Goal: Task Accomplishment & Management: Complete application form

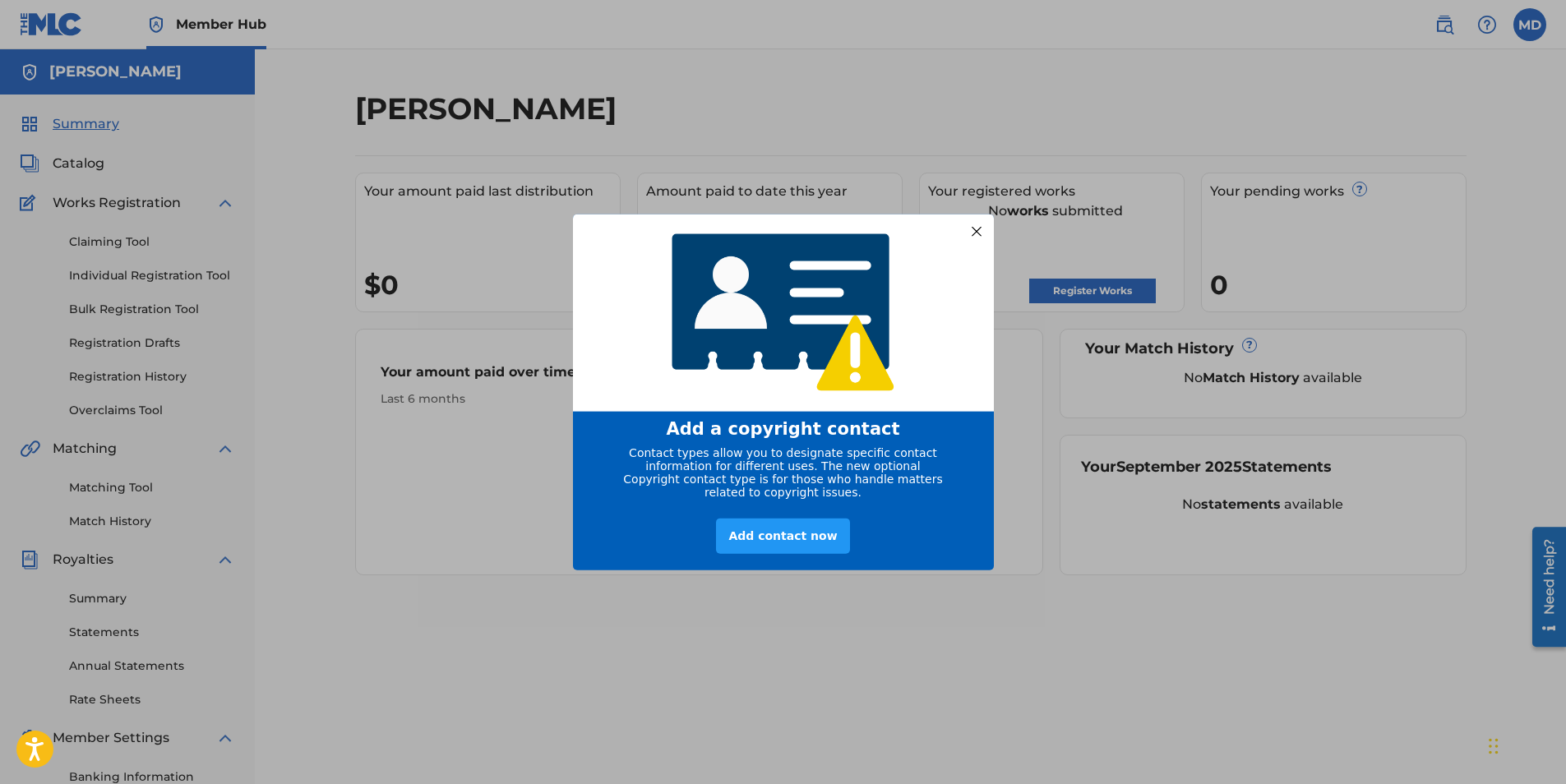
click at [979, 229] on div at bounding box center [976, 231] width 21 height 21
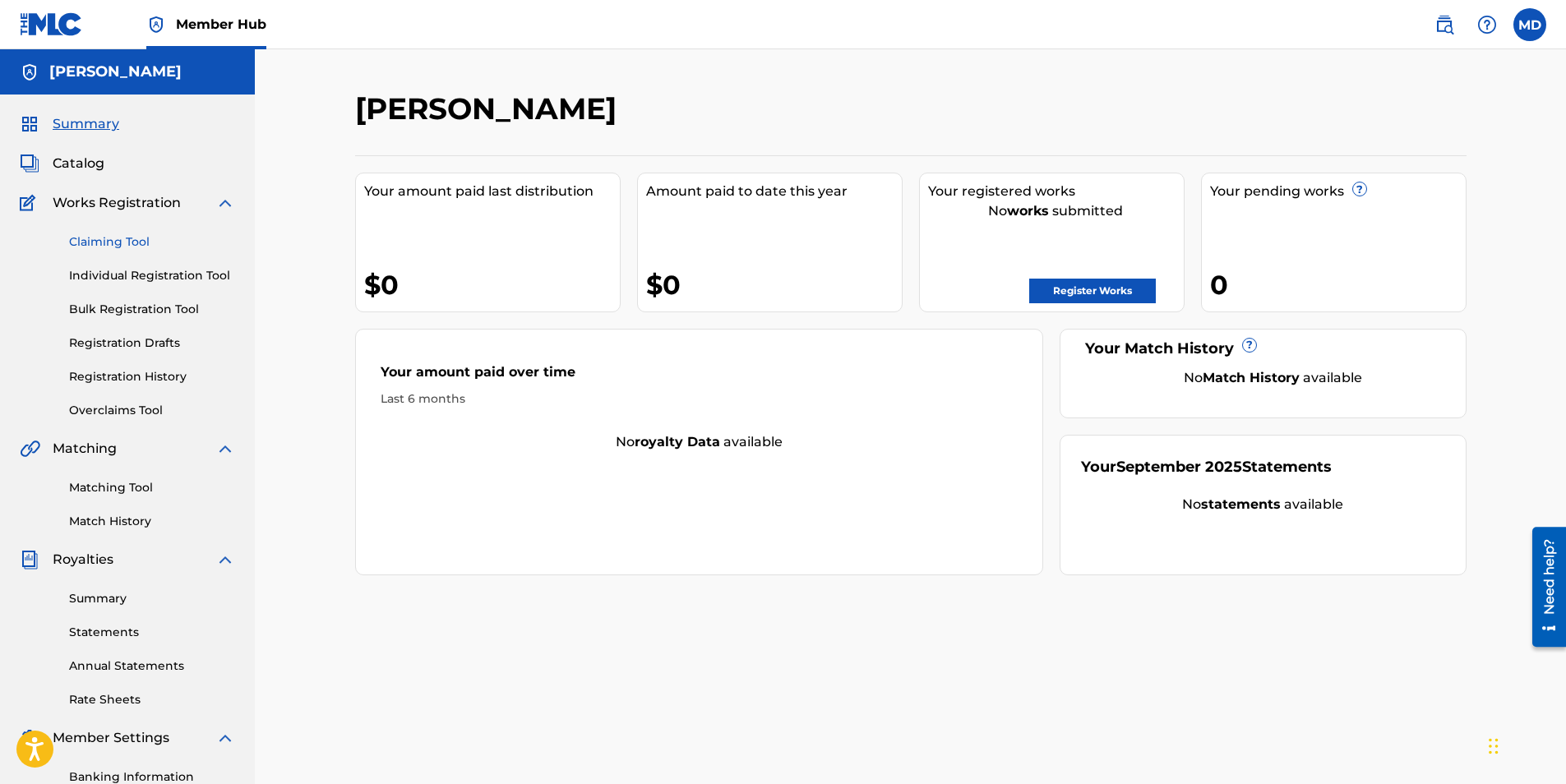
click at [144, 248] on link "Claiming Tool" at bounding box center [152, 241] width 166 height 17
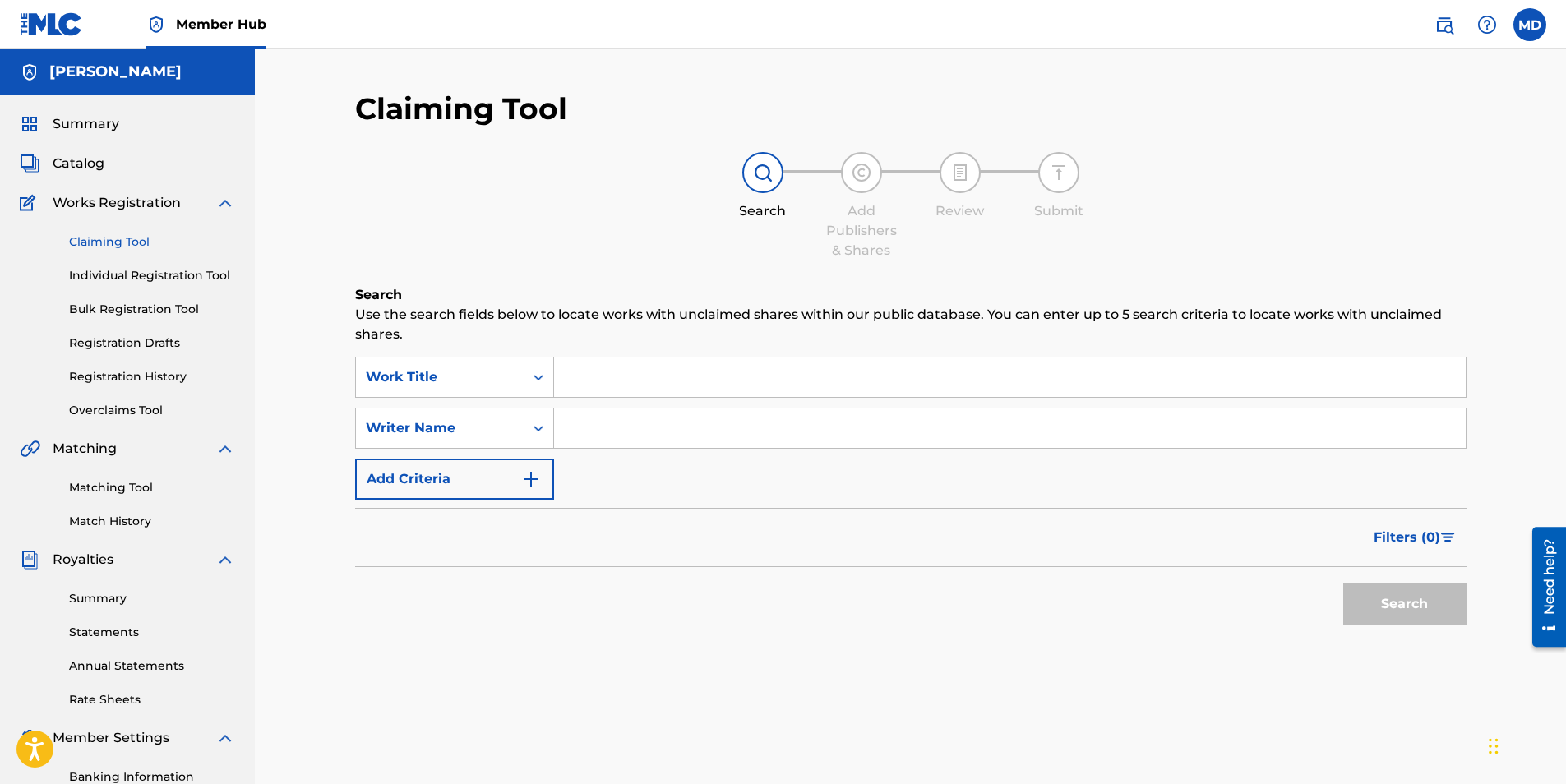
click at [625, 379] on input "Search Form" at bounding box center [1010, 377] width 912 height 40
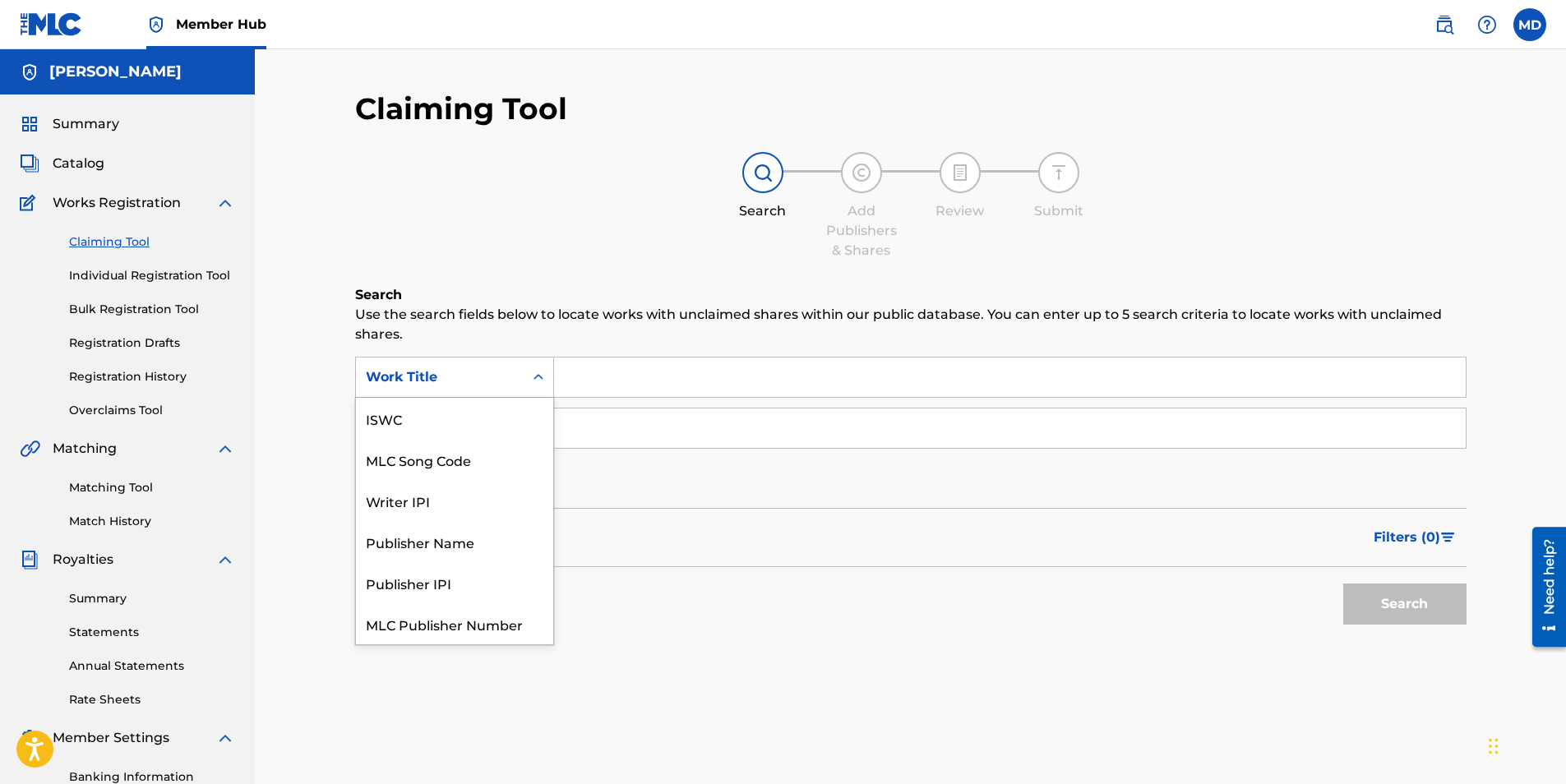
click at [529, 378] on div "Search Form" at bounding box center [539, 377] width 30 height 30
click at [499, 457] on div "Writer IPI" at bounding box center [455, 460] width 198 height 41
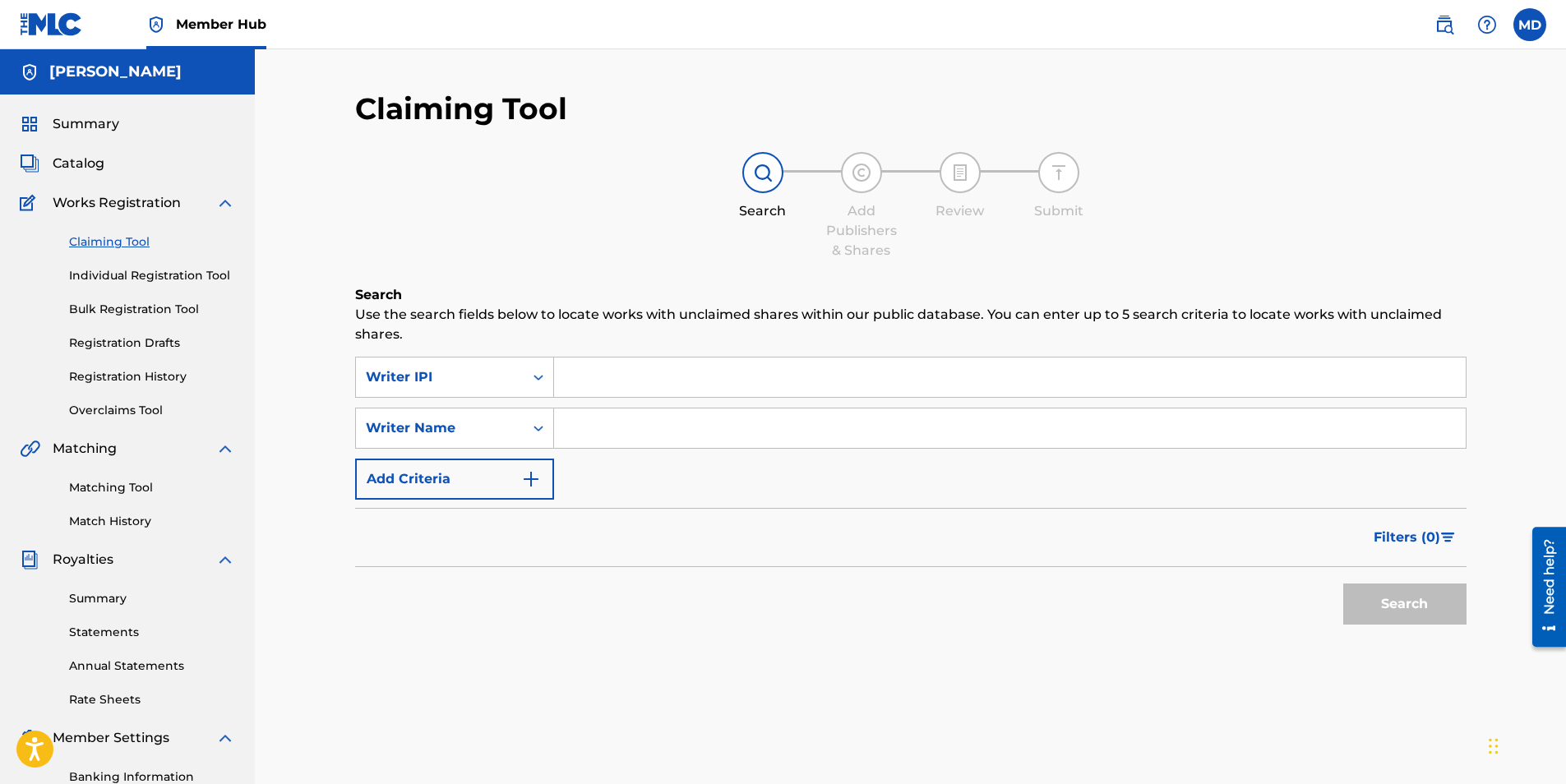
click at [640, 375] on input "Search Form" at bounding box center [1010, 377] width 912 height 40
click at [1344, 584] on button "Search" at bounding box center [1405, 604] width 124 height 41
click at [664, 374] on input "01265550157" at bounding box center [1010, 377] width 912 height 40
type input "01265551057"
click at [1344, 584] on button "Search" at bounding box center [1405, 604] width 124 height 41
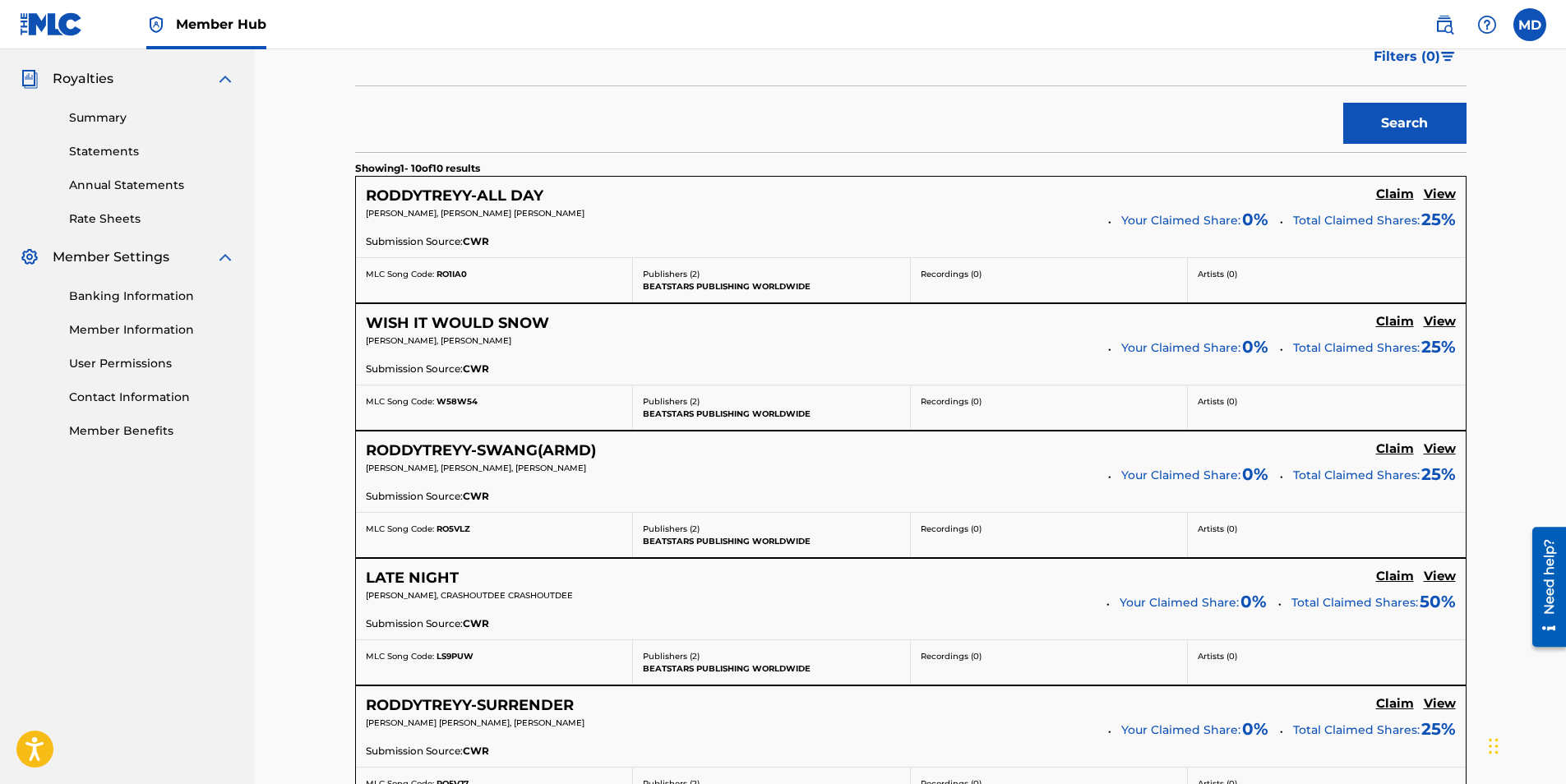
scroll to position [399, 0]
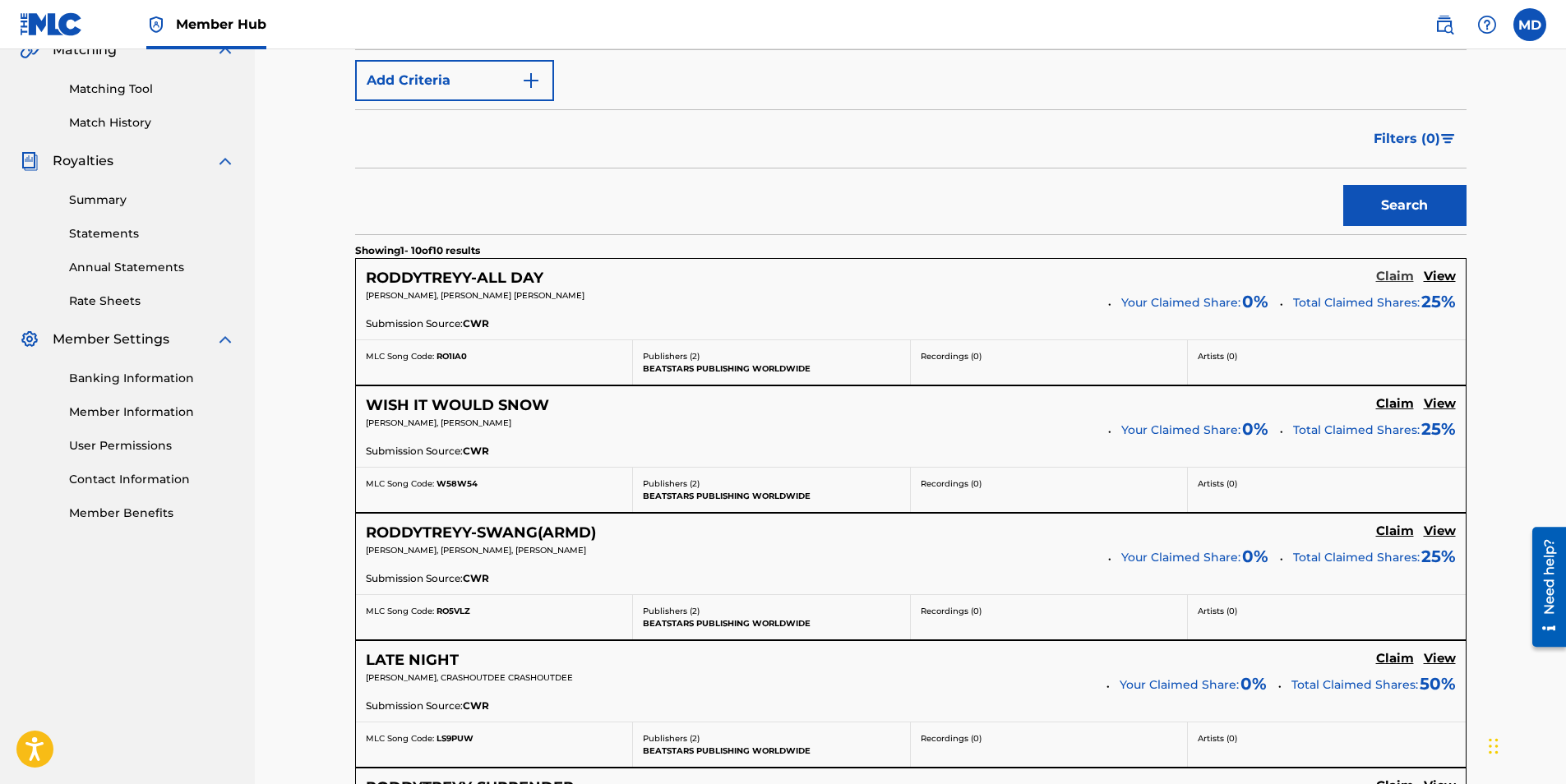
click at [1396, 275] on h5 "Claim" at bounding box center [1395, 276] width 38 height 16
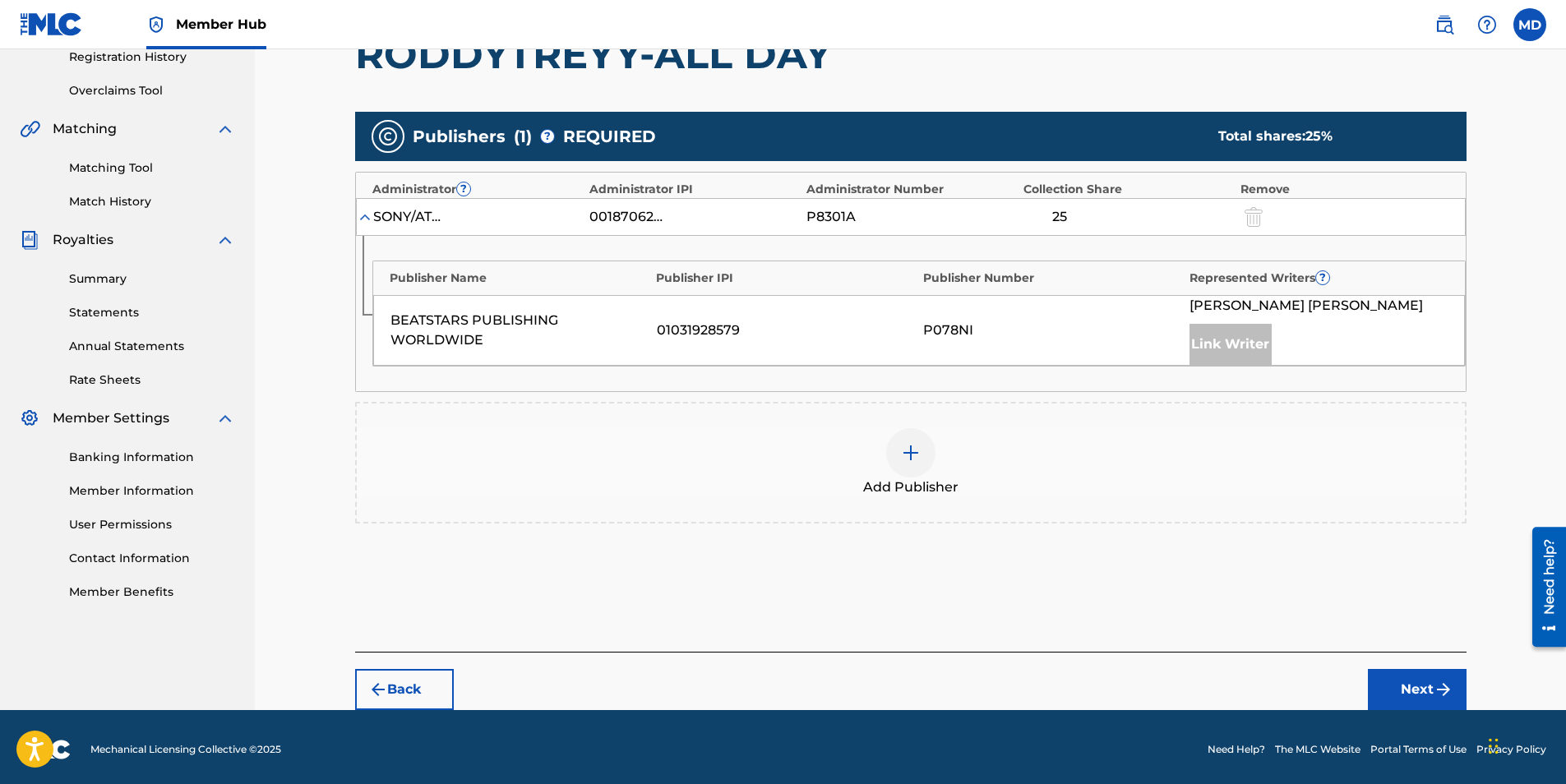
scroll to position [324, 0]
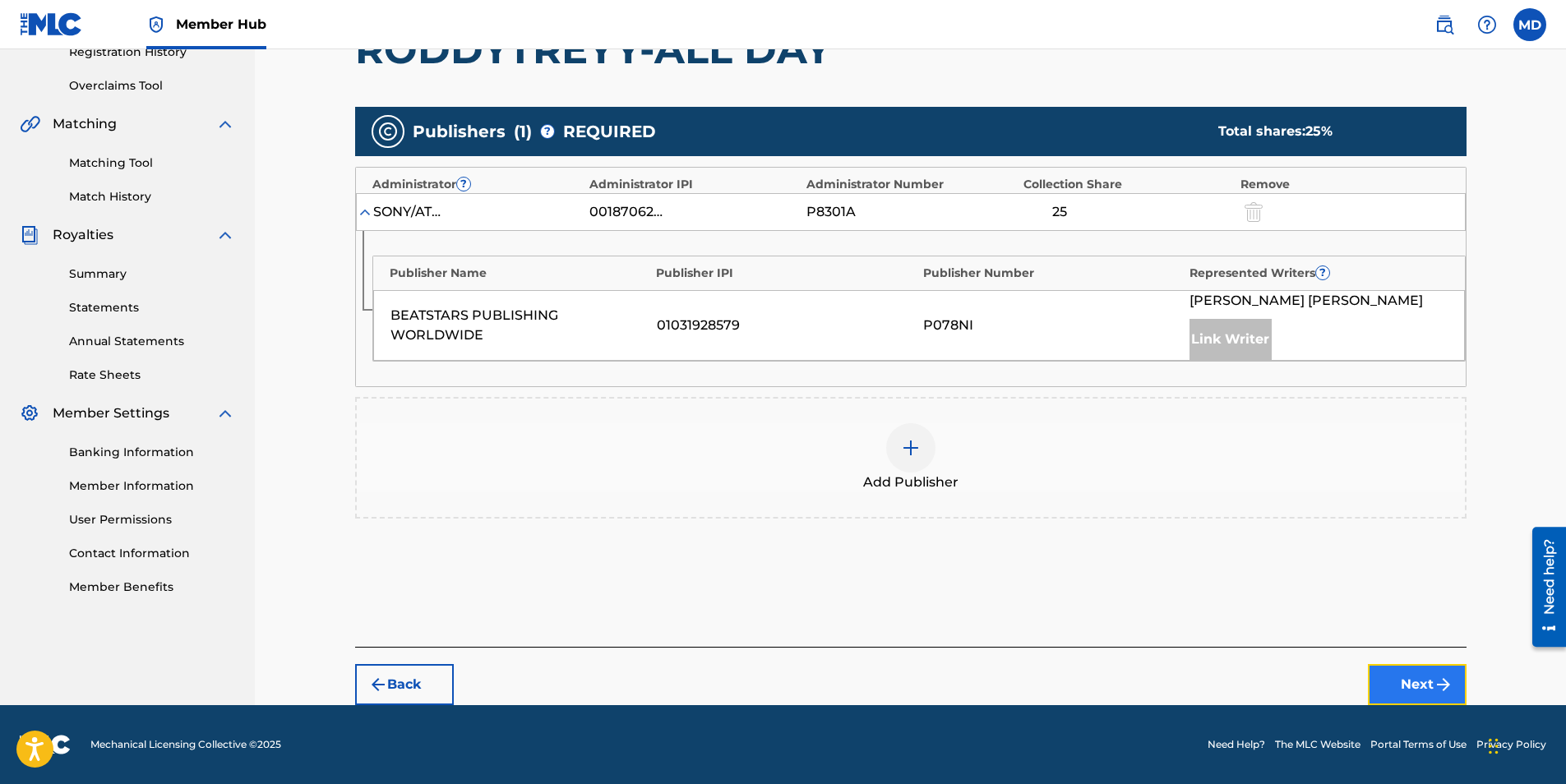
click at [1425, 671] on button "Next" at bounding box center [1418, 684] width 99 height 41
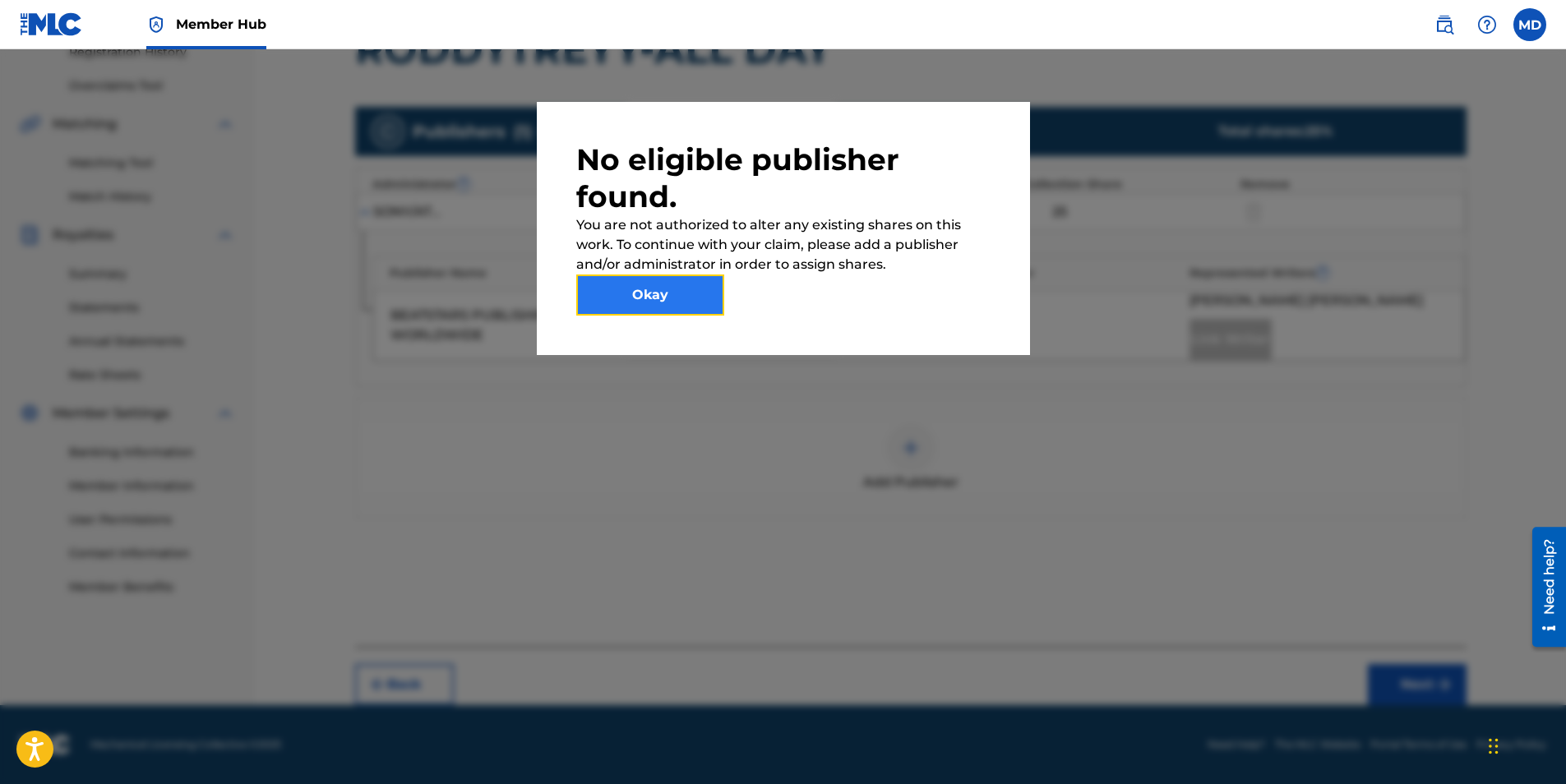
click at [683, 293] on button "Okay" at bounding box center [651, 295] width 148 height 41
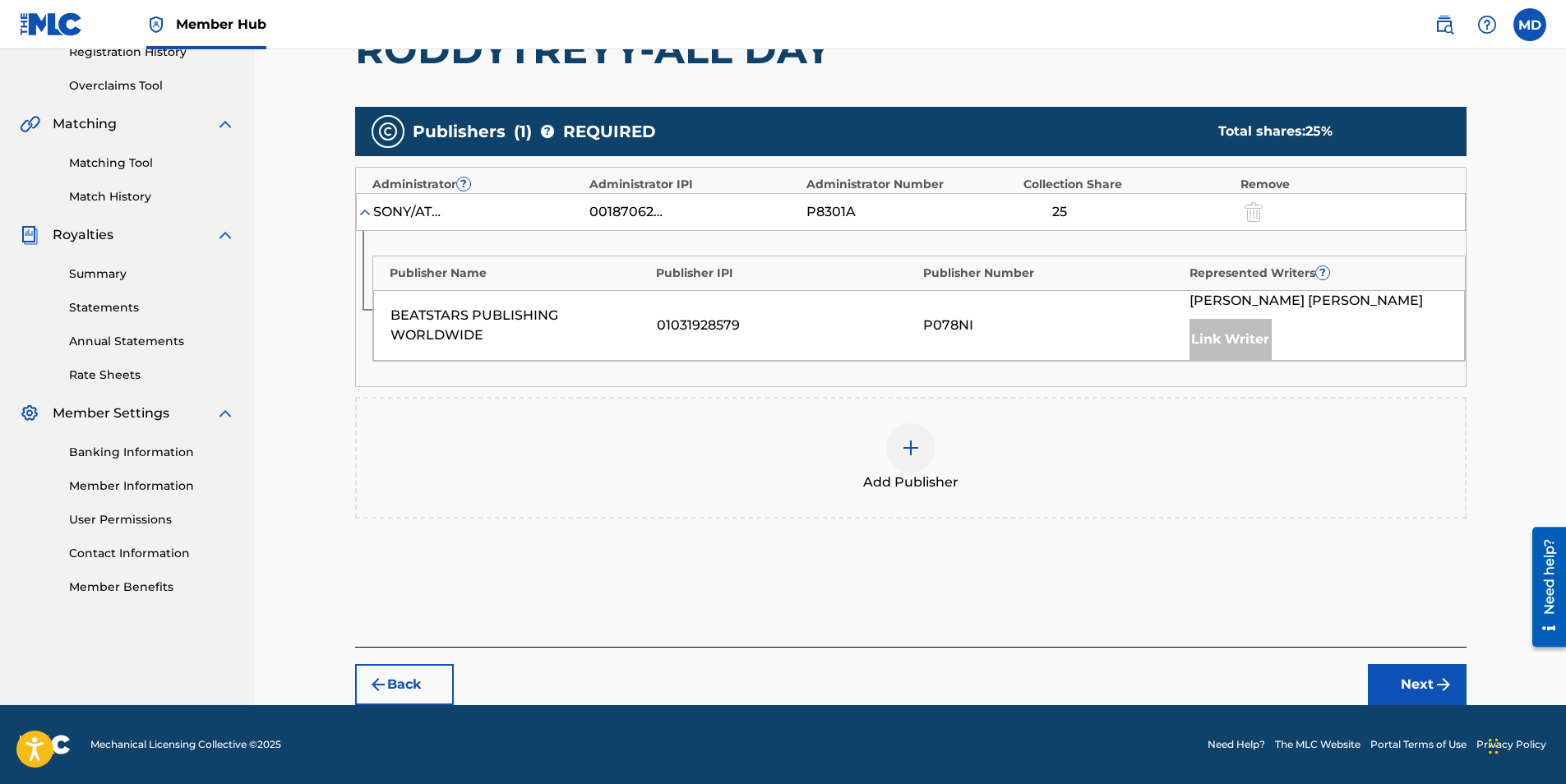
click at [920, 331] on div "BEATSTARS PUBLISHING WORLDWIDE 01031928579 P078NI [PERSON_NAME] Link Writer" at bounding box center [919, 325] width 1092 height 71
click at [603, 303] on div "BEATSTARS PUBLISHING WORLDWIDE 01031928579 P078NI [PERSON_NAME] Link Writer" at bounding box center [919, 325] width 1092 height 71
click at [418, 267] on div "Publisher Name" at bounding box center [519, 273] width 259 height 17
drag, startPoint x: 418, startPoint y: 268, endPoint x: 374, endPoint y: 222, distance: 63.7
click at [381, 225] on div "SONY/ATV SONGS LLC 00187062752 P8301A 25" at bounding box center [910, 212] width 1110 height 38
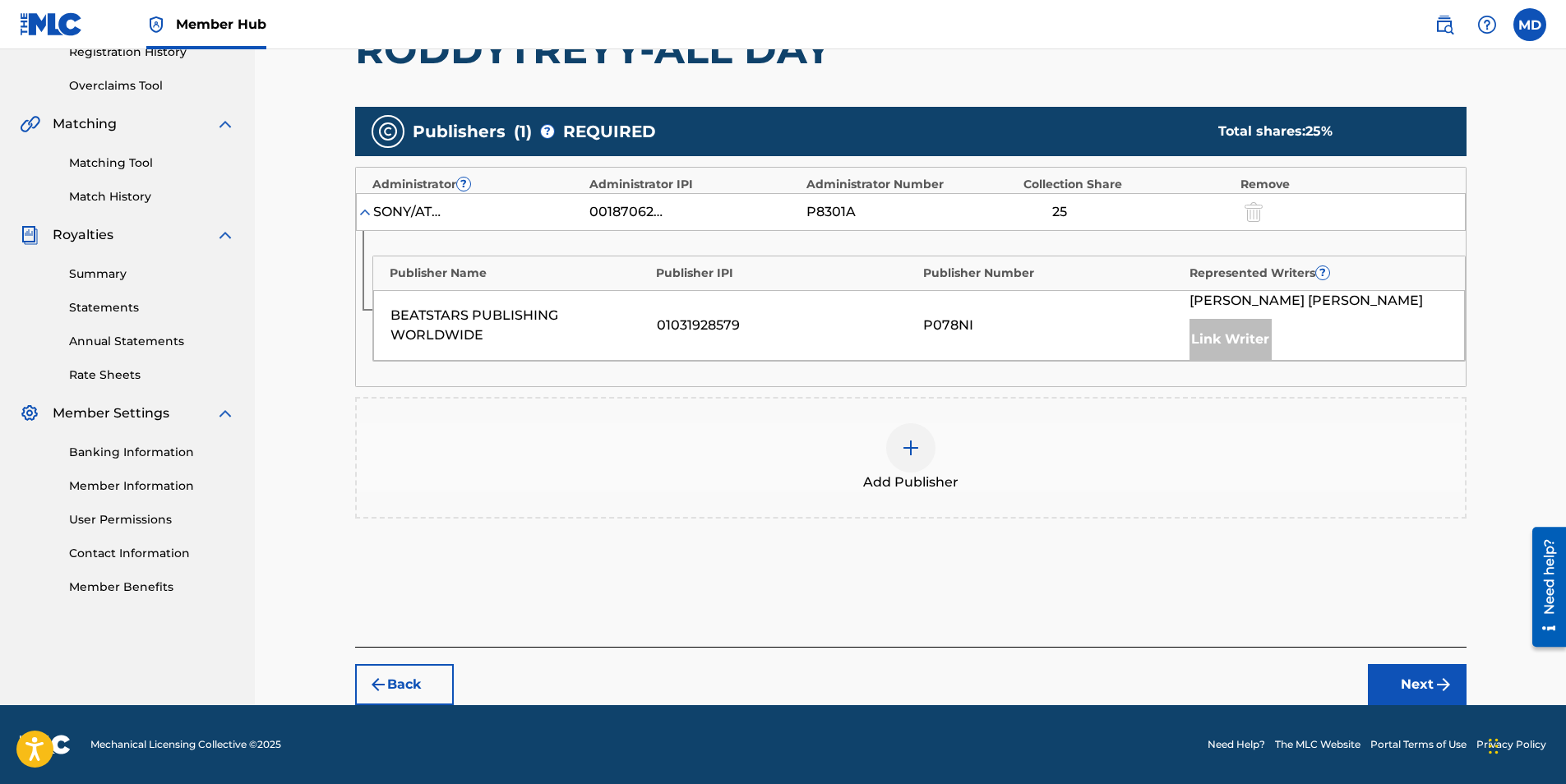
click at [371, 215] on img at bounding box center [365, 212] width 16 height 16
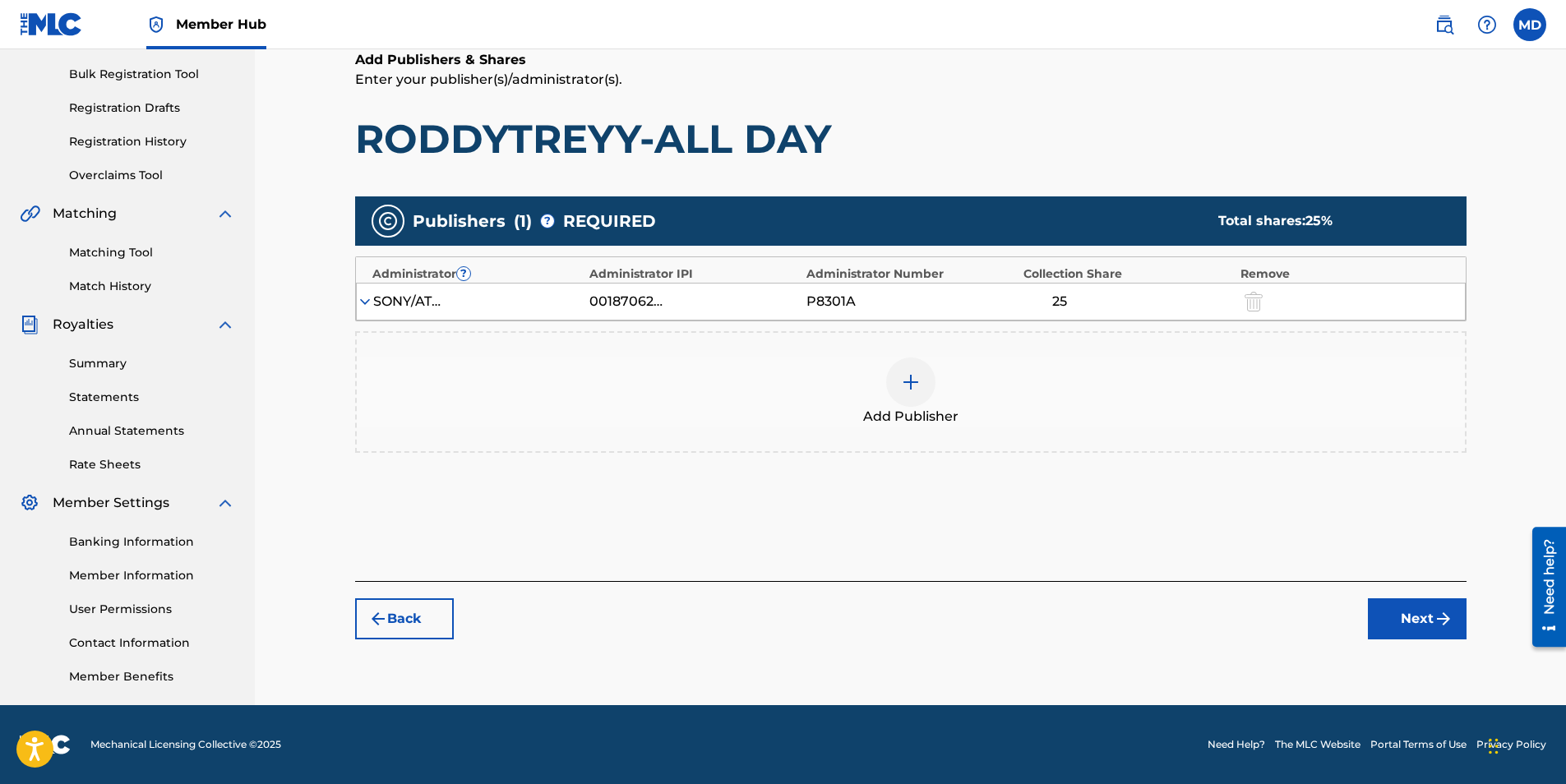
scroll to position [235, 0]
click at [369, 298] on img at bounding box center [365, 301] width 16 height 16
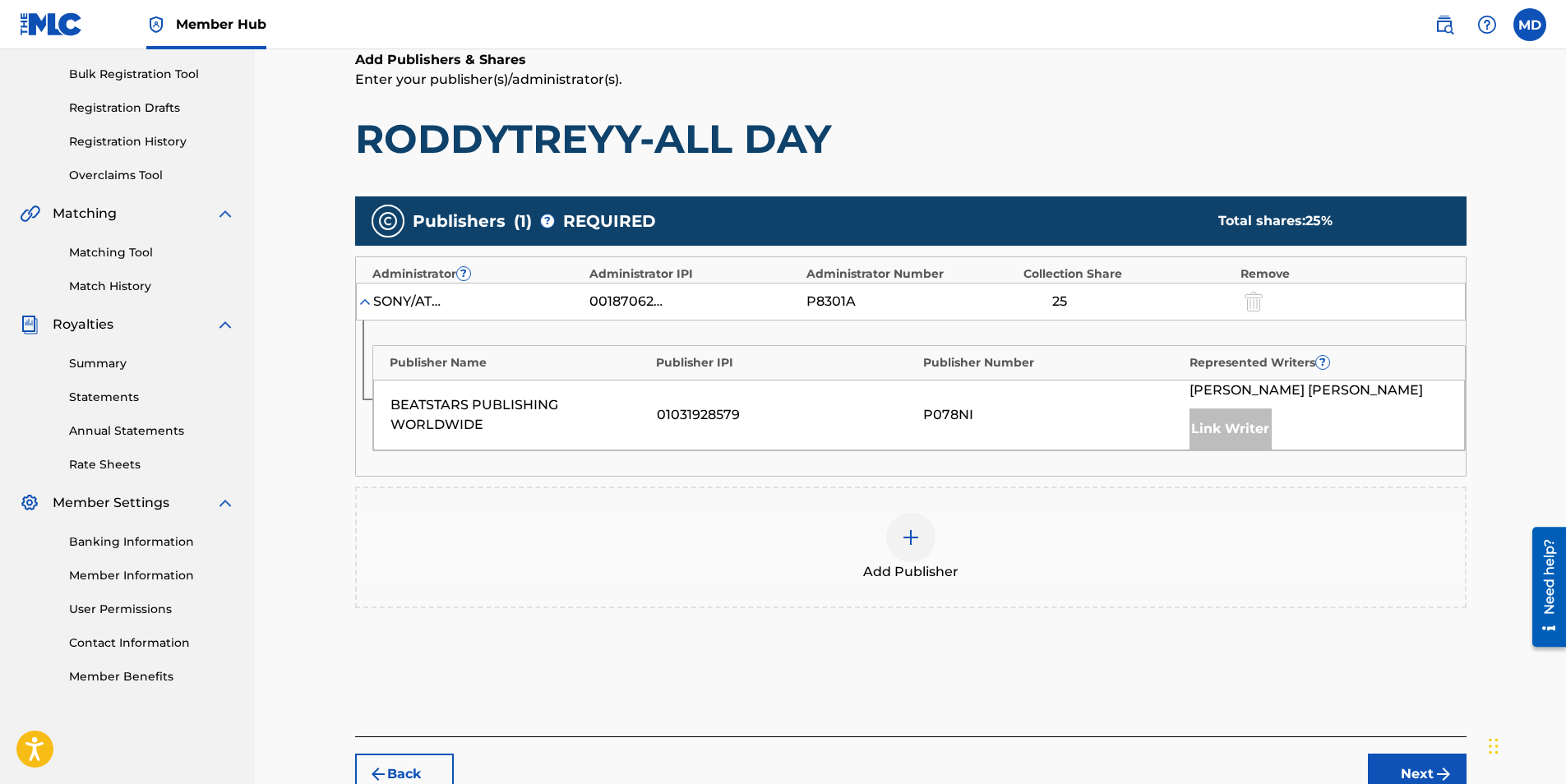
scroll to position [324, 0]
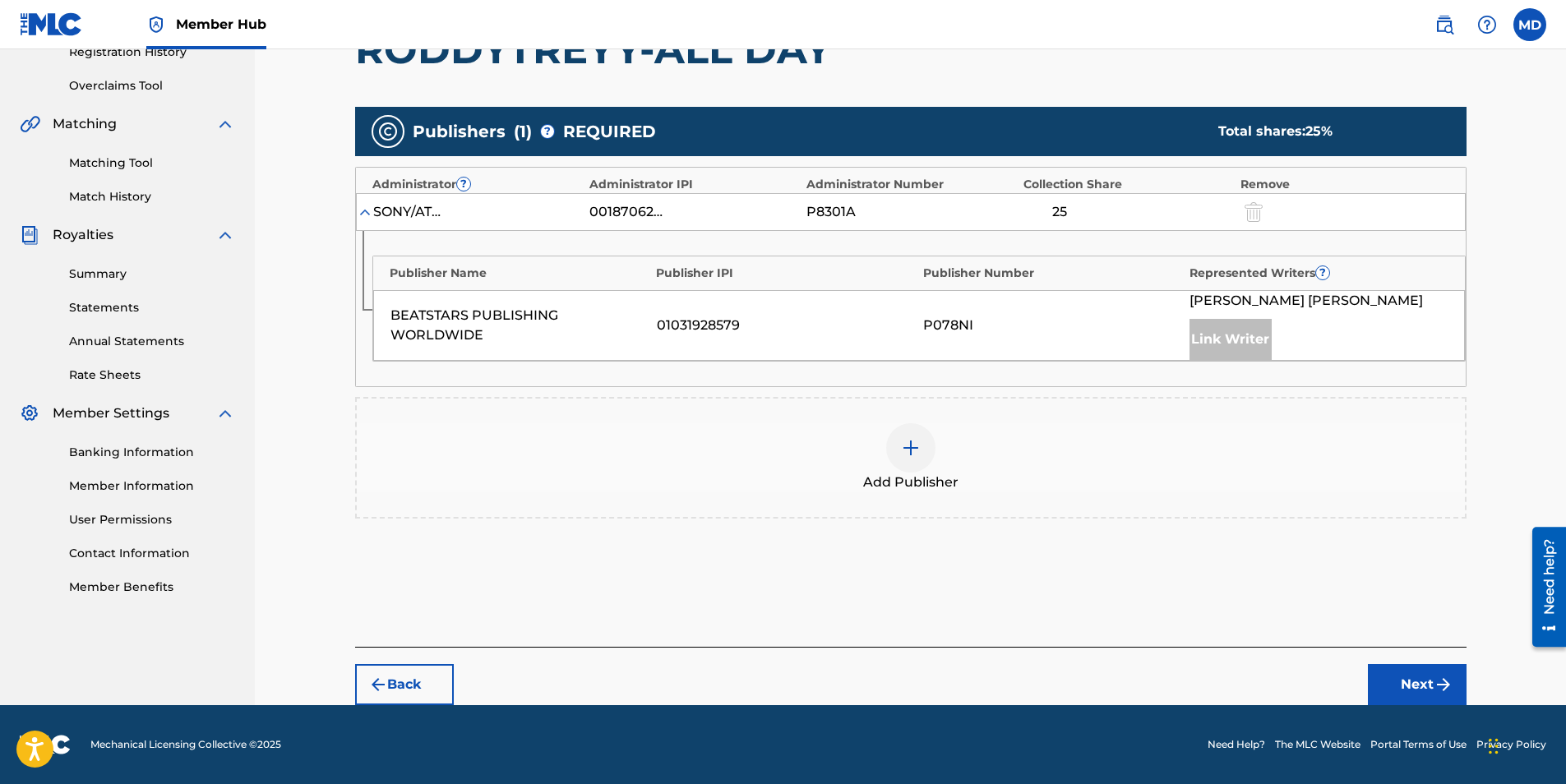
click at [624, 316] on div "BEATSTARS PUBLISHING WORLDWIDE" at bounding box center [519, 325] width 258 height 40
click at [1229, 335] on div "Link Writer" at bounding box center [1231, 339] width 82 height 41
drag, startPoint x: 1478, startPoint y: 665, endPoint x: 1436, endPoint y: 676, distance: 43.4
click at [1476, 667] on div "Claiming Tool Search Add Publishers & Shares Review Submit Add Publishers & Sha…" at bounding box center [910, 236] width 1151 height 940
click at [1435, 677] on img "submit" at bounding box center [1443, 684] width 20 height 20
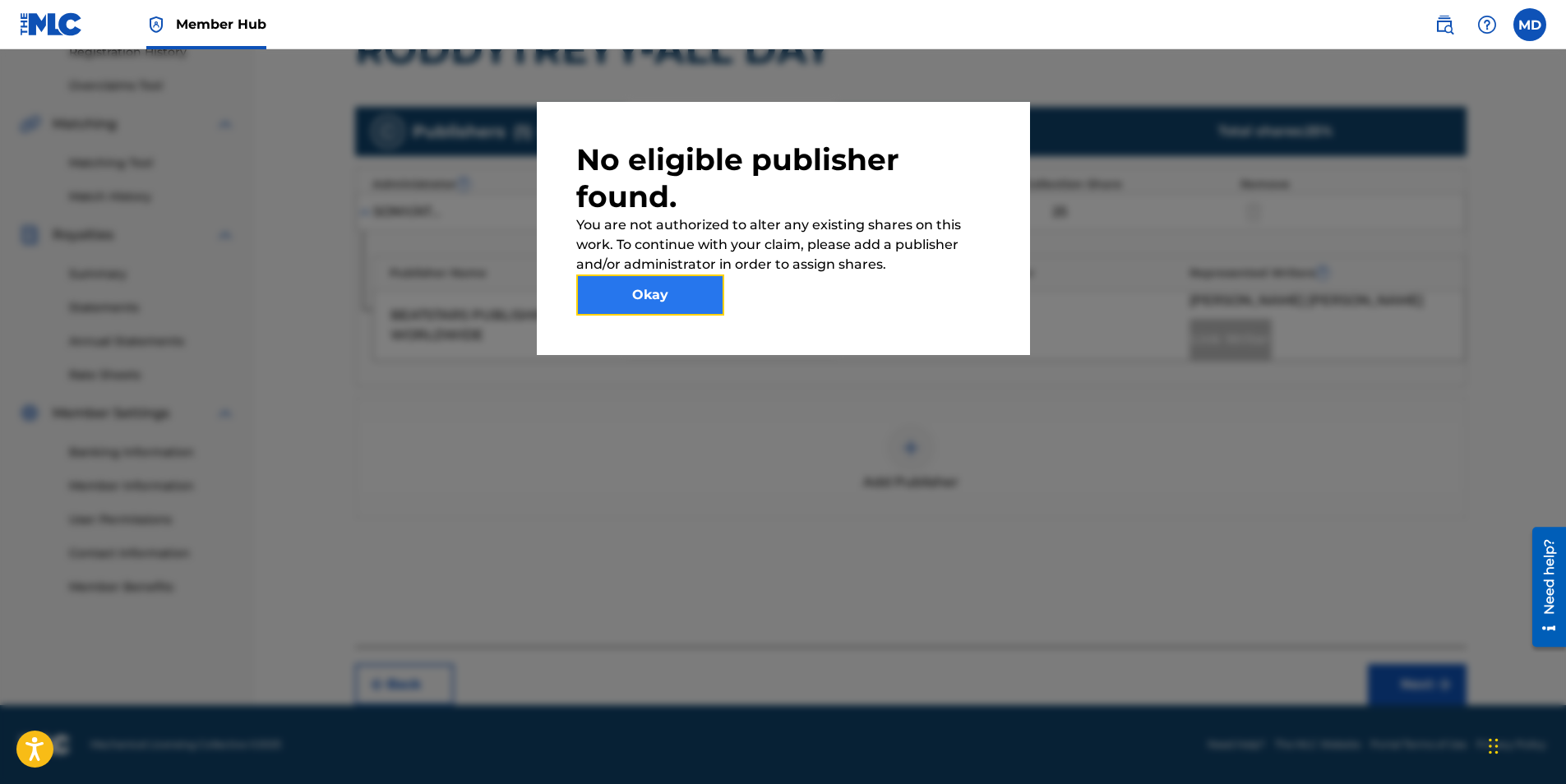
click at [653, 292] on button "Okay" at bounding box center [651, 295] width 148 height 41
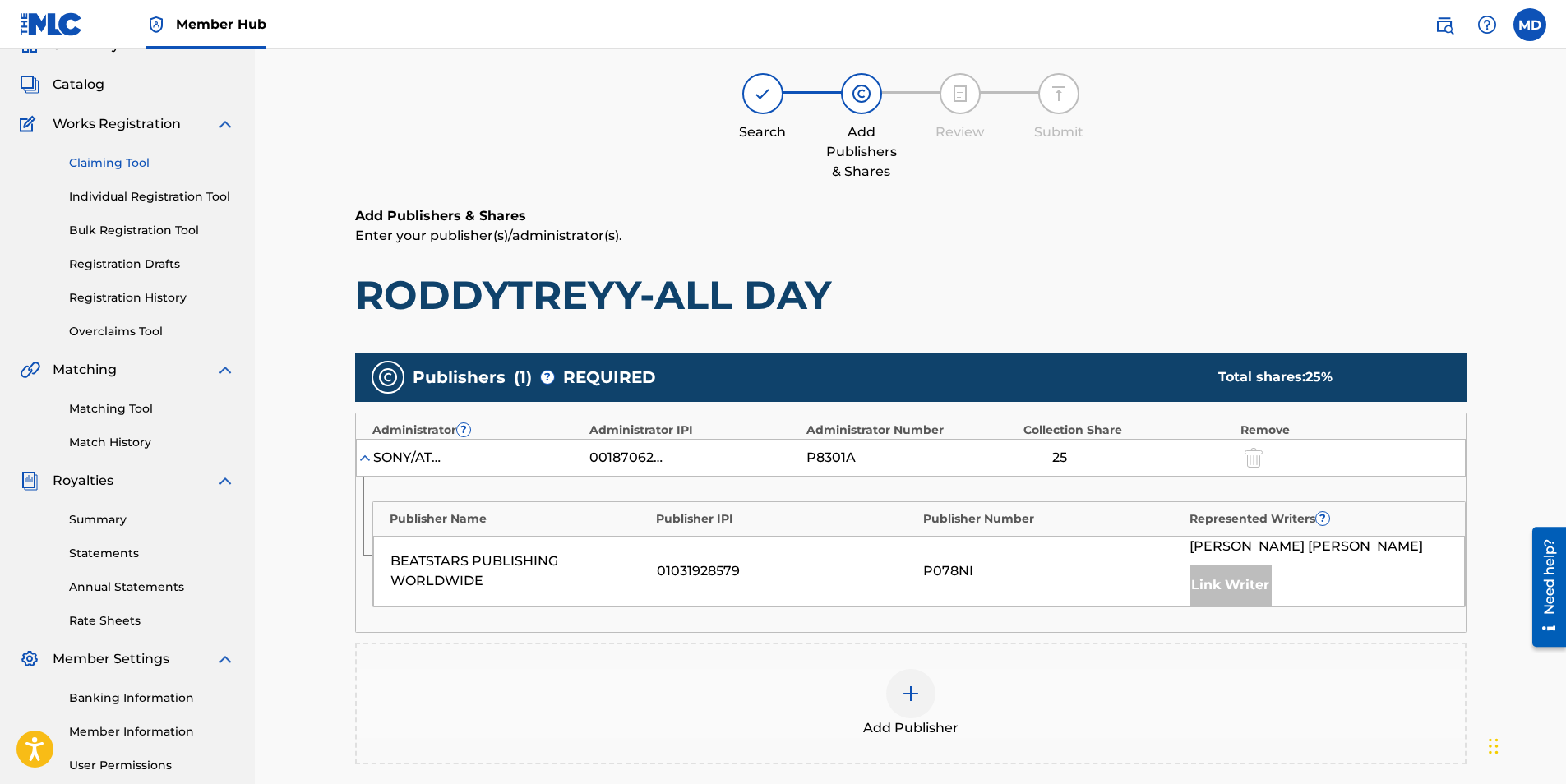
scroll to position [78, 0]
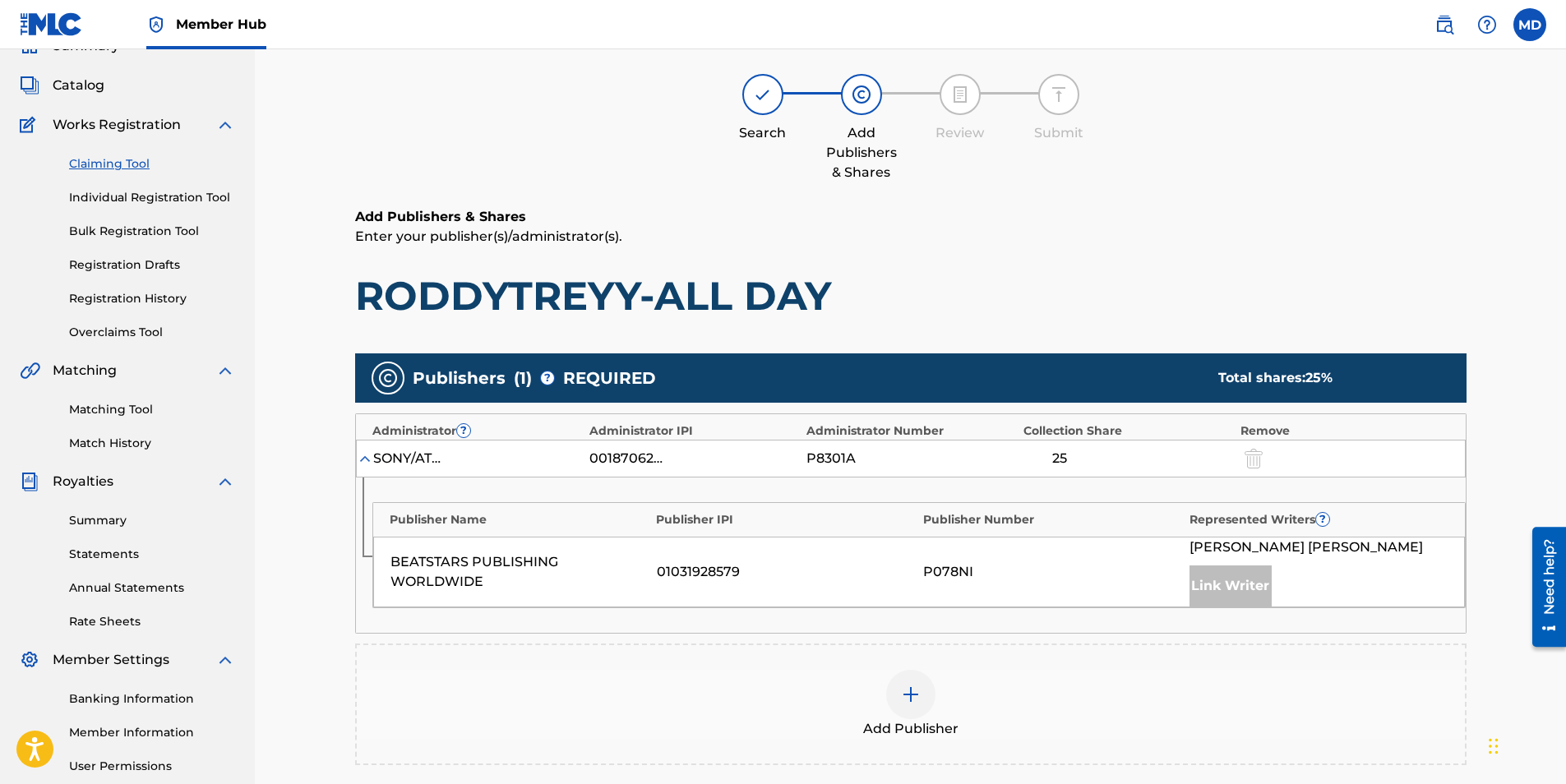
click at [367, 456] on img at bounding box center [365, 459] width 16 height 16
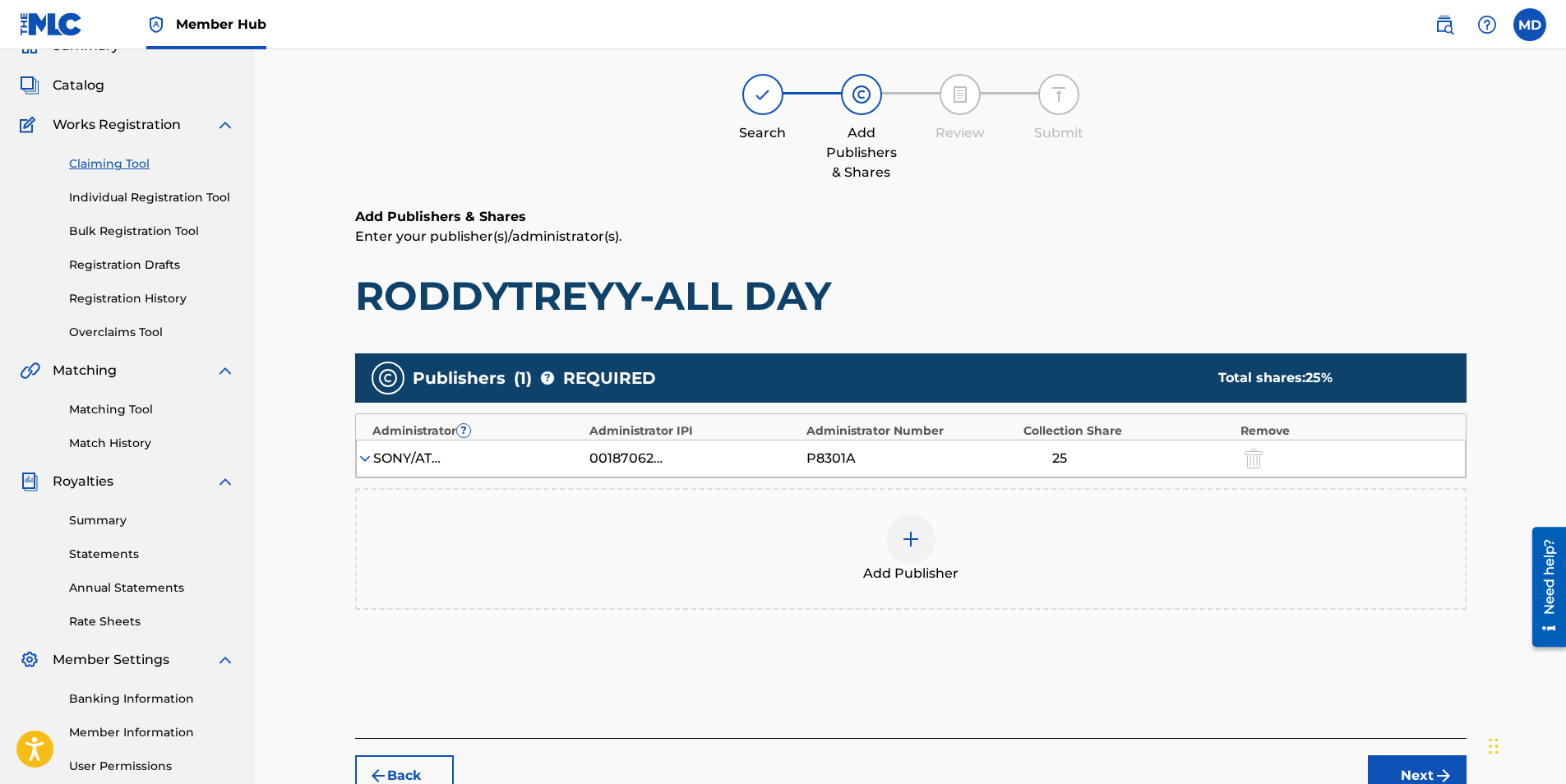
click at [939, 524] on div "Add Publisher" at bounding box center [910, 549] width 1108 height 69
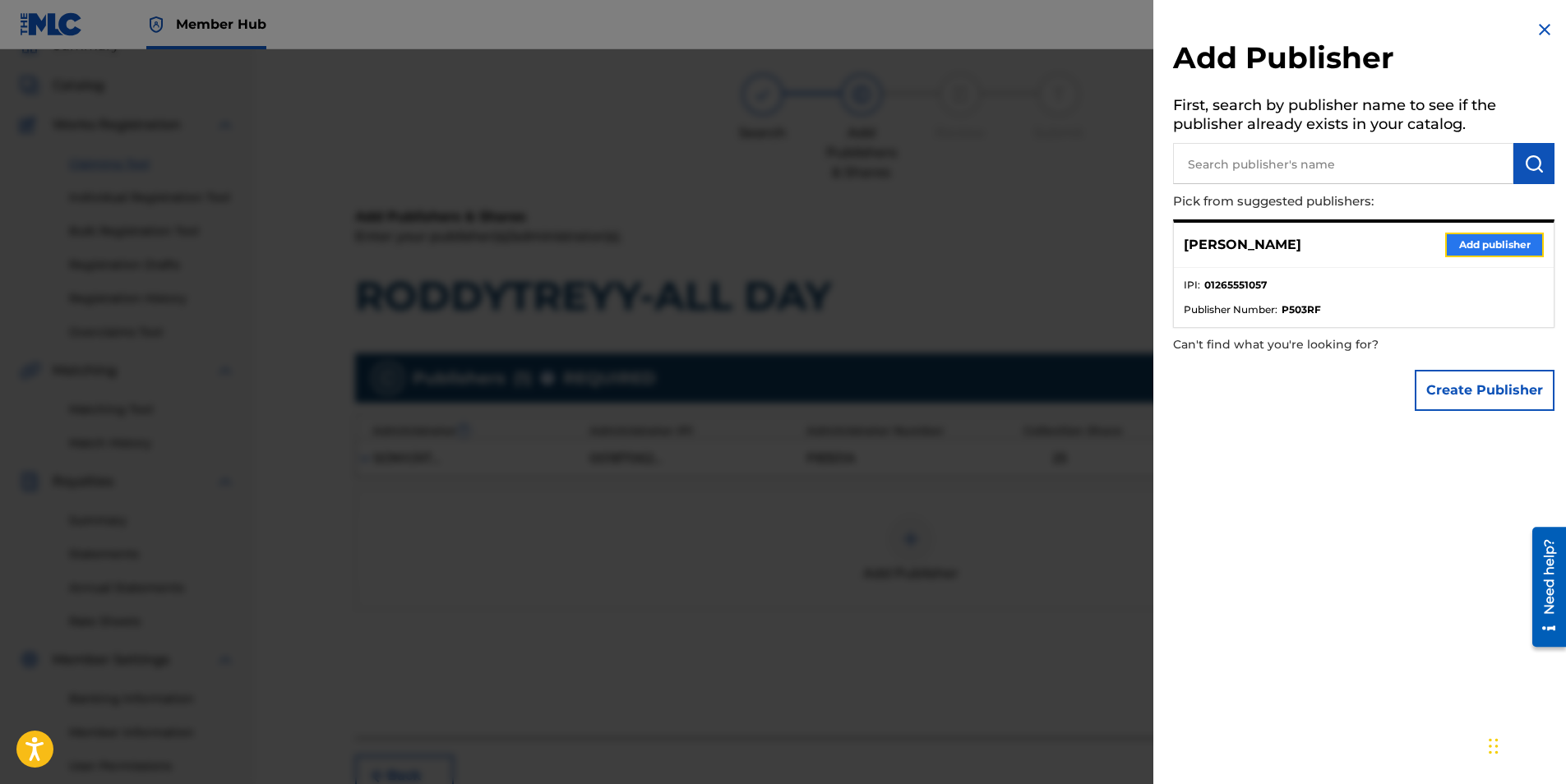
click at [1513, 239] on button "Add publisher" at bounding box center [1494, 245] width 99 height 25
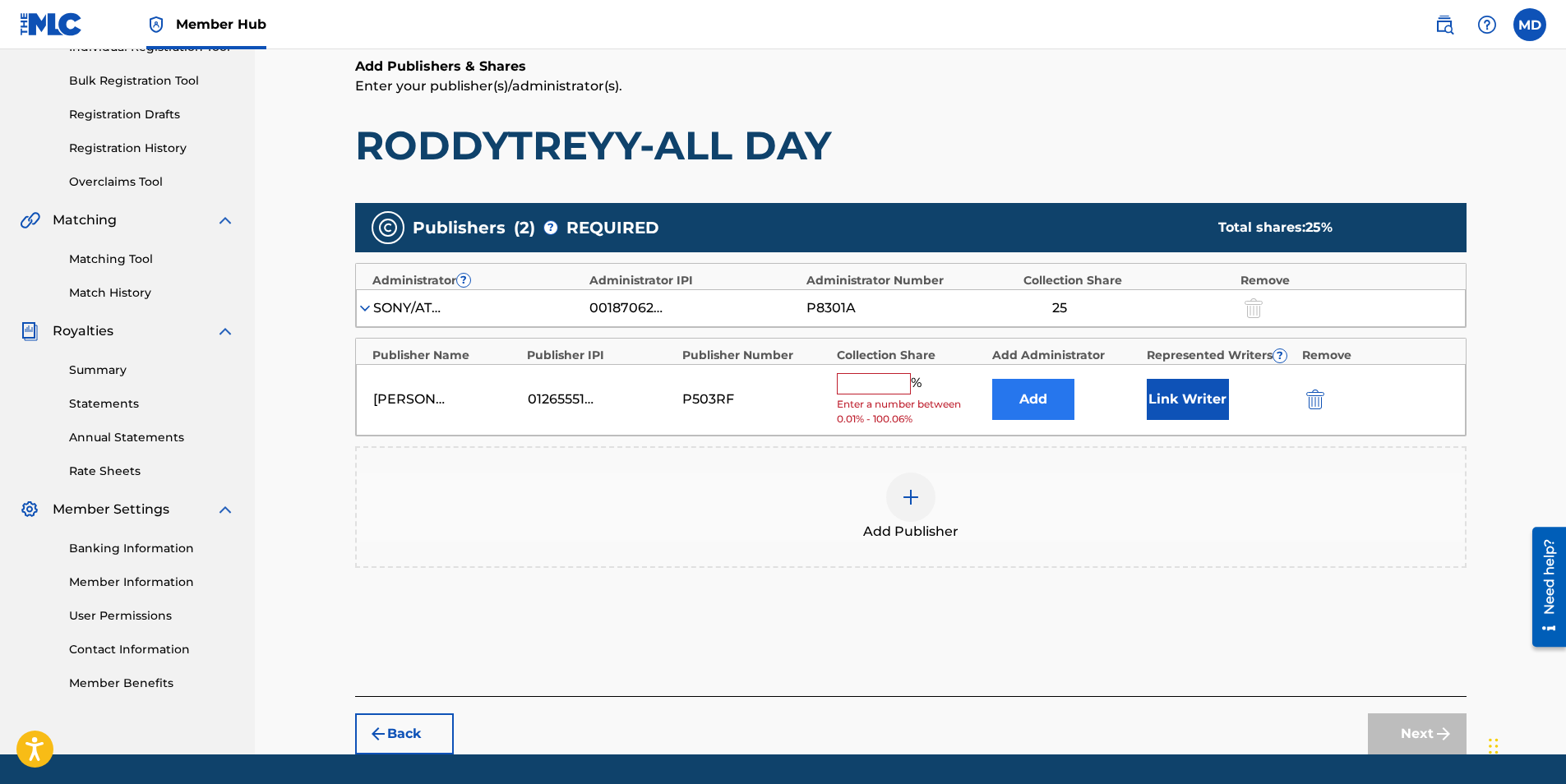
scroll to position [242, 0]
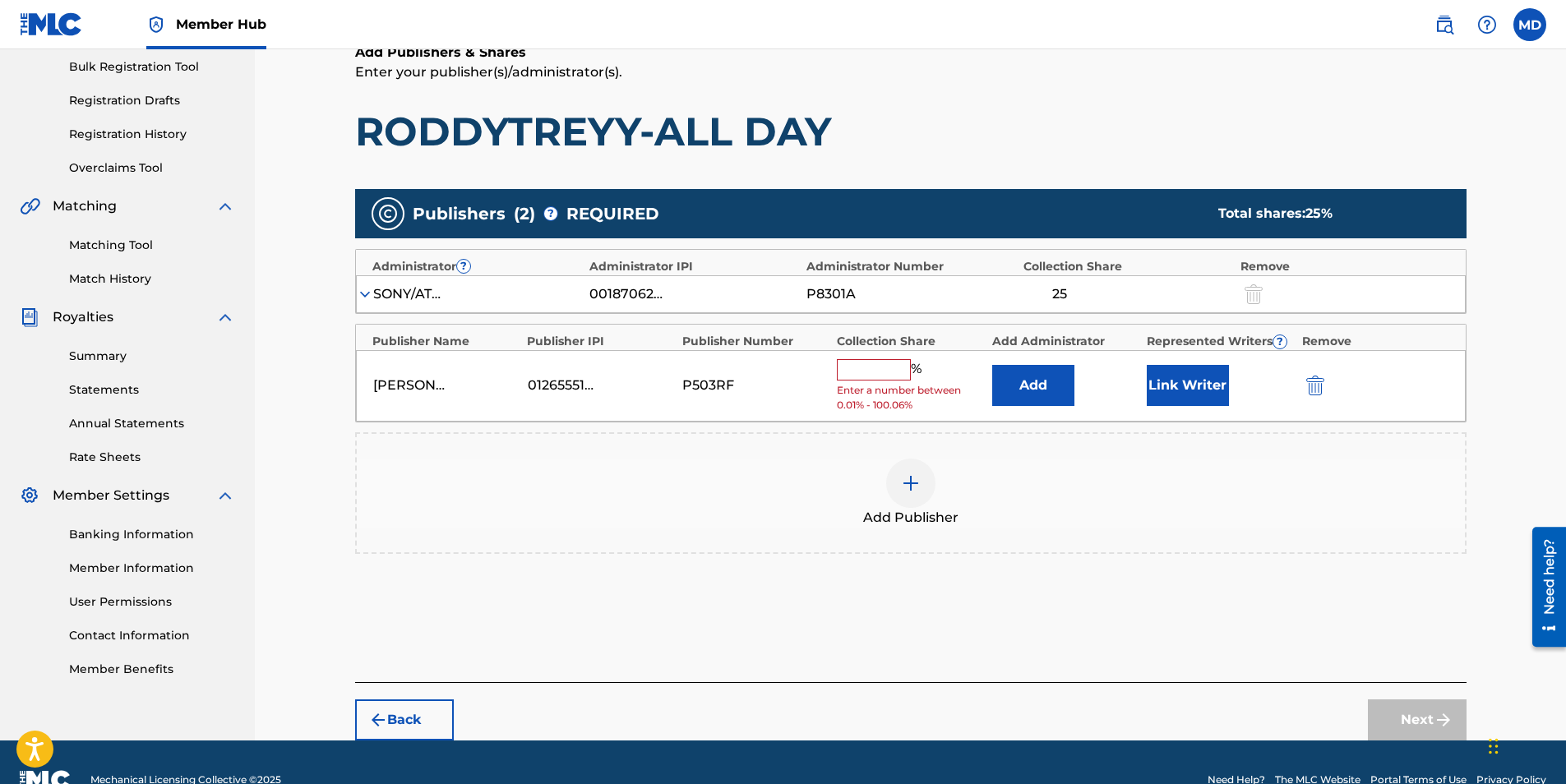
click at [894, 375] on input "text" at bounding box center [874, 370] width 74 height 21
click at [373, 292] on div "SONY/ATV SONGS LLC" at bounding box center [410, 294] width 74 height 20
click at [361, 292] on img at bounding box center [365, 294] width 16 height 16
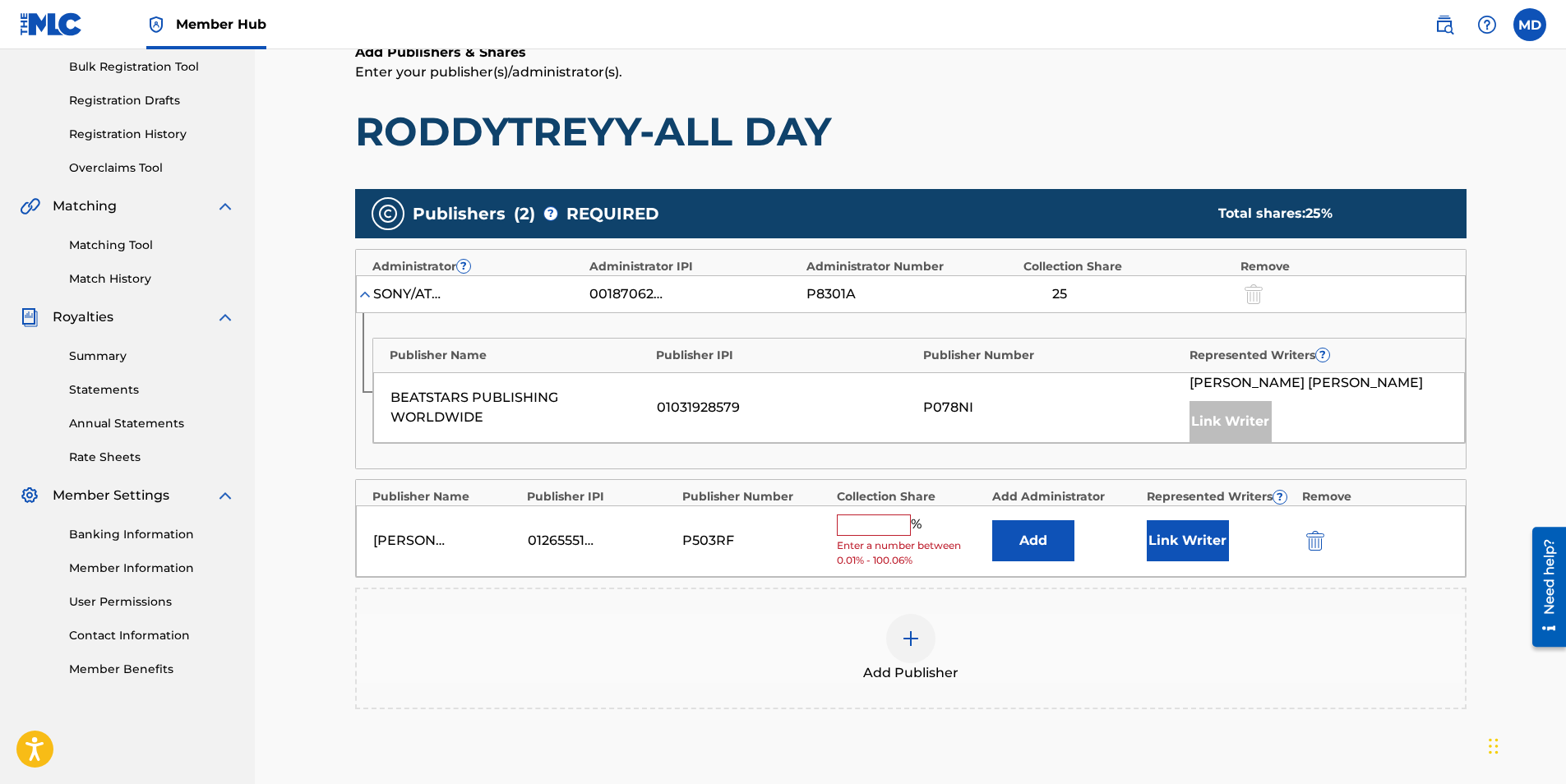
click at [358, 291] on img at bounding box center [365, 294] width 16 height 16
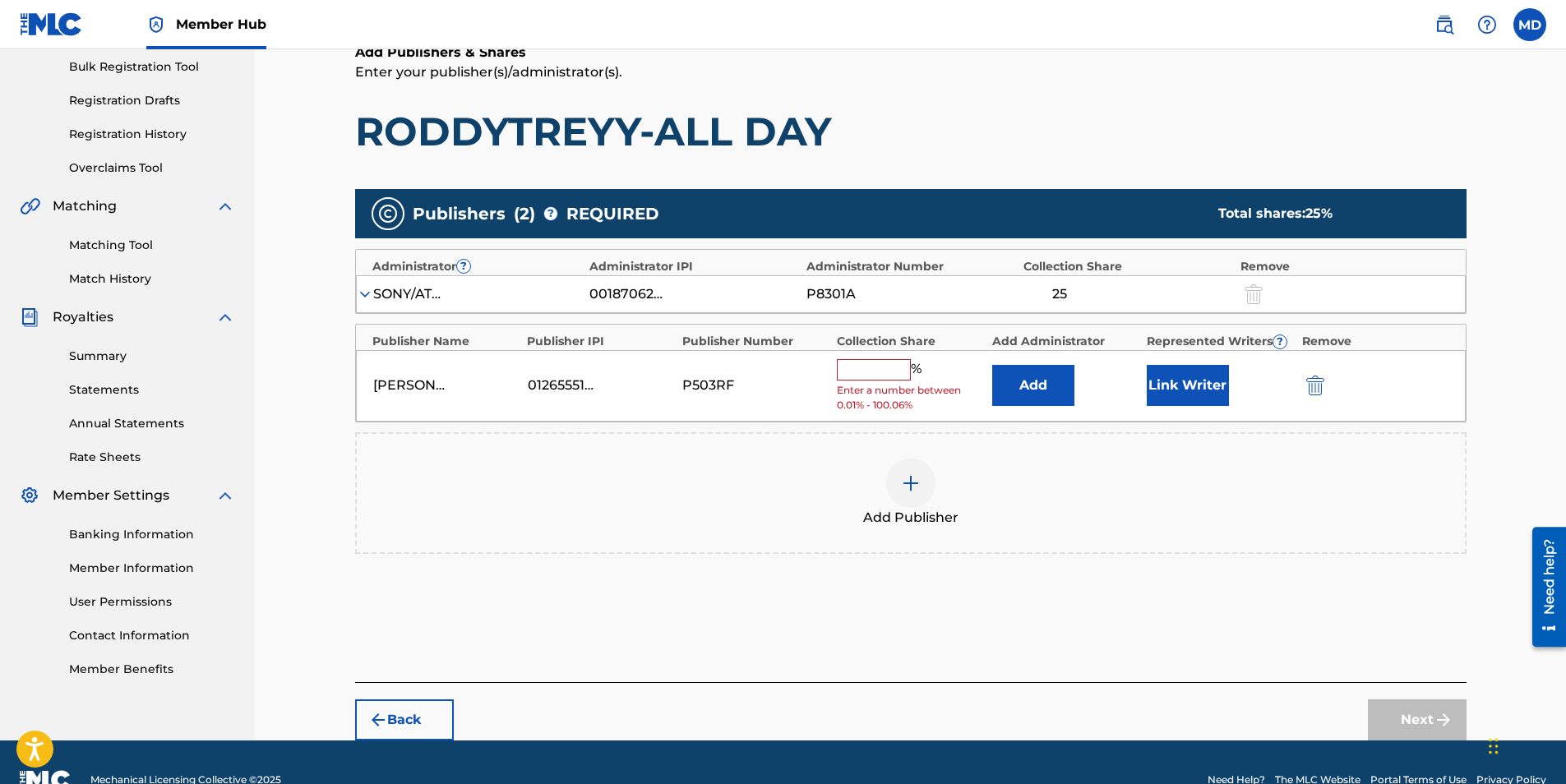
click at [919, 367] on span "%" at bounding box center [919, 370] width 15 height 21
click at [886, 372] on input "text" at bounding box center [874, 370] width 74 height 21
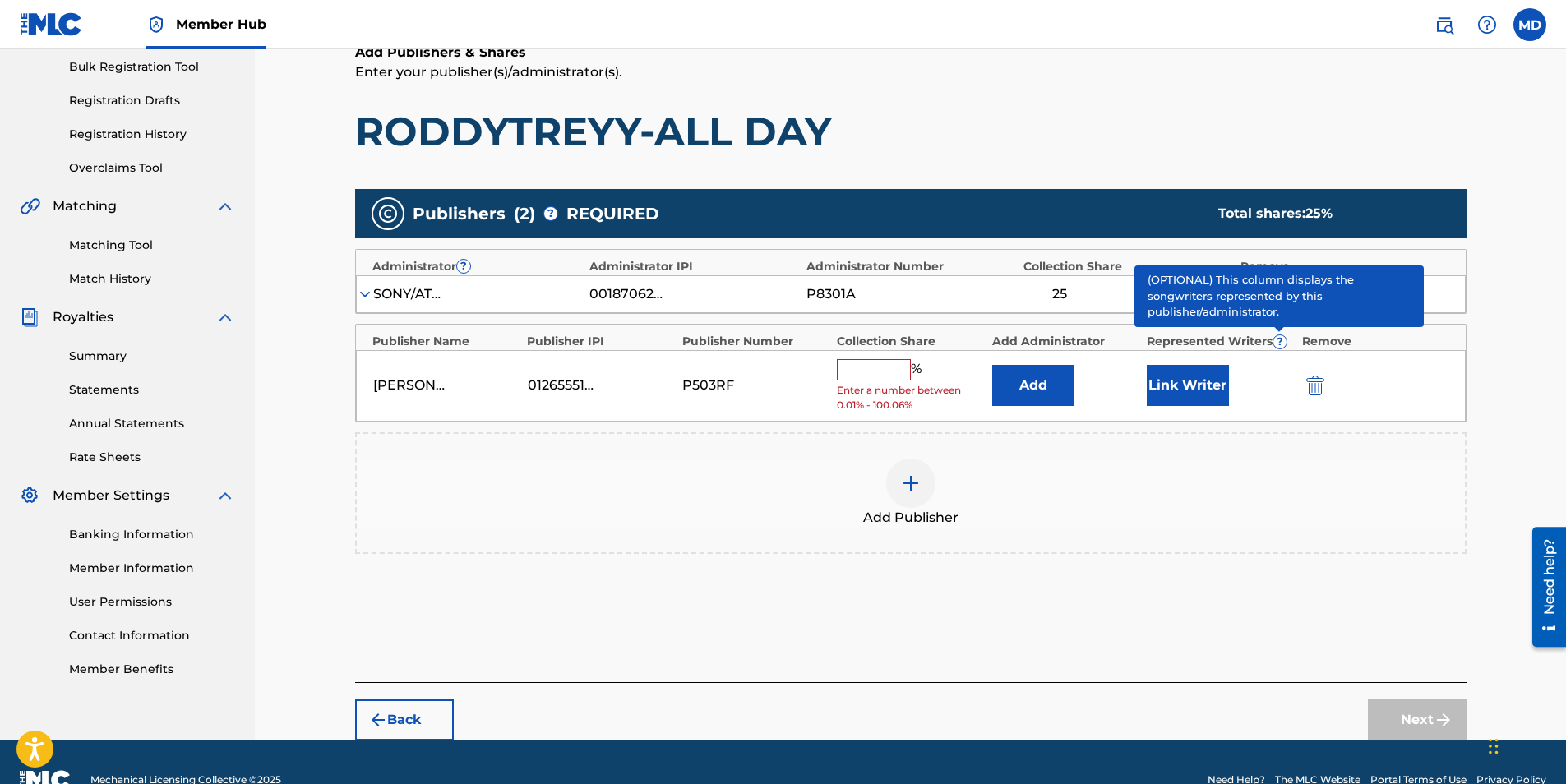
click at [1286, 335] on span "?" at bounding box center [1280, 342] width 13 height 13
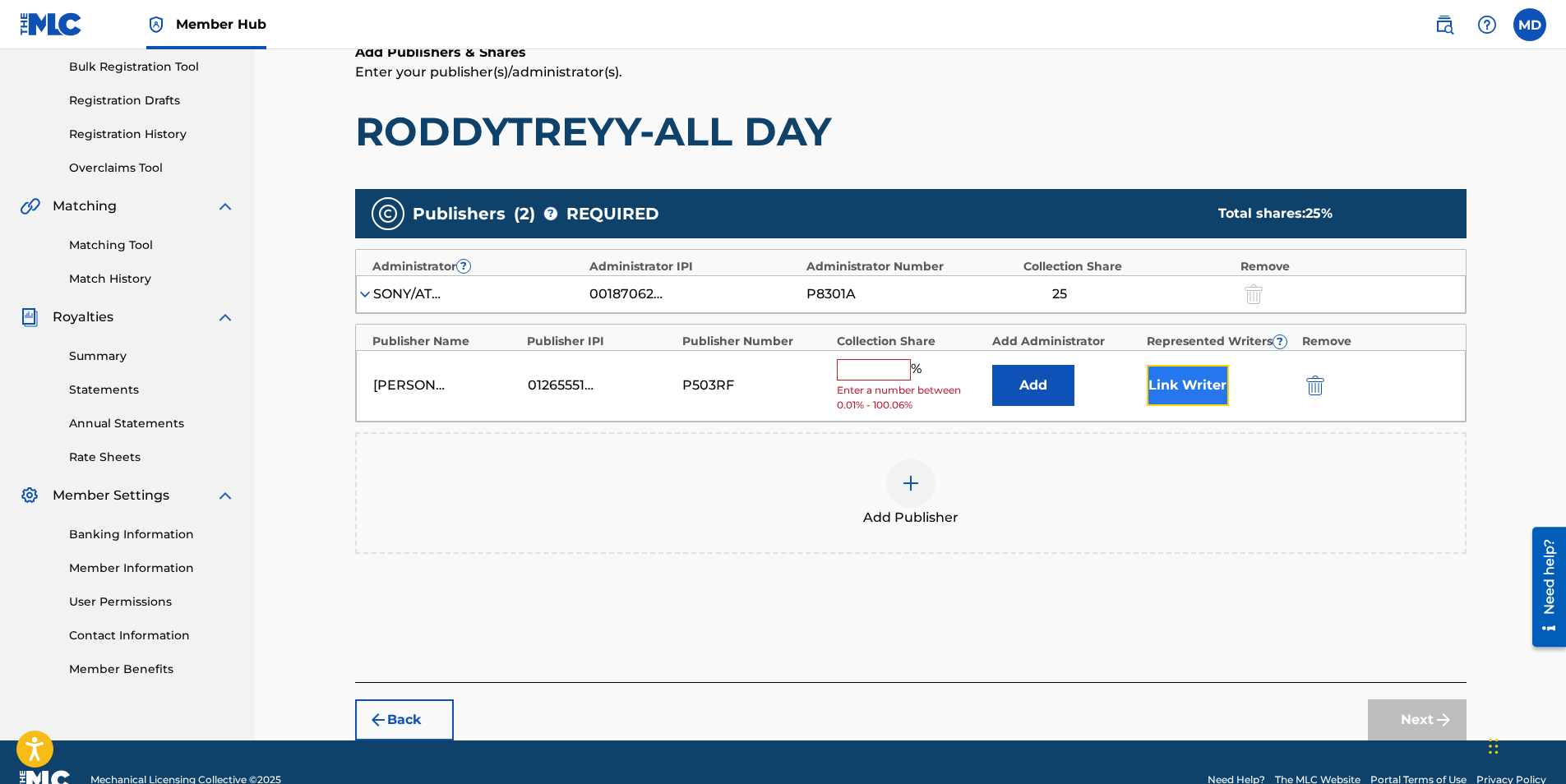
click at [1206, 383] on button "Link Writer" at bounding box center [1188, 385] width 82 height 41
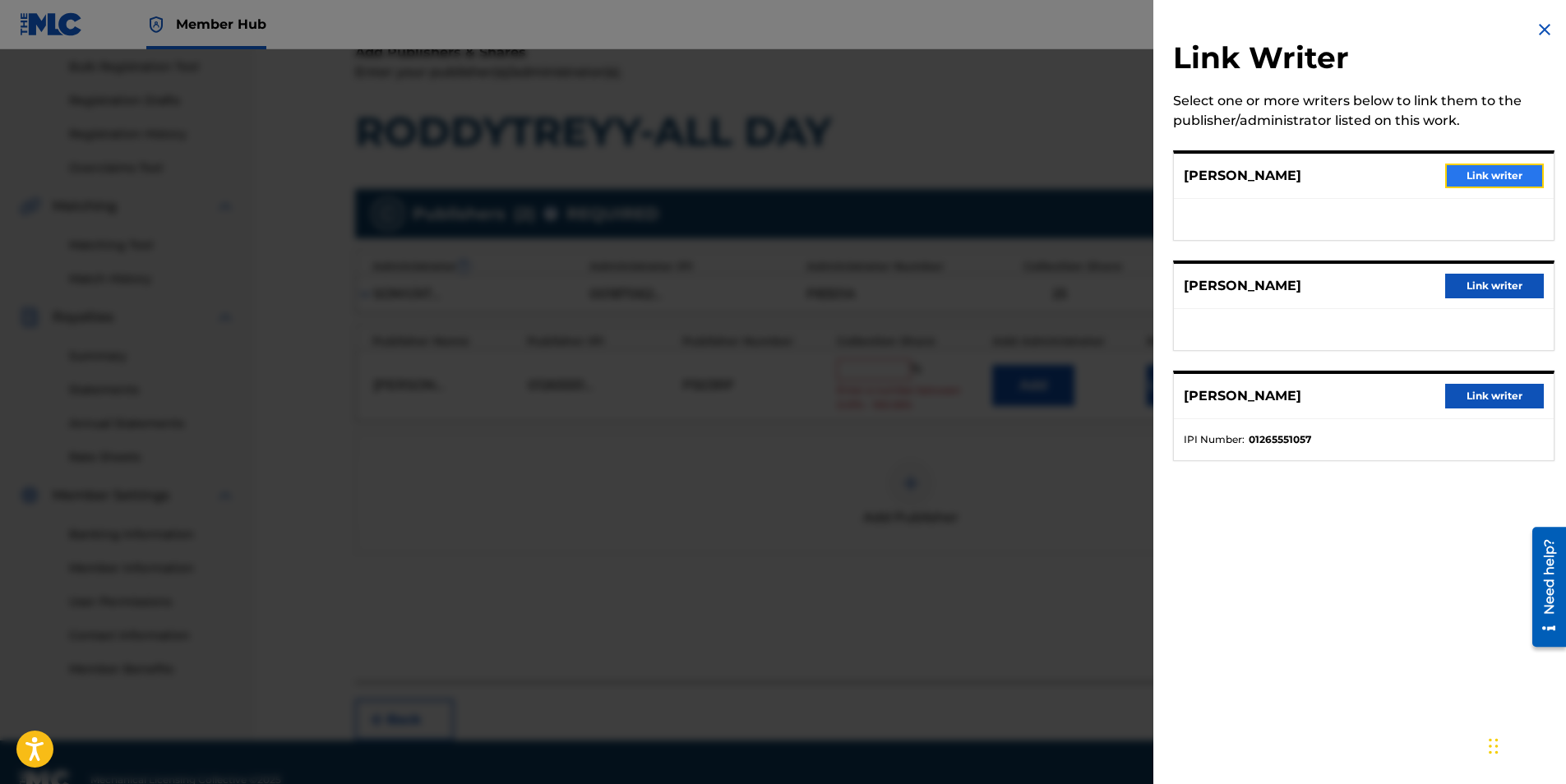
click at [1517, 170] on button "Link writer" at bounding box center [1494, 176] width 99 height 25
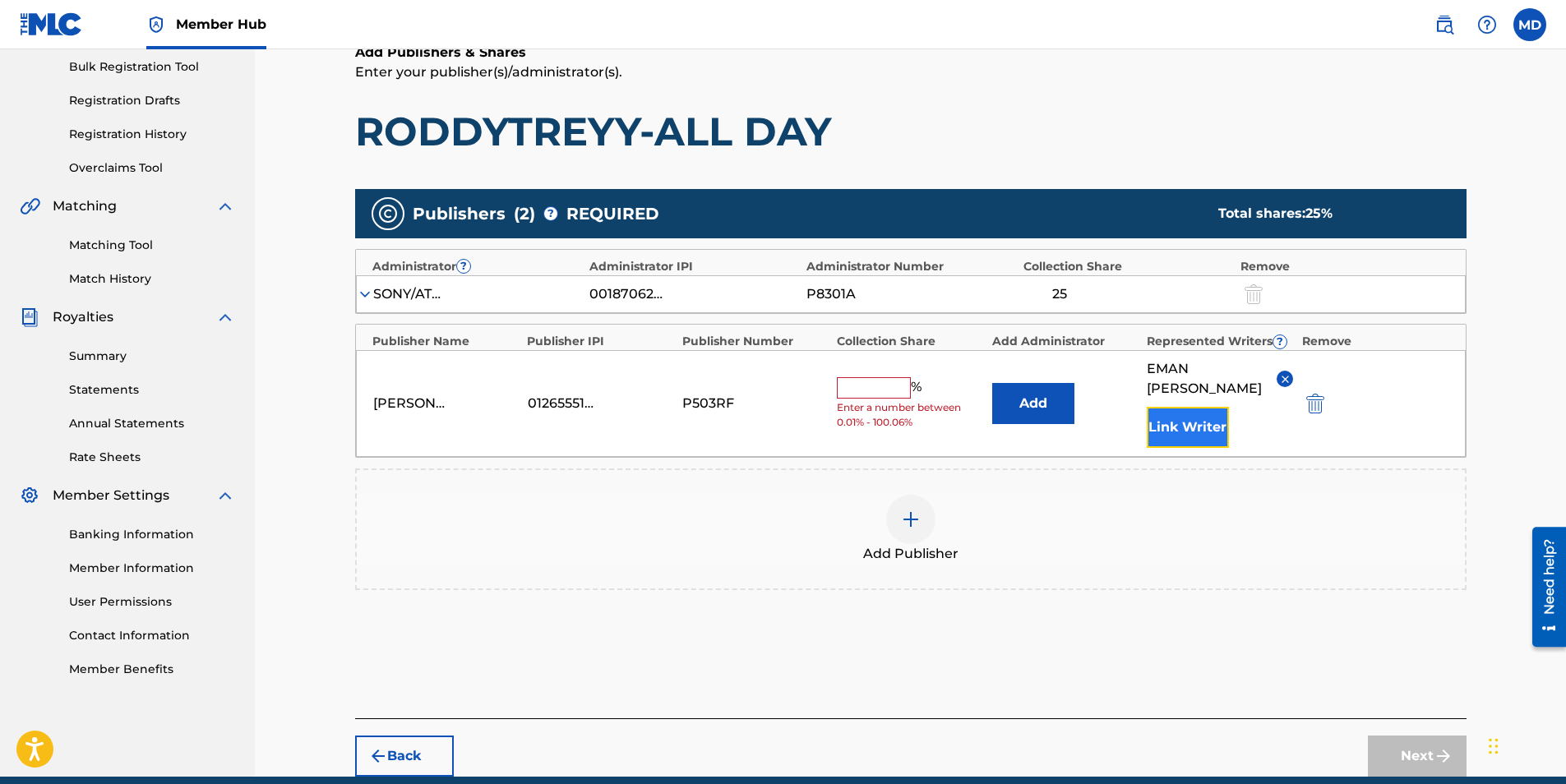
click at [1194, 407] on button "Link Writer" at bounding box center [1188, 427] width 82 height 41
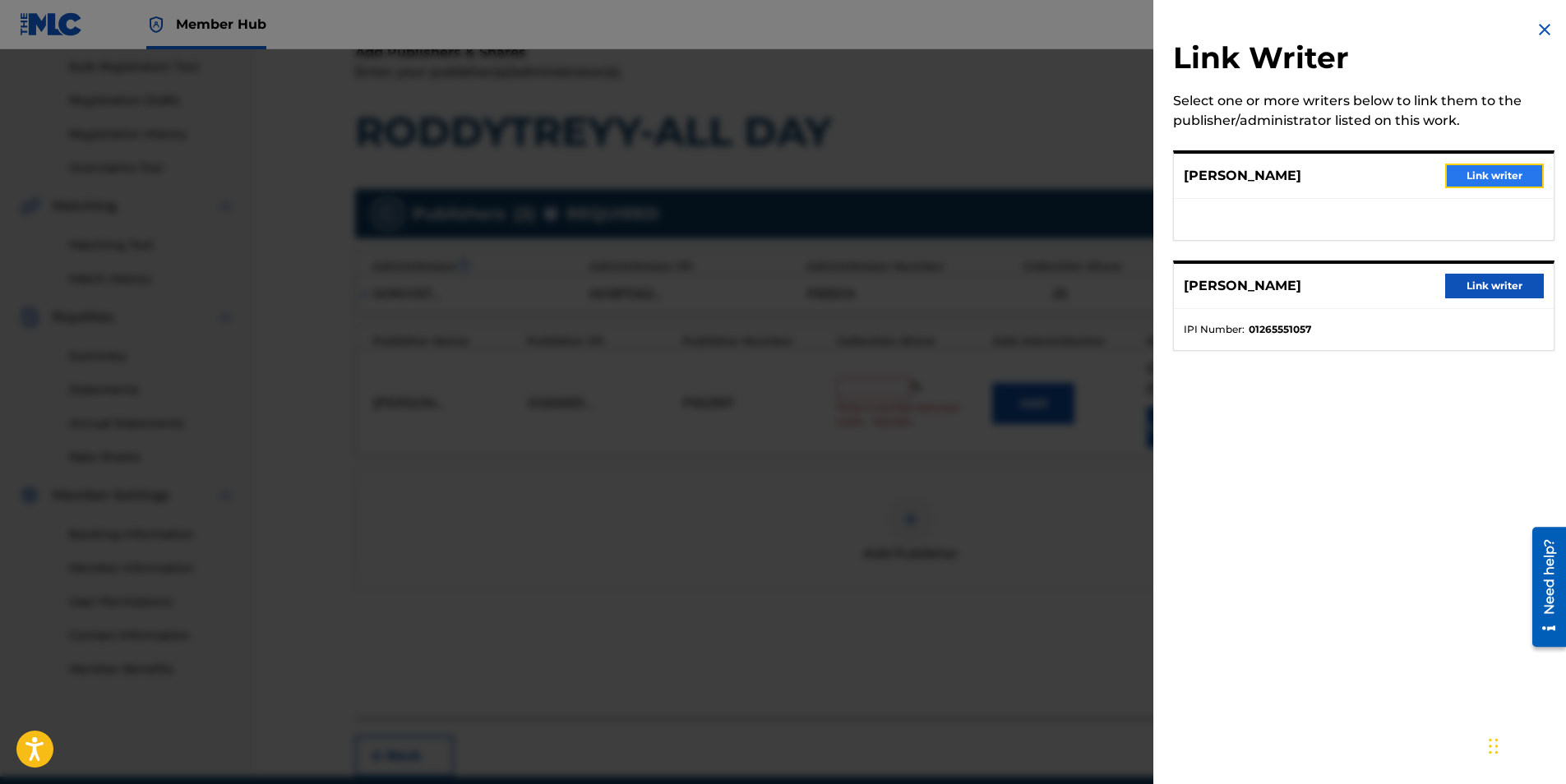
click at [1467, 175] on button "Link writer" at bounding box center [1494, 176] width 99 height 25
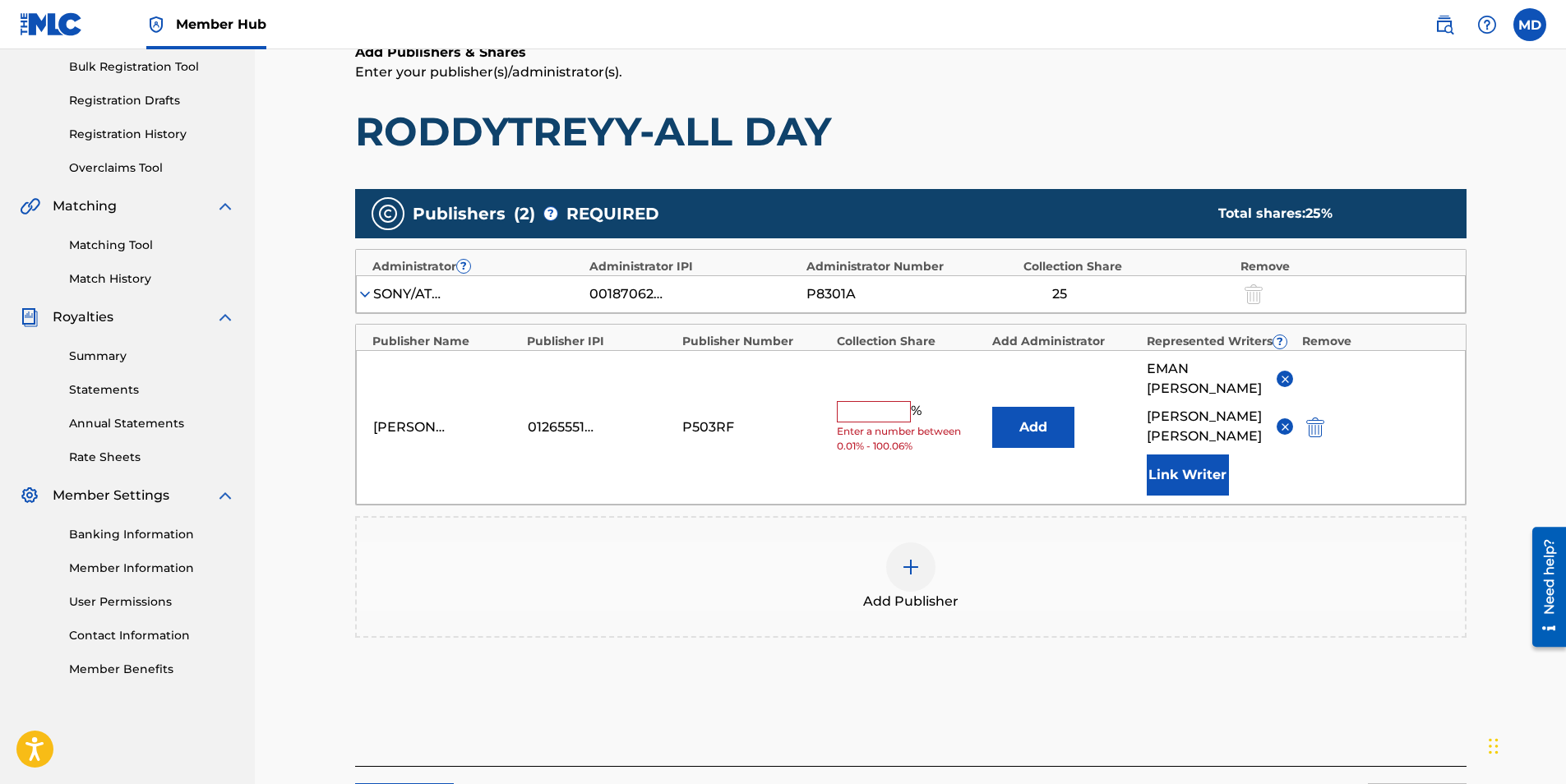
click at [876, 401] on input "text" at bounding box center [874, 412] width 74 height 21
type input "25"
click at [1029, 428] on button "Add" at bounding box center [1034, 427] width 82 height 41
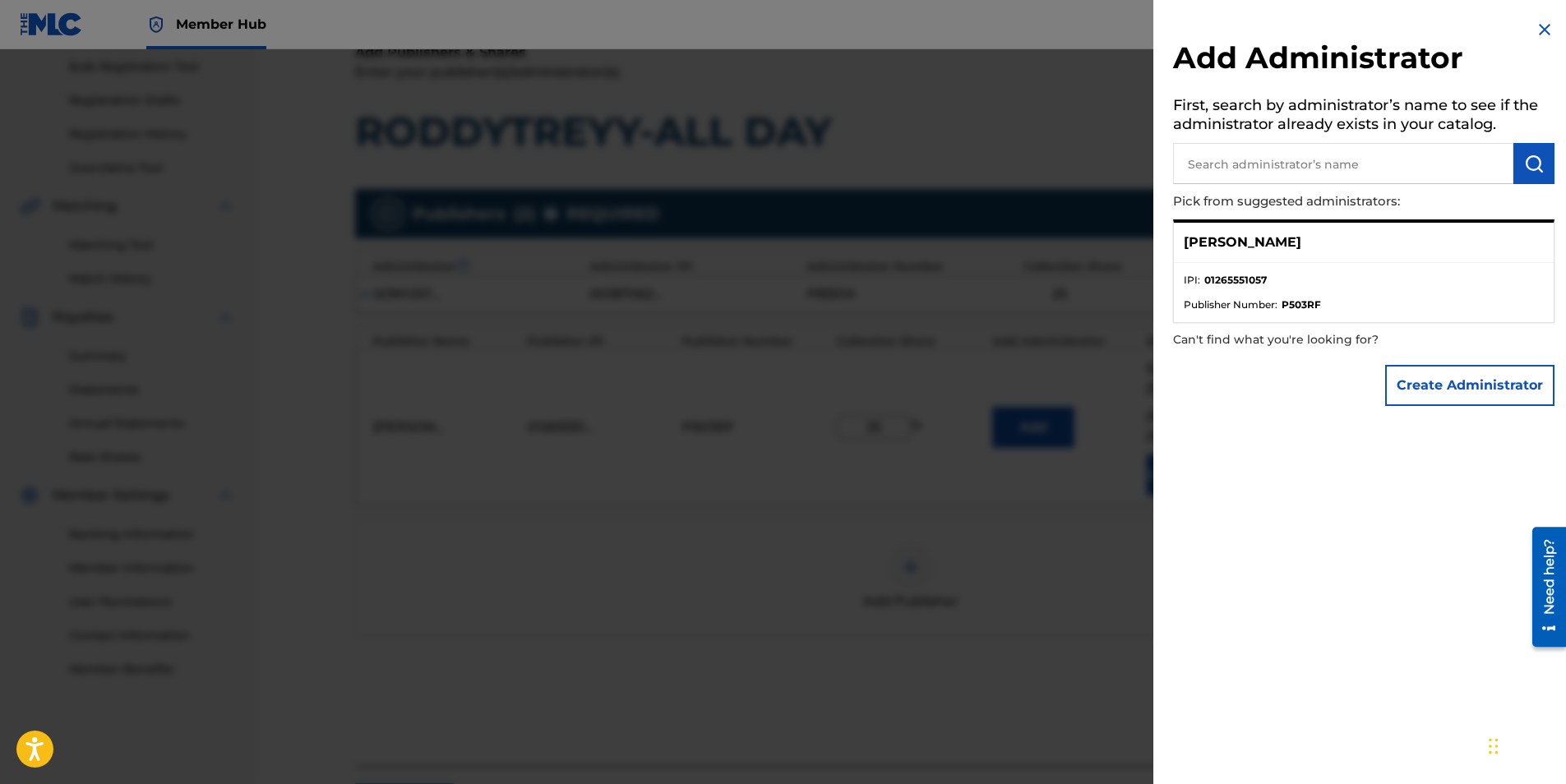
click at [1256, 246] on p "[PERSON_NAME]" at bounding box center [1242, 242] width 118 height 20
click at [1353, 166] on input "text" at bounding box center [1343, 164] width 340 height 41
click at [1447, 381] on button "Create Administrator" at bounding box center [1470, 385] width 170 height 41
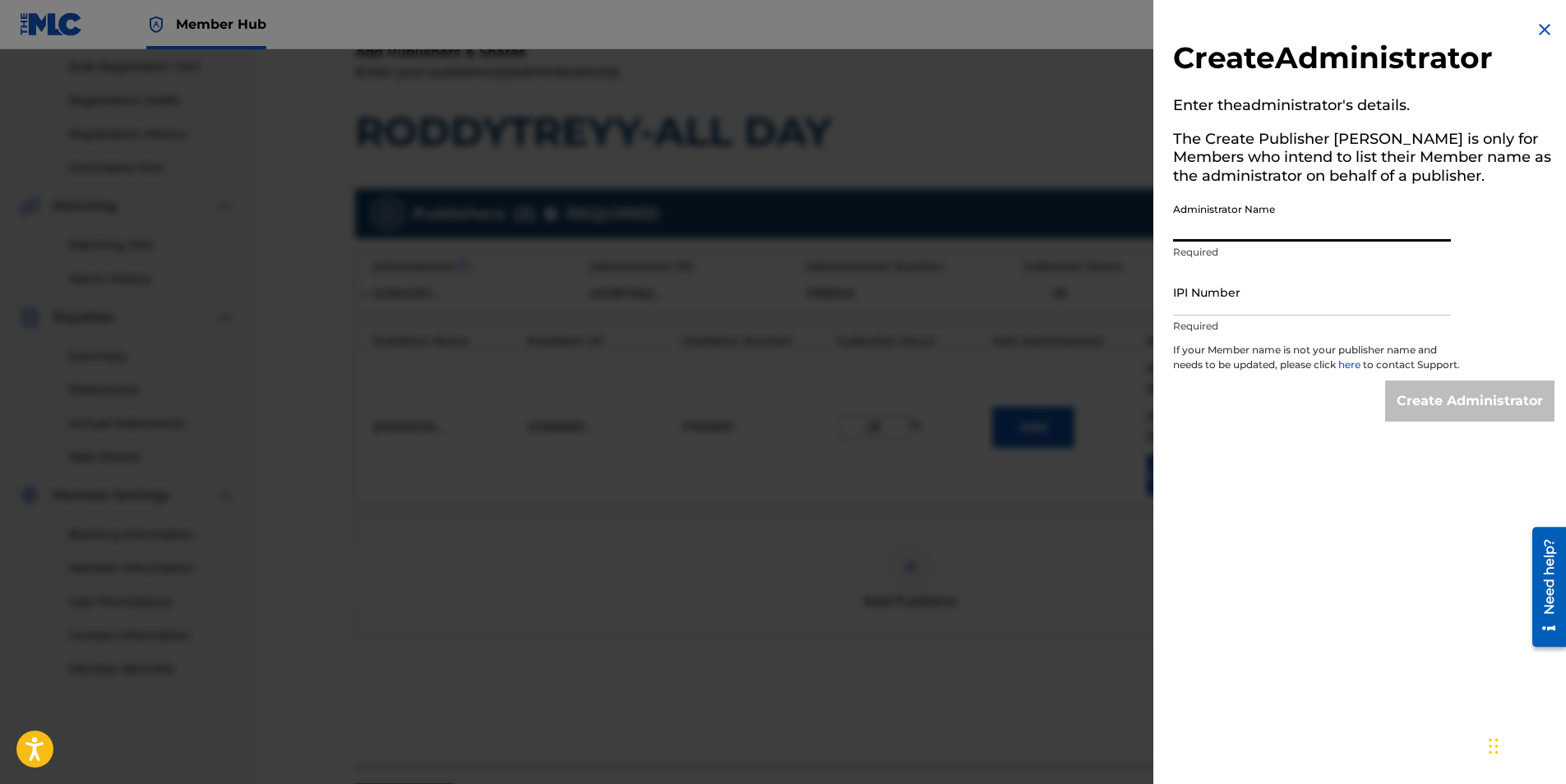
click at [1311, 215] on input "Administrator Name" at bounding box center [1311, 218] width 278 height 47
type input "[PERSON_NAME]"
click at [1292, 294] on input "IPI Number" at bounding box center [1311, 292] width 278 height 47
click at [1535, 27] on img at bounding box center [1545, 30] width 20 height 20
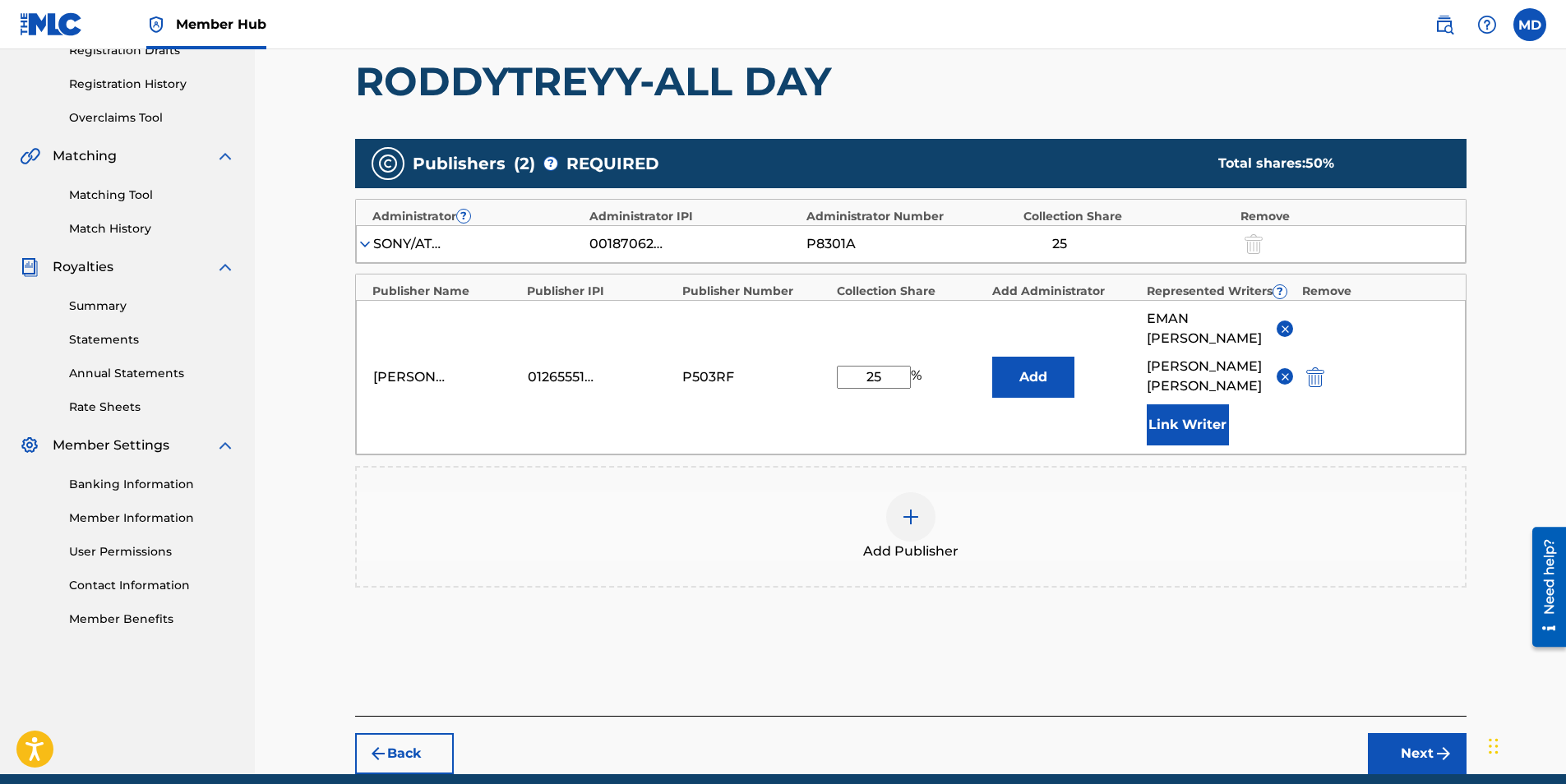
scroll to position [342, 0]
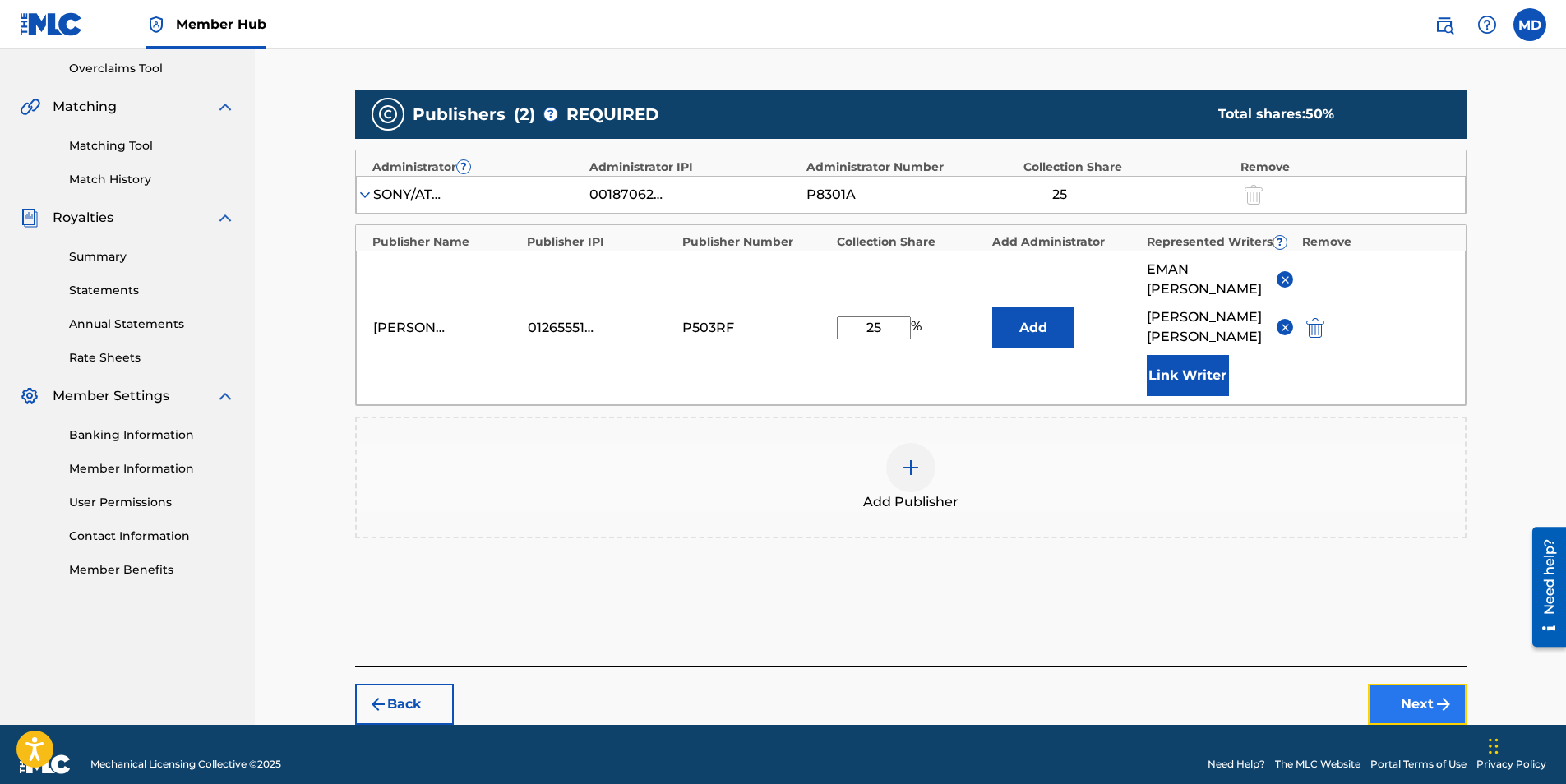
click at [1387, 684] on button "Next" at bounding box center [1418, 704] width 99 height 41
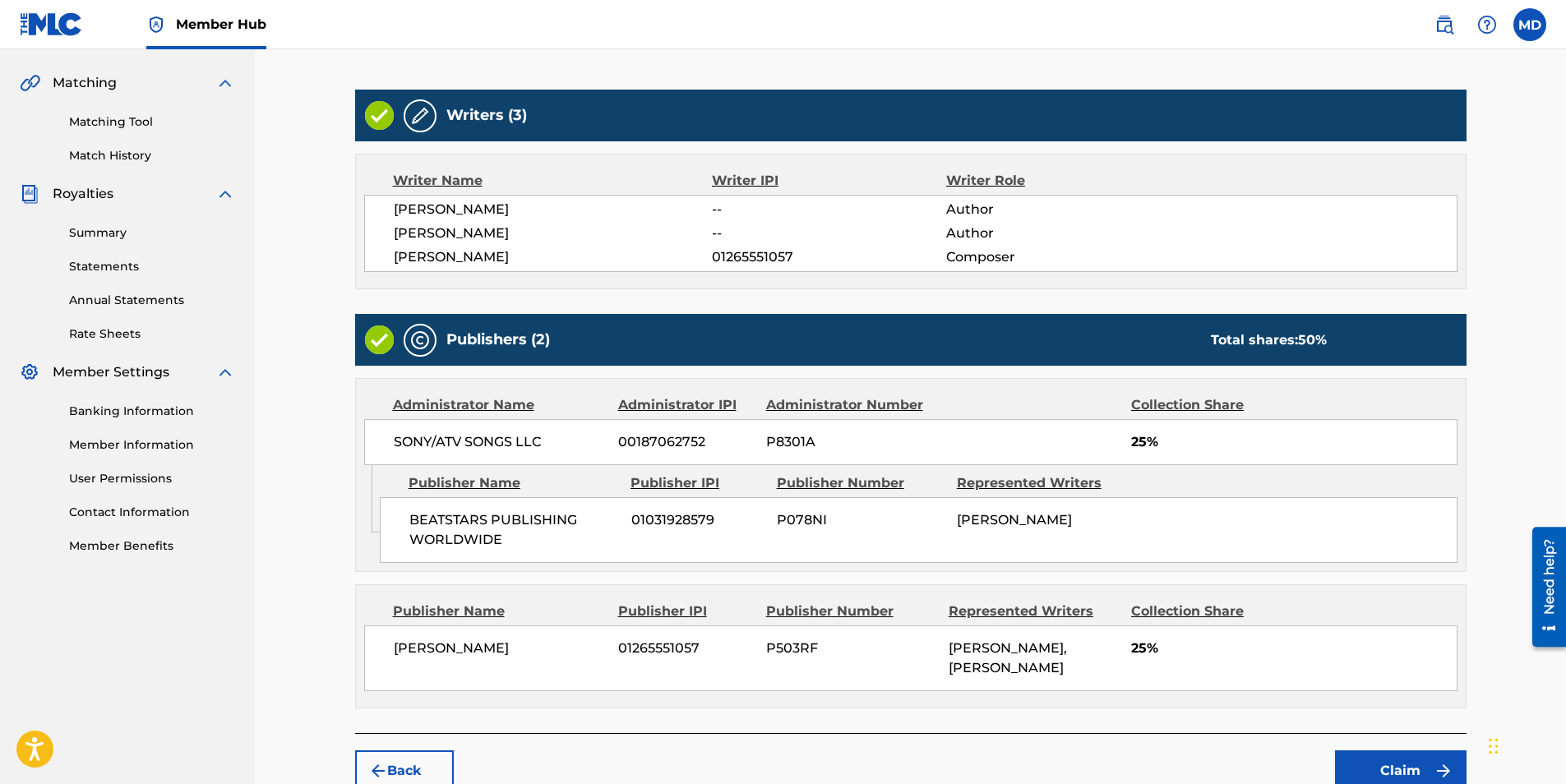
scroll to position [452, 0]
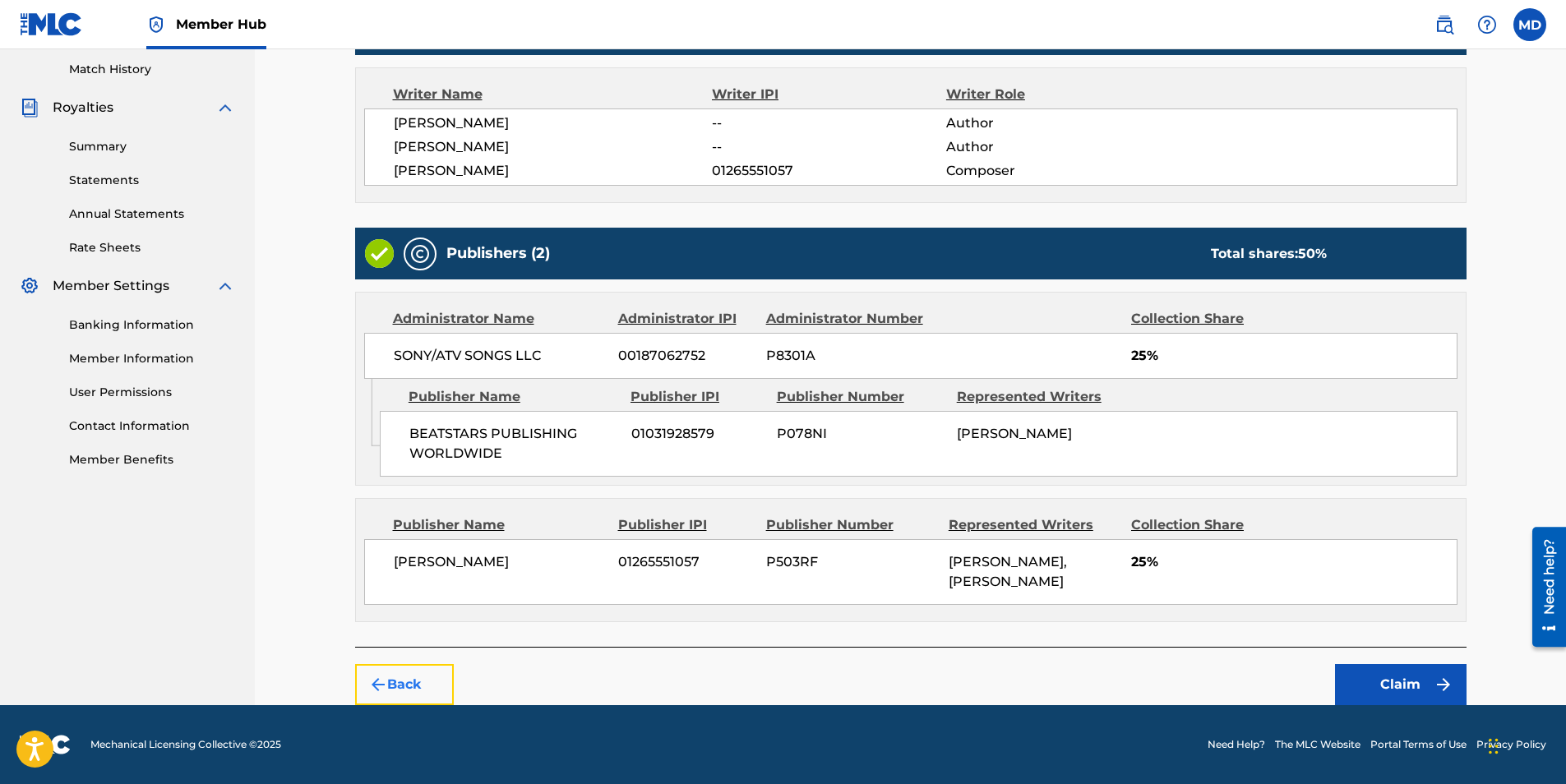
click at [427, 675] on button "Back" at bounding box center [404, 684] width 99 height 41
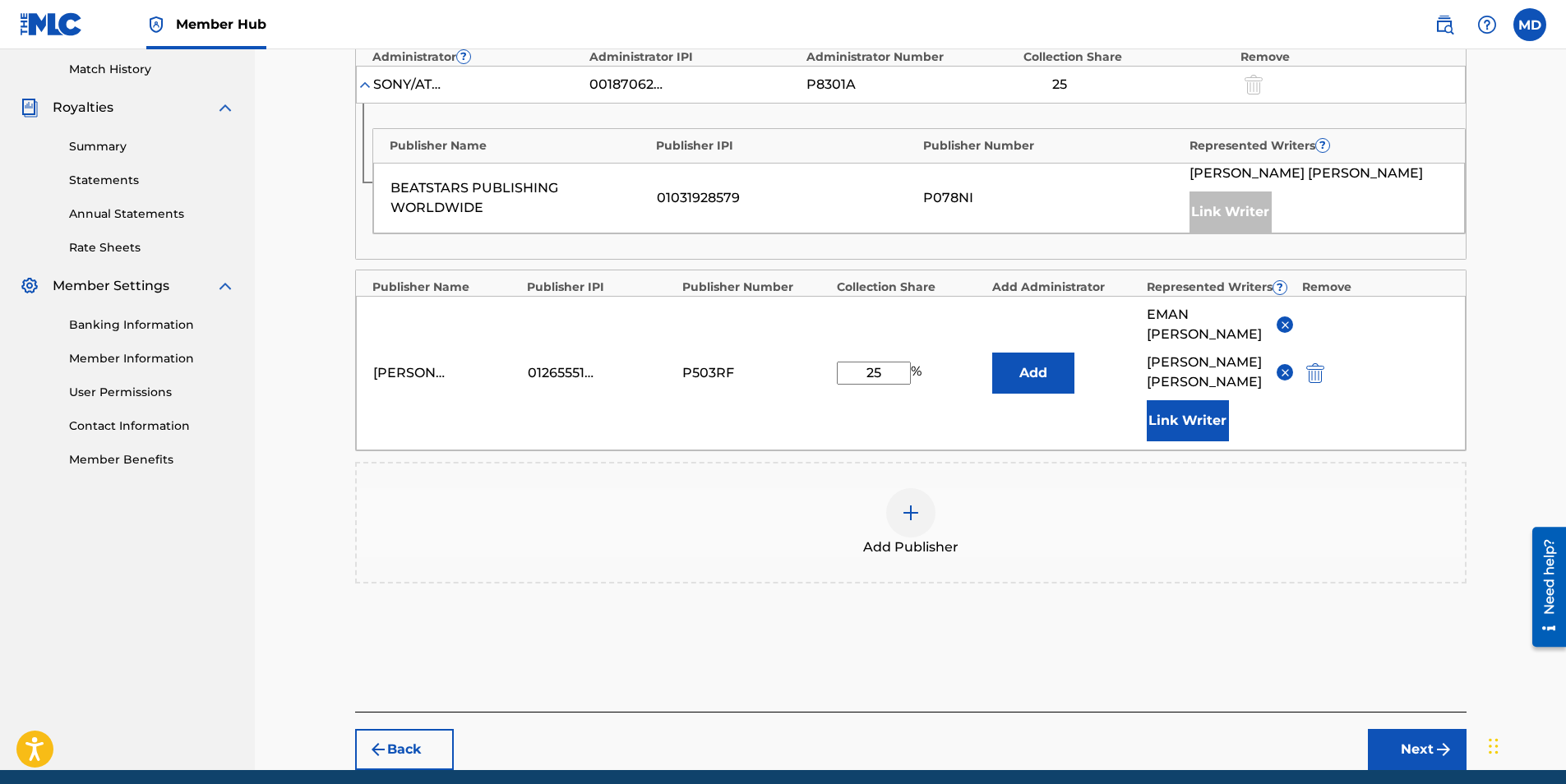
click at [1288, 319] on img at bounding box center [1285, 324] width 12 height 12
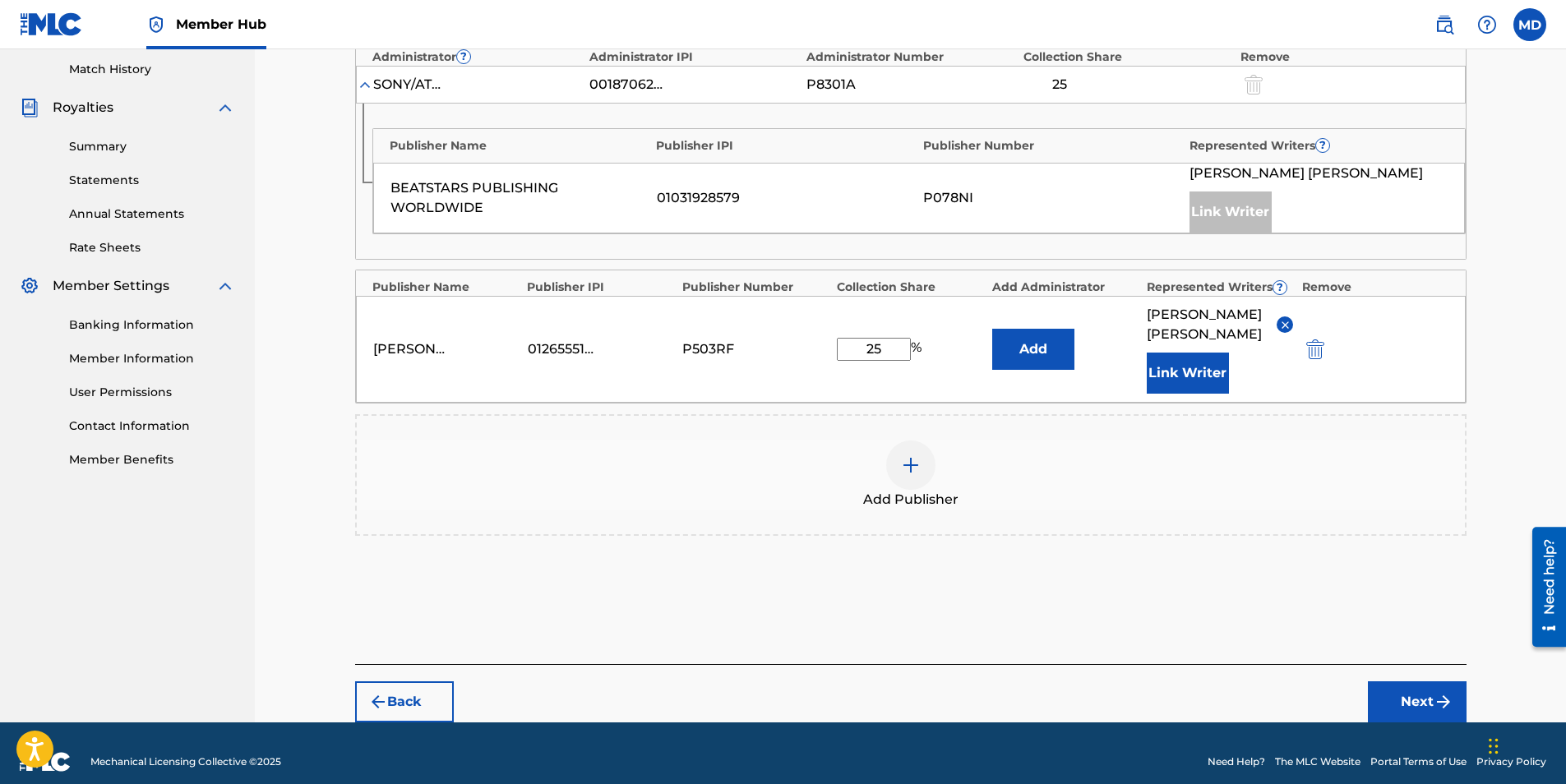
click at [1288, 319] on img at bounding box center [1285, 324] width 12 height 12
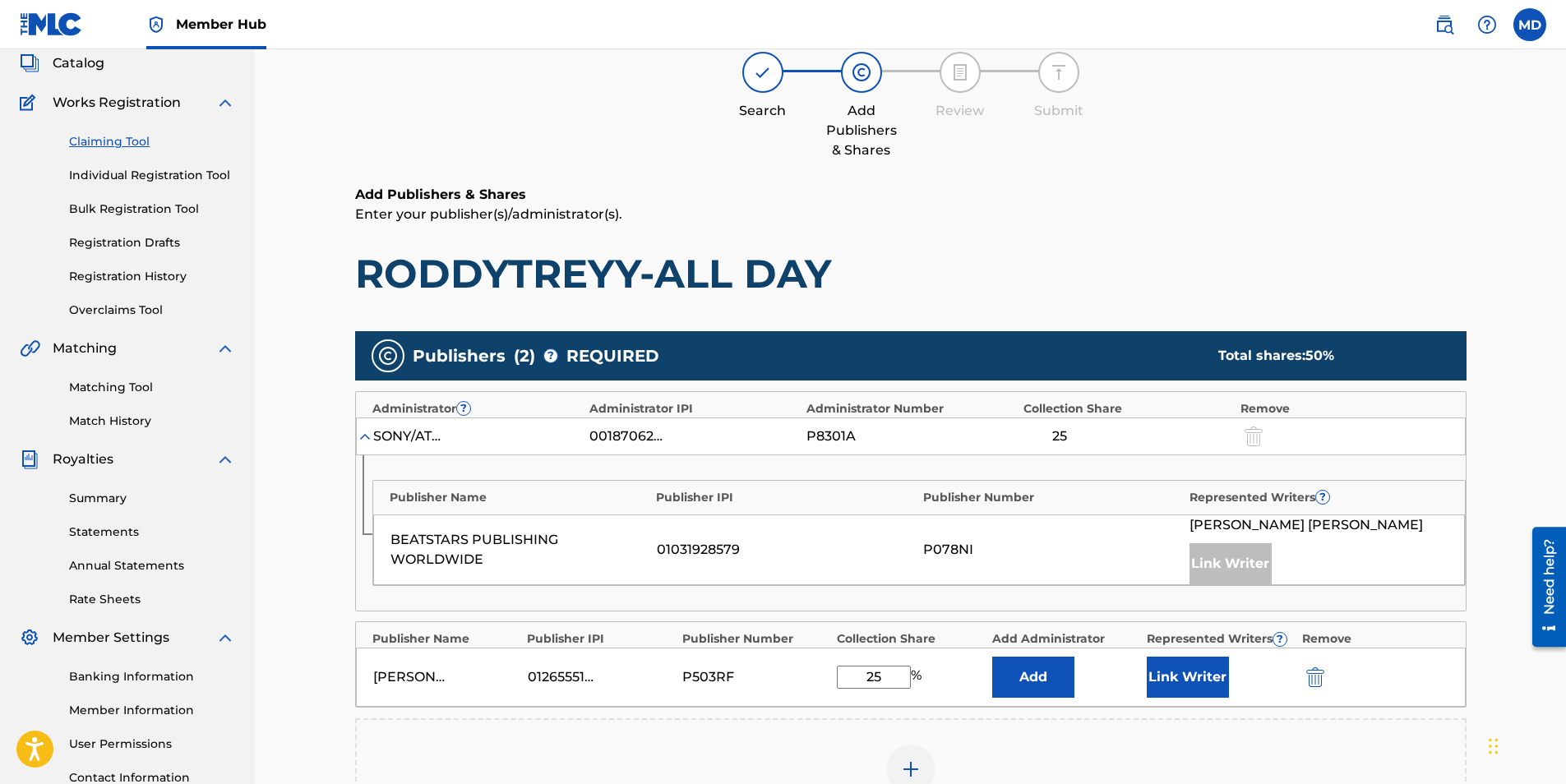
scroll to position [246, 0]
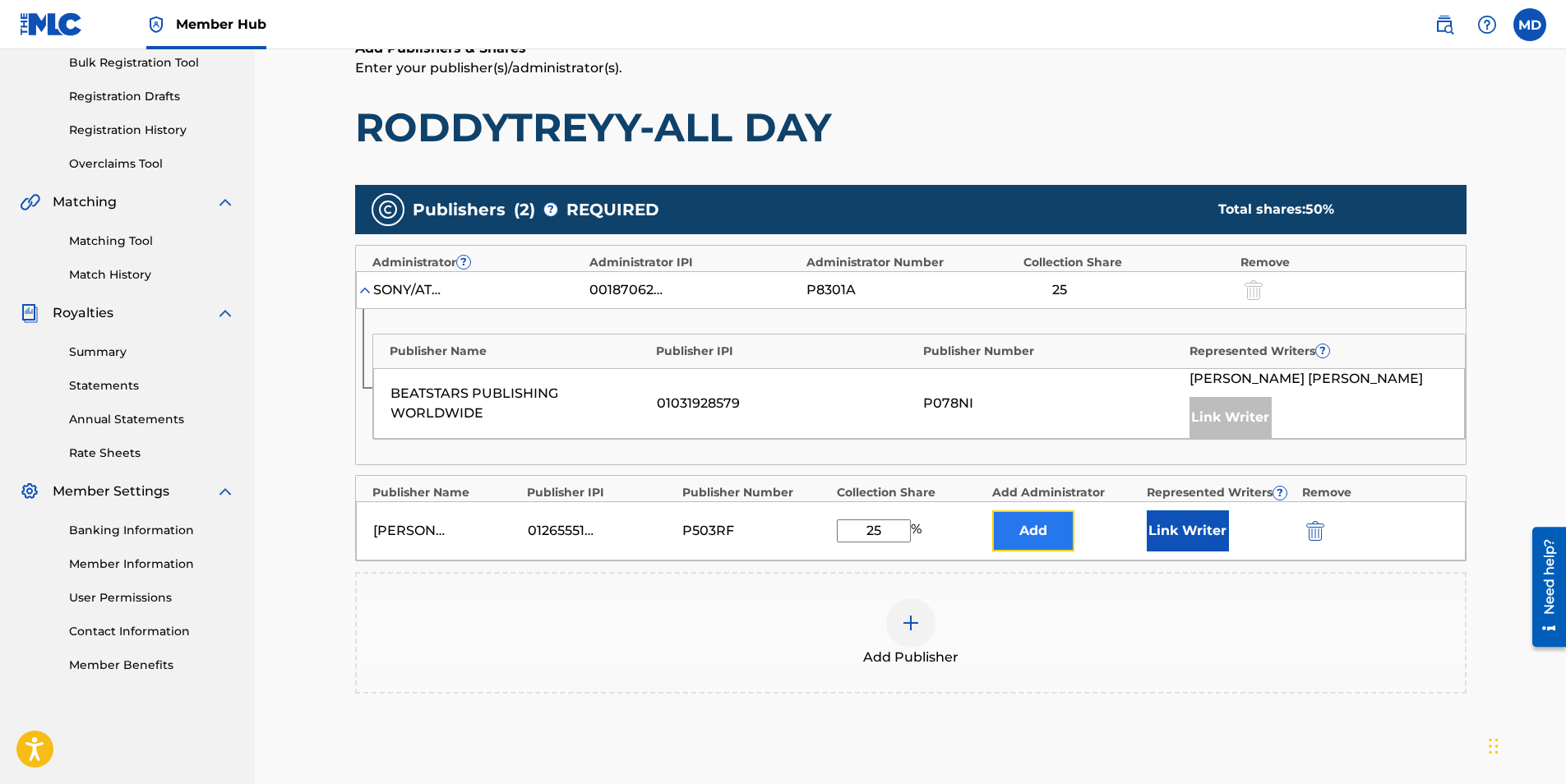
click at [1026, 535] on button "Add" at bounding box center [1034, 531] width 82 height 41
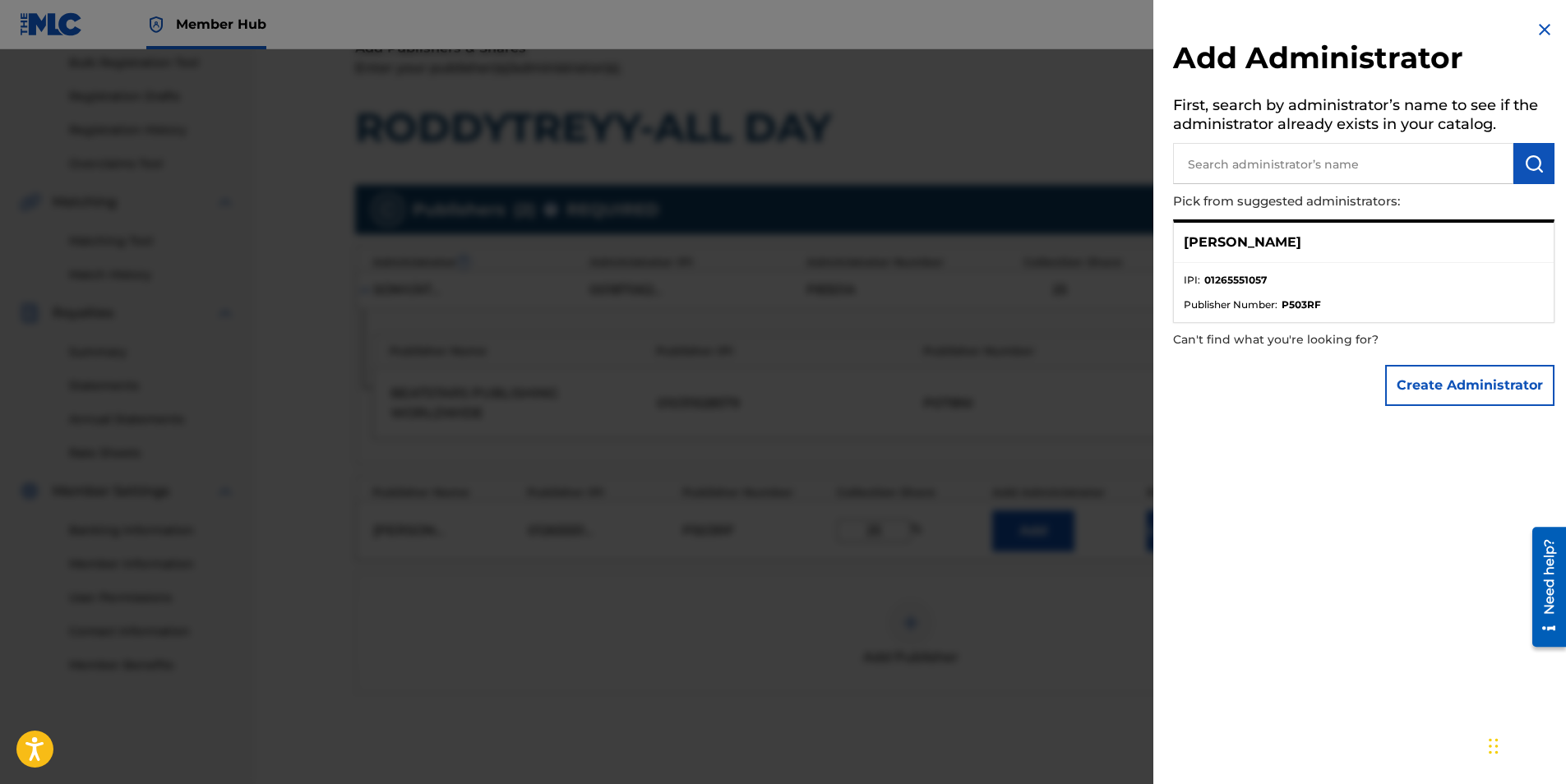
click at [1318, 153] on input "text" at bounding box center [1343, 164] width 340 height 41
click at [1545, 34] on img at bounding box center [1545, 30] width 20 height 20
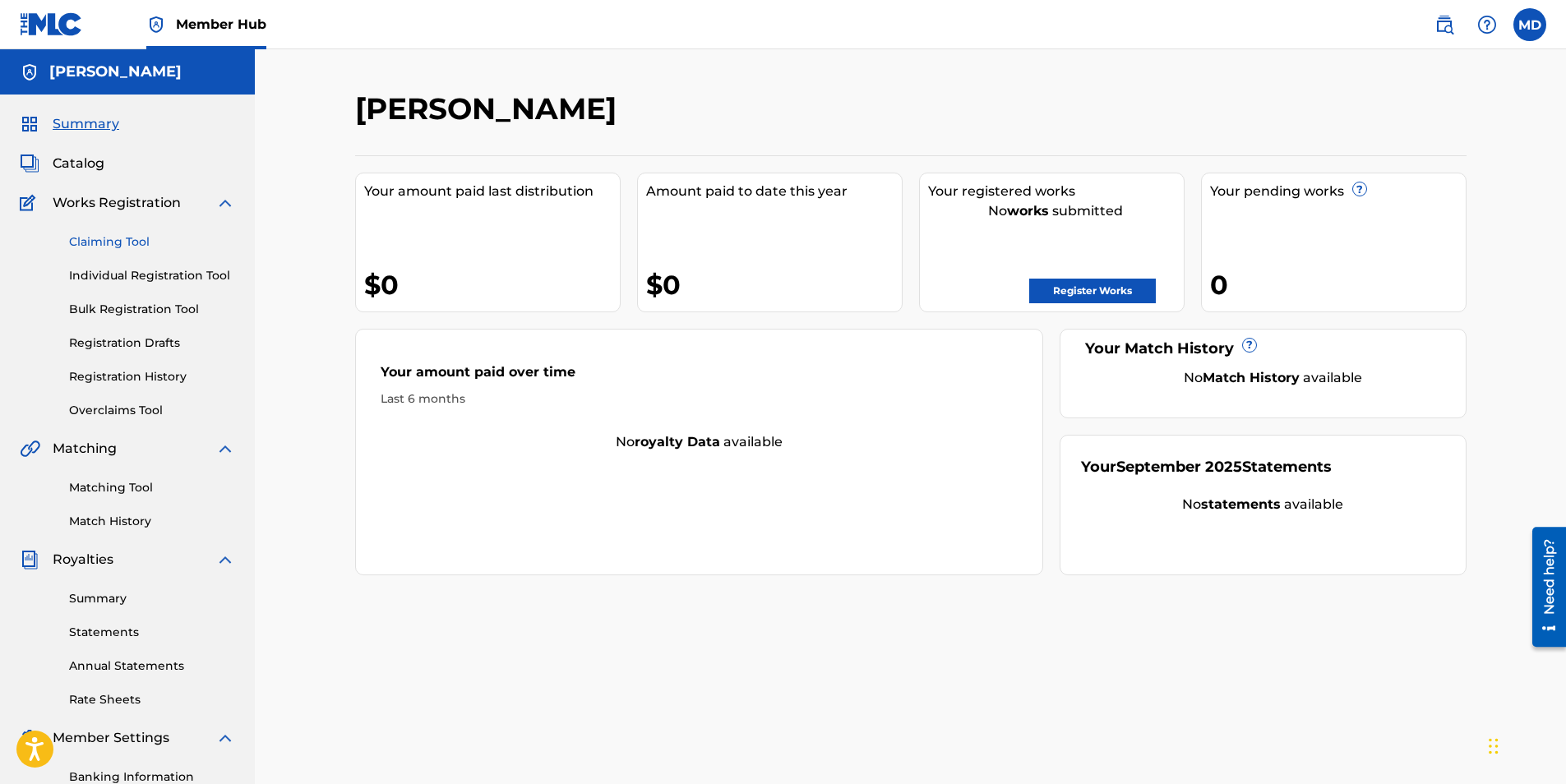
click at [138, 236] on link "Claiming Tool" at bounding box center [152, 241] width 166 height 17
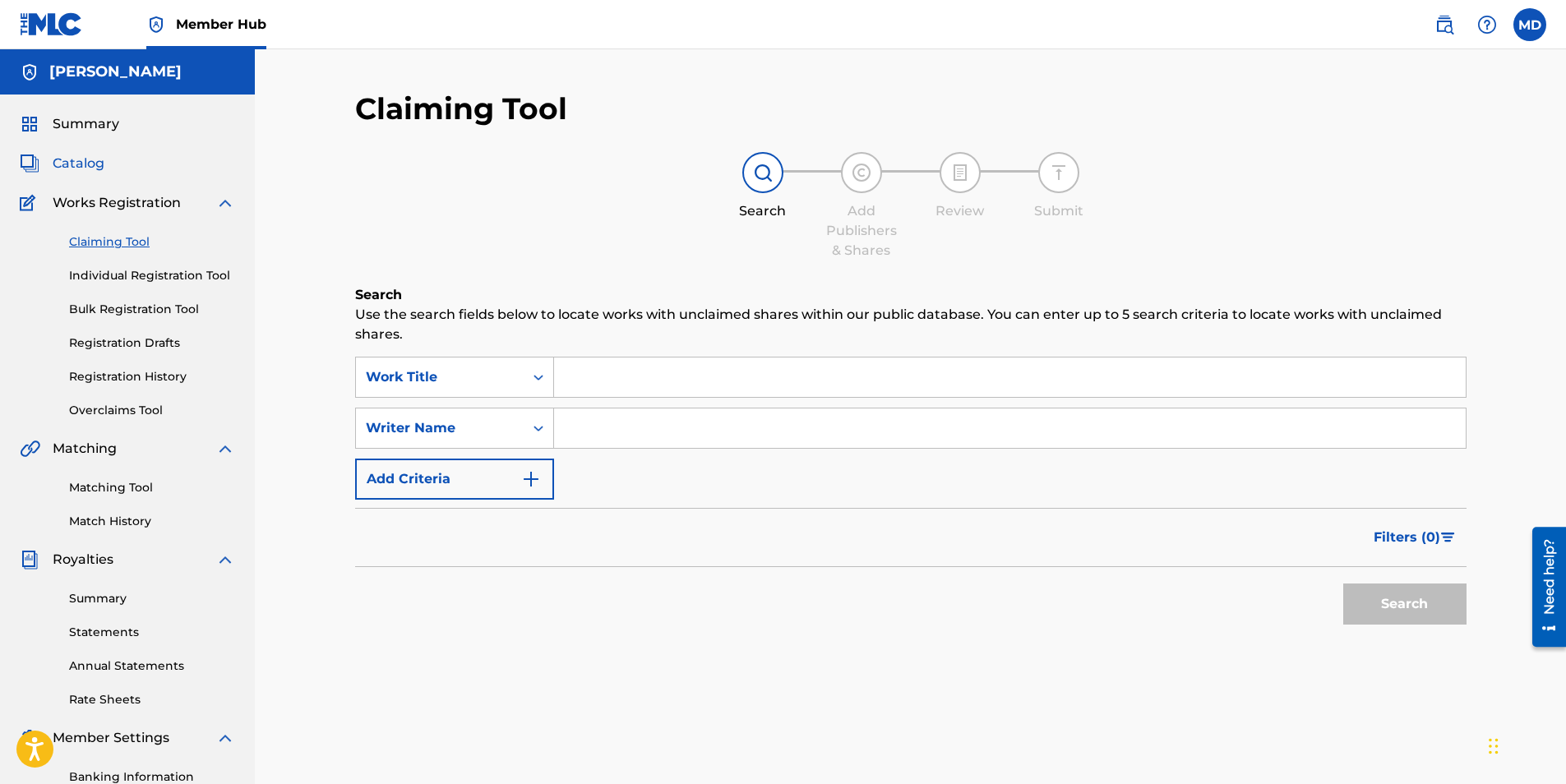
click at [90, 155] on span "Catalog" at bounding box center [78, 164] width 52 height 20
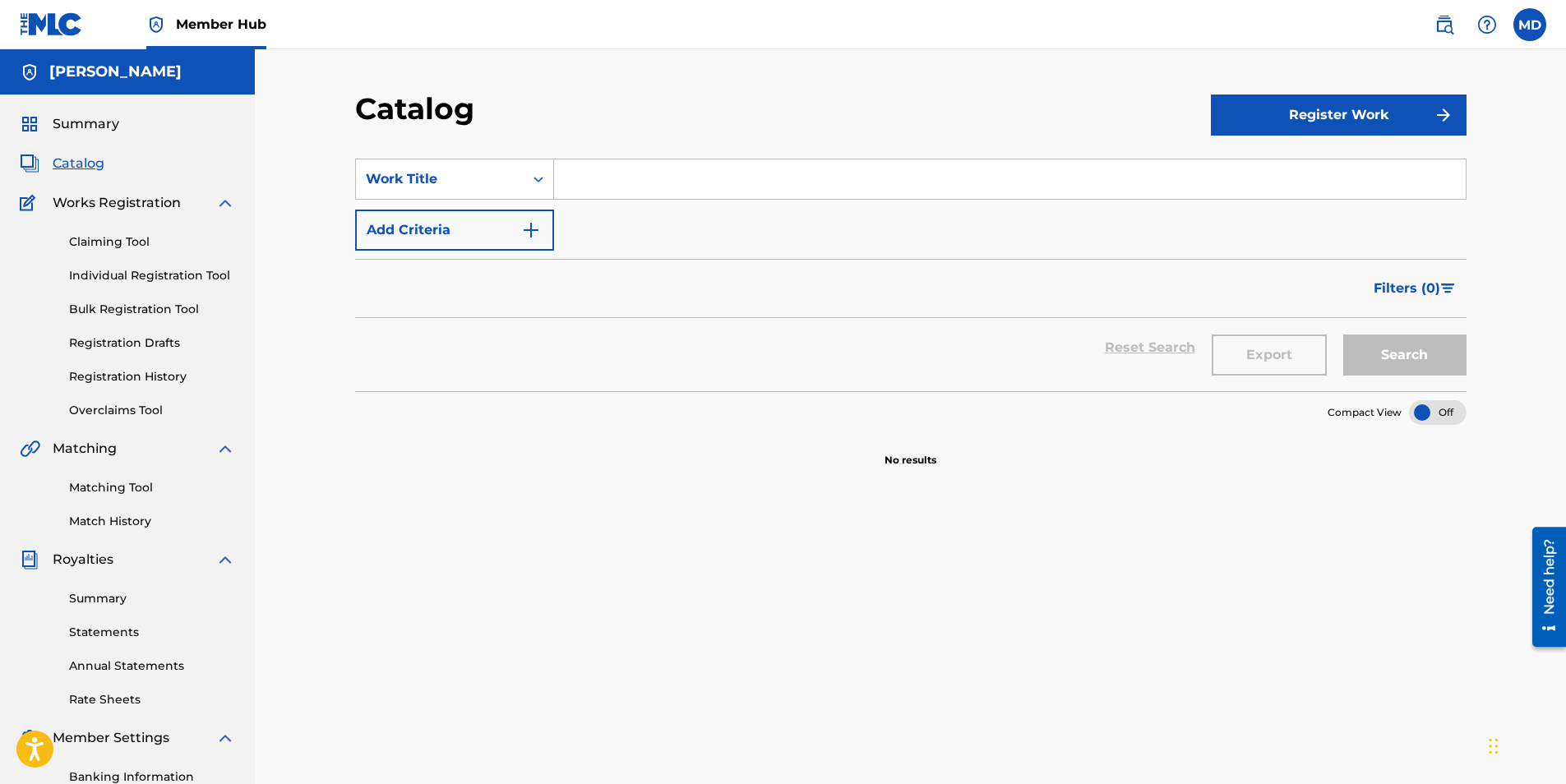
click at [728, 182] on input "Search Form" at bounding box center [1010, 180] width 912 height 40
click at [1274, 128] on button "Register Work" at bounding box center [1339, 115] width 255 height 41
click at [1282, 174] on link "Individual" at bounding box center [1339, 169] width 255 height 40
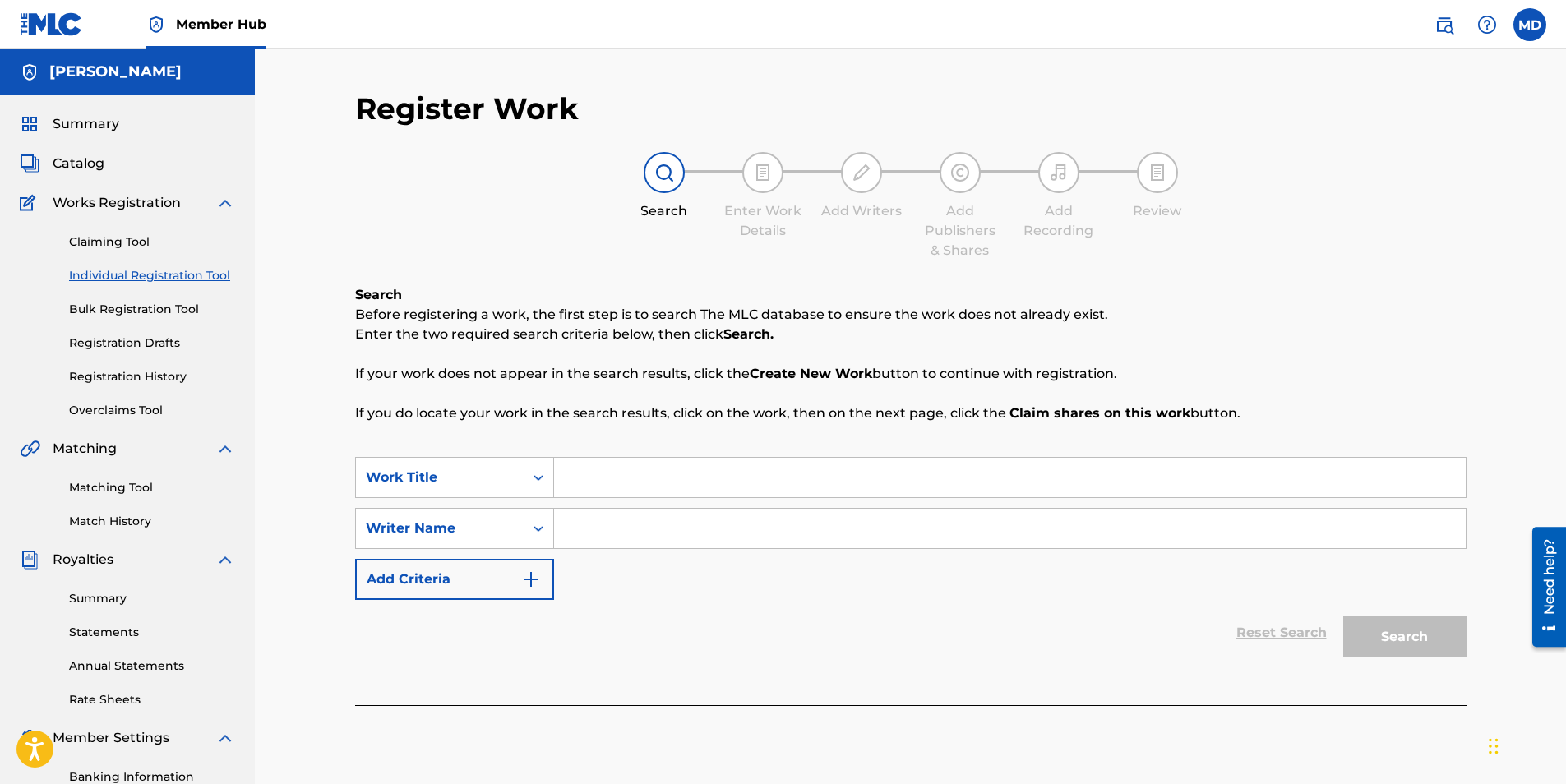
click at [703, 504] on div "SearchWithCriteria085d7fd1-3cb2-4fee-aeac-1f849802a331 Work Title SearchWithCri…" at bounding box center [910, 529] width 1111 height 143
click at [727, 474] on input "Search Form" at bounding box center [1010, 478] width 912 height 40
type input "Swang"
click at [965, 530] on input "Search Form" at bounding box center [1010, 529] width 912 height 40
type input "[PERSON_NAME]"
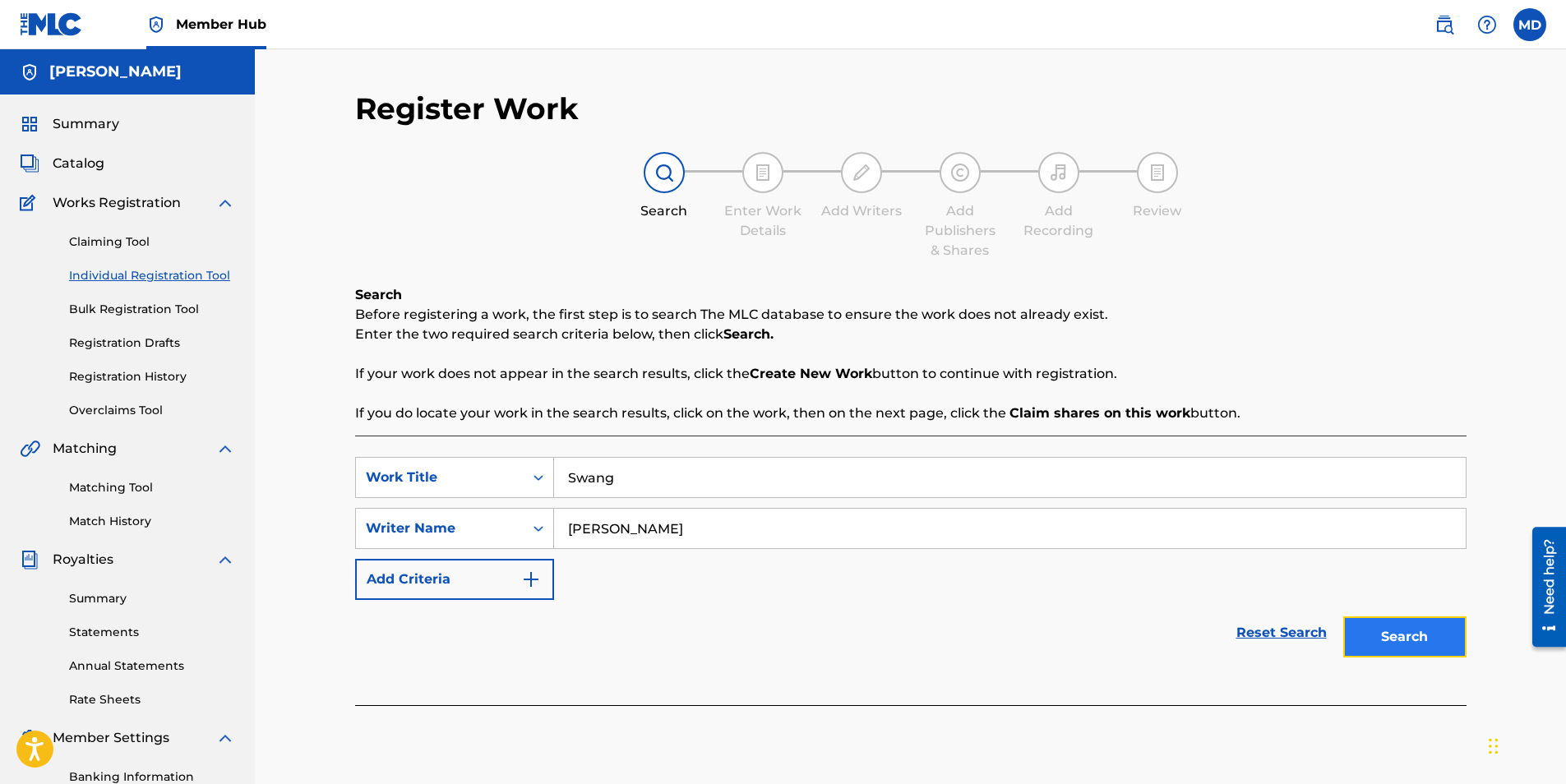
click at [1369, 646] on button "Search" at bounding box center [1405, 637] width 124 height 41
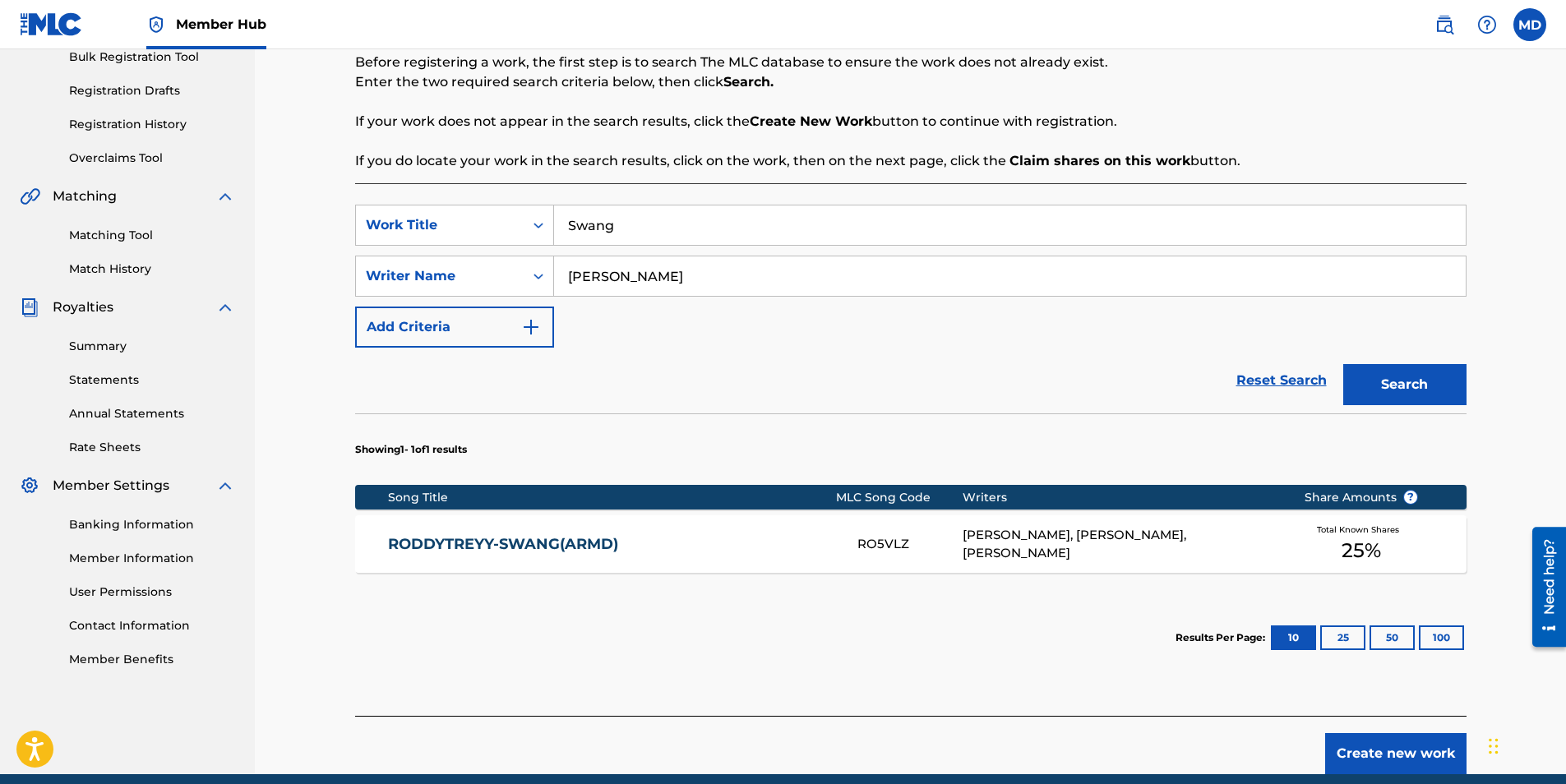
scroll to position [321, 0]
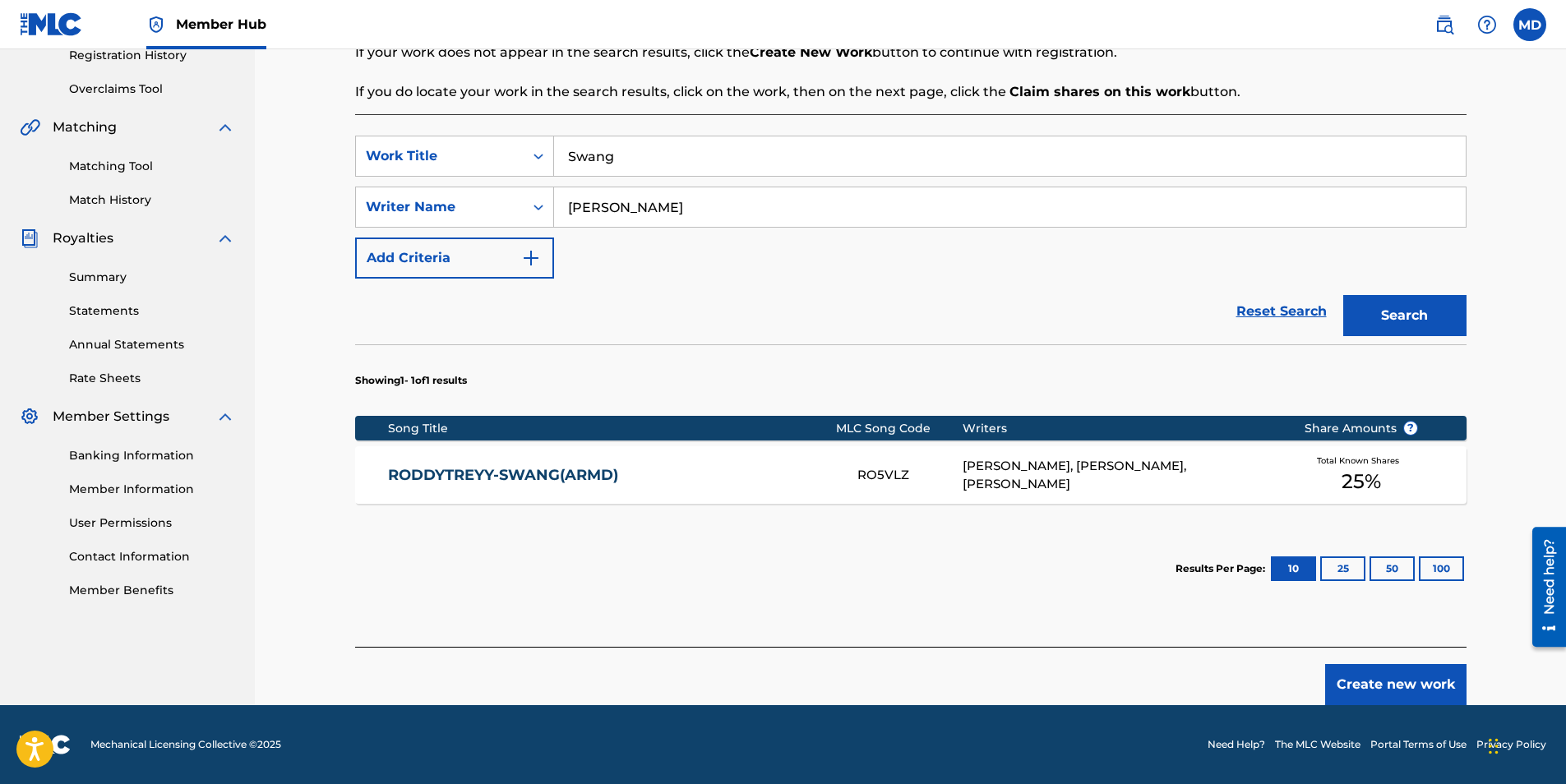
click at [982, 474] on div "[PERSON_NAME], [PERSON_NAME], [PERSON_NAME]" at bounding box center [1121, 475] width 316 height 37
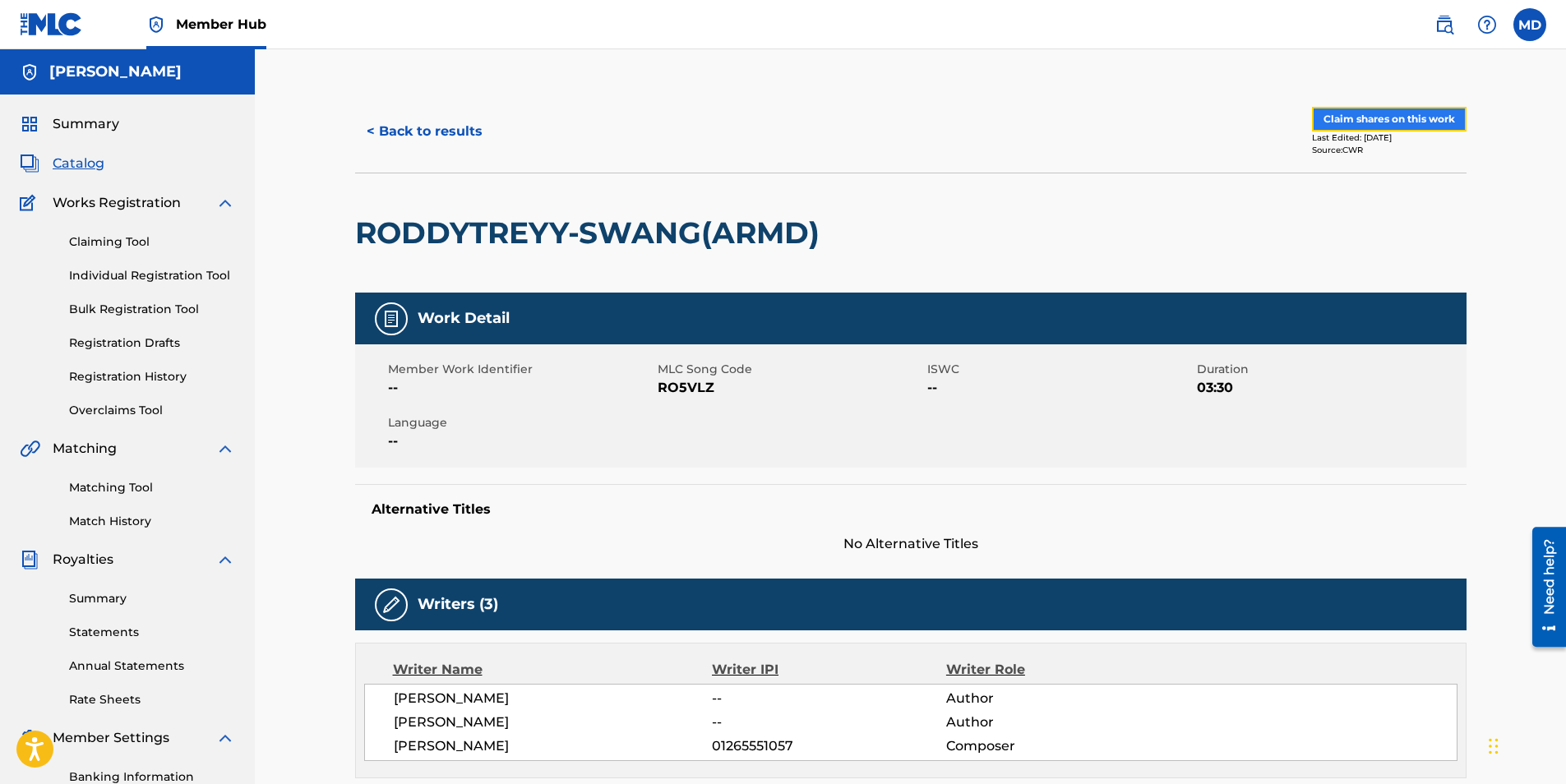
click at [1361, 120] on button "Claim shares on this work" at bounding box center [1390, 119] width 155 height 25
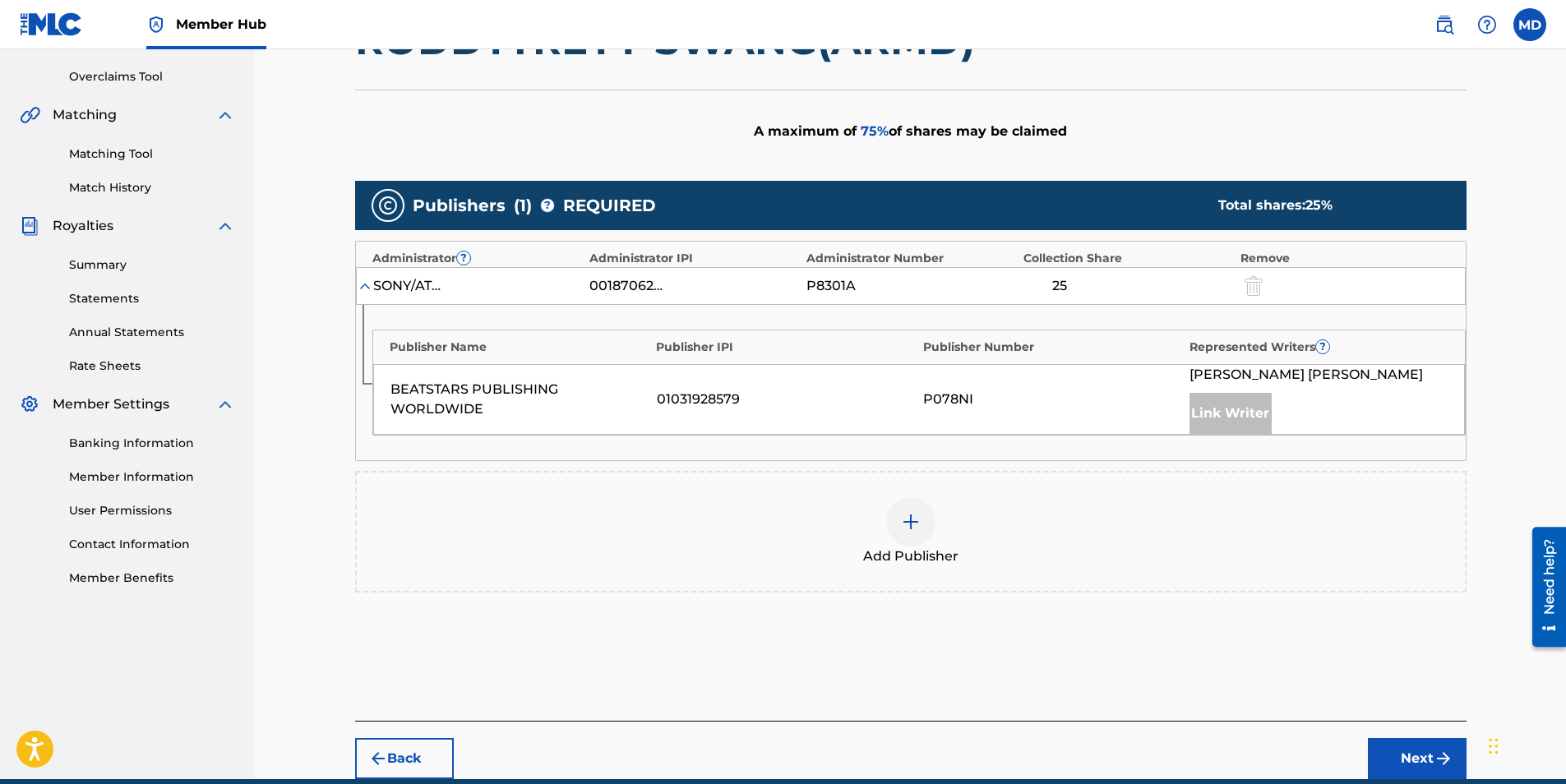
scroll to position [408, 0]
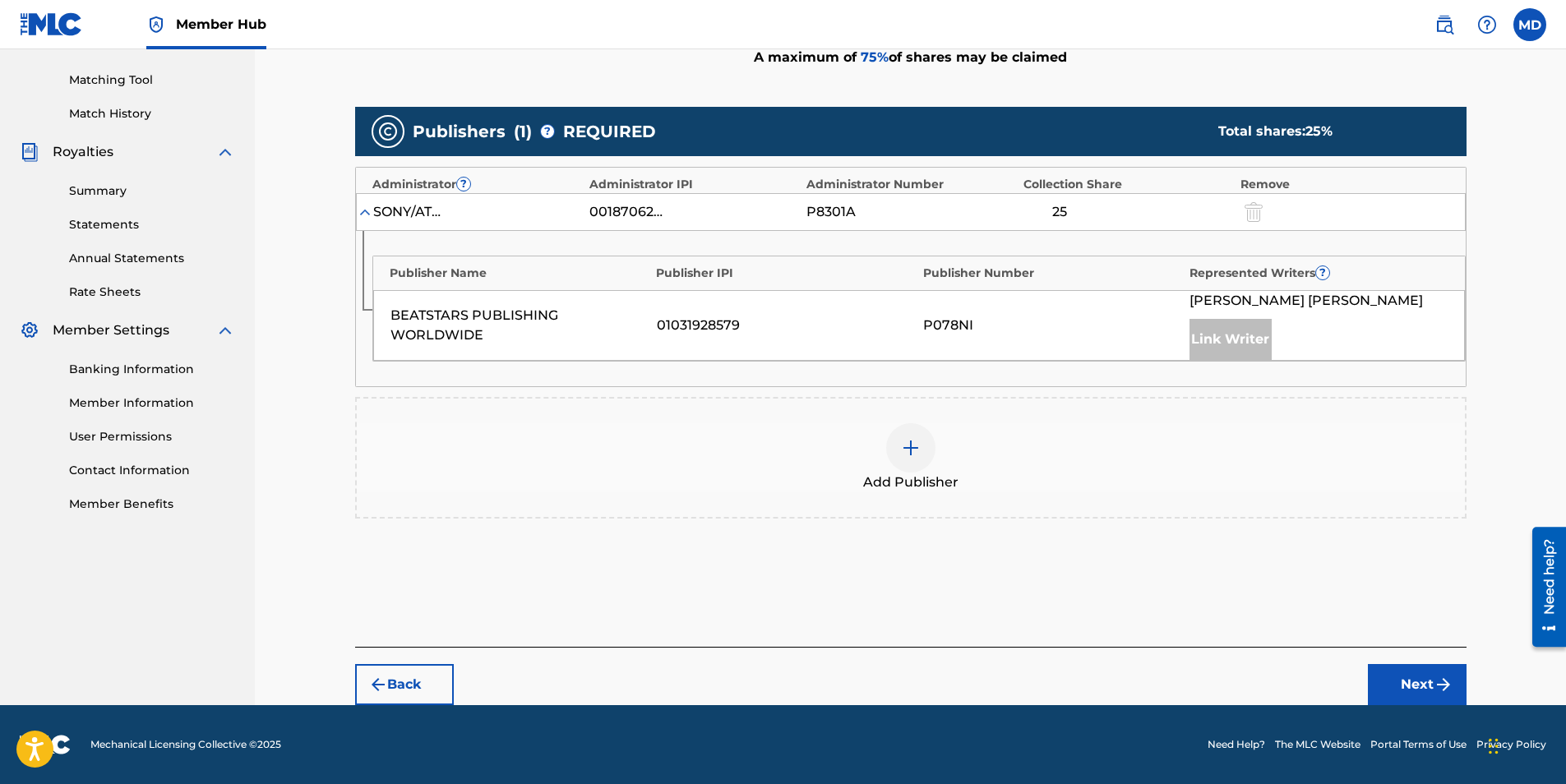
click at [940, 463] on div "Add Publisher" at bounding box center [910, 458] width 1108 height 69
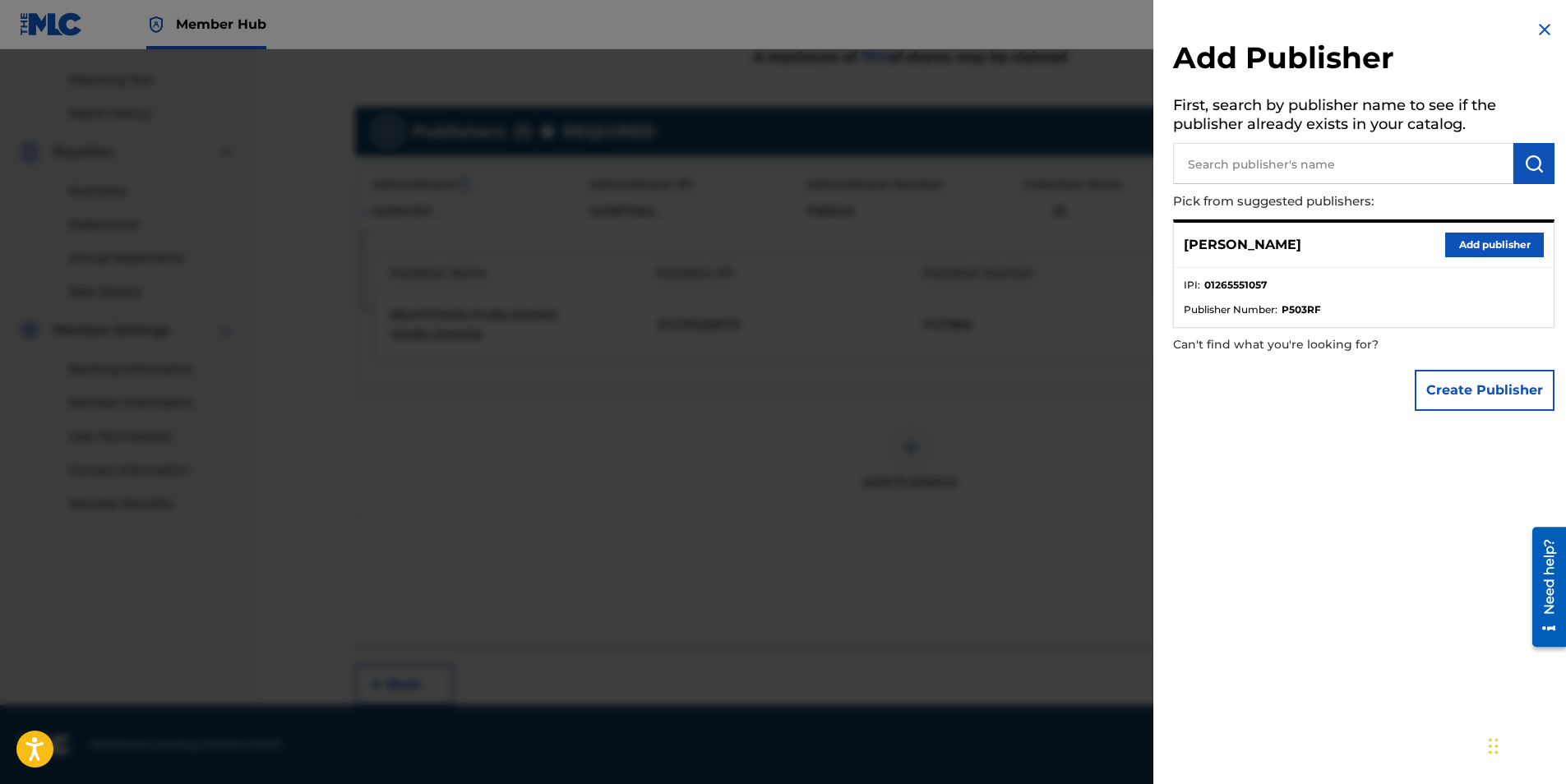
click at [1035, 277] on div at bounding box center [783, 441] width 1566 height 784
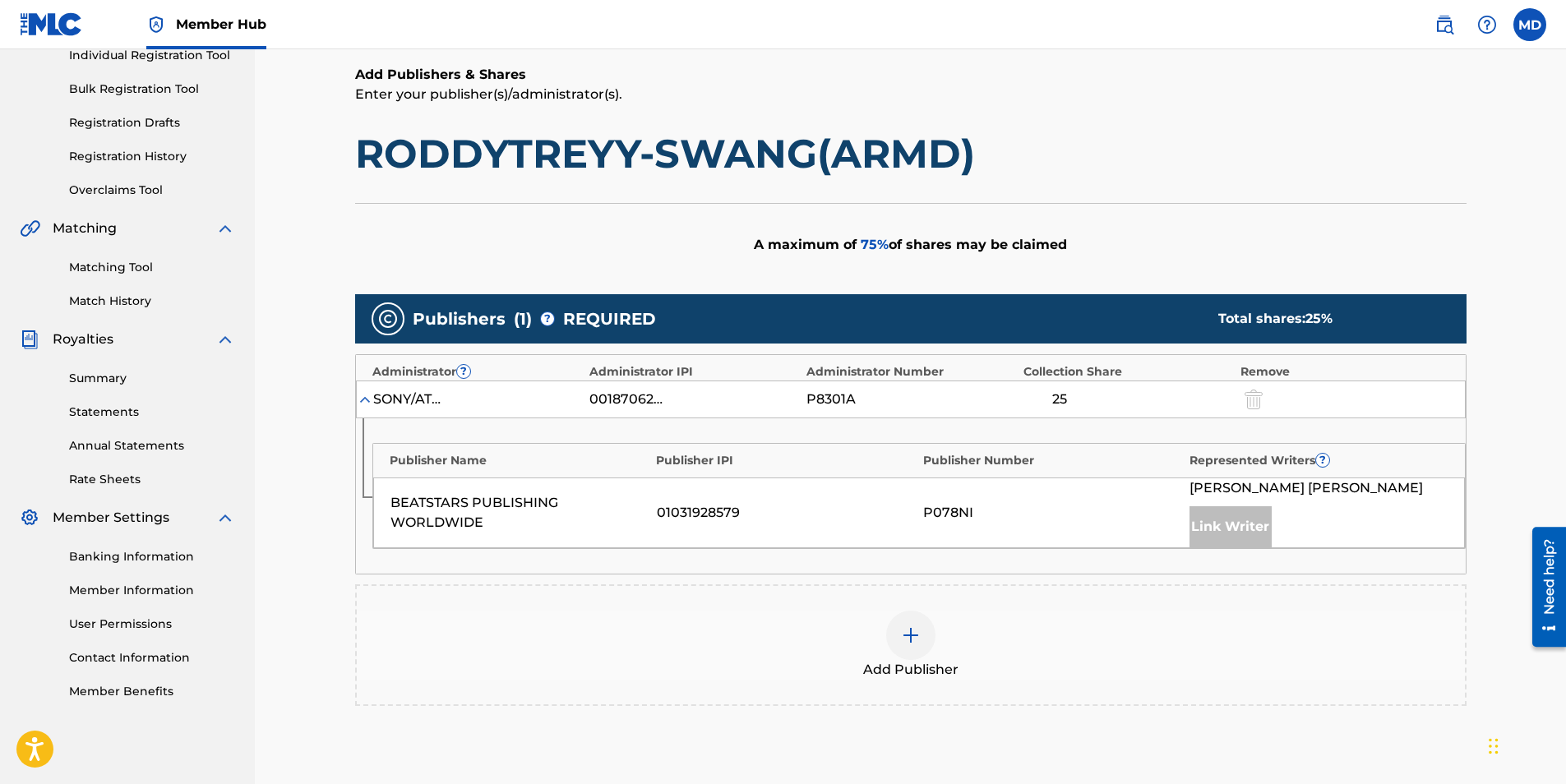
scroll to position [329, 0]
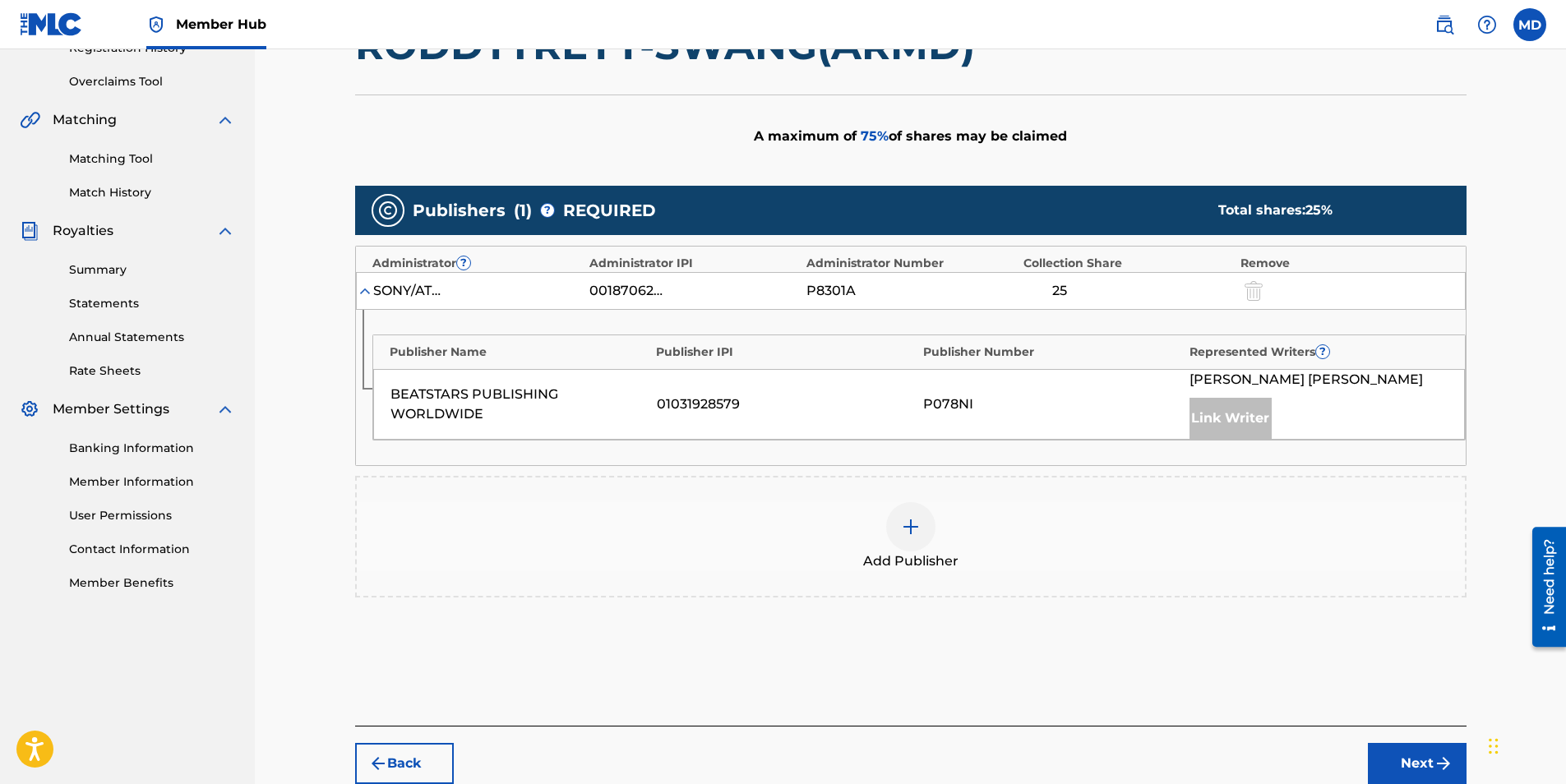
click at [1254, 411] on div "Link Writer" at bounding box center [1231, 418] width 82 height 41
click at [1390, 763] on button "Next" at bounding box center [1418, 763] width 99 height 41
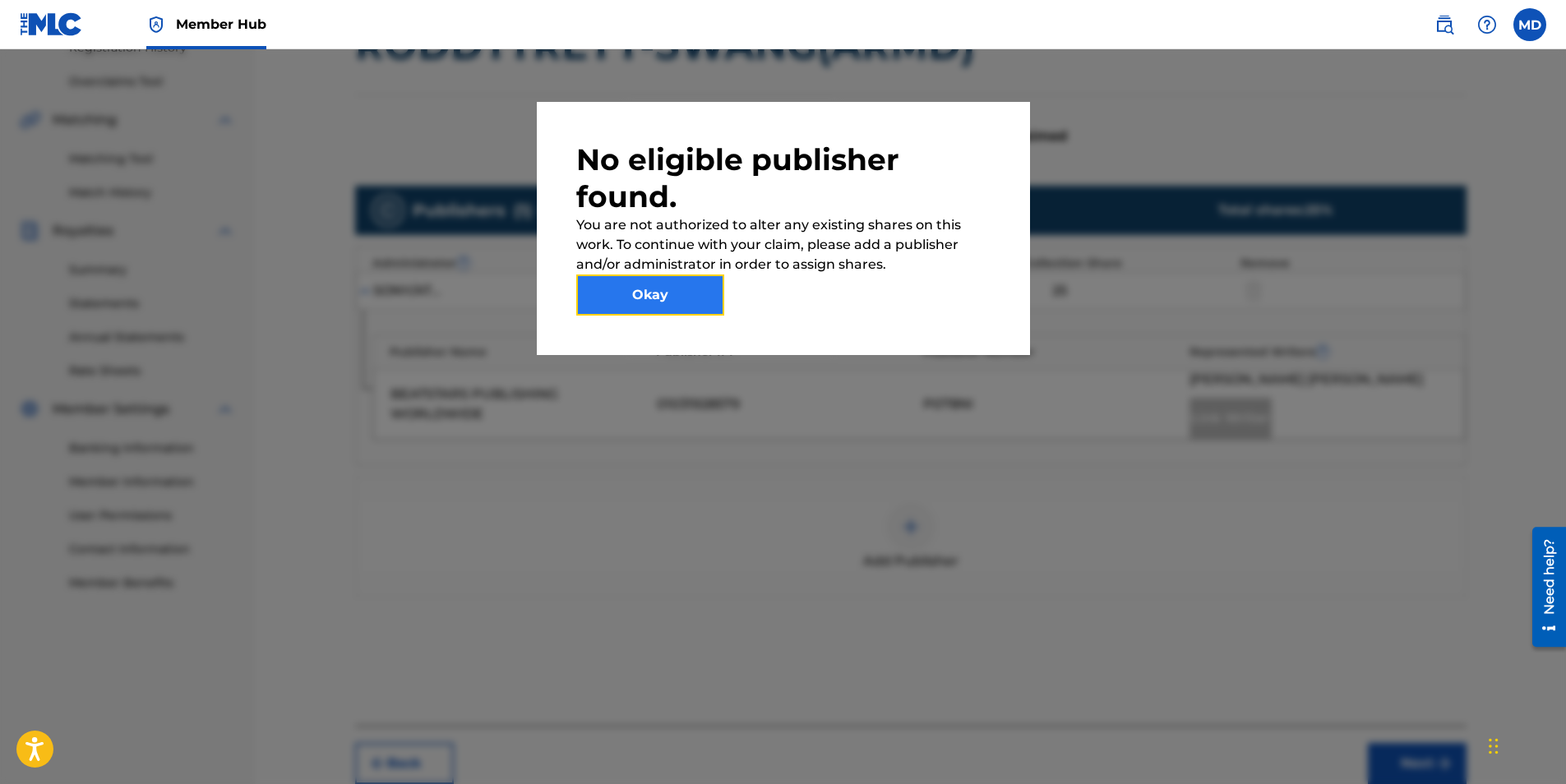
click at [703, 307] on button "Okay" at bounding box center [651, 295] width 148 height 41
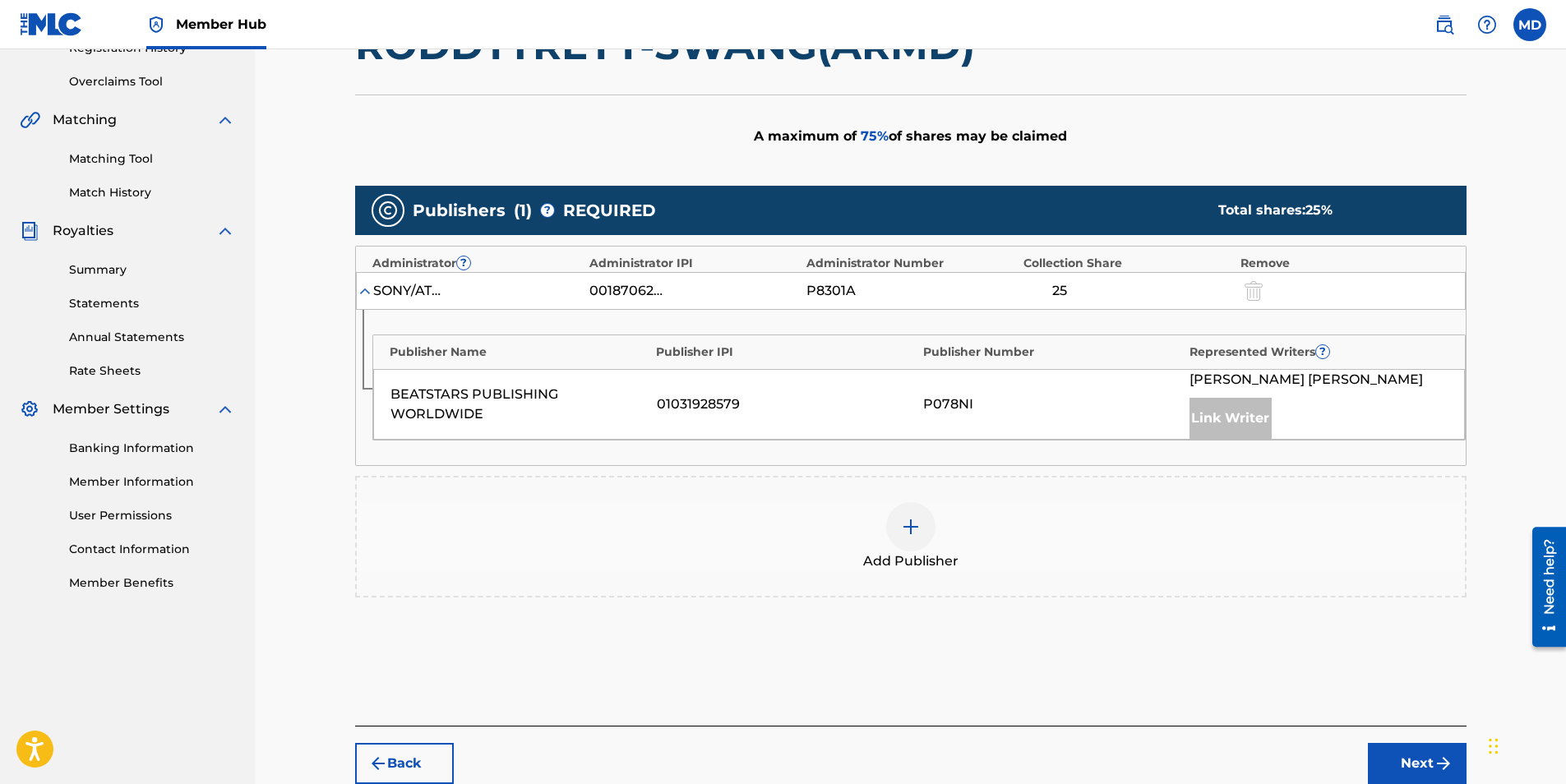
click at [734, 394] on div "01031928579" at bounding box center [785, 404] width 258 height 20
click at [706, 357] on div "Publisher IPI" at bounding box center [785, 352] width 259 height 17
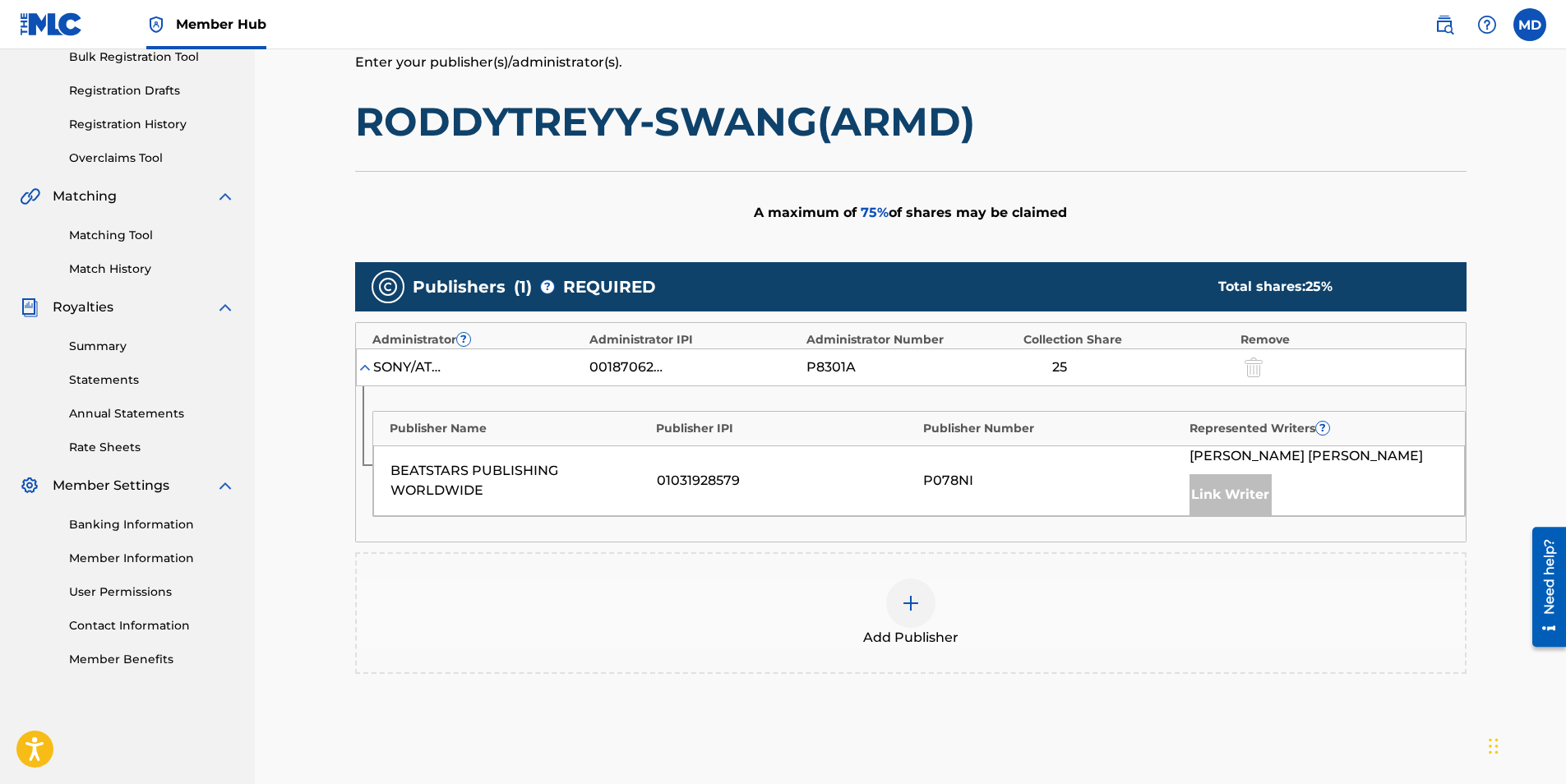
scroll to position [165, 0]
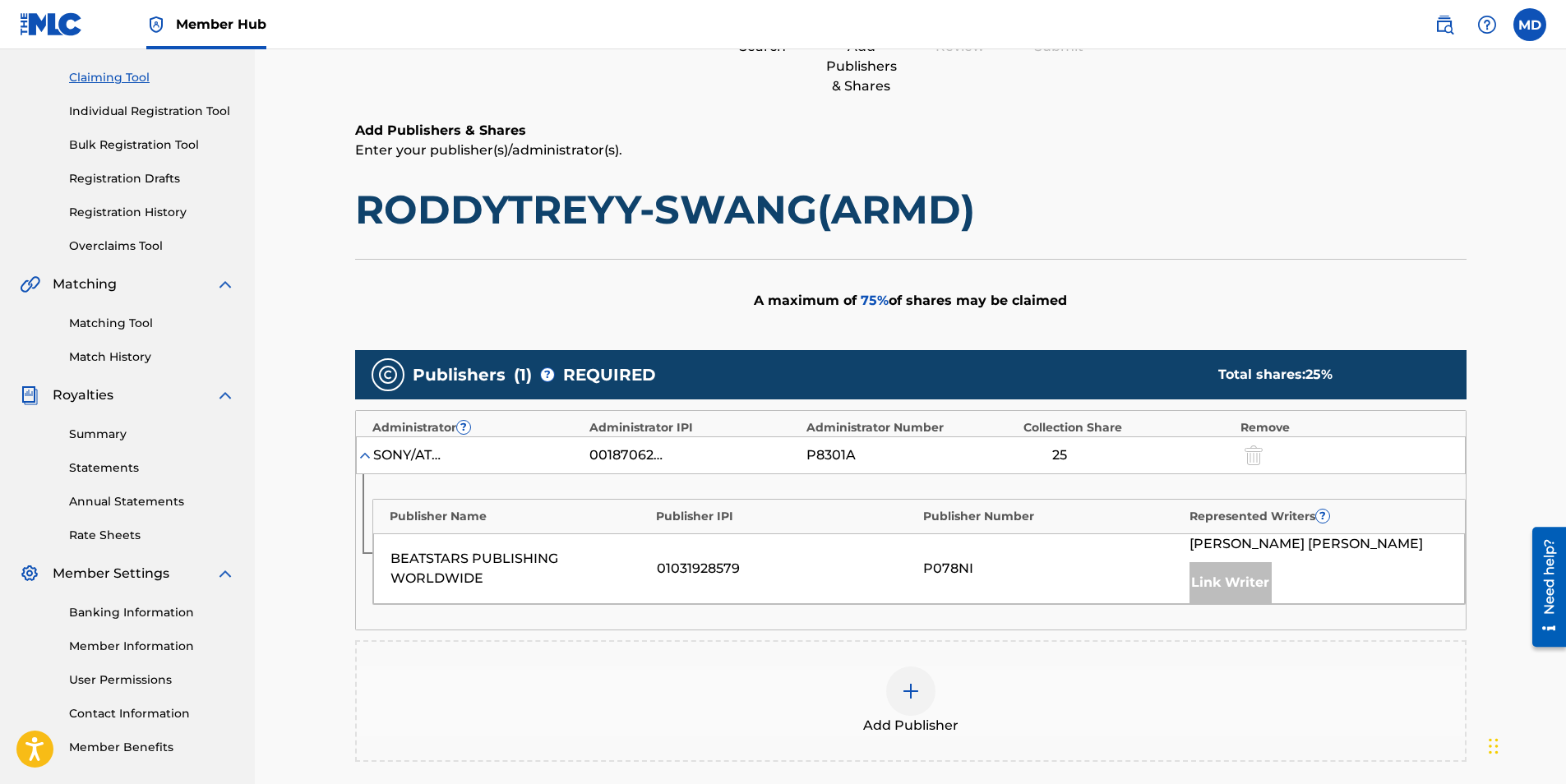
click at [882, 380] on div "Publishers ( 1 ) ? REQUIRED Total shares: 25 %" at bounding box center [910, 375] width 1111 height 49
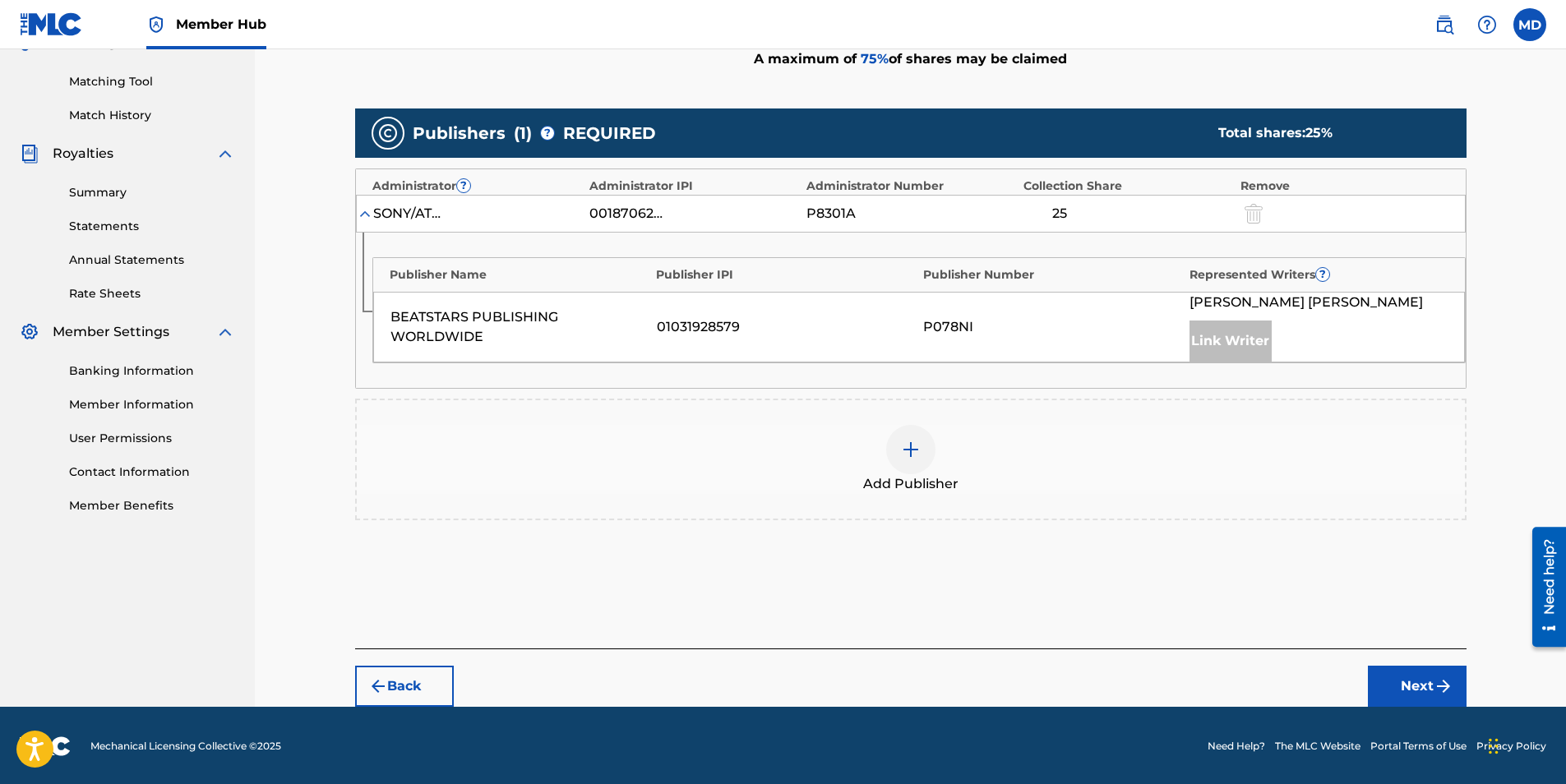
scroll to position [408, 0]
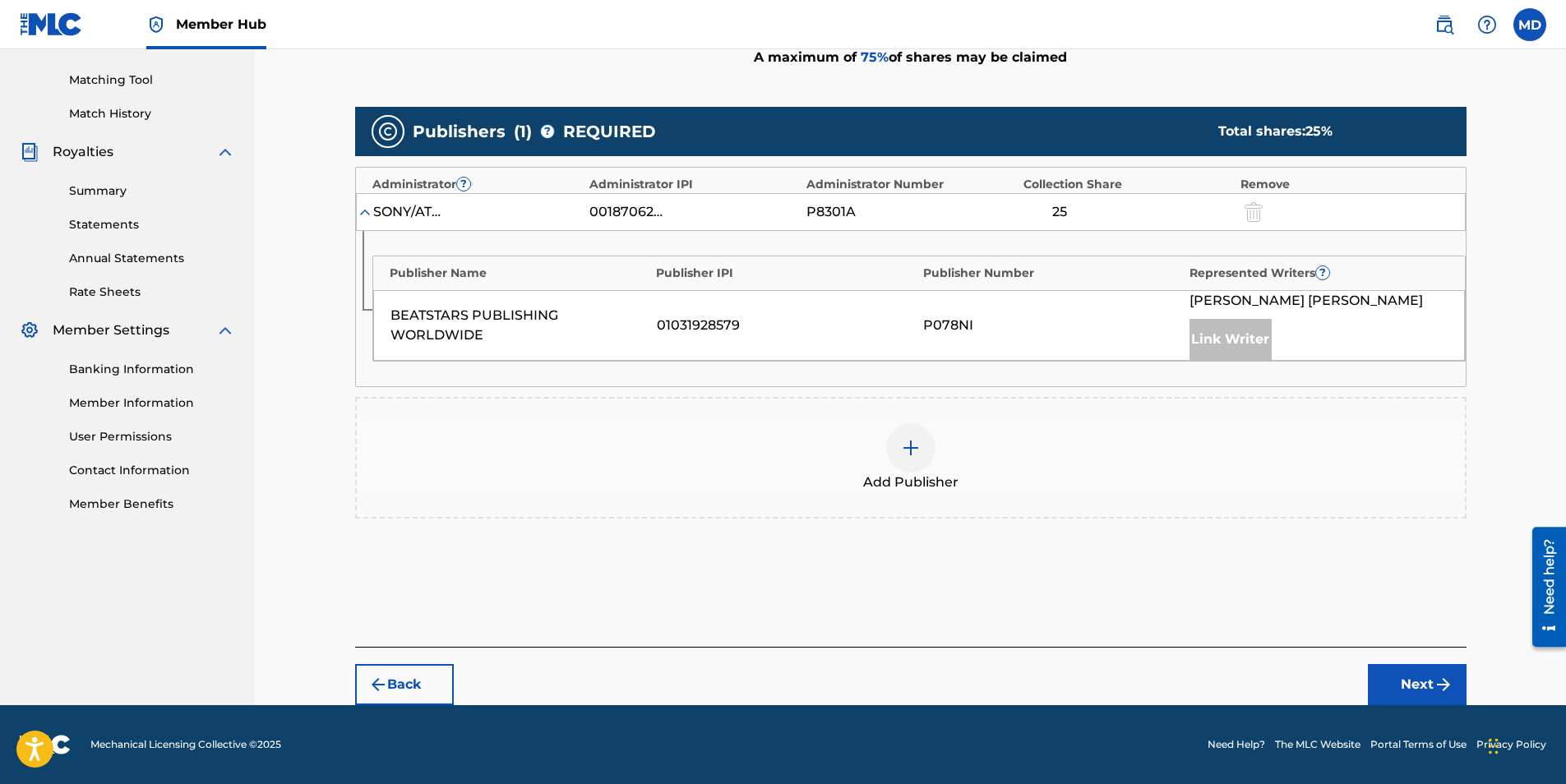
click at [806, 318] on div "01031928579" at bounding box center [785, 325] width 258 height 20
click at [374, 214] on div "SONY/ATV SONGS LLC" at bounding box center [410, 212] width 74 height 20
click at [367, 212] on img at bounding box center [365, 212] width 16 height 16
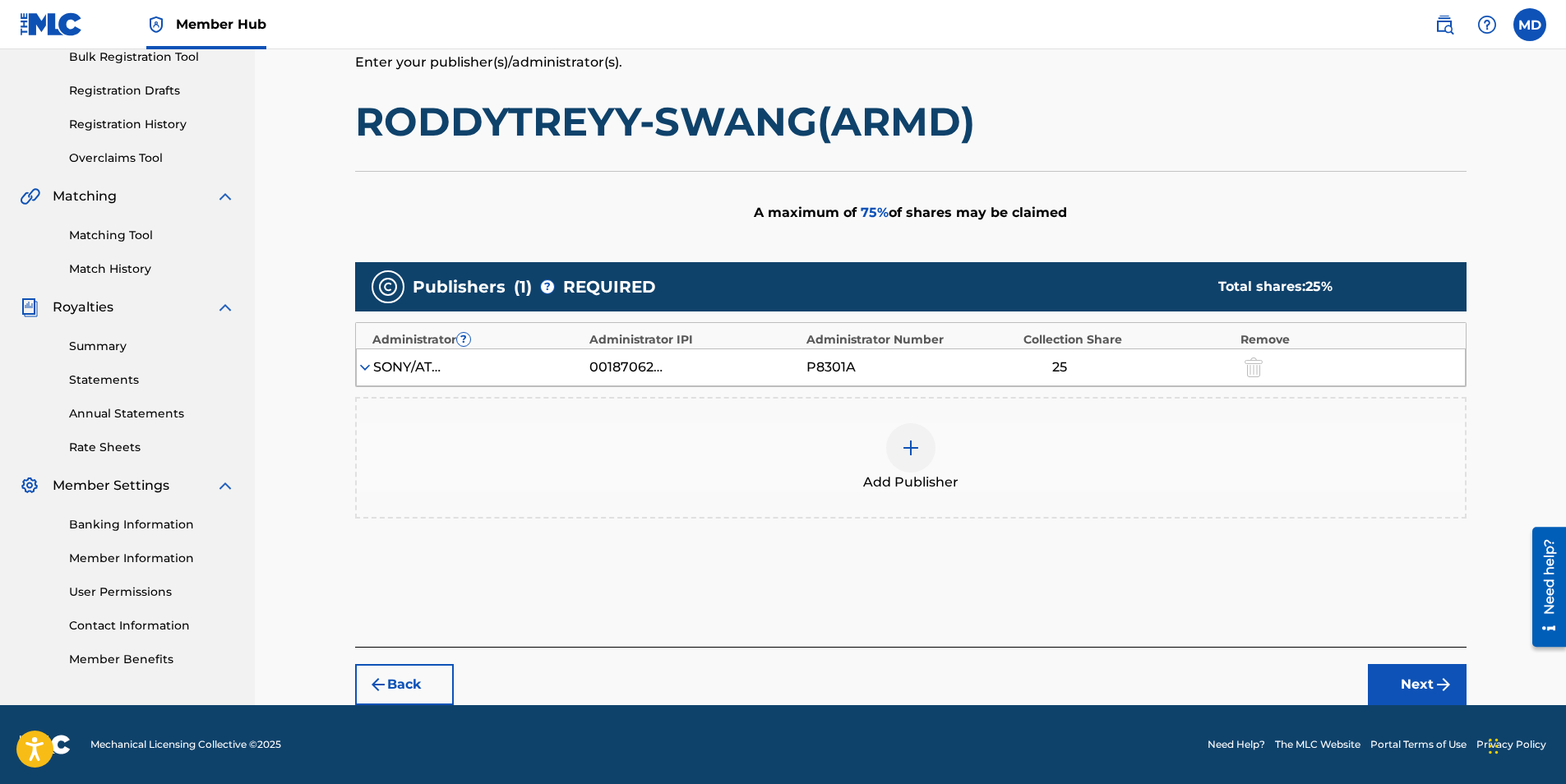
scroll to position [252, 0]
click at [893, 432] on div at bounding box center [911, 448] width 49 height 49
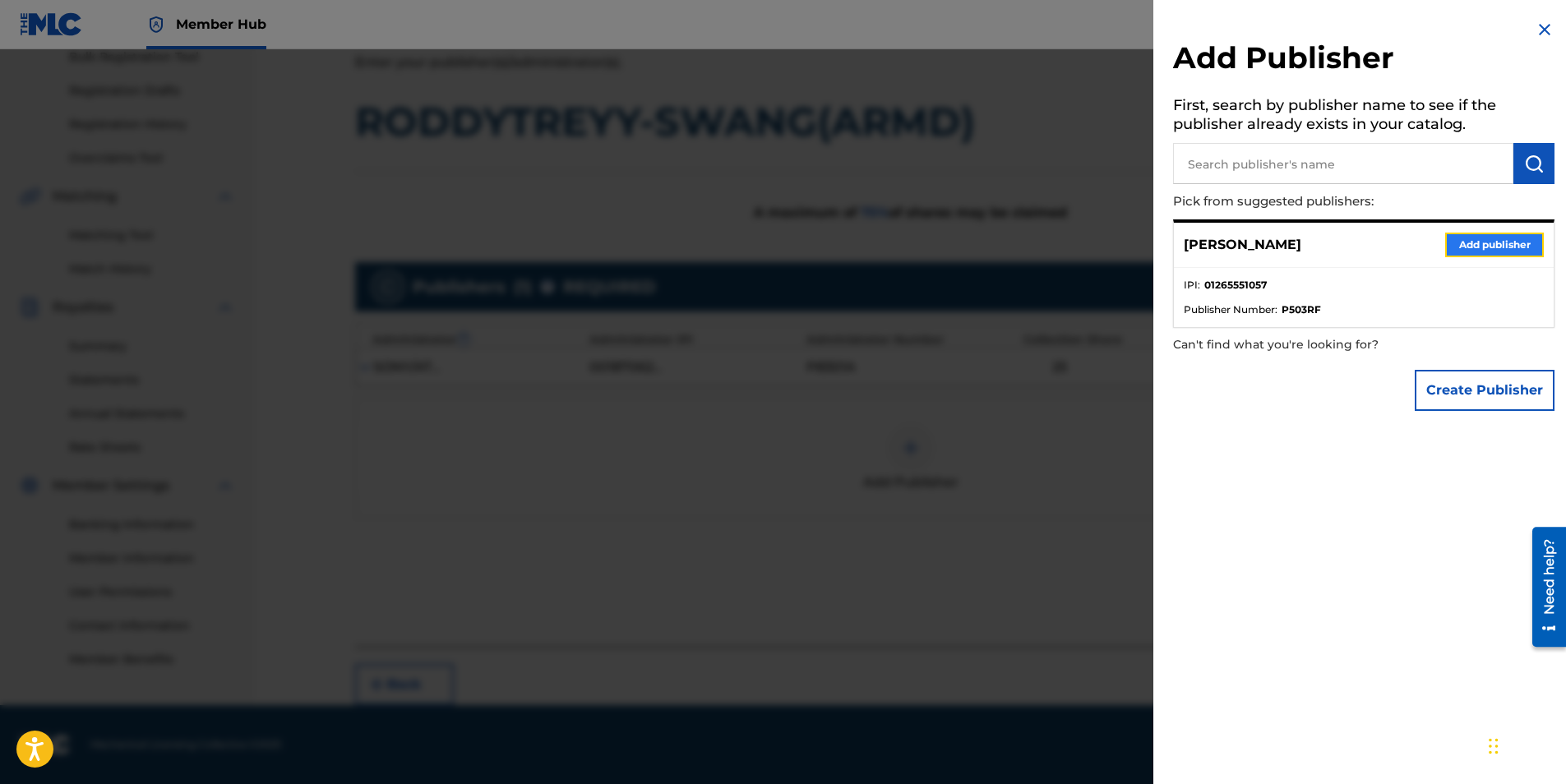
click at [1481, 246] on button "Add publisher" at bounding box center [1494, 245] width 99 height 25
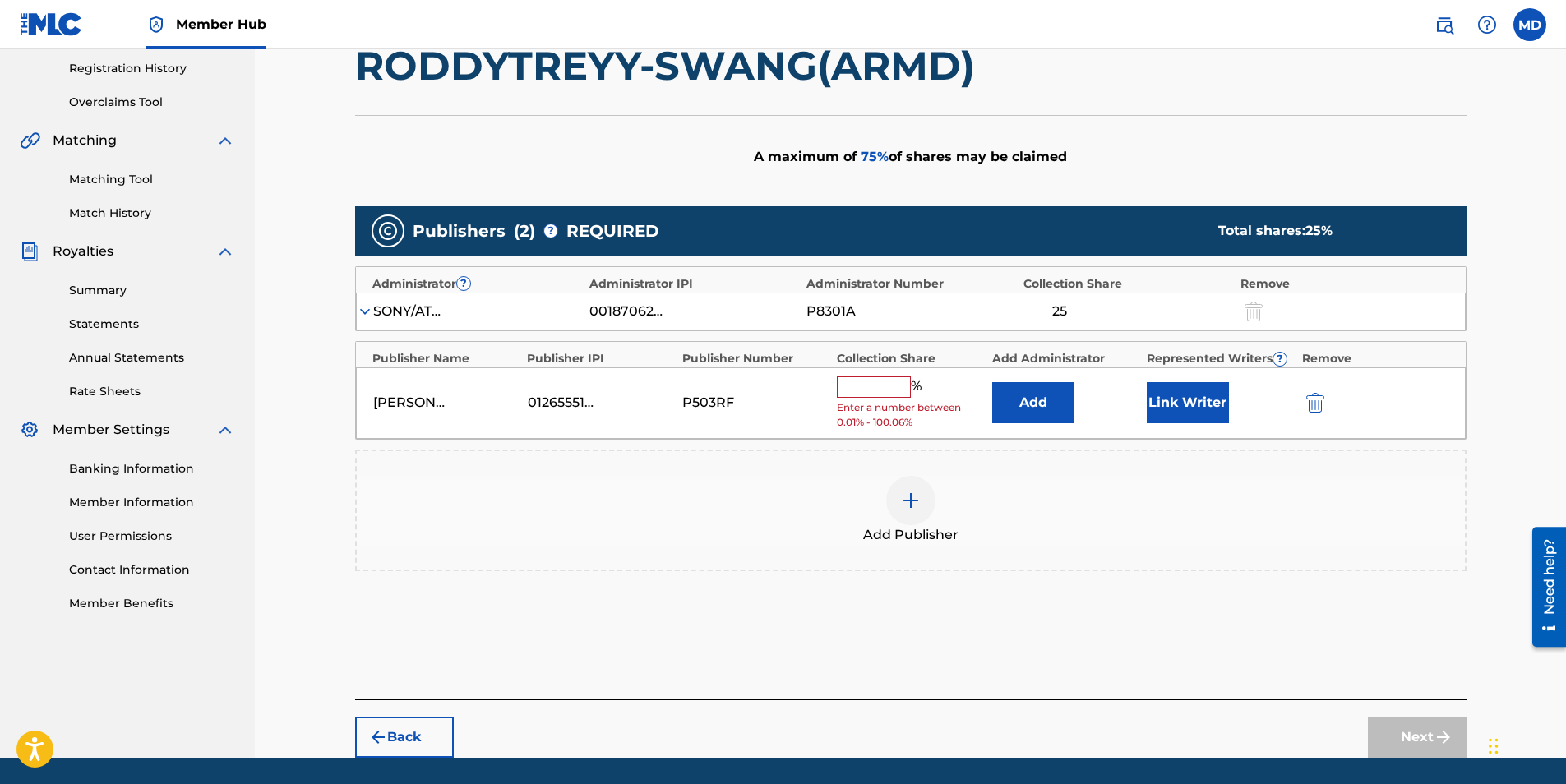
scroll to position [334, 0]
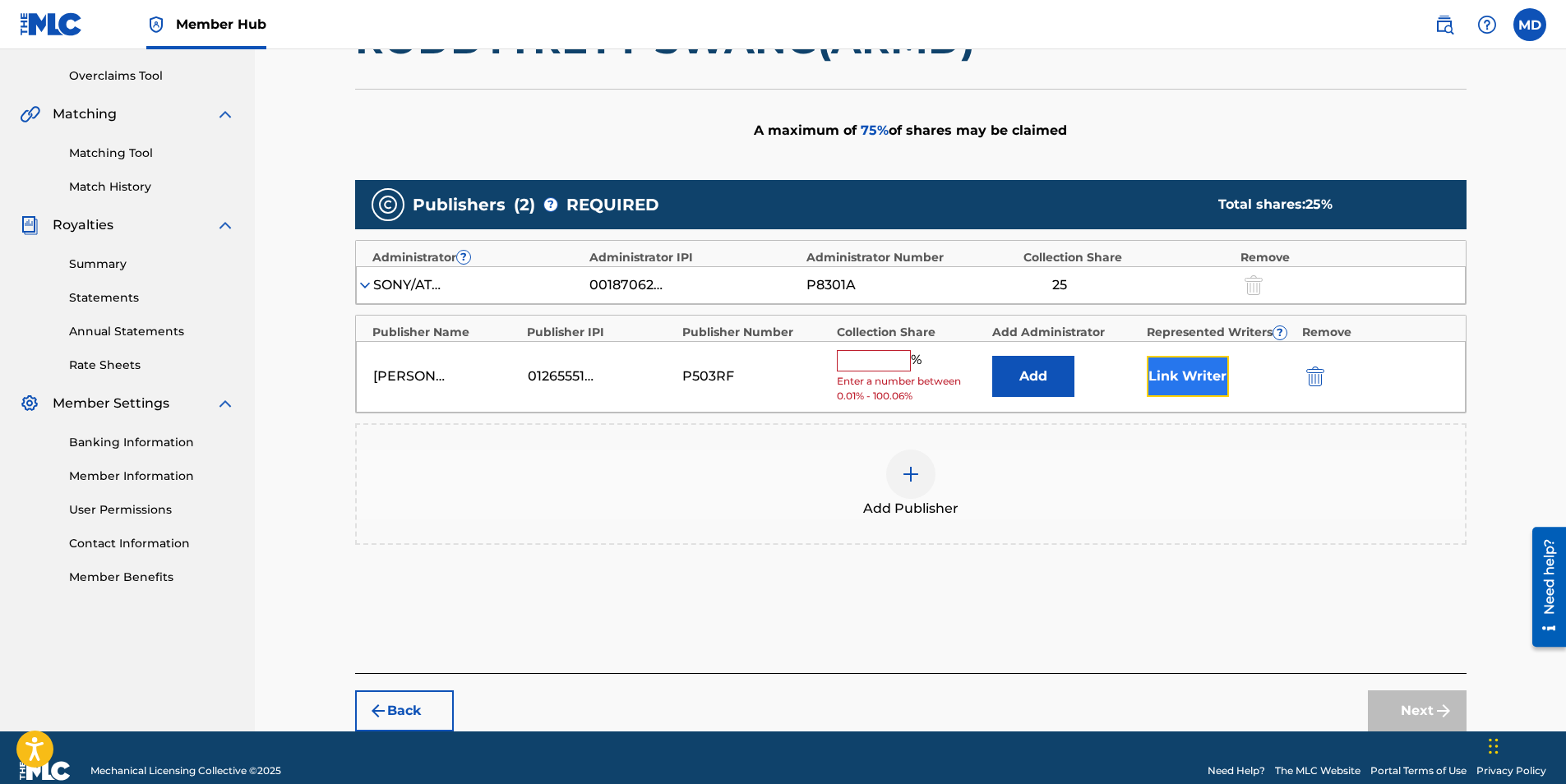
click at [1192, 378] on button "Link Writer" at bounding box center [1188, 376] width 82 height 41
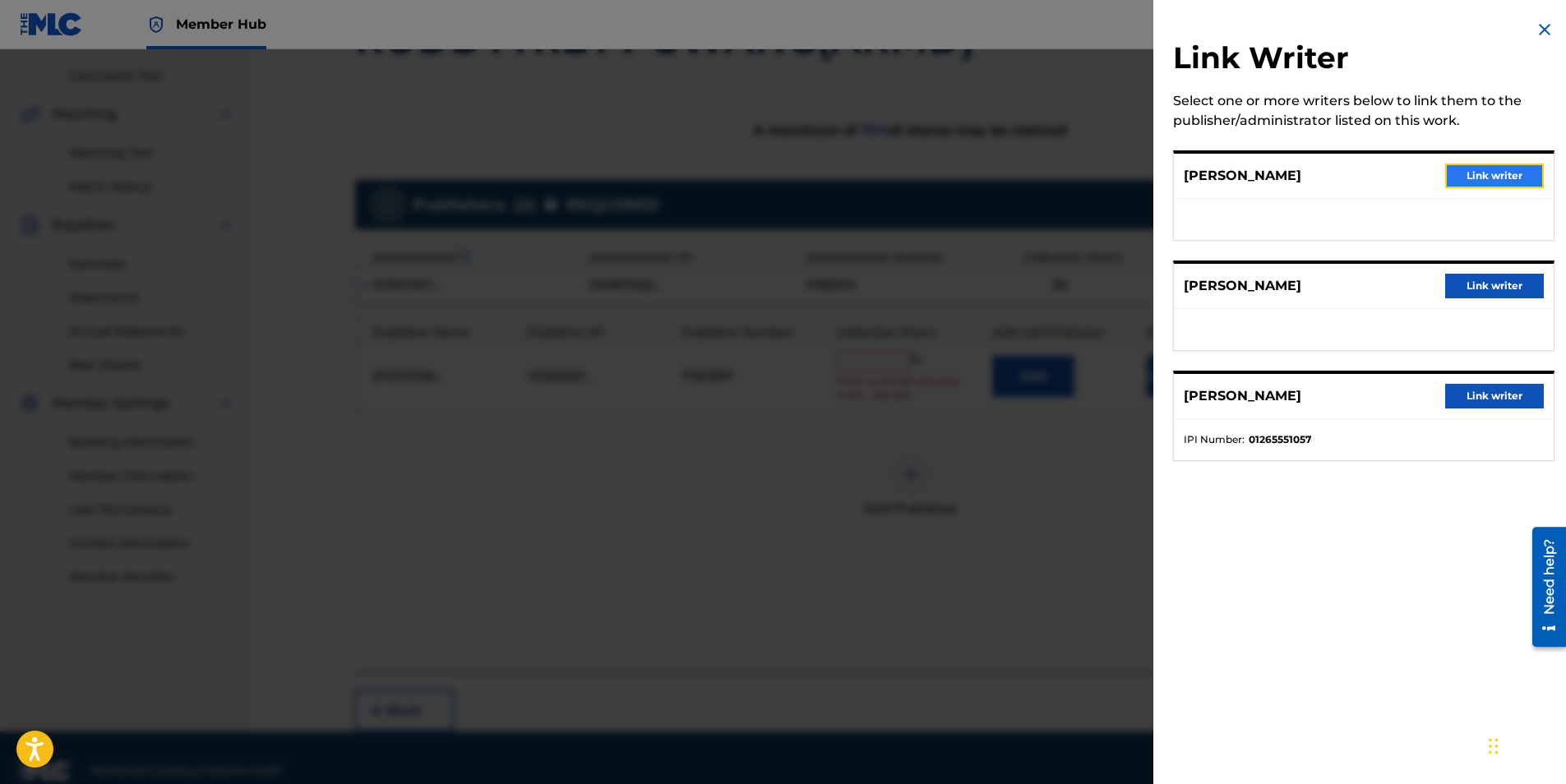
click at [1490, 171] on button "Link writer" at bounding box center [1494, 176] width 99 height 25
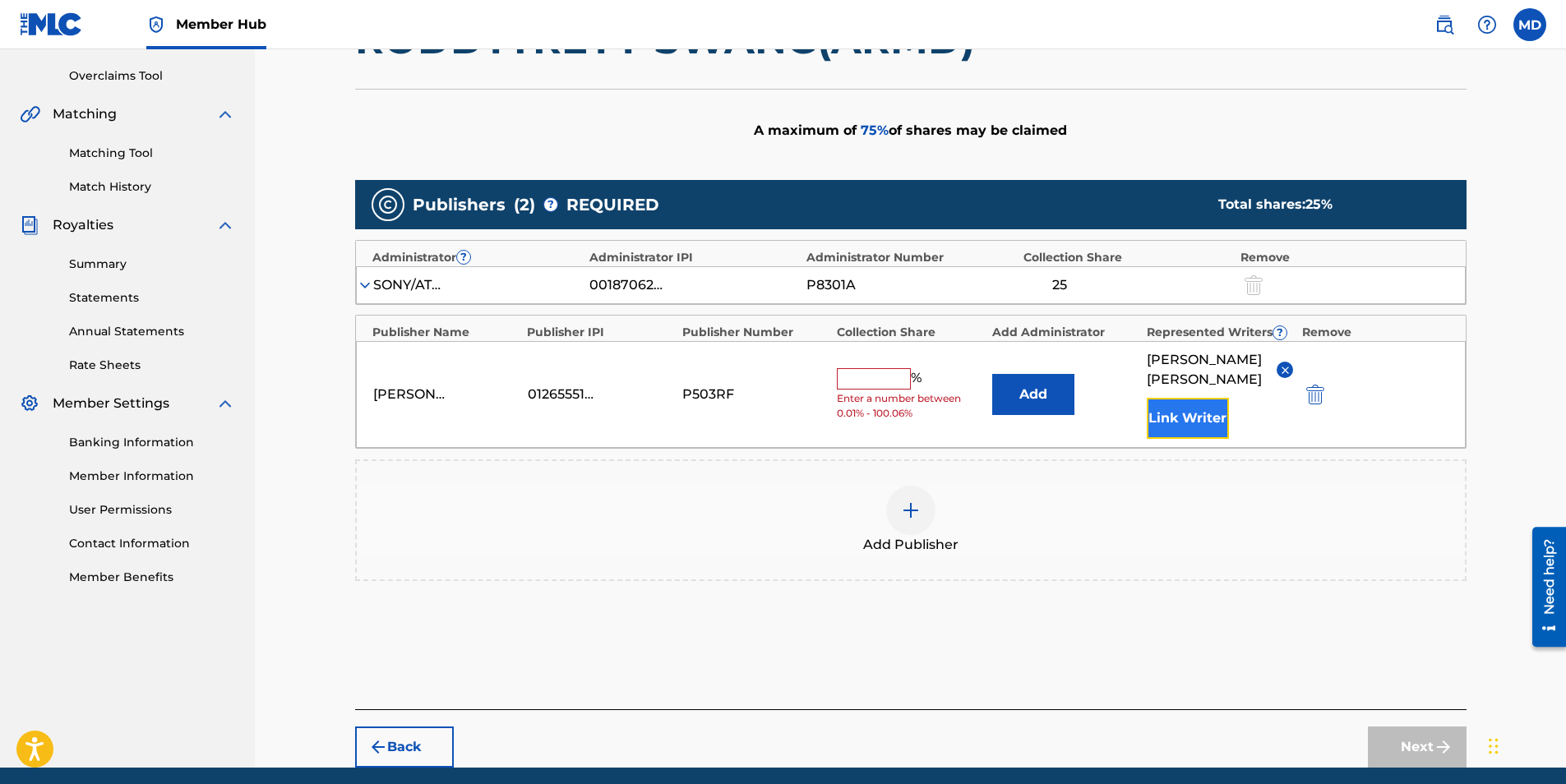
click at [1218, 410] on button "Link Writer" at bounding box center [1188, 418] width 82 height 41
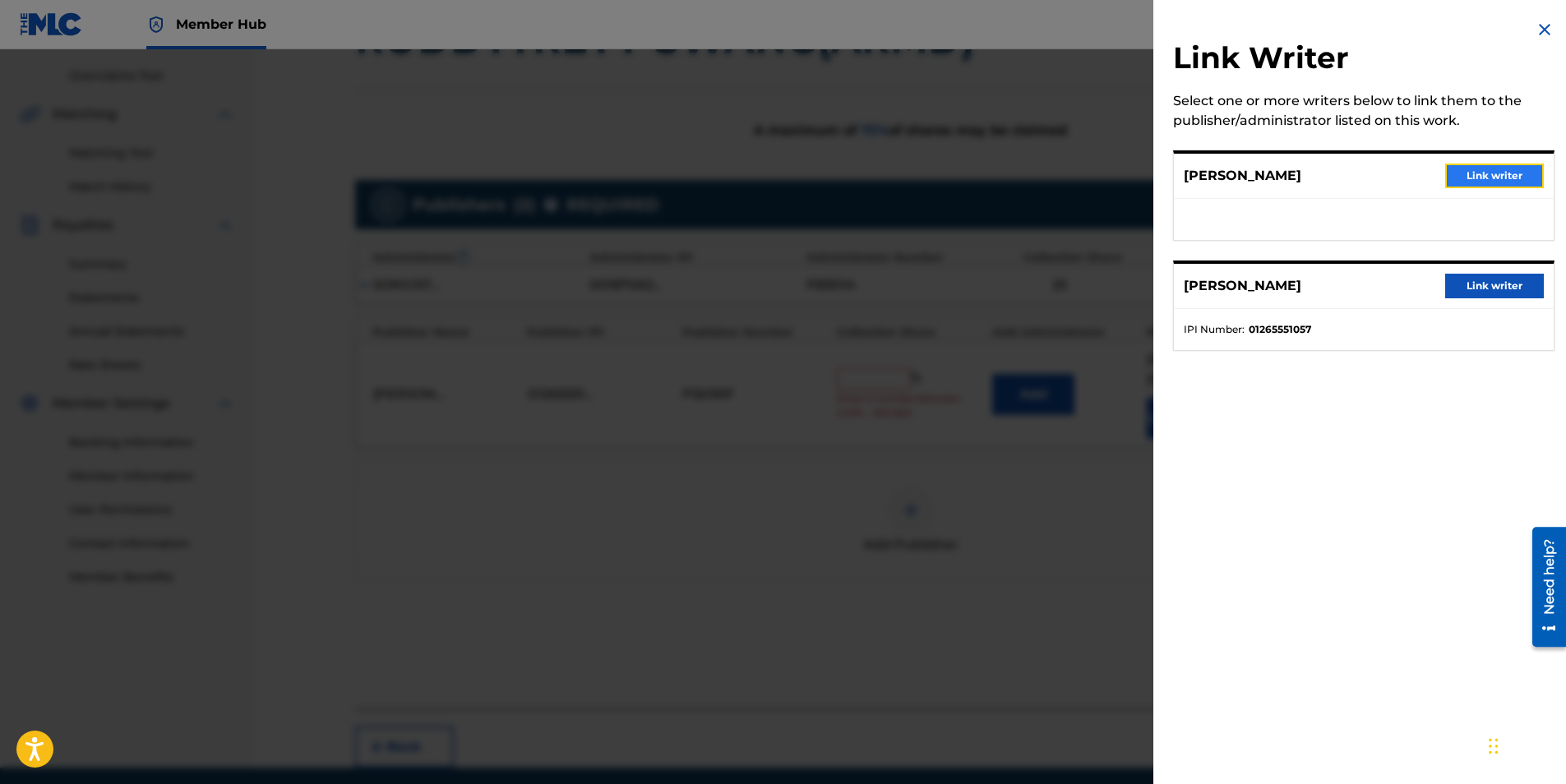
click at [1487, 180] on button "Link writer" at bounding box center [1494, 176] width 99 height 25
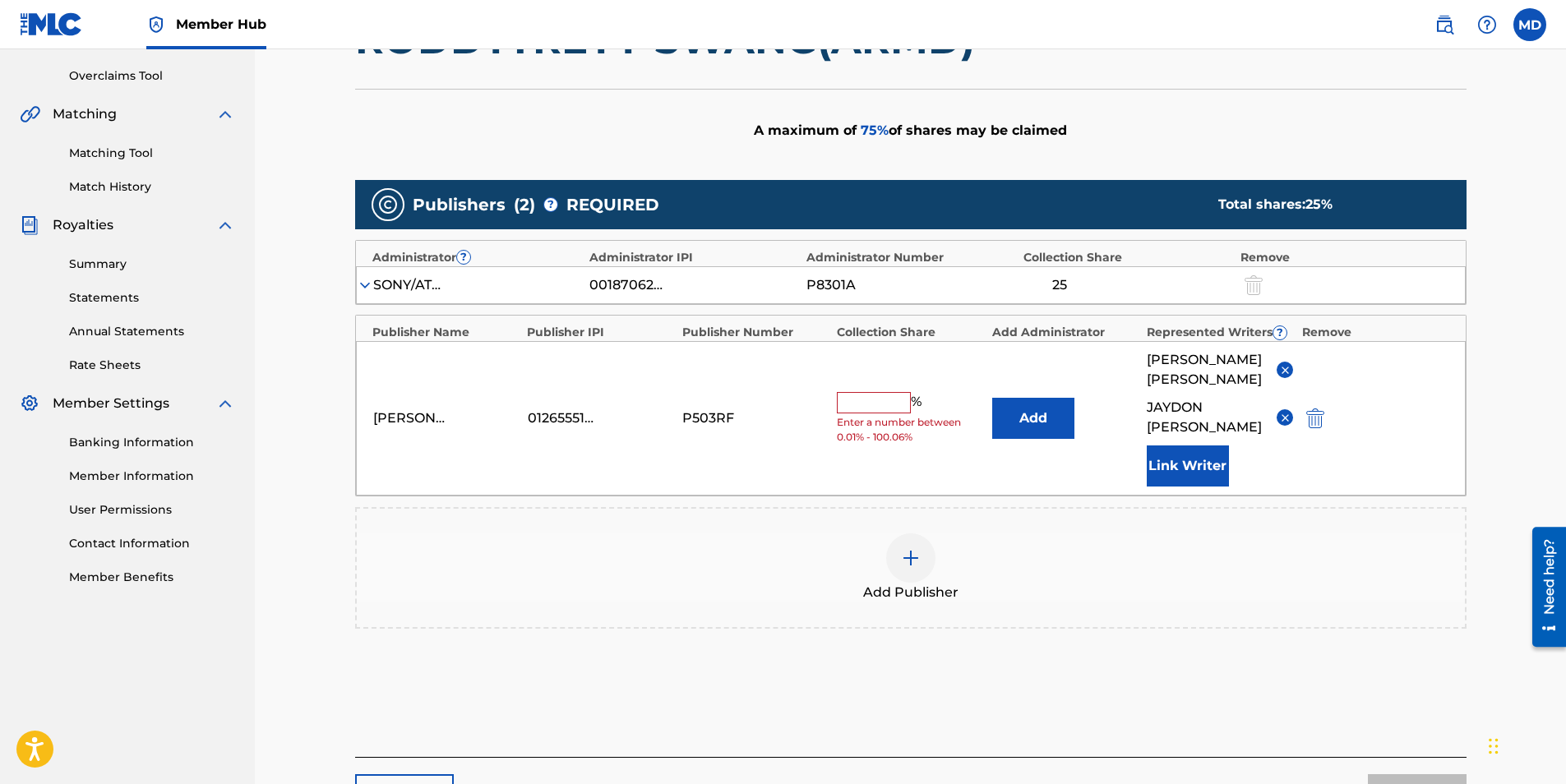
click at [902, 395] on input "text" at bounding box center [874, 403] width 74 height 21
type input "25"
click at [1391, 774] on button "Next" at bounding box center [1418, 795] width 99 height 41
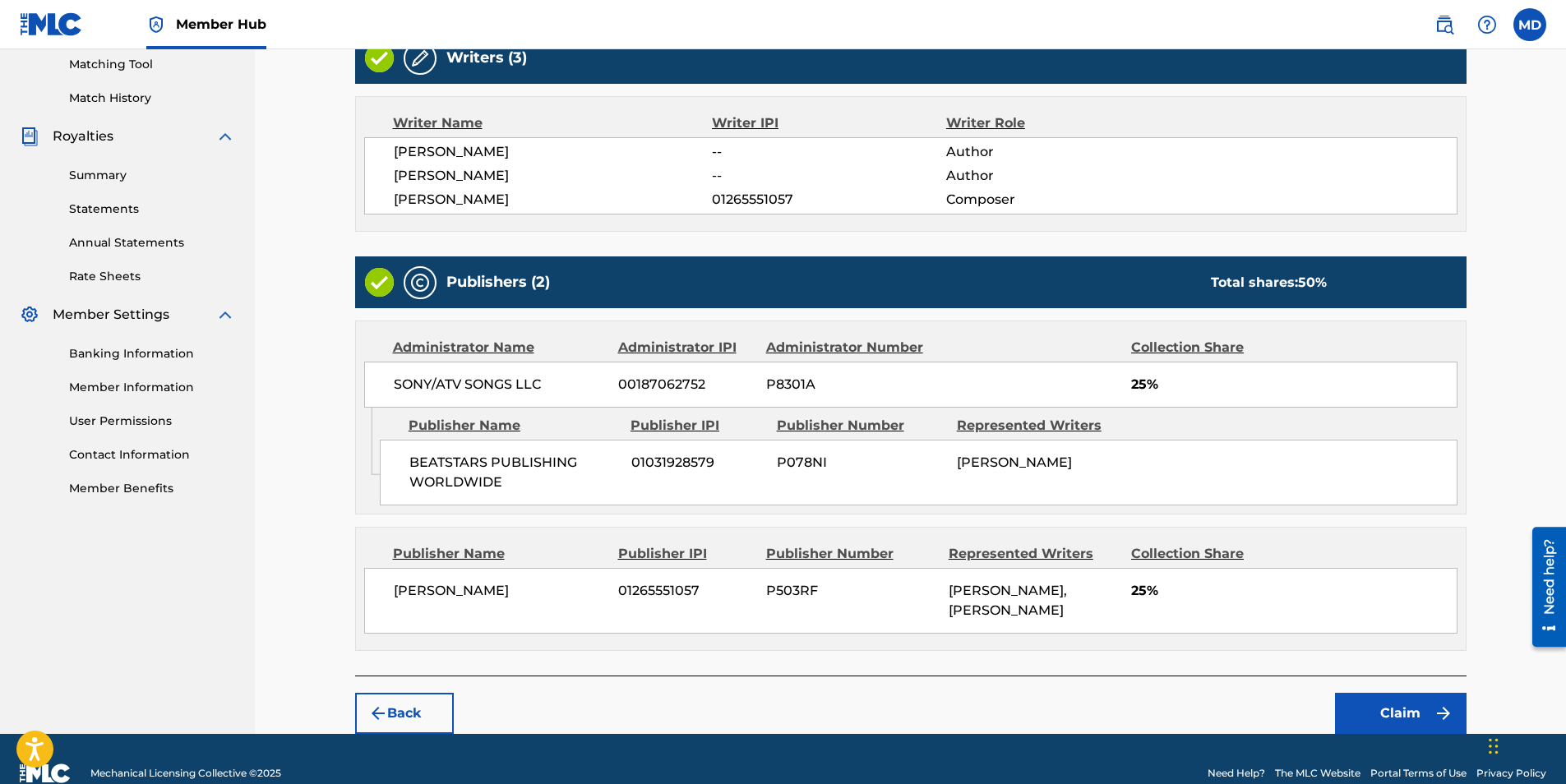
scroll to position [452, 0]
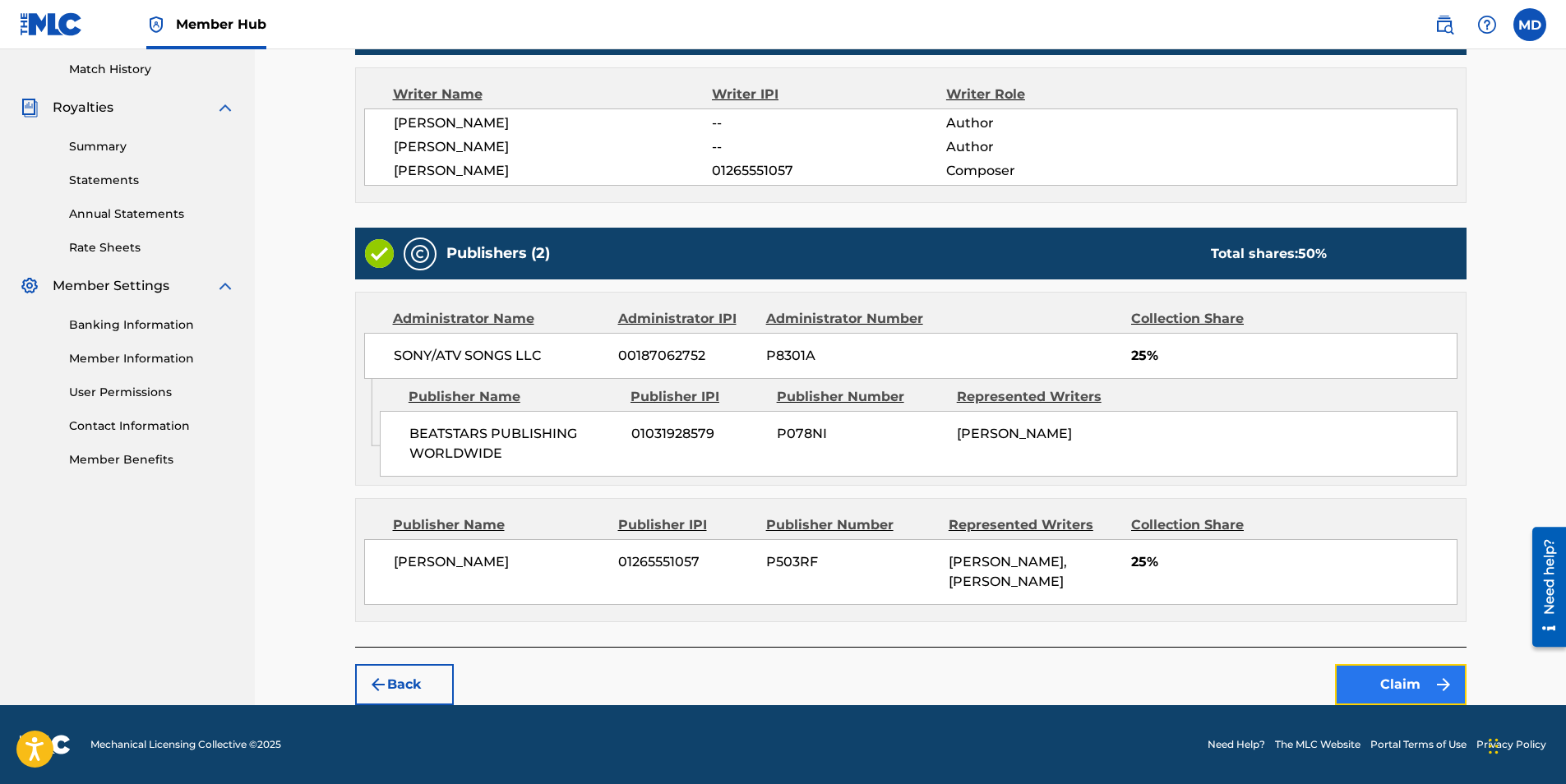
click at [1420, 671] on button "Claim" at bounding box center [1401, 684] width 132 height 41
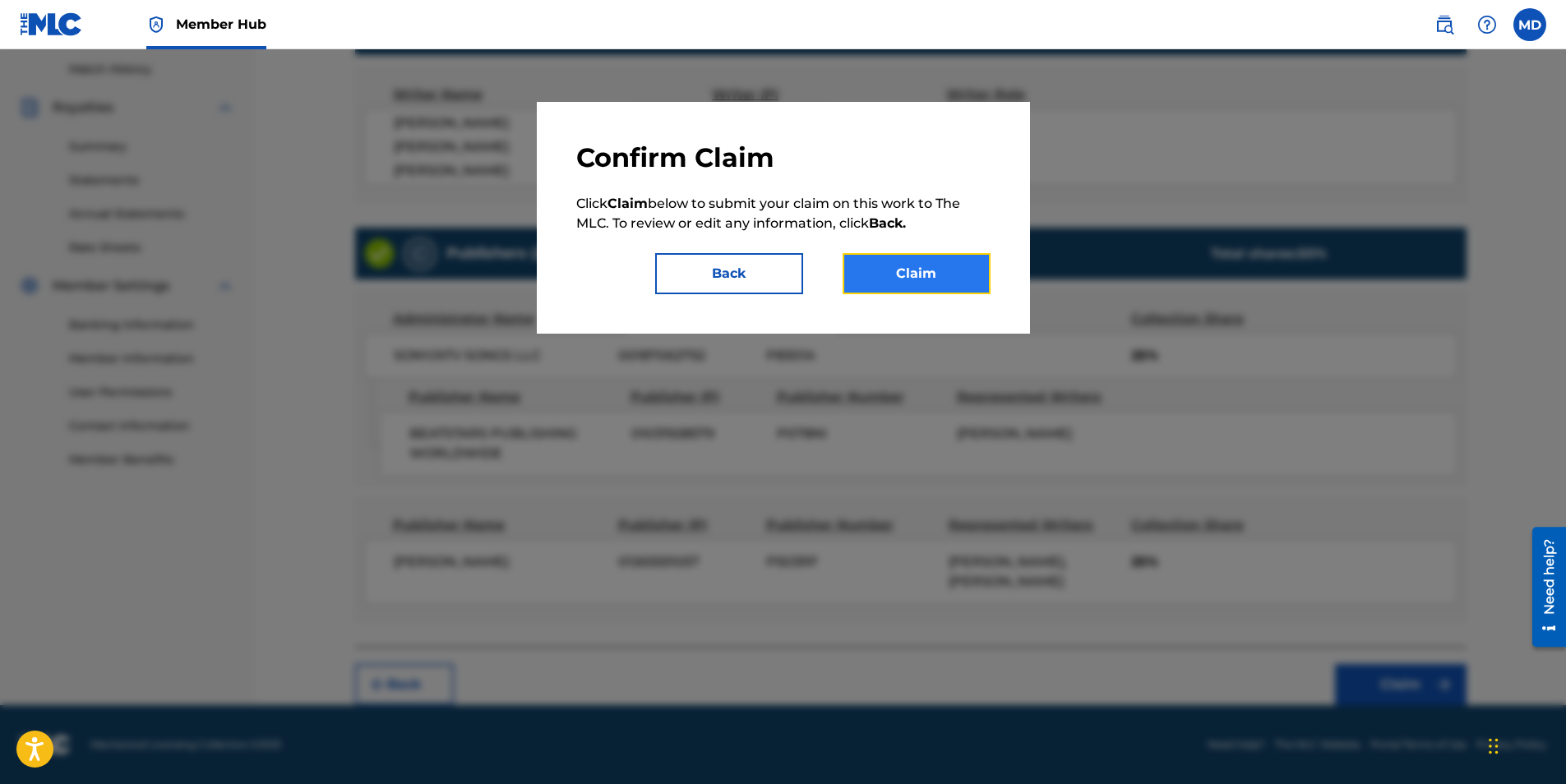
click at [951, 268] on button "Claim" at bounding box center [917, 273] width 148 height 41
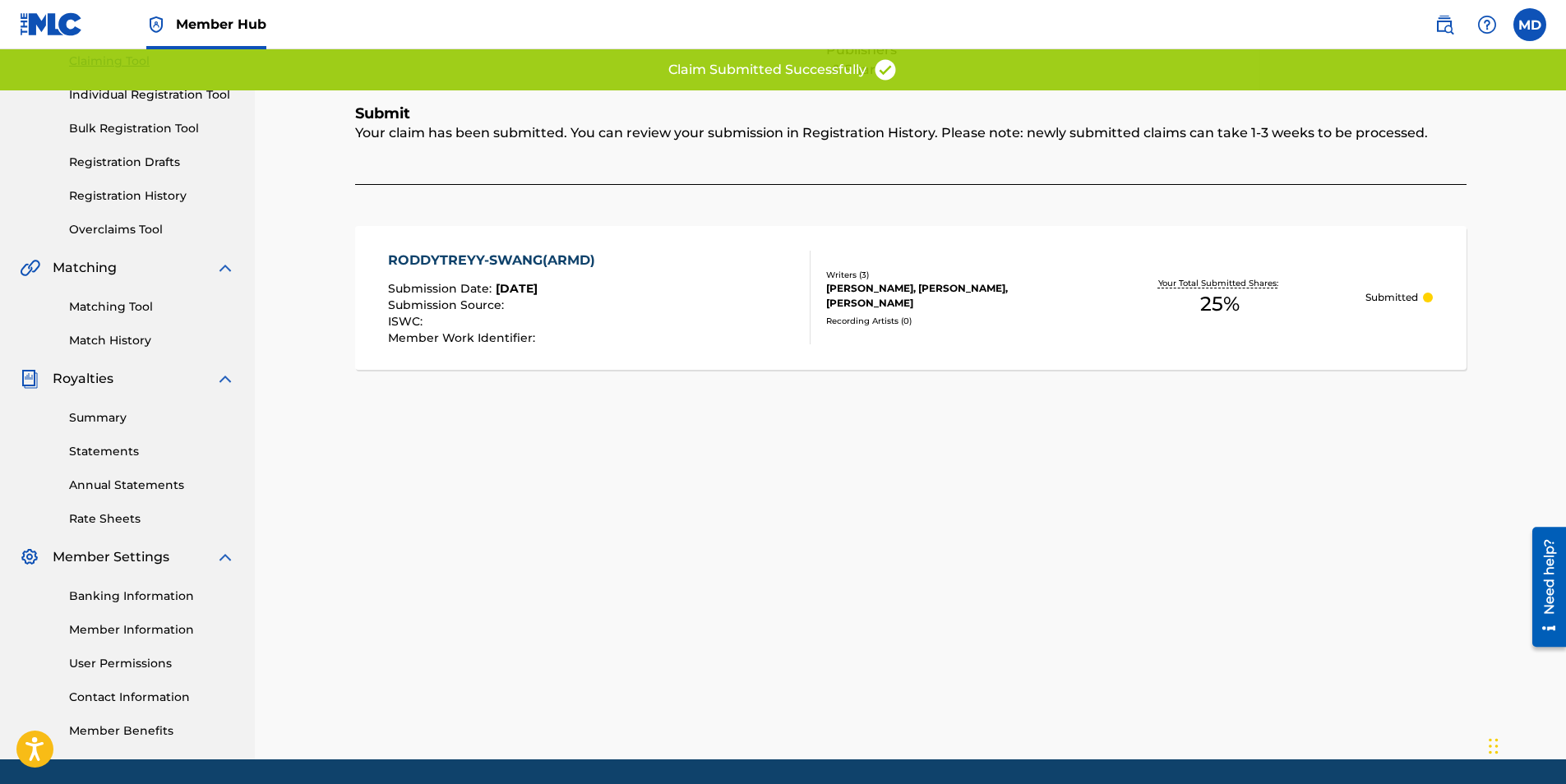
scroll to position [153, 0]
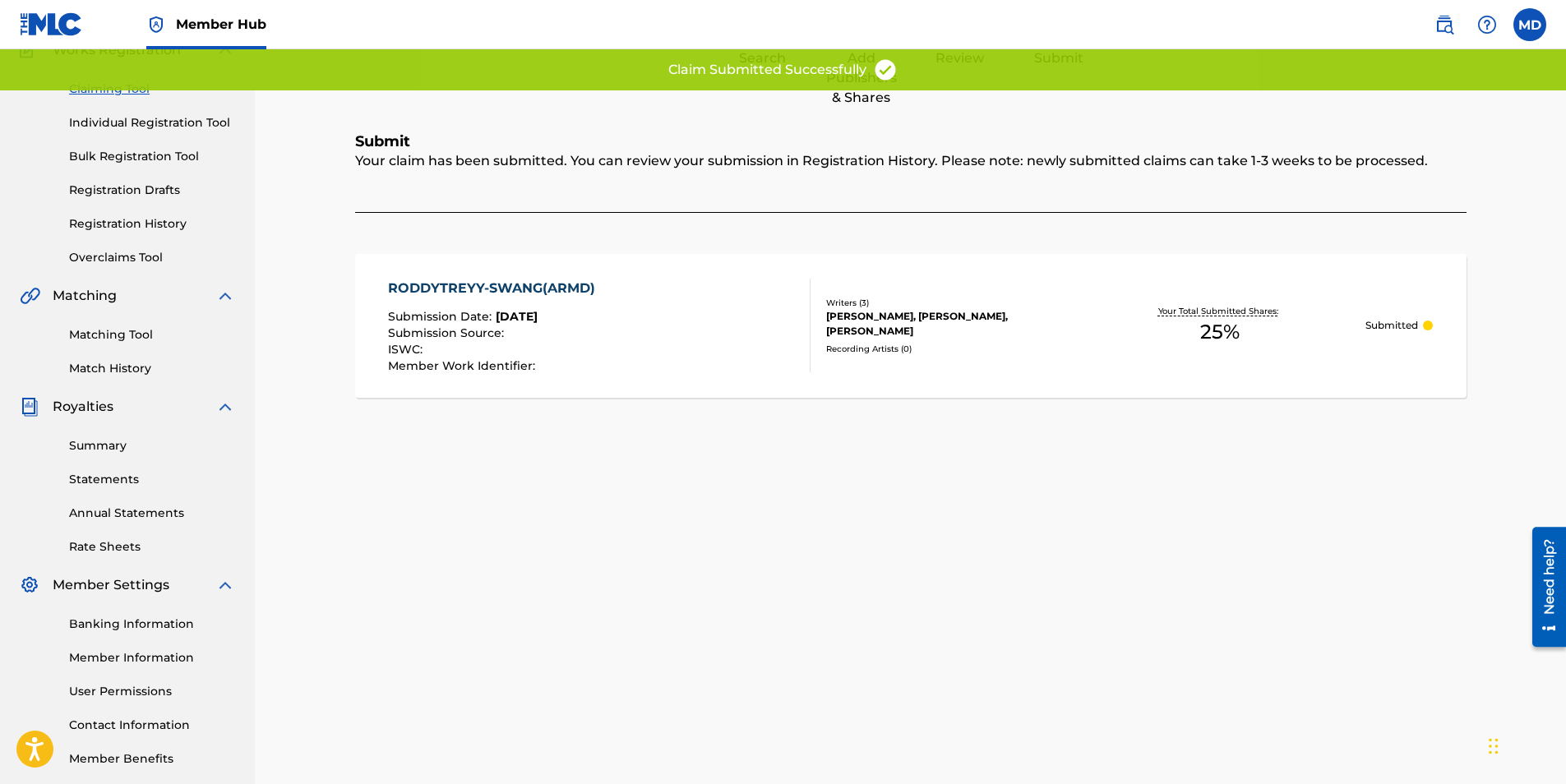
click at [1386, 315] on div "RODDYTREYY-SWANG(ARMD) Submission Date : [DATE] Submission Source : ISWC : Memb…" at bounding box center [910, 325] width 1111 height 144
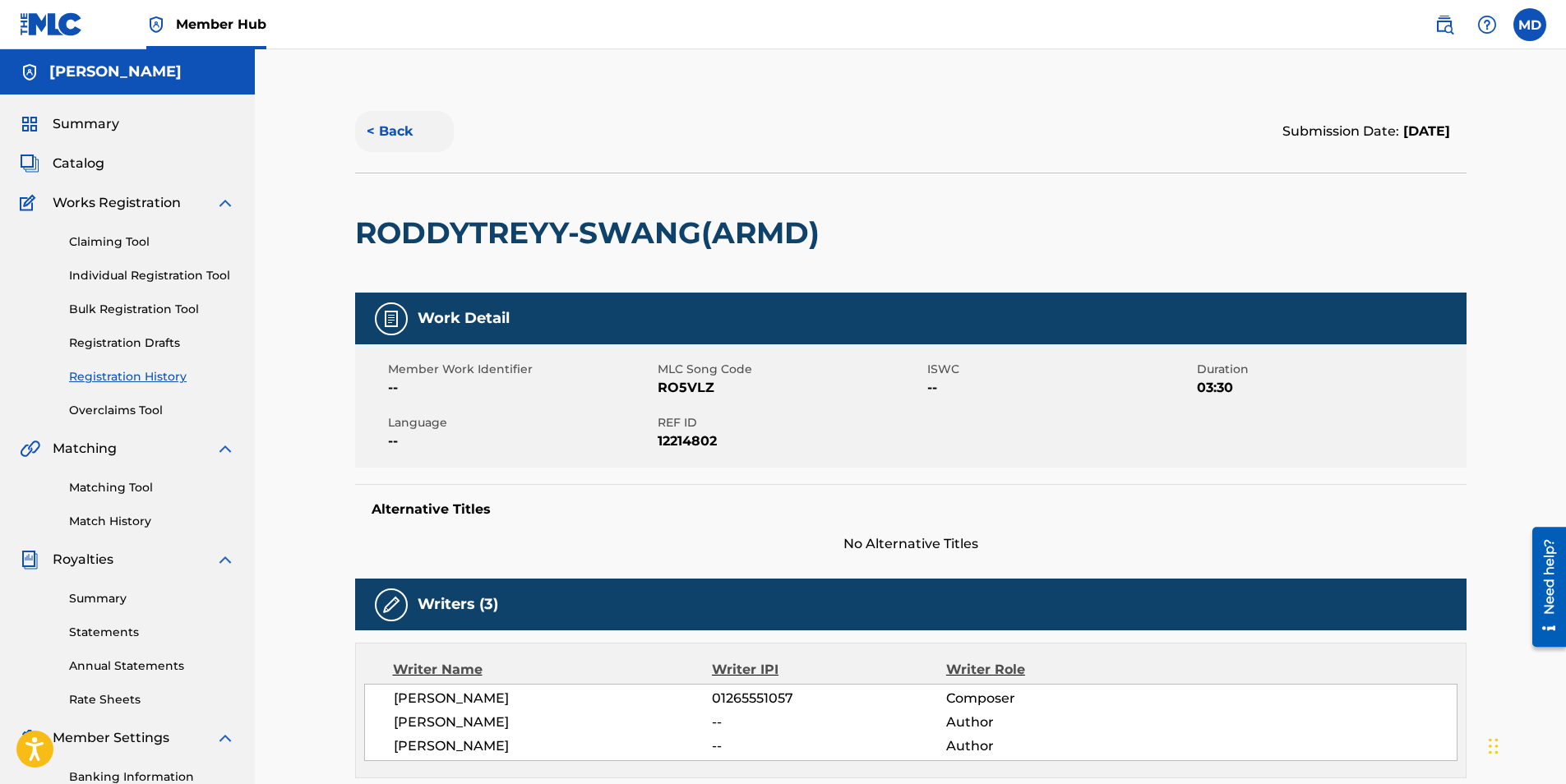
click at [400, 135] on button "< Back" at bounding box center [404, 132] width 99 height 41
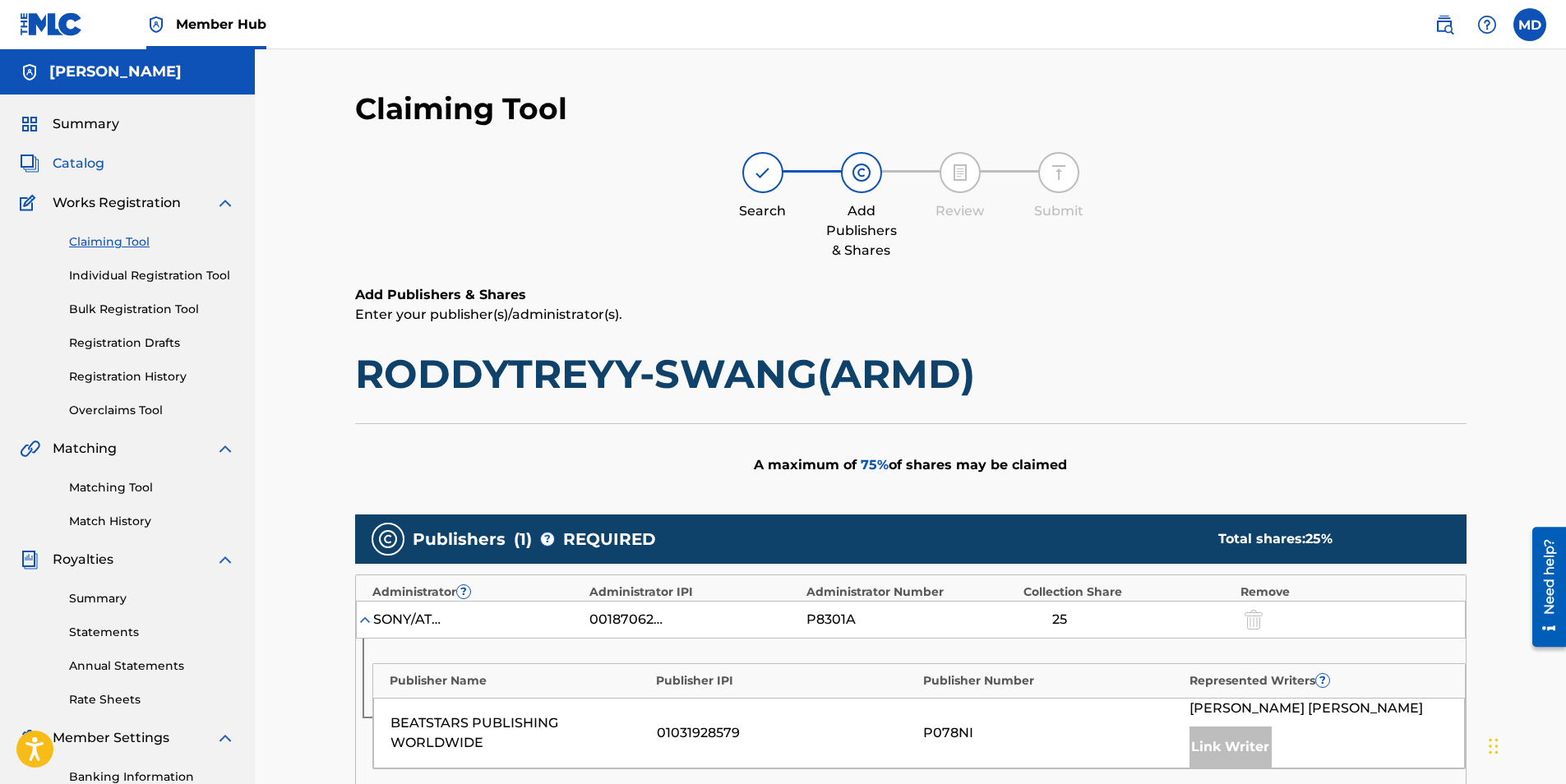
click at [85, 160] on span "Catalog" at bounding box center [78, 164] width 52 height 20
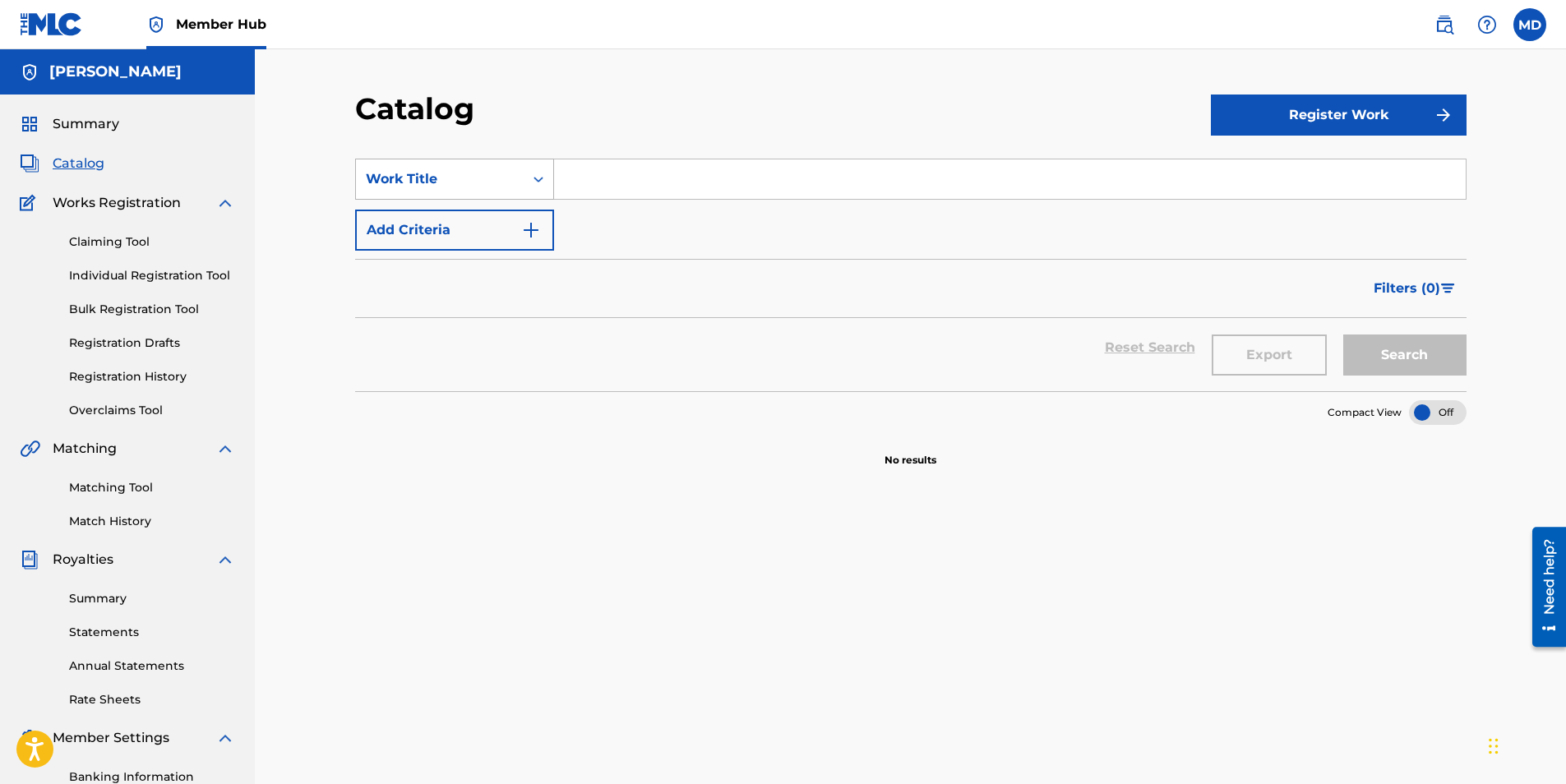
click at [499, 186] on div "Work Title" at bounding box center [440, 180] width 148 height 20
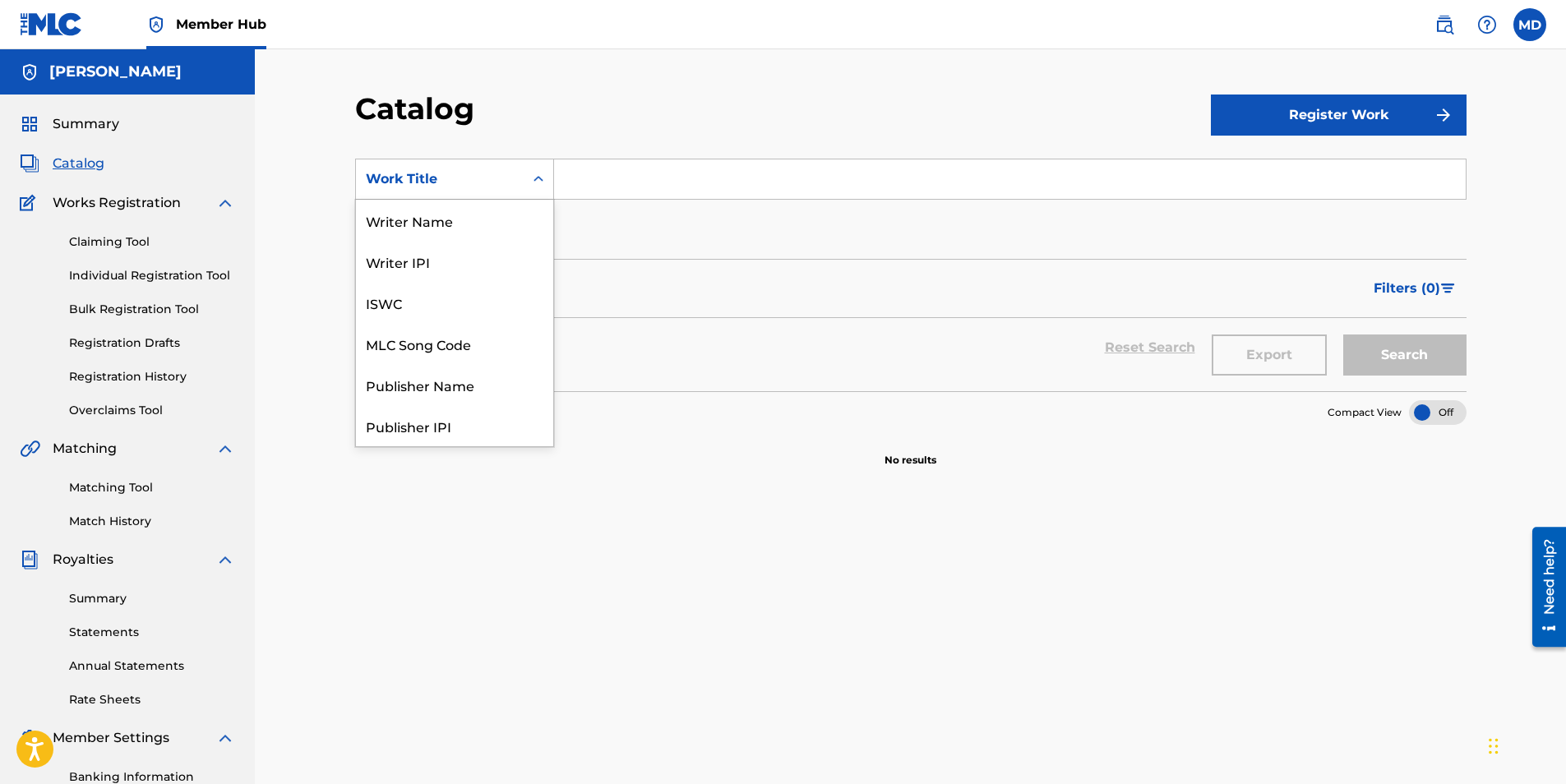
scroll to position [246, 0]
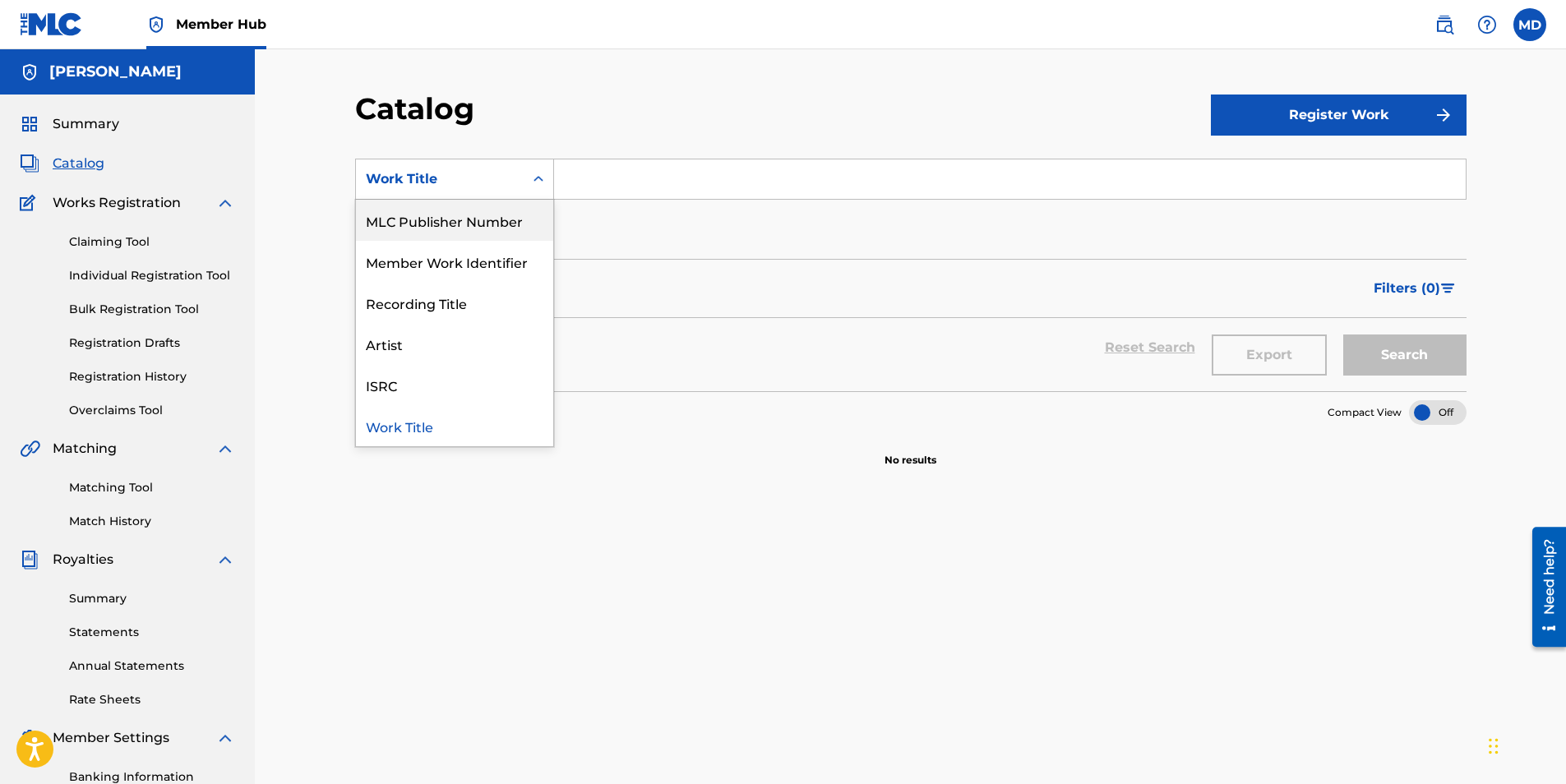
click at [587, 187] on input "Search Form" at bounding box center [1010, 180] width 912 height 40
click at [457, 188] on div "Work Title" at bounding box center [440, 180] width 148 height 20
click at [603, 189] on input "Search Form" at bounding box center [1010, 180] width 912 height 40
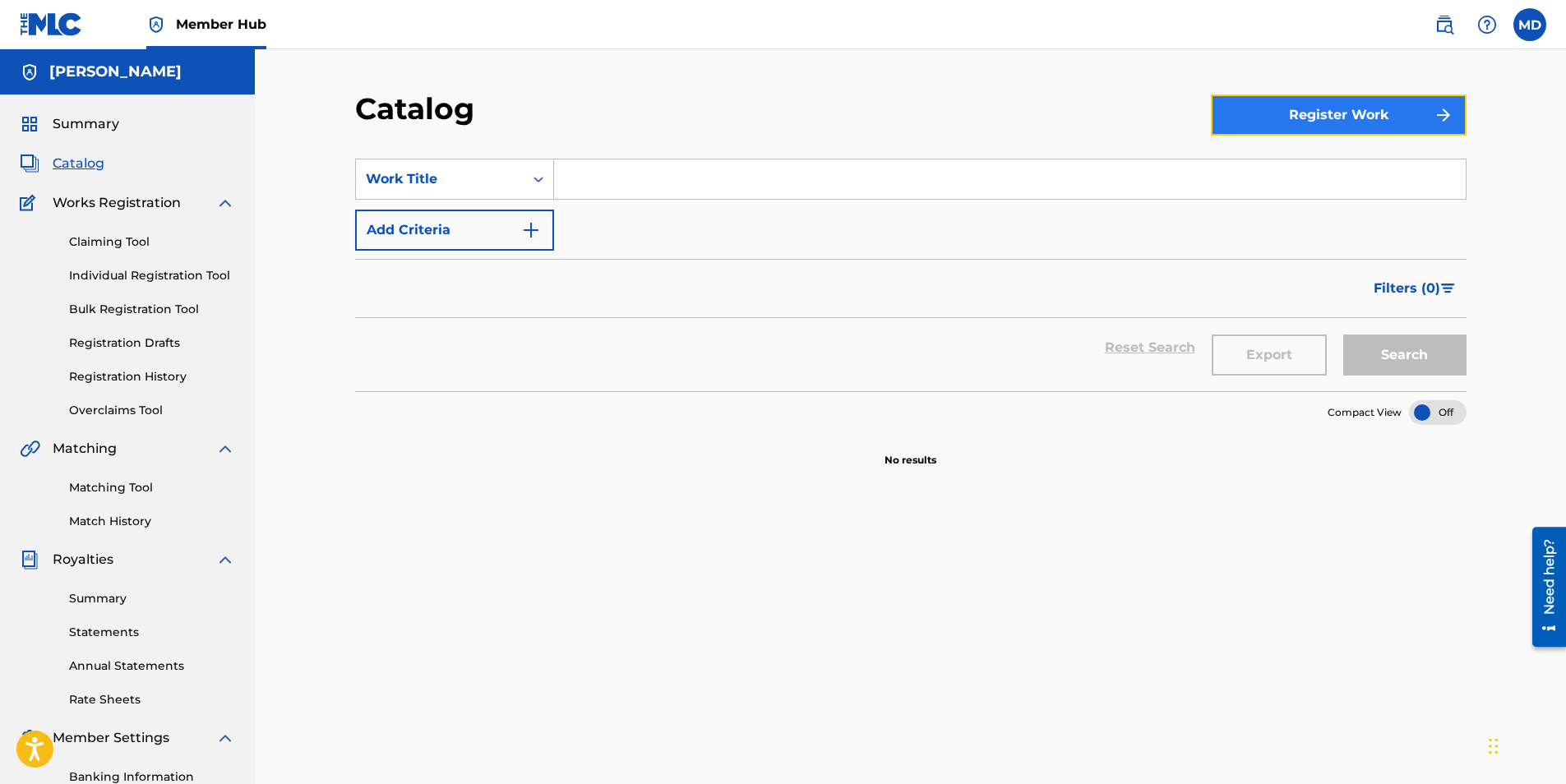
click at [1263, 96] on button "Register Work" at bounding box center [1339, 115] width 255 height 41
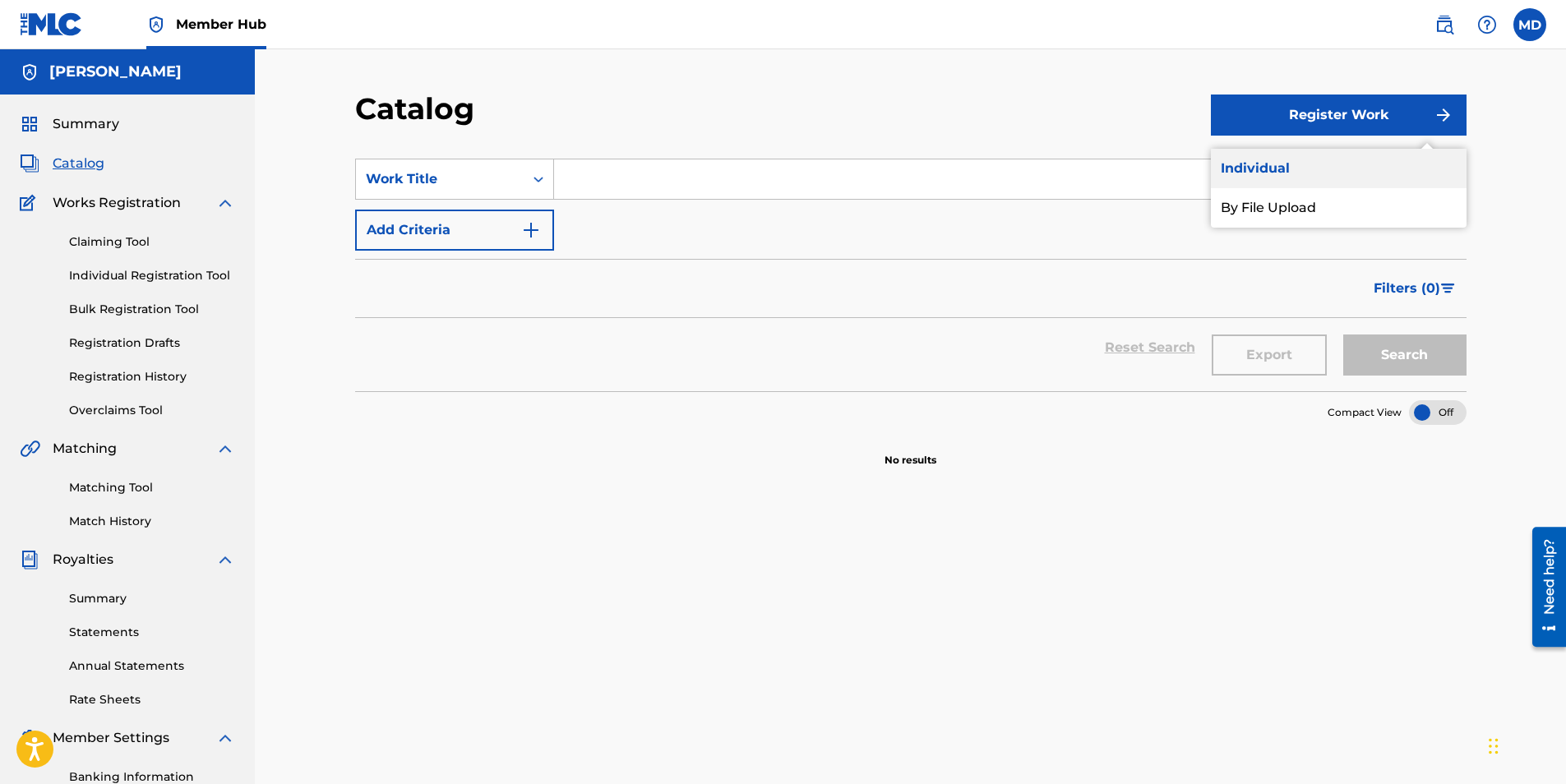
click at [1262, 180] on link "Individual" at bounding box center [1339, 169] width 255 height 40
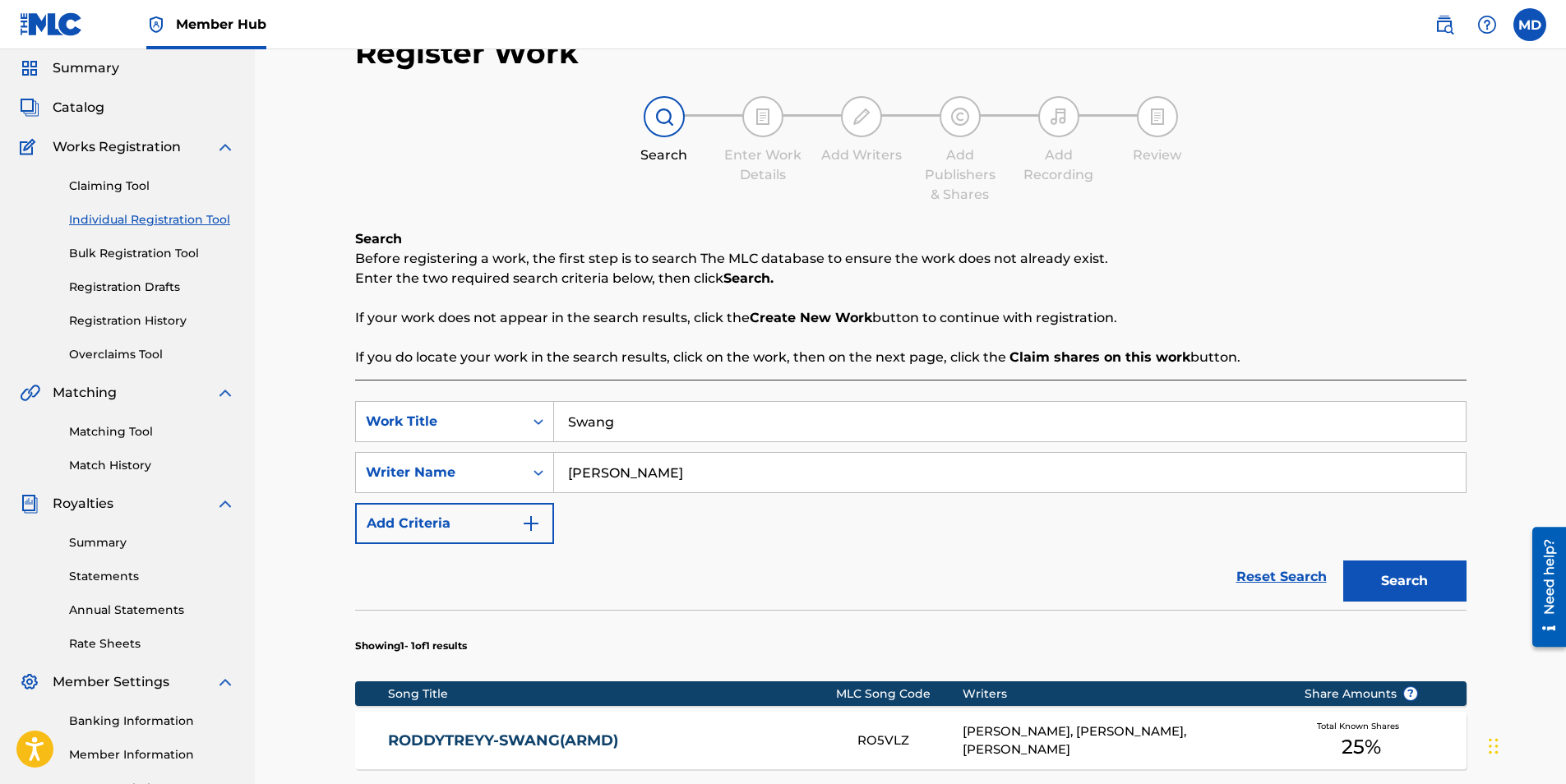
scroll to position [82, 0]
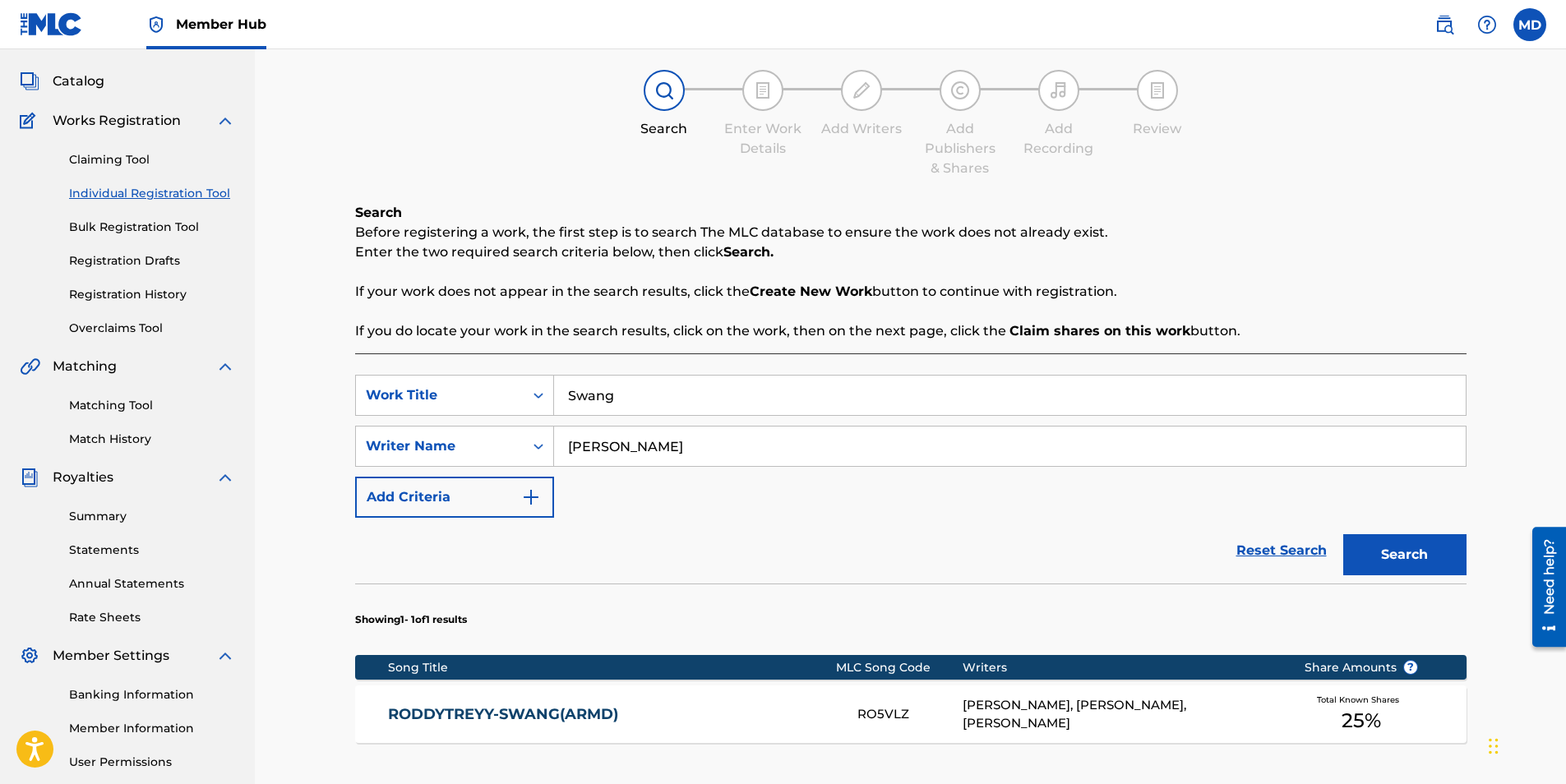
click at [664, 398] on input "Swang" at bounding box center [1010, 395] width 912 height 40
click at [656, 389] on input "Swang" at bounding box center [1010, 395] width 912 height 40
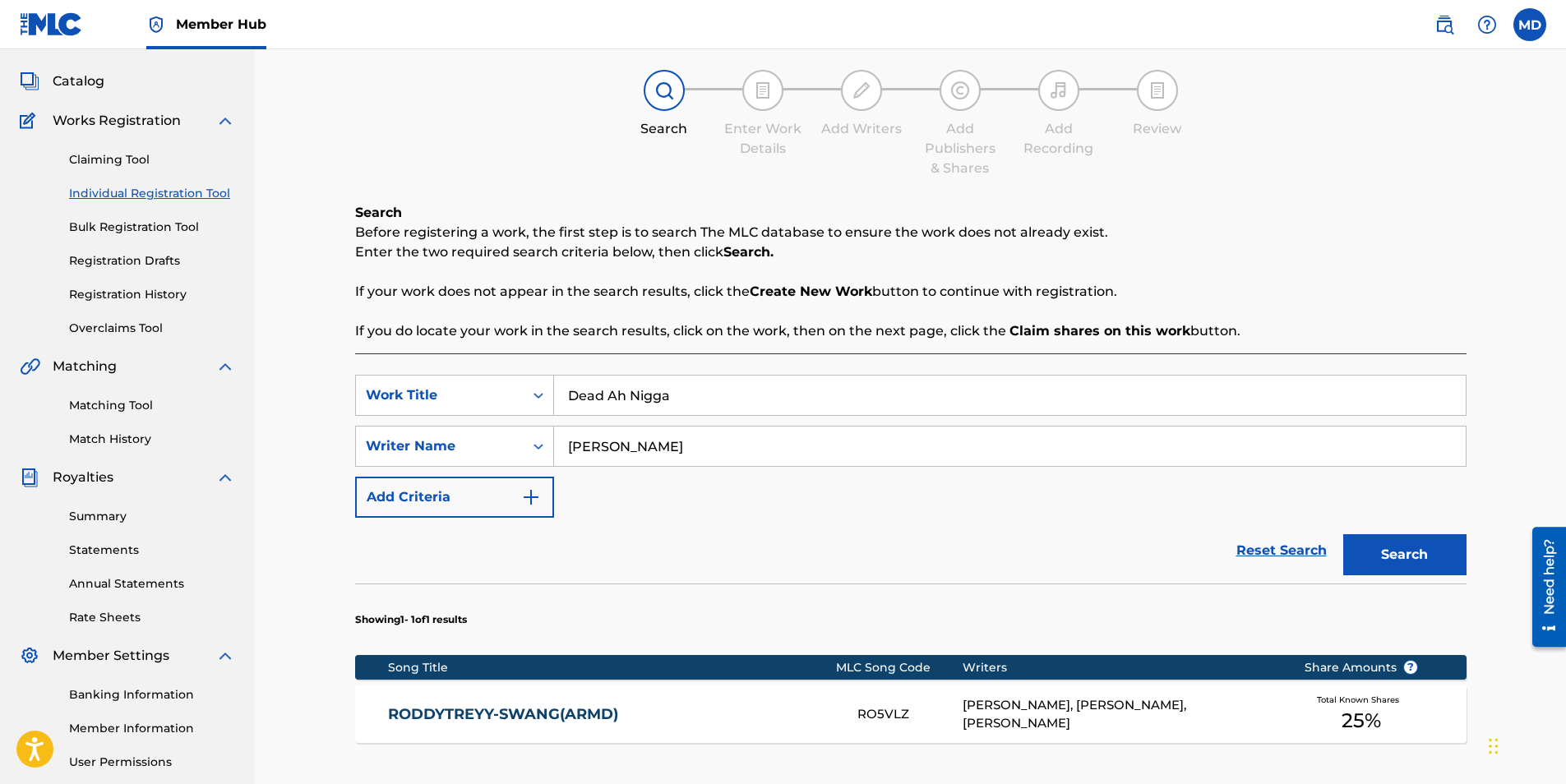
click at [1344, 534] on button "Search" at bounding box center [1405, 555] width 124 height 41
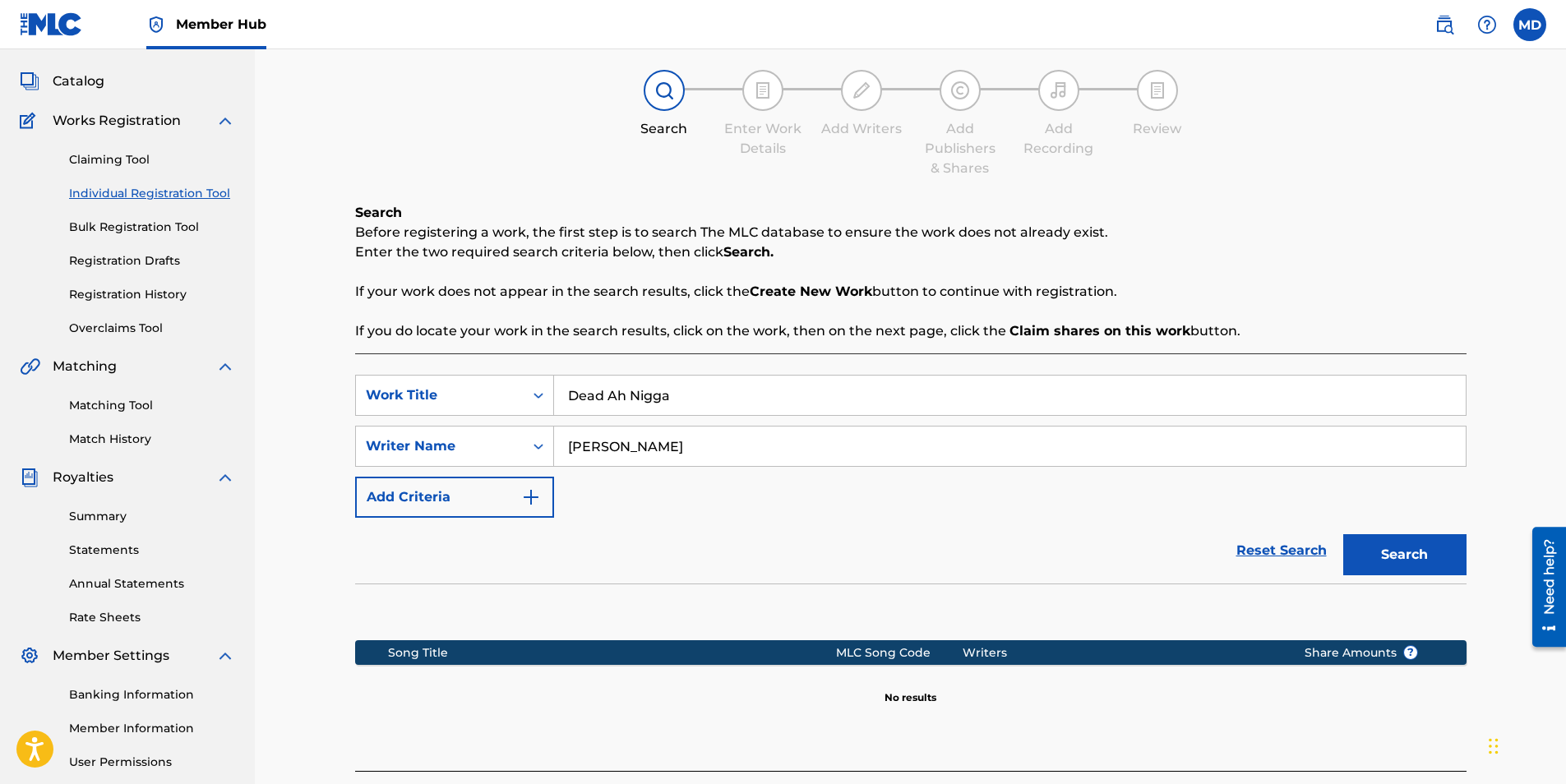
click at [686, 449] on input "[PERSON_NAME]" at bounding box center [1010, 446] width 912 height 40
click at [694, 396] on input "Dead Ah Nigga" at bounding box center [1010, 395] width 912 height 40
click at [1344, 534] on button "Search" at bounding box center [1405, 555] width 124 height 41
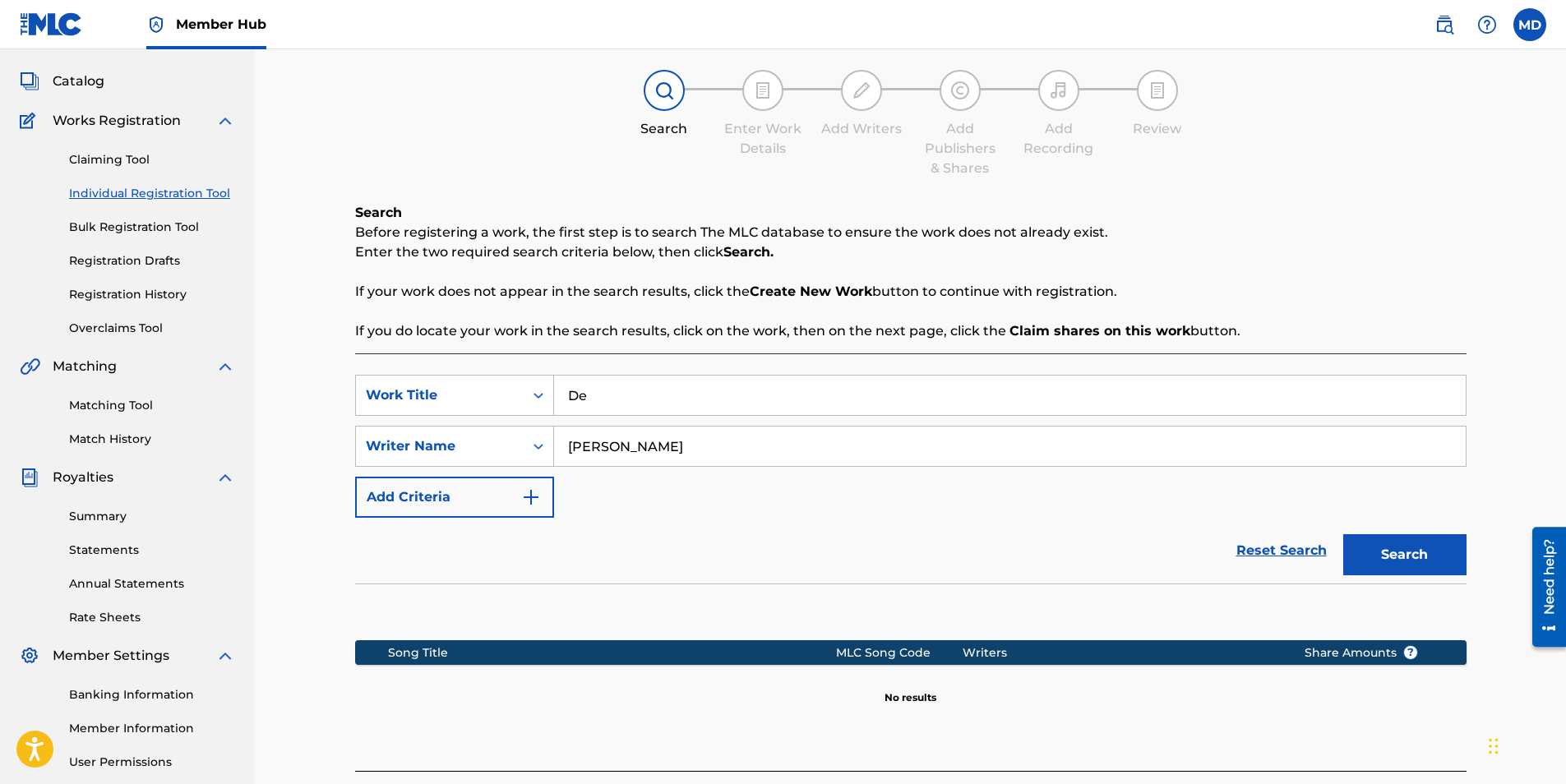
type input "D"
click at [504, 388] on div "Work Title" at bounding box center [440, 395] width 148 height 20
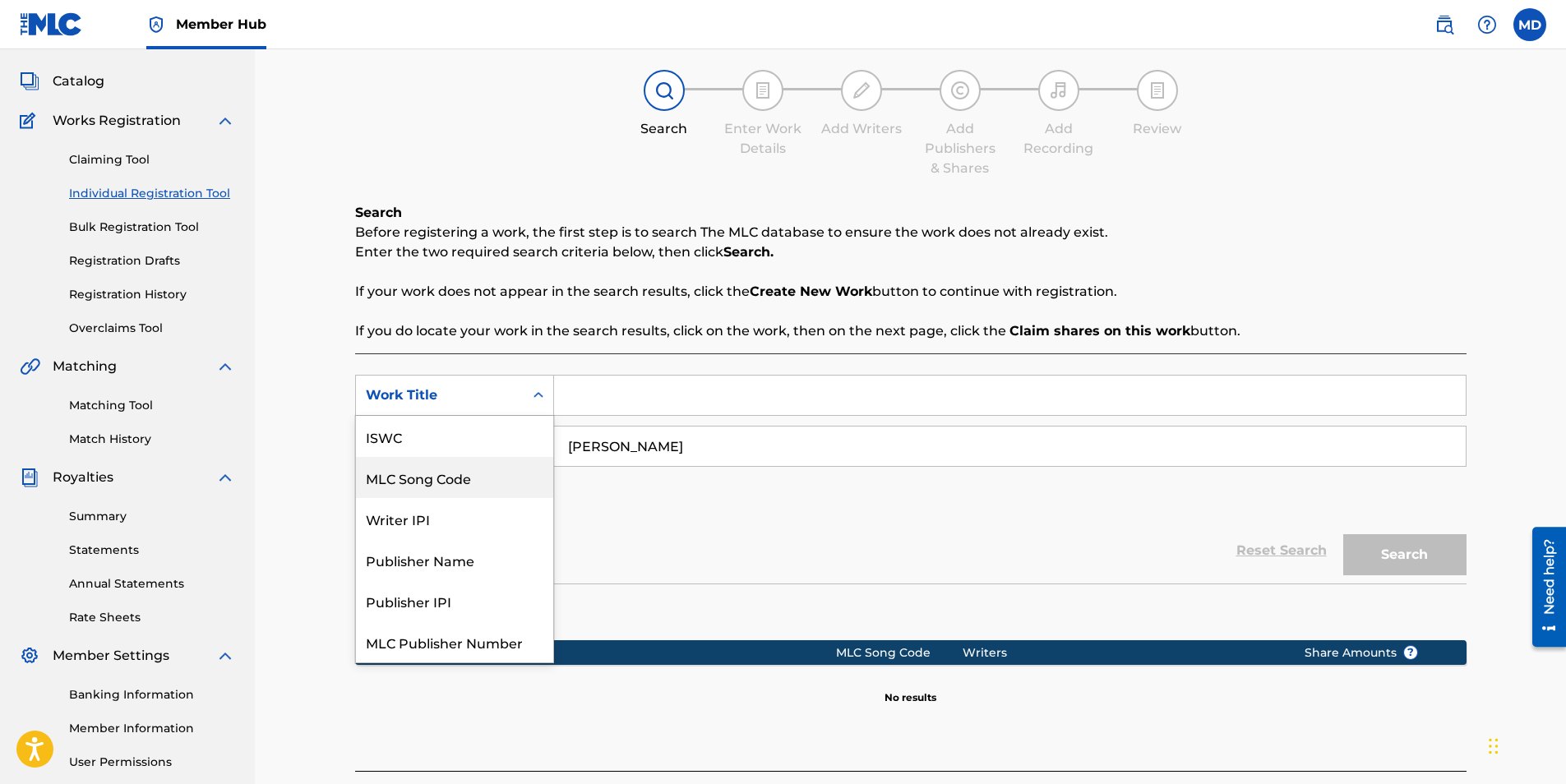
scroll to position [41, 0]
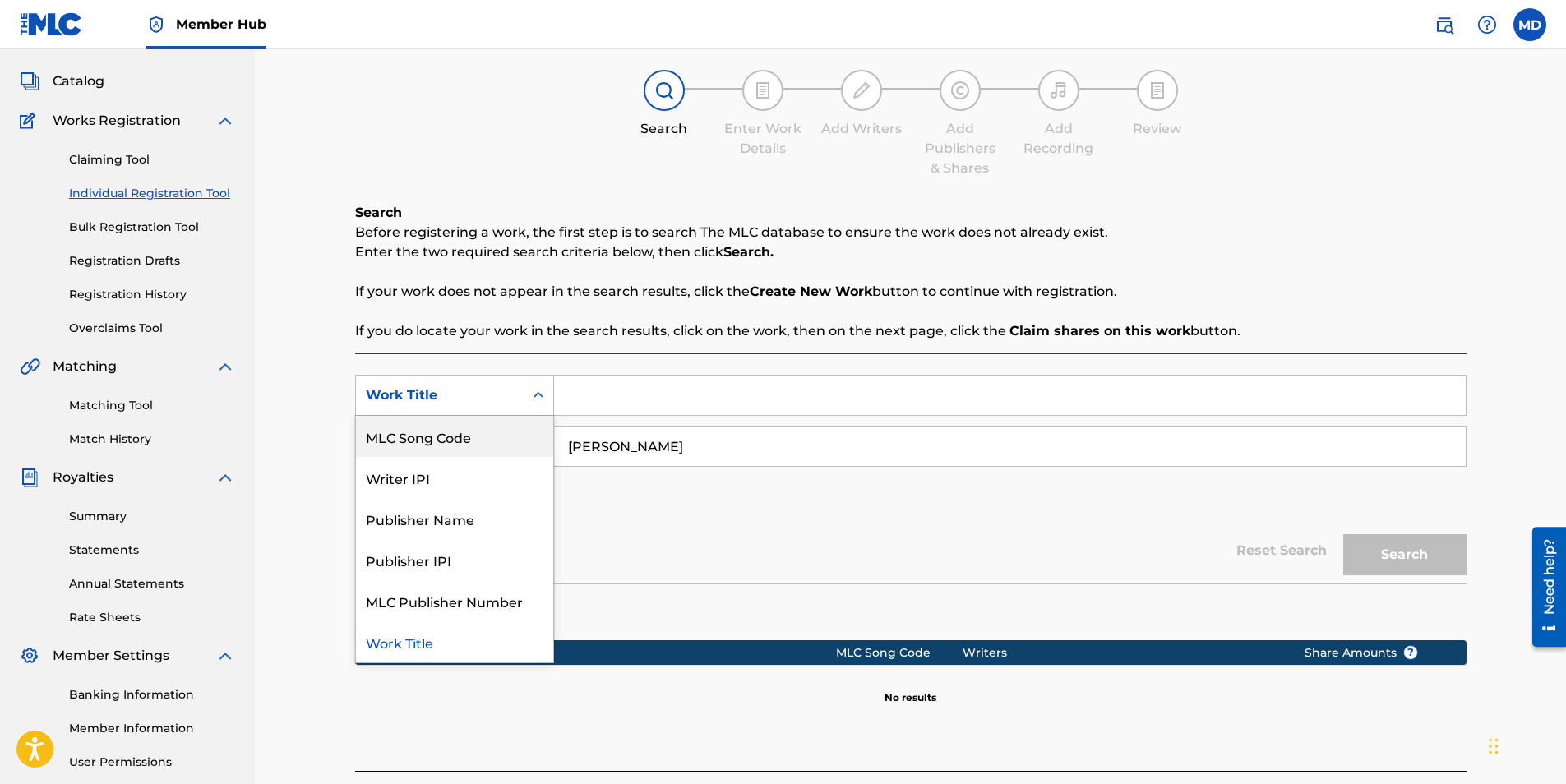
click at [627, 398] on input "Search Form" at bounding box center [1010, 395] width 912 height 40
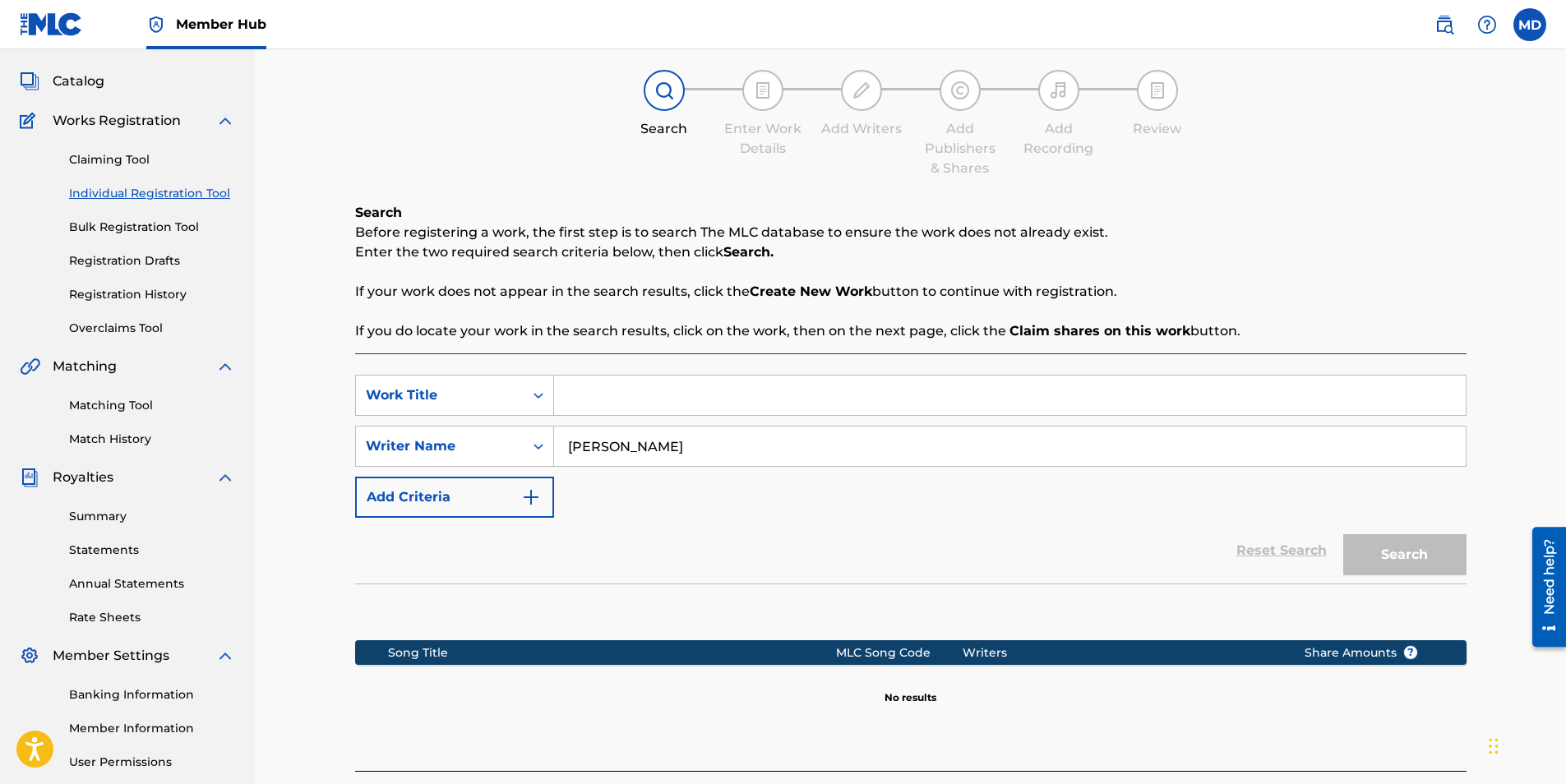
click at [667, 459] on input "[PERSON_NAME]" at bounding box center [1010, 446] width 912 height 40
click at [670, 459] on input "[PERSON_NAME]" at bounding box center [1010, 446] width 912 height 40
type input "\"
click at [882, 388] on input "Search Form" at bounding box center [1010, 395] width 912 height 40
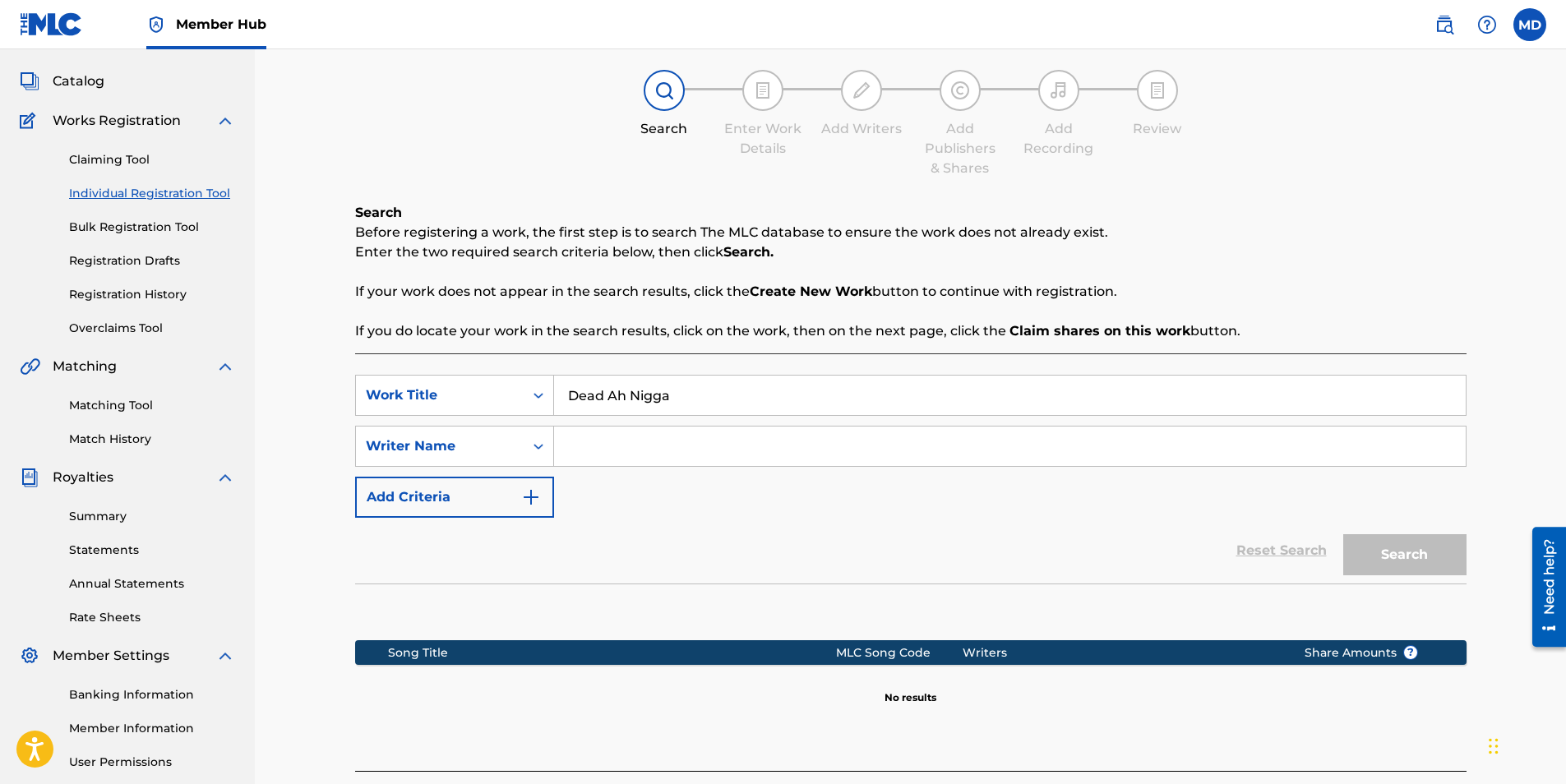
type input "Dead Ah Nigga"
click at [792, 397] on input "Dead Ah Nigga" at bounding box center [1010, 395] width 912 height 40
type input "Surrender"
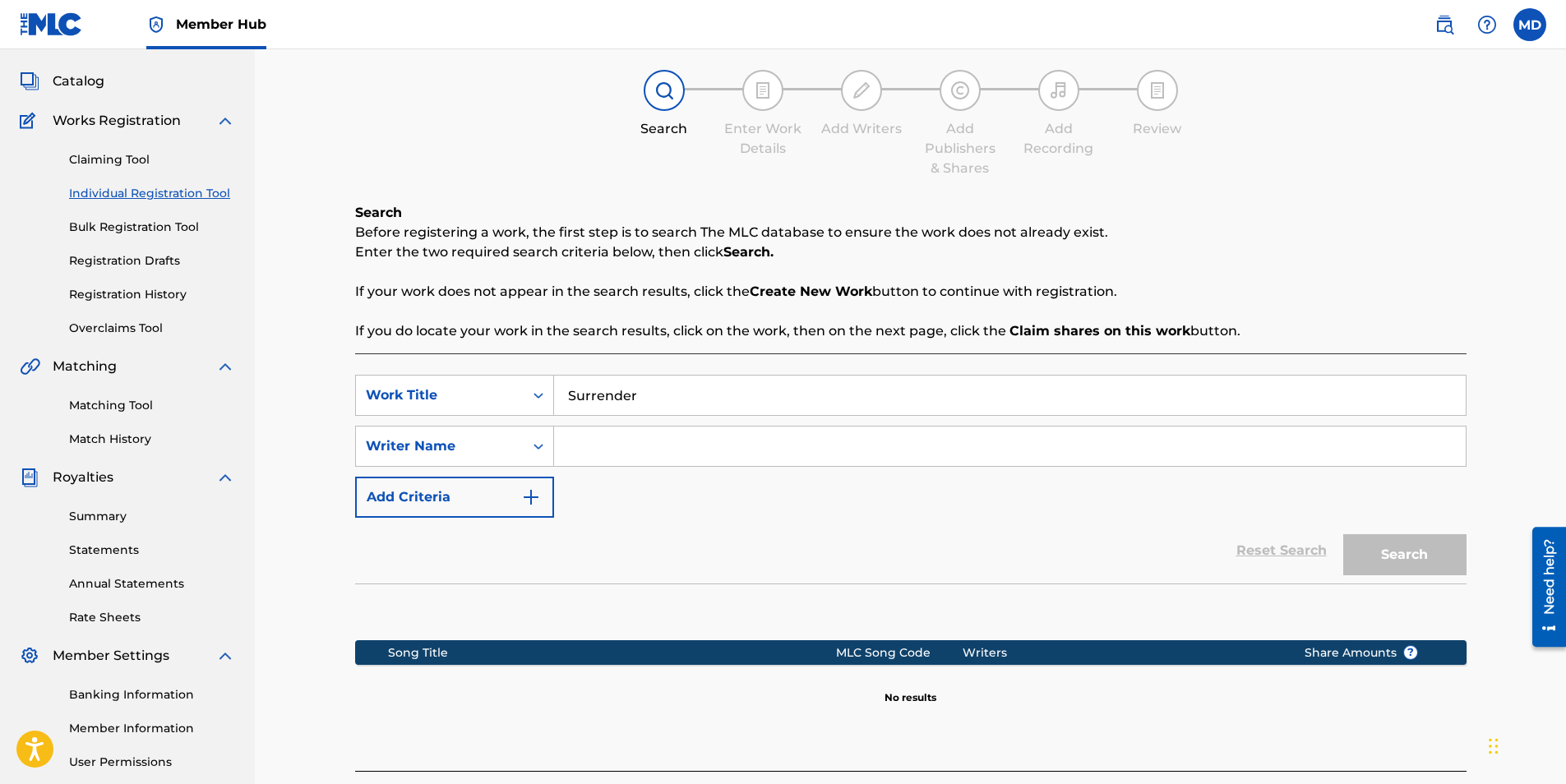
click at [748, 457] on input "Search Form" at bounding box center [1010, 446] width 912 height 40
type input "[PERSON_NAME]"
click at [1344, 534] on button "Search" at bounding box center [1405, 555] width 124 height 41
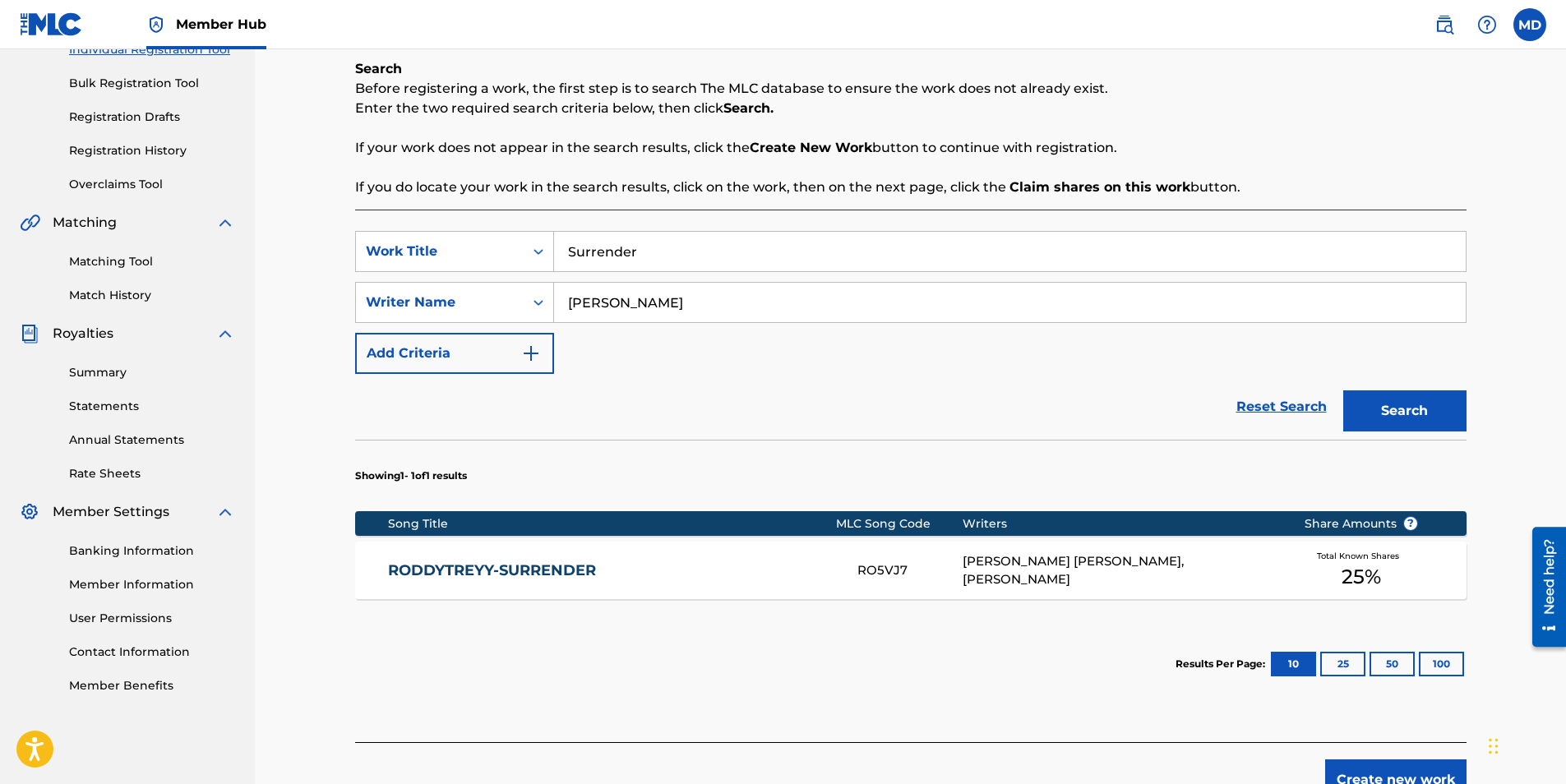
scroll to position [321, 0]
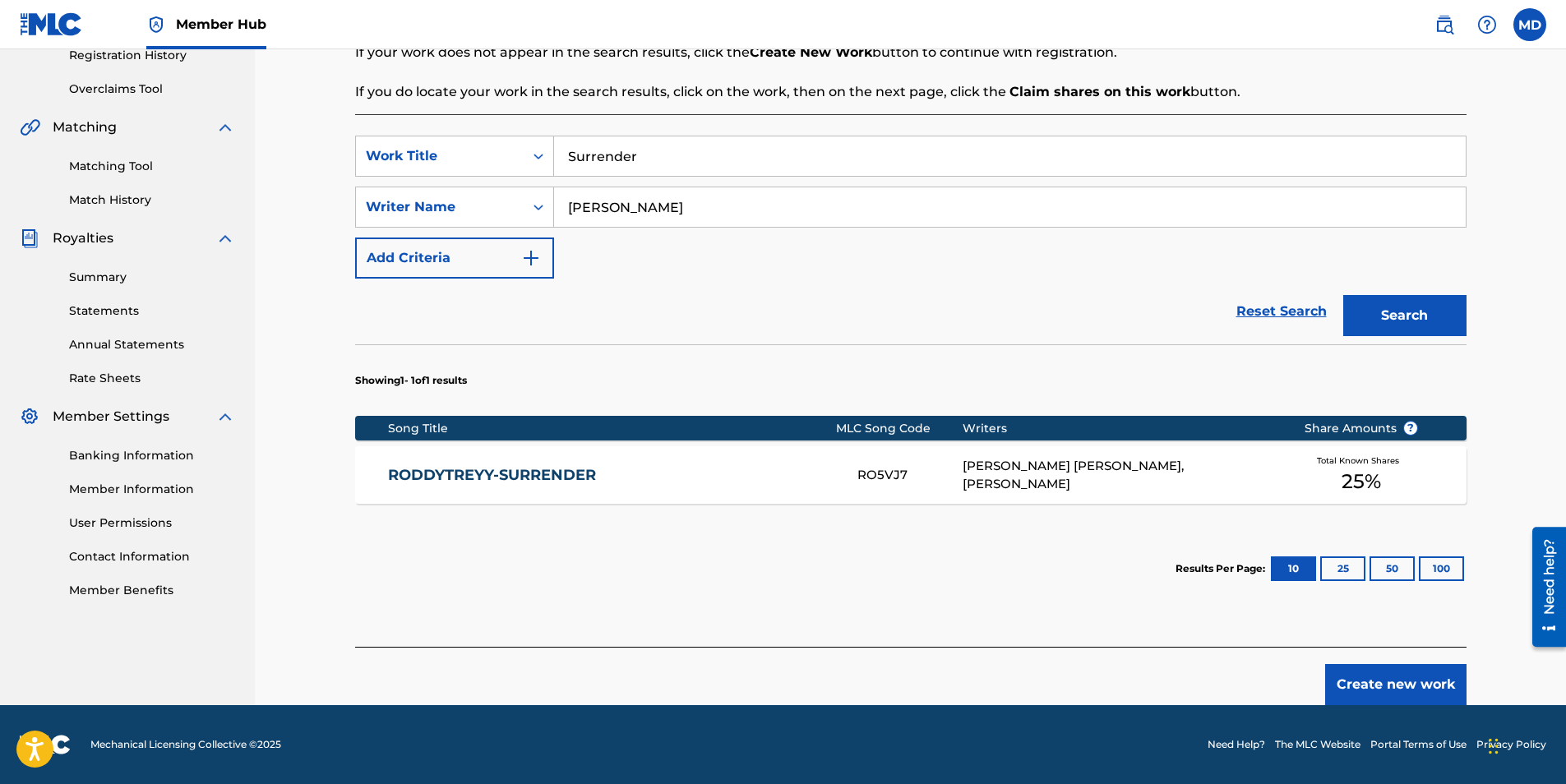
click at [709, 472] on link "RODDYTREYY-SURRENDER" at bounding box center [611, 475] width 447 height 19
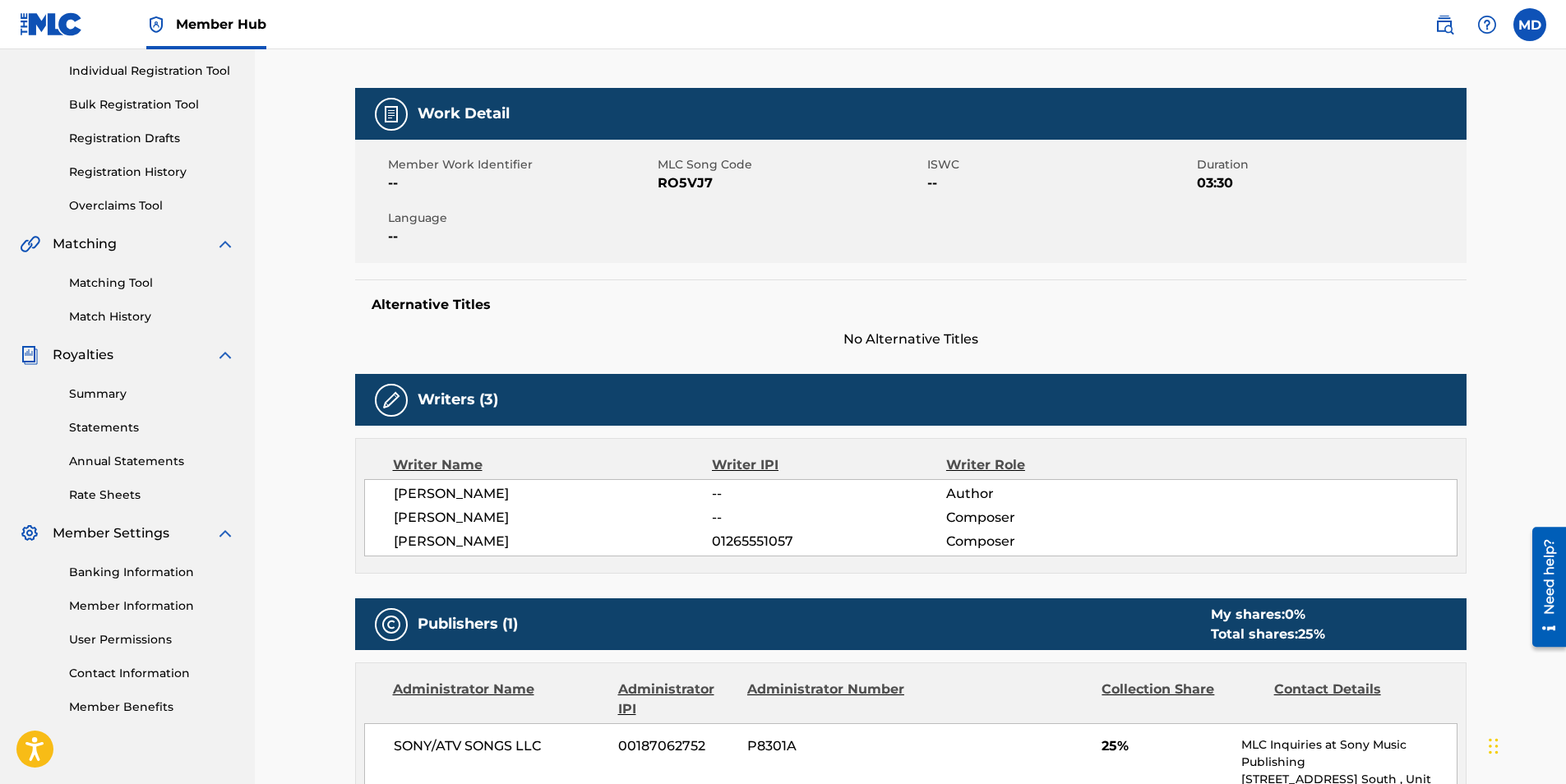
scroll to position [14, 0]
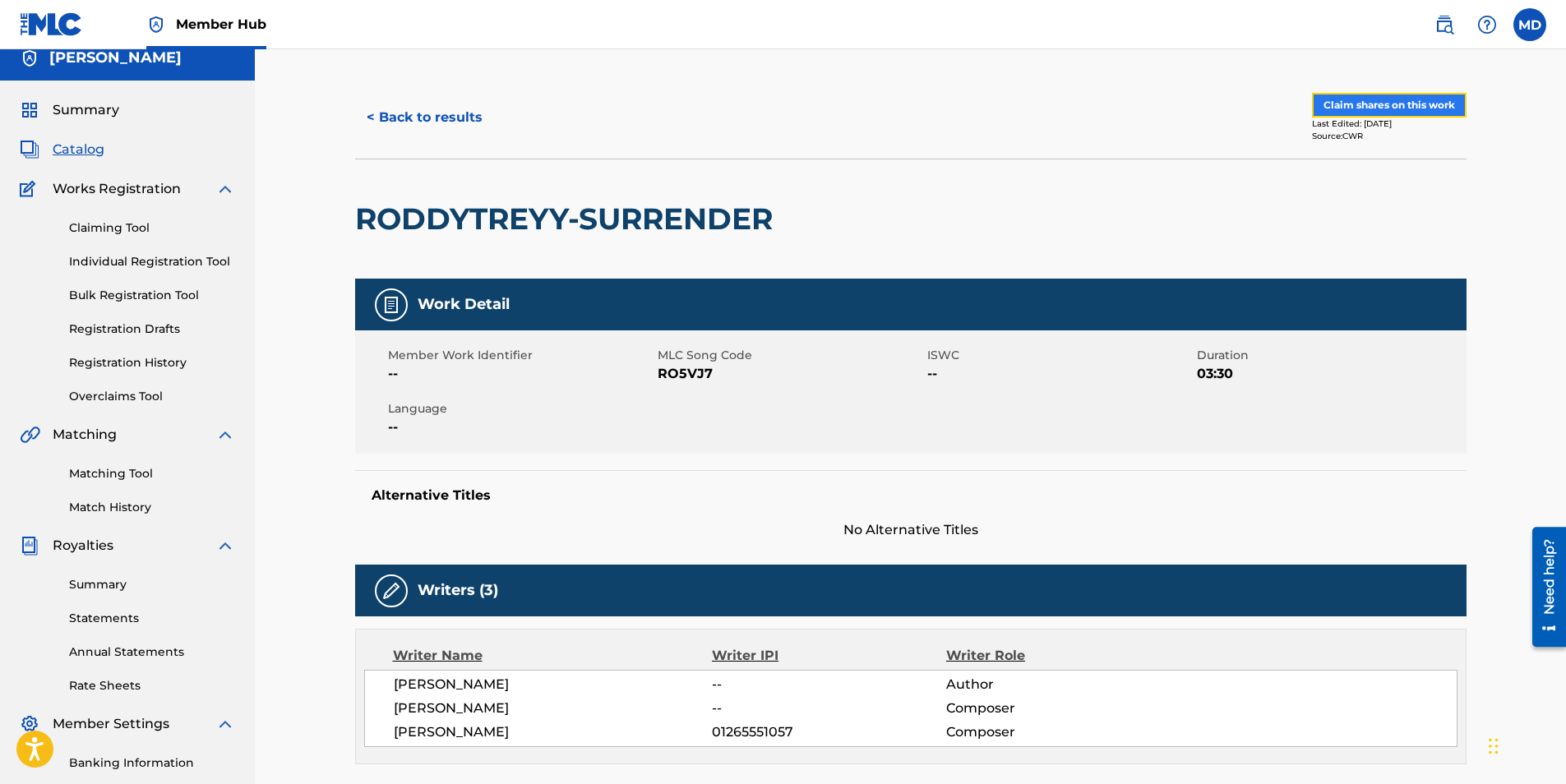
click at [1375, 96] on button "Claim shares on this work" at bounding box center [1390, 105] width 155 height 25
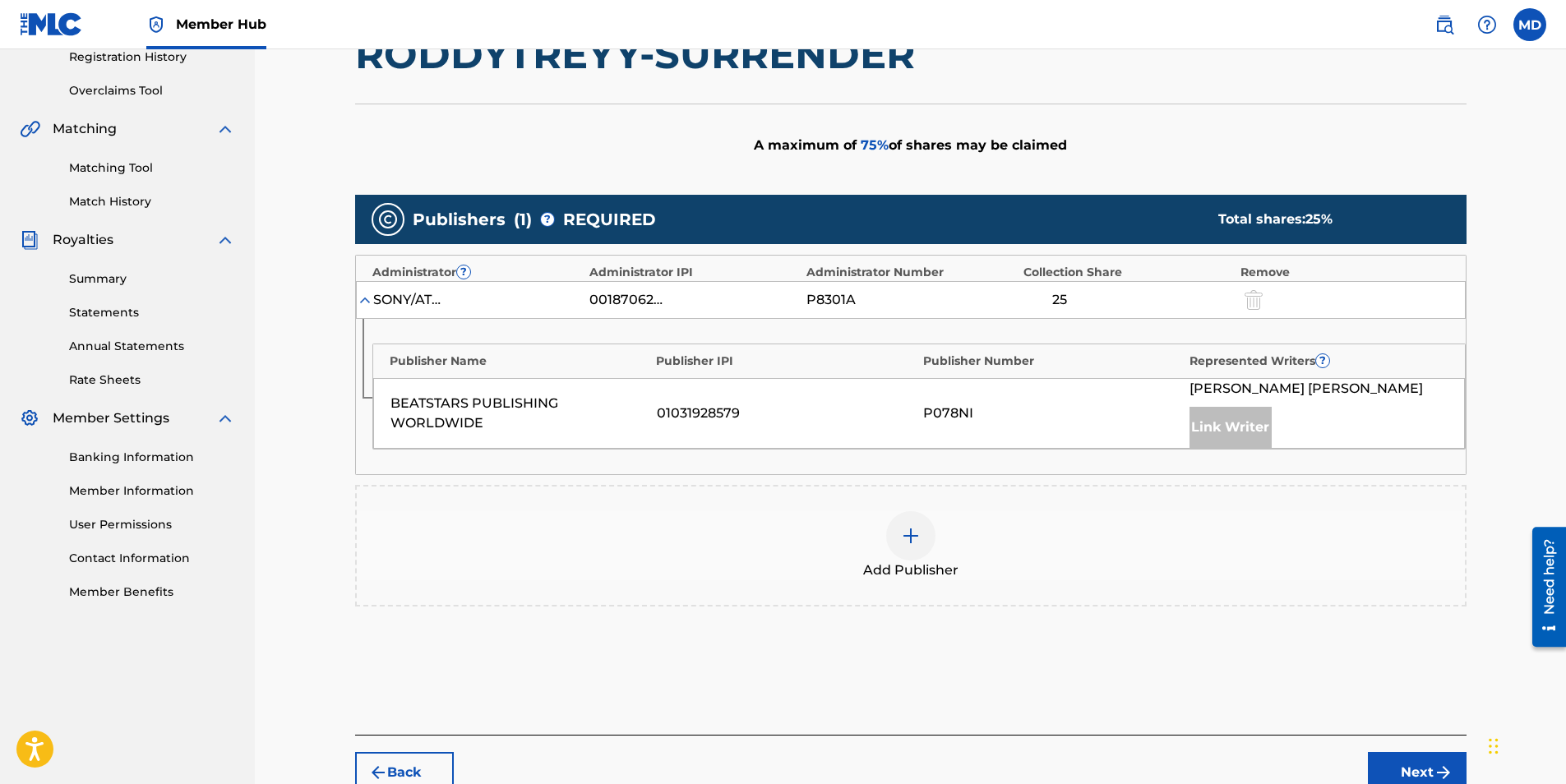
scroll to position [408, 0]
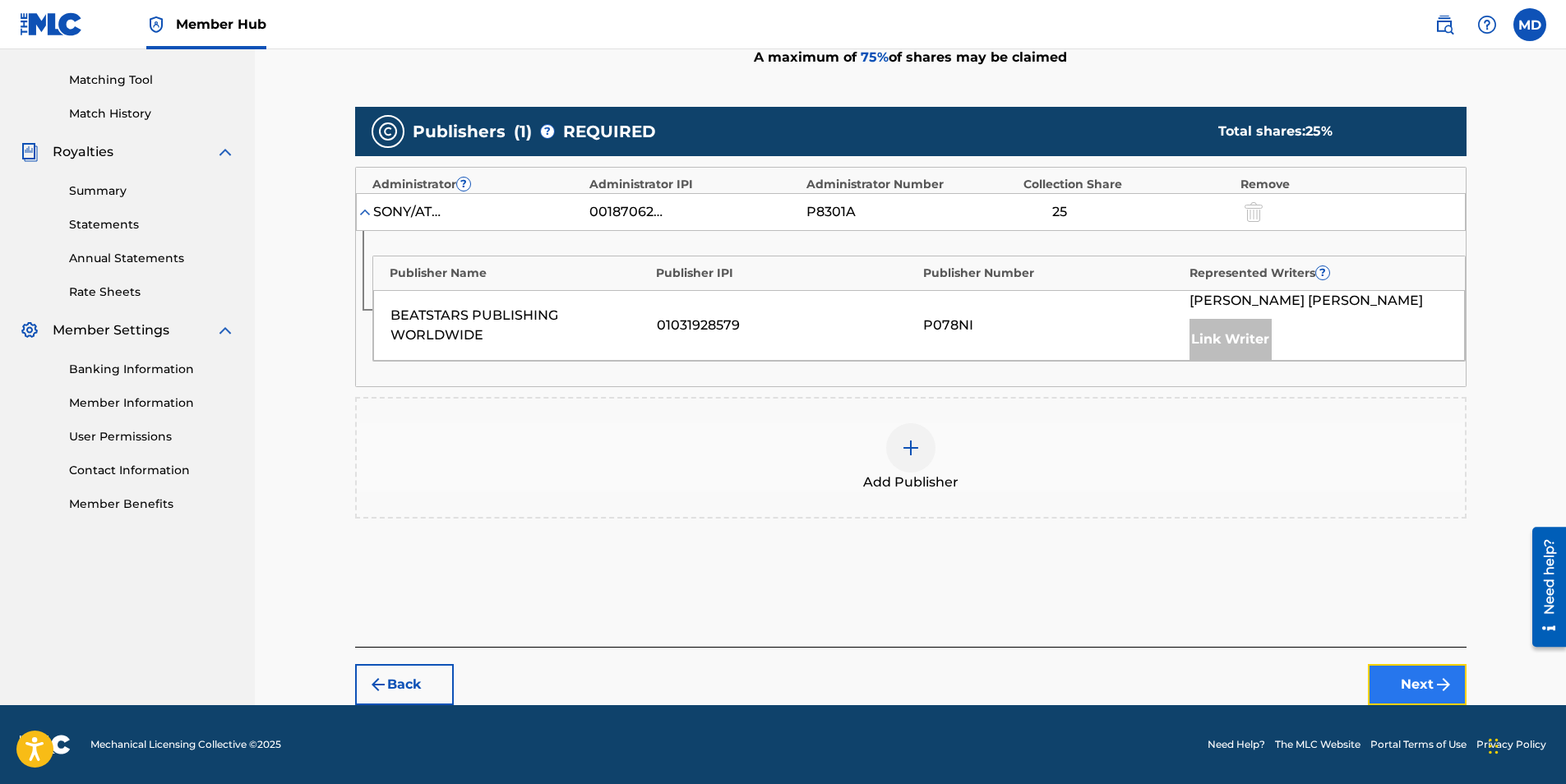
click at [1404, 679] on button "Next" at bounding box center [1418, 684] width 99 height 41
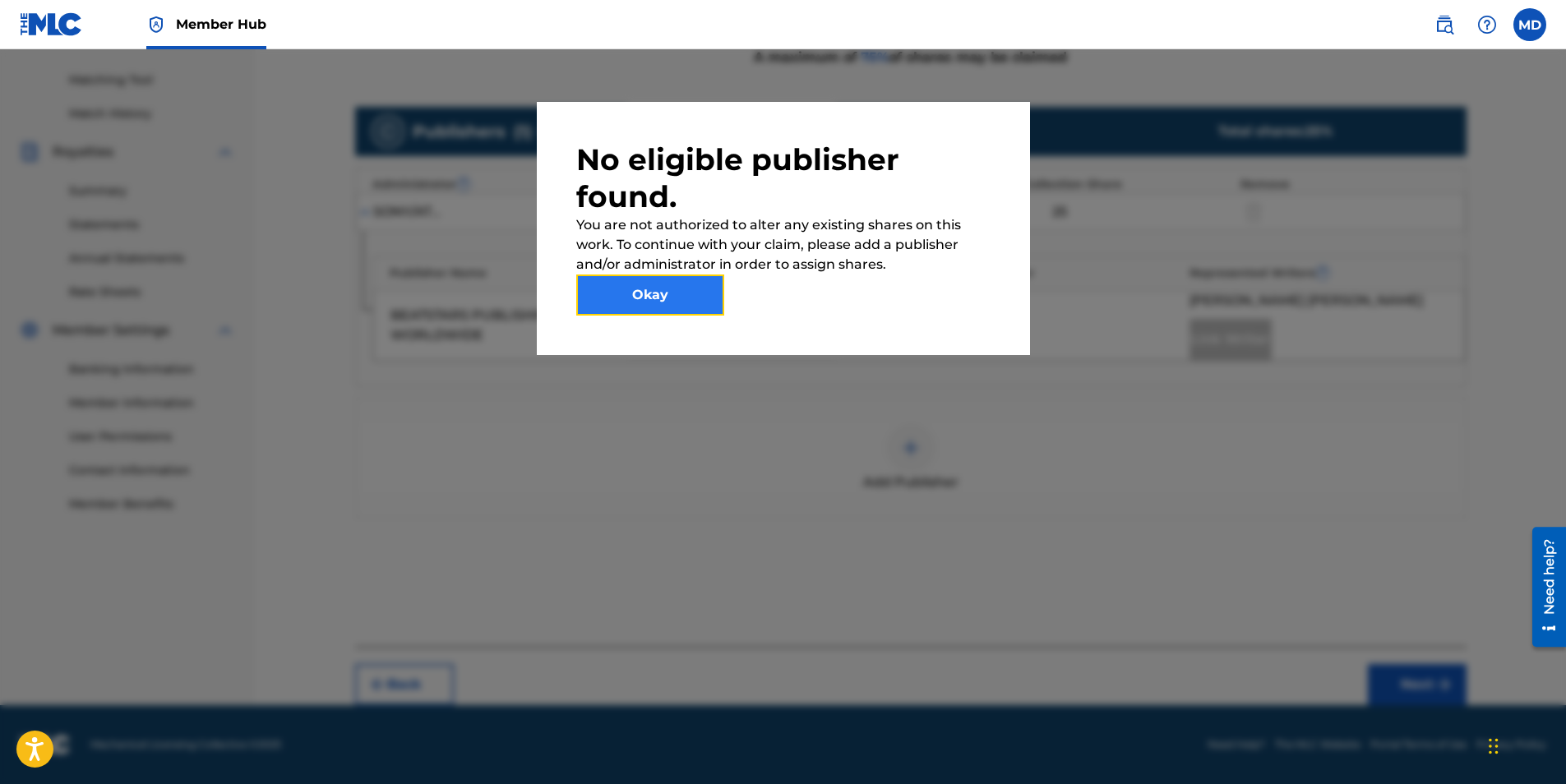
click at [675, 296] on button "Okay" at bounding box center [651, 295] width 148 height 41
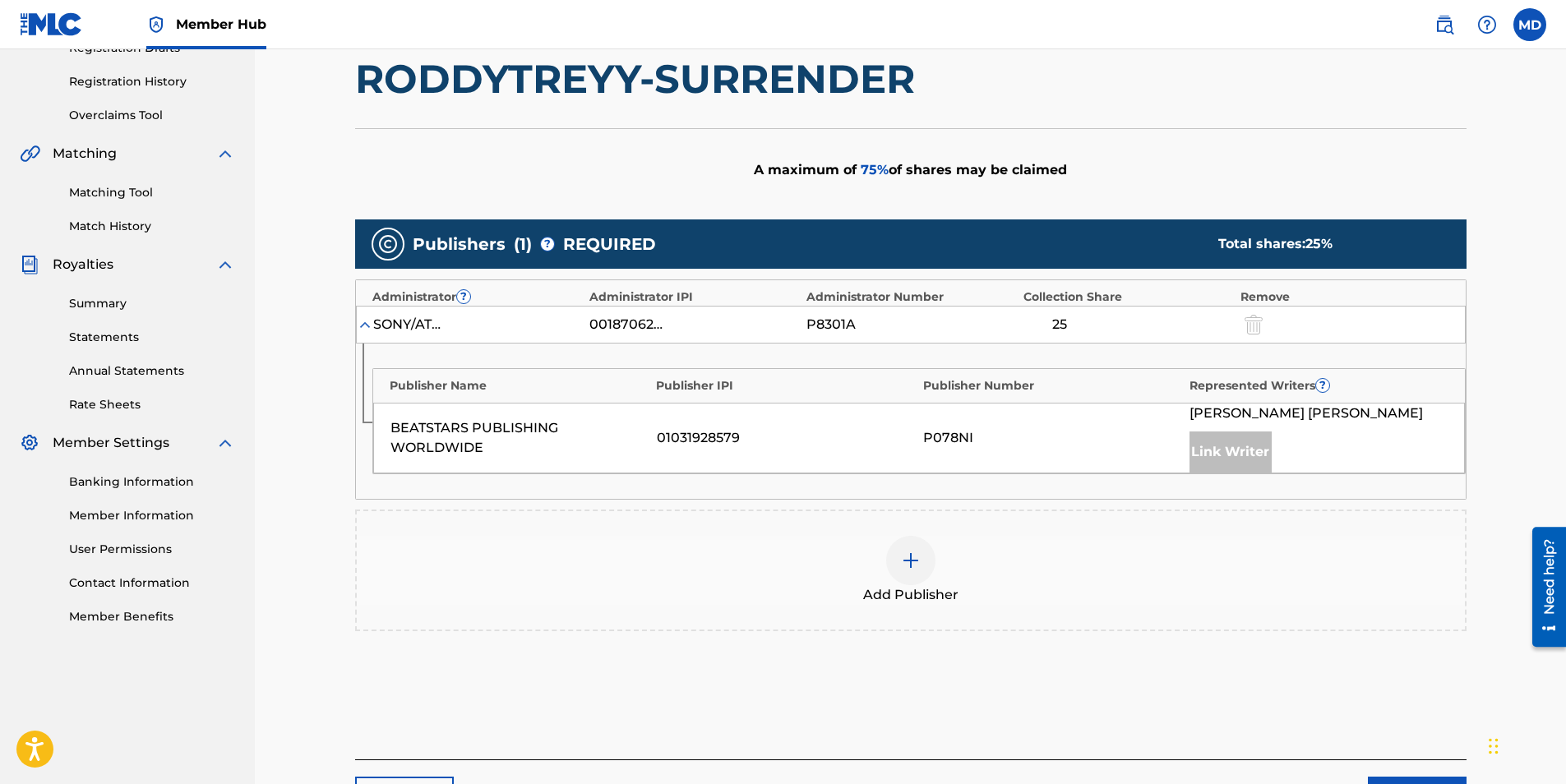
scroll to position [243, 0]
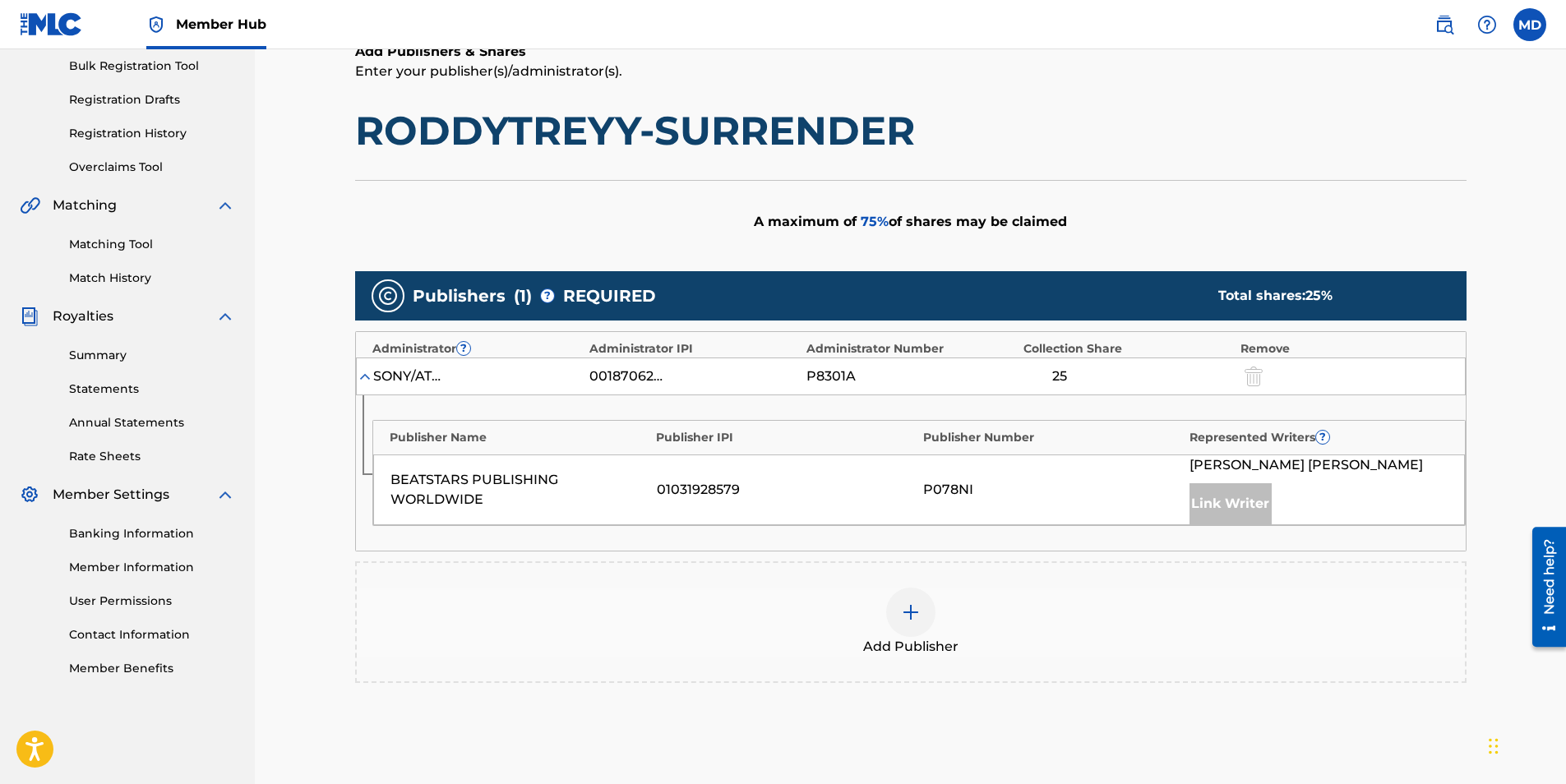
click at [914, 418] on div "Publisher Name Publisher IPI Publisher Number Represented Writers ? BEATSTARS P…" at bounding box center [910, 473] width 1110 height 156
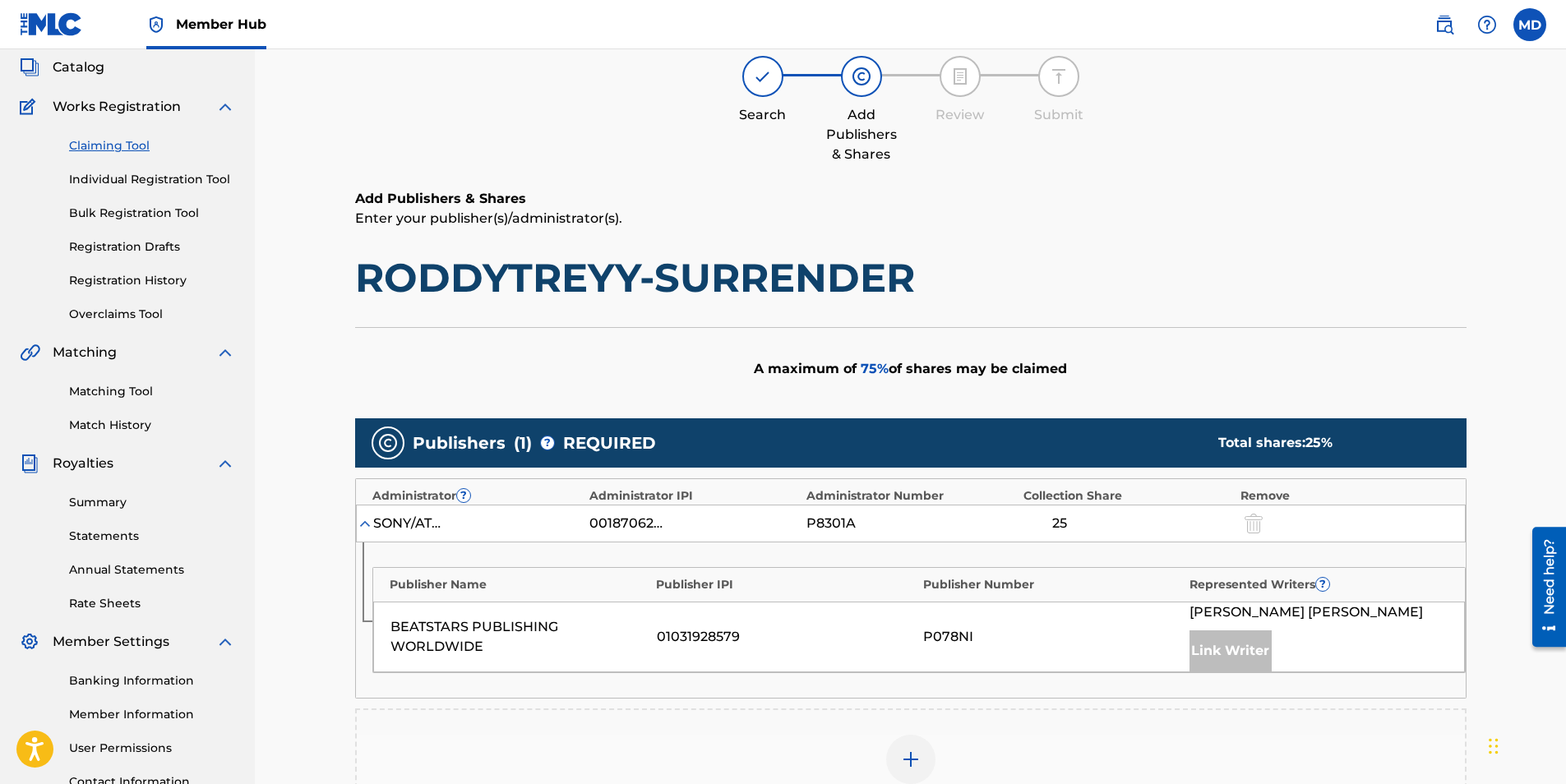
scroll to position [79, 0]
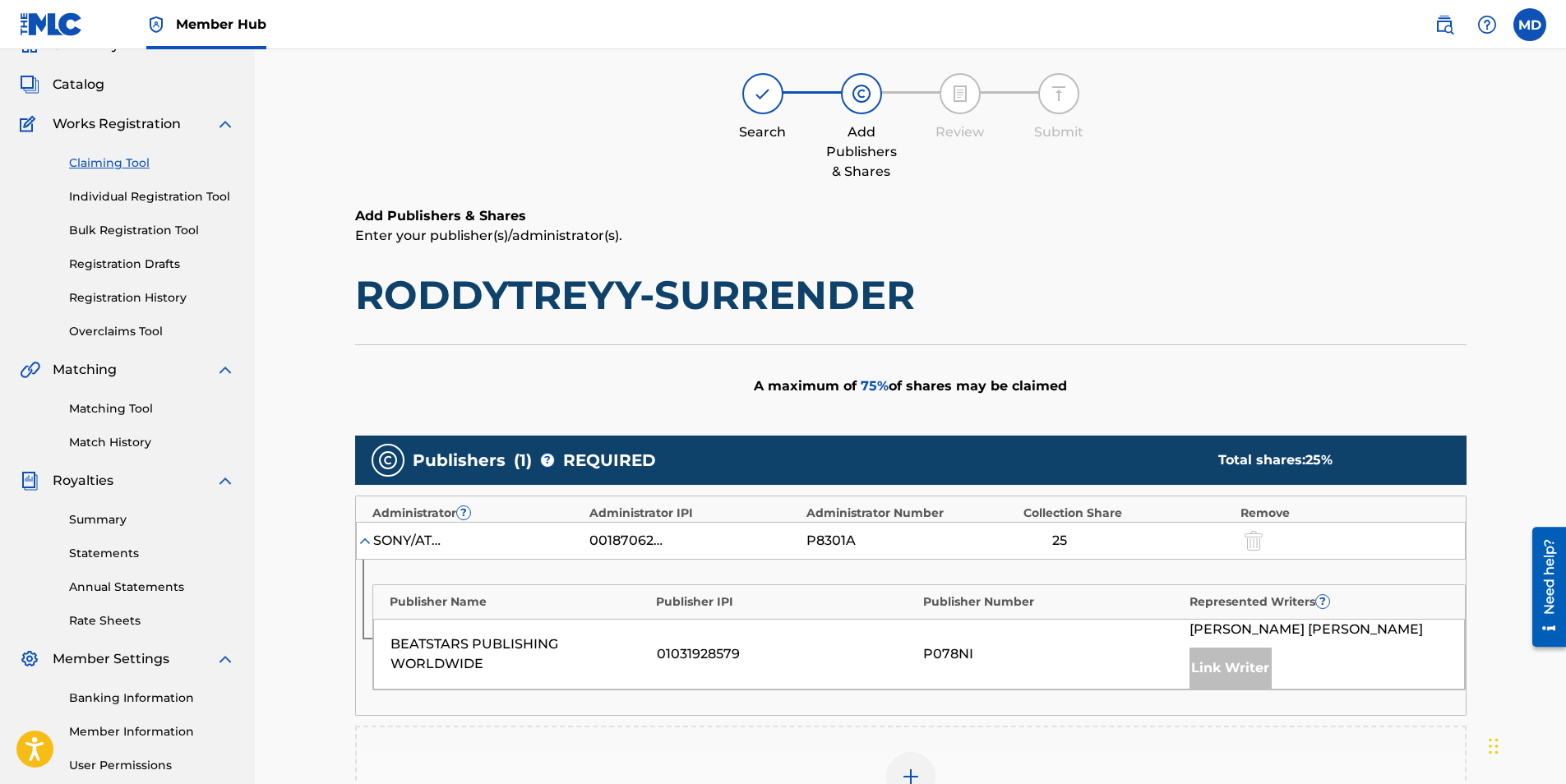
click at [373, 536] on div "SONY/ATV SONGS LLC" at bounding box center [410, 541] width 74 height 20
click at [368, 540] on img at bounding box center [365, 541] width 16 height 16
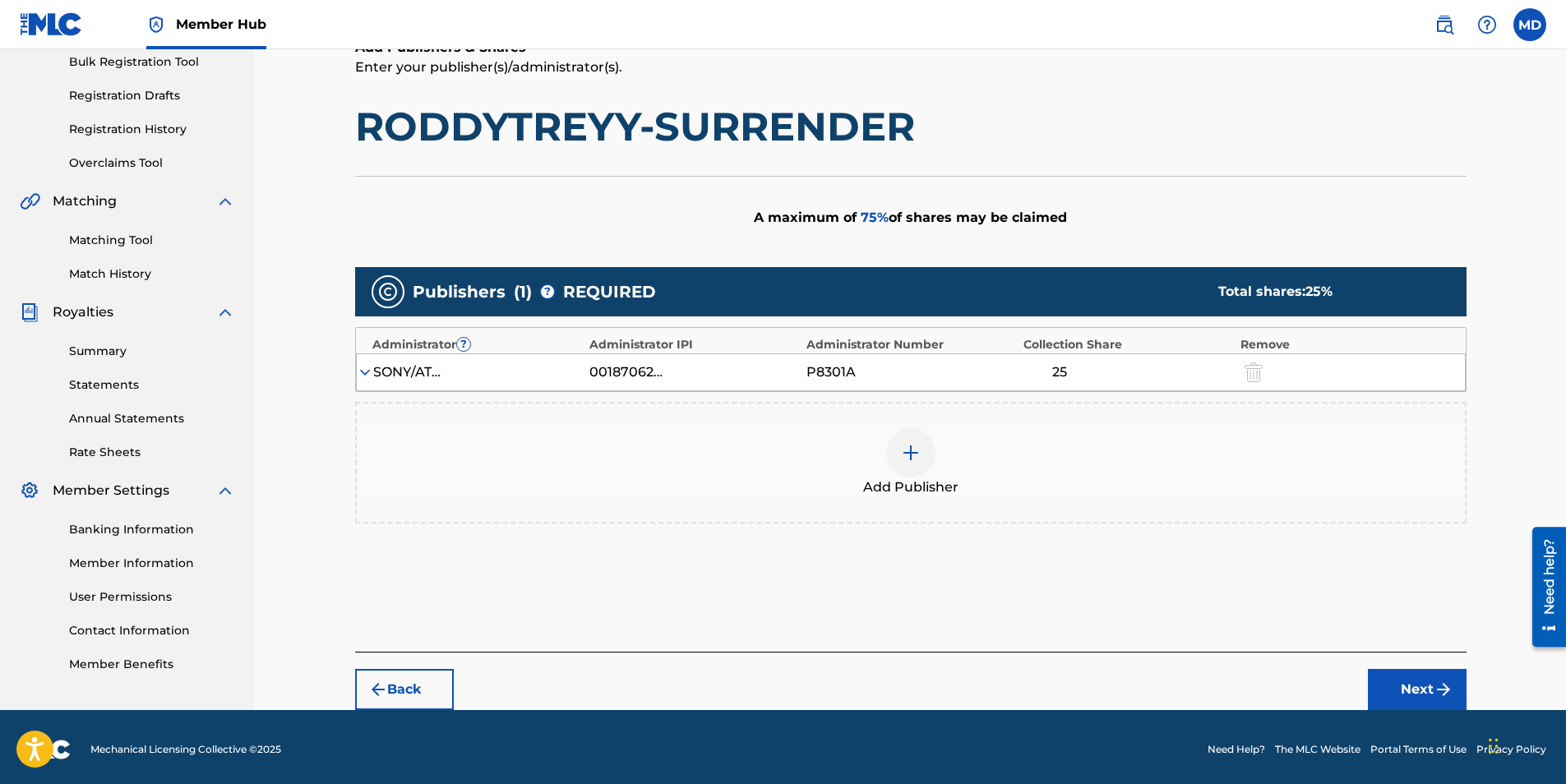
scroll to position [252, 0]
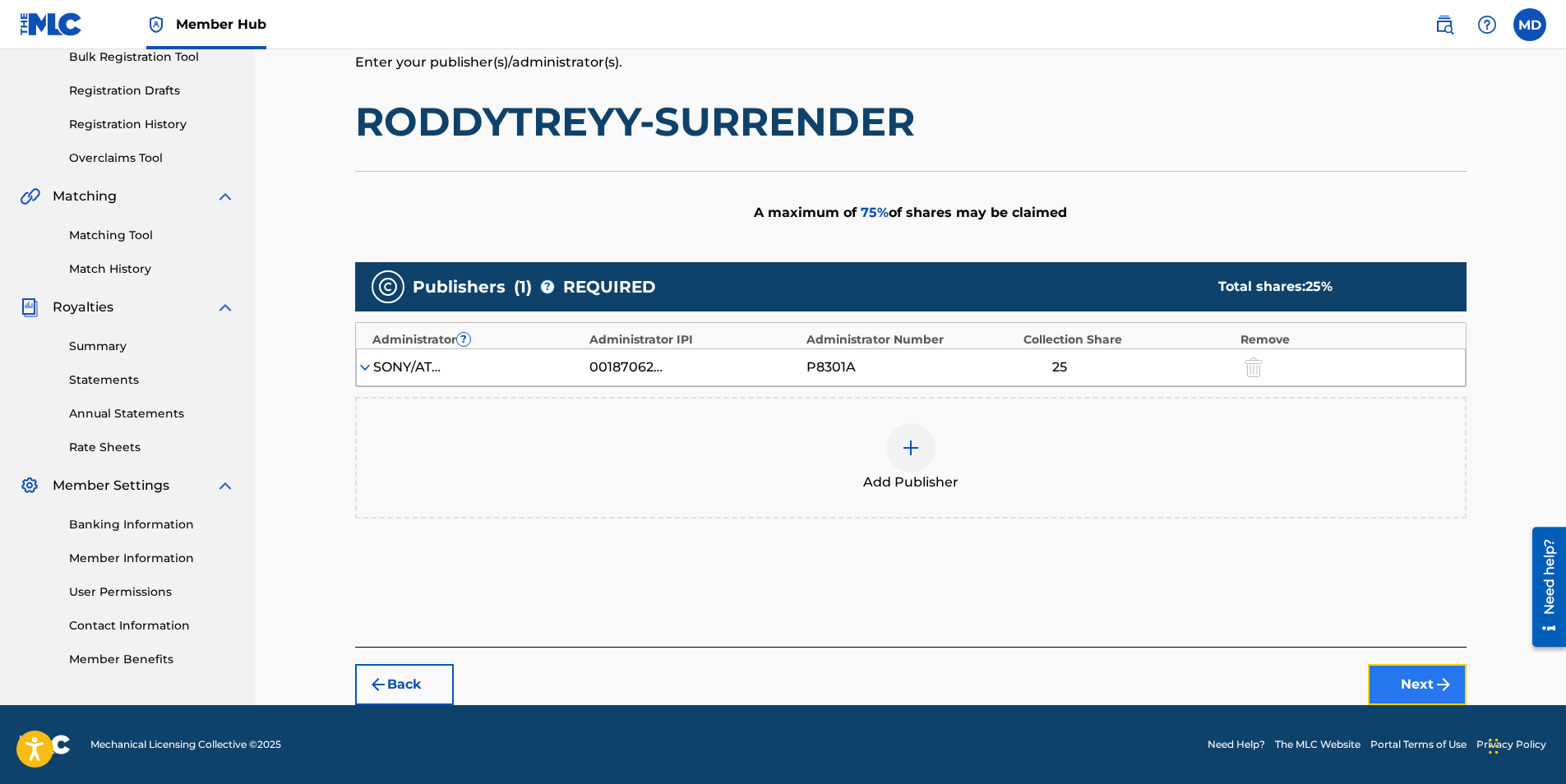
click at [1401, 677] on button "Next" at bounding box center [1418, 684] width 99 height 41
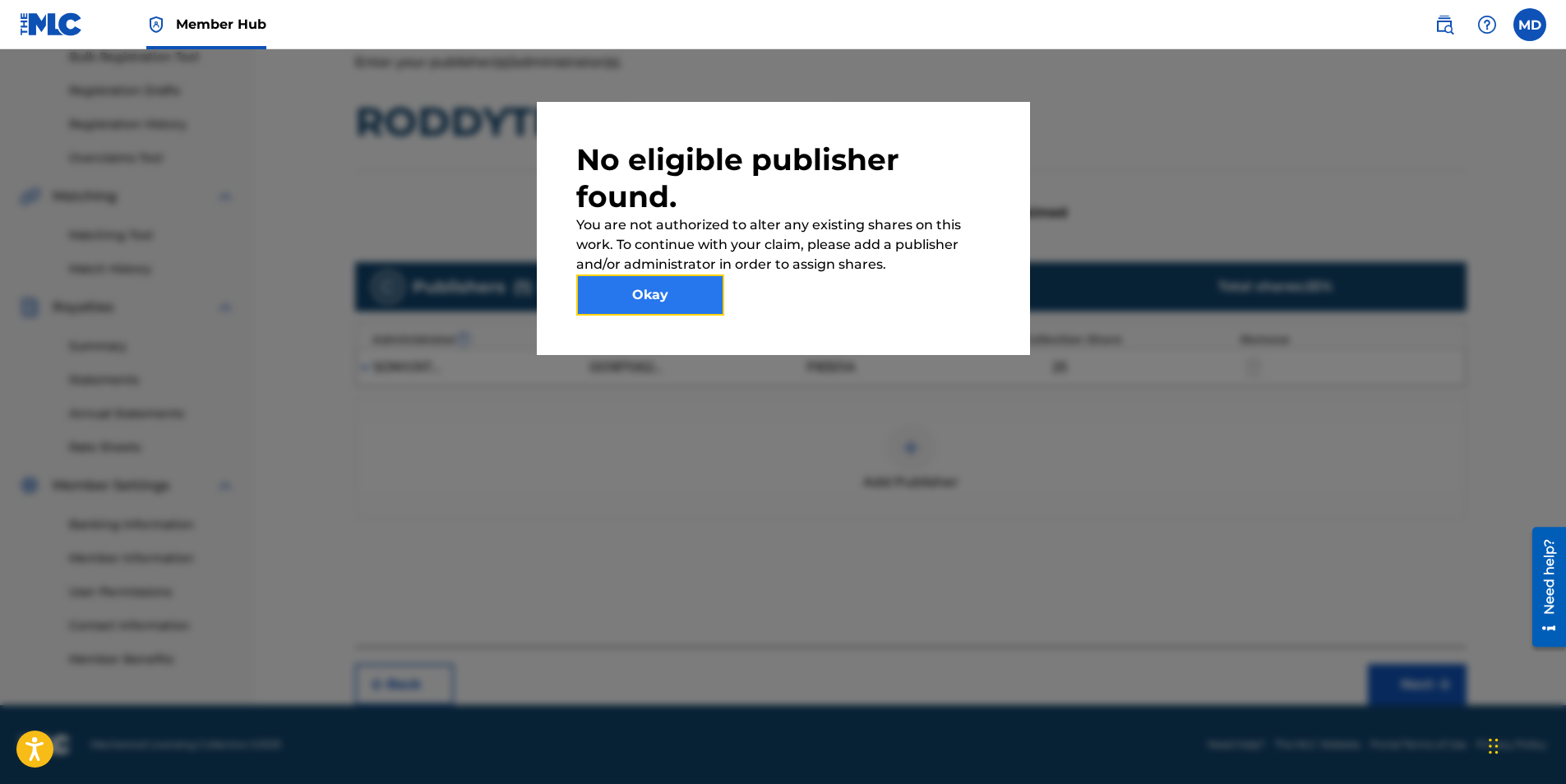
click at [661, 287] on button "Okay" at bounding box center [651, 295] width 148 height 41
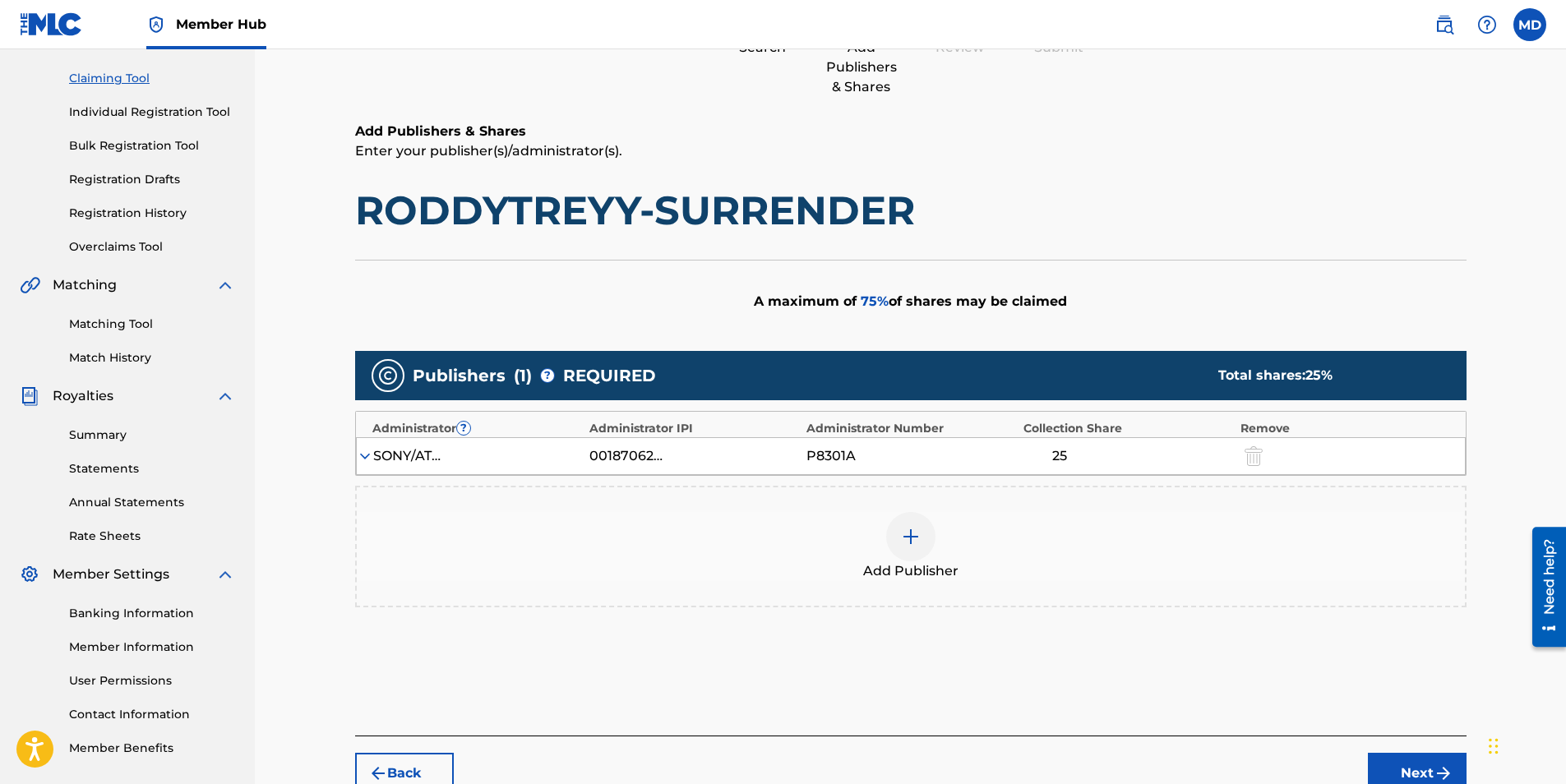
scroll to position [88, 0]
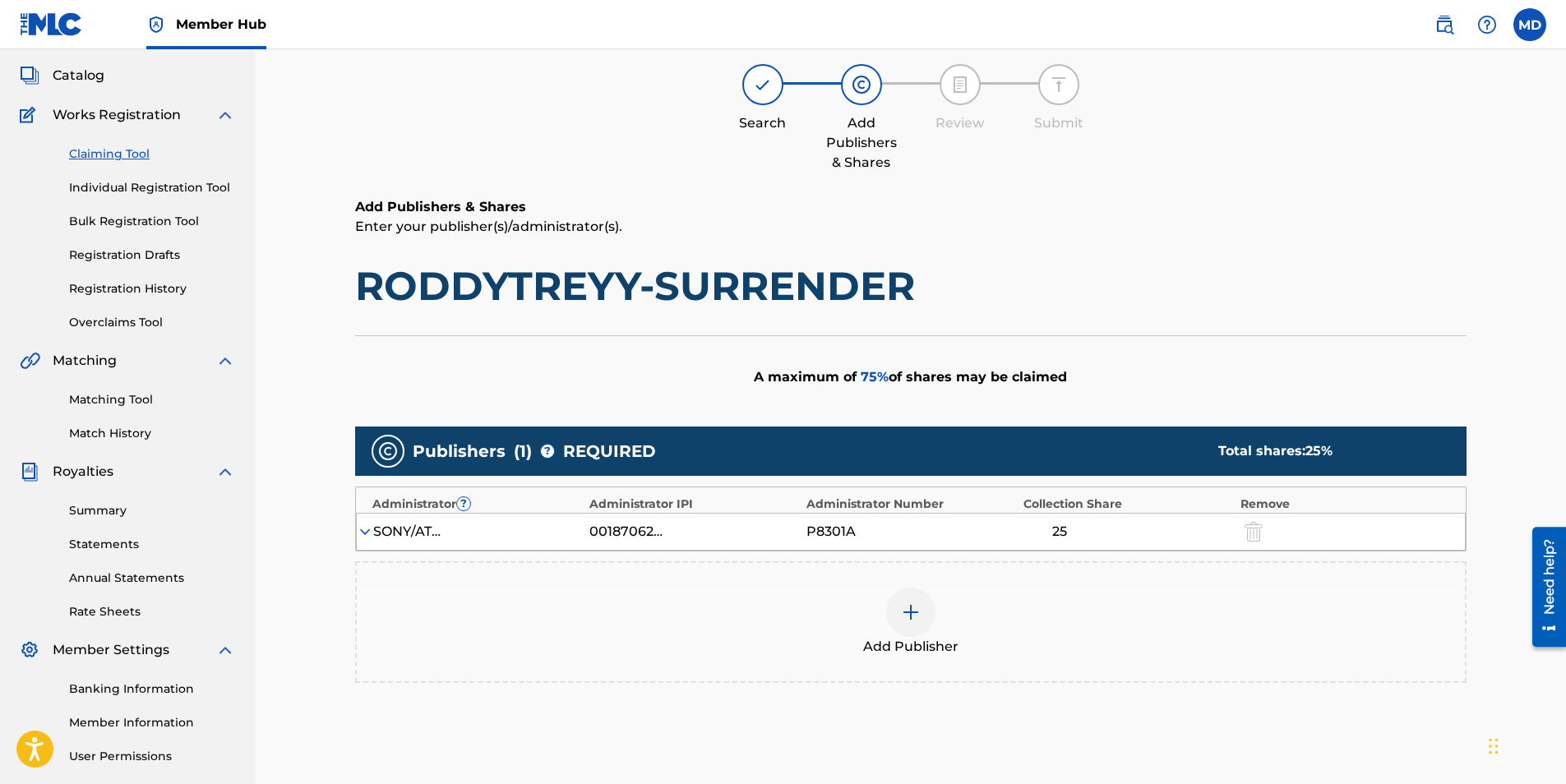
click at [941, 543] on div "SONY/ATV SONGS LLC 00187062752 P8301A 25" at bounding box center [910, 532] width 1110 height 38
click at [937, 605] on div "Add Publisher" at bounding box center [910, 623] width 1108 height 69
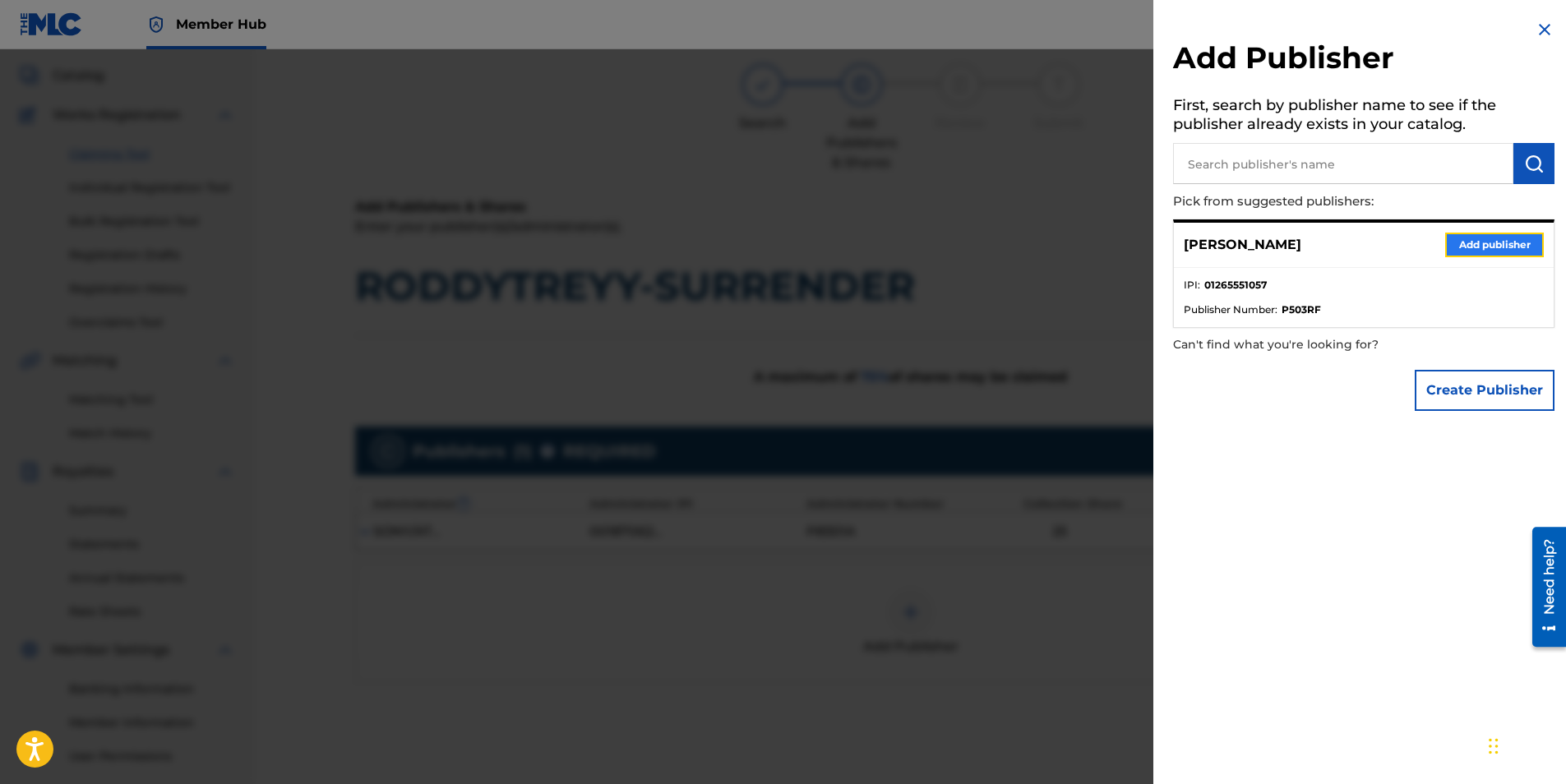
click at [1457, 243] on button "Add publisher" at bounding box center [1494, 245] width 99 height 25
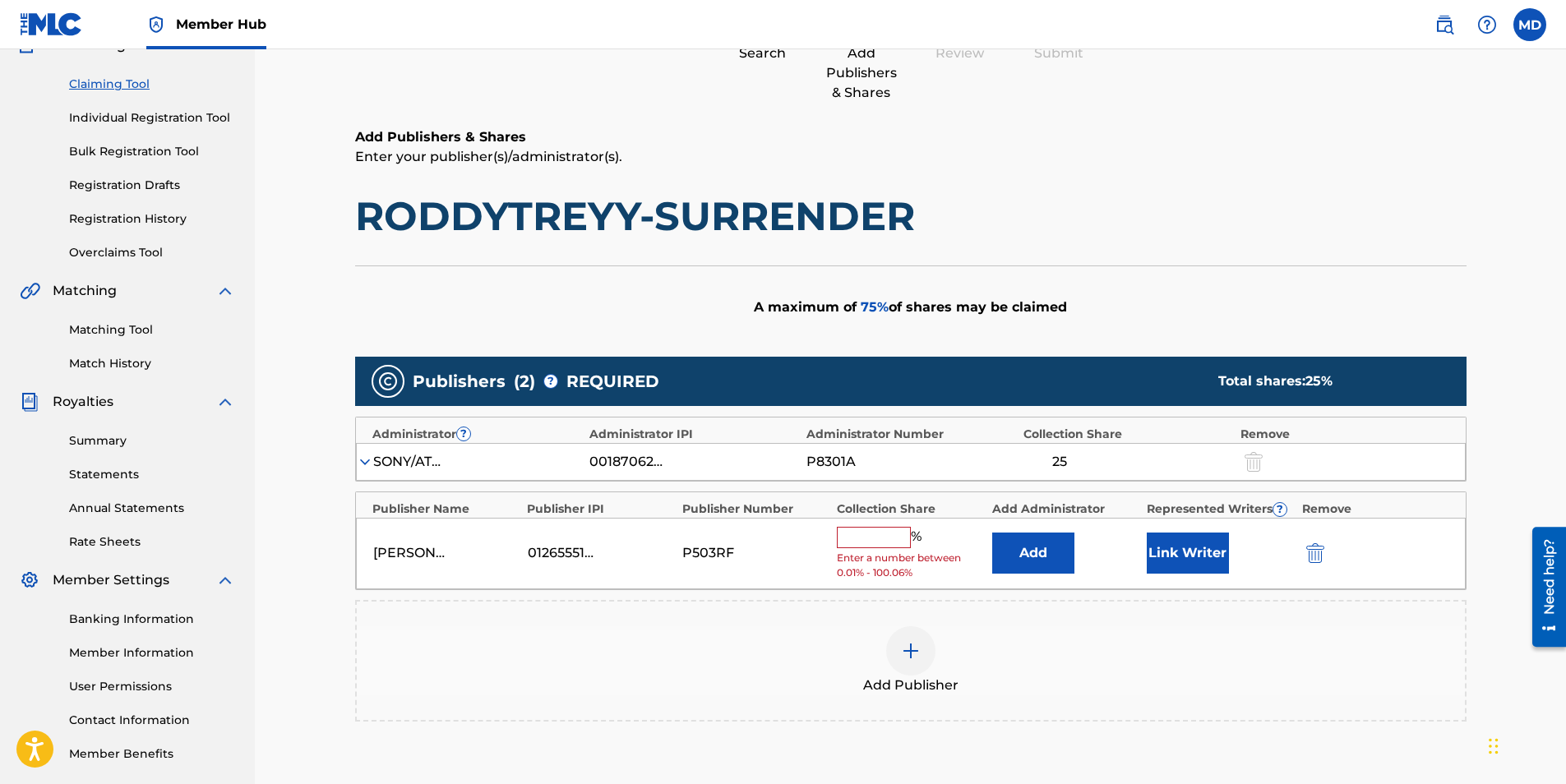
scroll to position [252, 0]
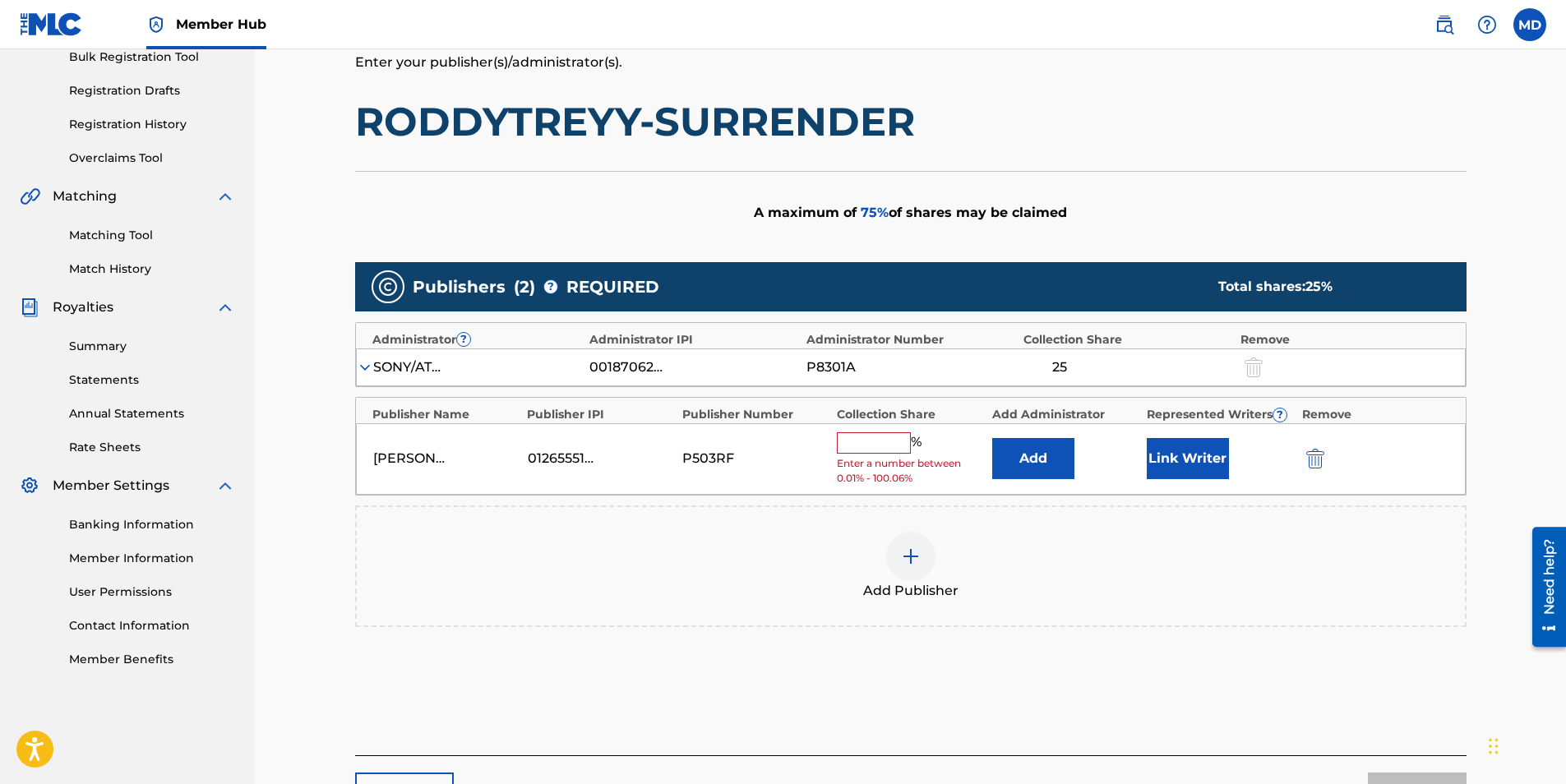
click at [843, 441] on input "text" at bounding box center [874, 443] width 74 height 21
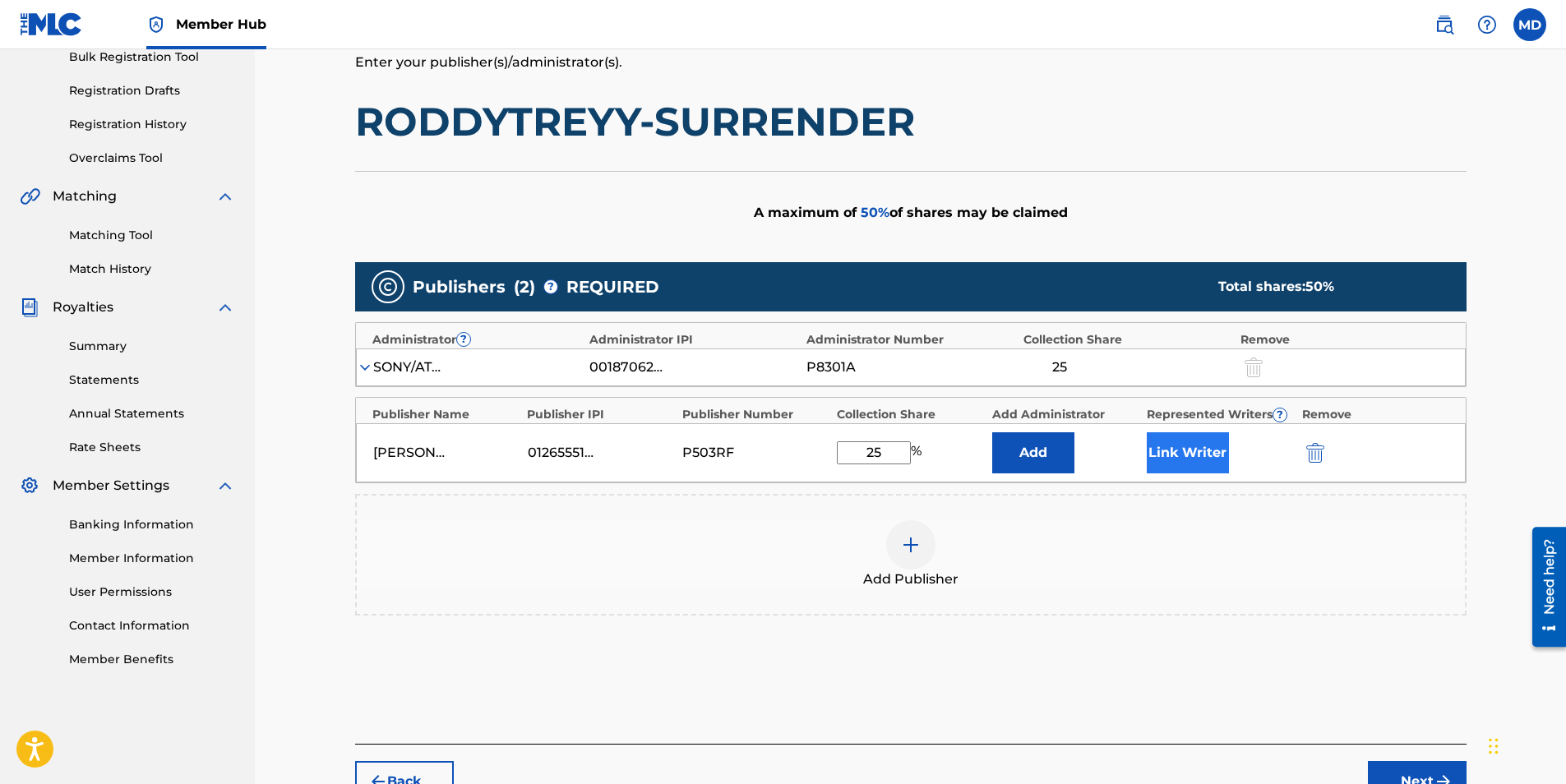
type input "25"
click at [1182, 447] on button "Link Writer" at bounding box center [1188, 453] width 82 height 41
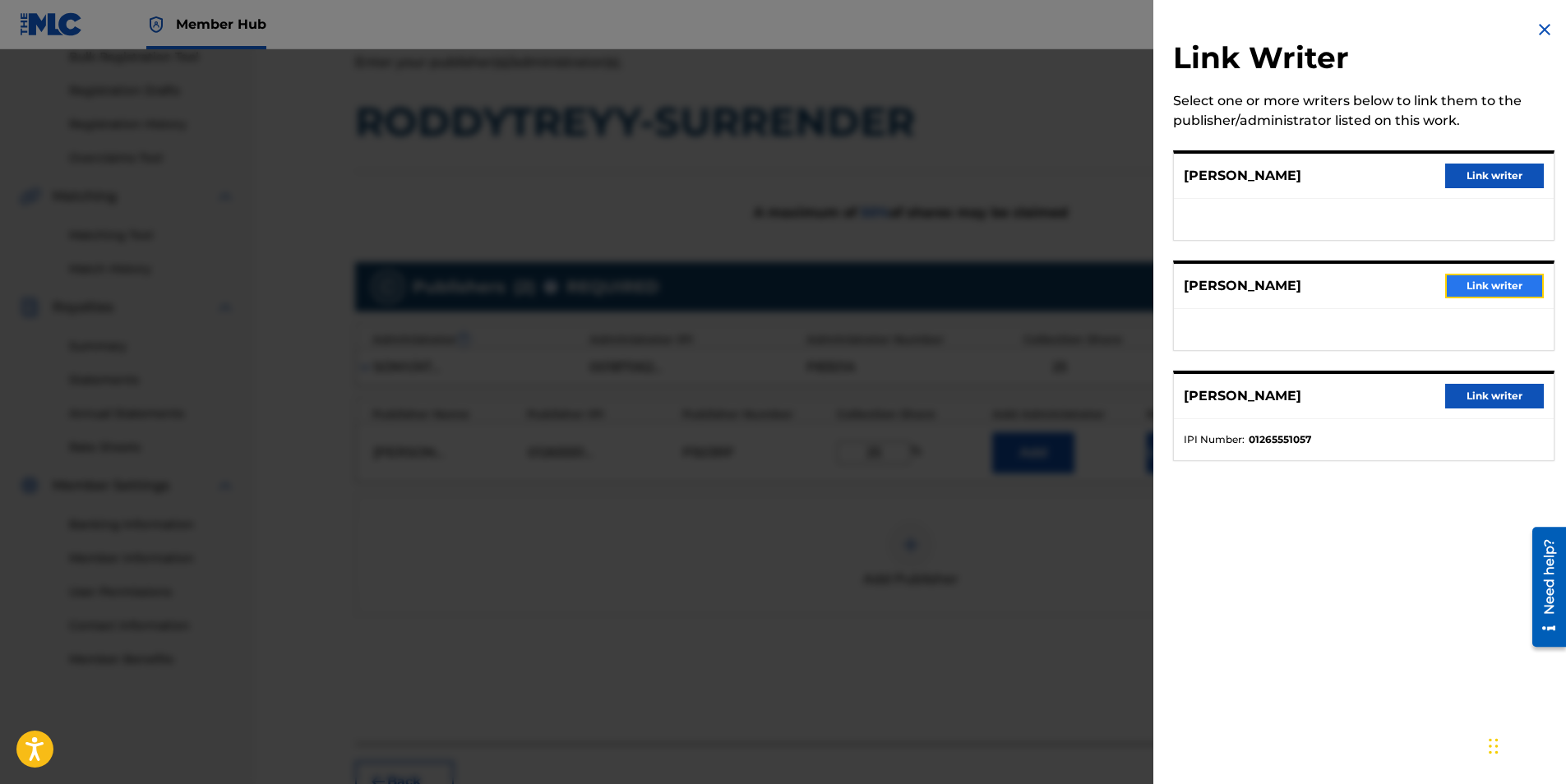
click at [1515, 282] on button "Link writer" at bounding box center [1494, 286] width 99 height 25
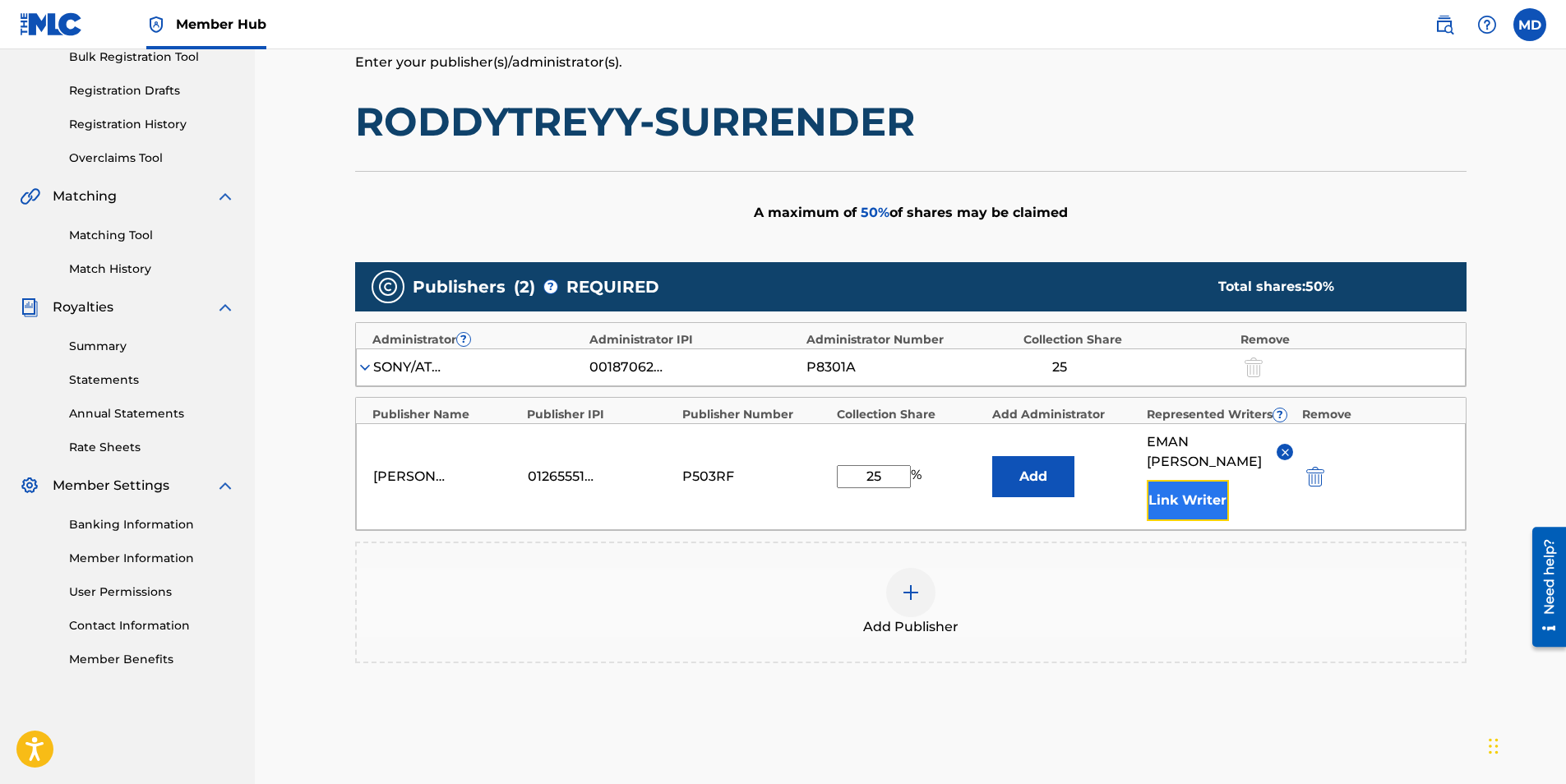
click at [1182, 480] on button "Link Writer" at bounding box center [1188, 501] width 82 height 41
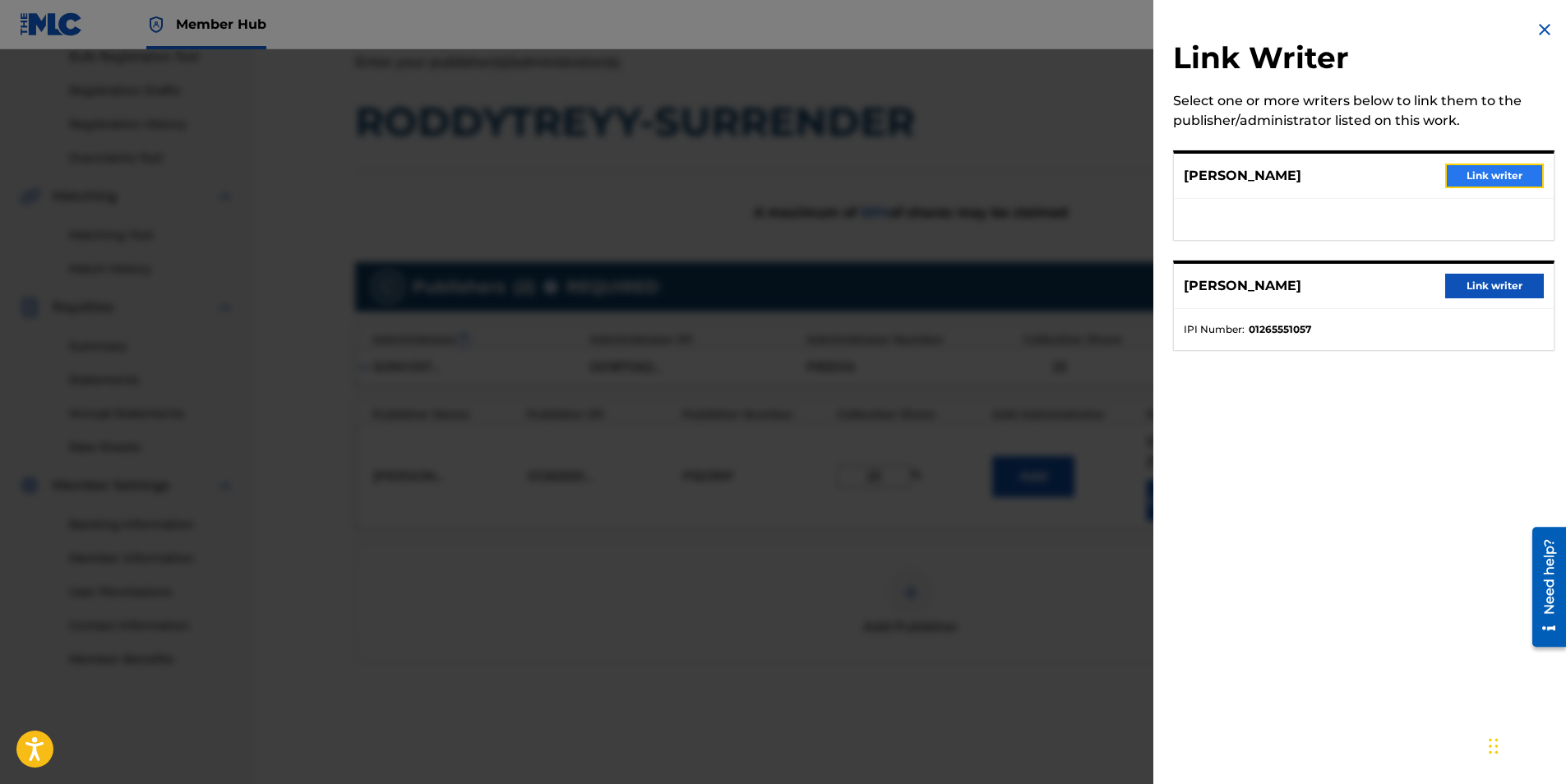
click at [1489, 175] on button "Link writer" at bounding box center [1494, 176] width 99 height 25
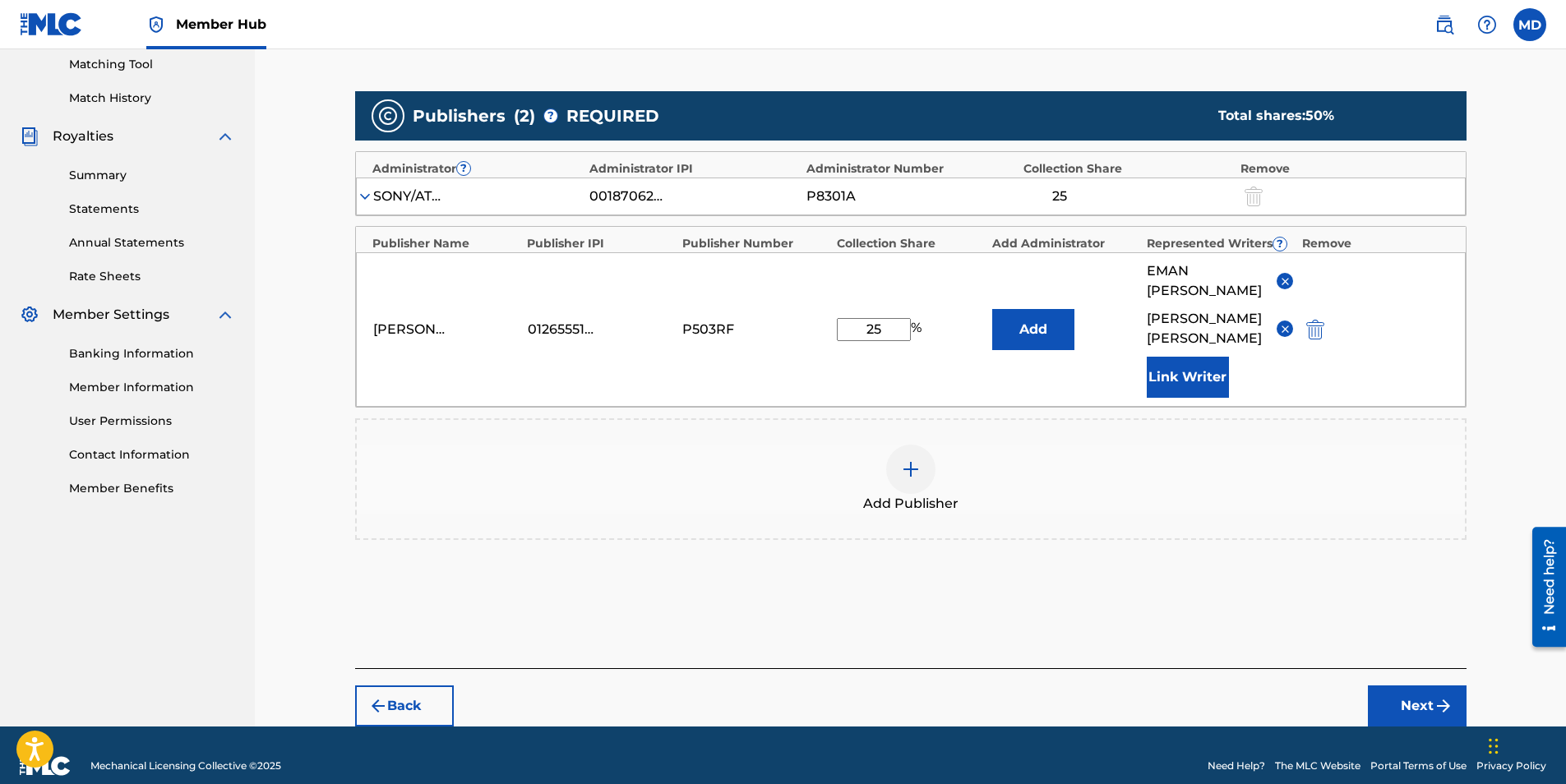
scroll to position [425, 0]
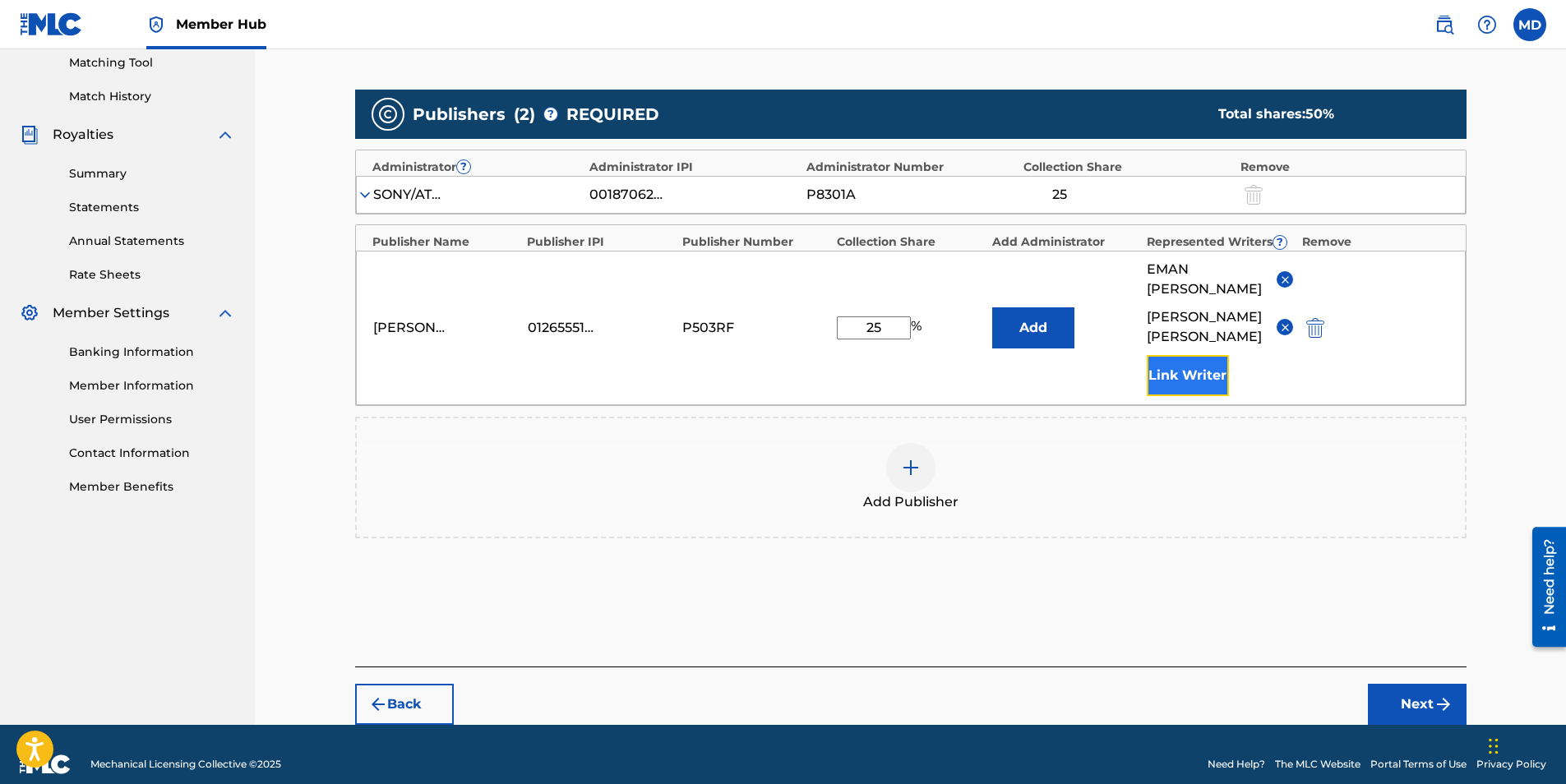
click at [1199, 357] on button "Link Writer" at bounding box center [1188, 376] width 82 height 41
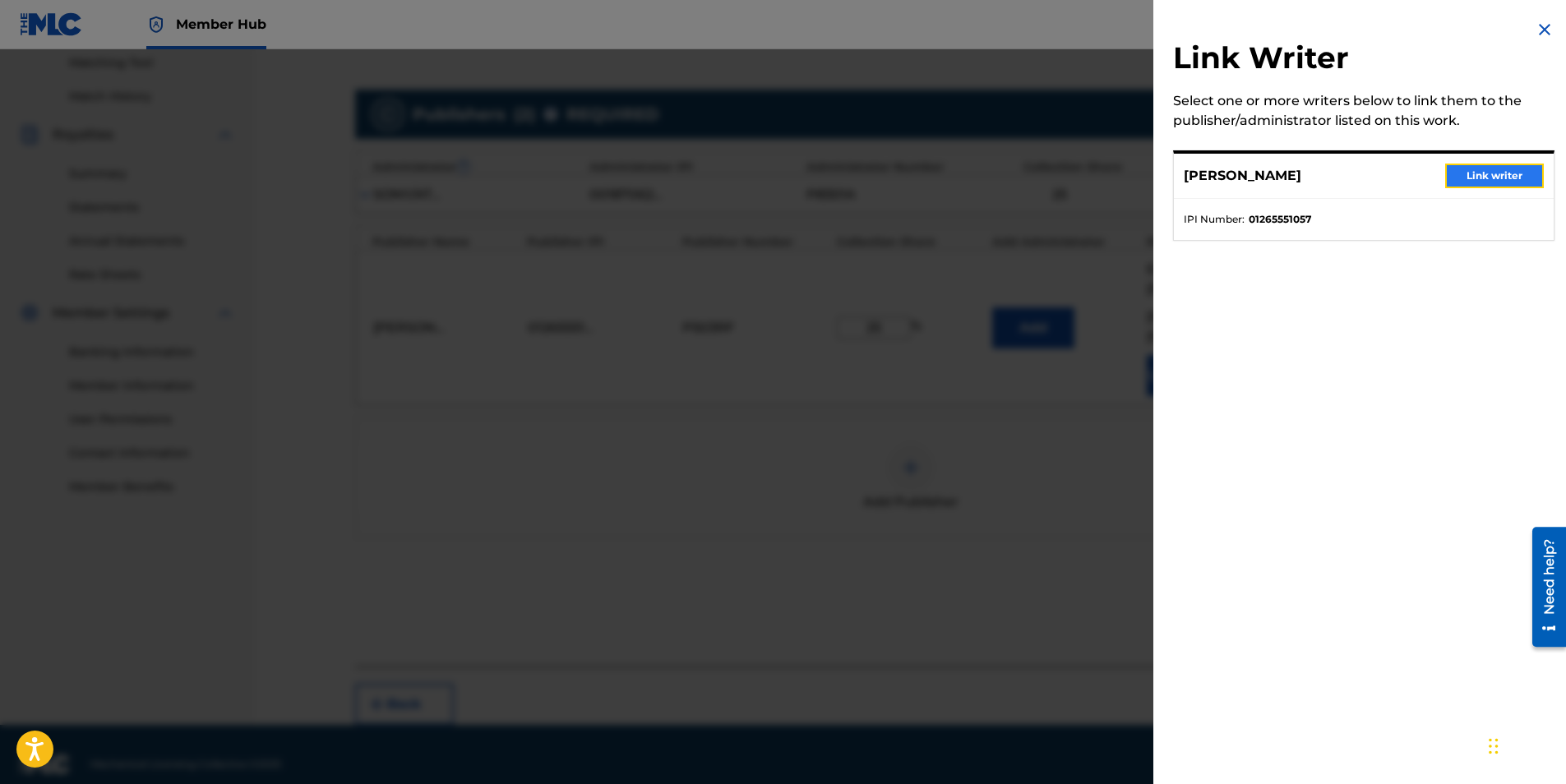
click at [1490, 175] on button "Link writer" at bounding box center [1494, 176] width 99 height 25
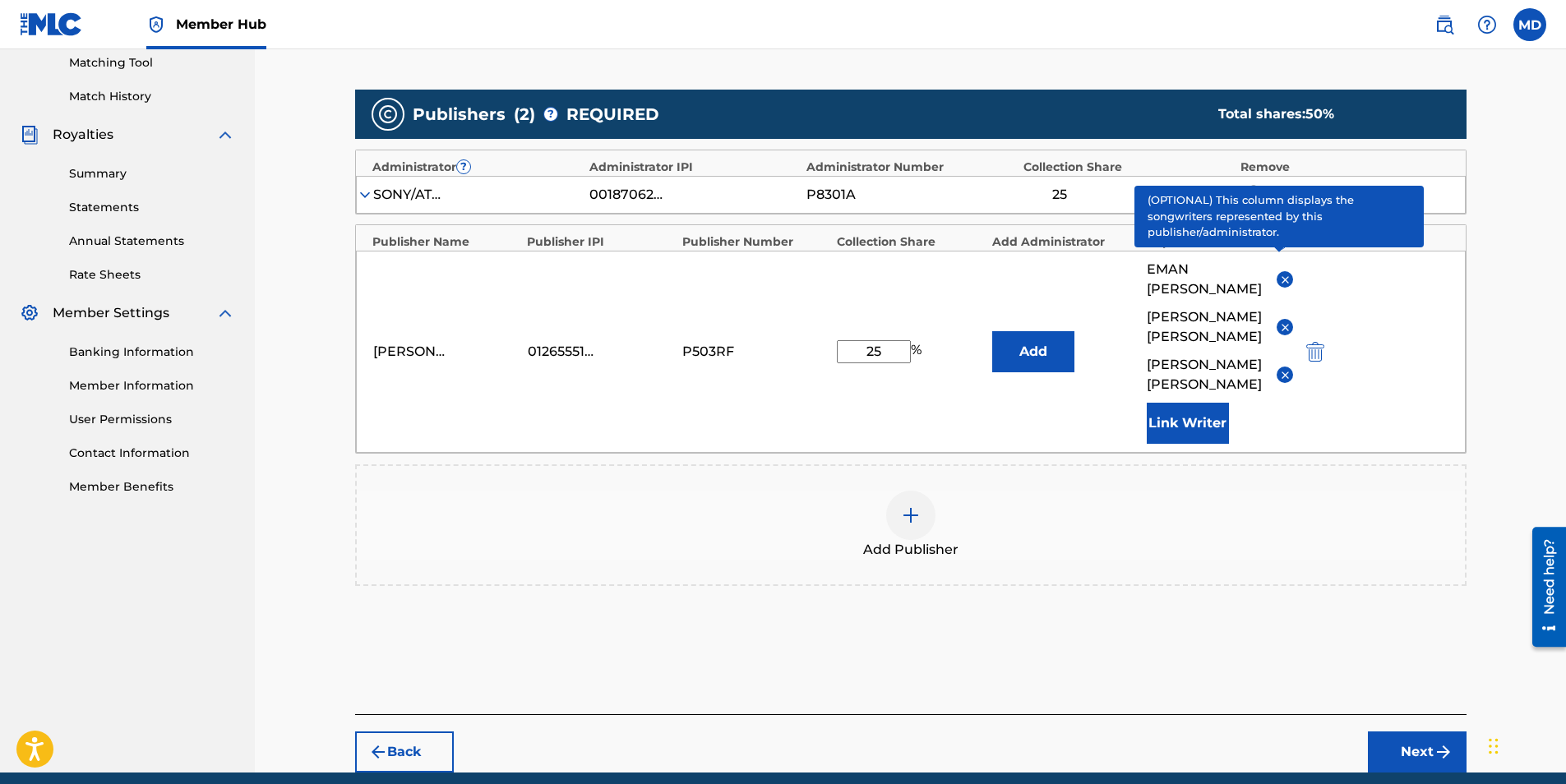
click at [1283, 245] on span "?" at bounding box center [1280, 242] width 13 height 13
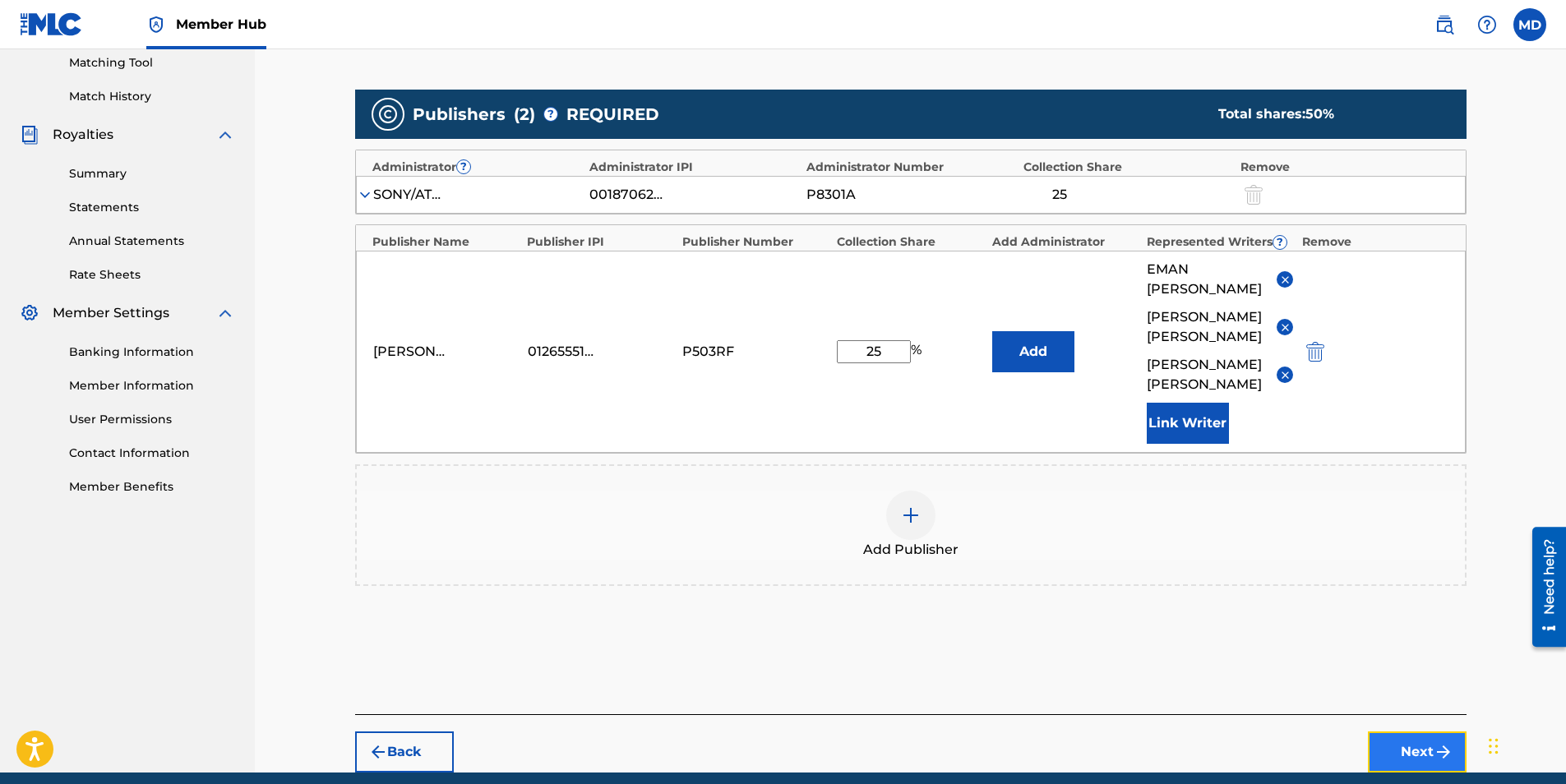
click at [1420, 731] on button "Next" at bounding box center [1418, 752] width 99 height 41
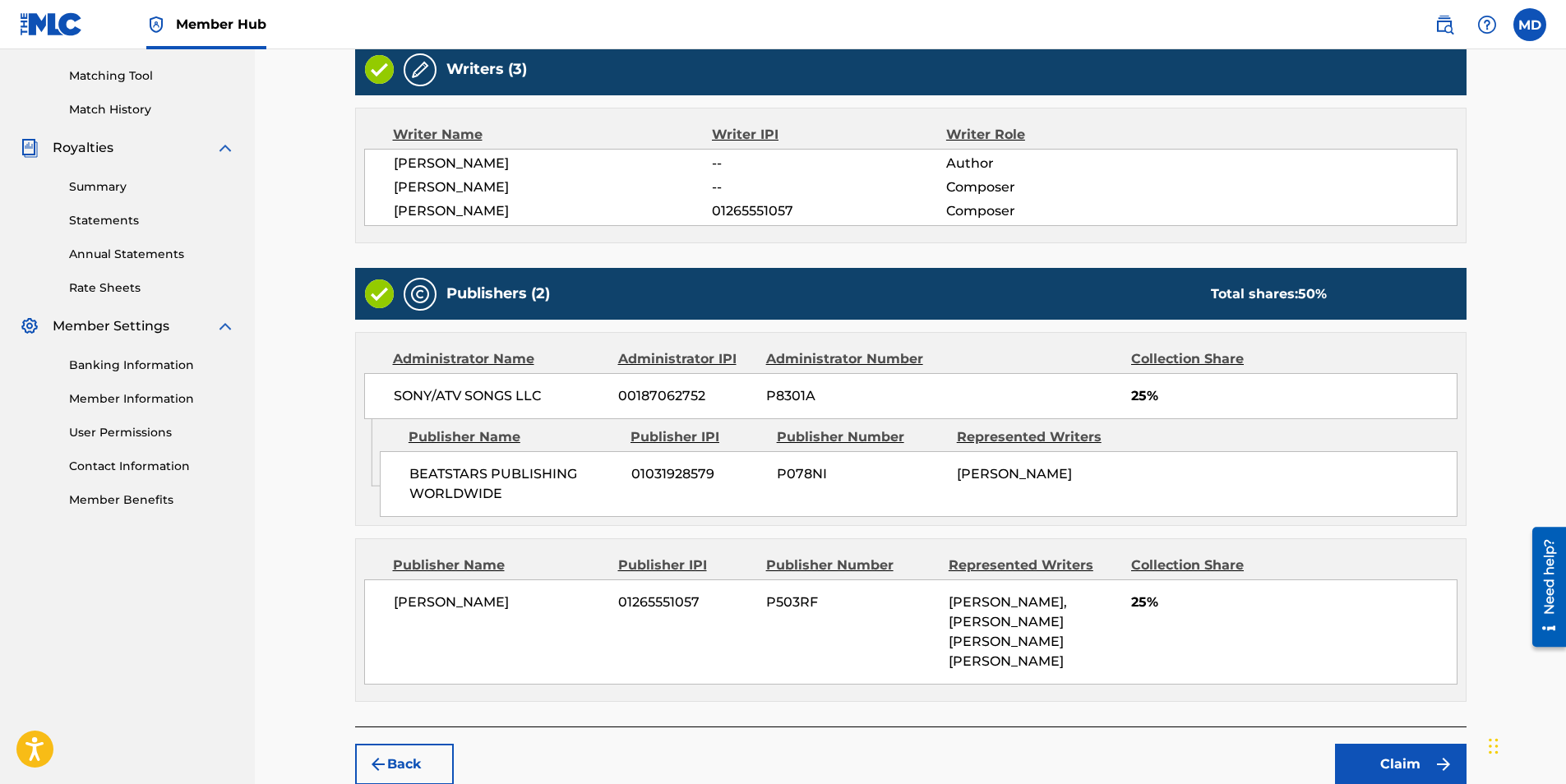
scroll to position [492, 0]
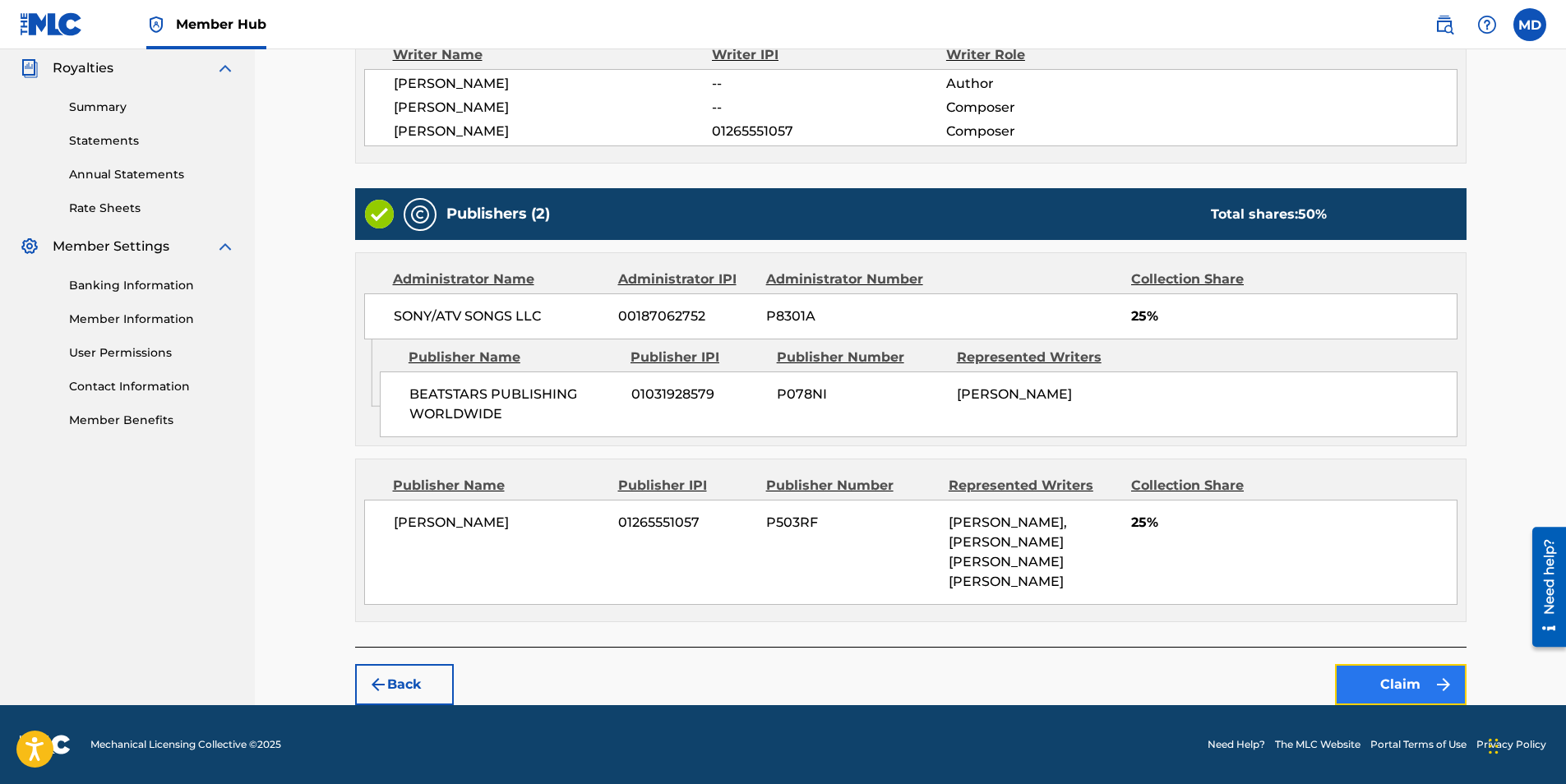
click at [1412, 678] on button "Claim" at bounding box center [1401, 684] width 132 height 41
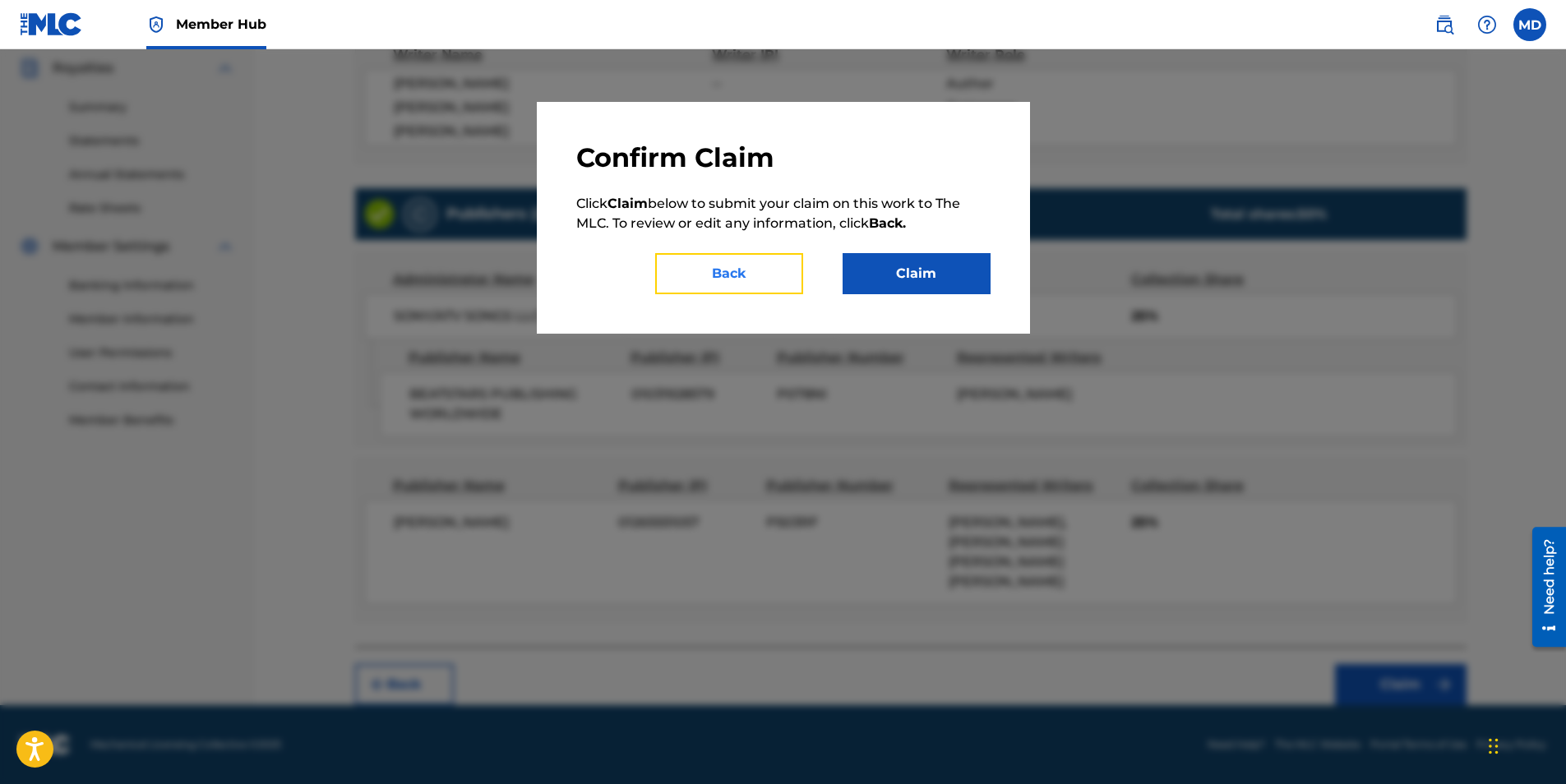
click at [773, 269] on button "Back" at bounding box center [729, 273] width 148 height 41
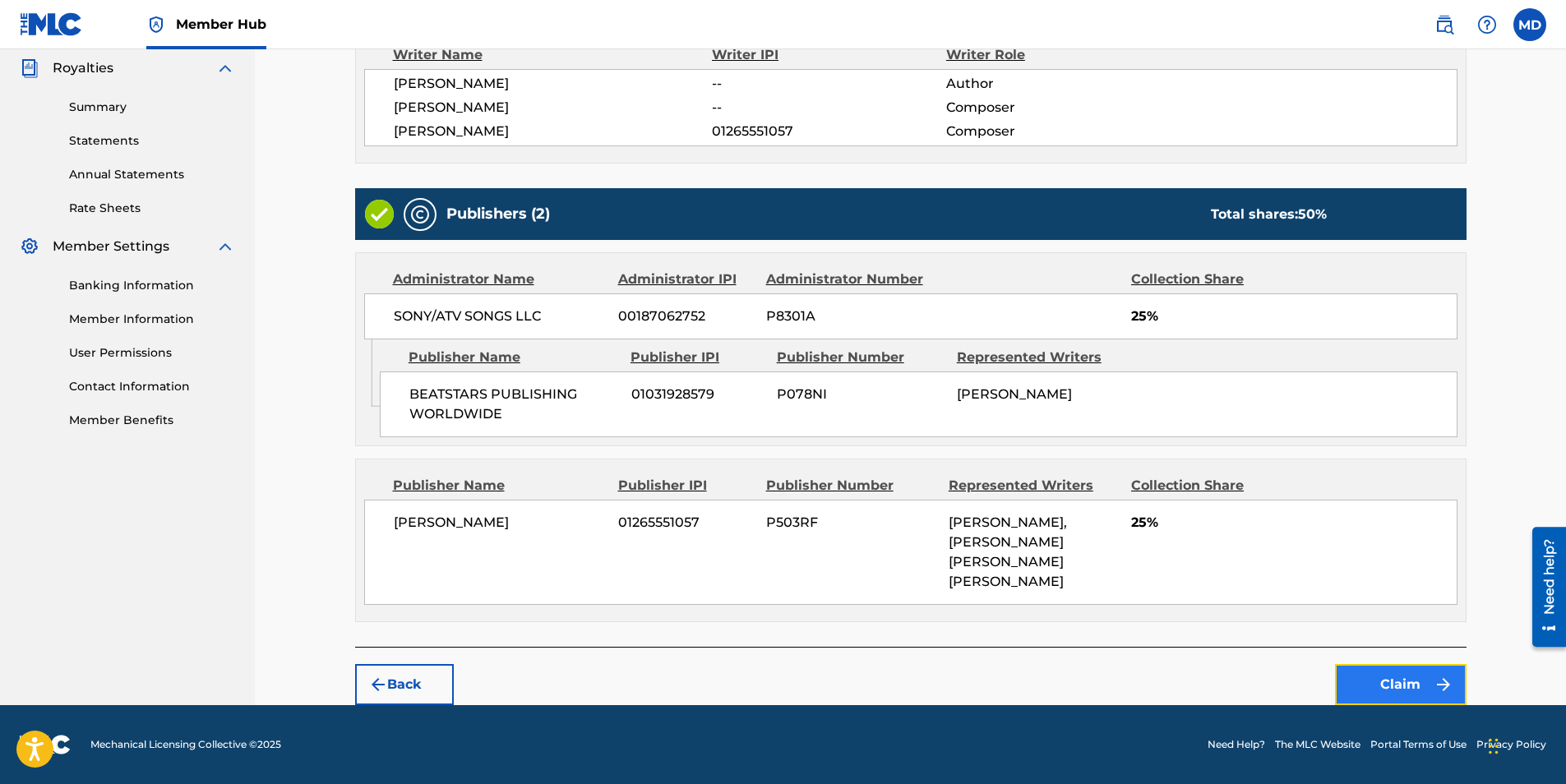
click at [1418, 664] on button "Claim" at bounding box center [1401, 684] width 132 height 41
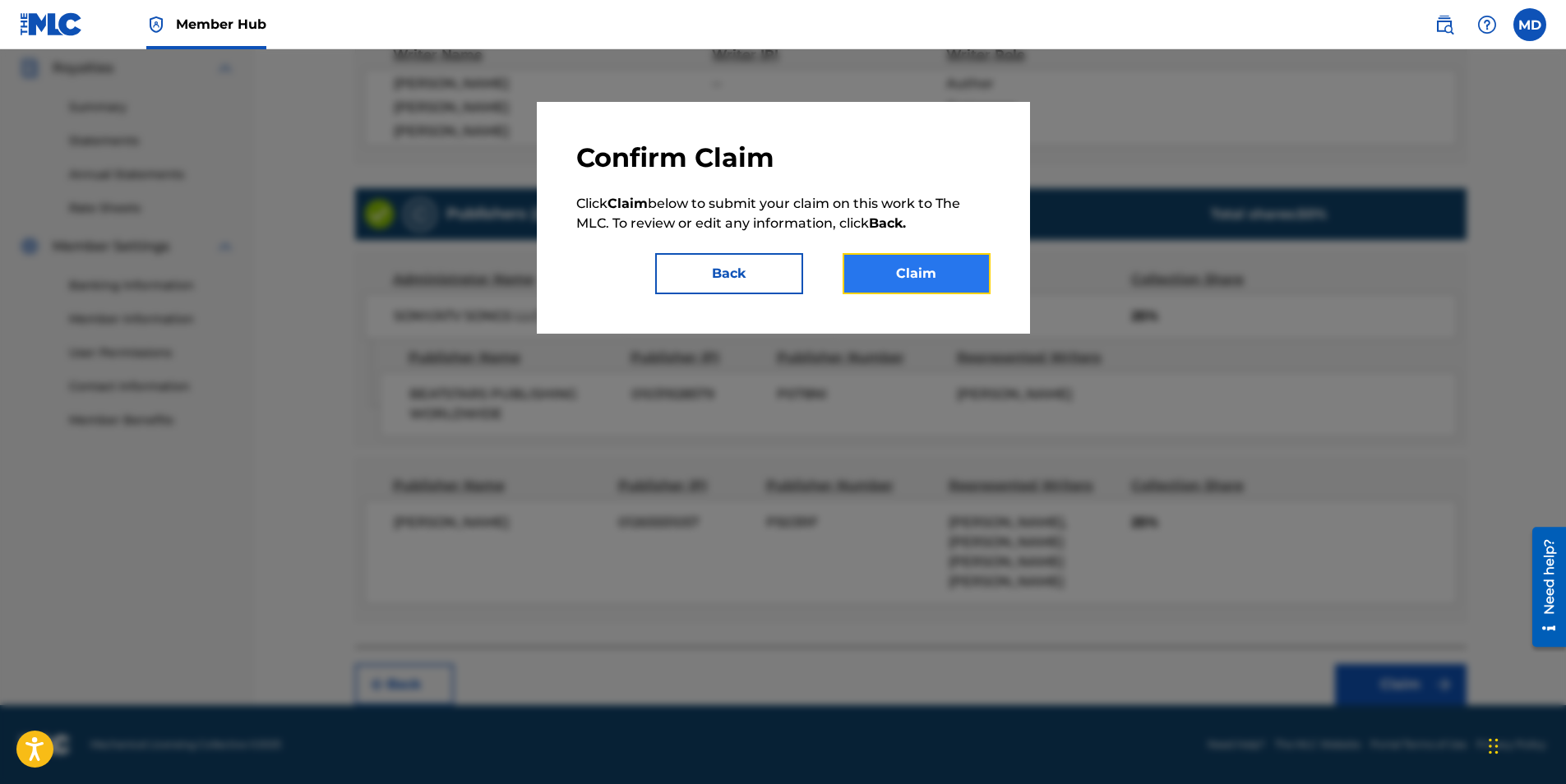
click at [965, 286] on button "Claim" at bounding box center [917, 273] width 148 height 41
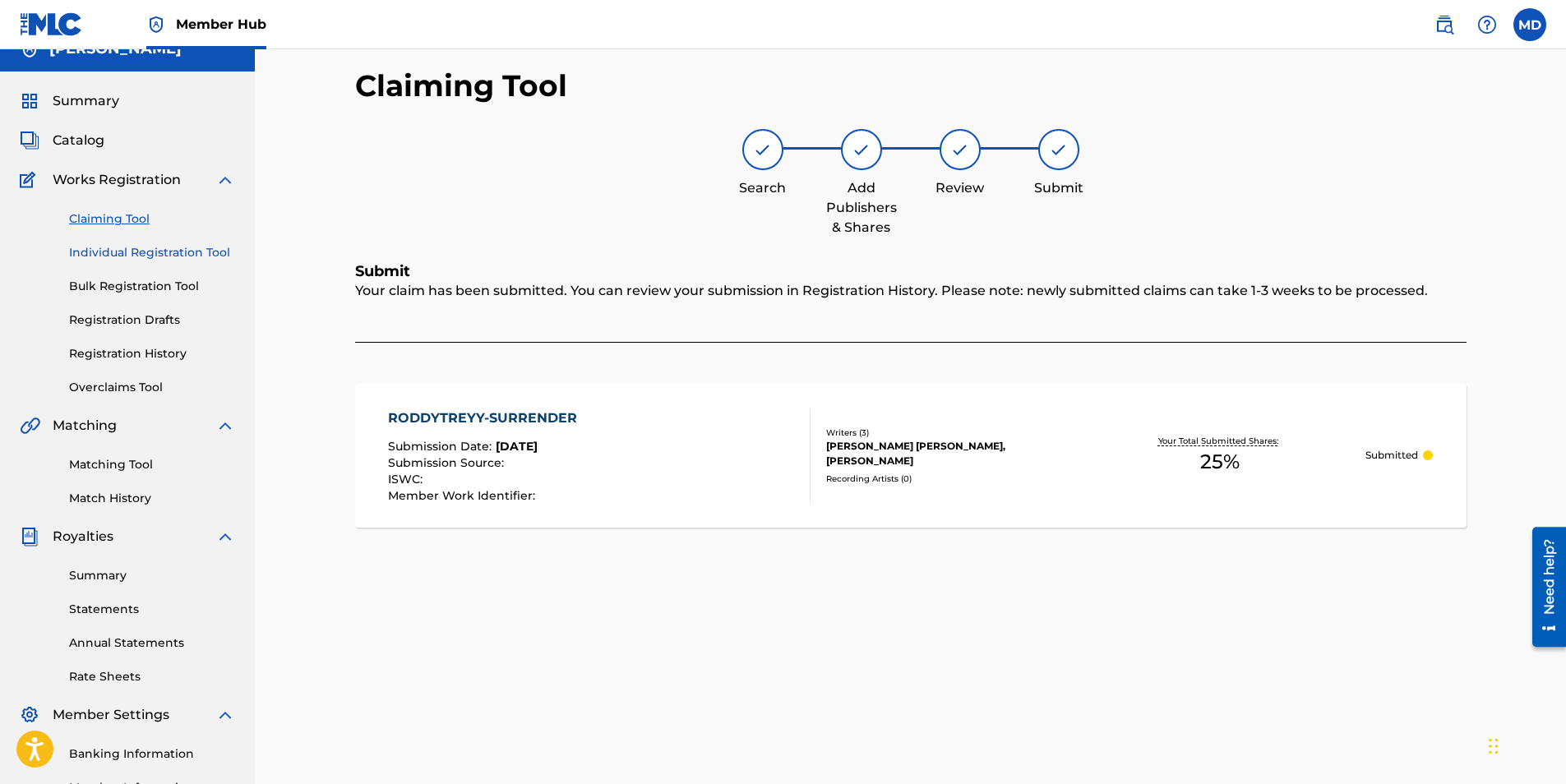
scroll to position [0, 0]
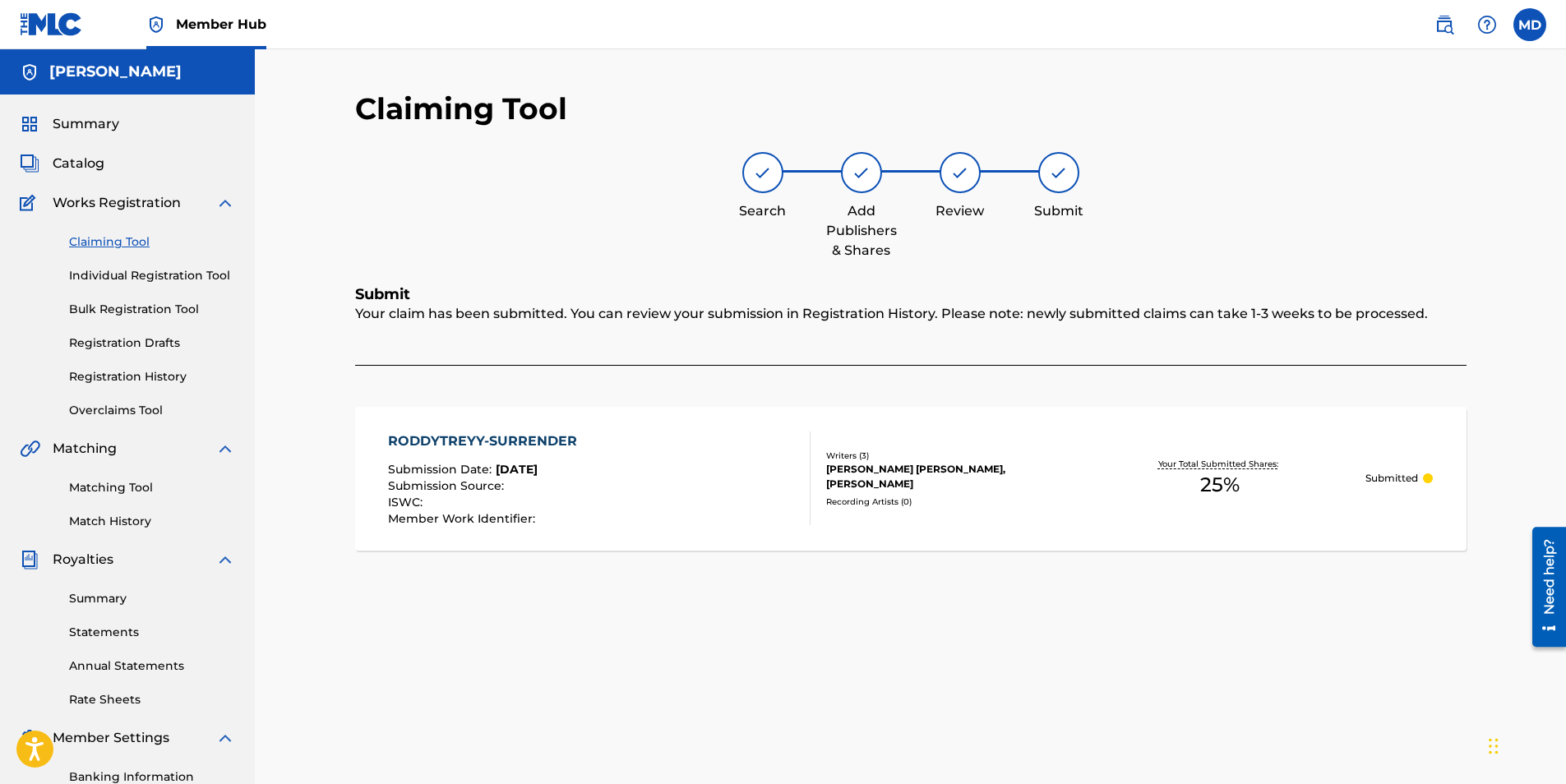
click at [178, 199] on span "Works Registration" at bounding box center [117, 203] width 129 height 20
click at [94, 161] on span "Catalog" at bounding box center [78, 164] width 52 height 20
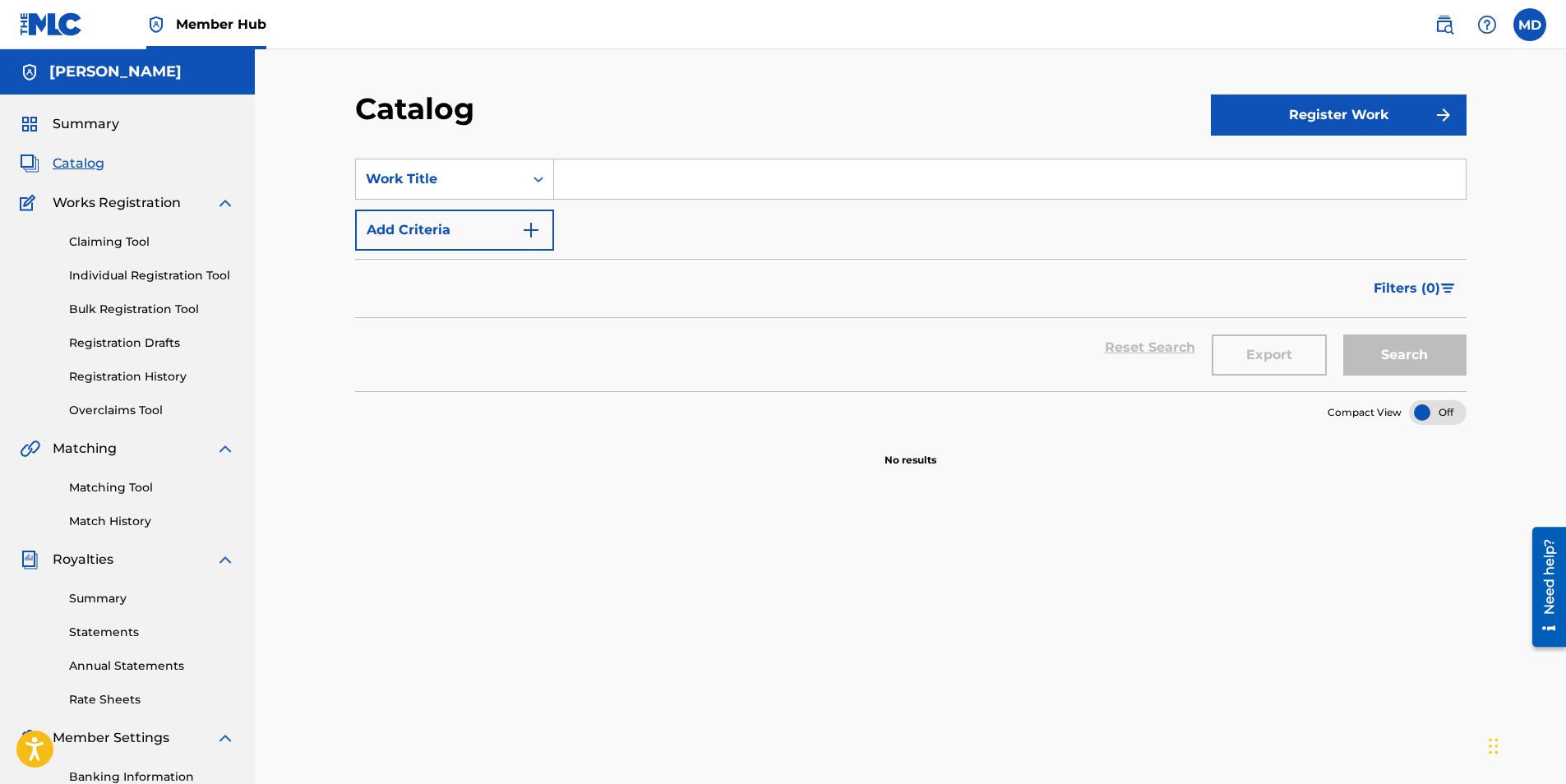
click at [118, 227] on div "Claiming Tool Individual Registration Tool Bulk Registration Tool Registration …" at bounding box center [127, 315] width 215 height 206
click at [115, 238] on link "Claiming Tool" at bounding box center [152, 241] width 166 height 17
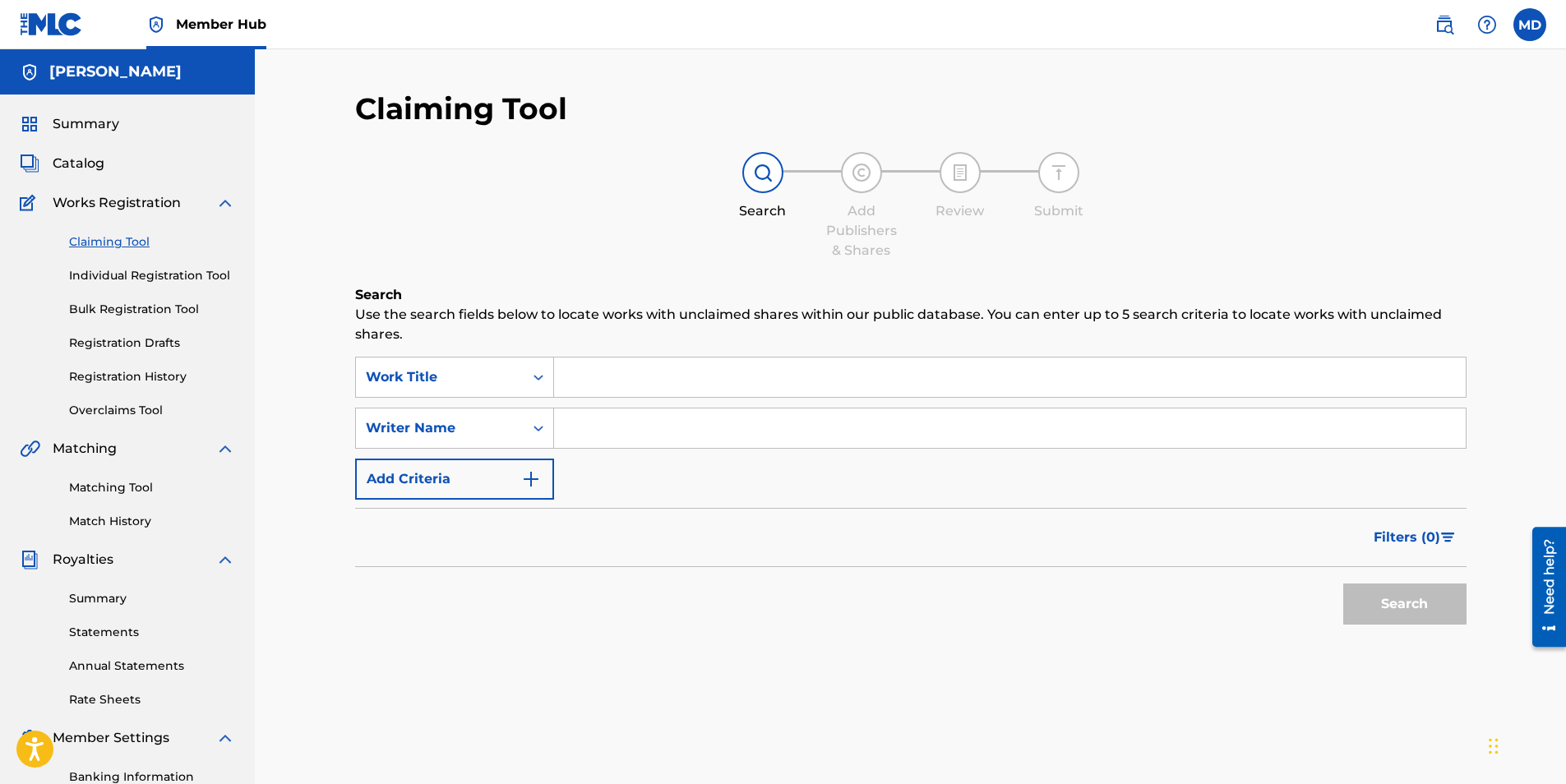
click at [105, 134] on div "Summary Catalog Works Registration Claiming Tool Individual Registration Tool B…" at bounding box center [127, 517] width 255 height 846
click at [105, 130] on span "Summary" at bounding box center [86, 124] width 67 height 20
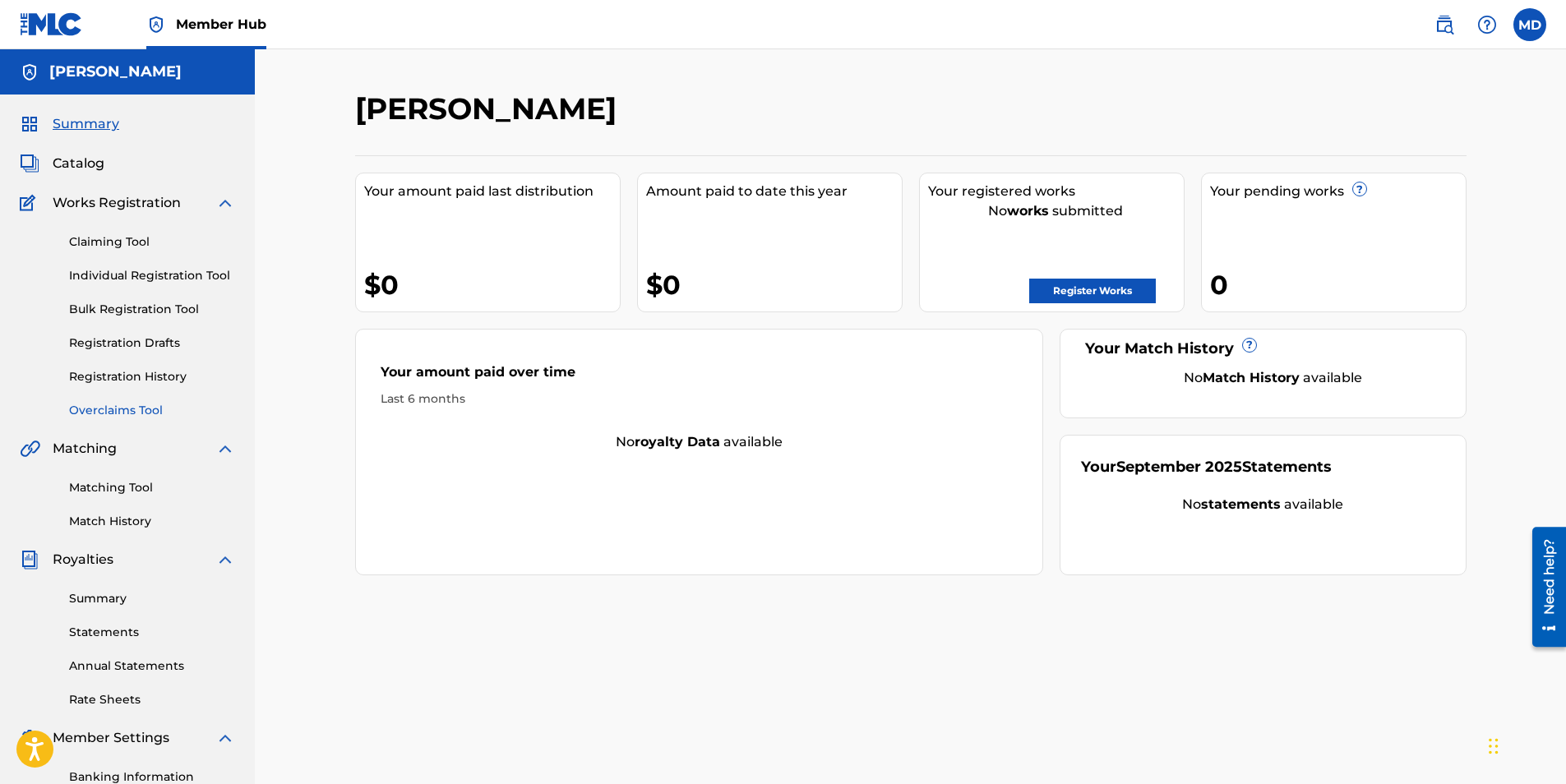
click at [132, 408] on link "Overclaims Tool" at bounding box center [152, 410] width 166 height 17
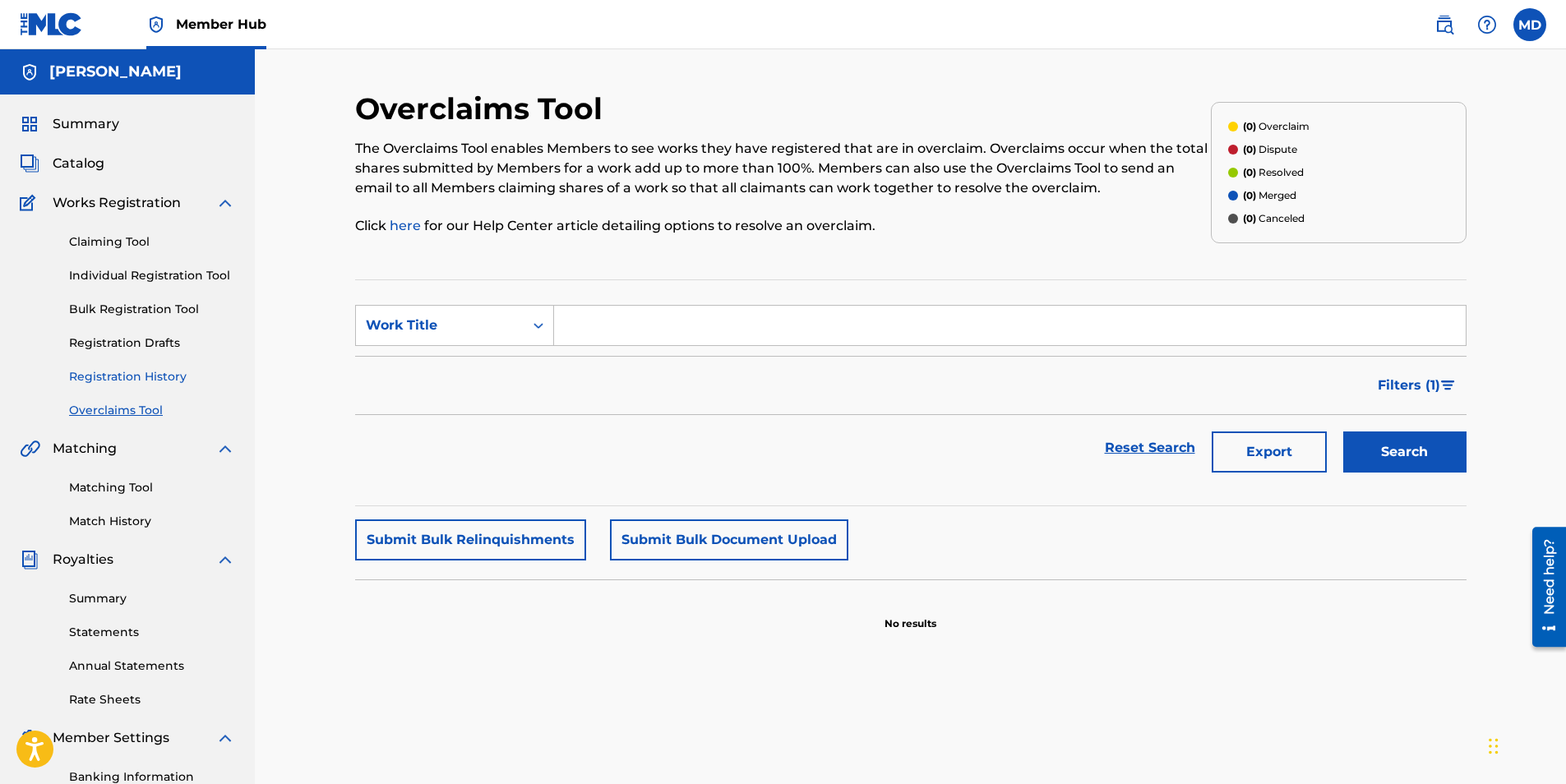
click at [149, 372] on link "Registration History" at bounding box center [152, 376] width 166 height 17
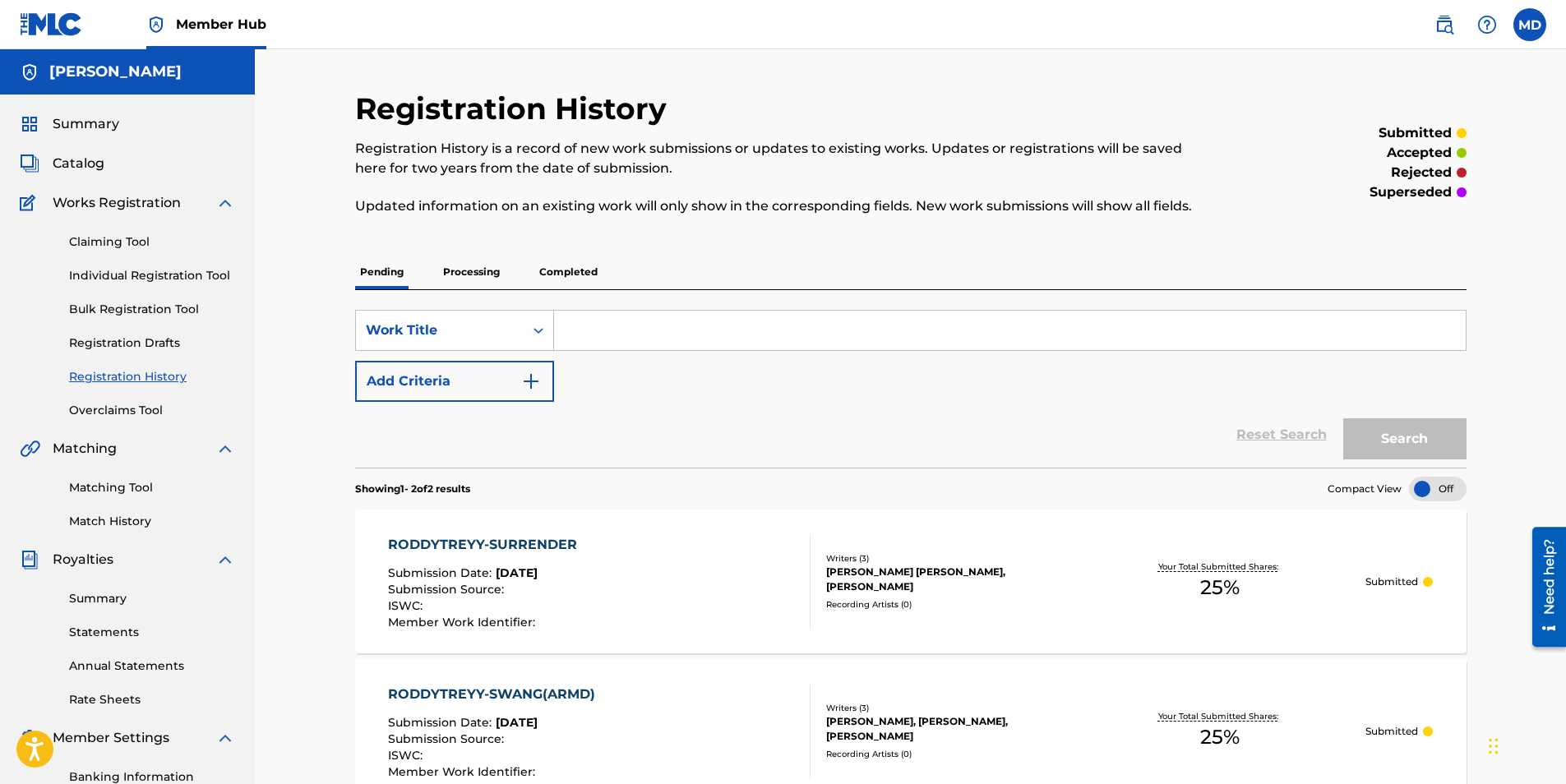
click at [150, 354] on div "Claiming Tool Individual Registration Tool Bulk Registration Tool Registration …" at bounding box center [127, 315] width 215 height 206
click at [150, 351] on link "Registration Drafts" at bounding box center [152, 343] width 166 height 17
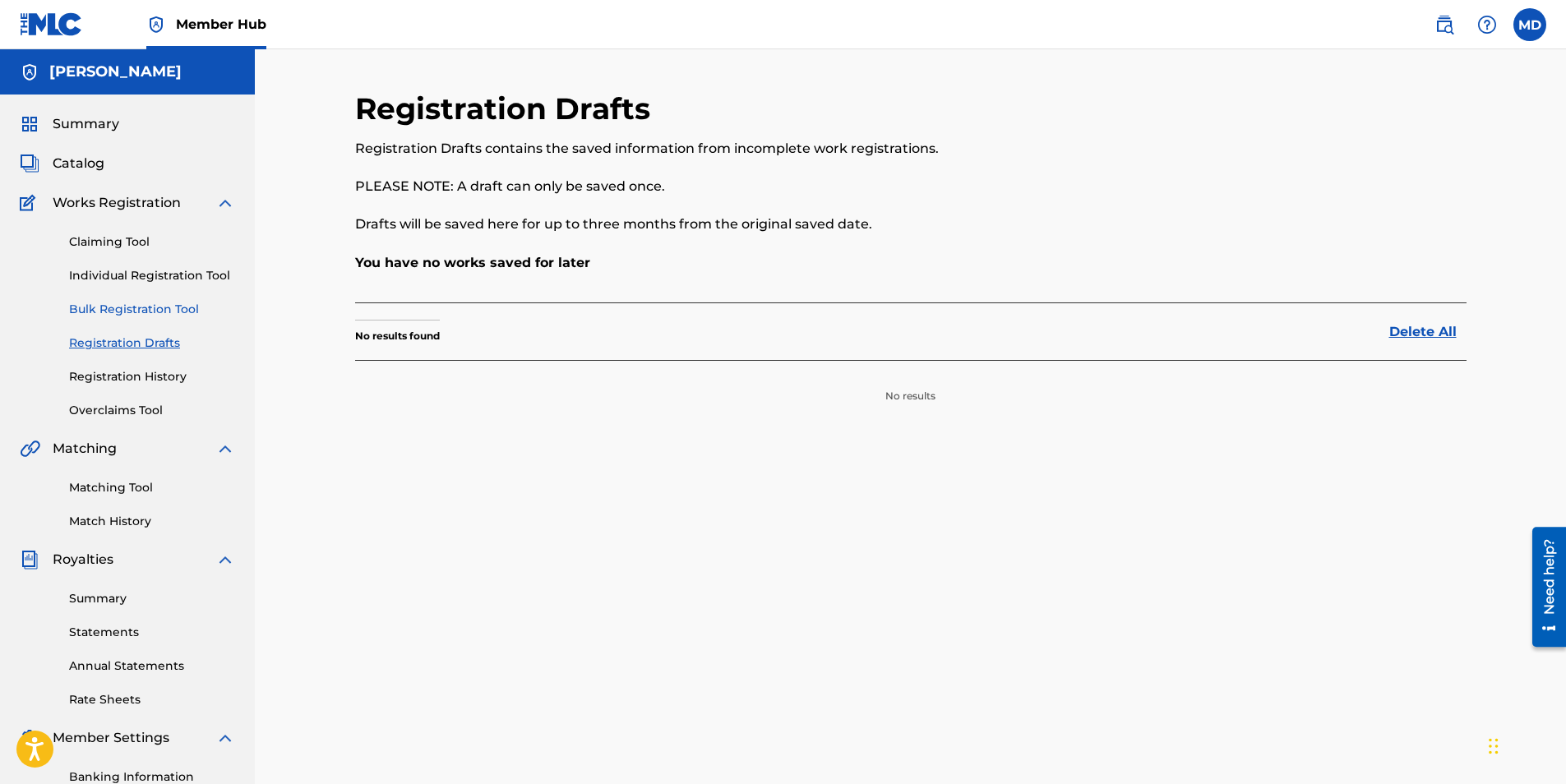
click at [156, 310] on link "Bulk Registration Tool" at bounding box center [152, 309] width 166 height 17
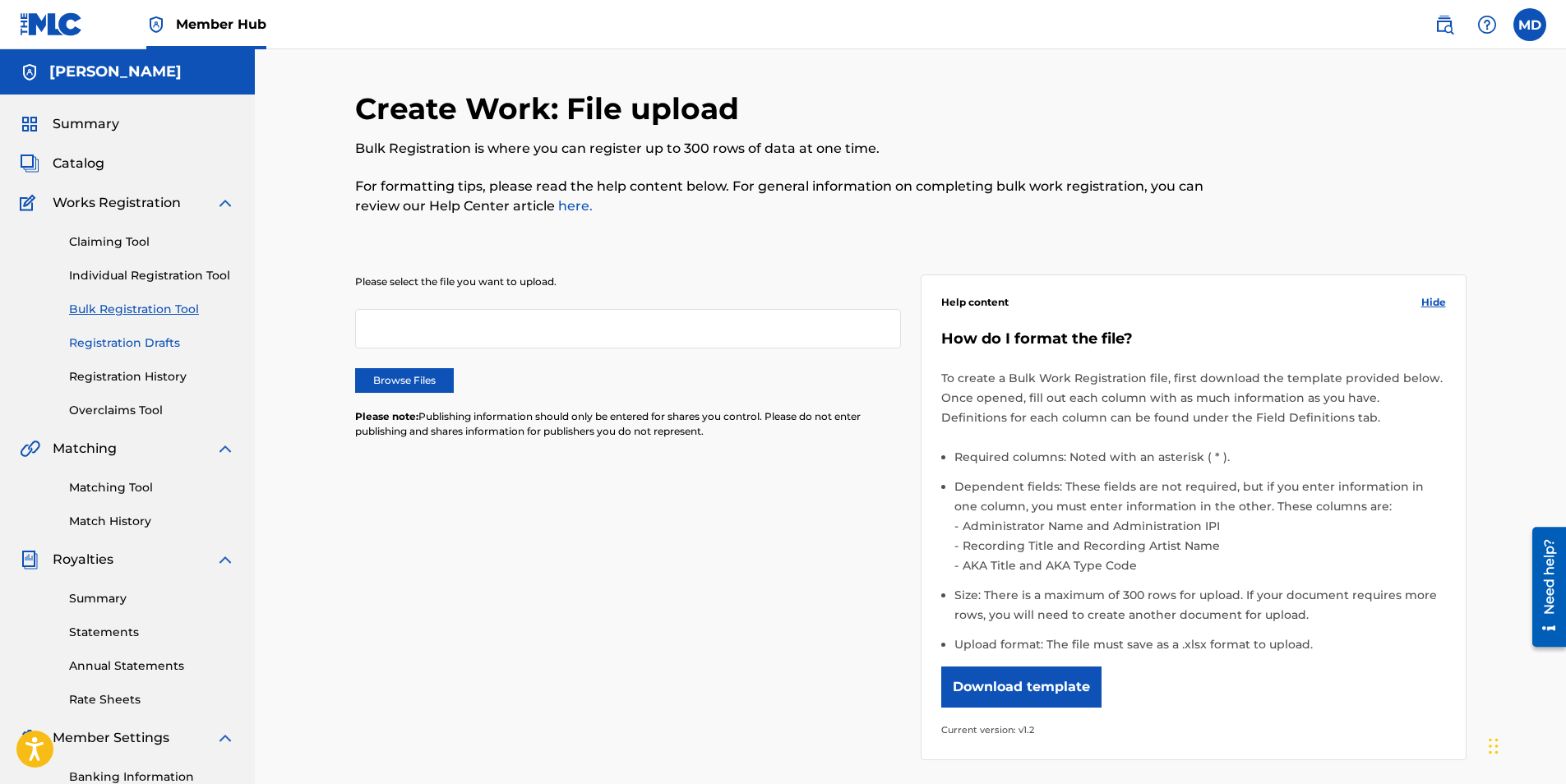
click at [149, 346] on link "Registration Drafts" at bounding box center [152, 343] width 166 height 17
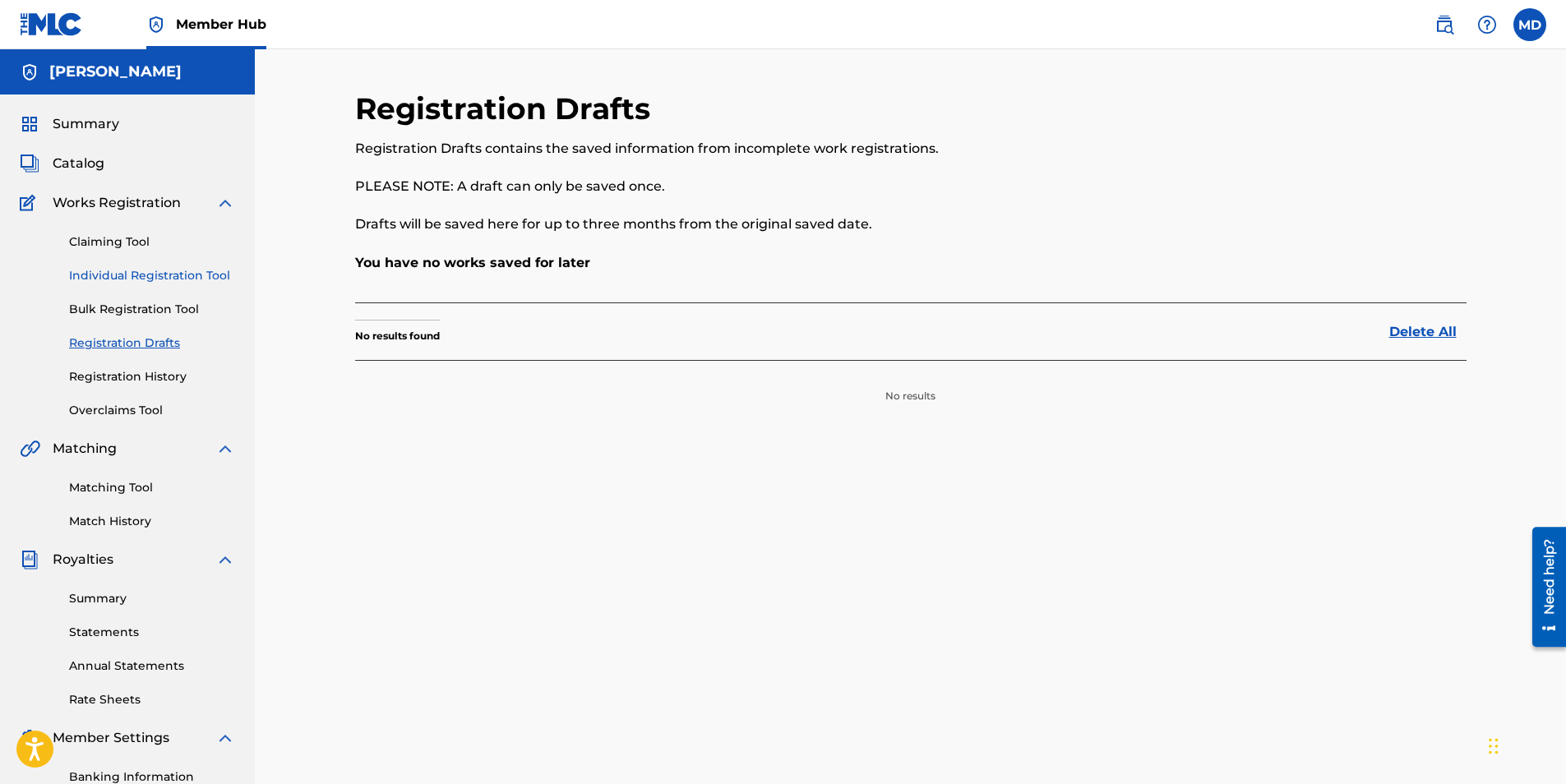
click at [175, 279] on link "Individual Registration Tool" at bounding box center [152, 275] width 166 height 17
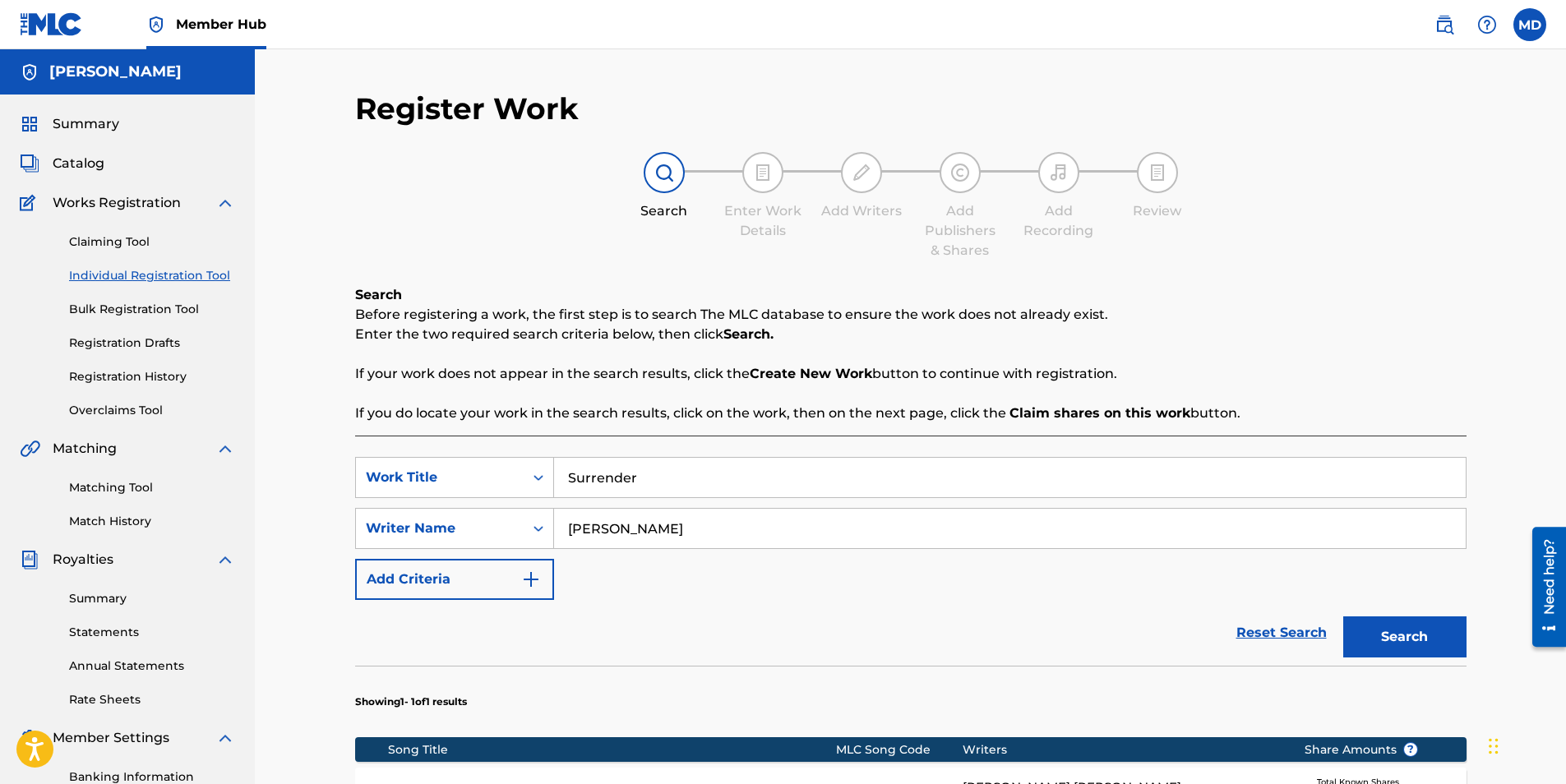
click at [176, 320] on div "Claiming Tool Individual Registration Tool Bulk Registration Tool Registration …" at bounding box center [127, 315] width 215 height 206
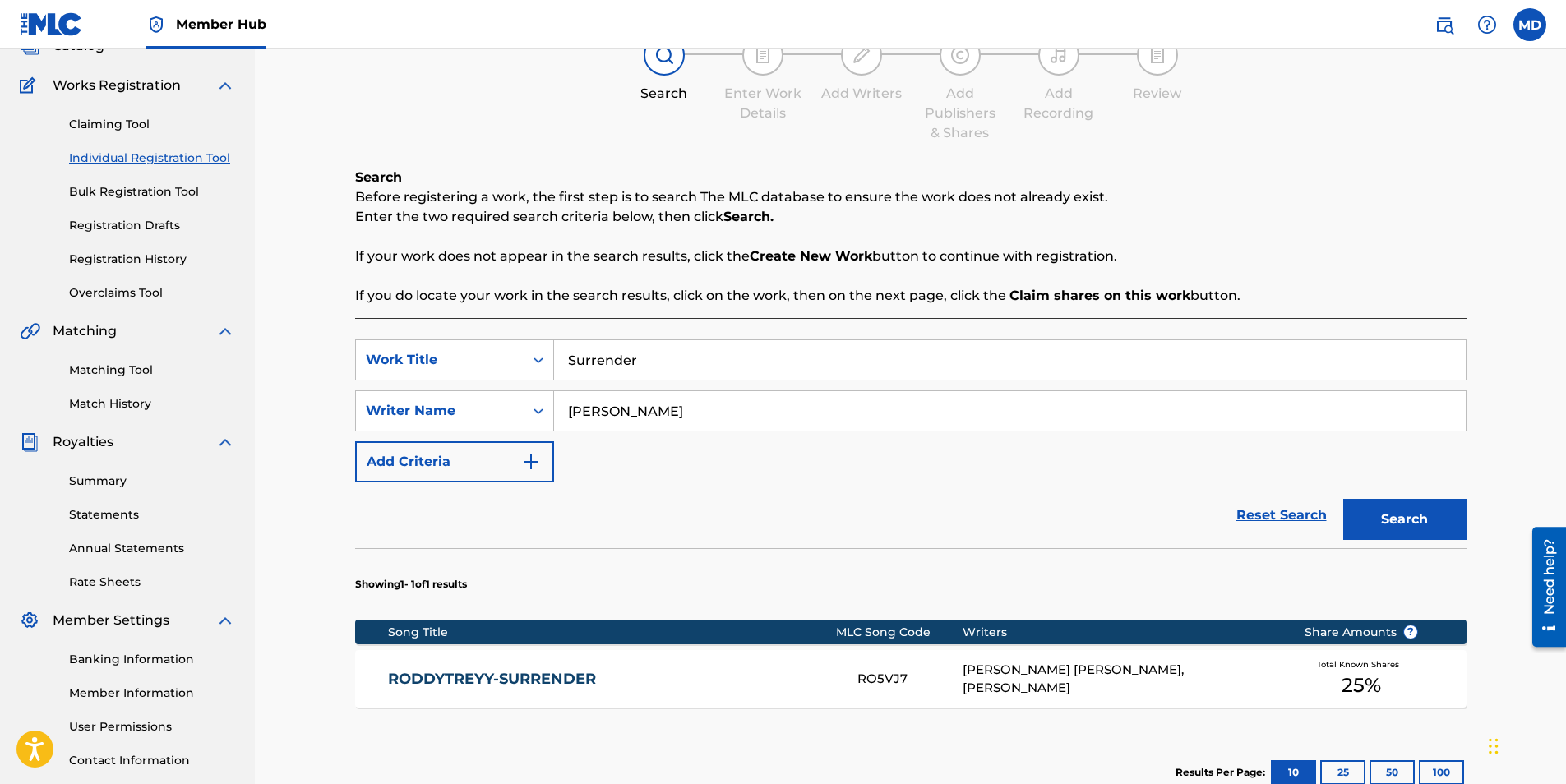
scroll to position [82, 0]
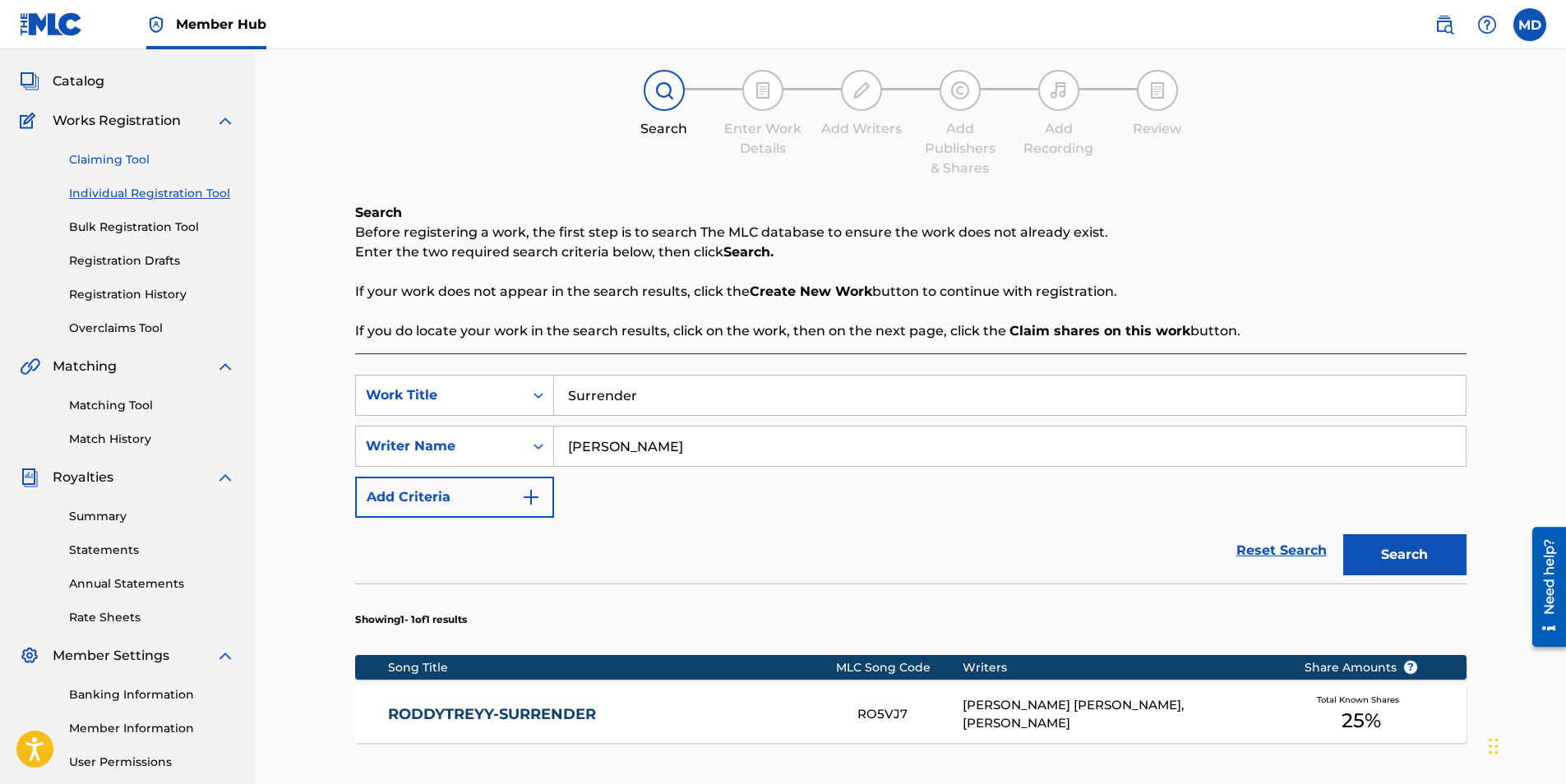
click at [115, 152] on link "Claiming Tool" at bounding box center [152, 160] width 166 height 17
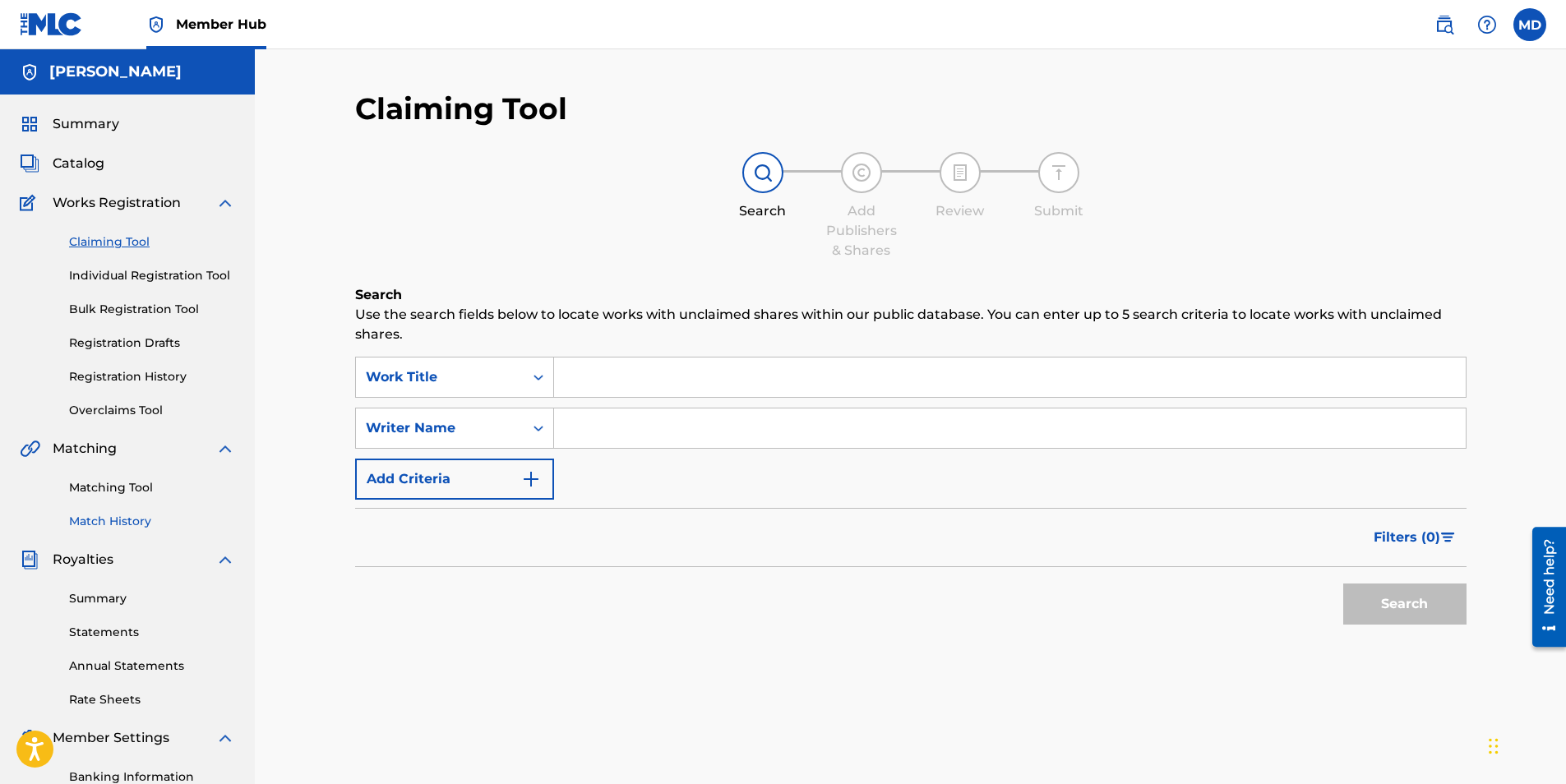
click at [120, 516] on link "Match History" at bounding box center [152, 521] width 166 height 17
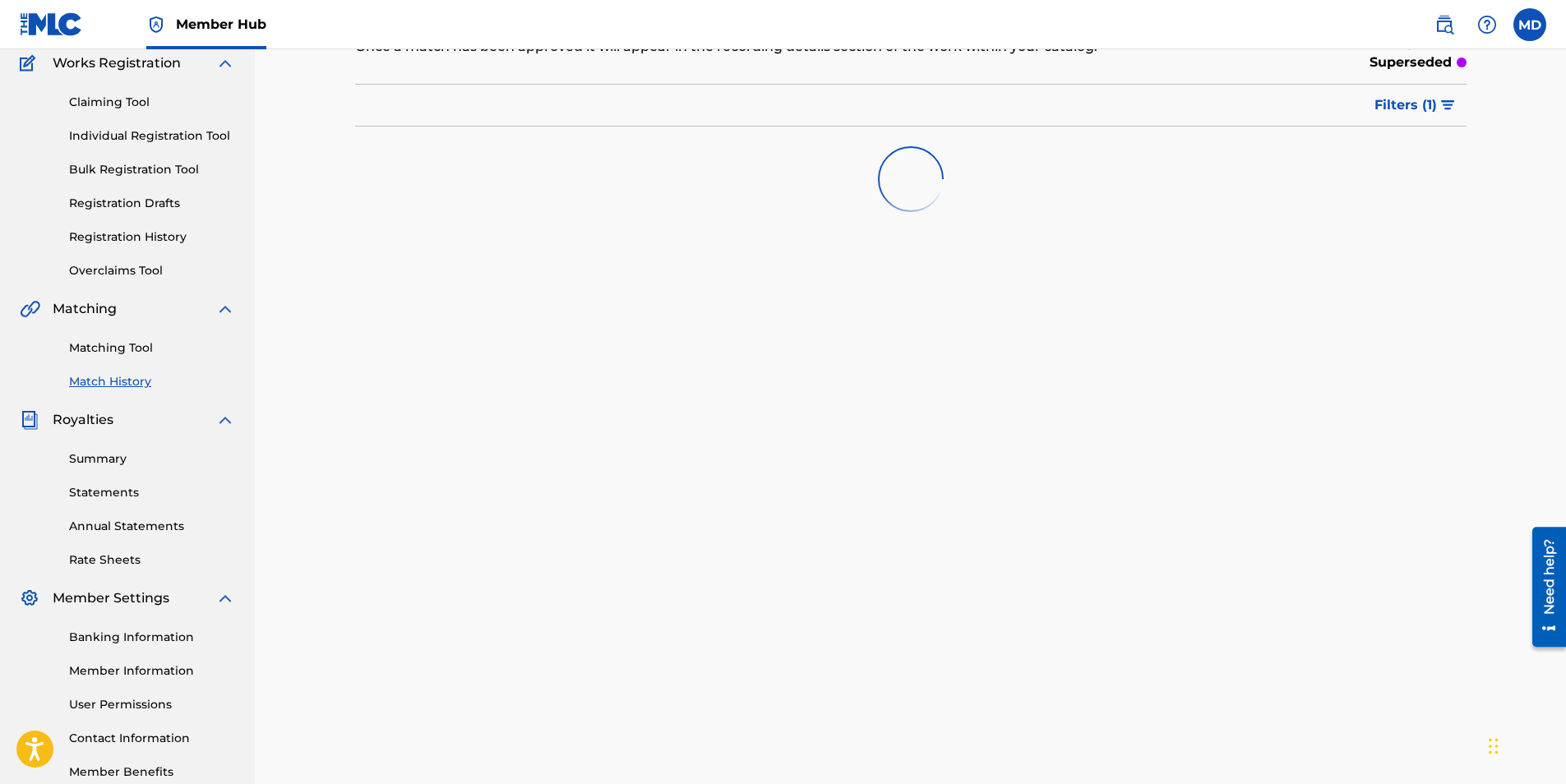
scroll to position [235, 0]
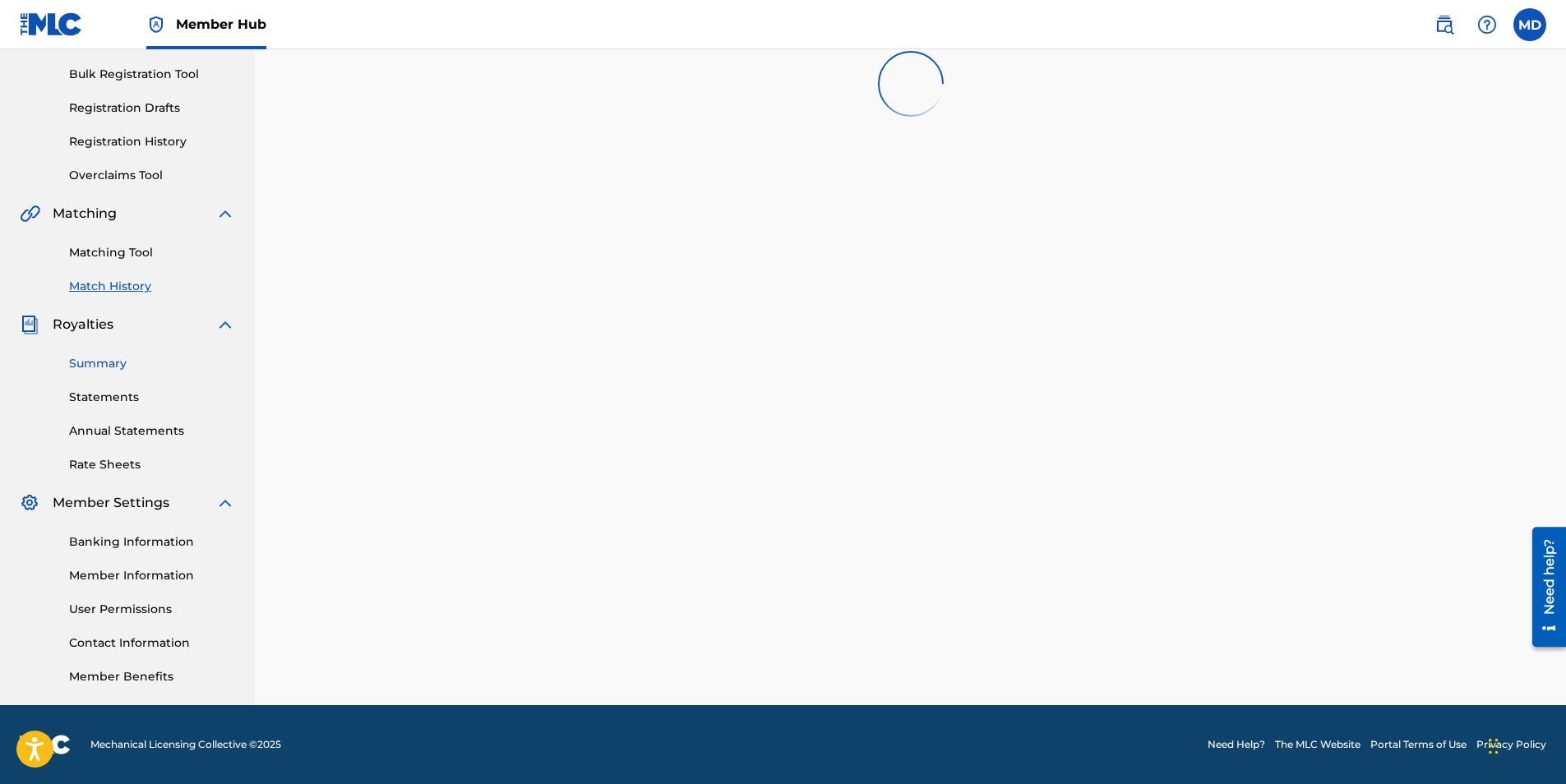
click at [130, 364] on link "Summary" at bounding box center [152, 363] width 166 height 17
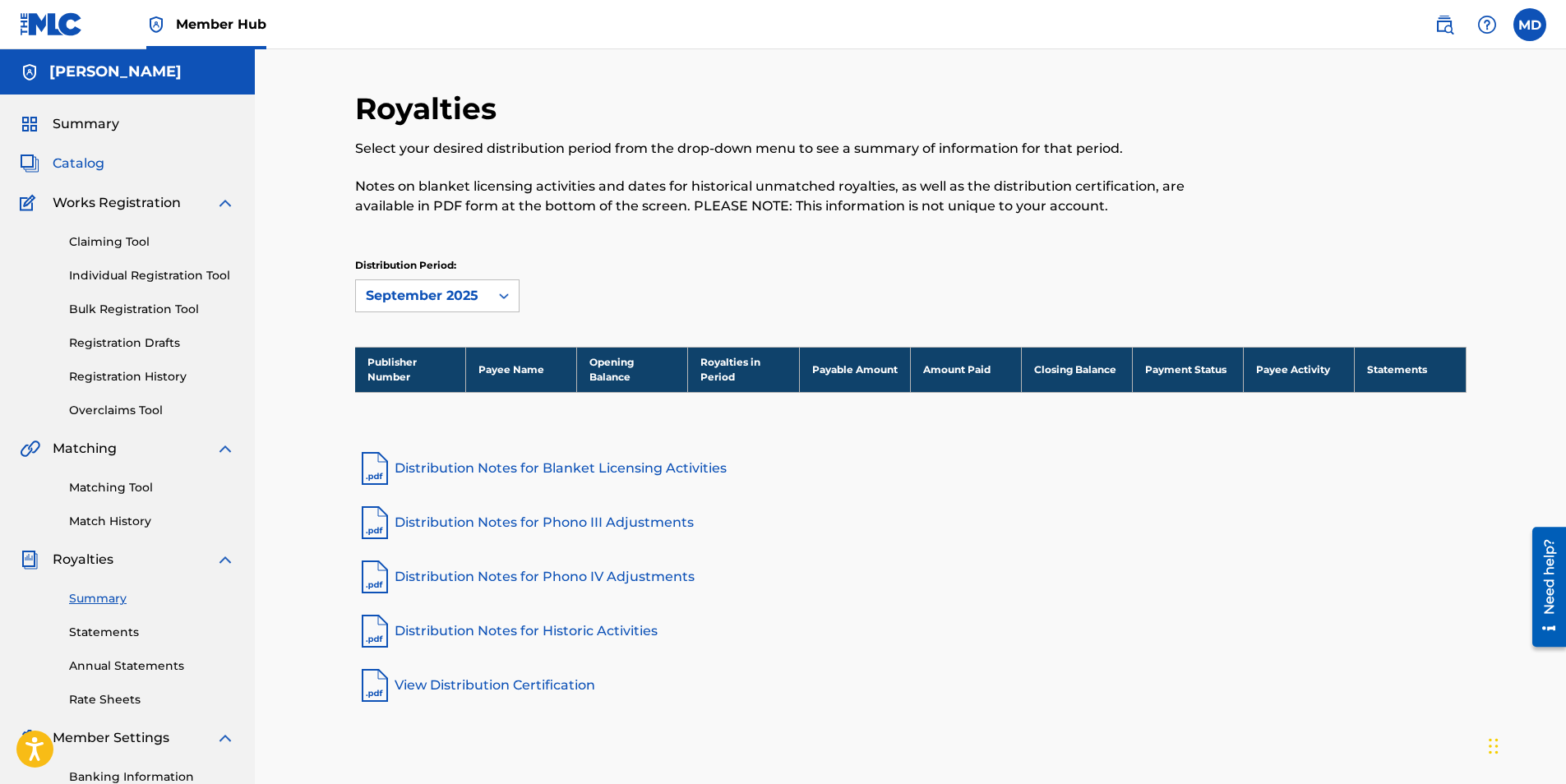
click at [91, 158] on span "Catalog" at bounding box center [78, 164] width 52 height 20
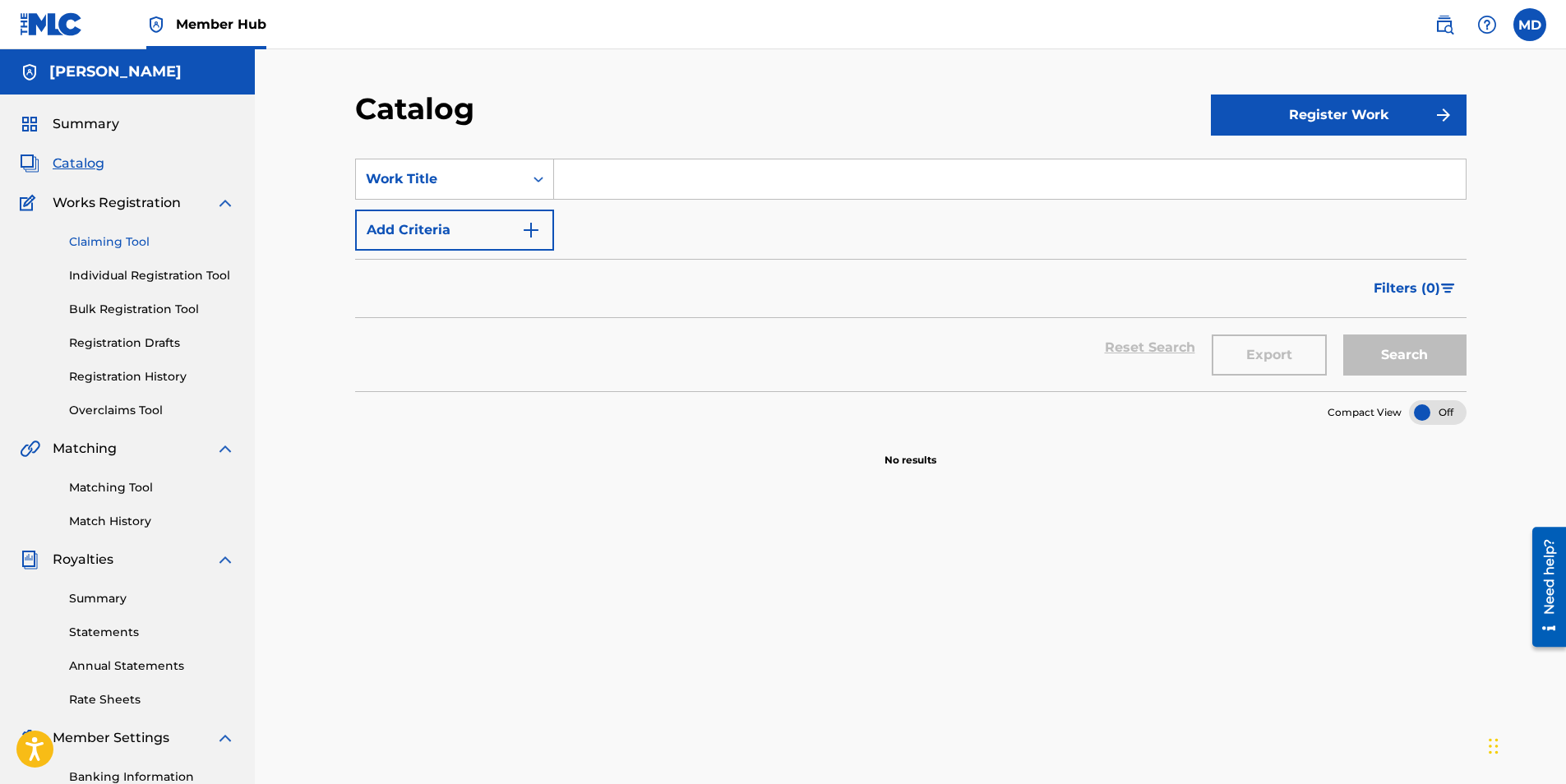
click at [130, 240] on link "Claiming Tool" at bounding box center [152, 241] width 166 height 17
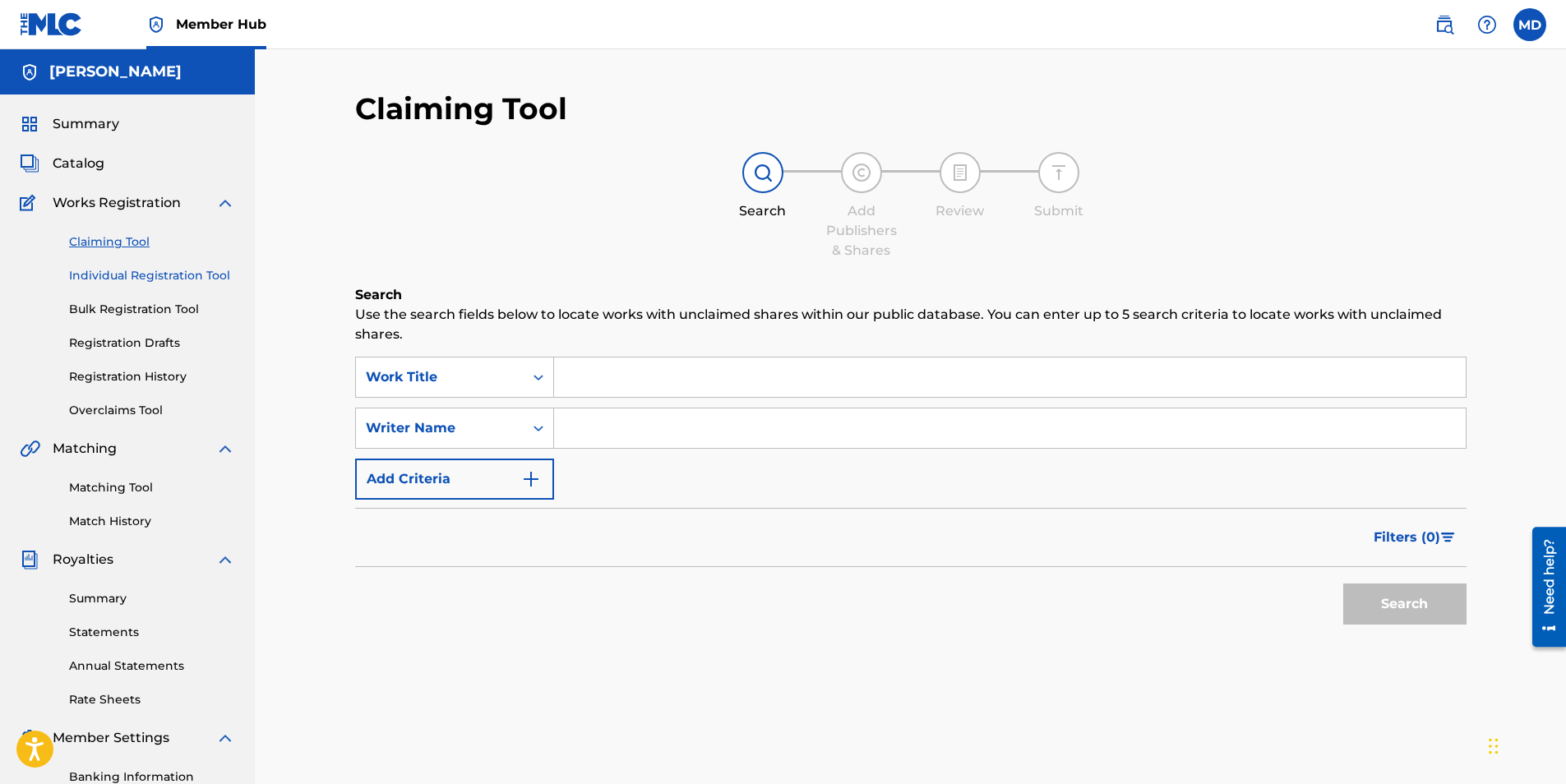
click at [155, 276] on link "Individual Registration Tool" at bounding box center [152, 275] width 166 height 17
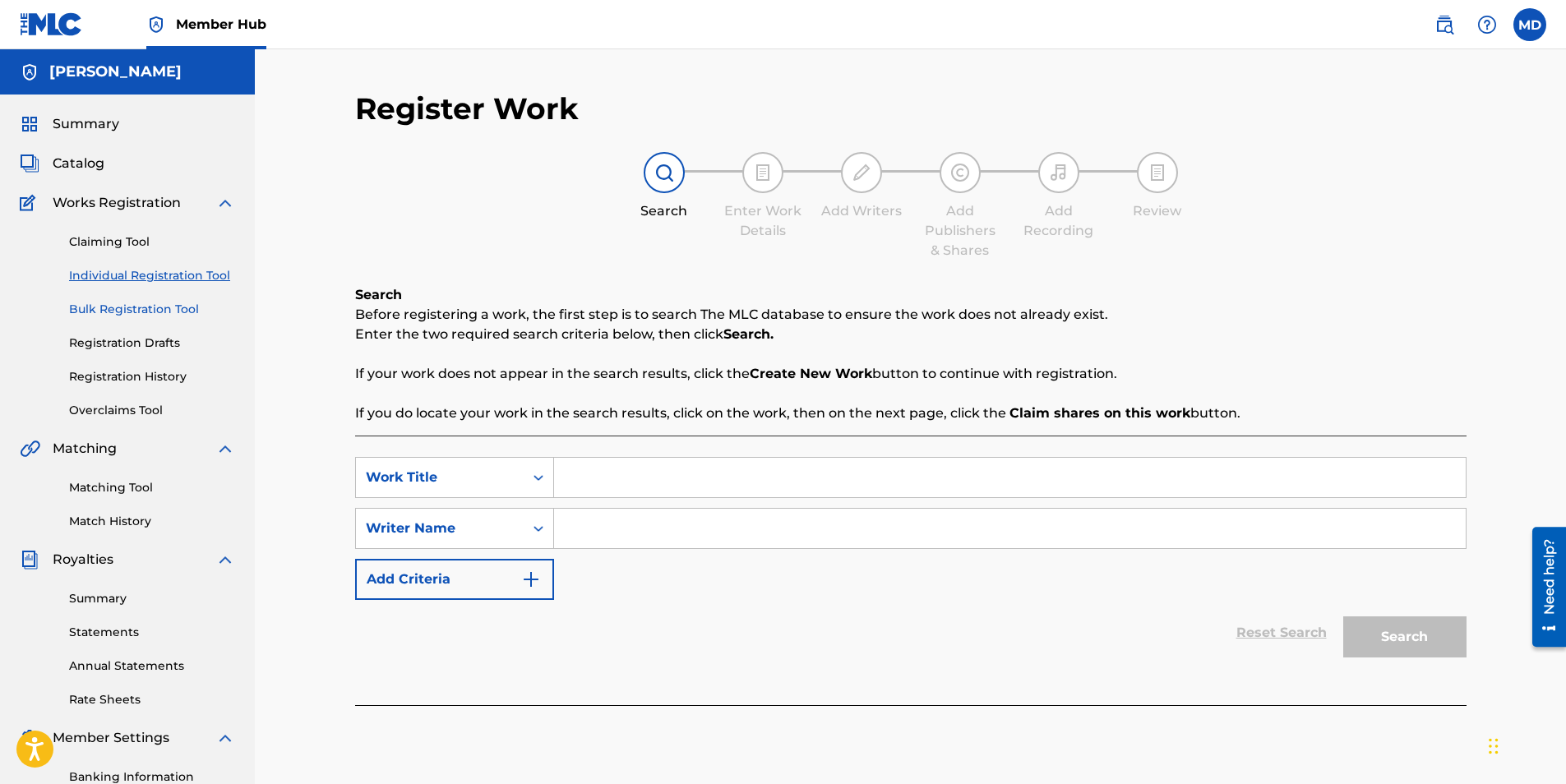
click at [166, 306] on link "Bulk Registration Tool" at bounding box center [152, 309] width 166 height 17
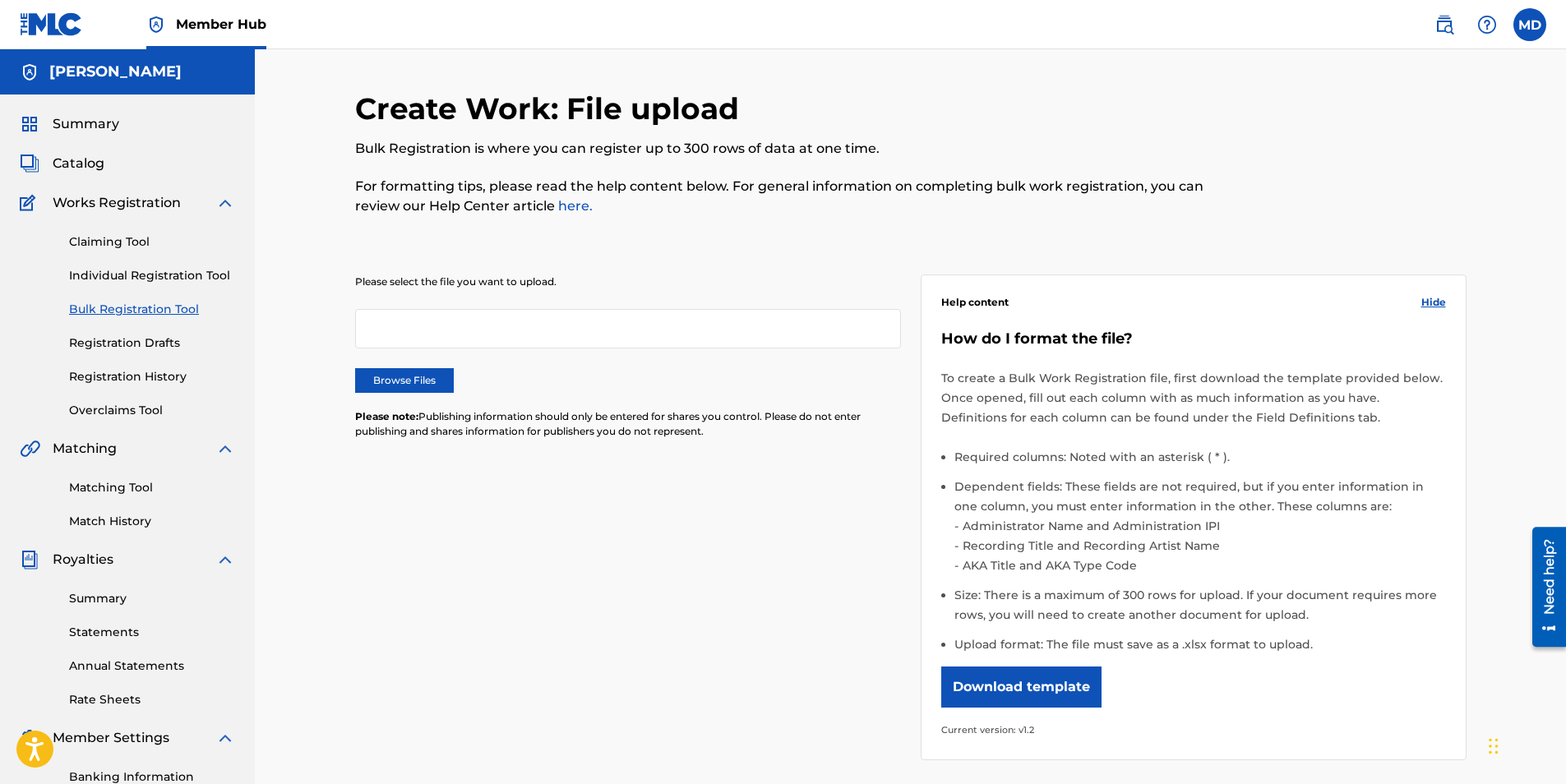
click at [175, 334] on div "Claiming Tool Individual Registration Tool Bulk Registration Tool Registration …" at bounding box center [127, 315] width 215 height 206
click at [174, 342] on link "Registration Drafts" at bounding box center [152, 343] width 166 height 17
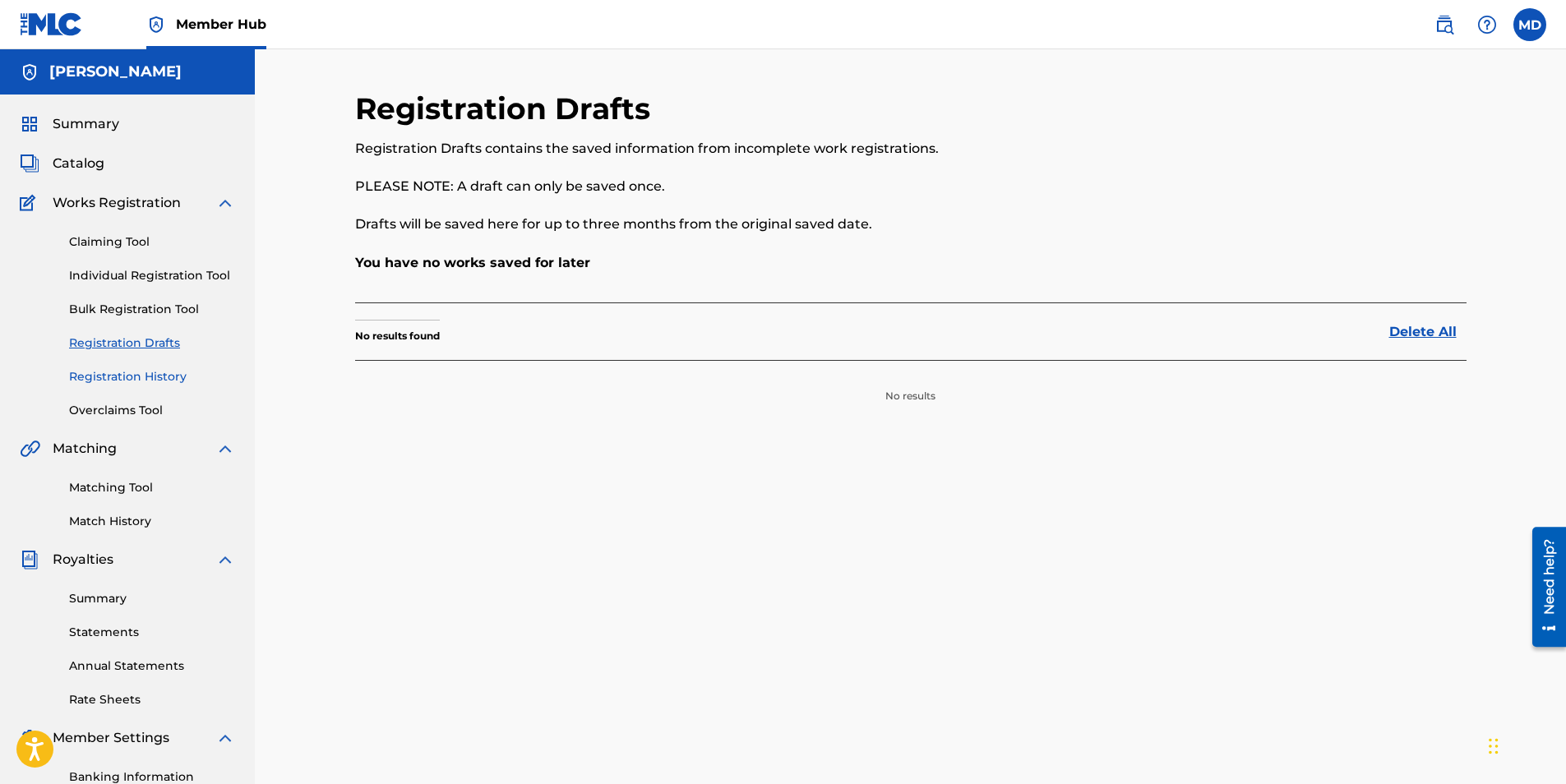
click at [173, 382] on link "Registration History" at bounding box center [152, 376] width 166 height 17
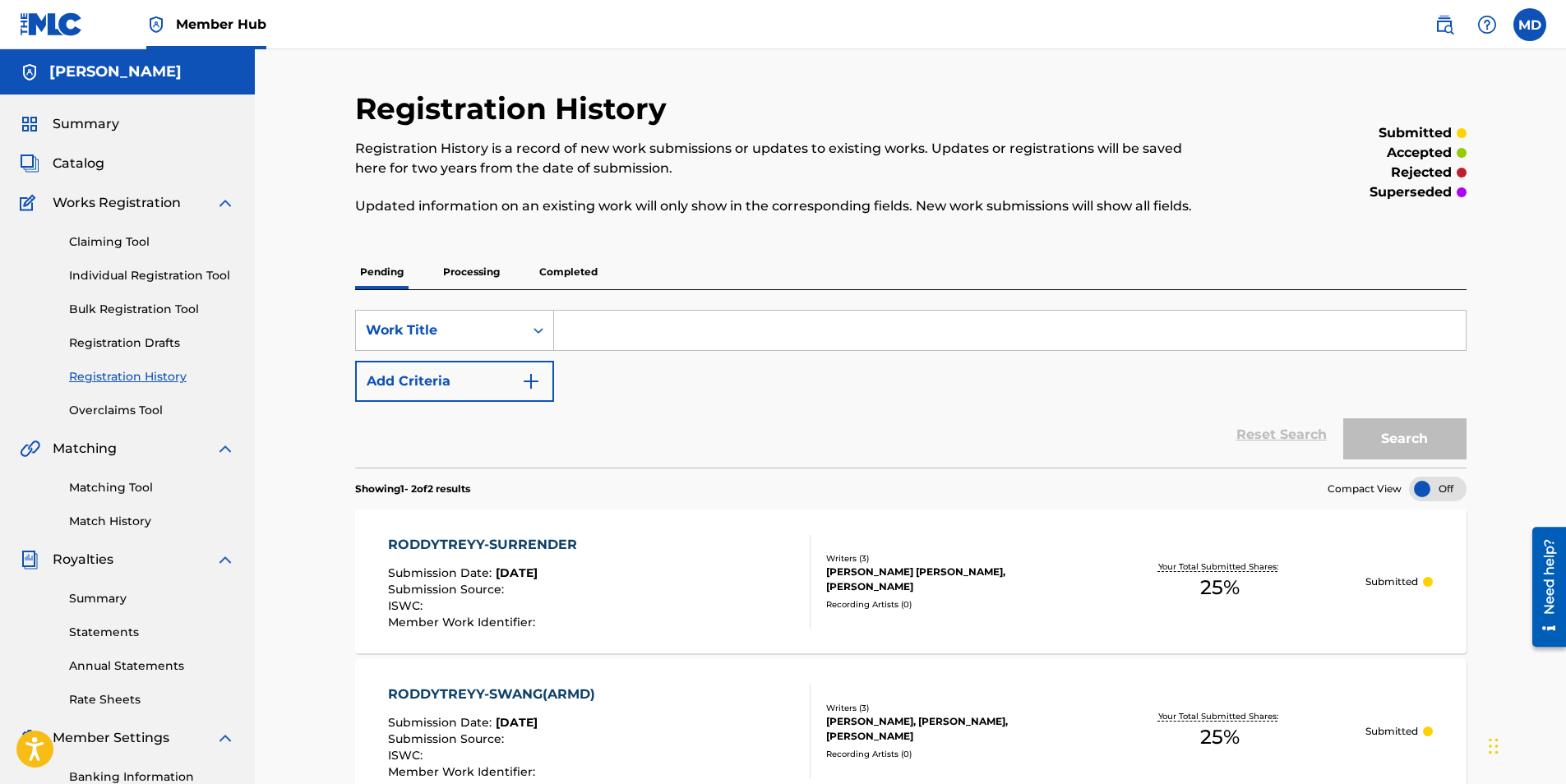
click at [172, 386] on div "Claiming Tool Individual Registration Tool Bulk Registration Tool Registration …" at bounding box center [127, 315] width 215 height 206
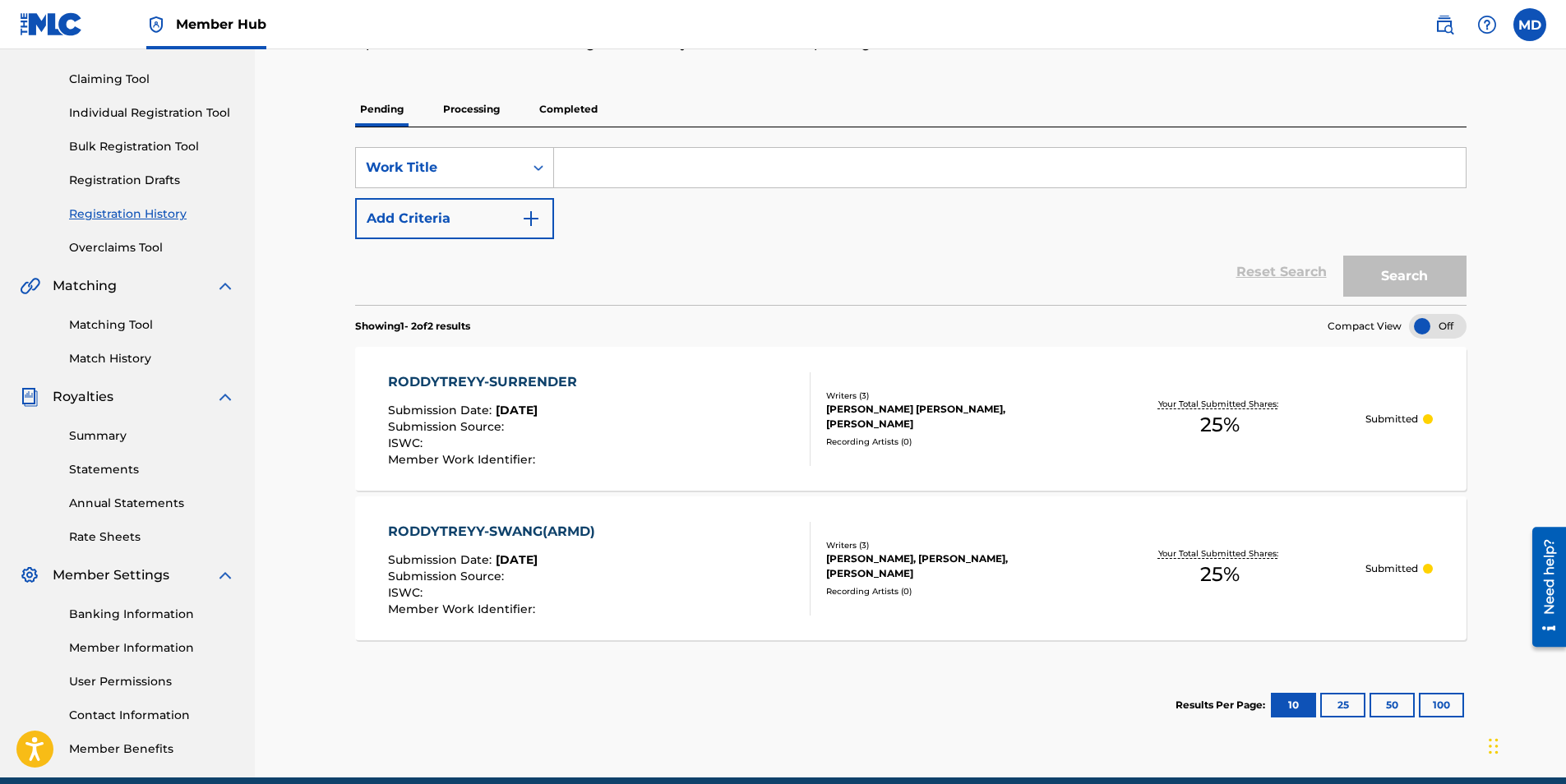
scroll to position [165, 0]
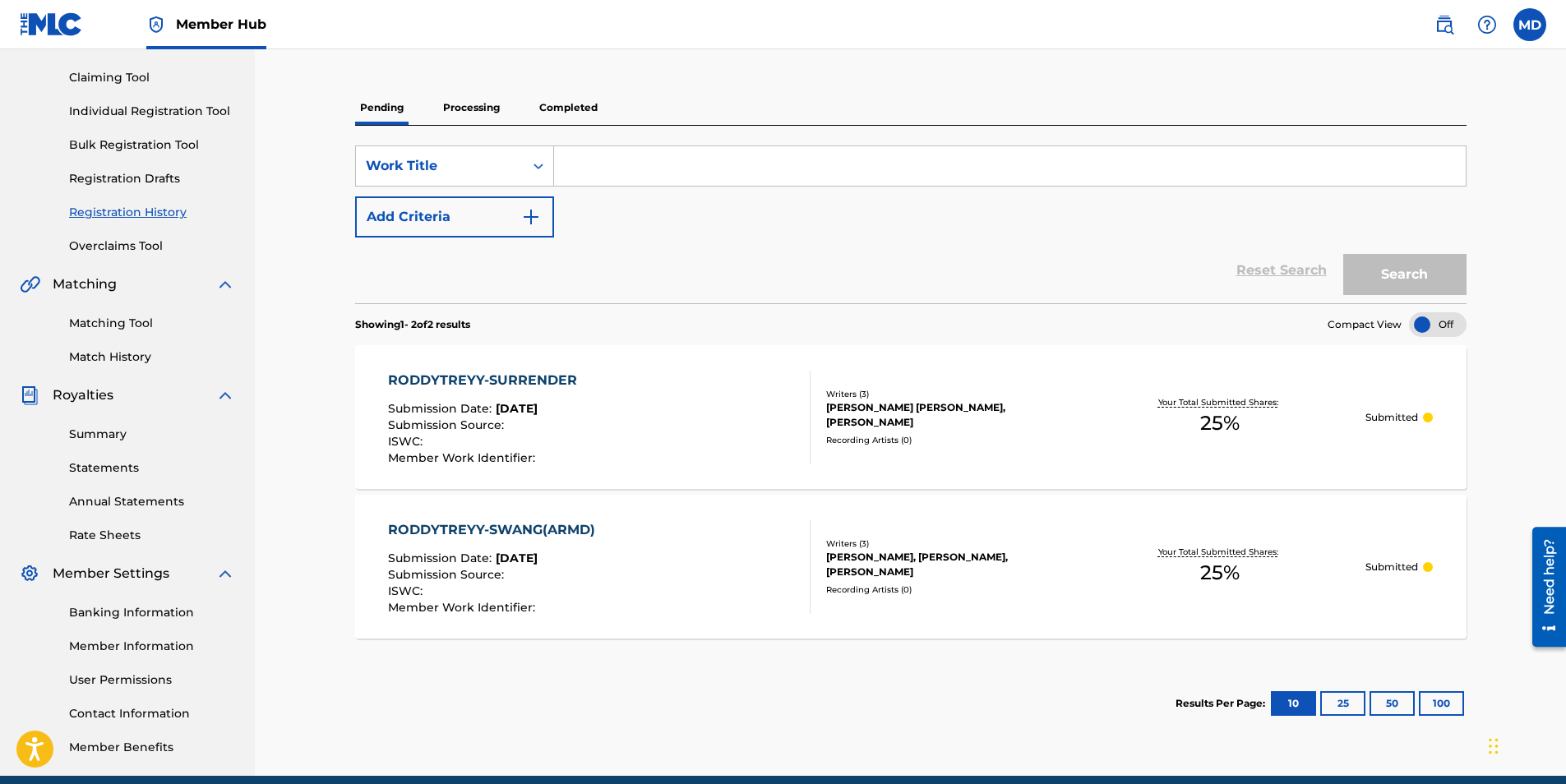
click at [463, 530] on div "RODDYTREYY-SWANG(ARMD)" at bounding box center [495, 530] width 215 height 20
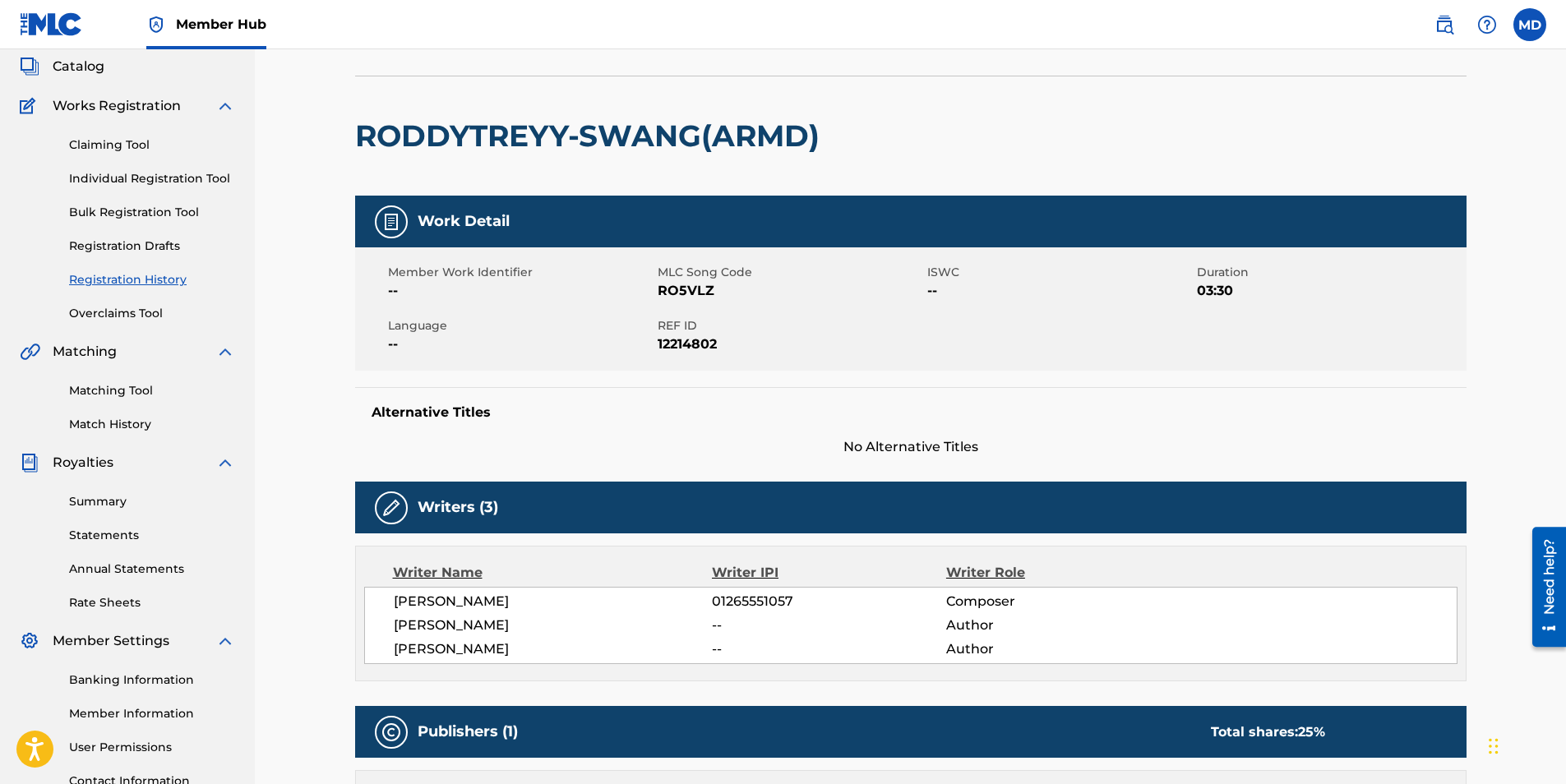
scroll to position [70, 0]
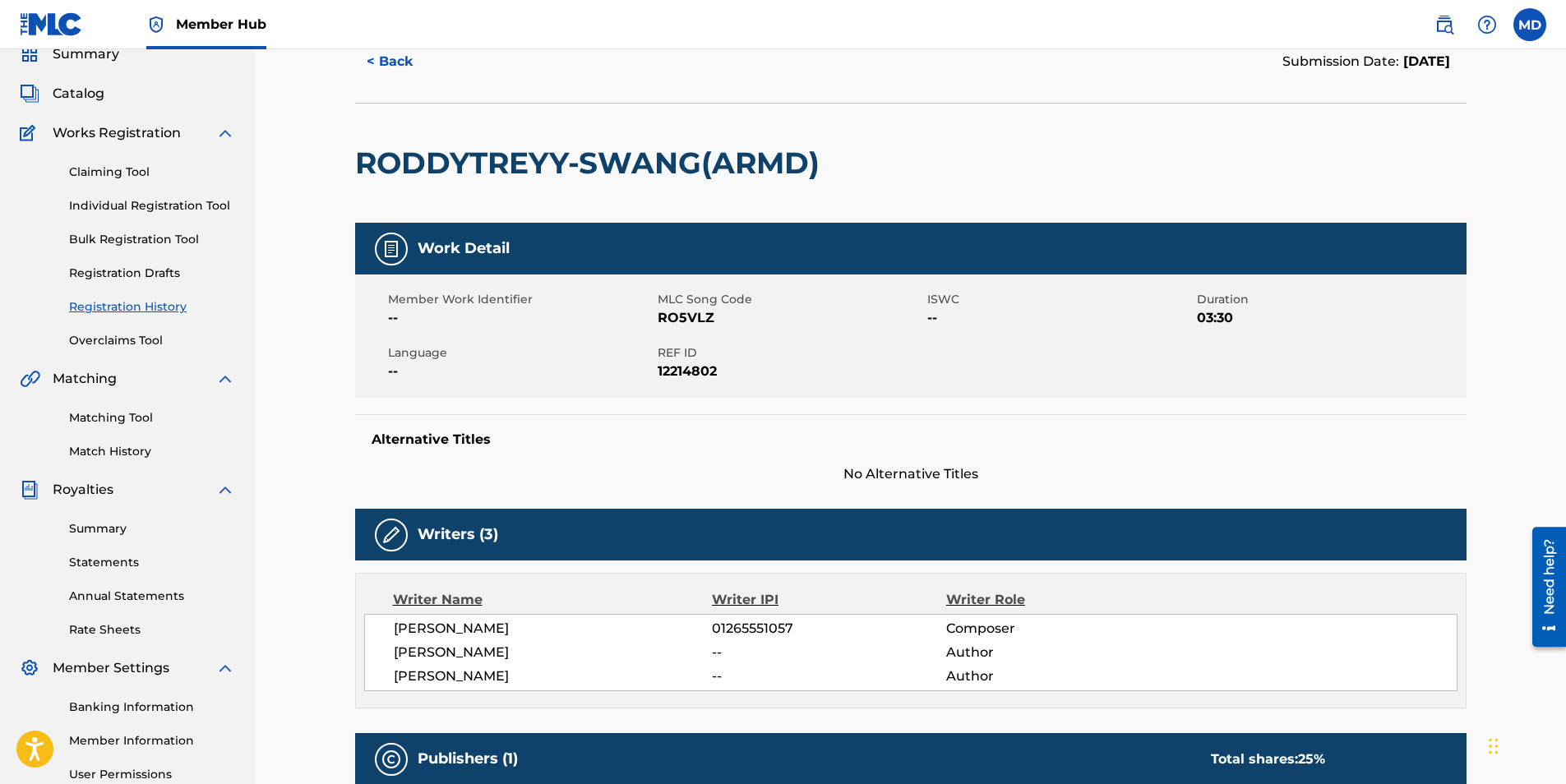
click at [181, 144] on div "Claiming Tool Individual Registration Tool Bulk Registration Tool Registration …" at bounding box center [127, 246] width 215 height 206
click at [183, 138] on div "Works Registration" at bounding box center [127, 133] width 215 height 20
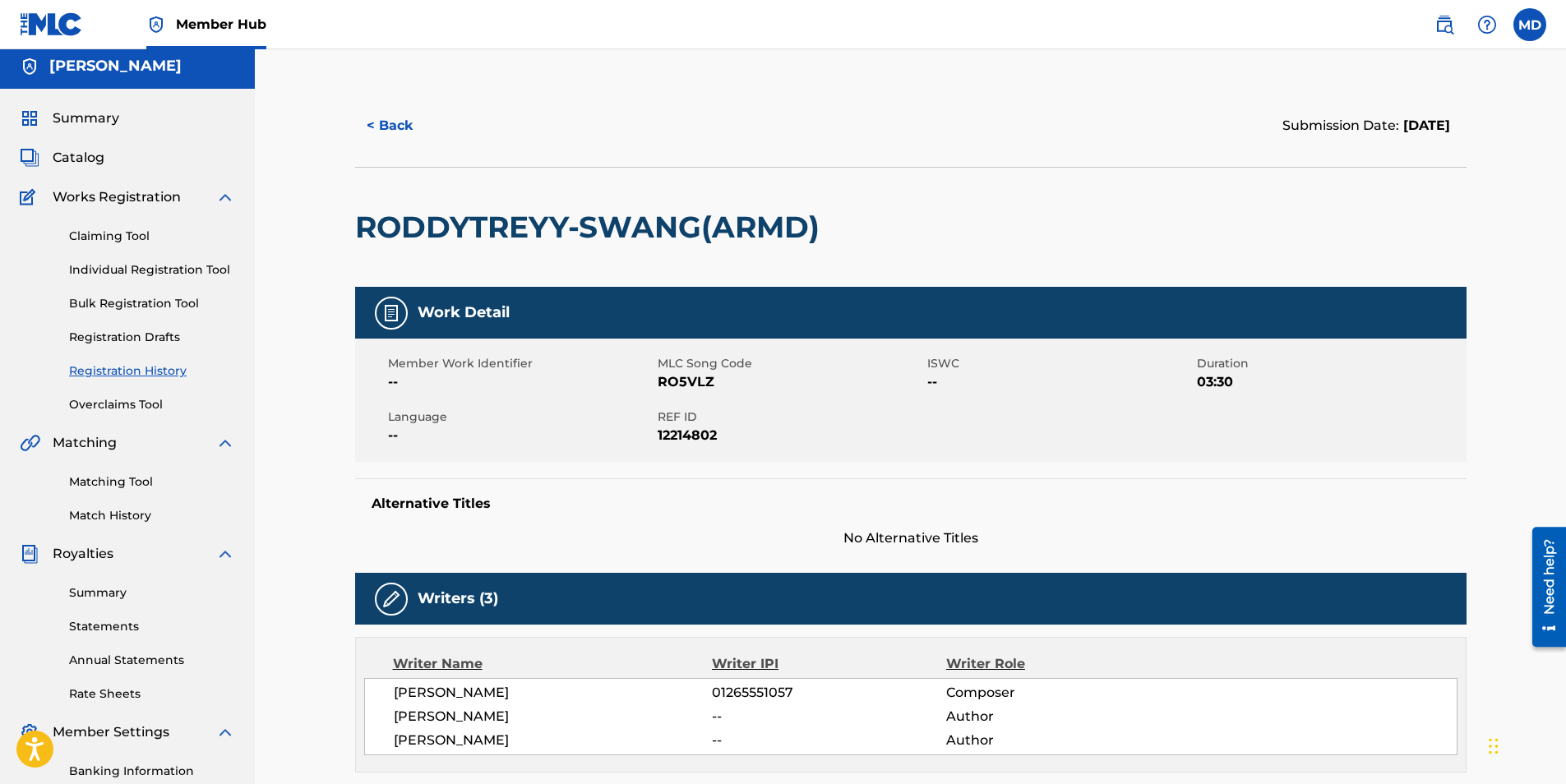
scroll to position [0, 0]
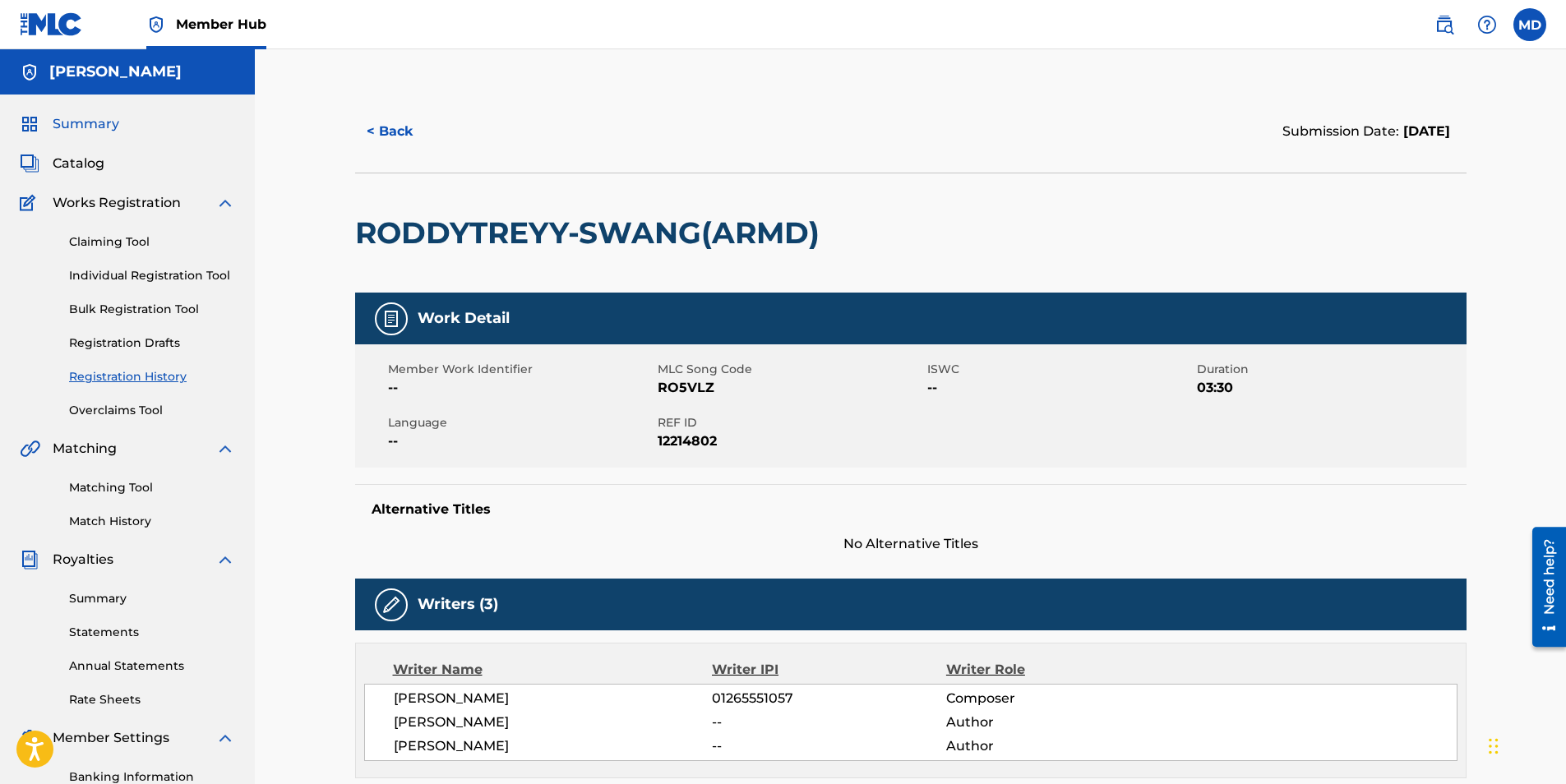
click at [87, 118] on span "Summary" at bounding box center [86, 124] width 67 height 20
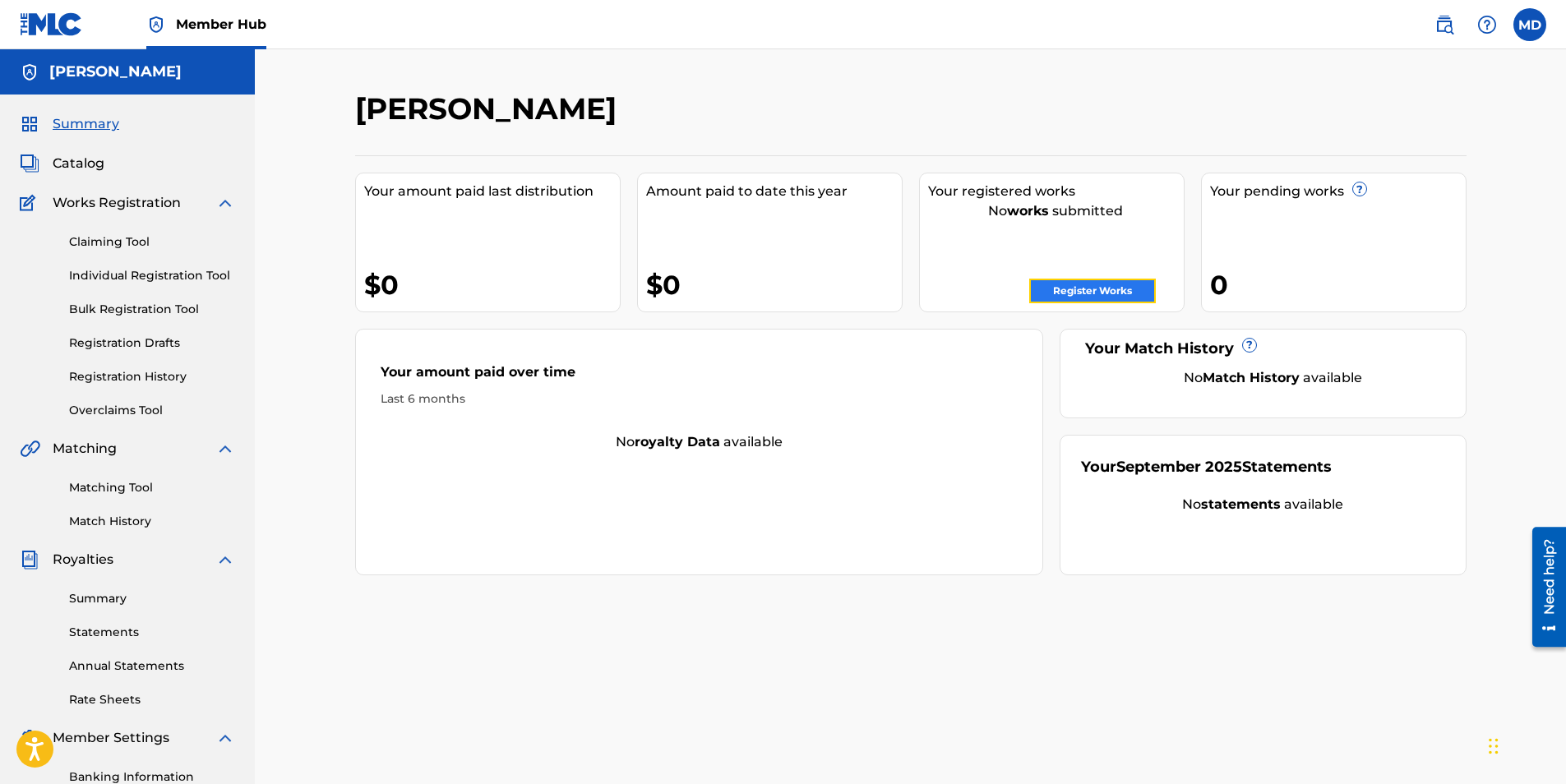
click at [1092, 285] on link "Register Works" at bounding box center [1092, 291] width 127 height 25
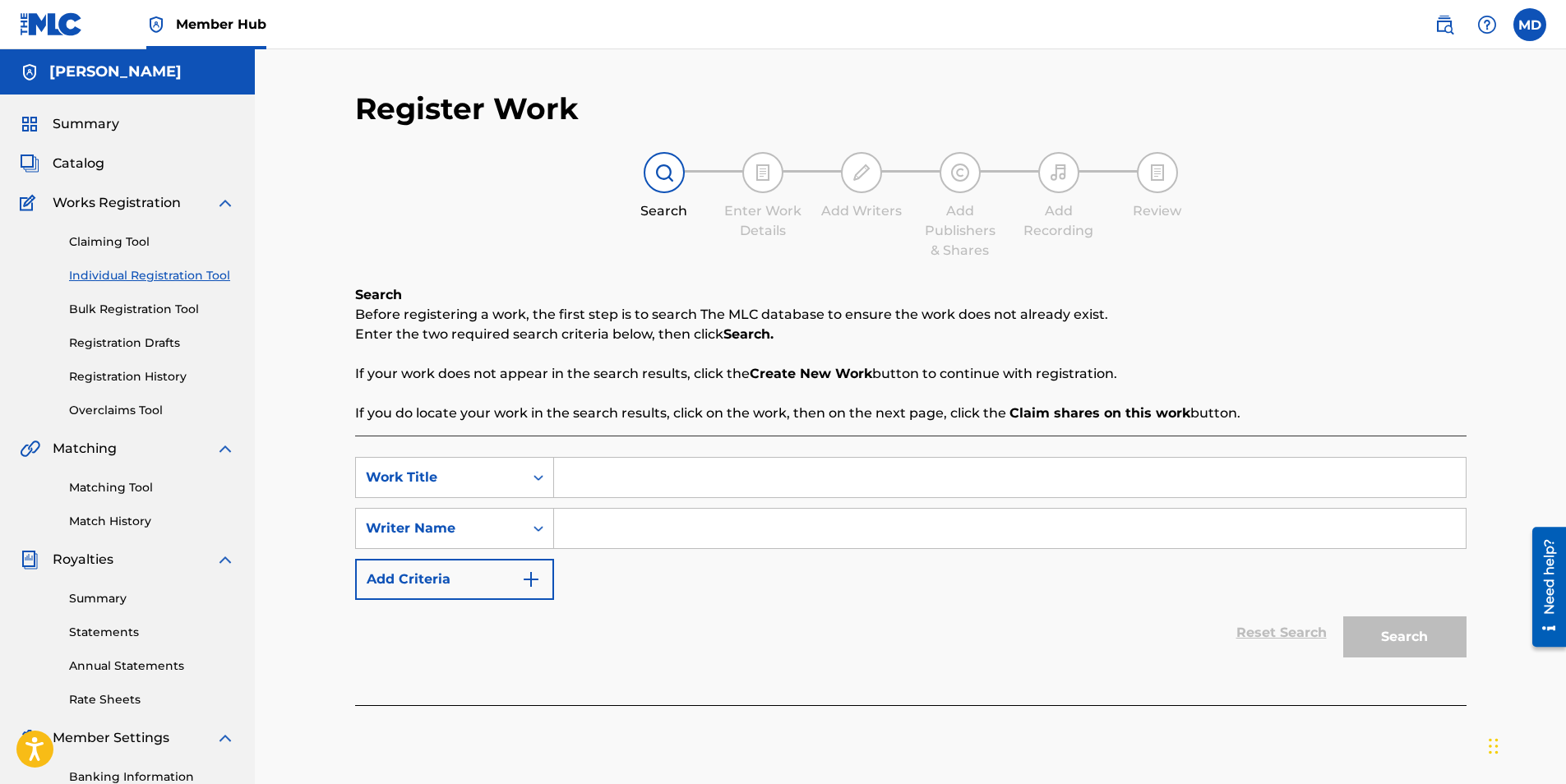
click at [701, 478] on input "Search Form" at bounding box center [1010, 478] width 912 height 40
type input "Havin Skill"
click at [771, 508] on div "Search Form" at bounding box center [1011, 529] width 913 height 41
click at [769, 527] on input "Search Form" at bounding box center [1010, 529] width 912 height 40
type input "m"
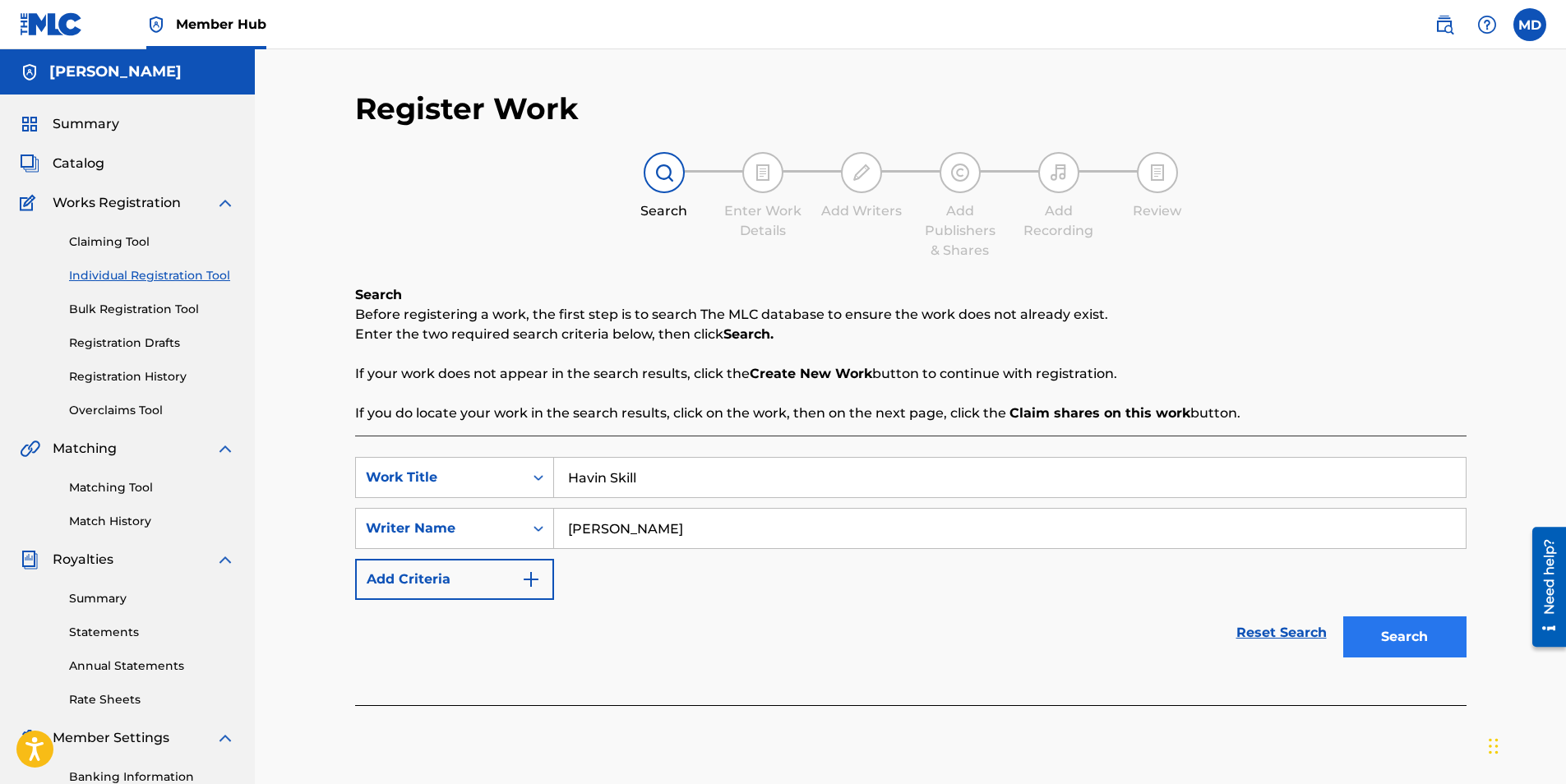
type input "[PERSON_NAME]"
click at [1380, 651] on button "Search" at bounding box center [1405, 637] width 124 height 41
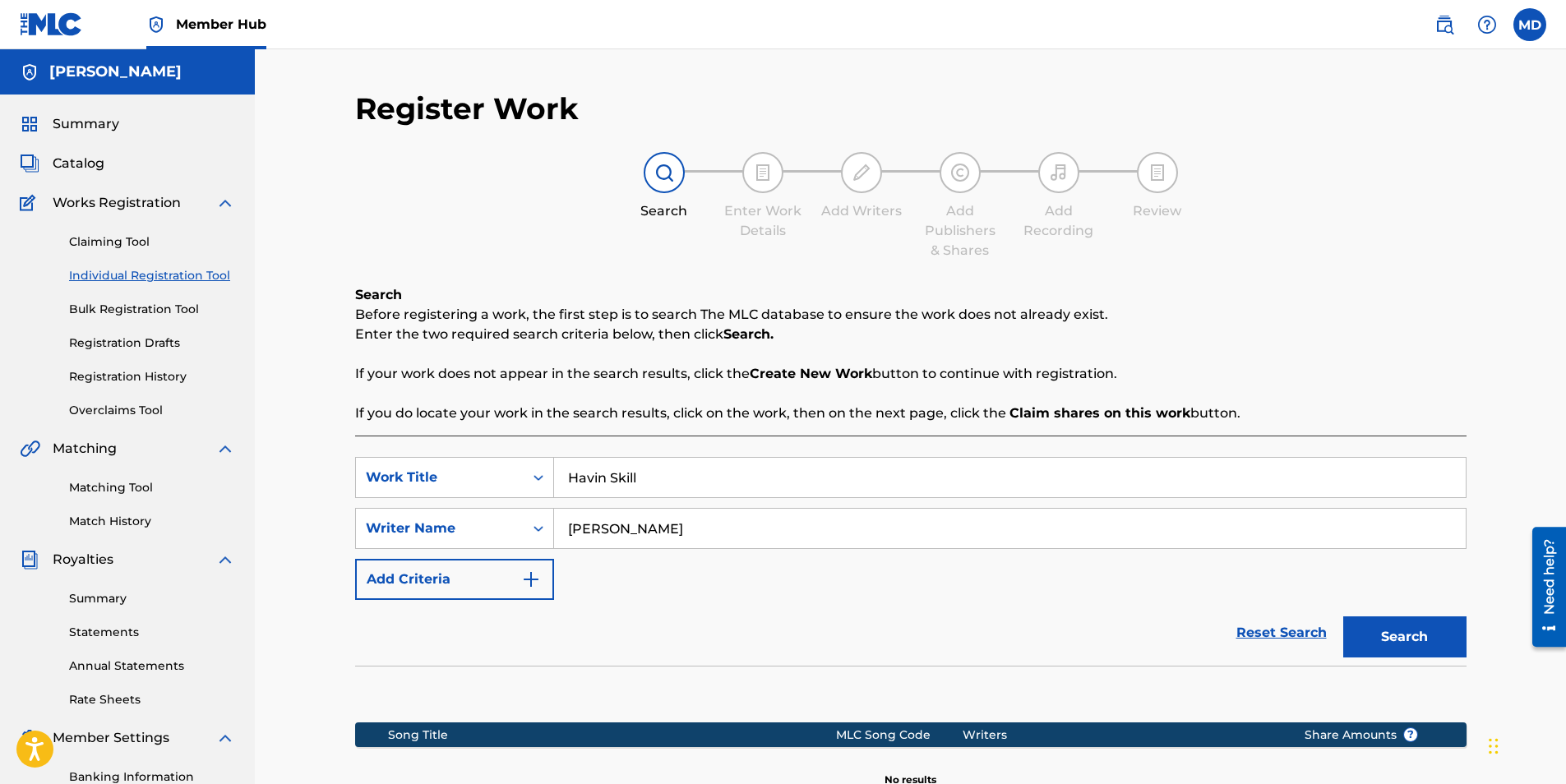
scroll to position [235, 0]
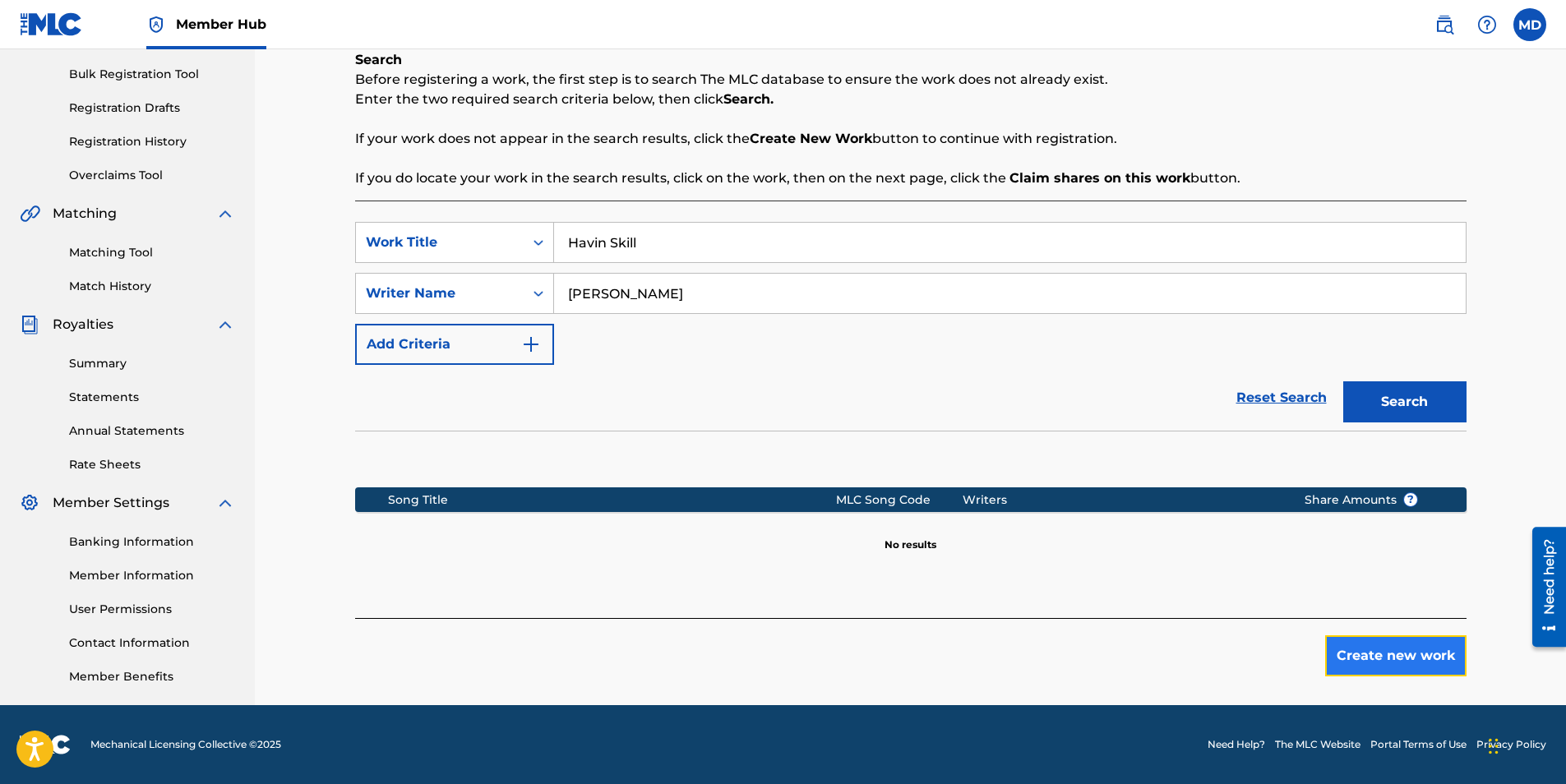
click at [1377, 665] on button "Create new work" at bounding box center [1396, 656] width 142 height 41
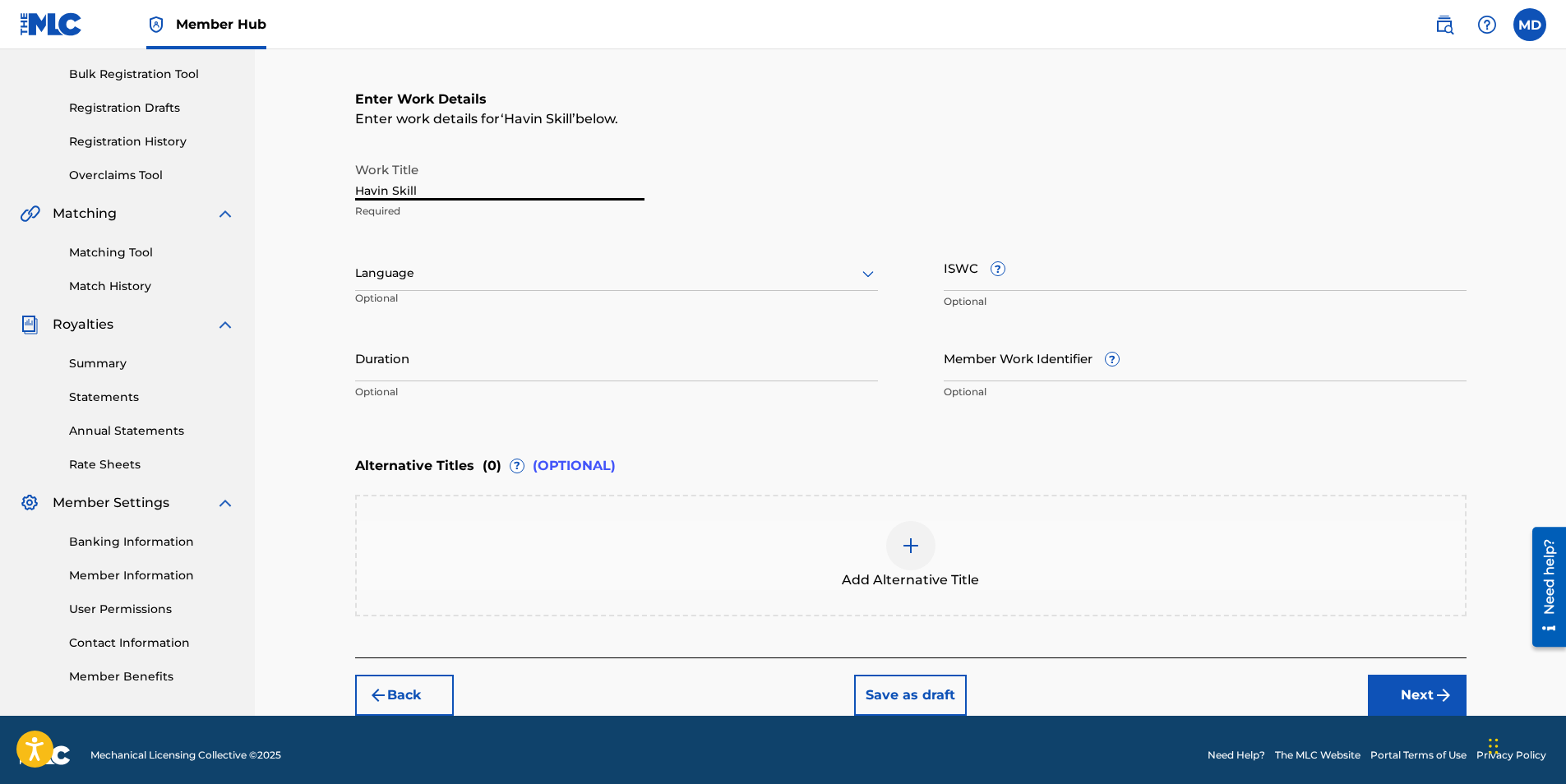
click at [537, 194] on input "Havin Skill" at bounding box center [499, 177] width 289 height 47
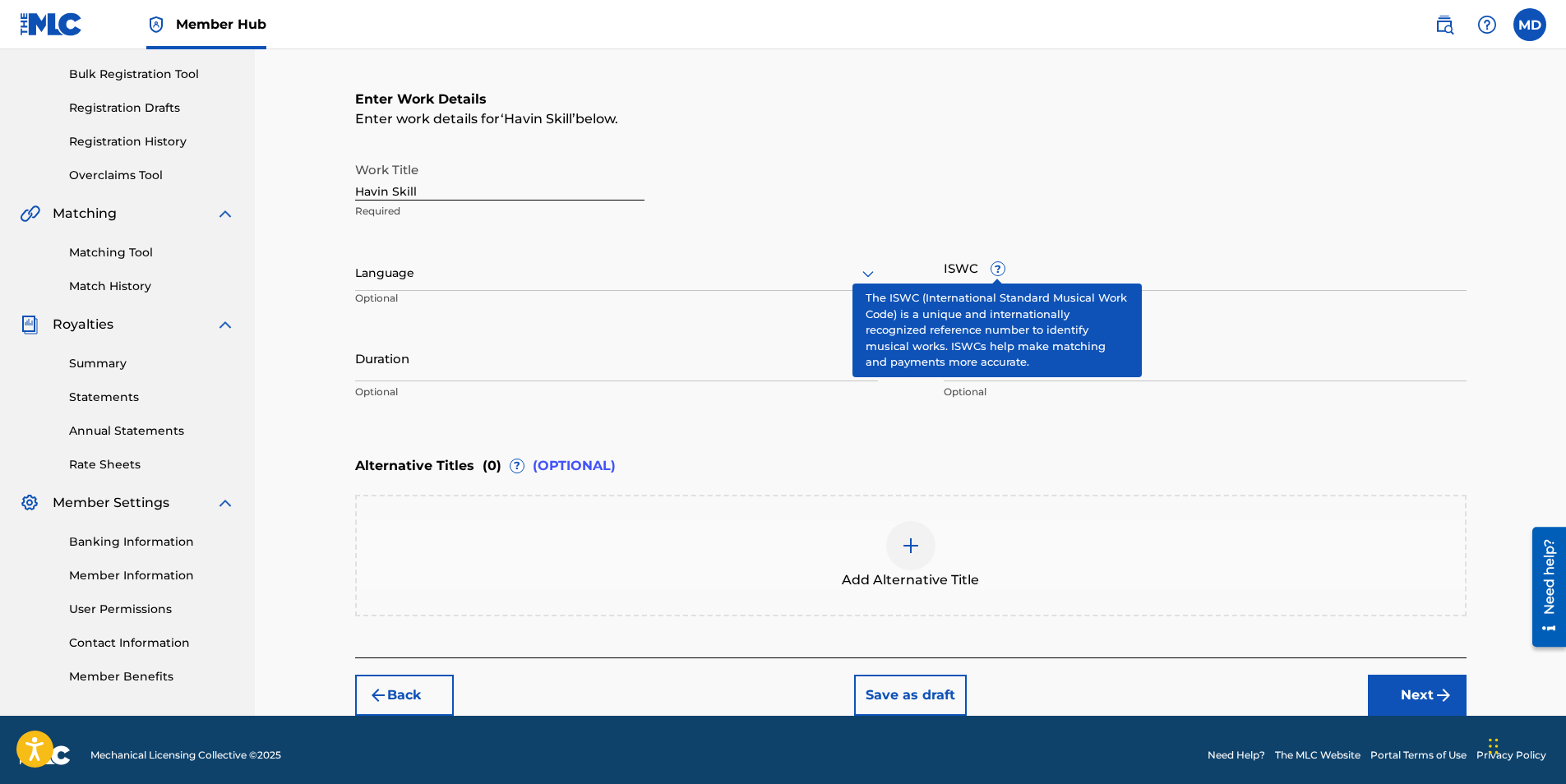
click at [995, 273] on span "?" at bounding box center [998, 268] width 13 height 13
click at [995, 273] on input "ISWC ?" at bounding box center [1205, 267] width 523 height 47
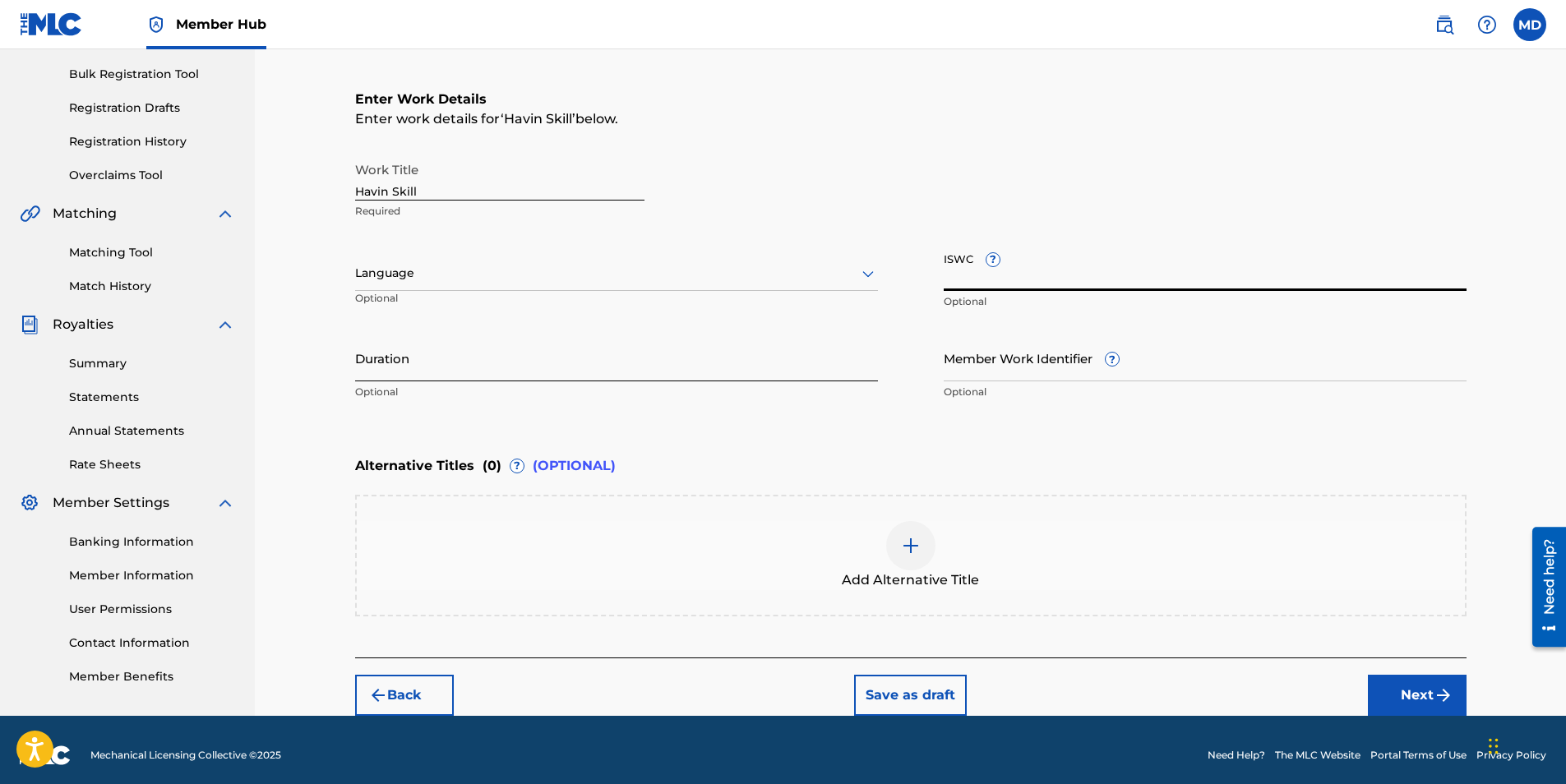
click at [685, 365] on input "Duration" at bounding box center [616, 357] width 523 height 47
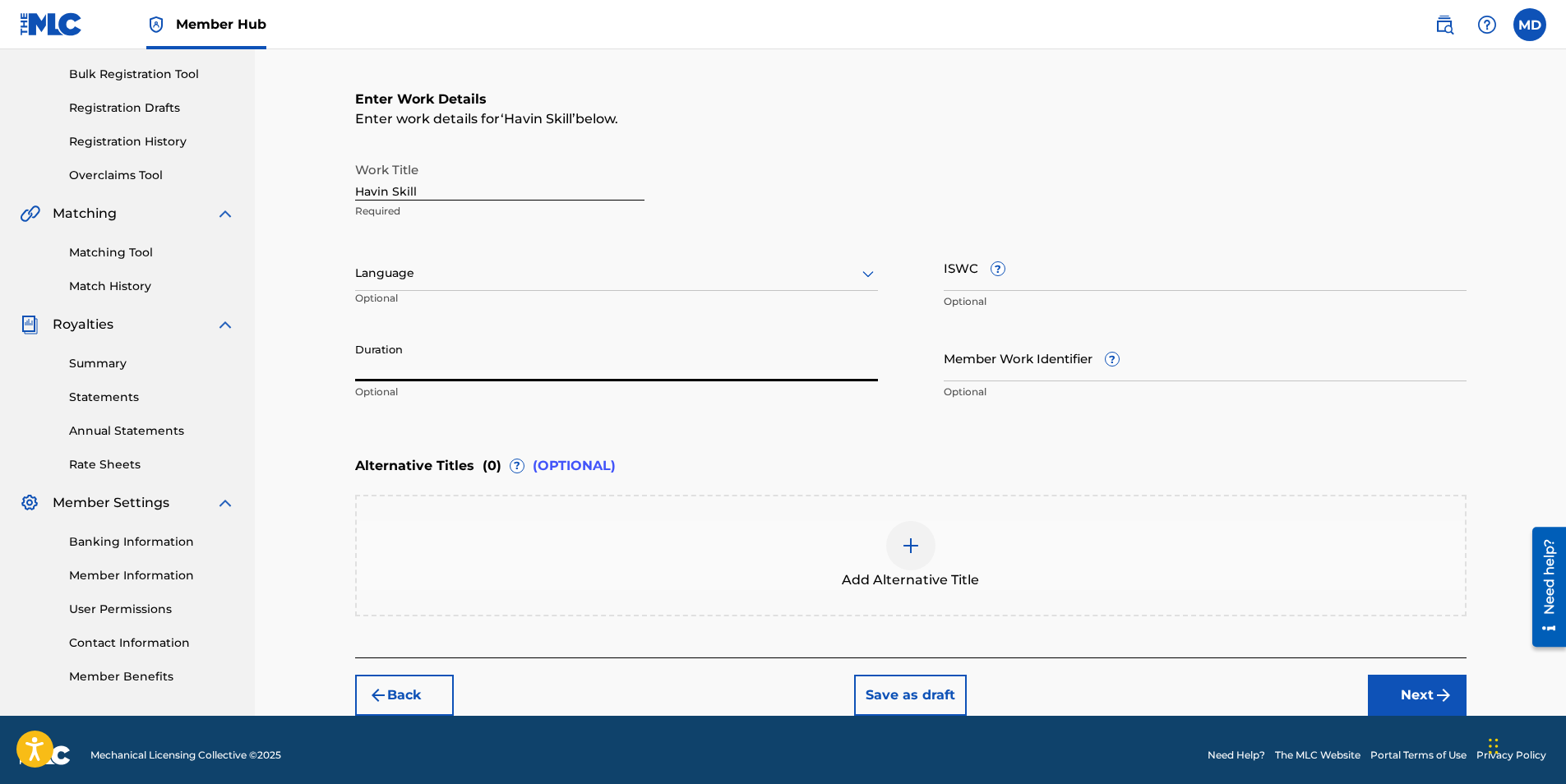
scroll to position [245, 0]
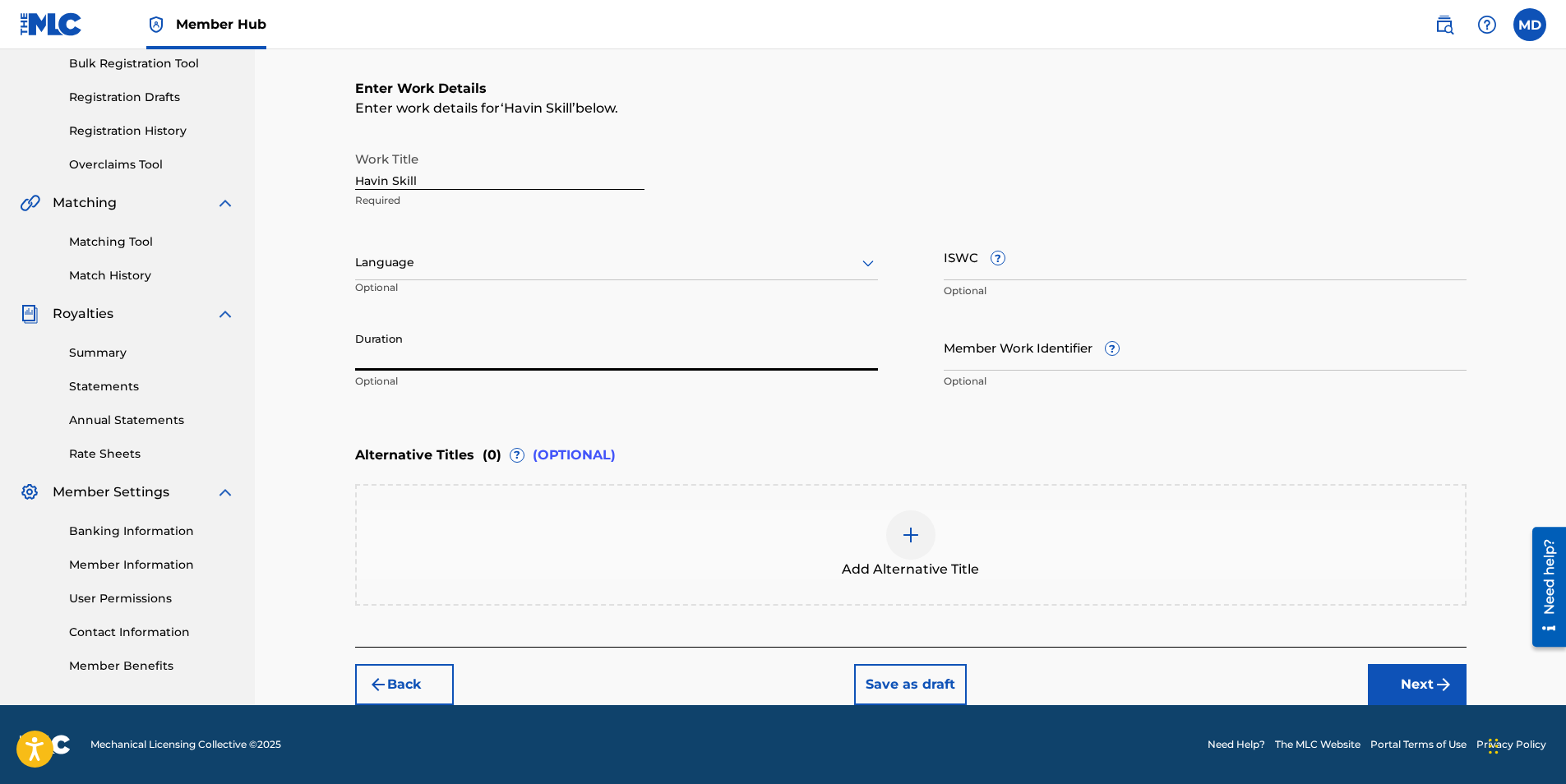
click at [891, 407] on div "Enter Work Details Enter work details for ‘ Havin Skill ’ below. Work Title Hav…" at bounding box center [910, 238] width 1111 height 398
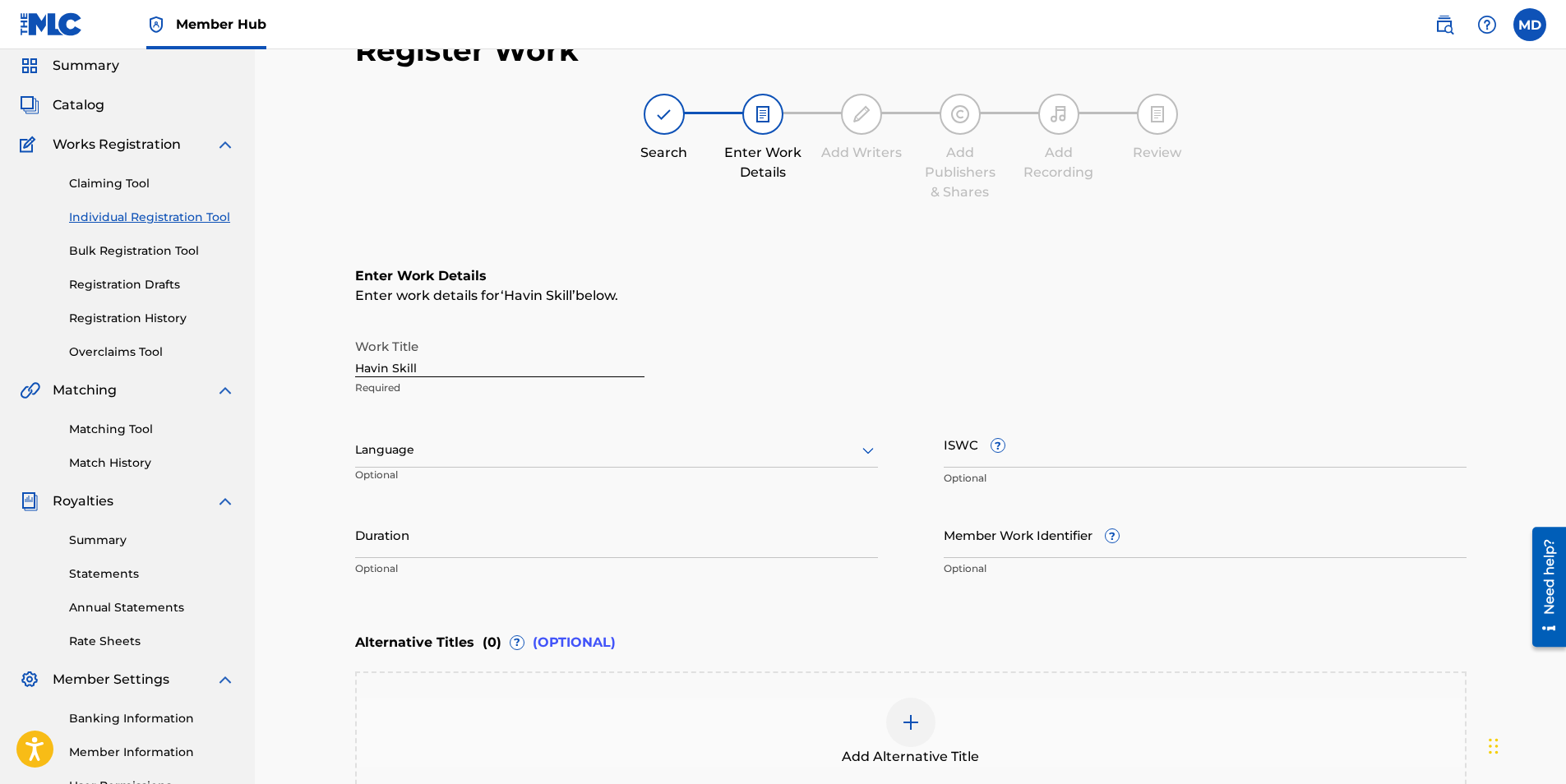
scroll to position [165, 0]
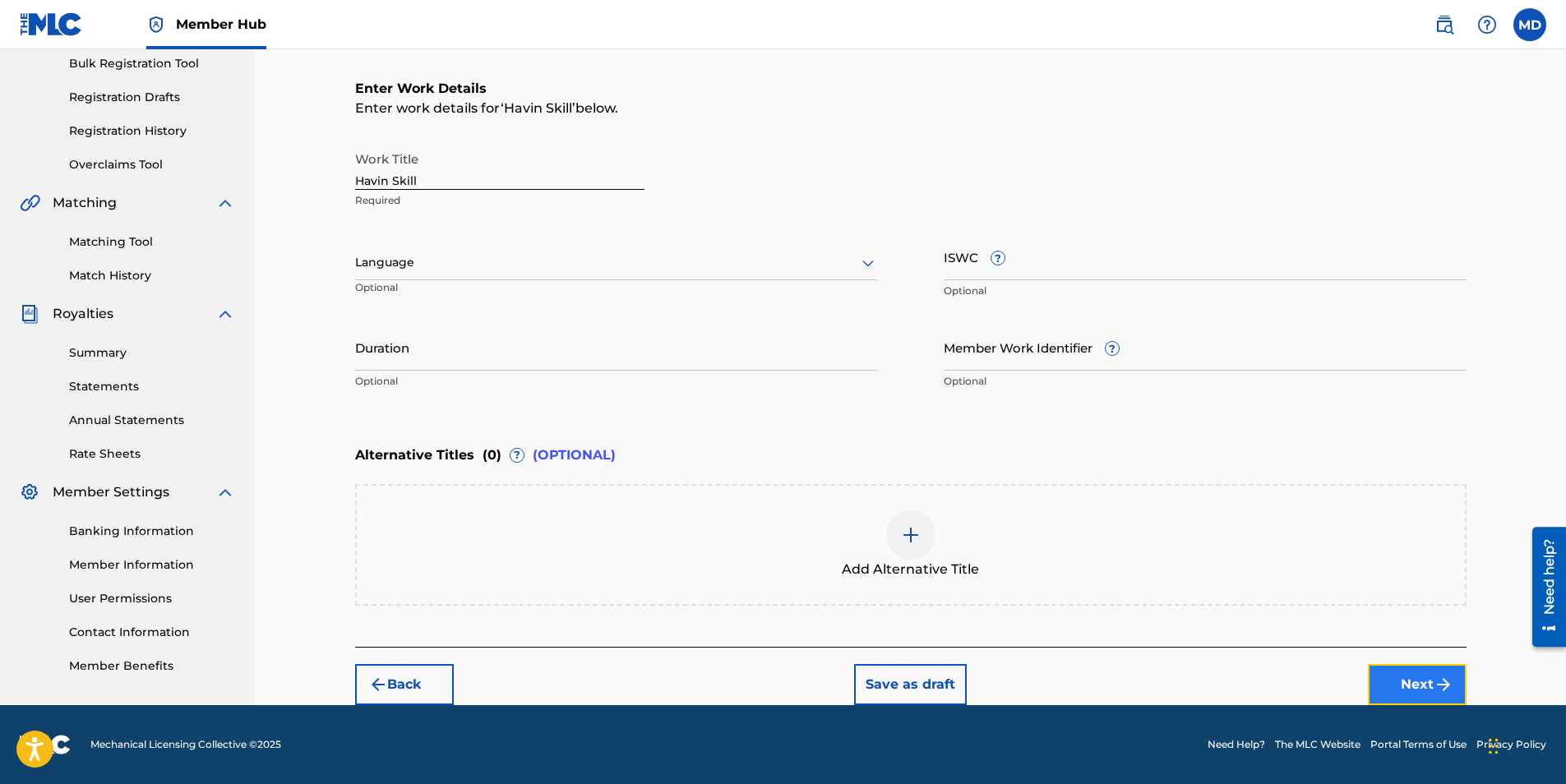
click at [1415, 679] on button "Next" at bounding box center [1418, 684] width 99 height 41
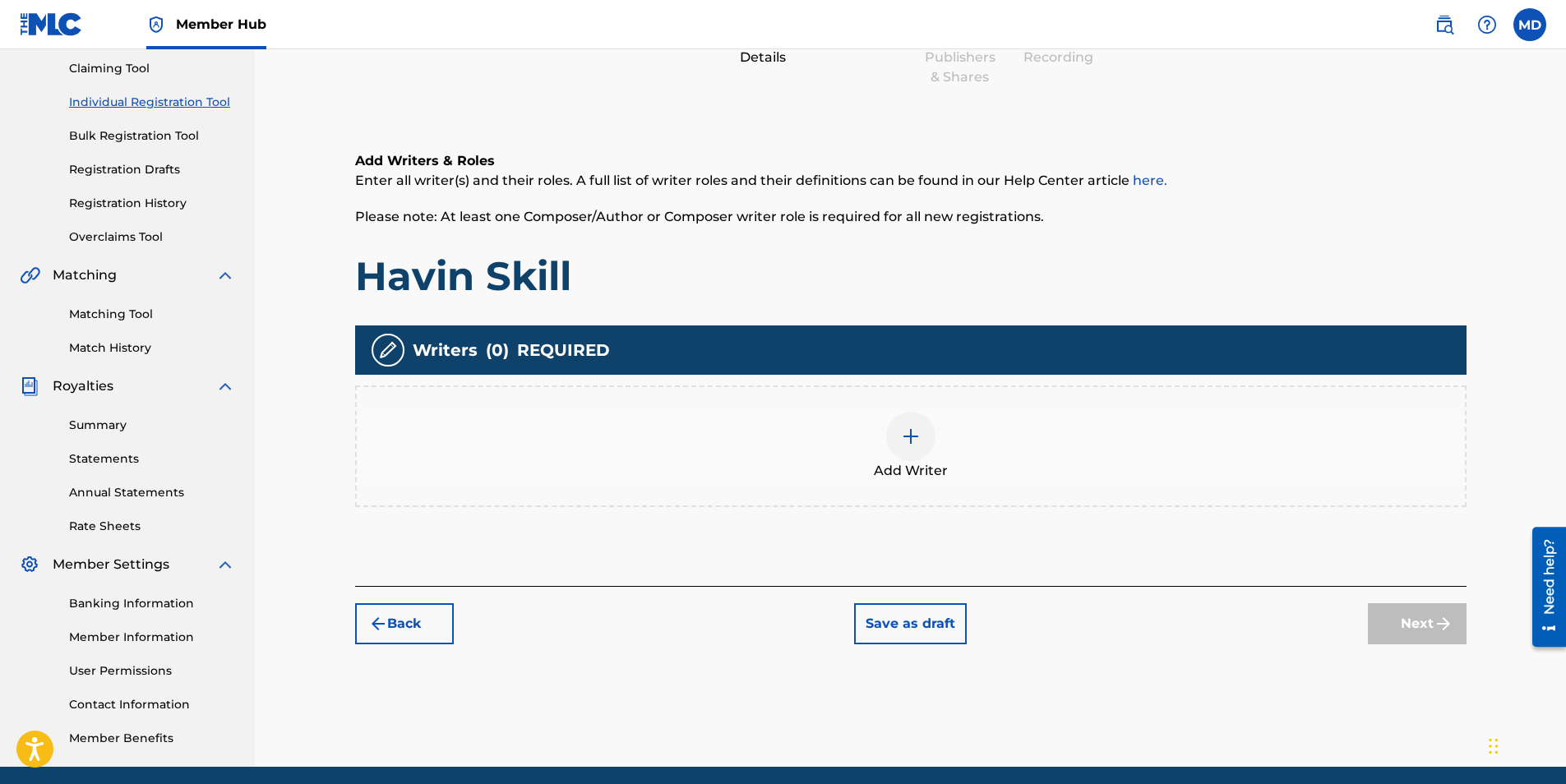
scroll to position [74, 0]
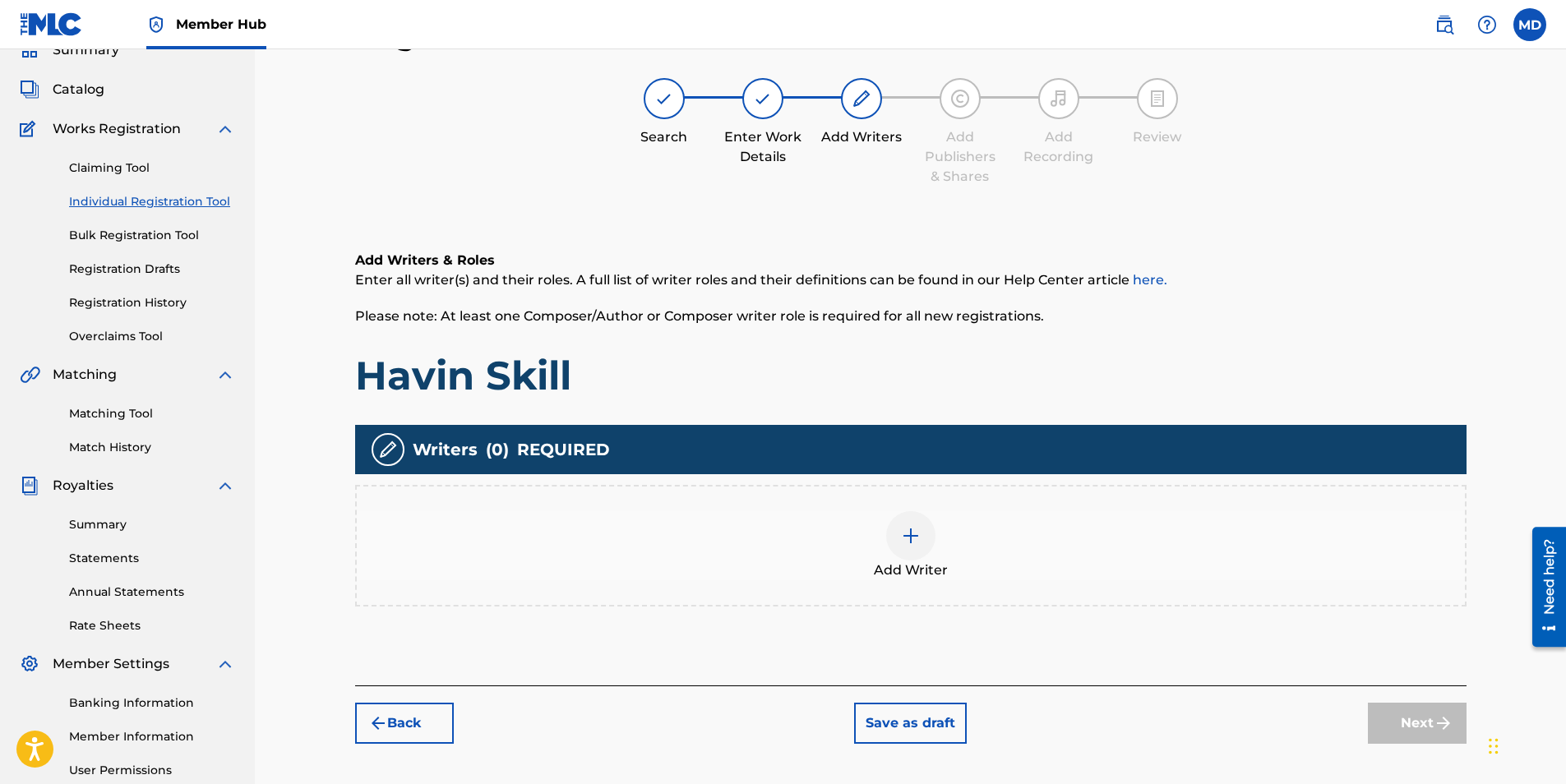
click at [905, 581] on div "Add Writer" at bounding box center [910, 546] width 1111 height 122
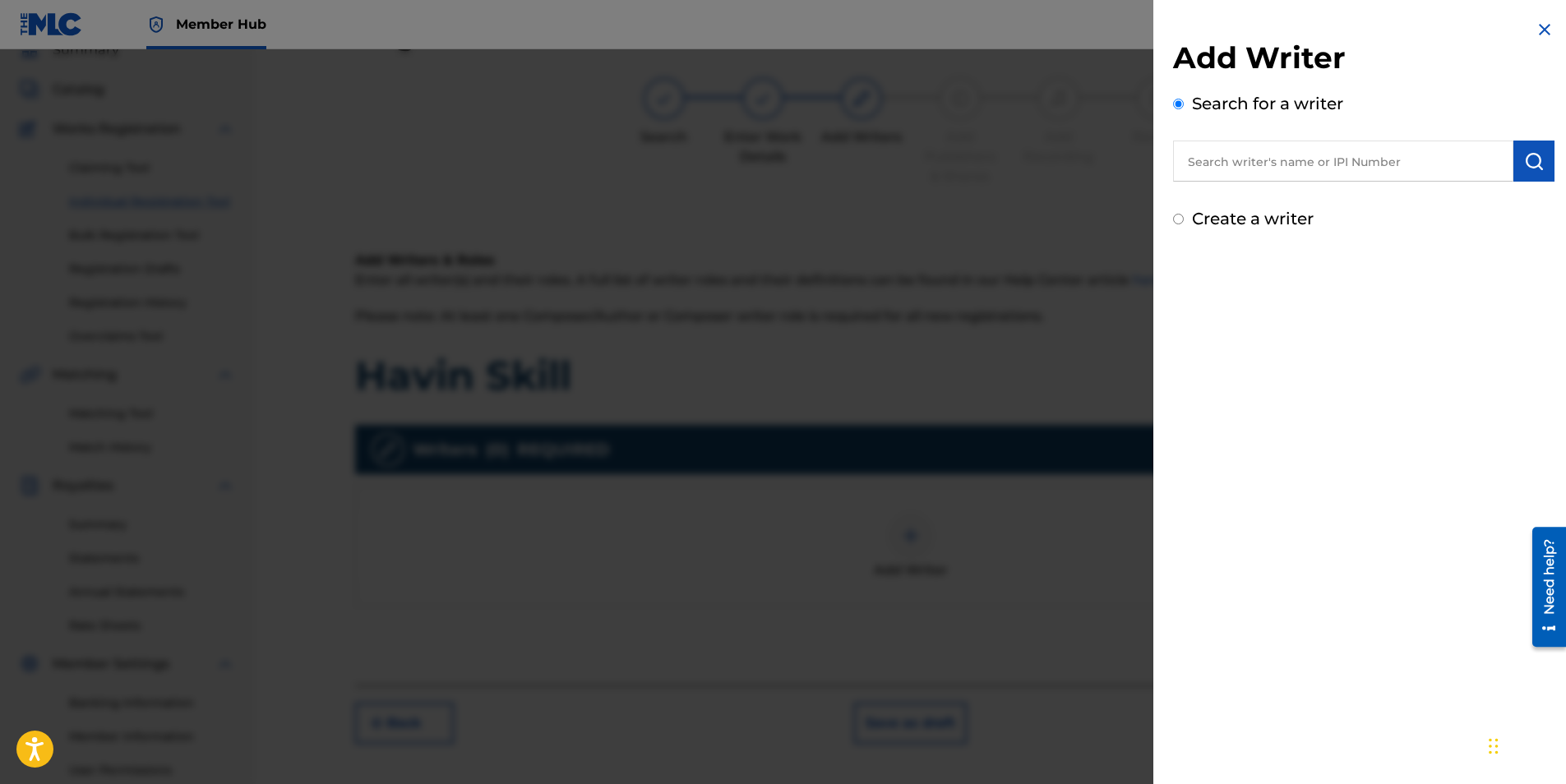
click at [1288, 170] on input "text" at bounding box center [1343, 161] width 340 height 41
type input "[PERSON_NAME]"
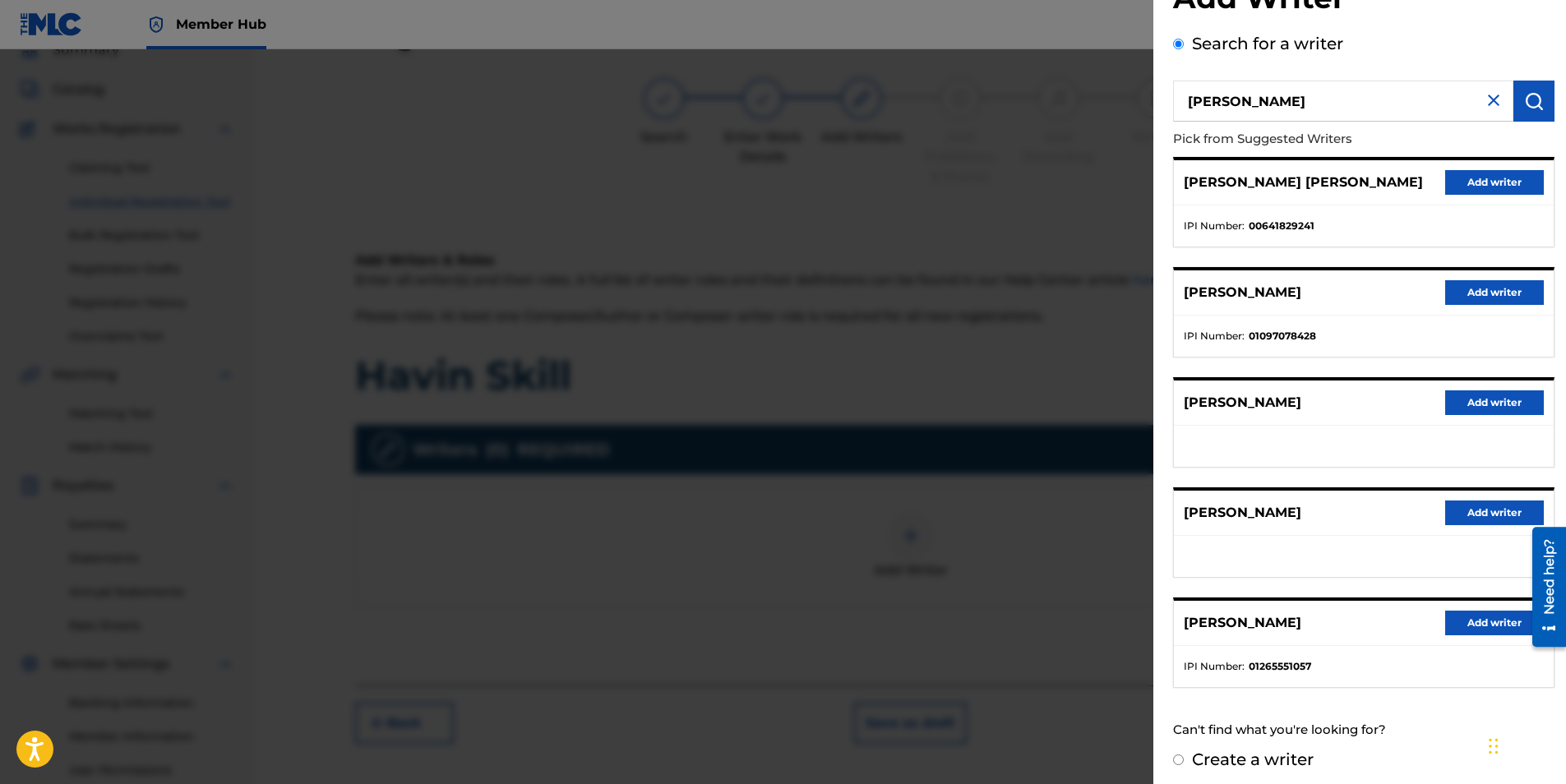
scroll to position [68, 0]
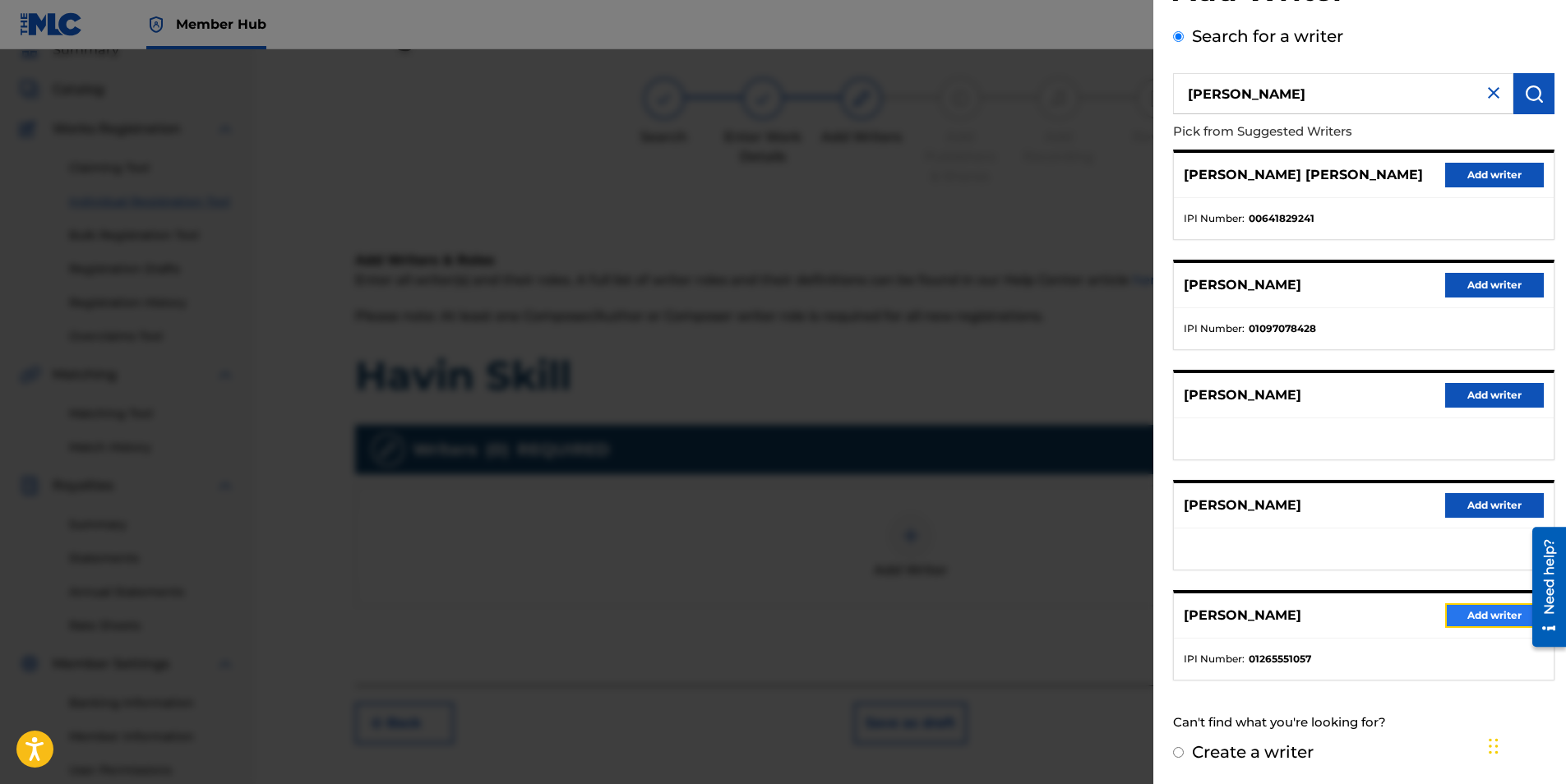
click at [1487, 611] on button "Add writer" at bounding box center [1494, 615] width 99 height 25
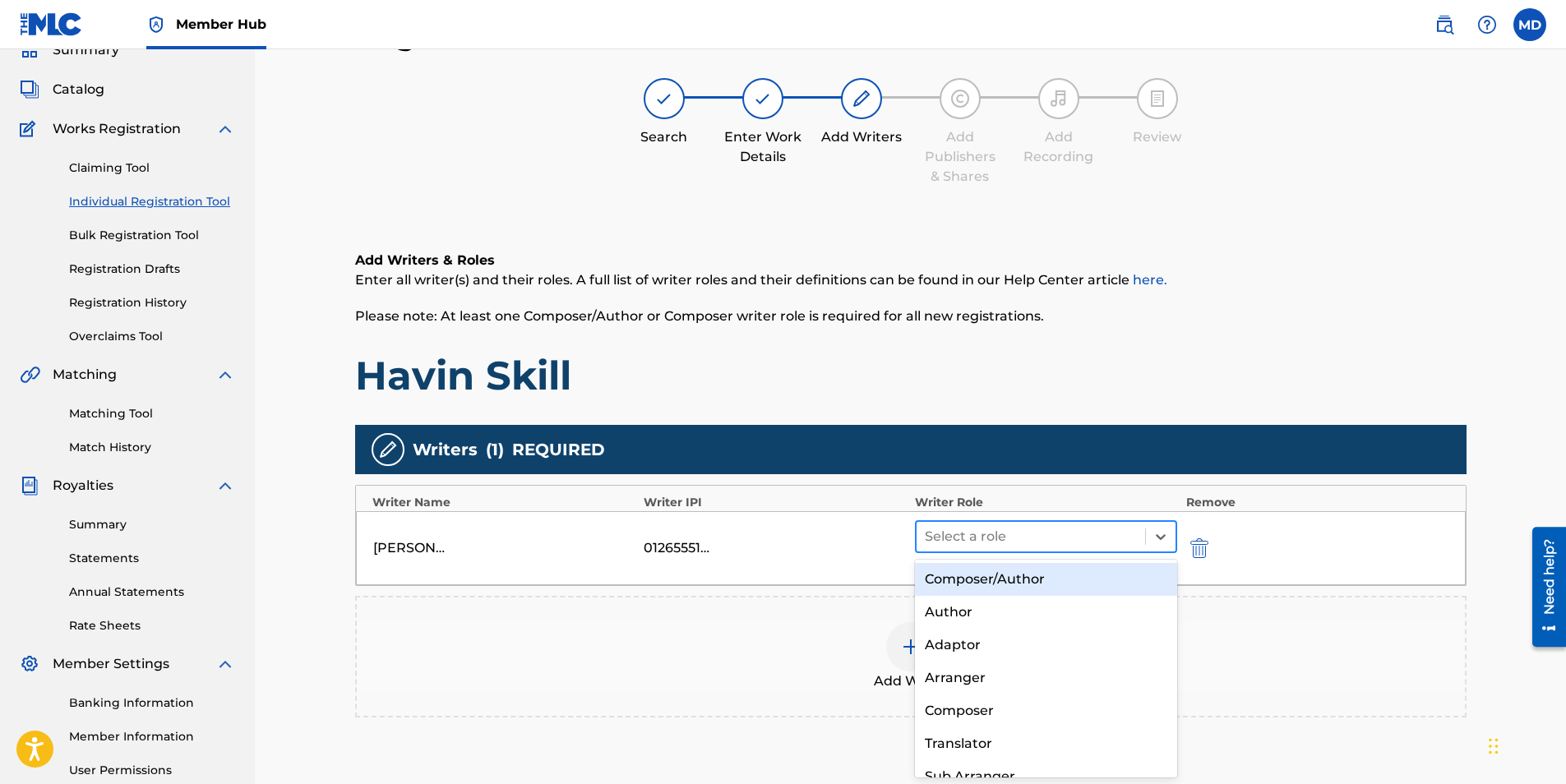
click at [1045, 535] on div at bounding box center [1031, 537] width 213 height 23
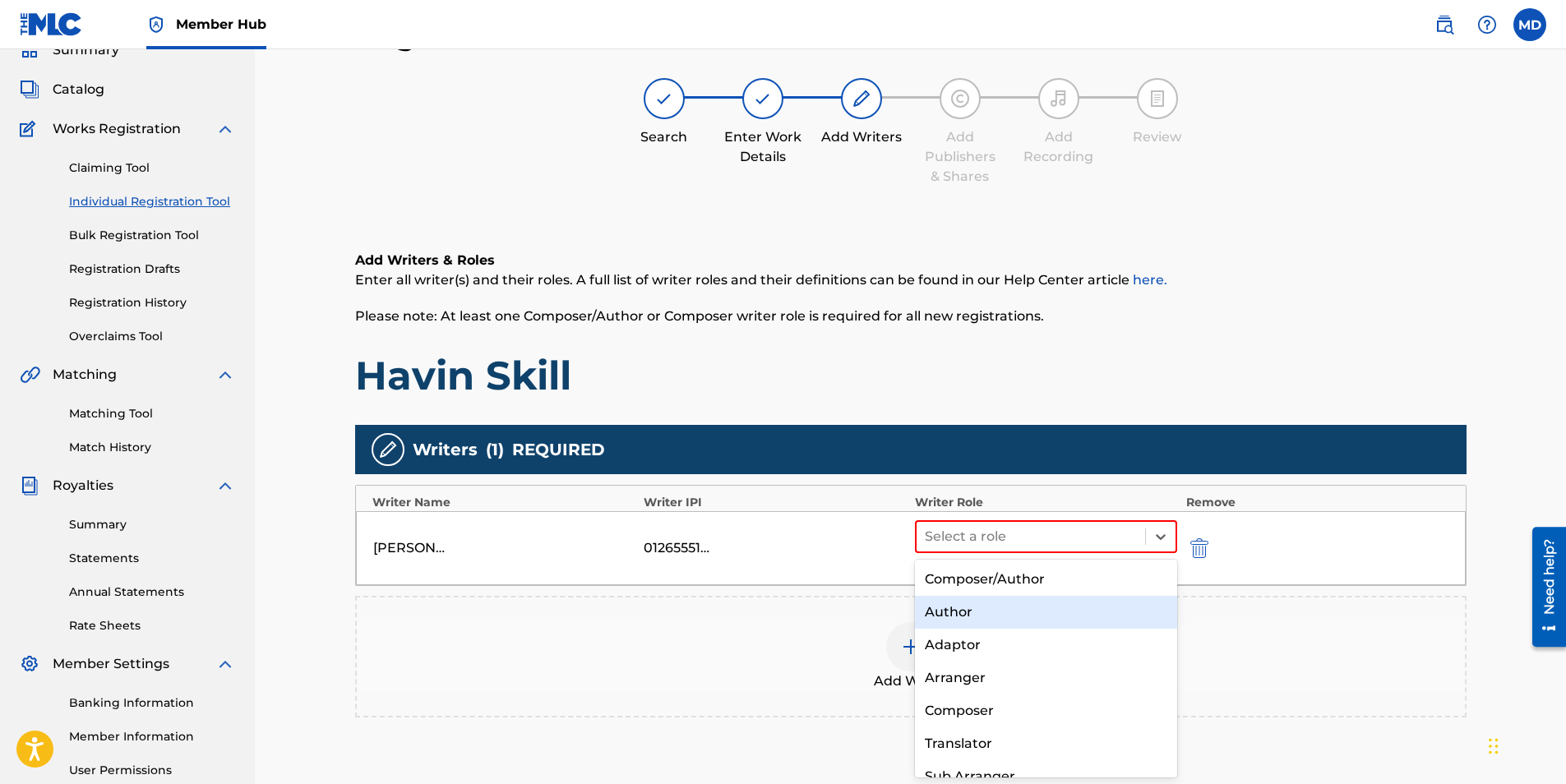
drag, startPoint x: 1032, startPoint y: 581, endPoint x: 1058, endPoint y: 618, distance: 45.2
click at [1049, 621] on div "Composer/Author Author Adaptor Arranger Composer Translator Sub Arranger Sub Au…" at bounding box center [1046, 669] width 263 height 218
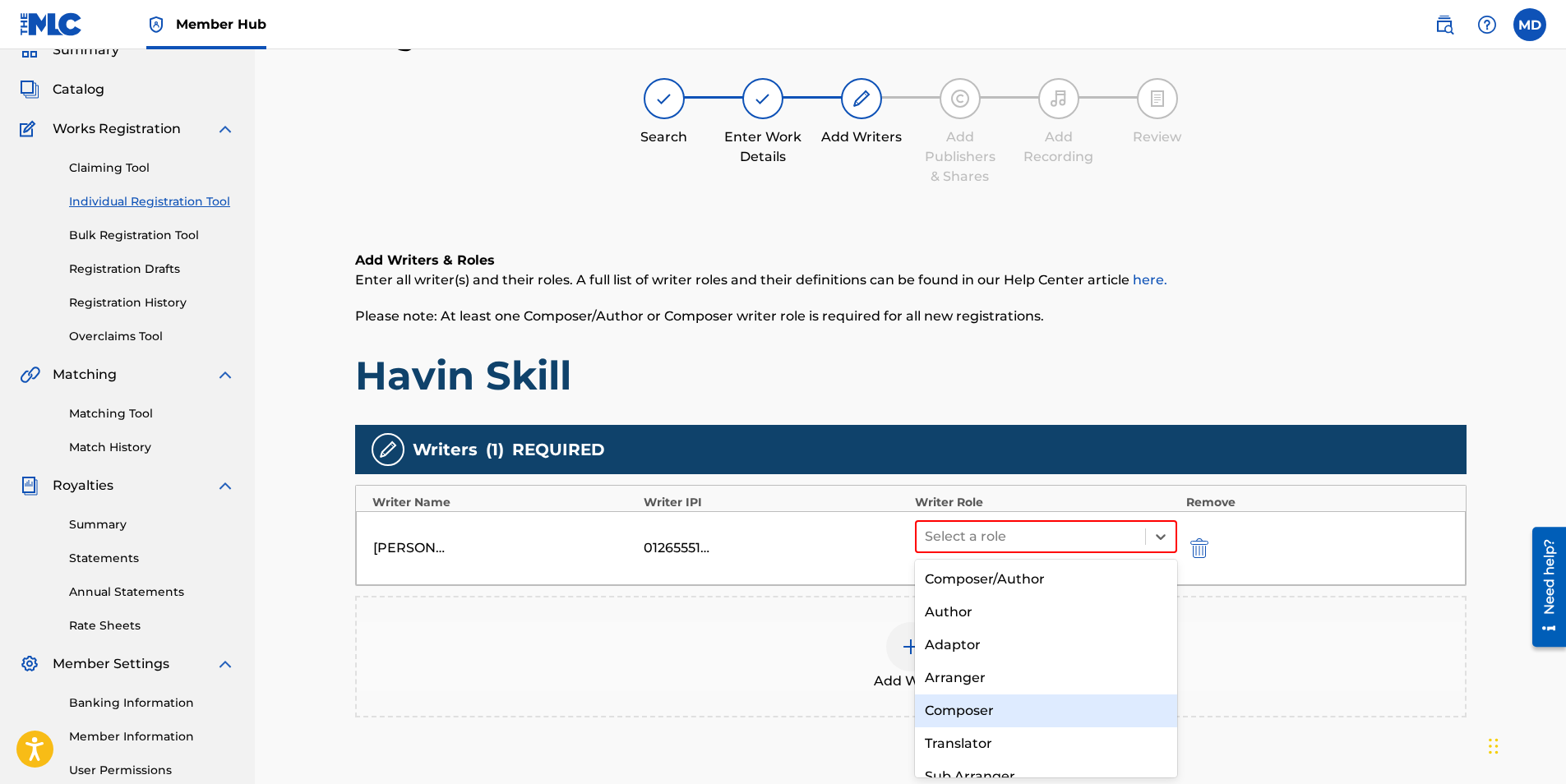
click at [1038, 704] on div "Composer" at bounding box center [1046, 711] width 263 height 33
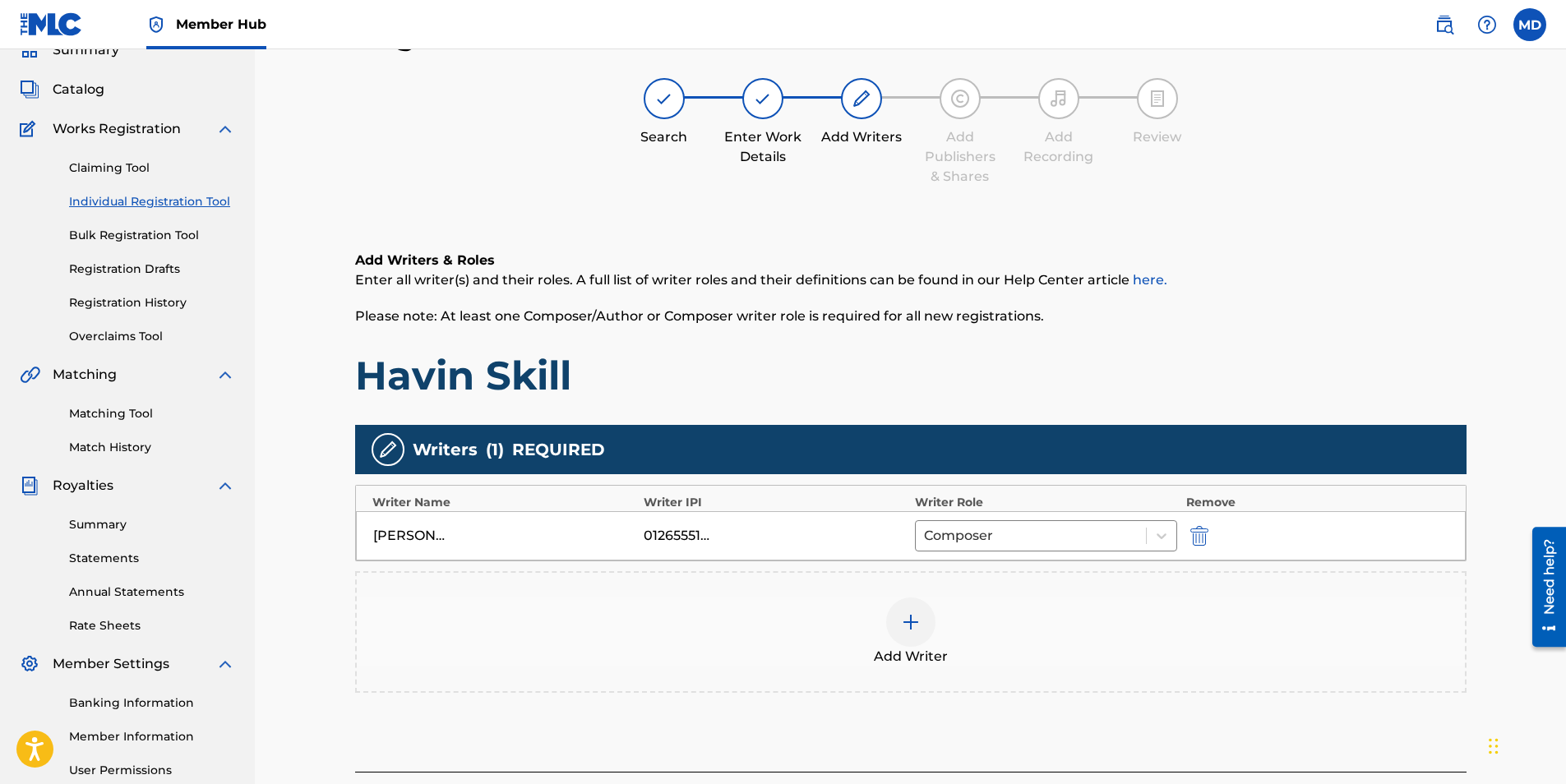
scroll to position [235, 0]
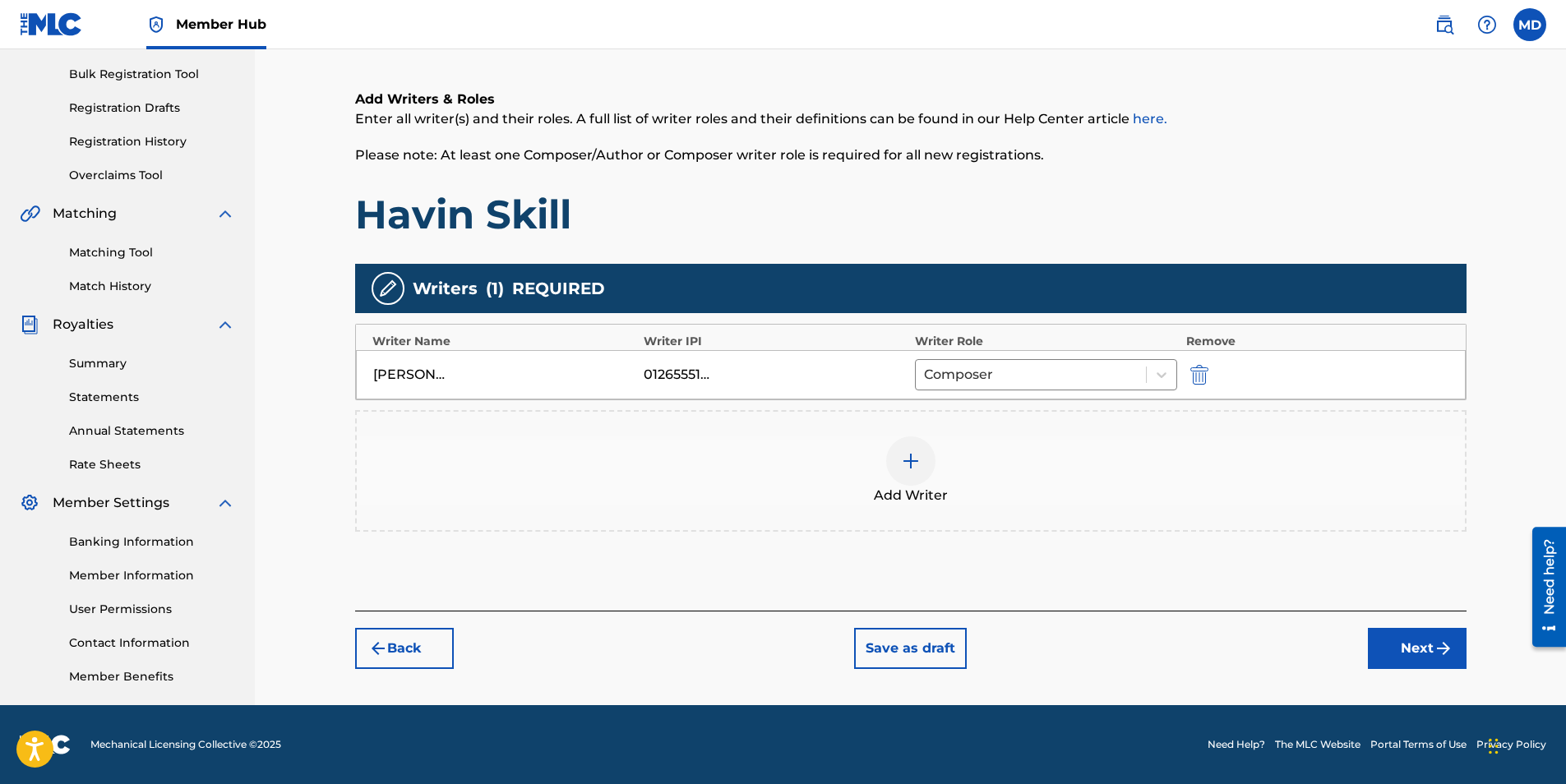
click at [923, 453] on div at bounding box center [911, 461] width 49 height 49
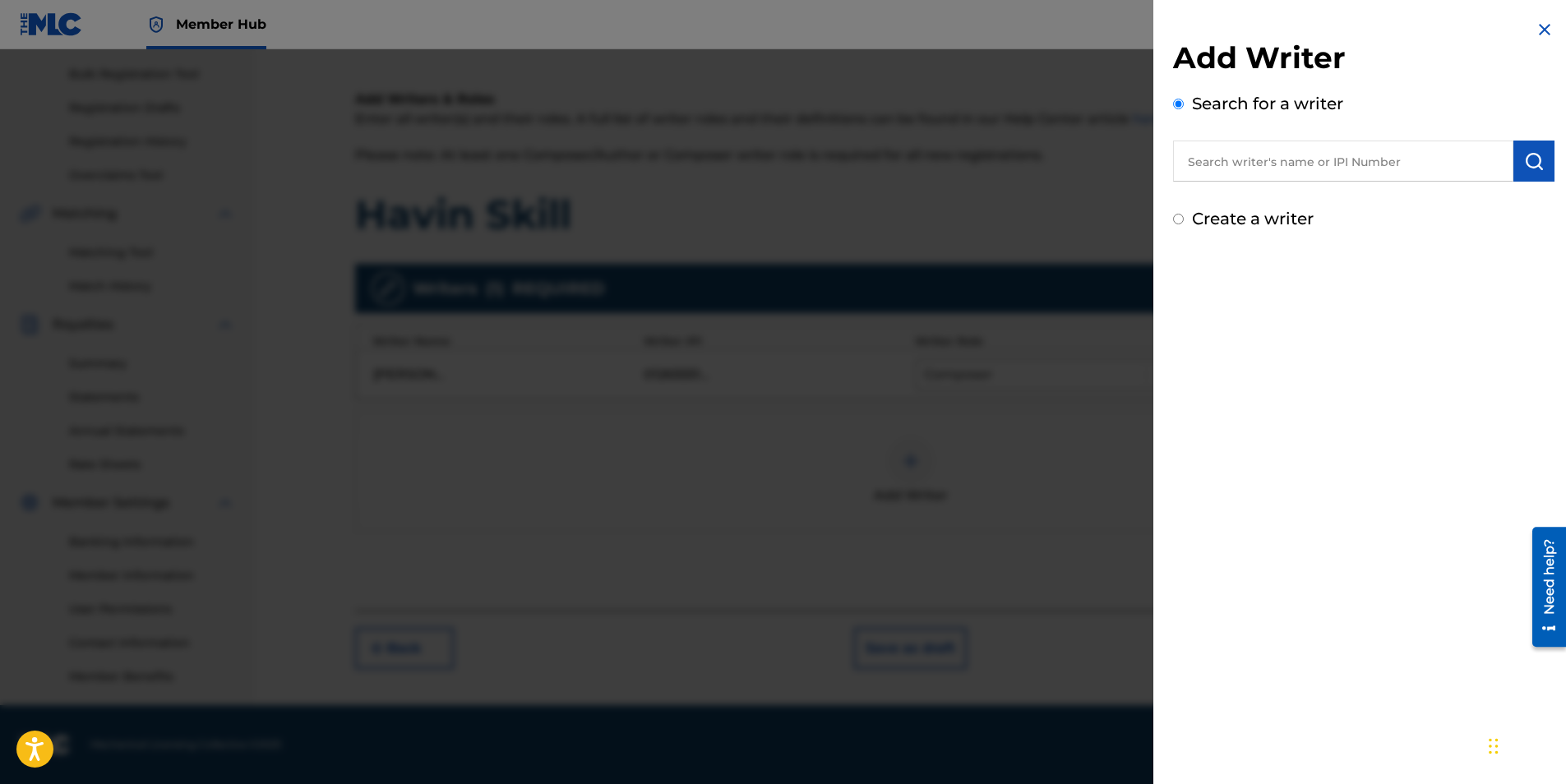
click at [1273, 173] on input "text" at bounding box center [1343, 161] width 340 height 41
type input "[PERSON_NAME]"
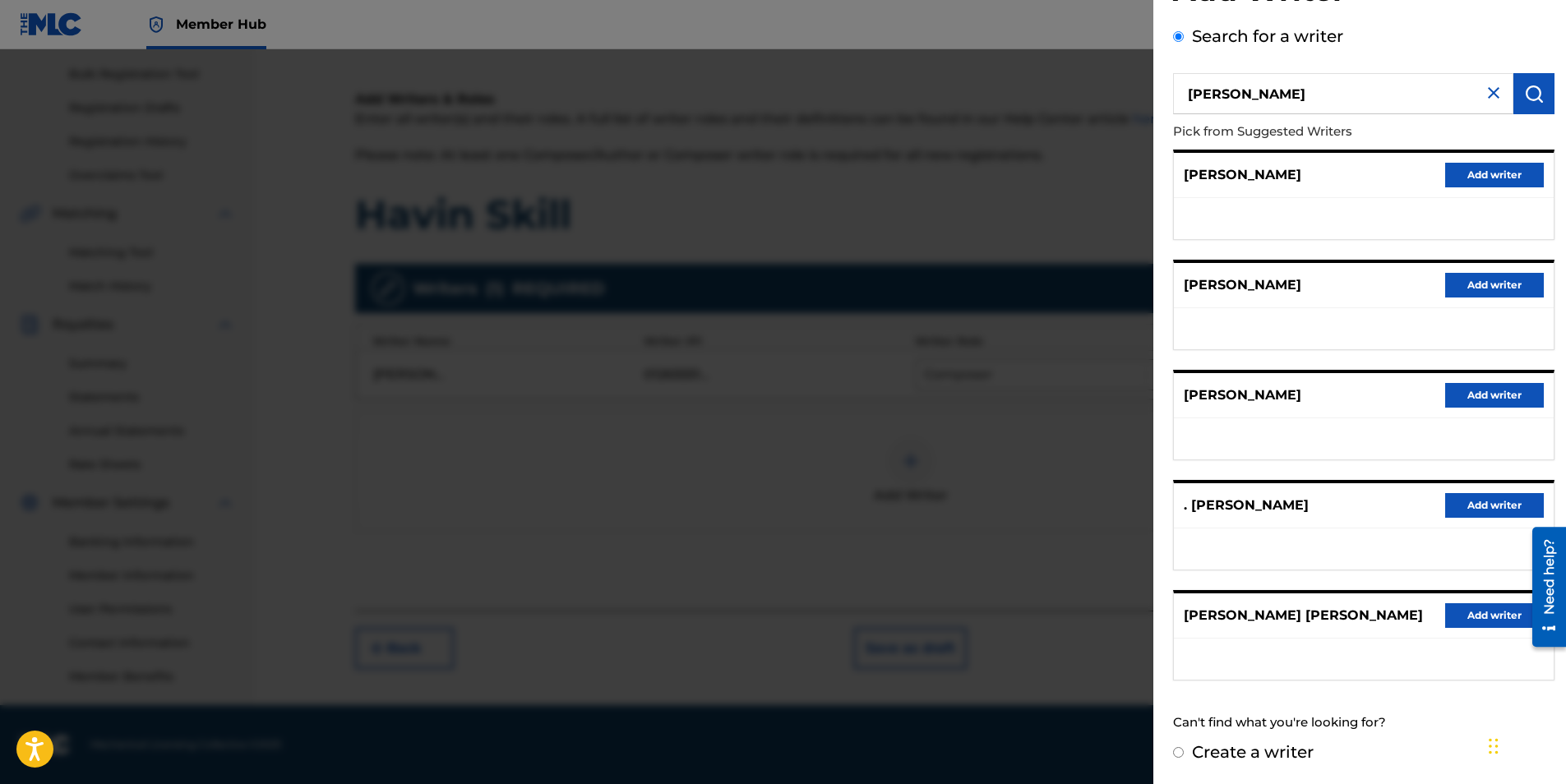
scroll to position [0, 0]
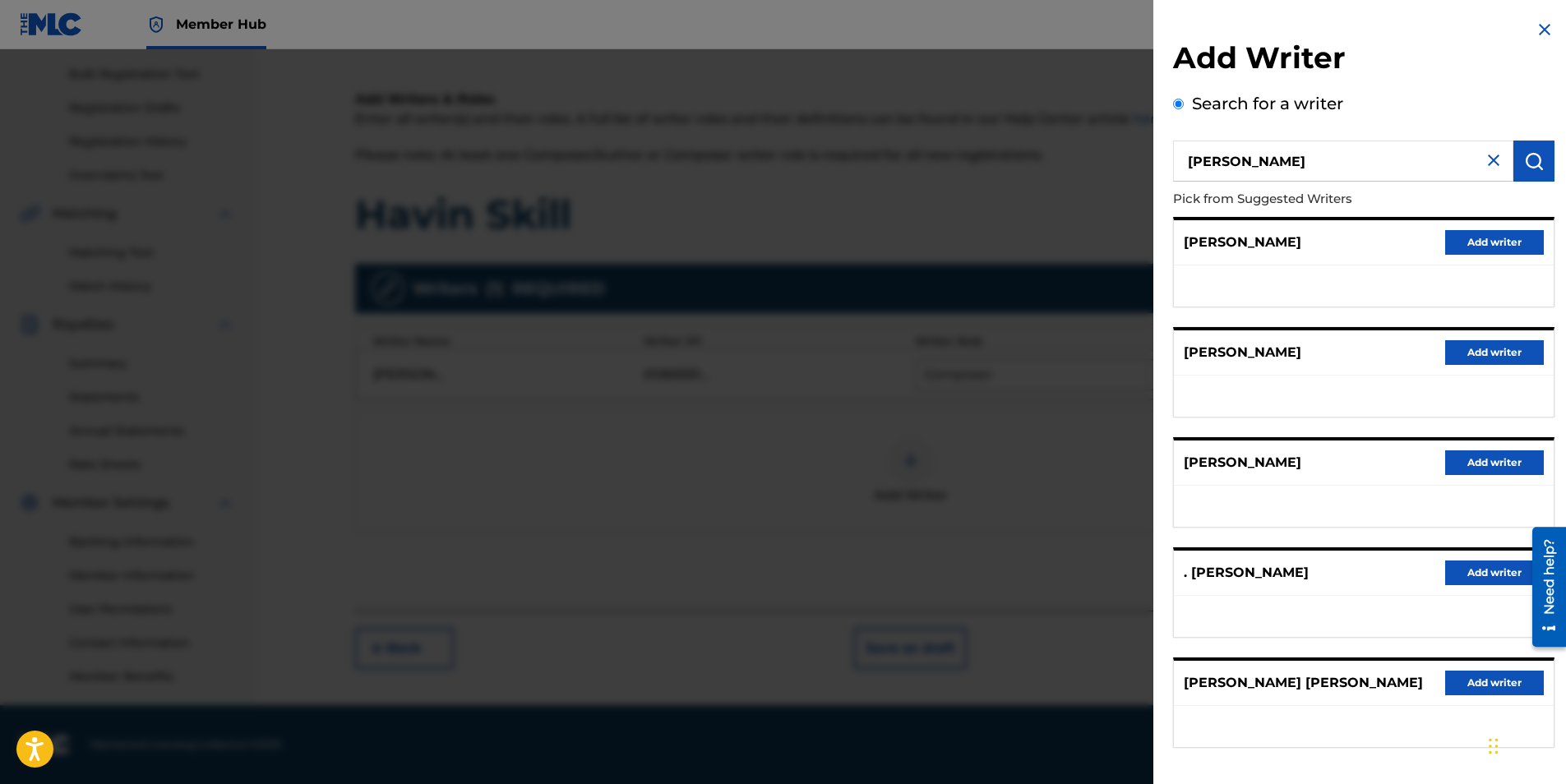
click at [1493, 161] on img at bounding box center [1494, 161] width 20 height 20
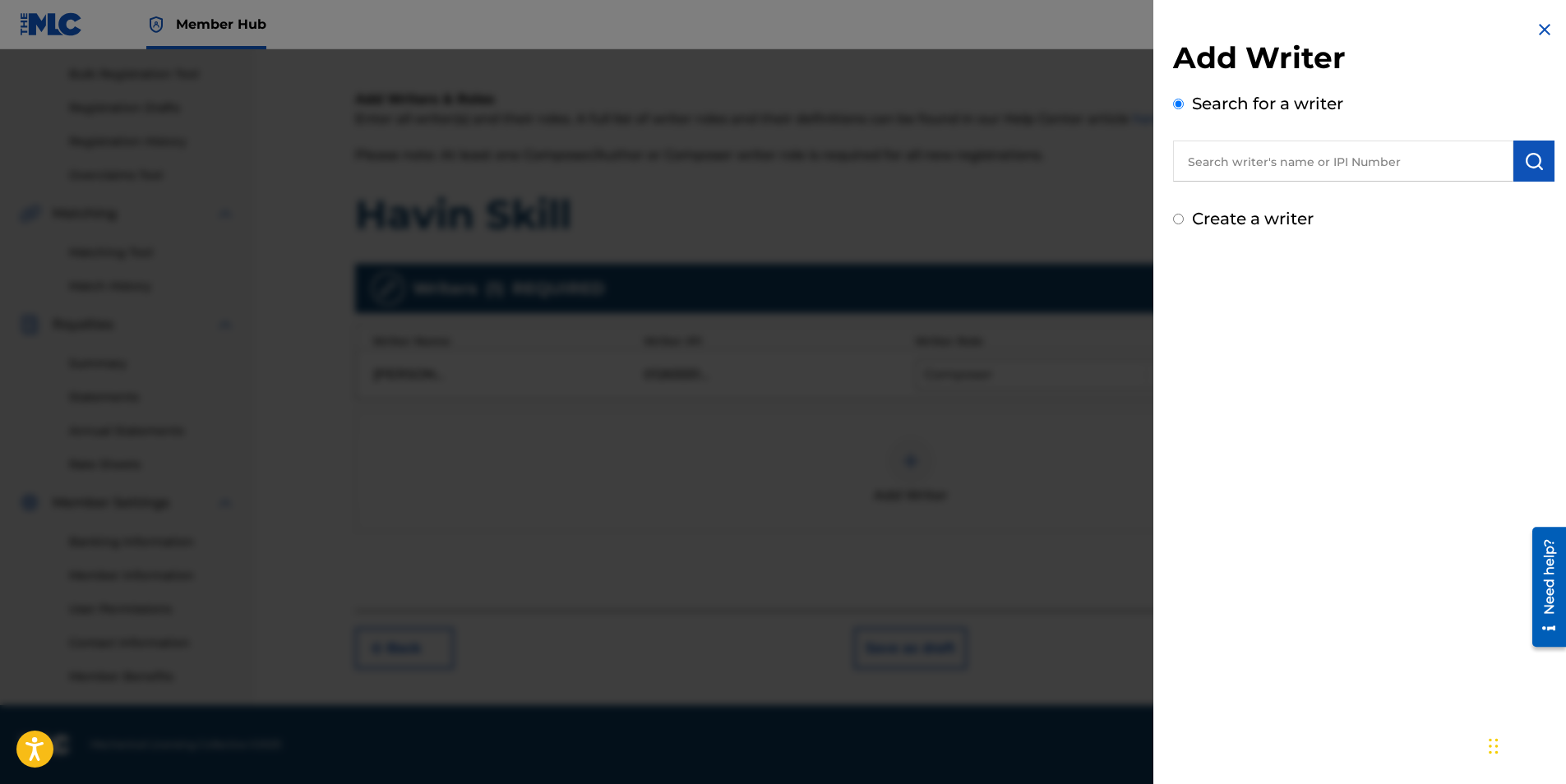
click at [1283, 219] on label "Create a writer" at bounding box center [1253, 218] width 122 height 20
radio input "true"
click at [1184, 219] on input "Create a writer" at bounding box center [1178, 218] width 11 height 11
radio input "false"
radio input "true"
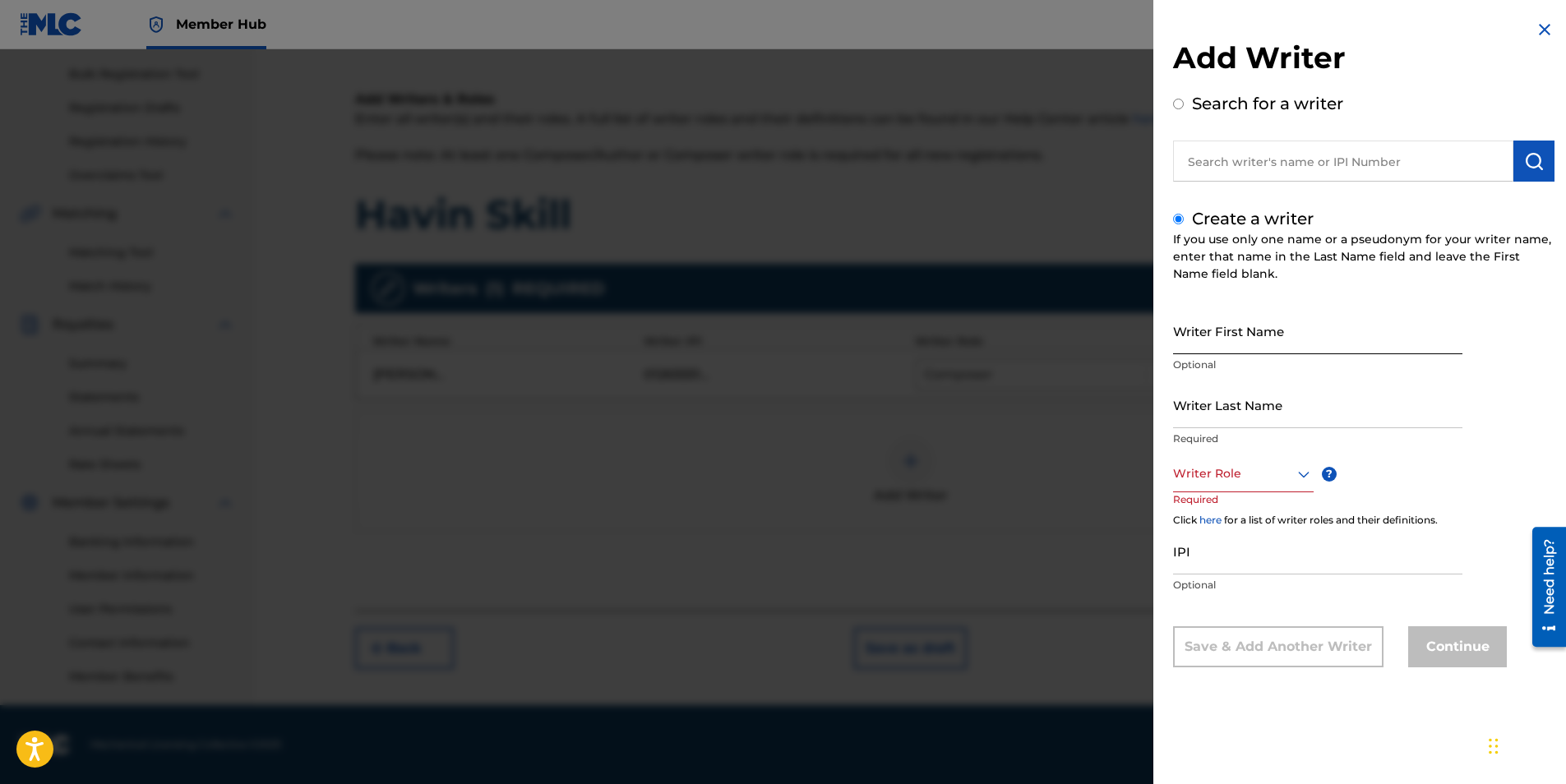
click at [1261, 327] on input "Writer First Name" at bounding box center [1317, 330] width 289 height 47
type input "[PERSON_NAME]"
click at [1305, 412] on input "Writer Last Name" at bounding box center [1317, 404] width 289 height 47
type input "[PERSON_NAME]"
click at [1252, 469] on div at bounding box center [1243, 474] width 141 height 21
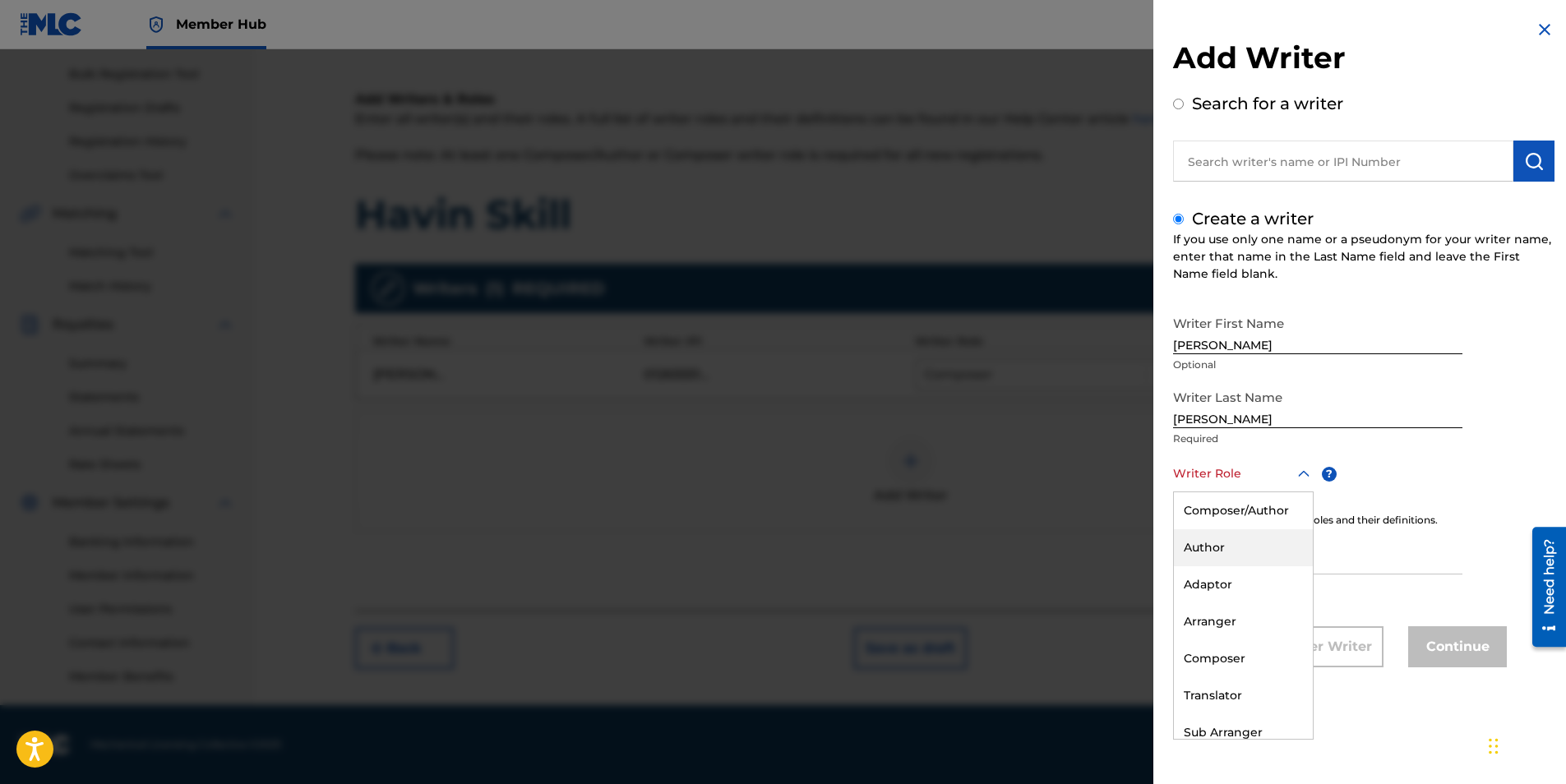
drag, startPoint x: 1245, startPoint y: 653, endPoint x: 1255, endPoint y: 525, distance: 128.4
click at [1255, 525] on div "Composer/Author Author Adaptor Arranger Composer Translator Sub Arranger Sub Au…" at bounding box center [1243, 615] width 139 height 246
click at [1241, 544] on div "Author" at bounding box center [1243, 548] width 139 height 37
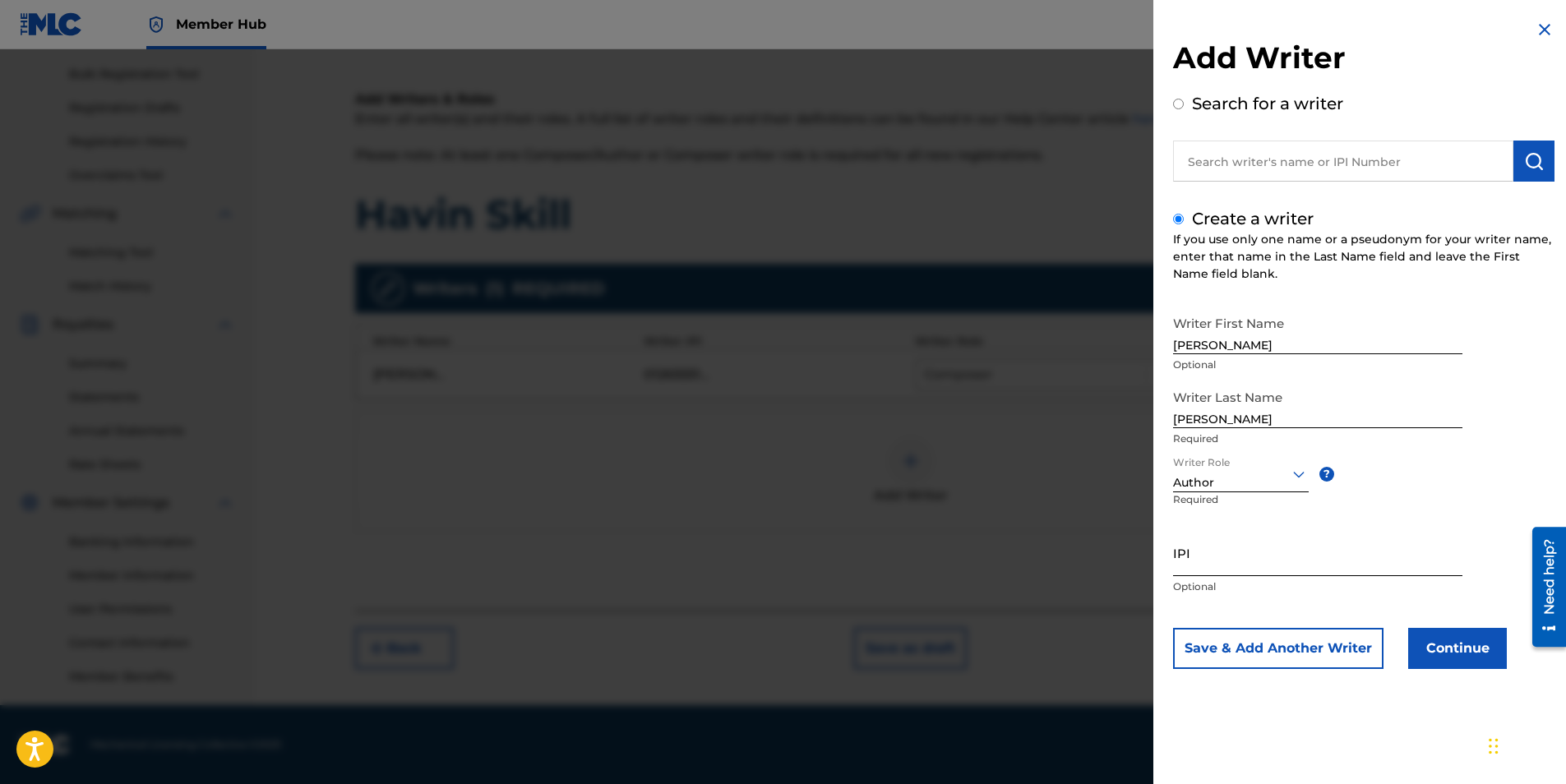
click at [1314, 558] on input "IPI" at bounding box center [1317, 553] width 289 height 47
click at [1435, 642] on button "Continue" at bounding box center [1457, 648] width 99 height 41
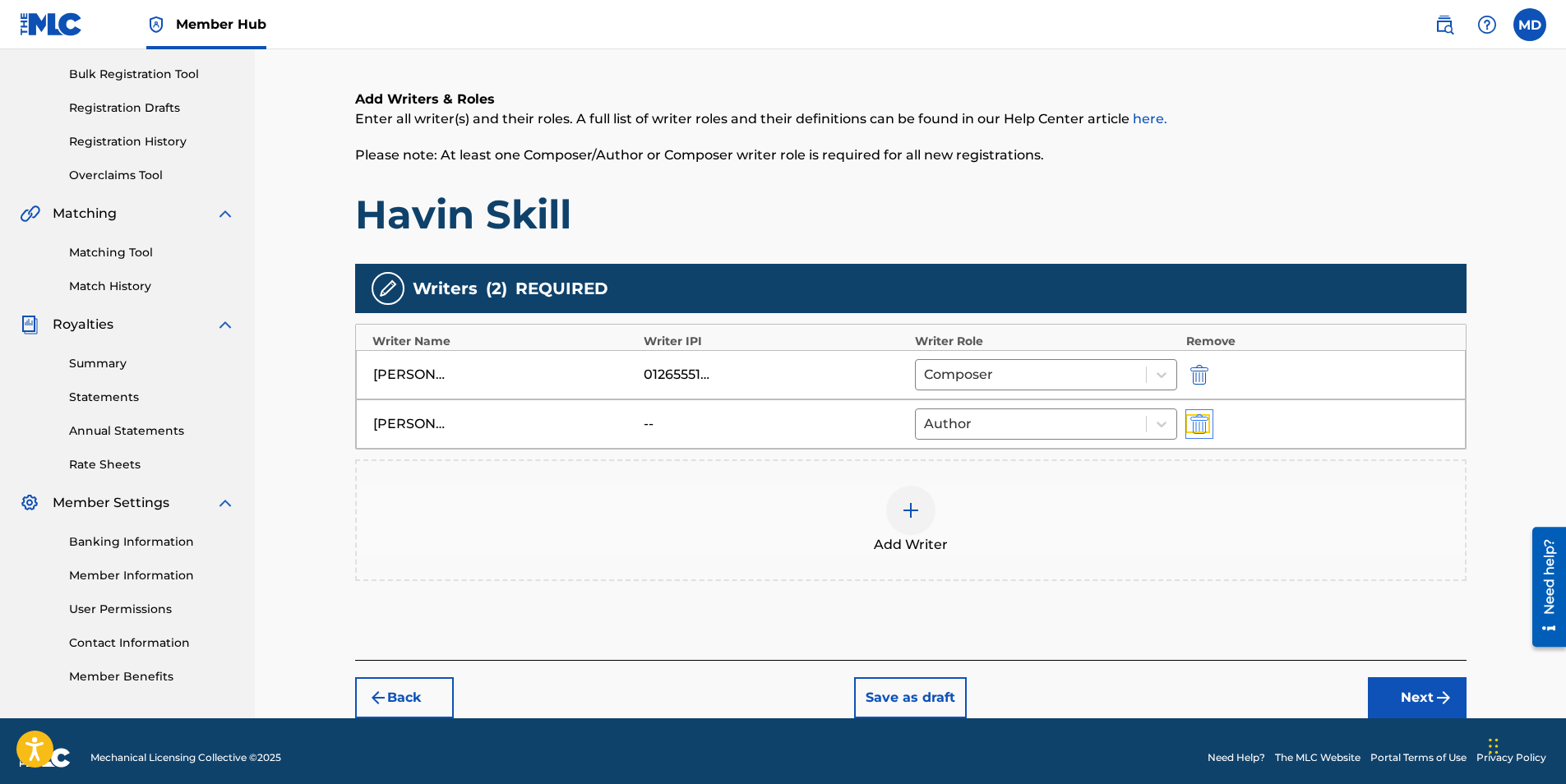
click at [1202, 425] on img "submit" at bounding box center [1199, 424] width 18 height 20
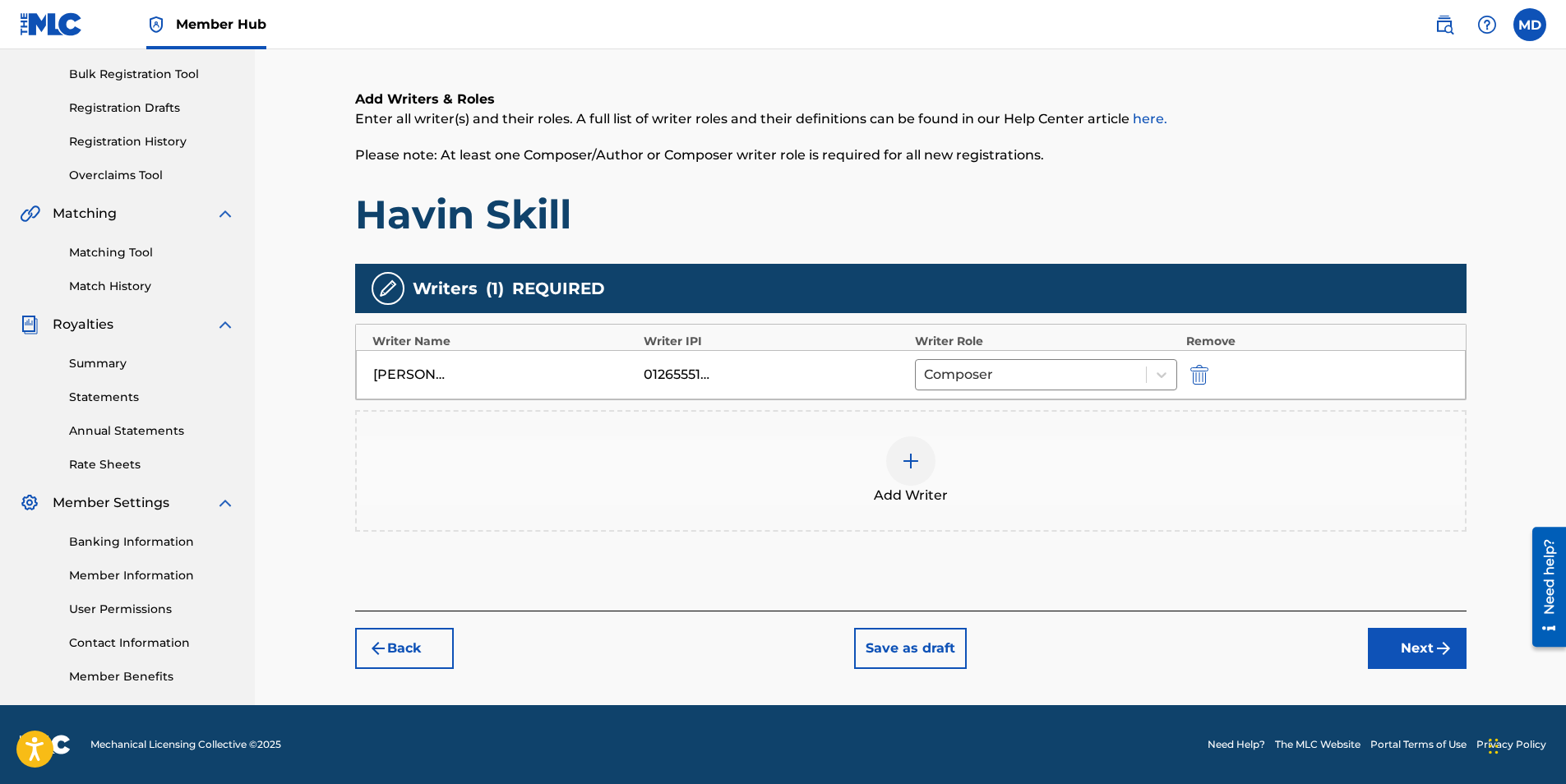
click at [899, 465] on div at bounding box center [911, 461] width 49 height 49
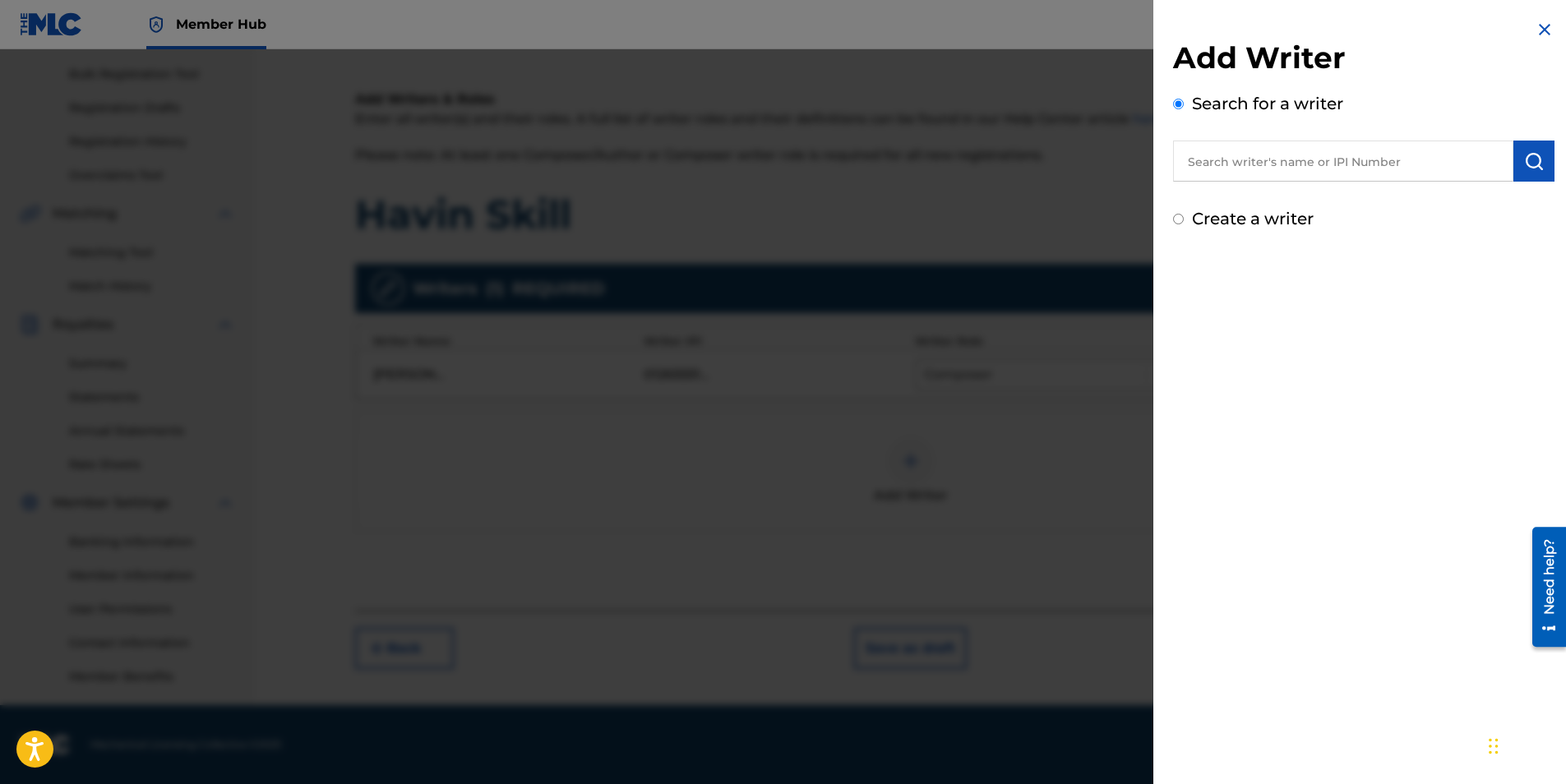
click at [1345, 150] on input "text" at bounding box center [1343, 161] width 340 height 41
type input "[PERSON_NAME]"
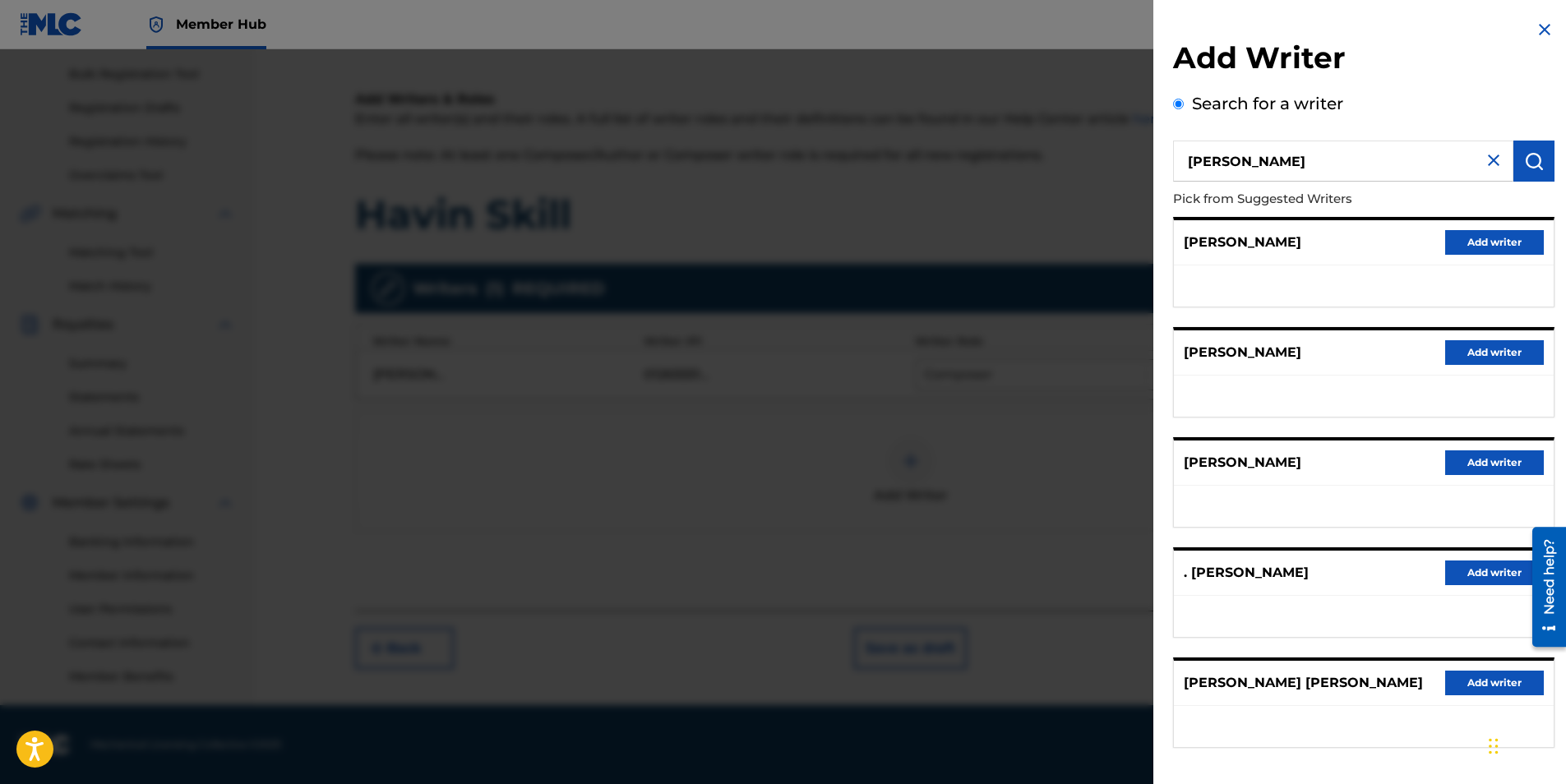
scroll to position [68, 0]
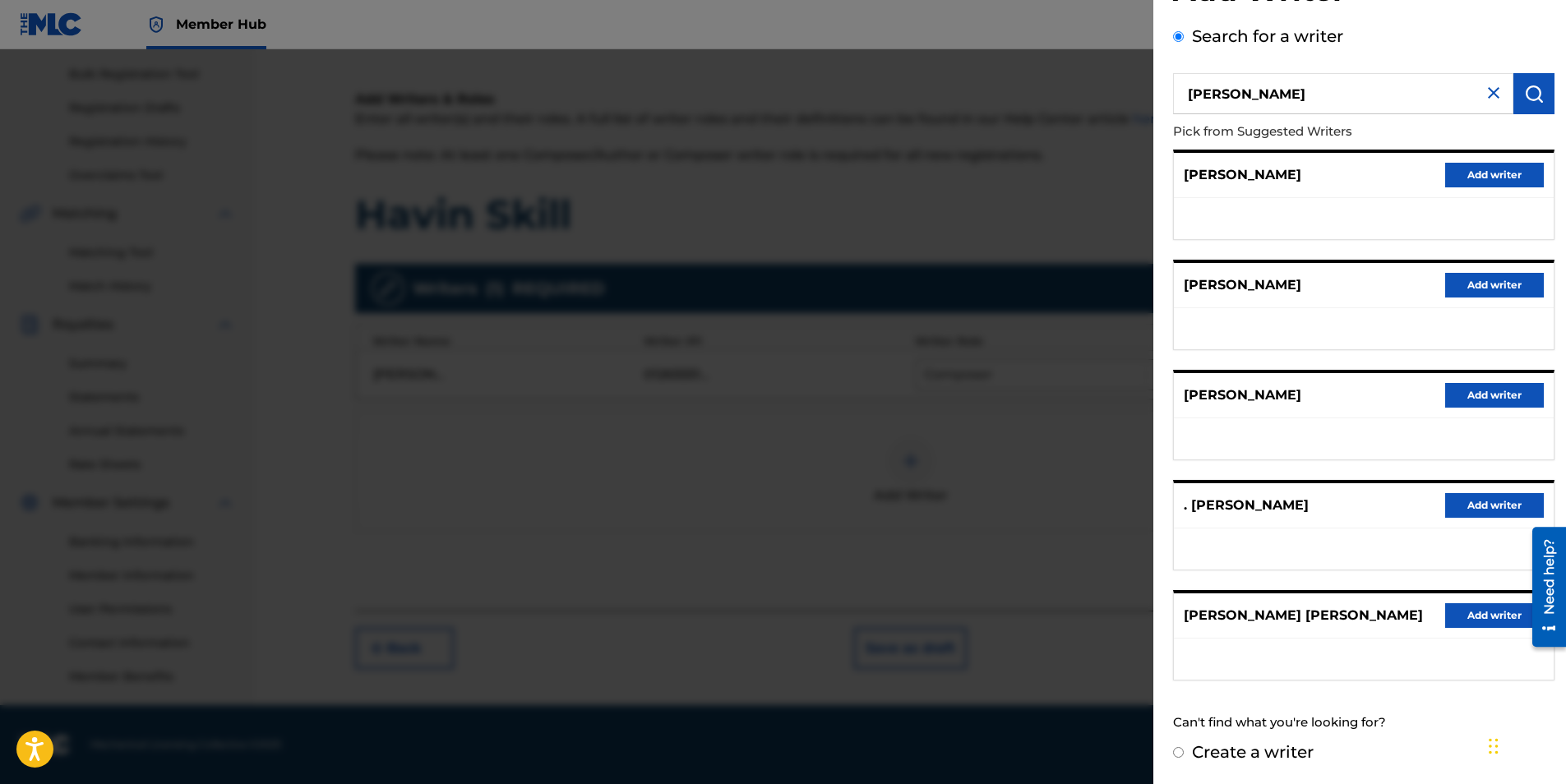
click at [1286, 758] on label "Create a writer" at bounding box center [1253, 752] width 122 height 20
radio input "true"
click at [1184, 758] on input "Create a writer" at bounding box center [1178, 752] width 11 height 11
radio input "false"
radio input "true"
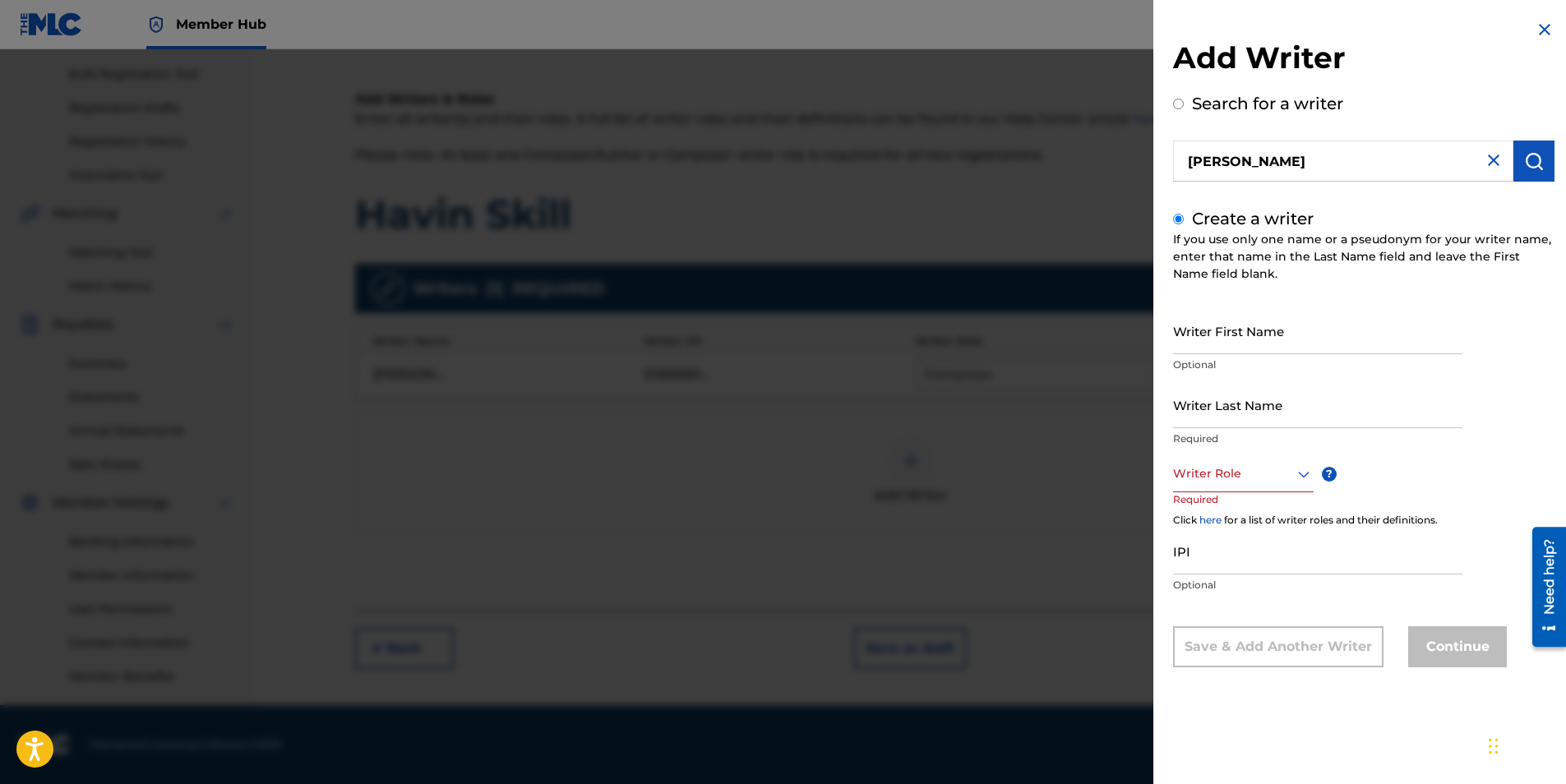
scroll to position [0, 0]
click at [1321, 329] on input "Writer First Name" at bounding box center [1317, 330] width 289 height 47
type input "[PERSON_NAME]"
click at [1297, 389] on input "Writer Last Name" at bounding box center [1317, 404] width 289 height 47
type input "[PERSON_NAME]"
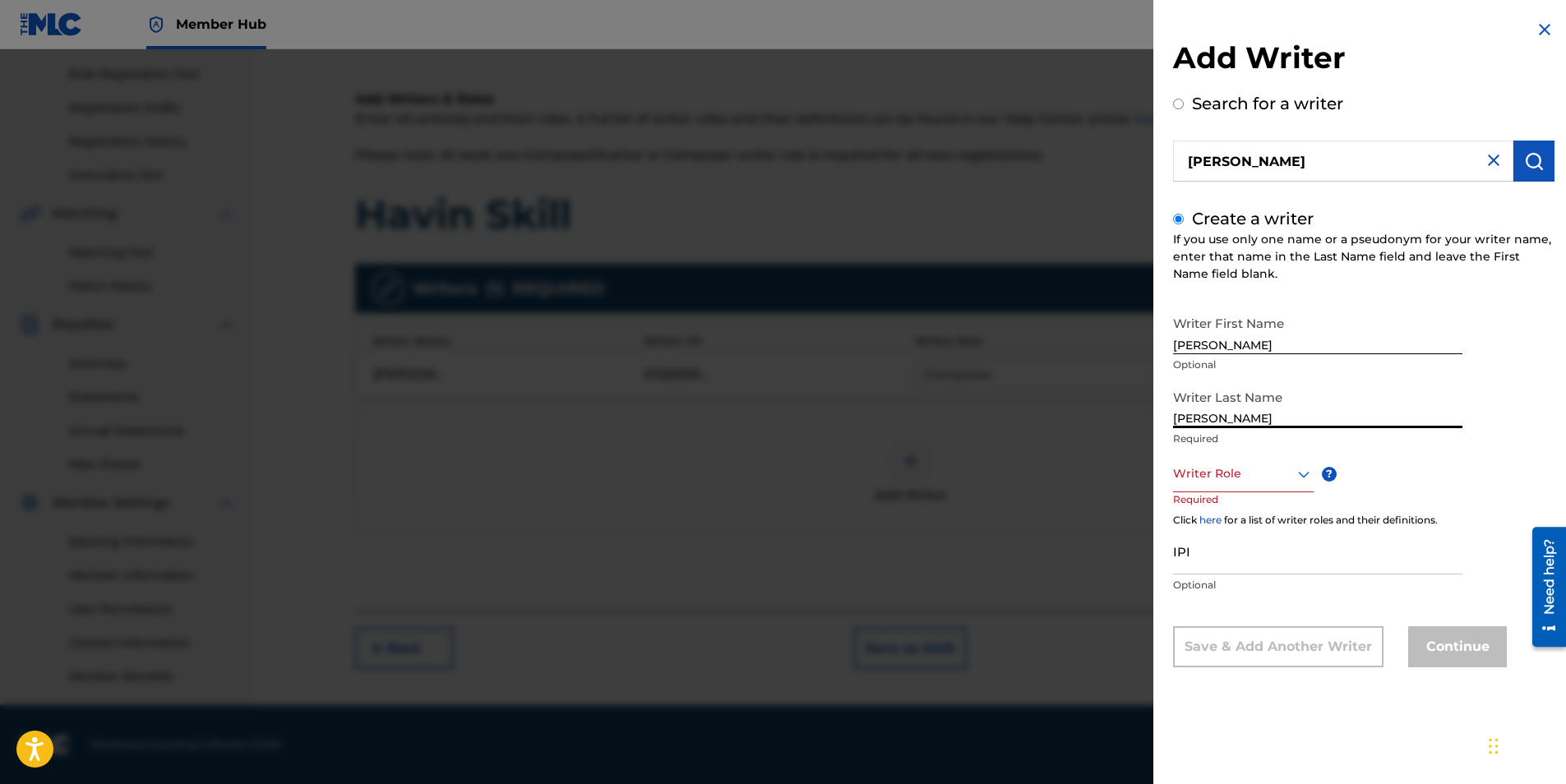
click at [1290, 485] on div "Writer Role" at bounding box center [1243, 474] width 141 height 37
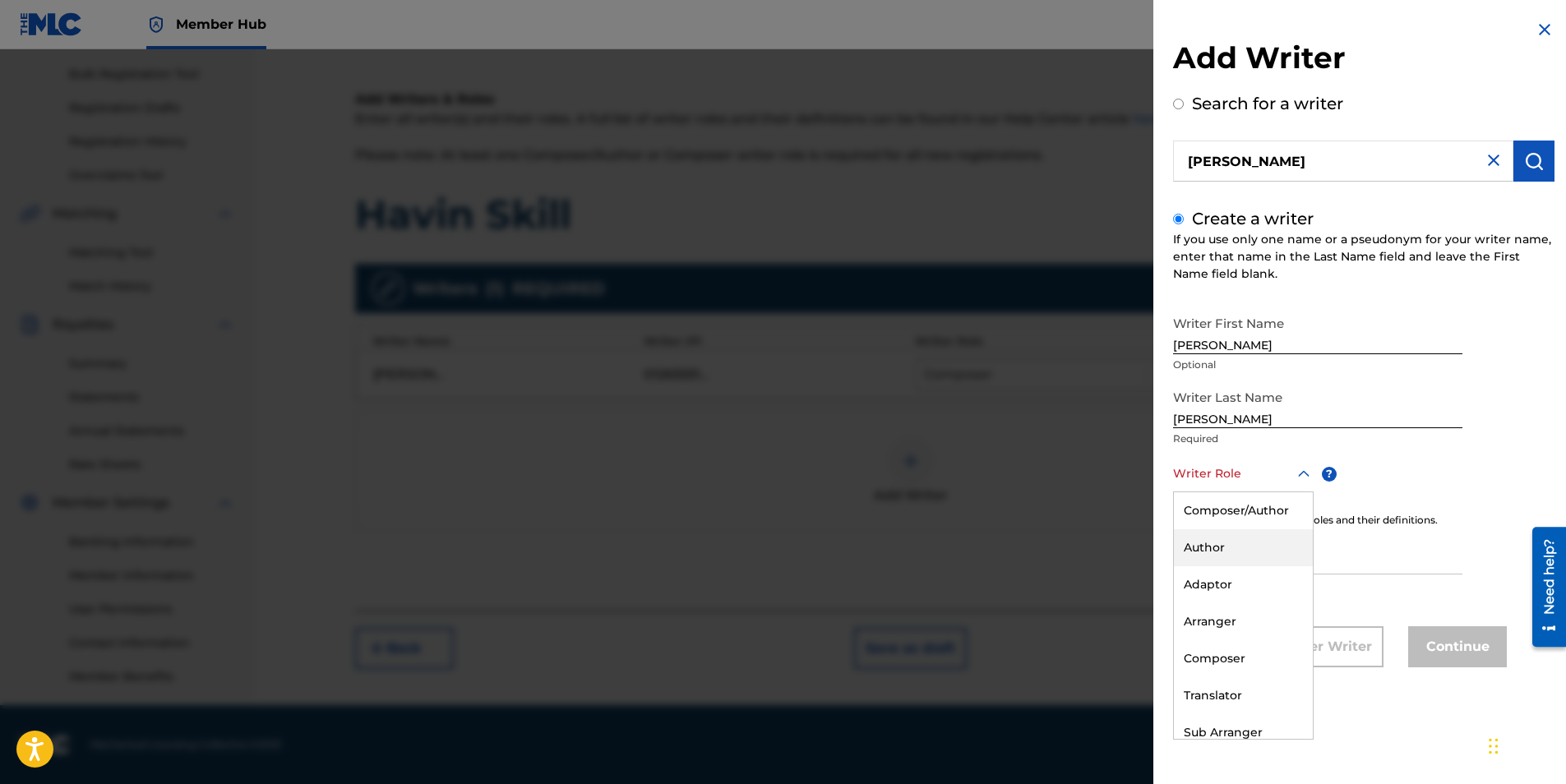
click at [1252, 548] on div "Author" at bounding box center [1243, 548] width 139 height 37
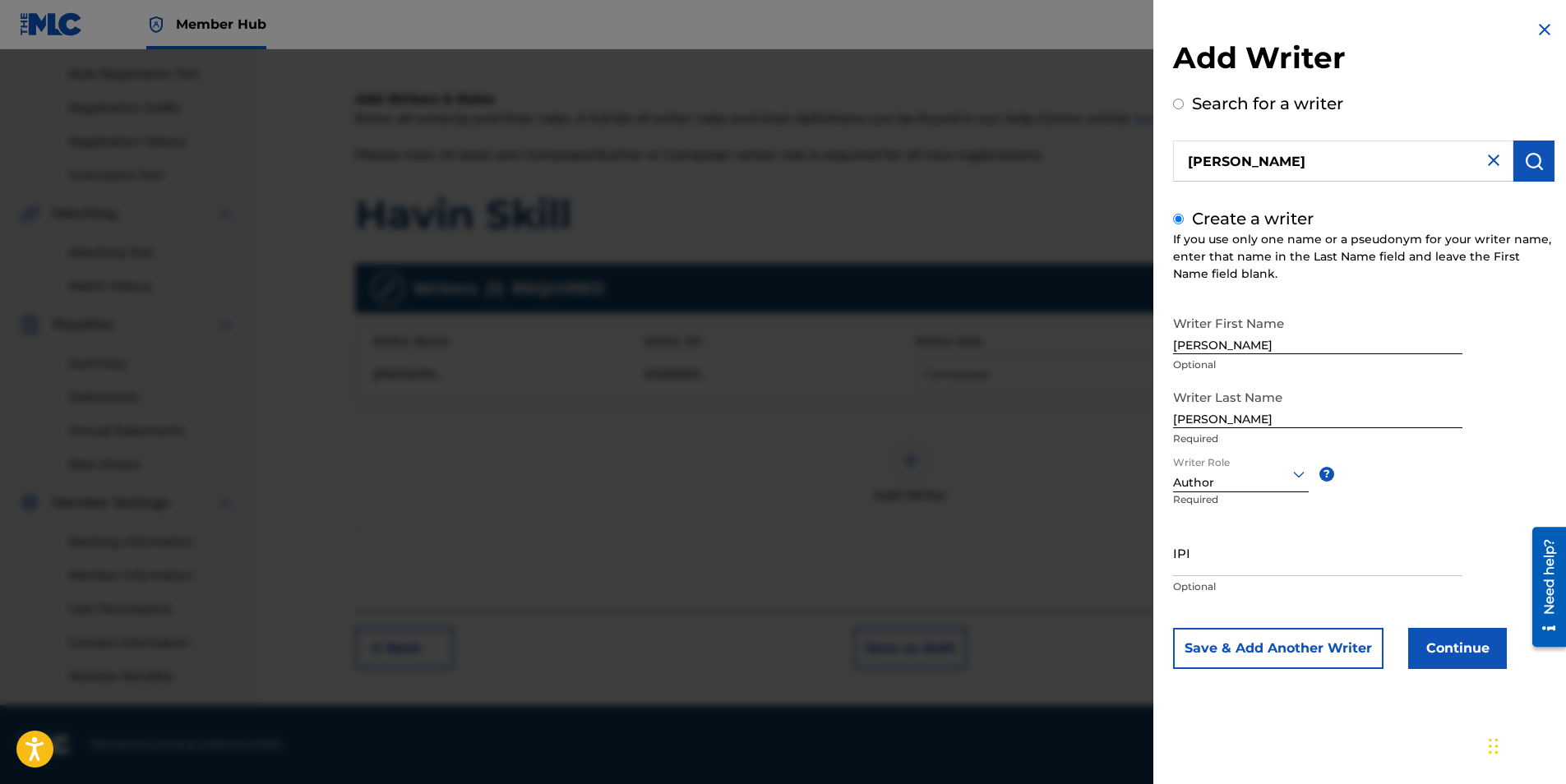
click at [1256, 485] on div "Author" at bounding box center [1241, 483] width 136 height 17
click at [1423, 506] on div "Writer First Name [PERSON_NAME] Optional Writer Last Name [PERSON_NAME] Require…" at bounding box center [1363, 488] width 381 height 362
click at [1440, 642] on button "Continue" at bounding box center [1457, 648] width 99 height 41
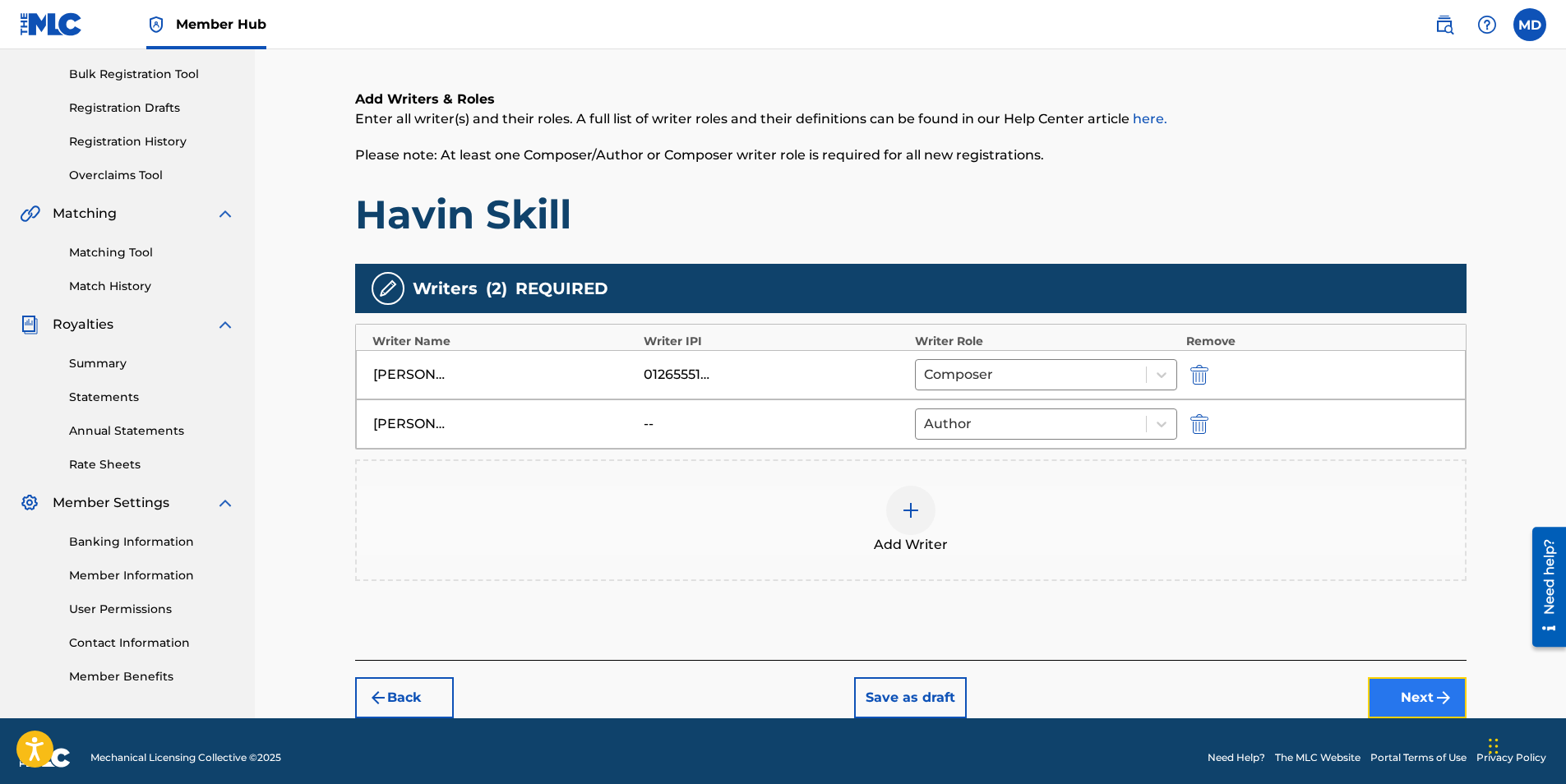
click at [1437, 694] on img "submit" at bounding box center [1443, 698] width 20 height 20
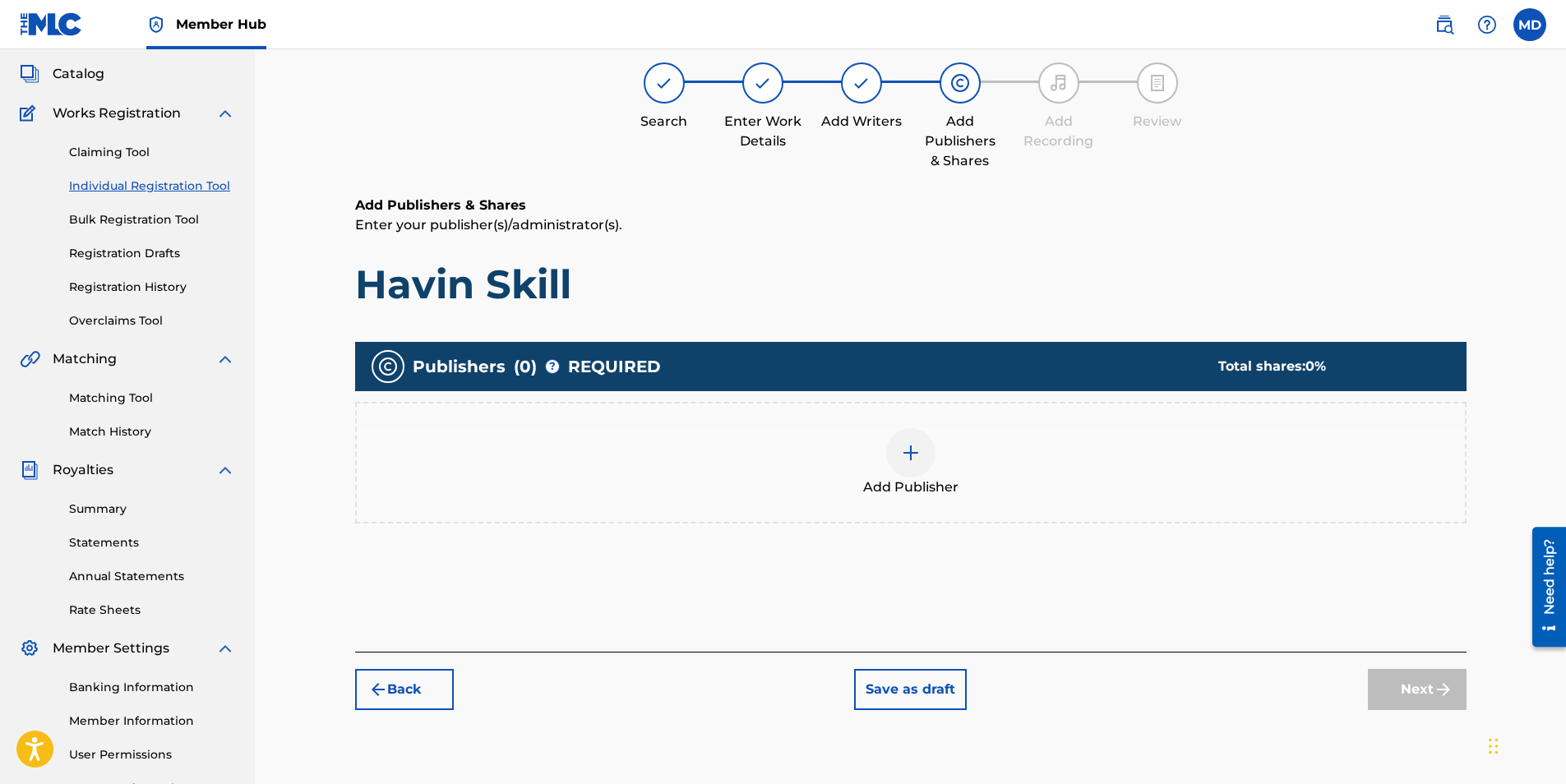
scroll to position [74, 0]
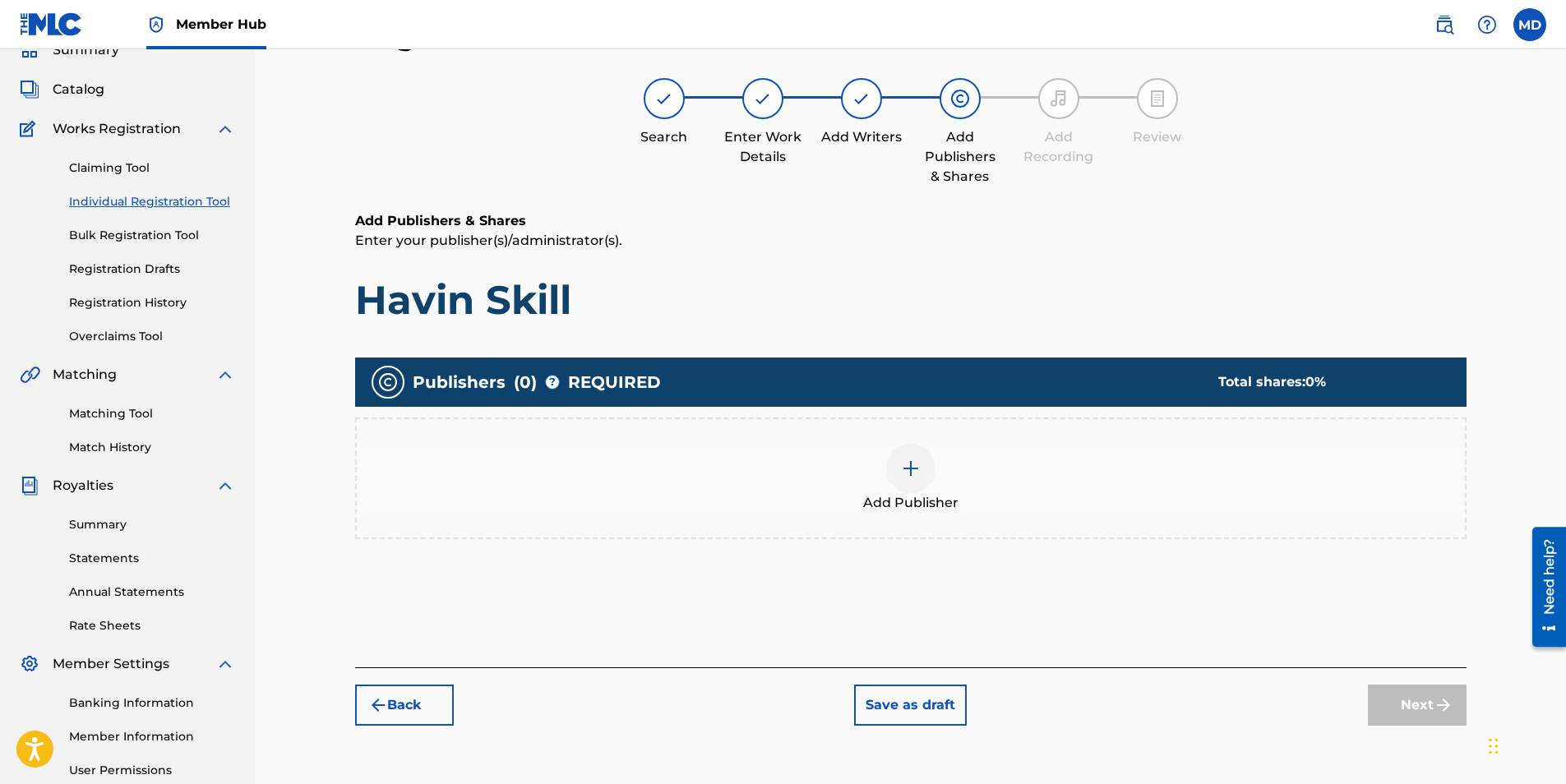
click at [897, 486] on div at bounding box center [911, 469] width 49 height 49
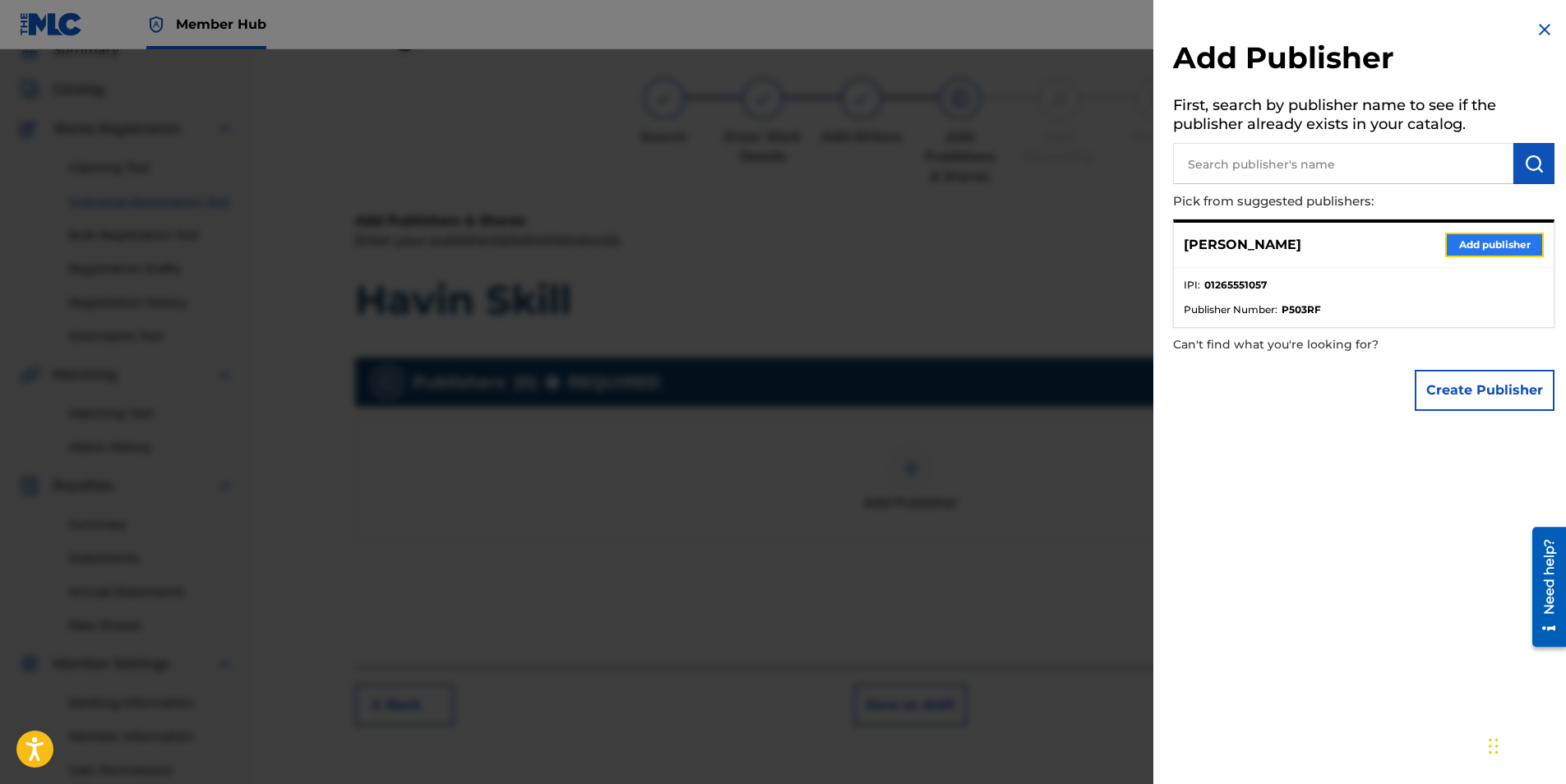
click at [1451, 236] on button "Add publisher" at bounding box center [1494, 245] width 99 height 25
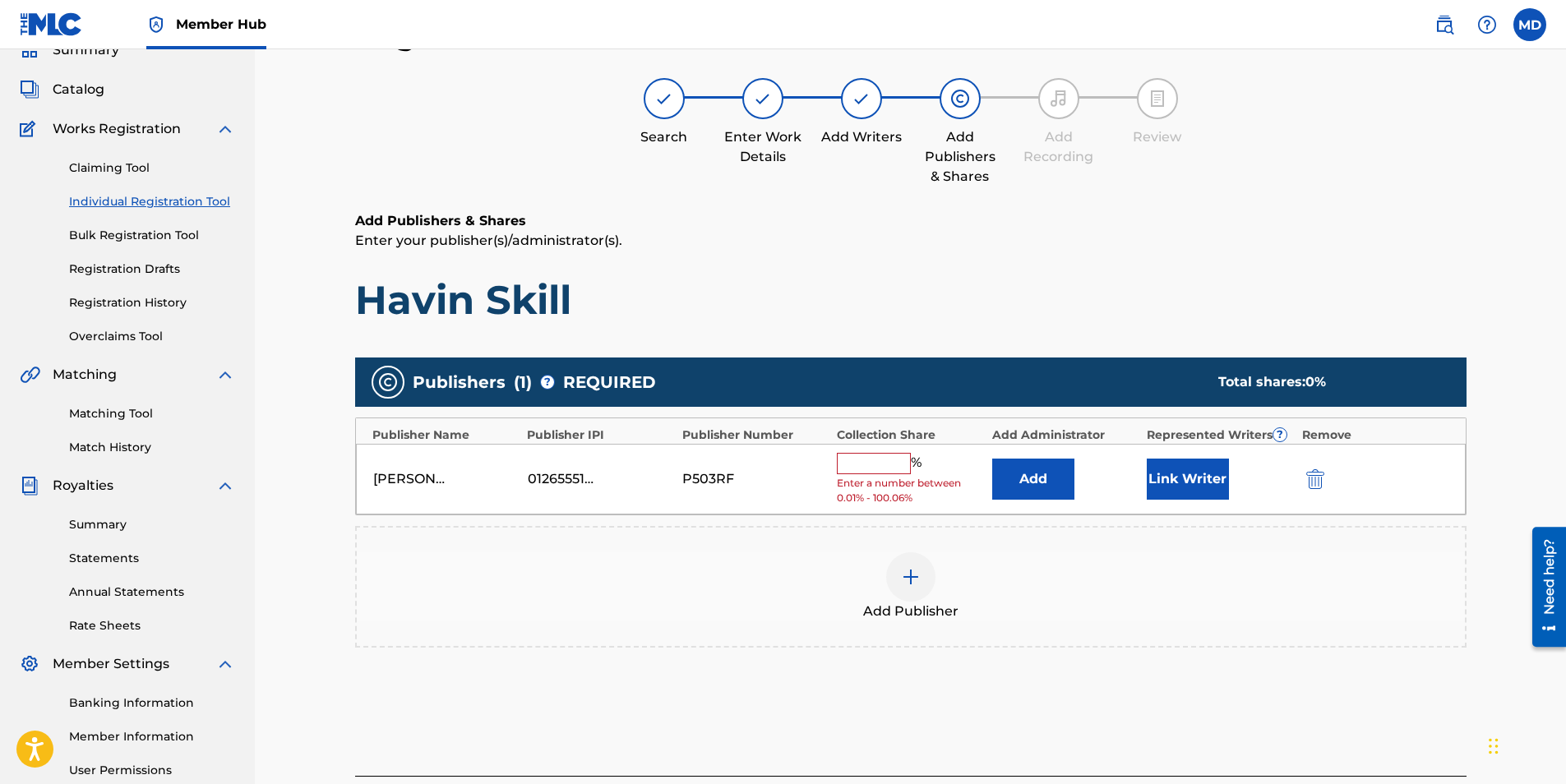
click at [900, 471] on input "text" at bounding box center [874, 464] width 74 height 21
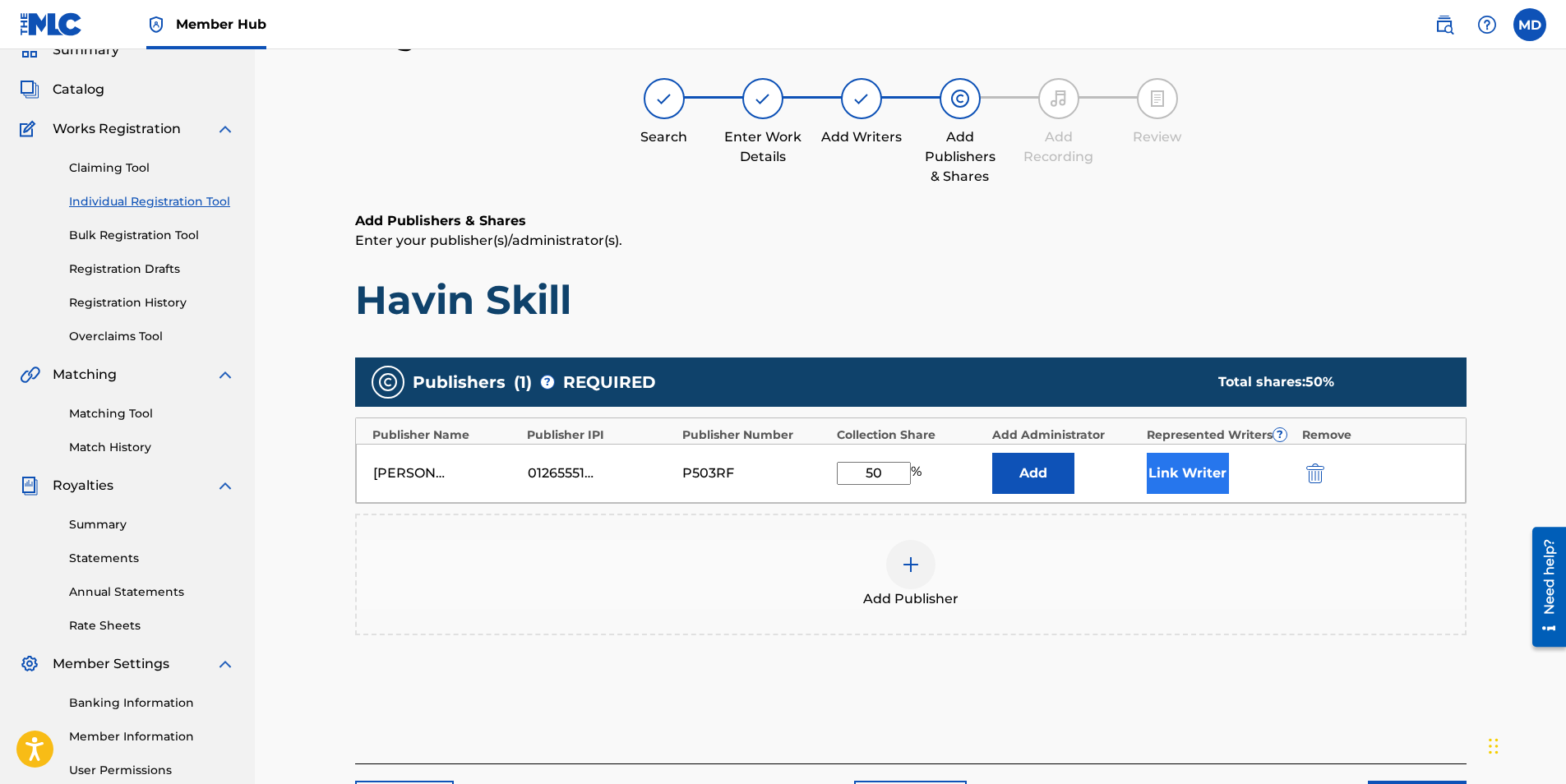
type input "50"
click at [1165, 472] on button "Link Writer" at bounding box center [1188, 474] width 82 height 41
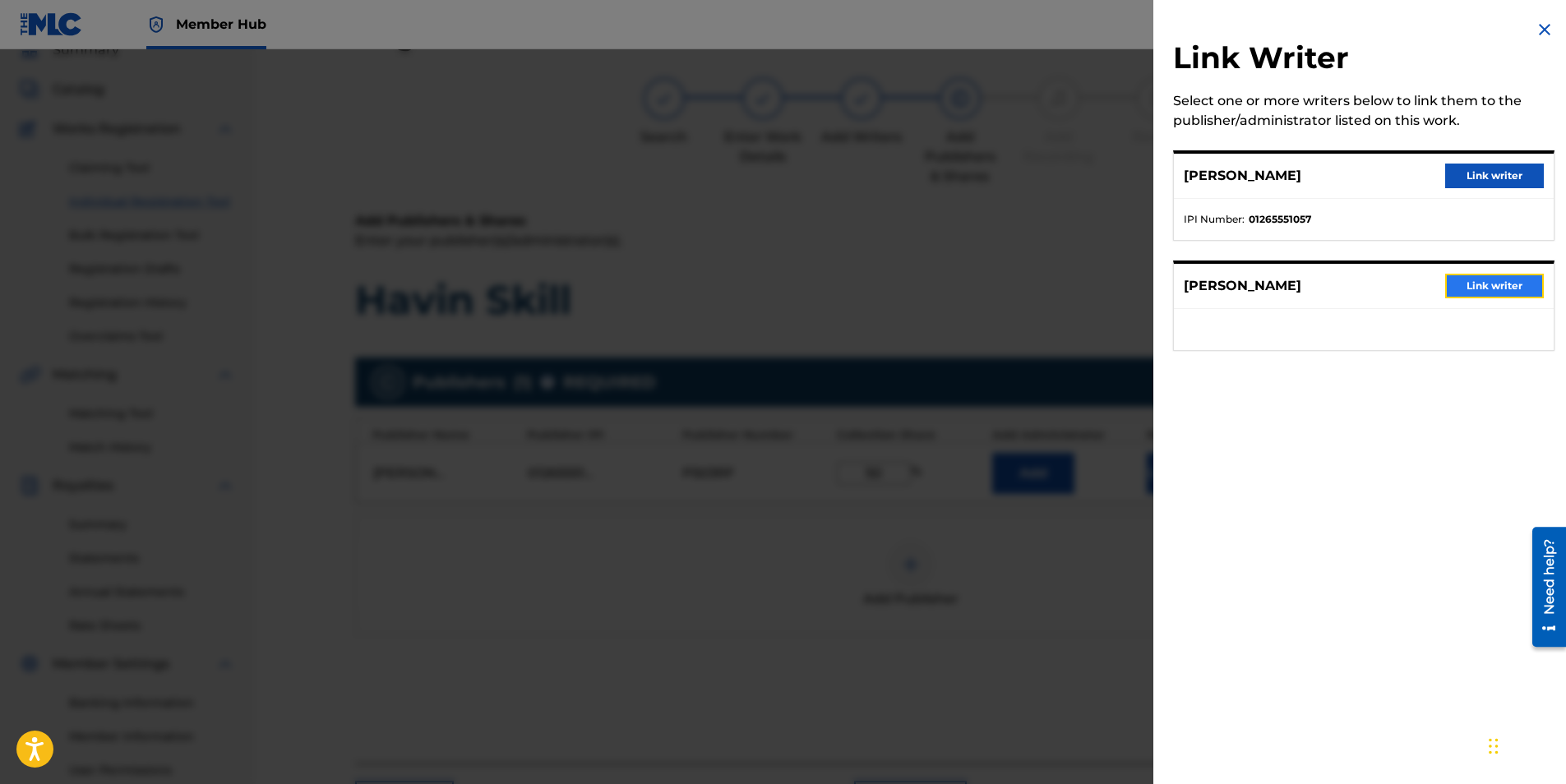
click at [1459, 286] on button "Link writer" at bounding box center [1494, 286] width 99 height 25
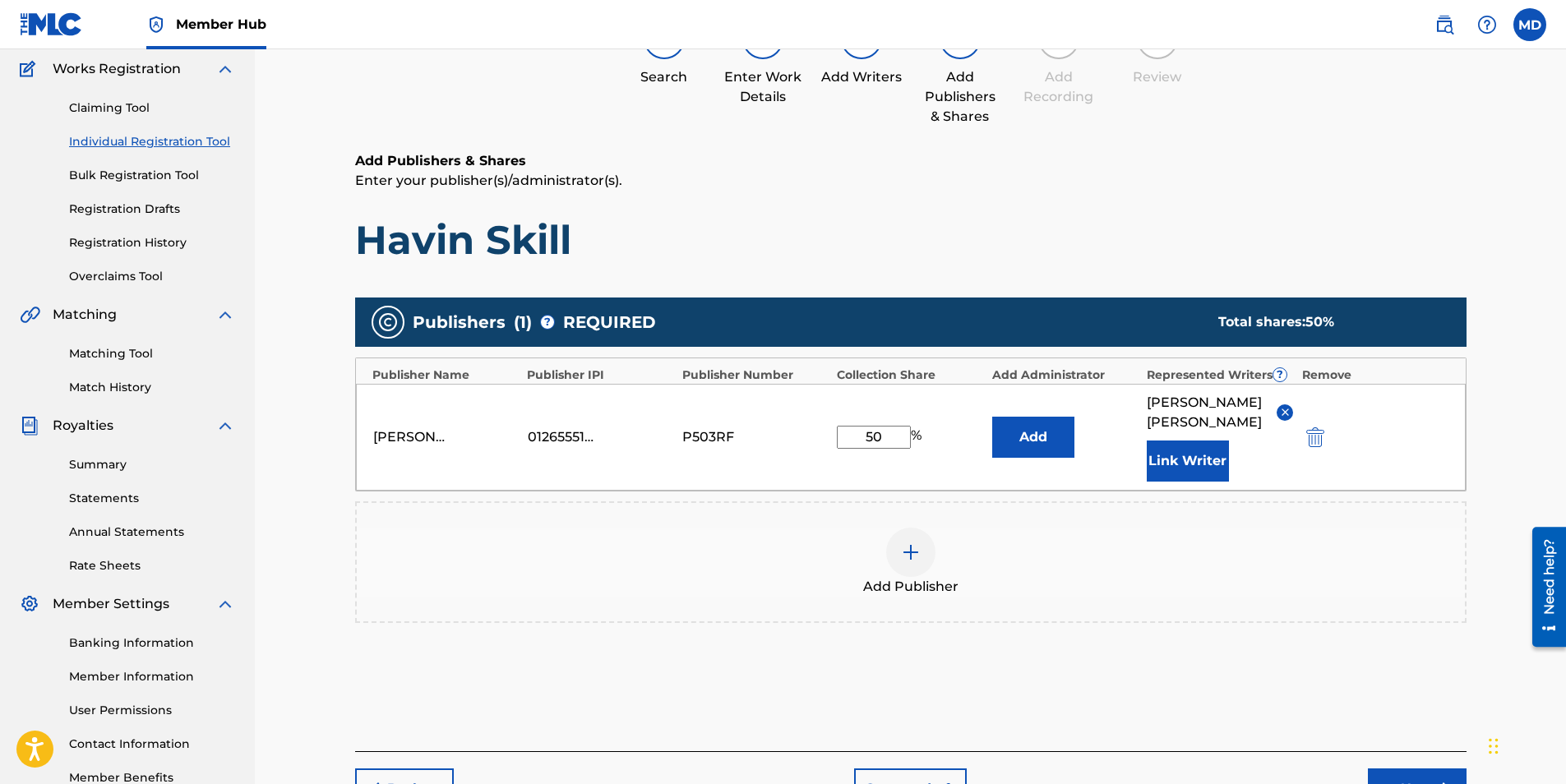
scroll to position [235, 0]
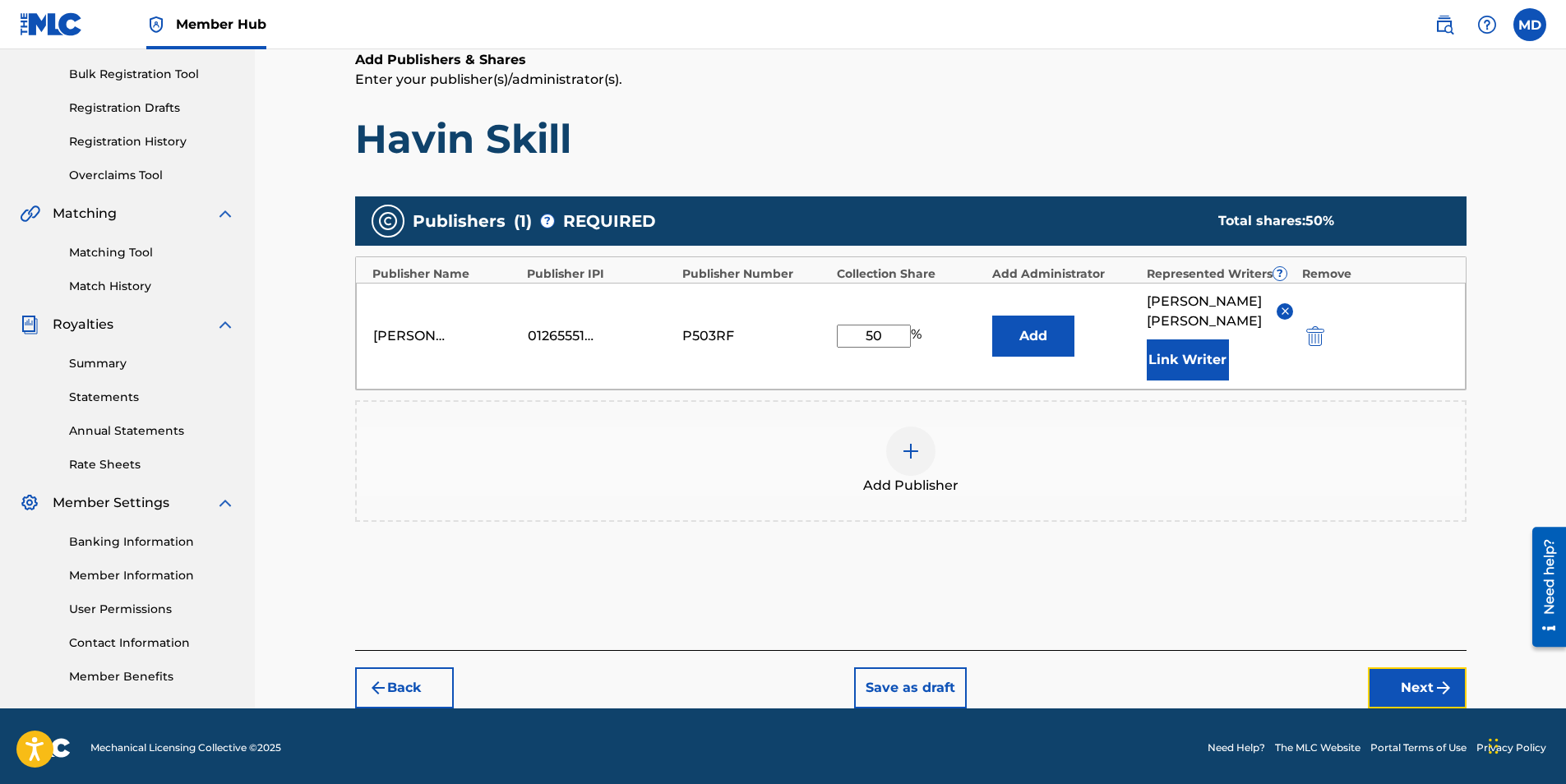
click at [1411, 667] on button "Next" at bounding box center [1418, 688] width 99 height 41
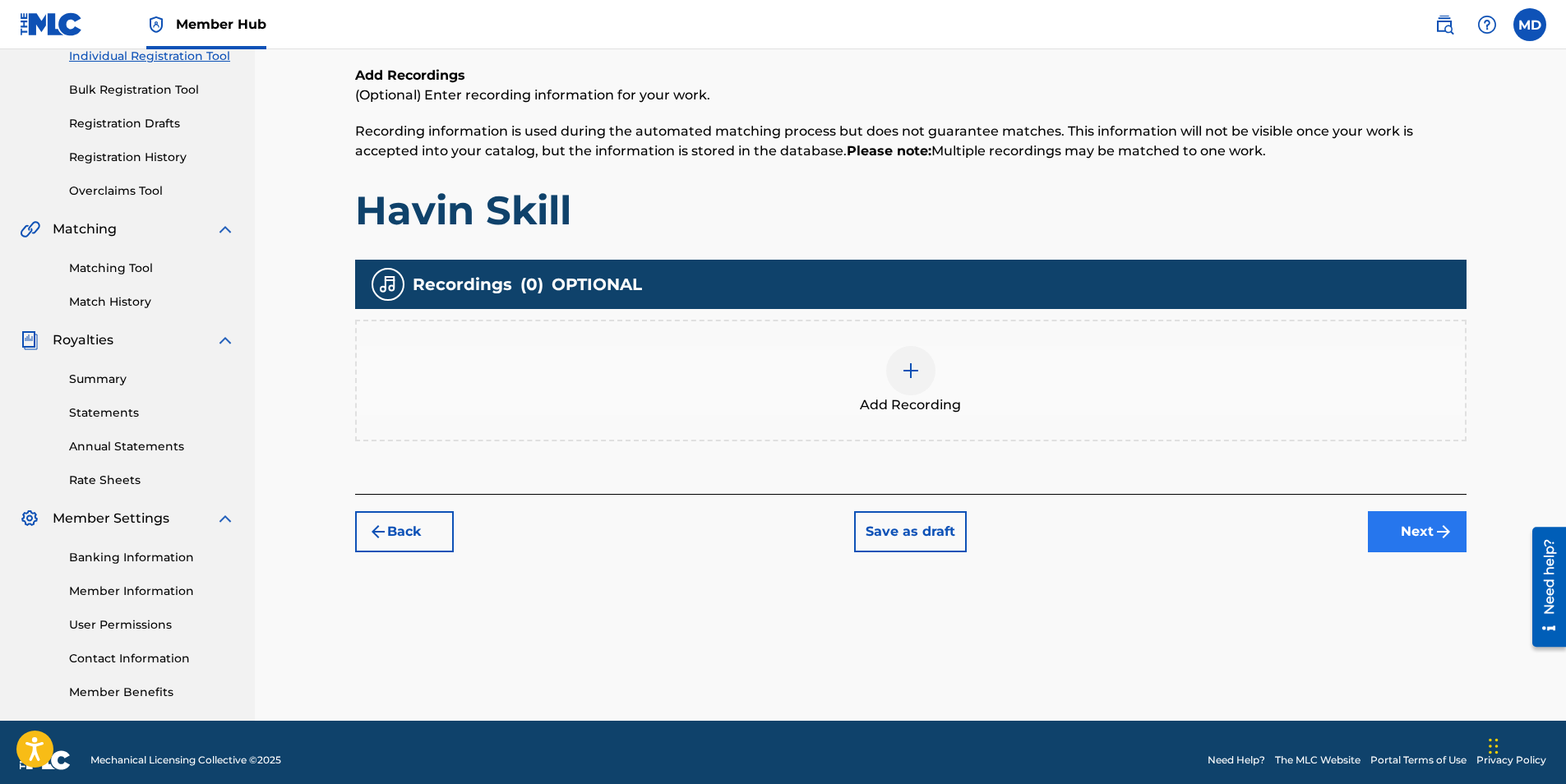
scroll to position [74, 0]
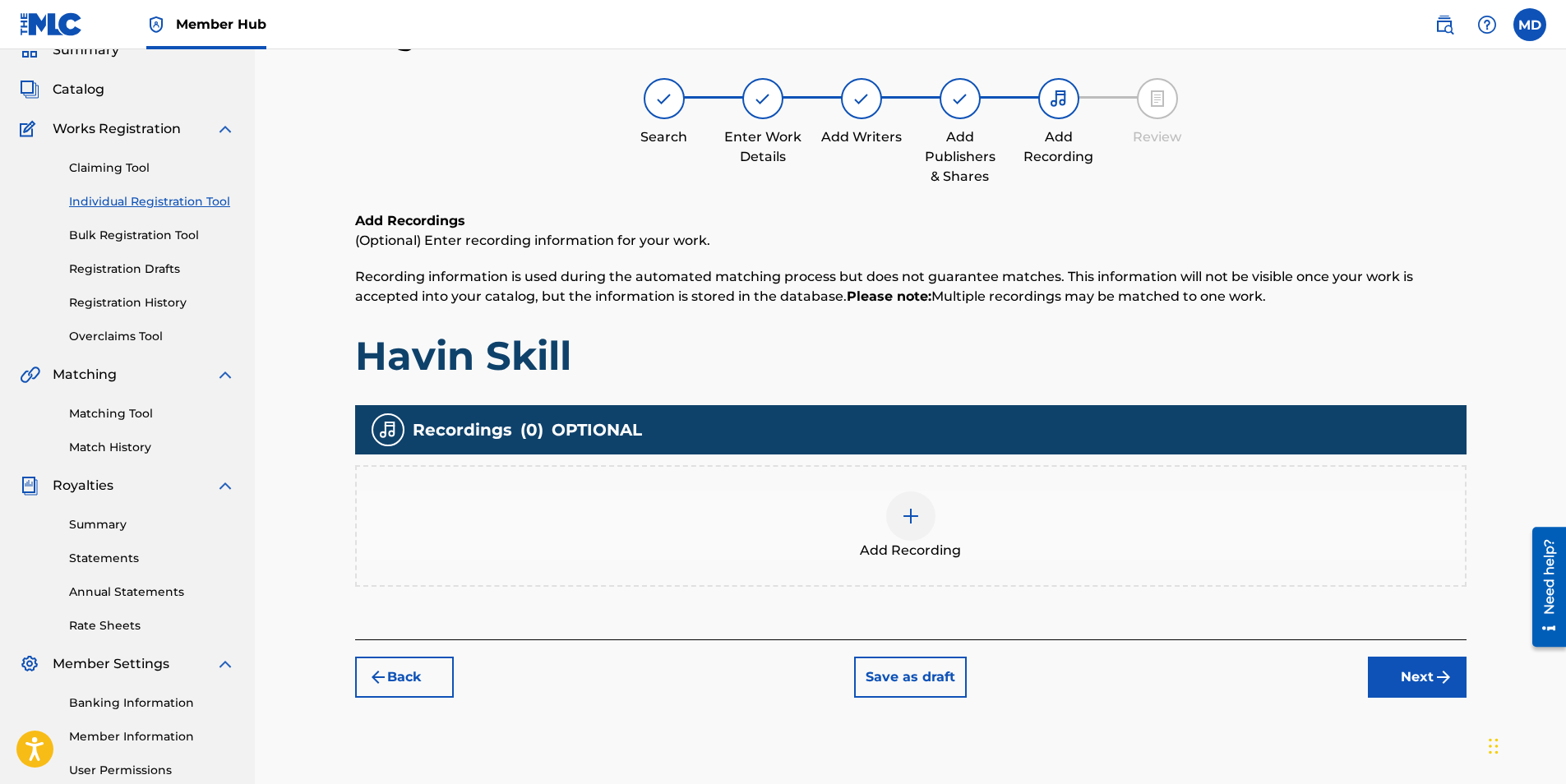
click at [906, 533] on div at bounding box center [911, 516] width 49 height 49
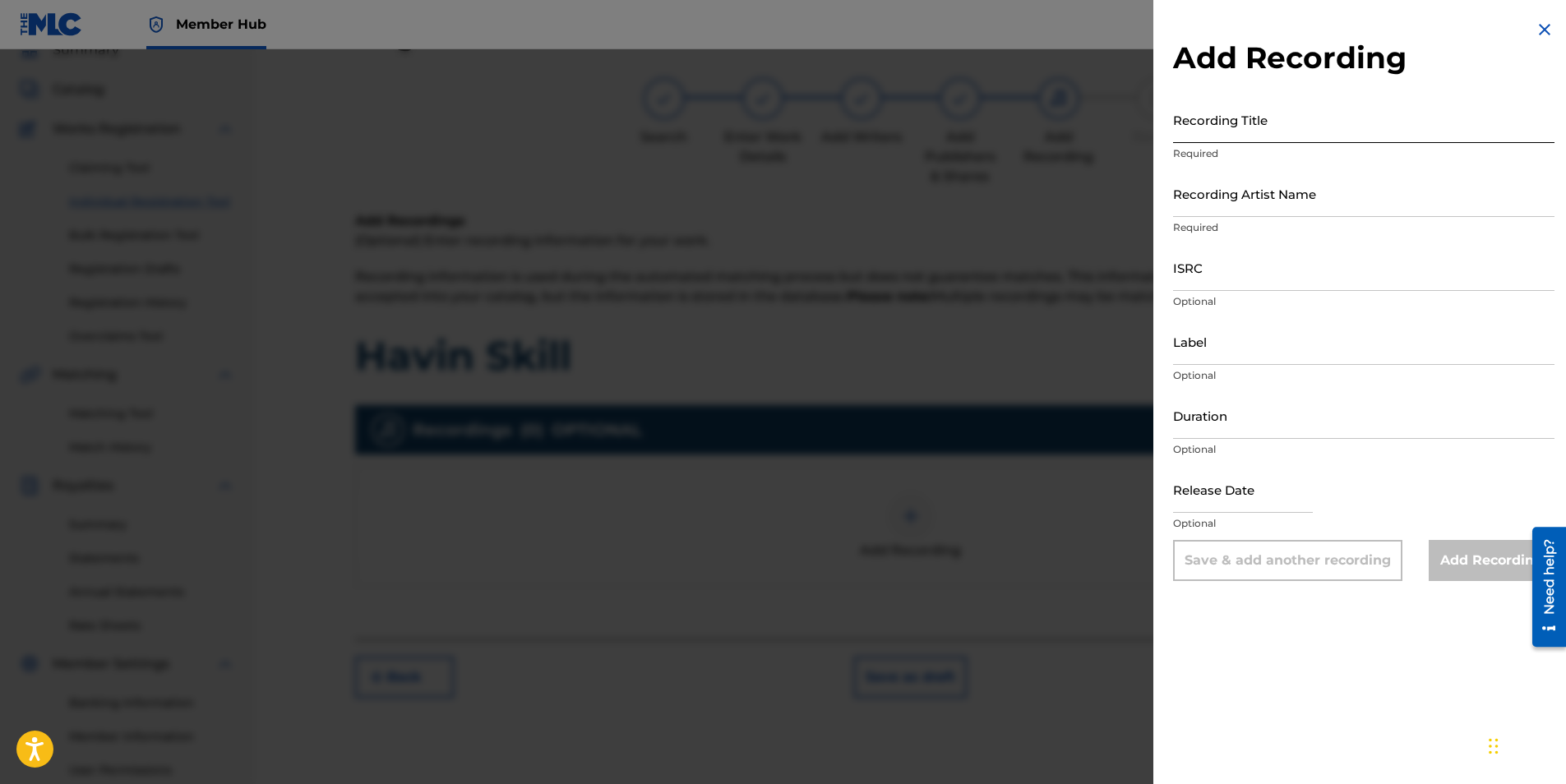
click at [1238, 132] on input "Recording Title" at bounding box center [1363, 119] width 381 height 47
type input "Havin Skill"
click at [1334, 203] on input "Recording Artist Name" at bounding box center [1363, 194] width 381 height 47
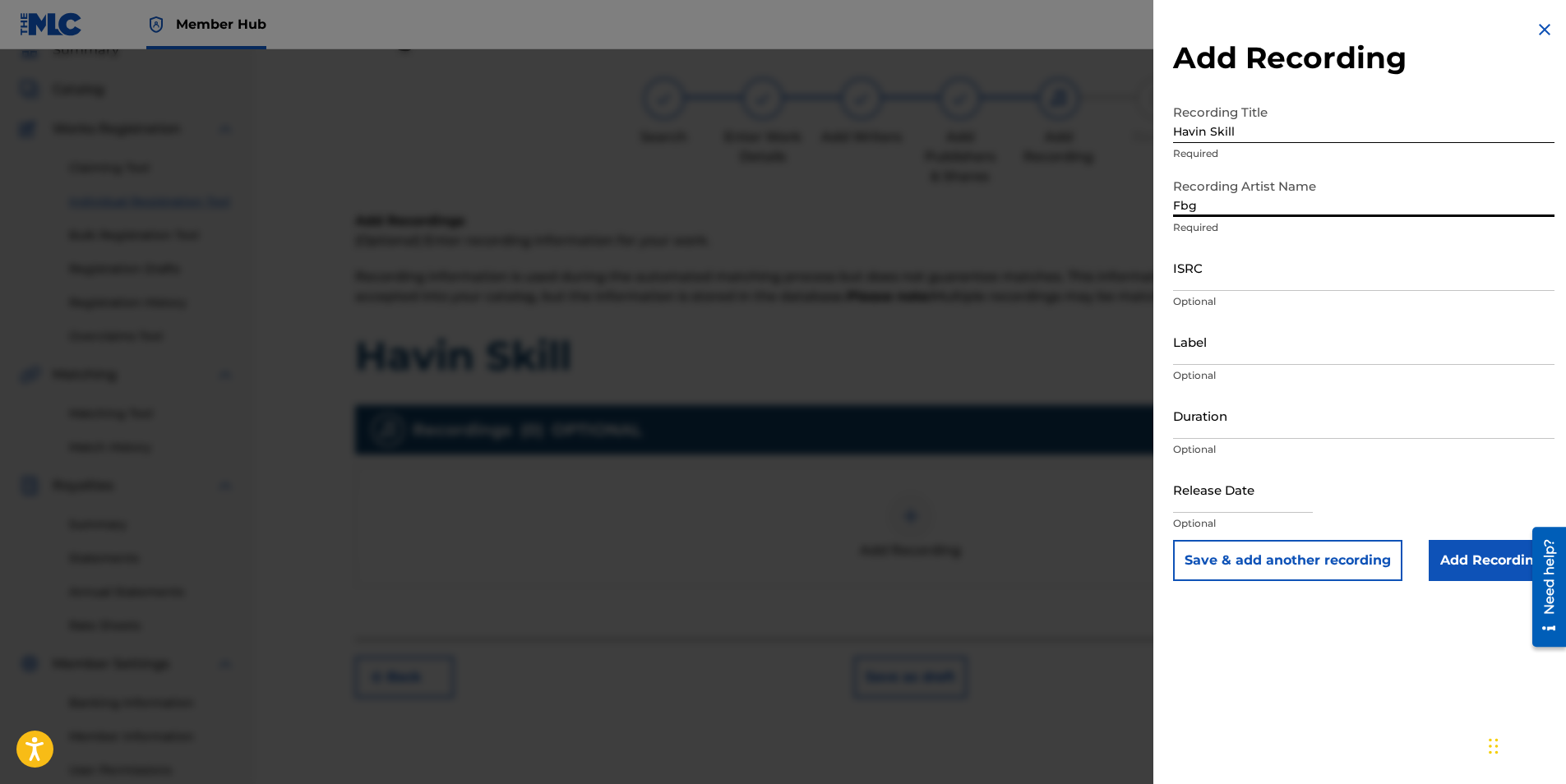
type input "Fbg"
click at [1224, 279] on input "ISRC" at bounding box center [1363, 267] width 381 height 47
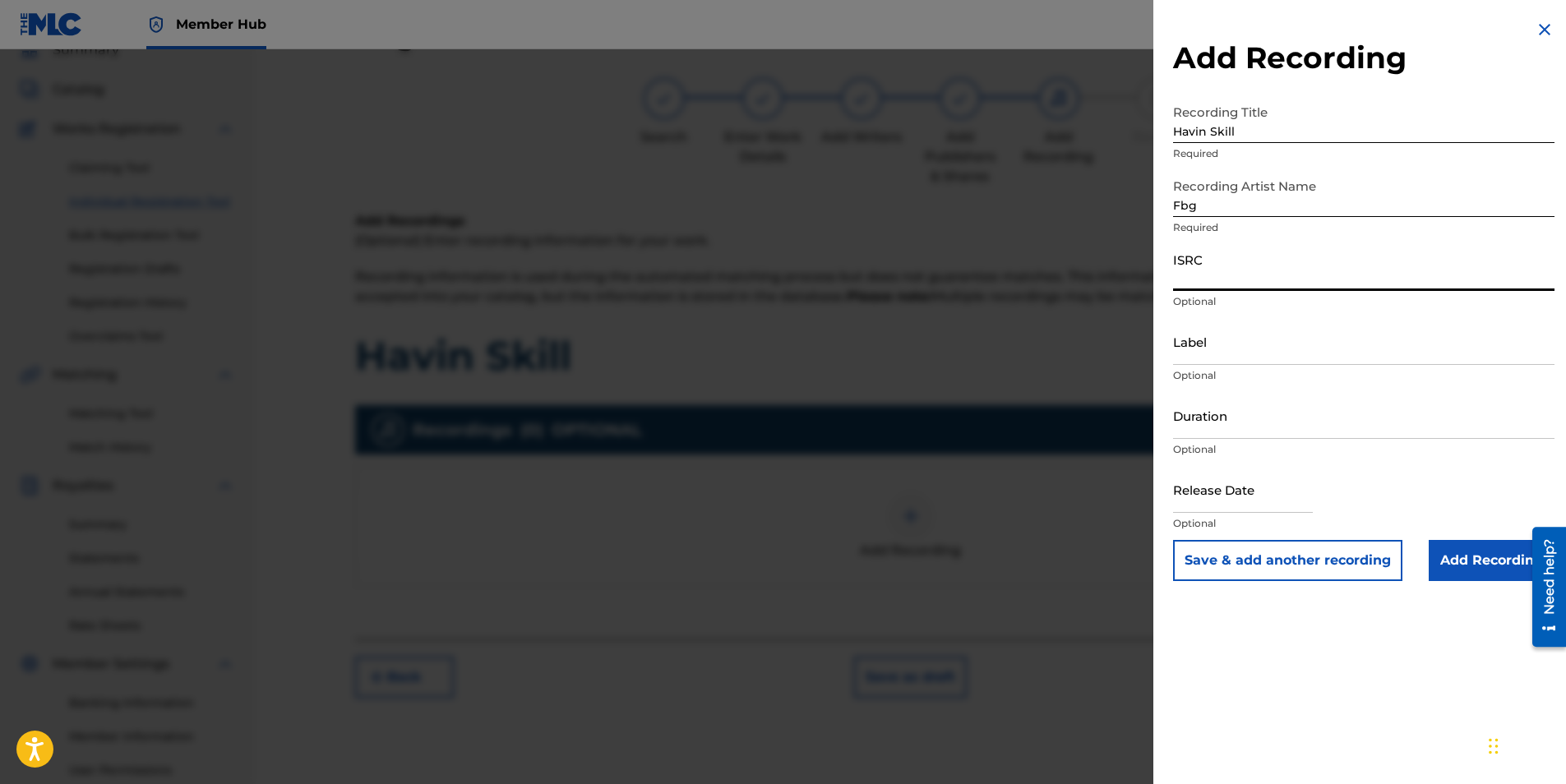
paste input "QMBZ92579289"
type input "QMBZ92579289"
click at [1245, 206] on input "Fbg" at bounding box center [1363, 194] width 381 height 47
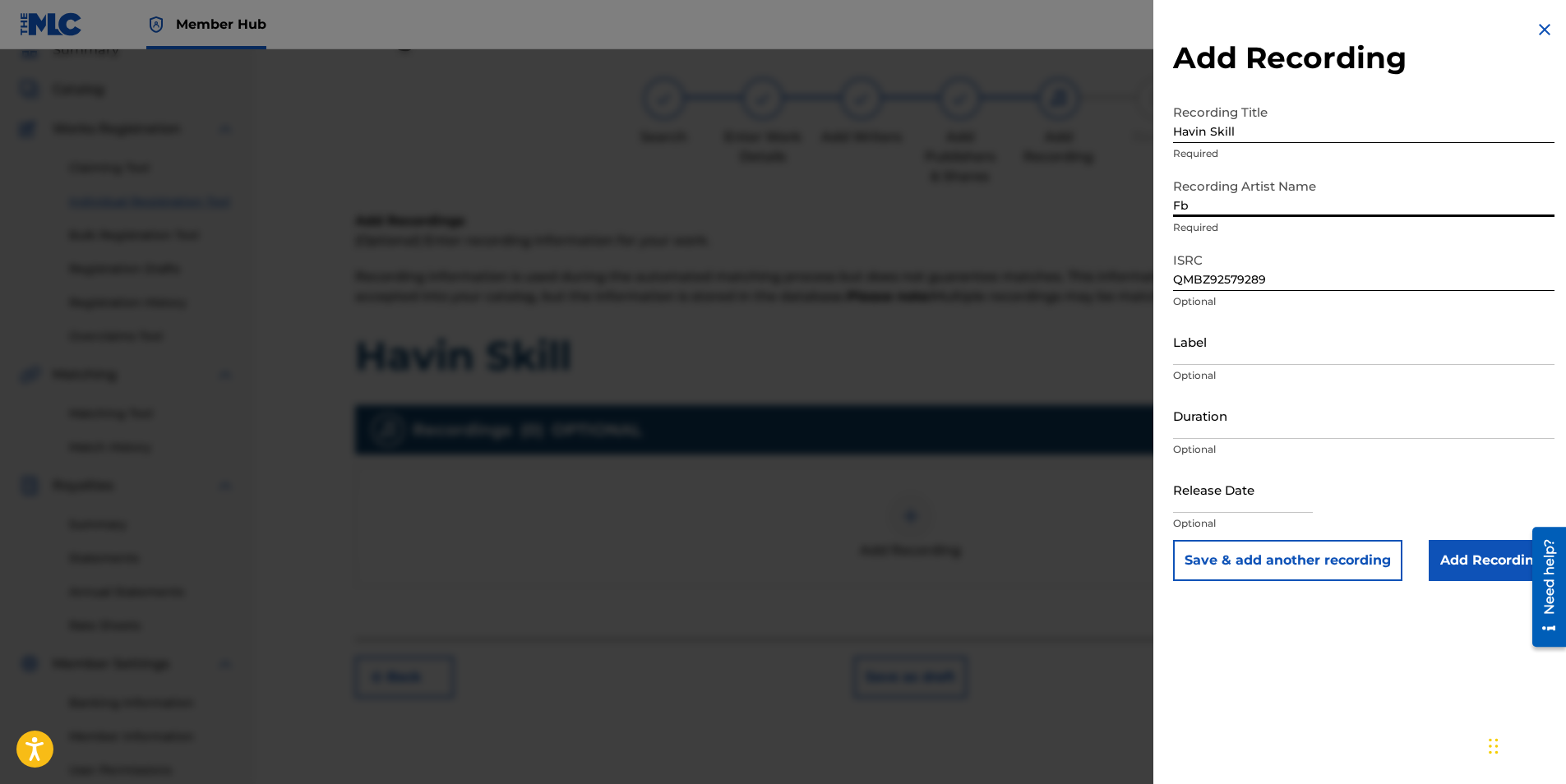
type input "F"
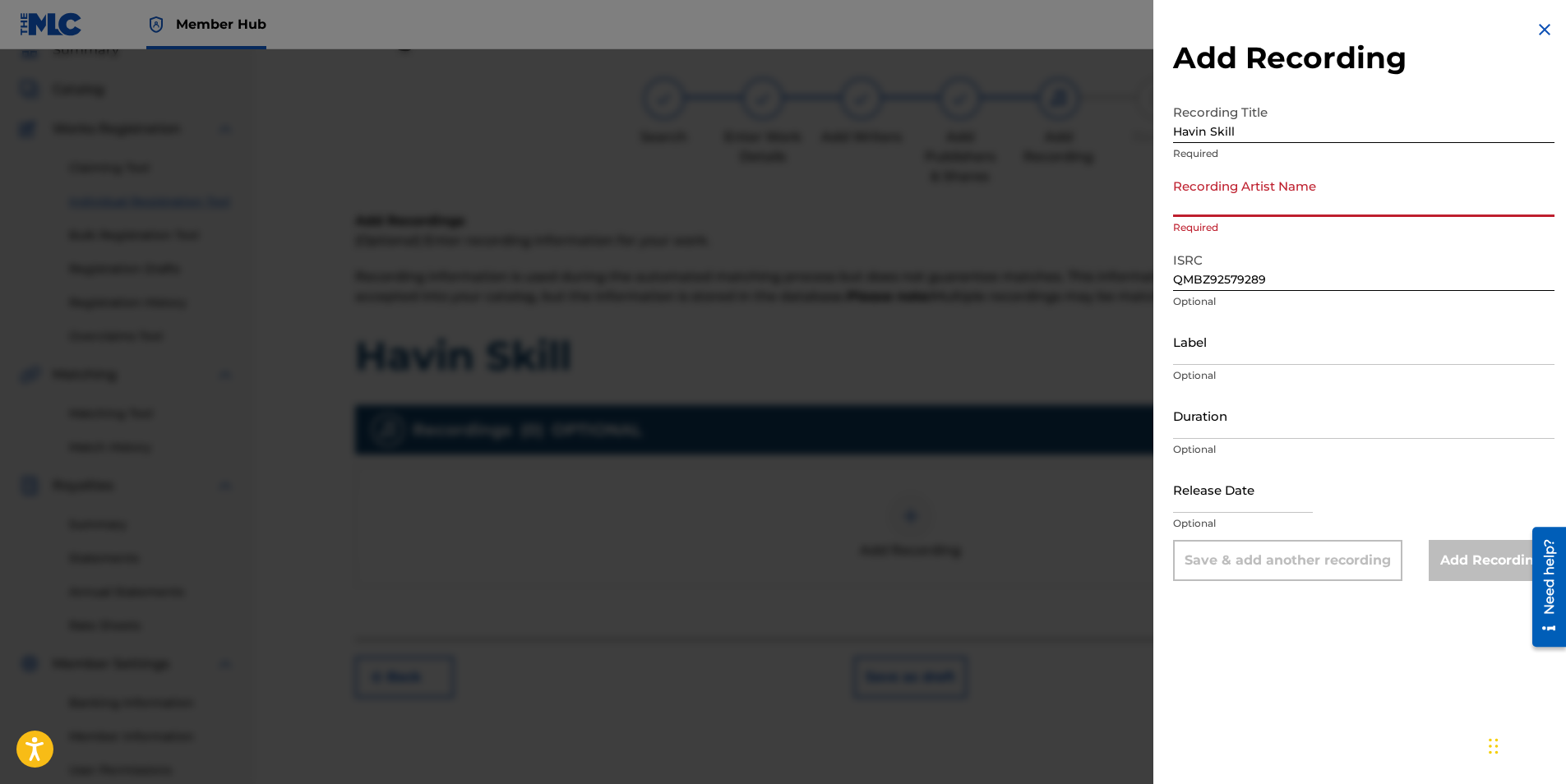
paste input "Fbgfatslime"
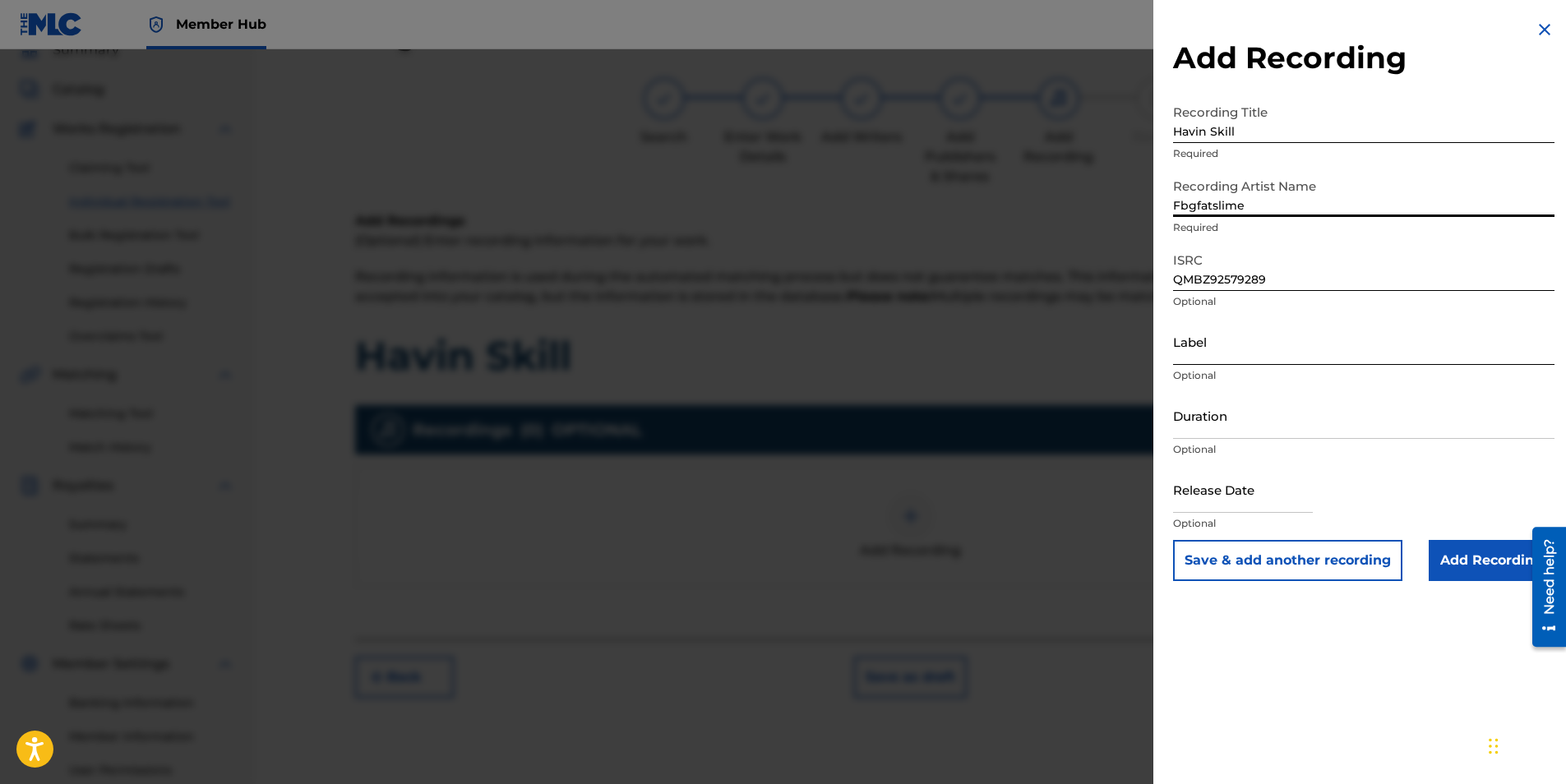
type input "Fbgfatslime"
click at [1207, 348] on input "Label" at bounding box center [1363, 341] width 381 height 47
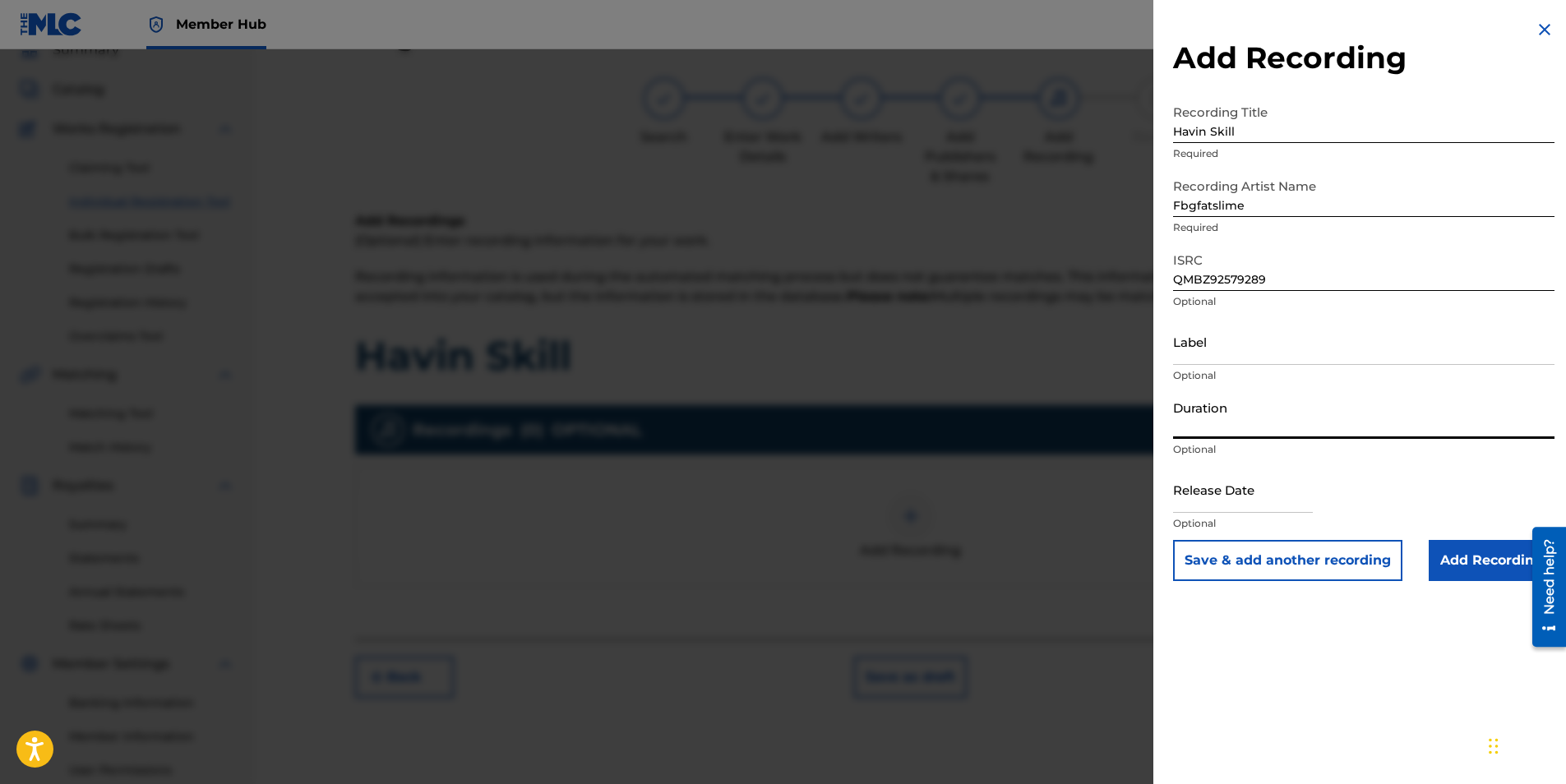
click at [1264, 411] on input "Duration" at bounding box center [1363, 415] width 381 height 47
click at [1475, 567] on input "Add Recording" at bounding box center [1491, 561] width 126 height 41
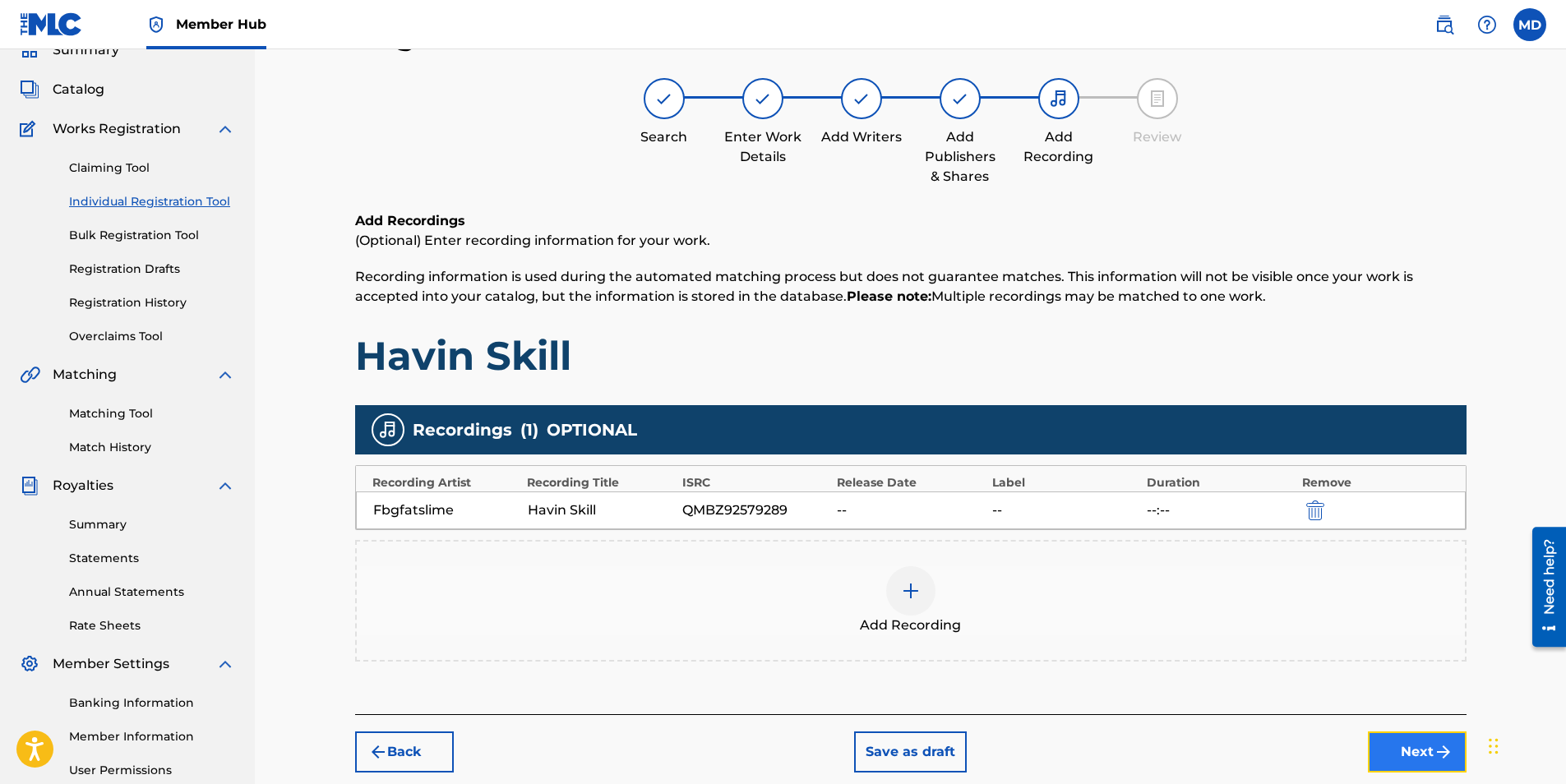
click at [1411, 747] on button "Next" at bounding box center [1418, 752] width 99 height 41
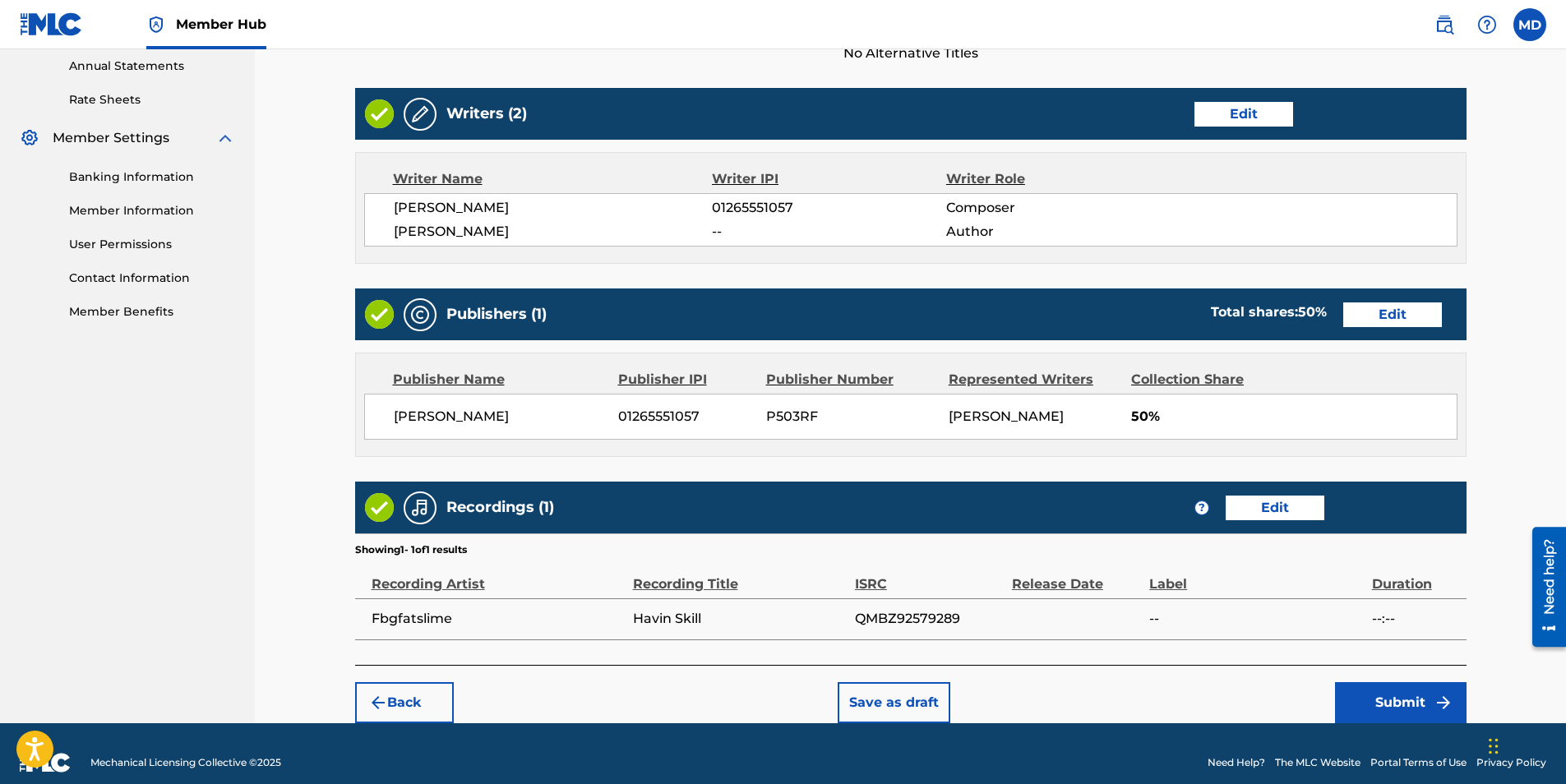
scroll to position [618, 0]
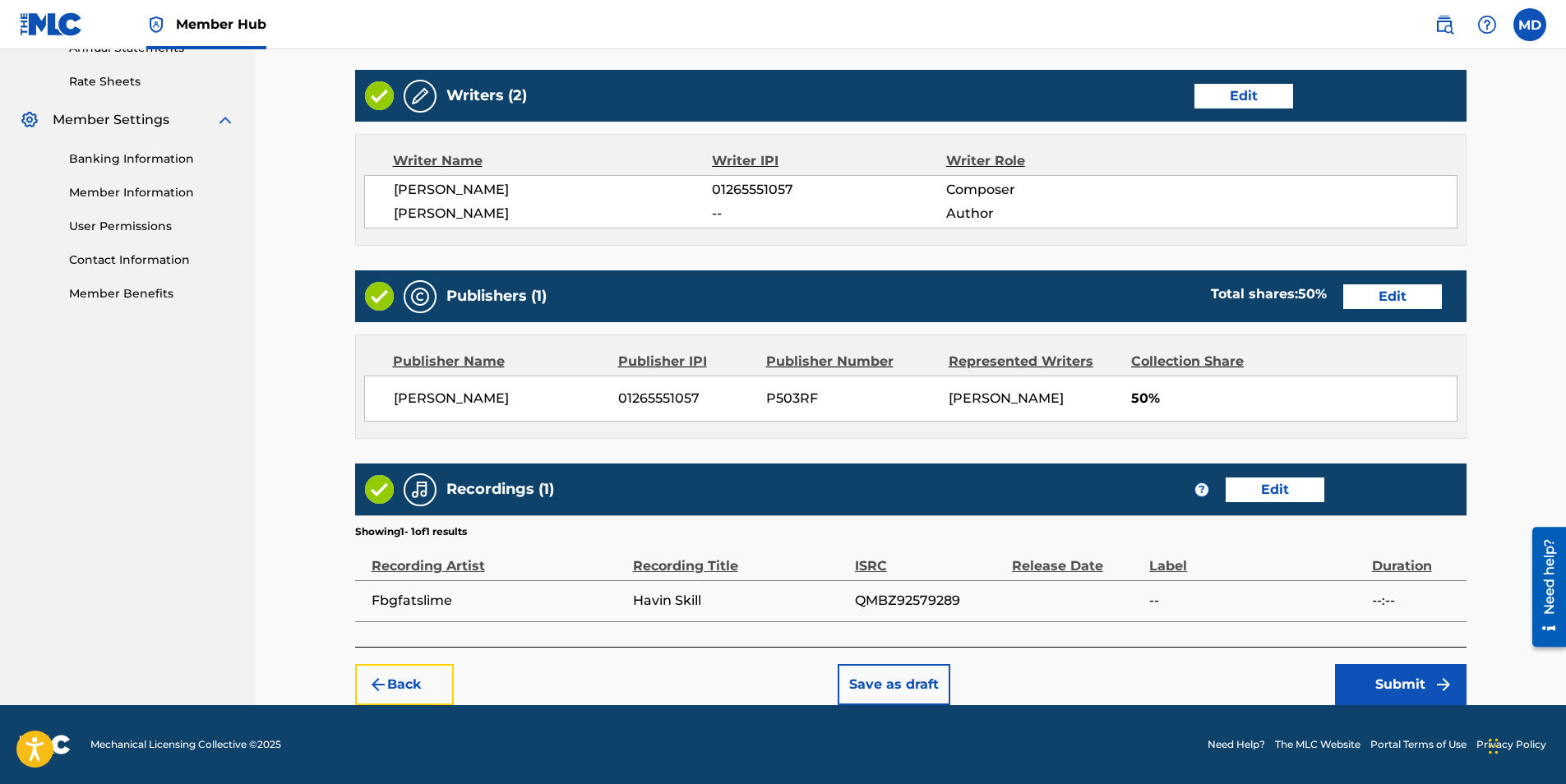
click at [390, 684] on button "Back" at bounding box center [404, 684] width 99 height 41
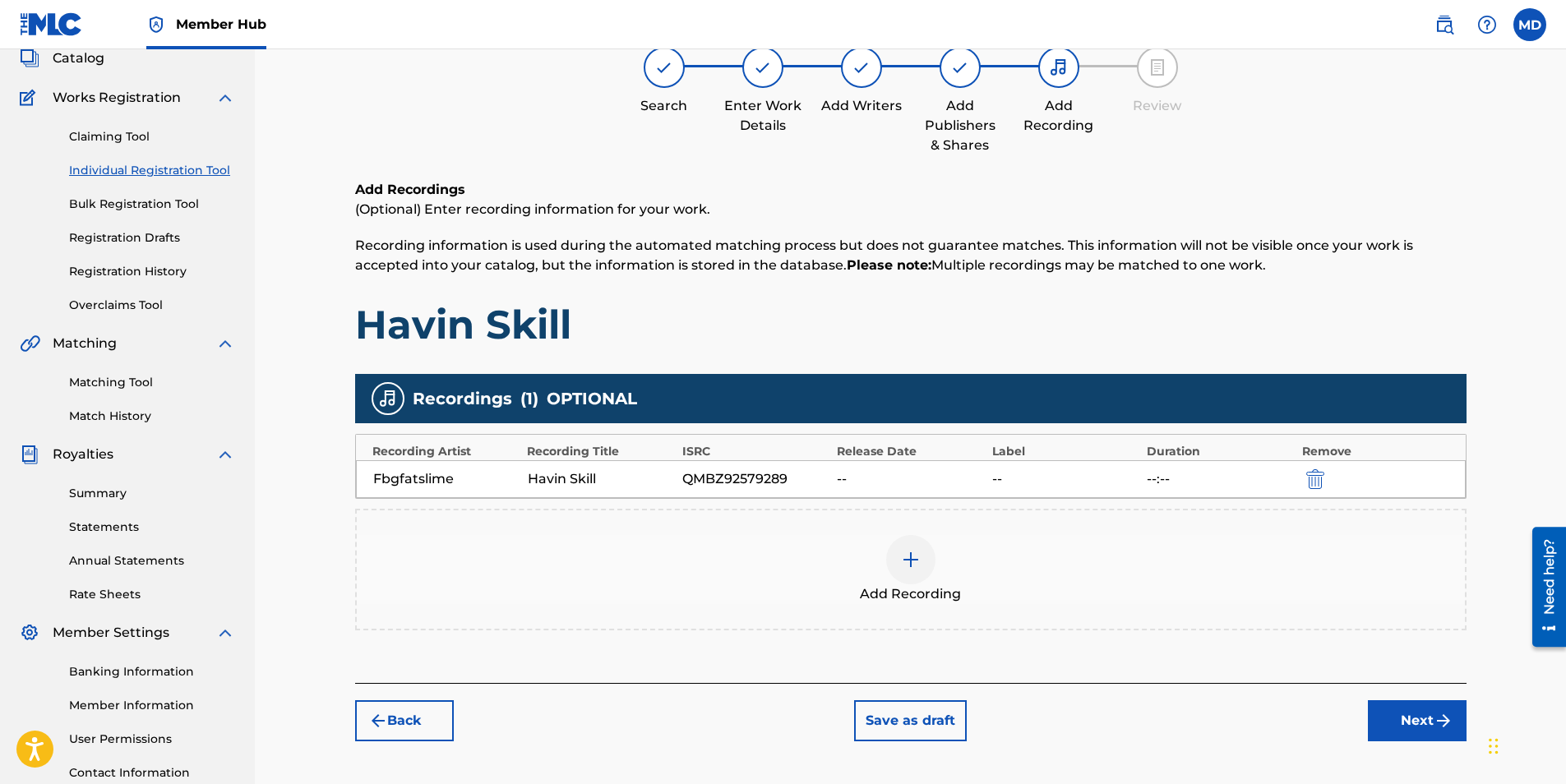
scroll to position [71, 0]
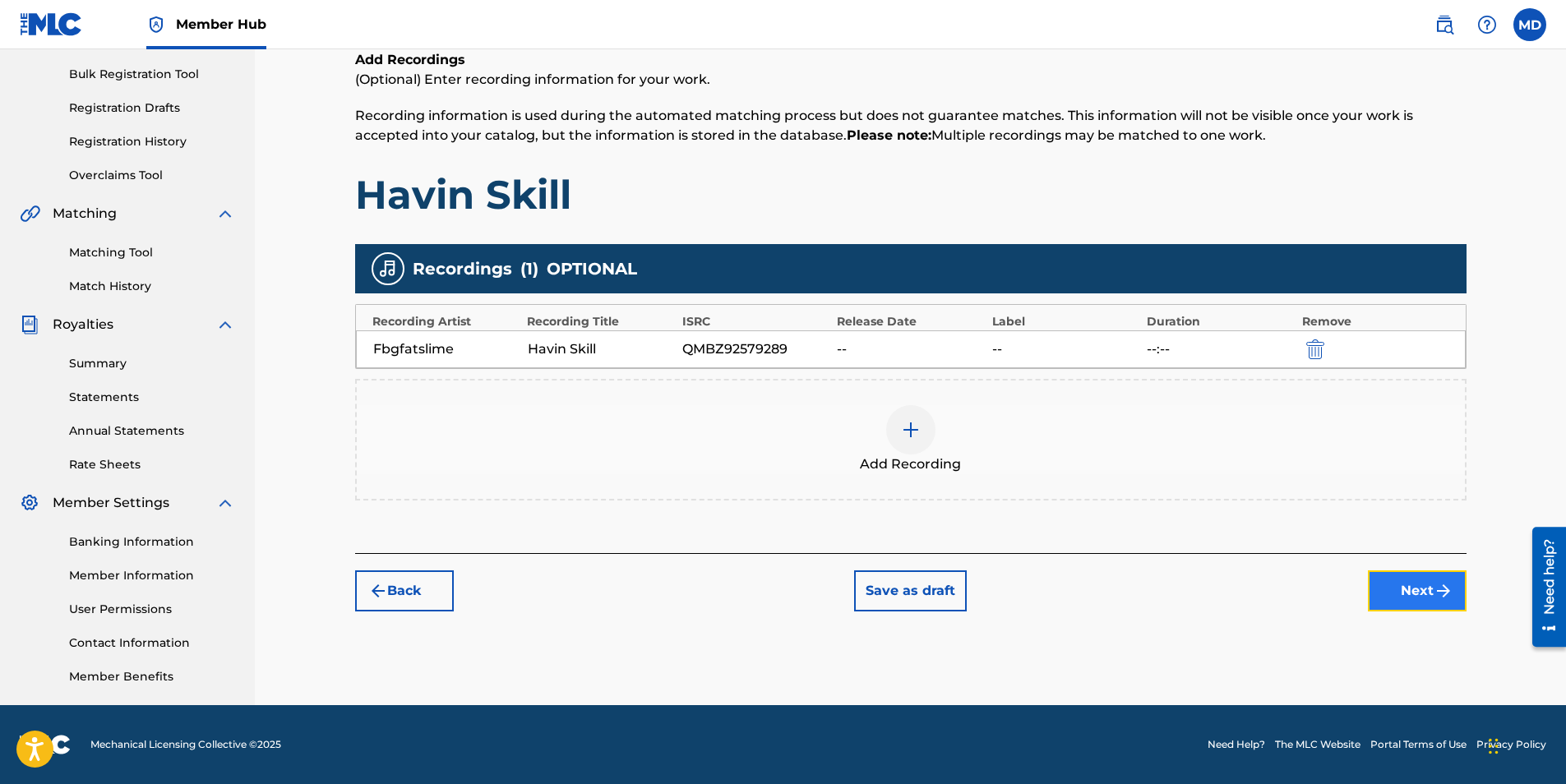
click at [1405, 598] on button "Next" at bounding box center [1418, 591] width 99 height 41
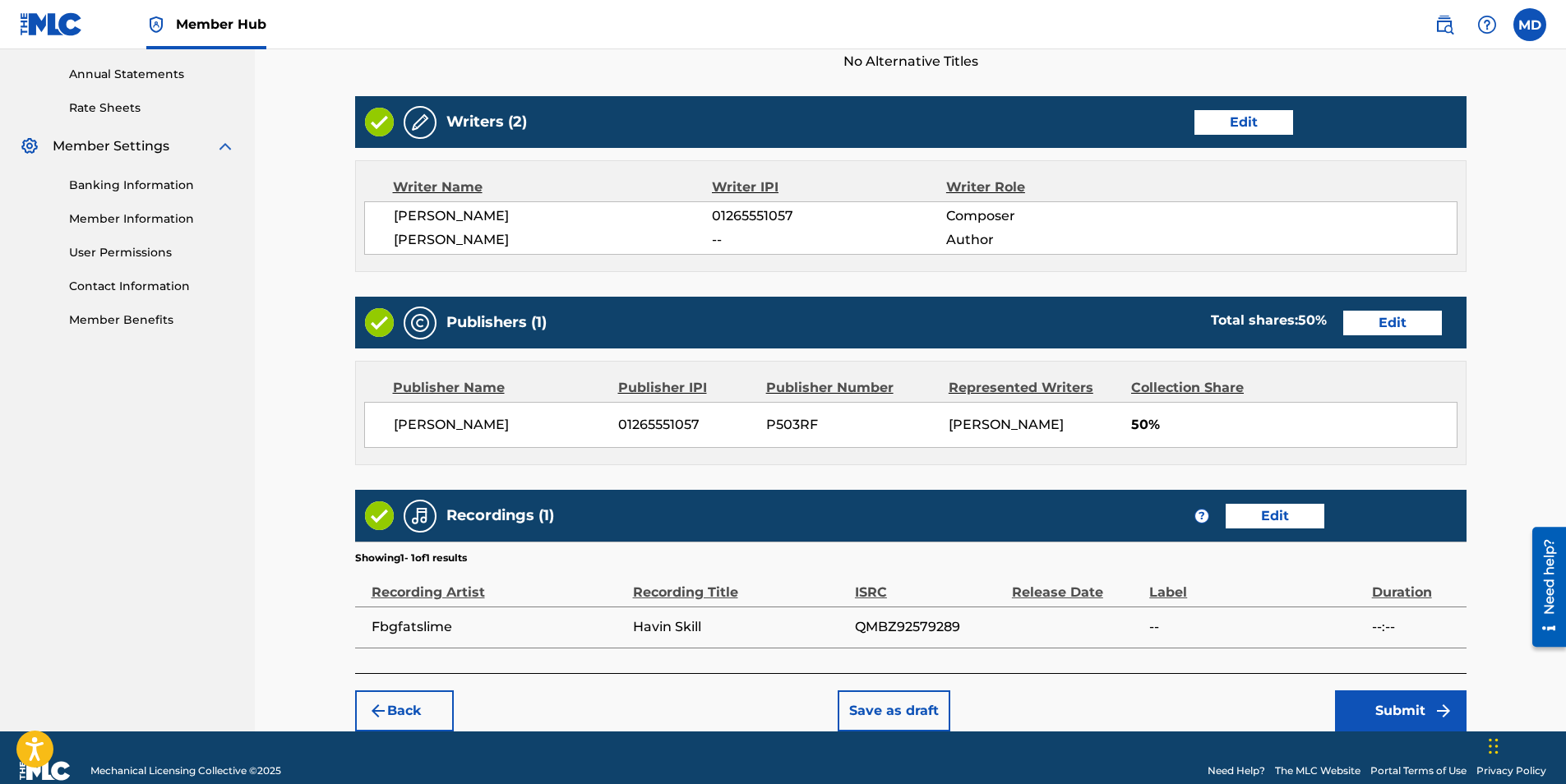
scroll to position [618, 0]
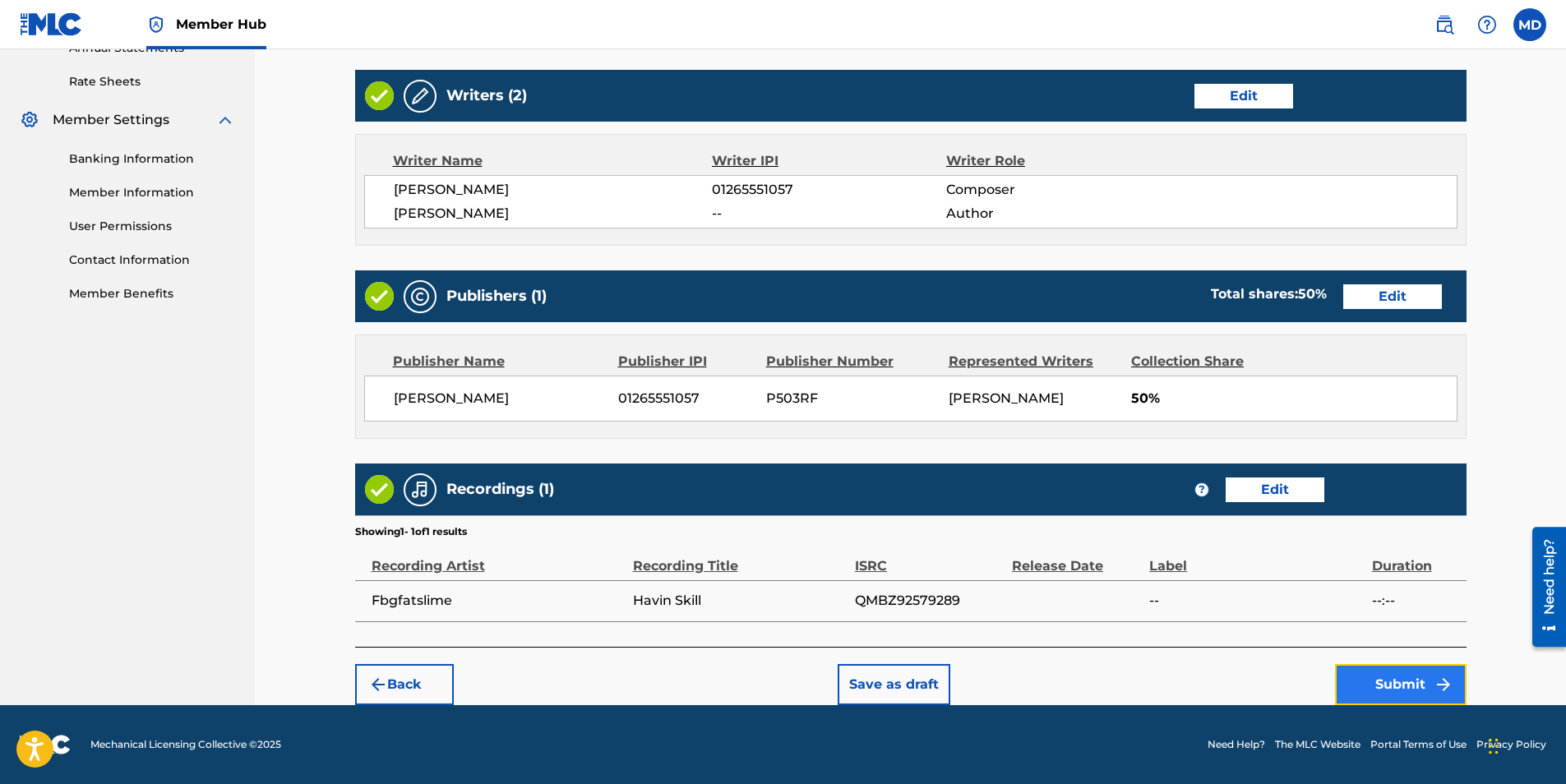
click at [1381, 674] on button "Submit" at bounding box center [1401, 684] width 132 height 41
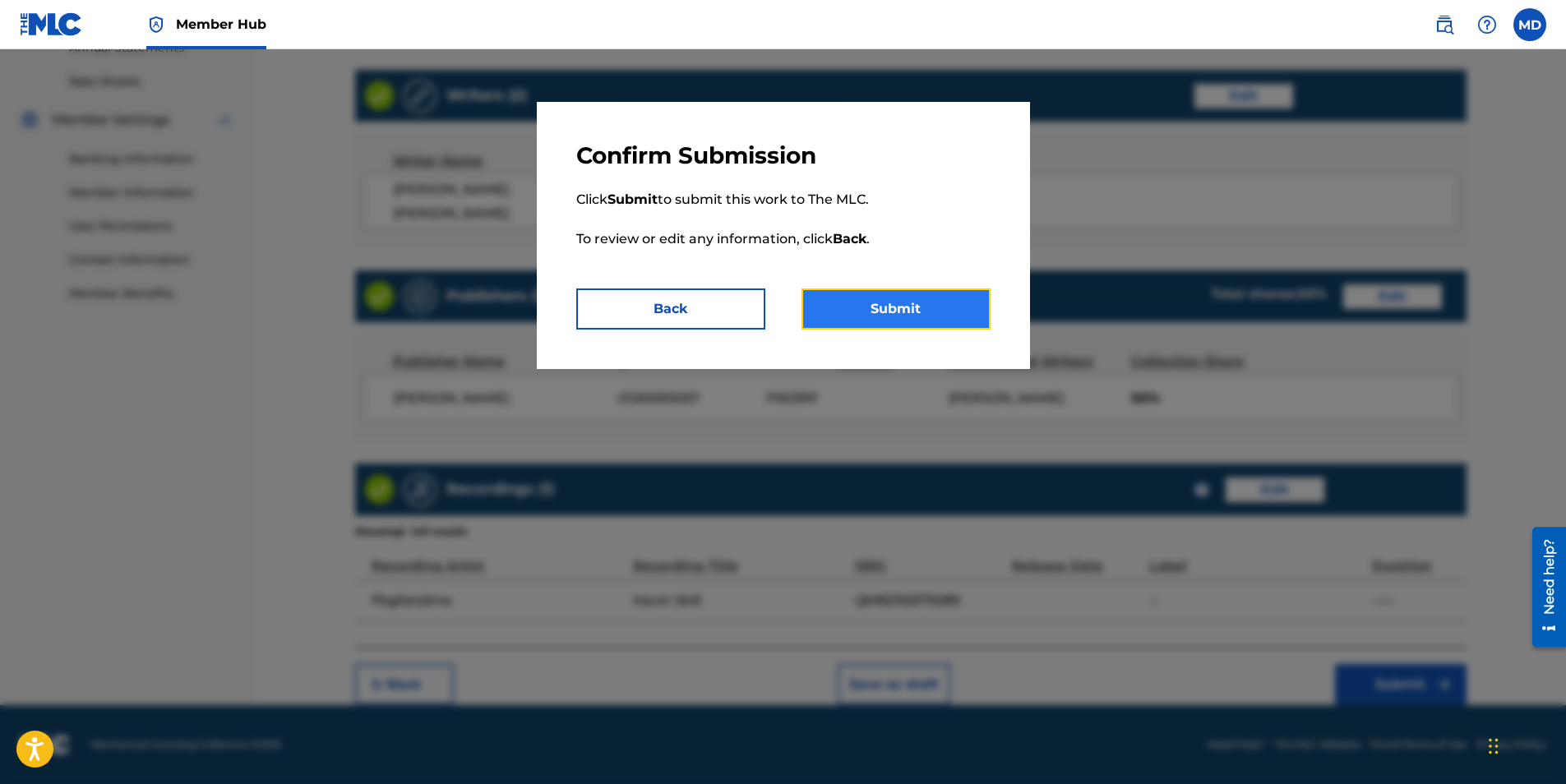
click at [968, 309] on button "Submit" at bounding box center [896, 309] width 189 height 41
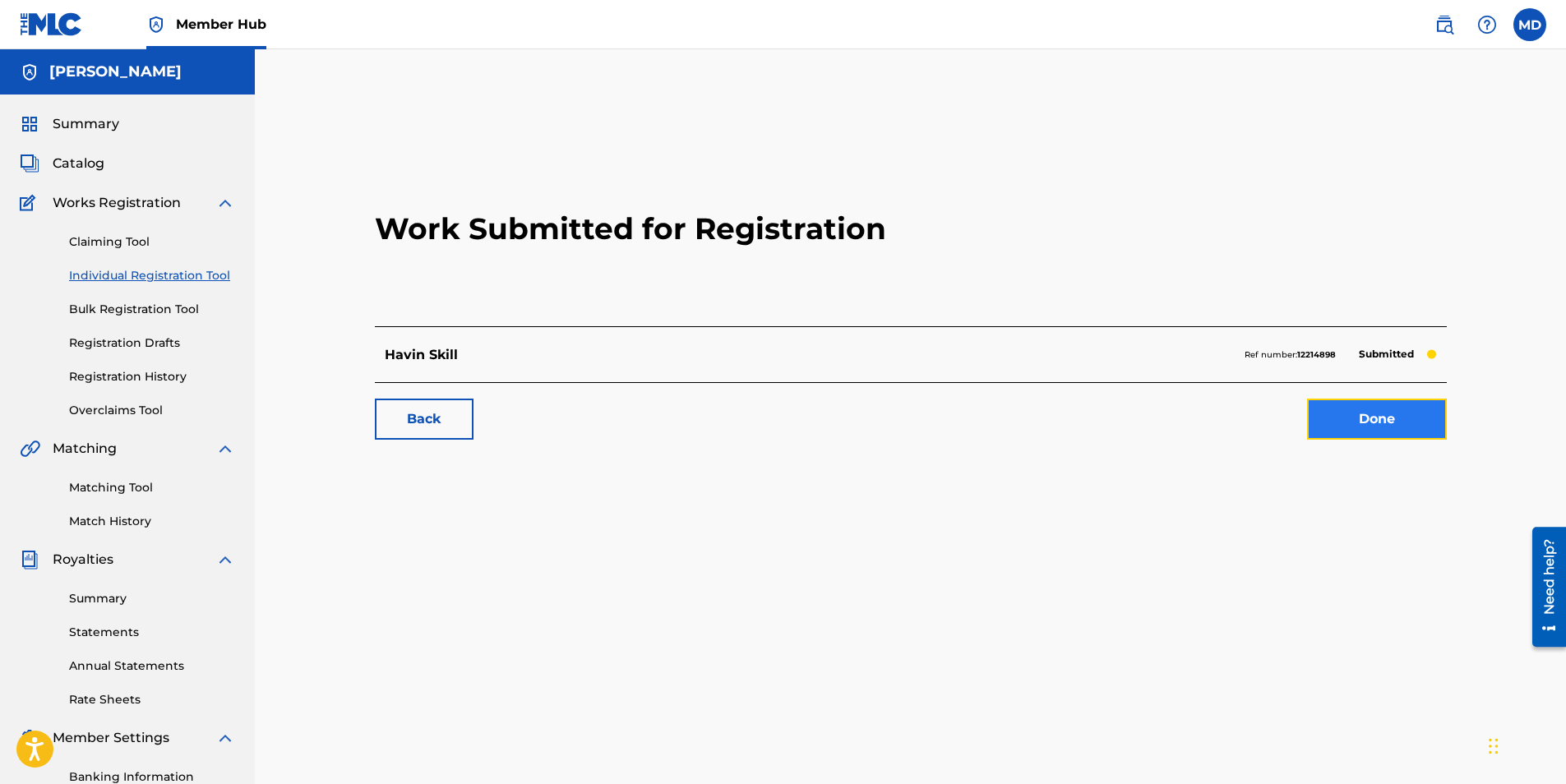
click at [1419, 413] on link "Done" at bounding box center [1377, 419] width 140 height 41
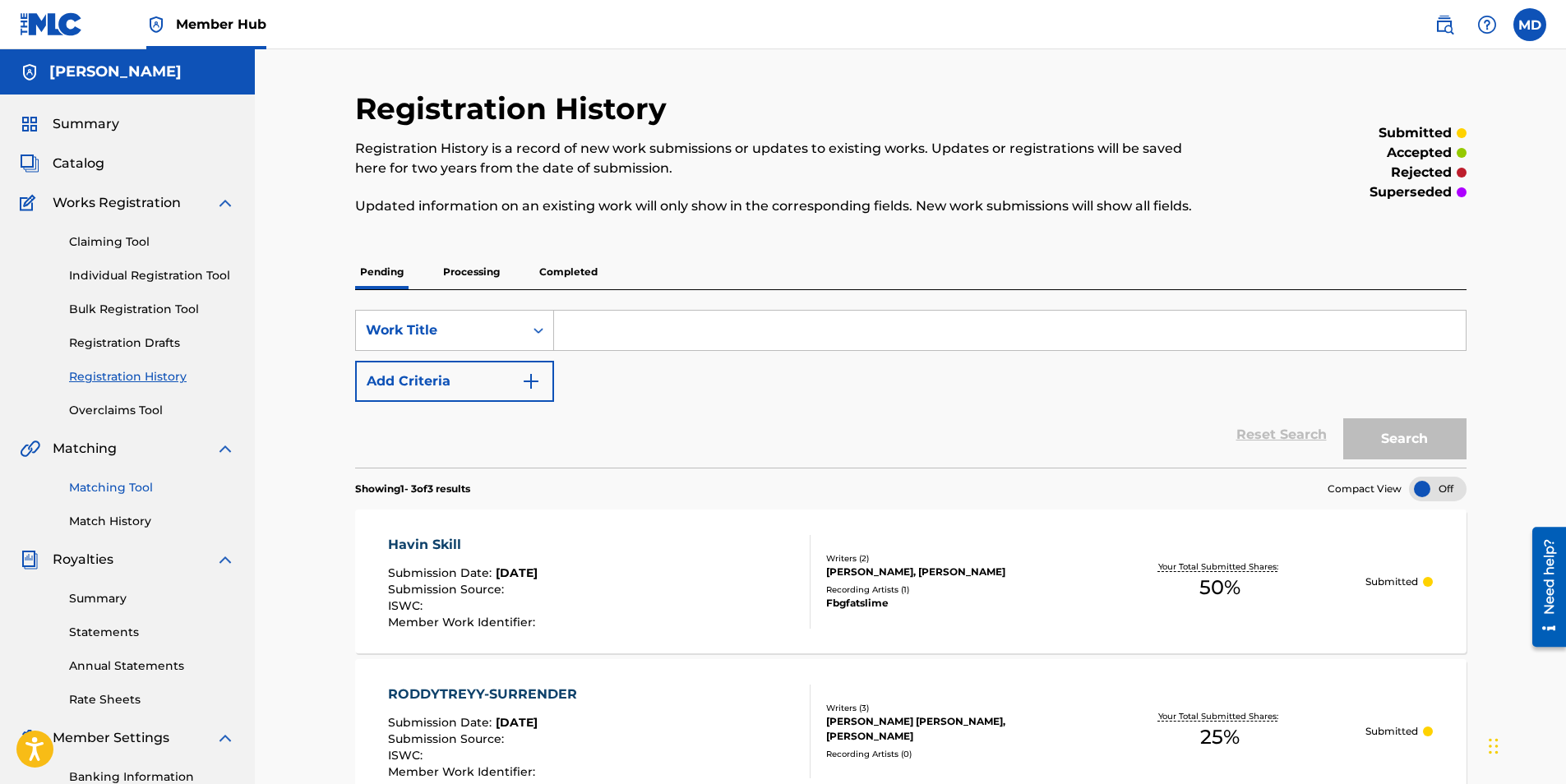
click at [134, 486] on link "Matching Tool" at bounding box center [152, 488] width 166 height 17
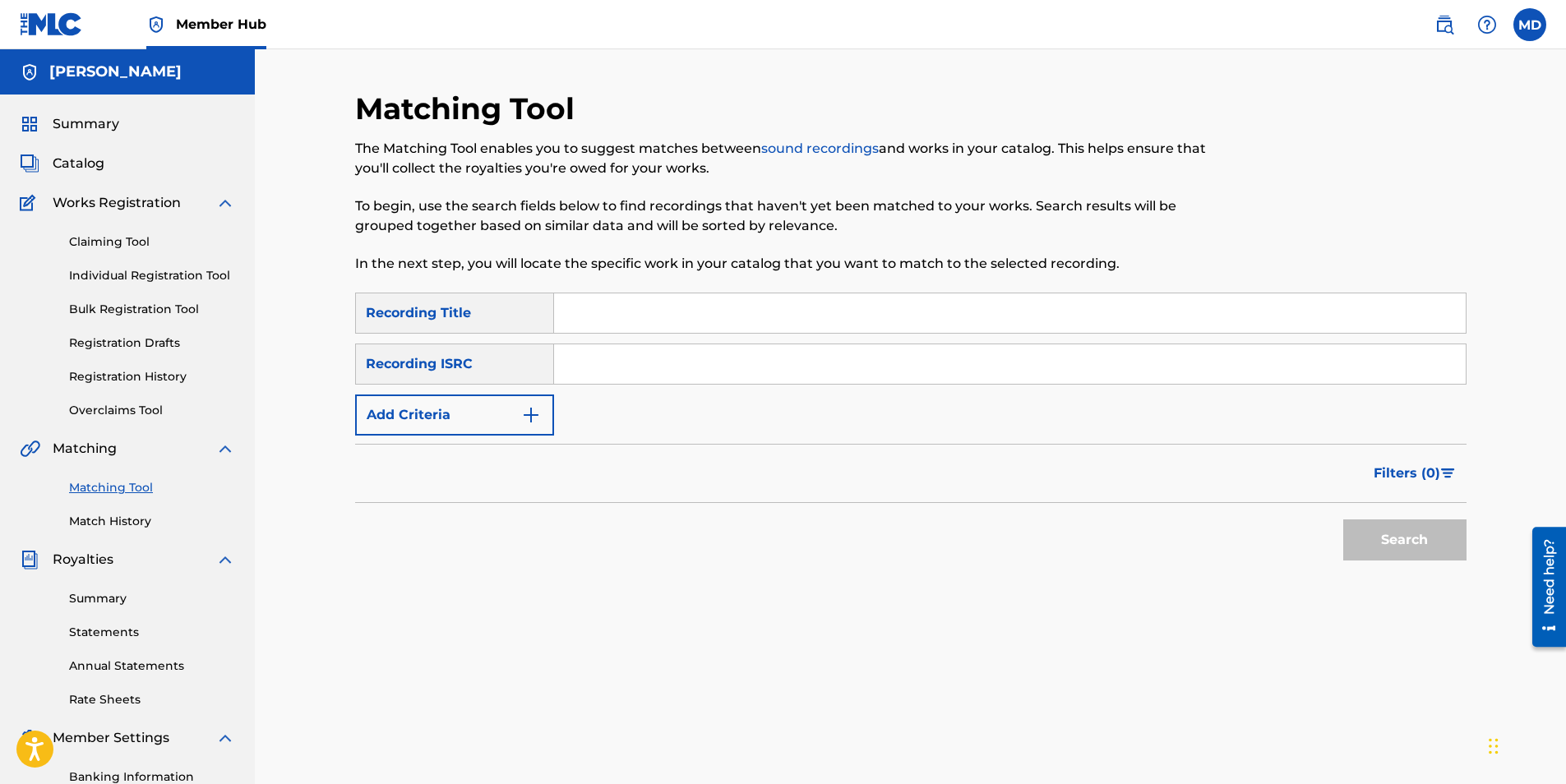
click at [607, 314] on input "Search Form" at bounding box center [1010, 313] width 912 height 40
type input "Havin Skill"
click at [1428, 543] on button "Search" at bounding box center [1405, 540] width 124 height 41
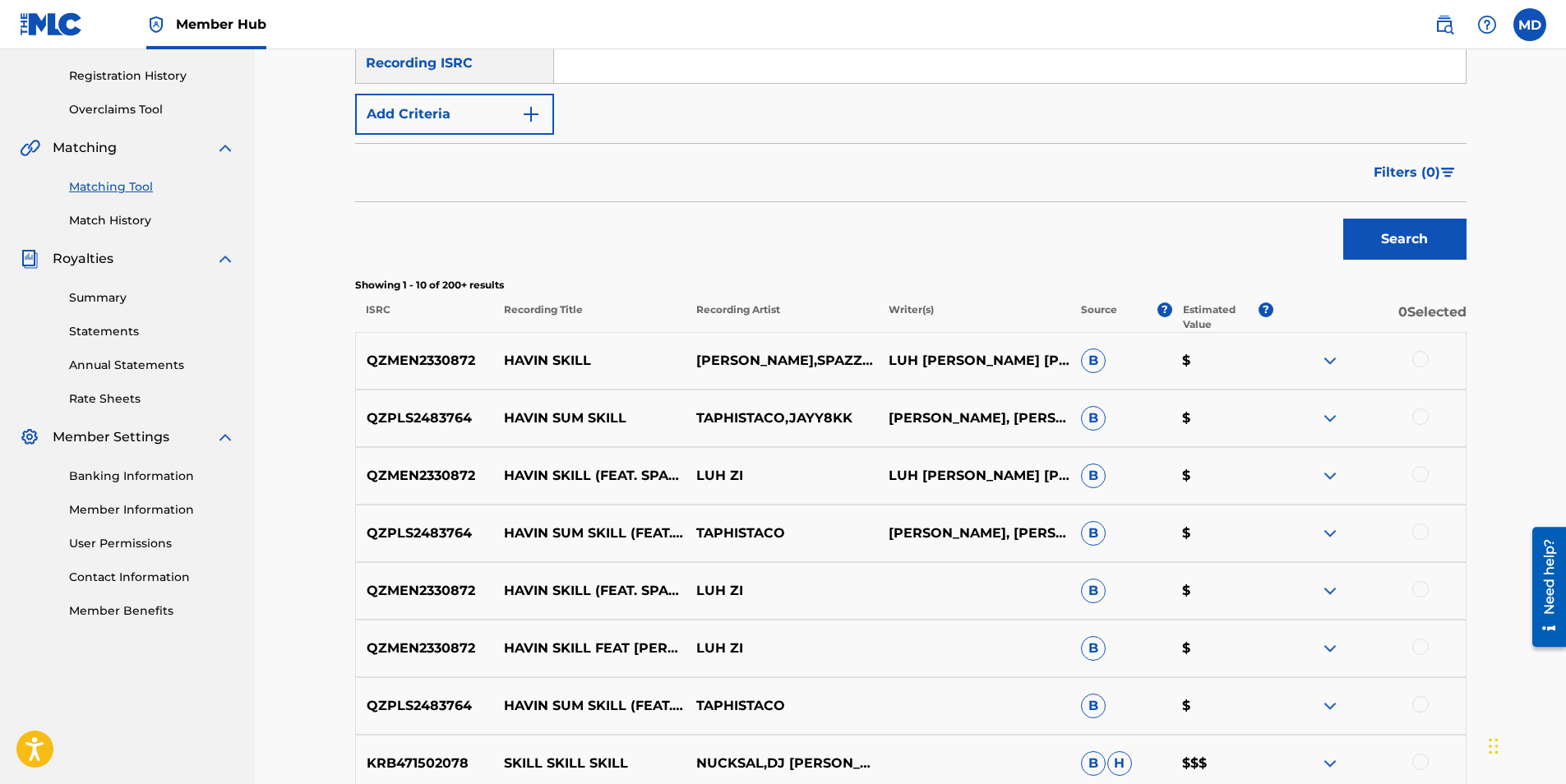
scroll to position [297, 0]
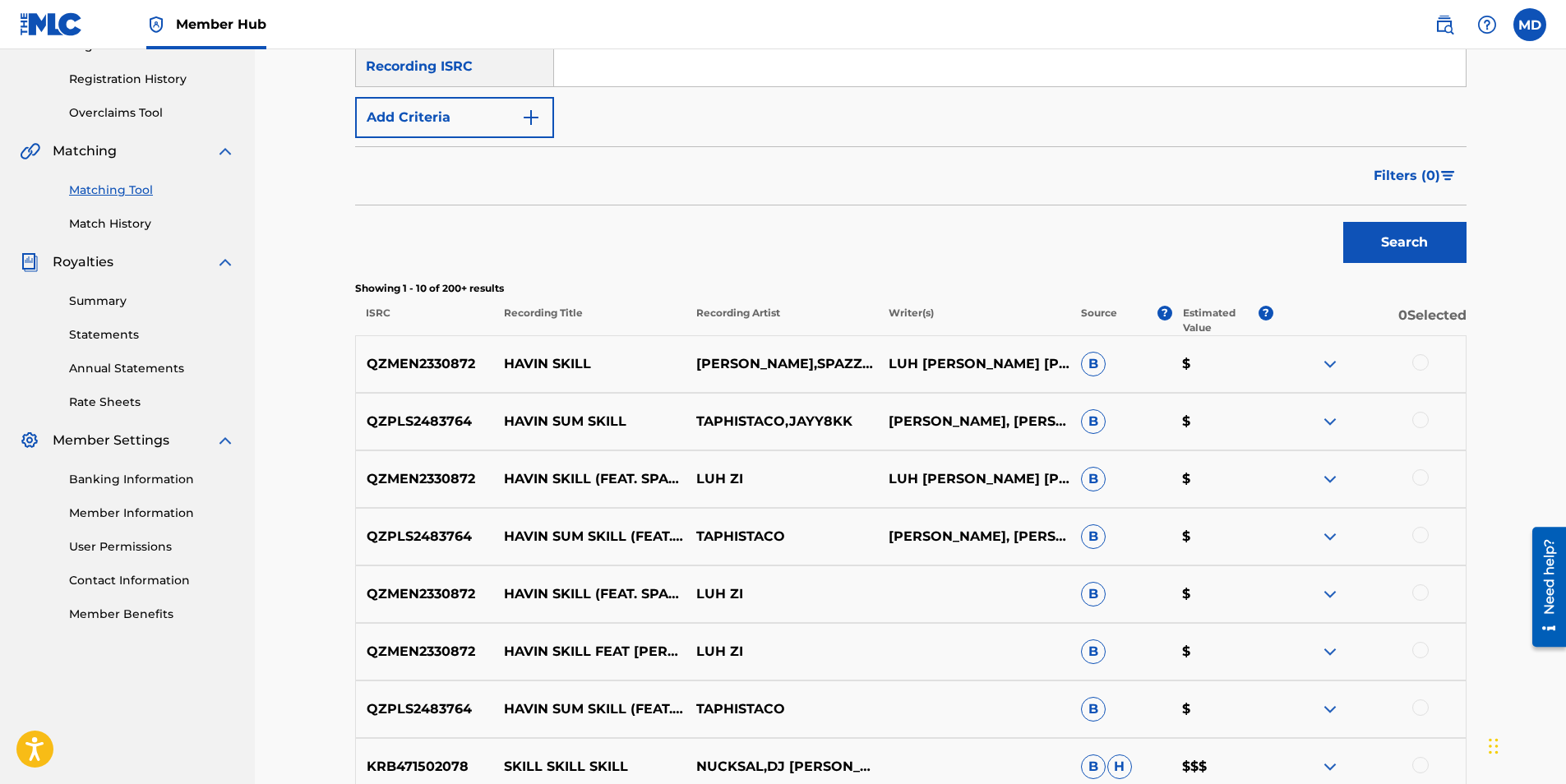
click at [572, 357] on p "HAVIN SKILL" at bounding box center [590, 364] width 193 height 20
click at [865, 362] on p "[PERSON_NAME],SPAZZOWT [PERSON_NAME]" at bounding box center [783, 364] width 212 height 40
click at [1339, 366] on img at bounding box center [1330, 364] width 20 height 20
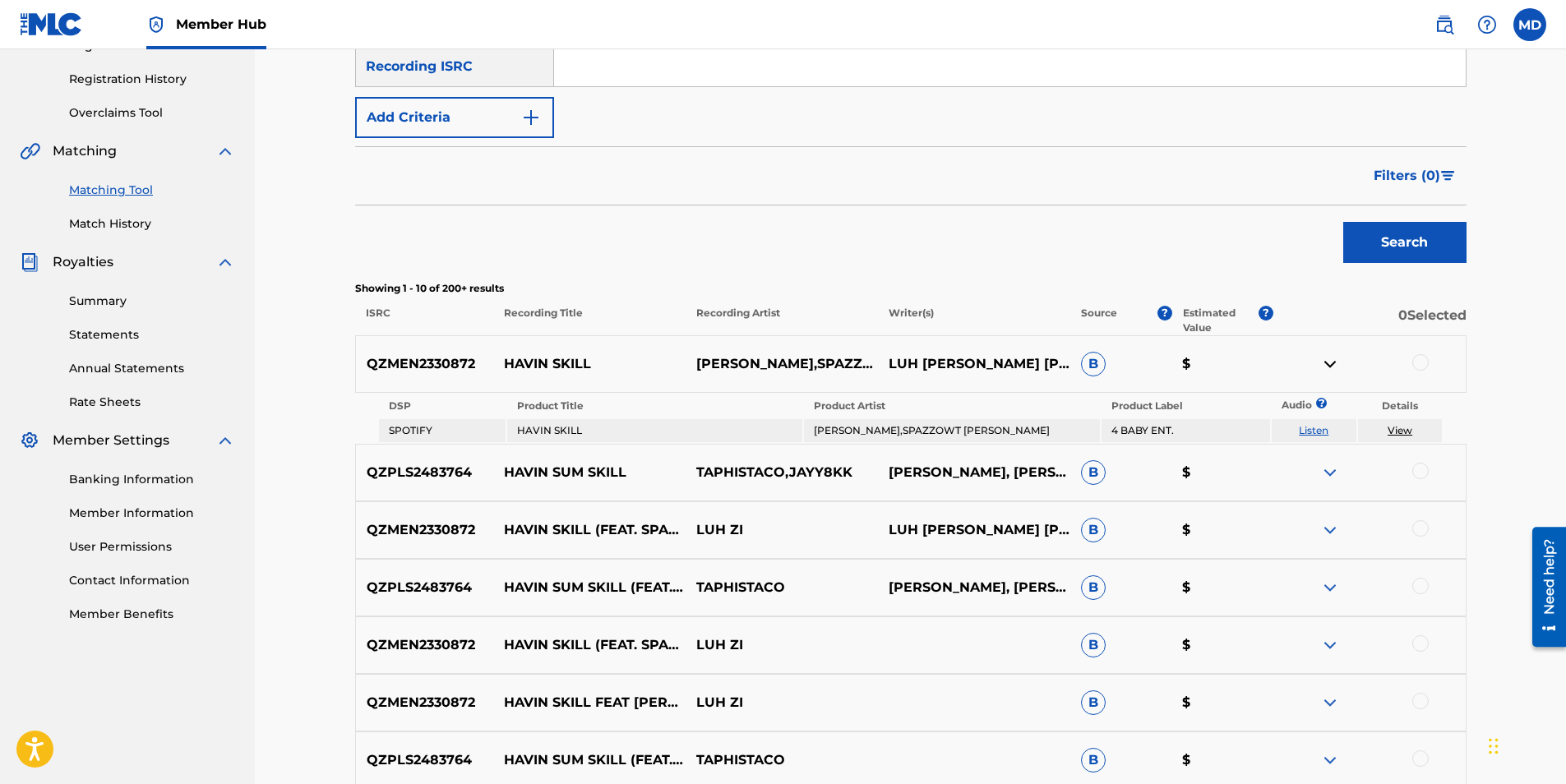
click at [1315, 426] on link "Listen" at bounding box center [1314, 430] width 30 height 12
click at [1320, 354] on div at bounding box center [1370, 364] width 193 height 20
click at [1325, 366] on img at bounding box center [1330, 364] width 20 height 20
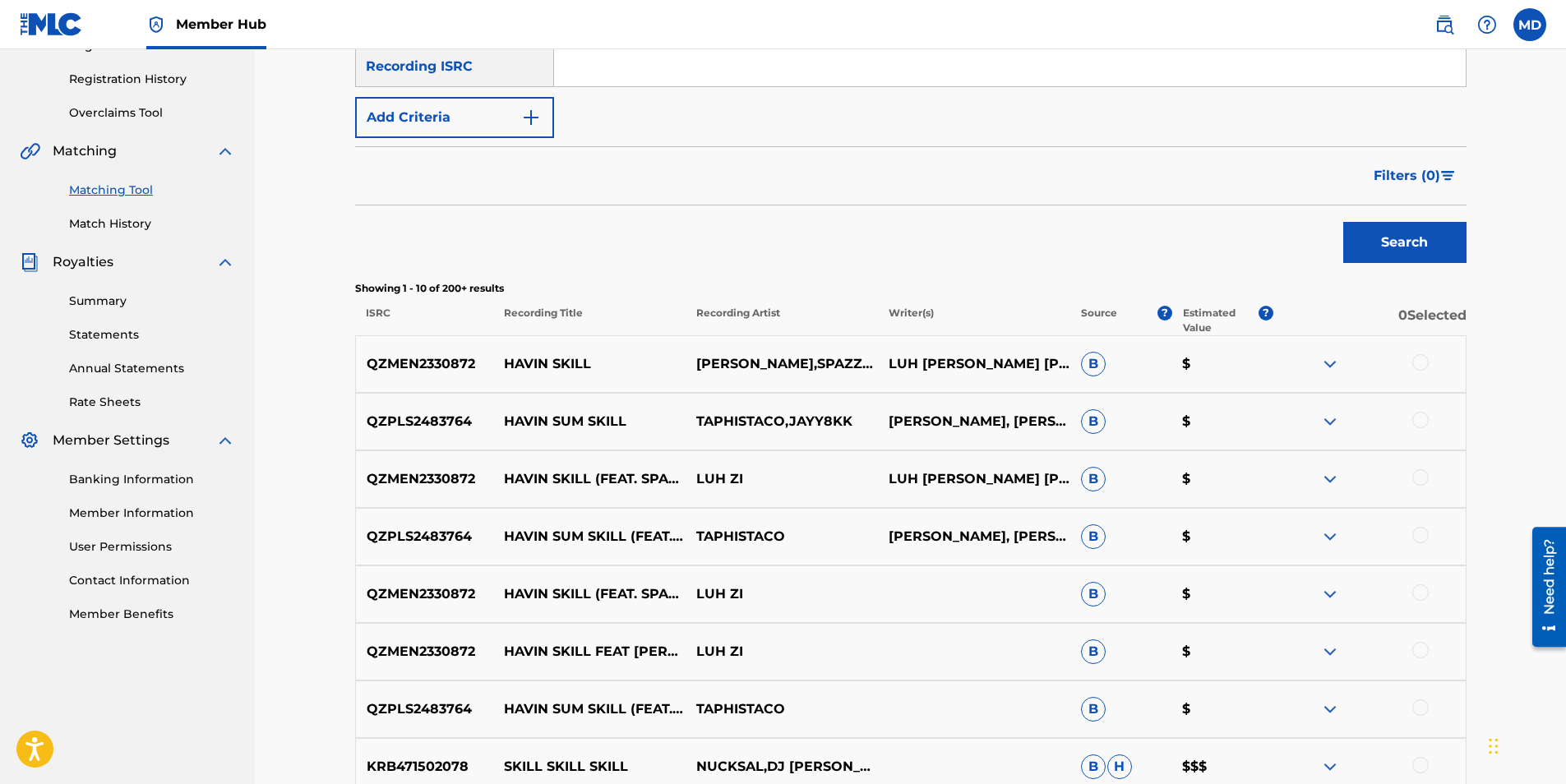
scroll to position [0, 0]
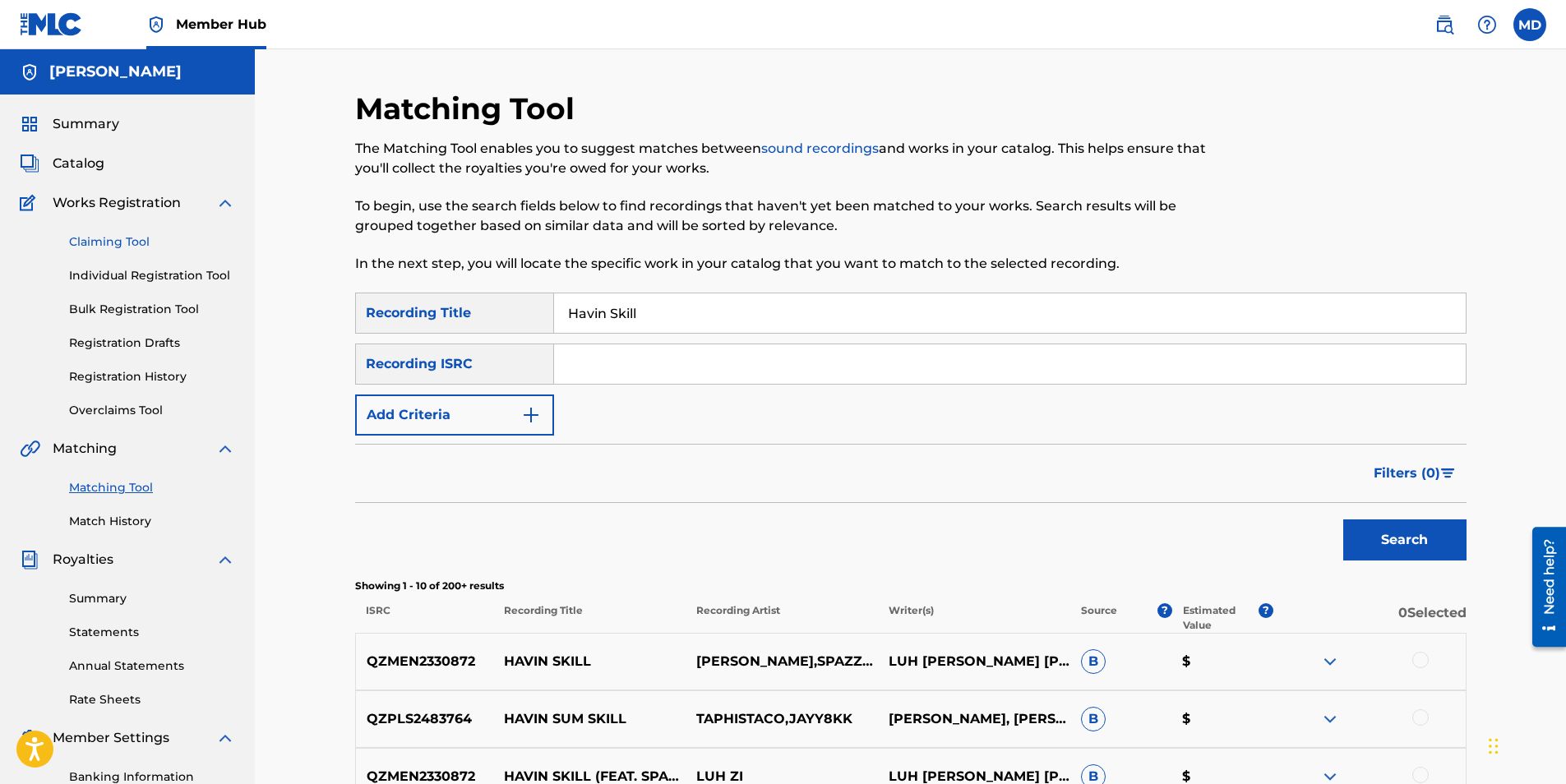
click at [120, 248] on link "Claiming Tool" at bounding box center [152, 241] width 166 height 17
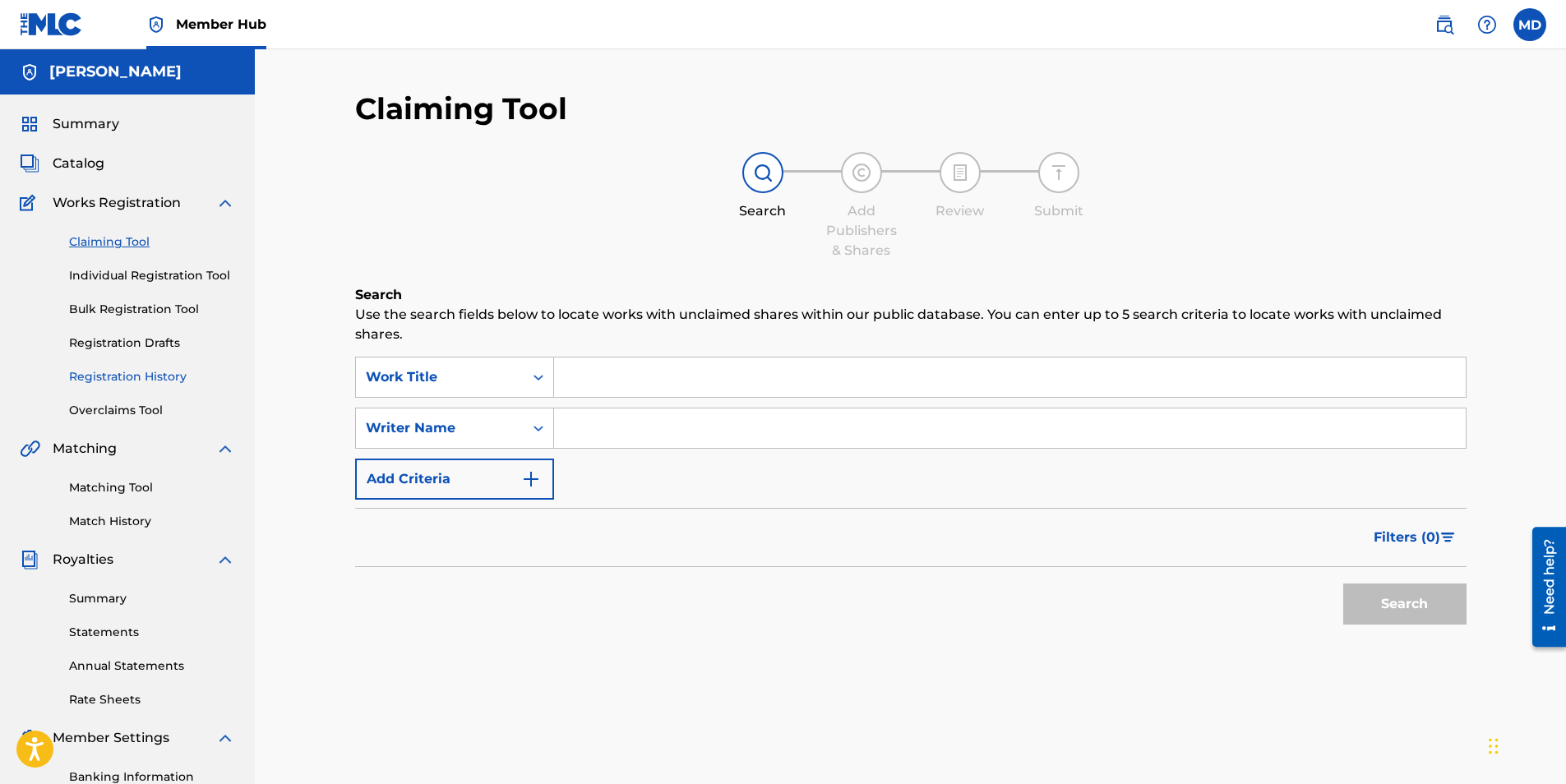
click at [161, 380] on link "Registration History" at bounding box center [152, 376] width 166 height 17
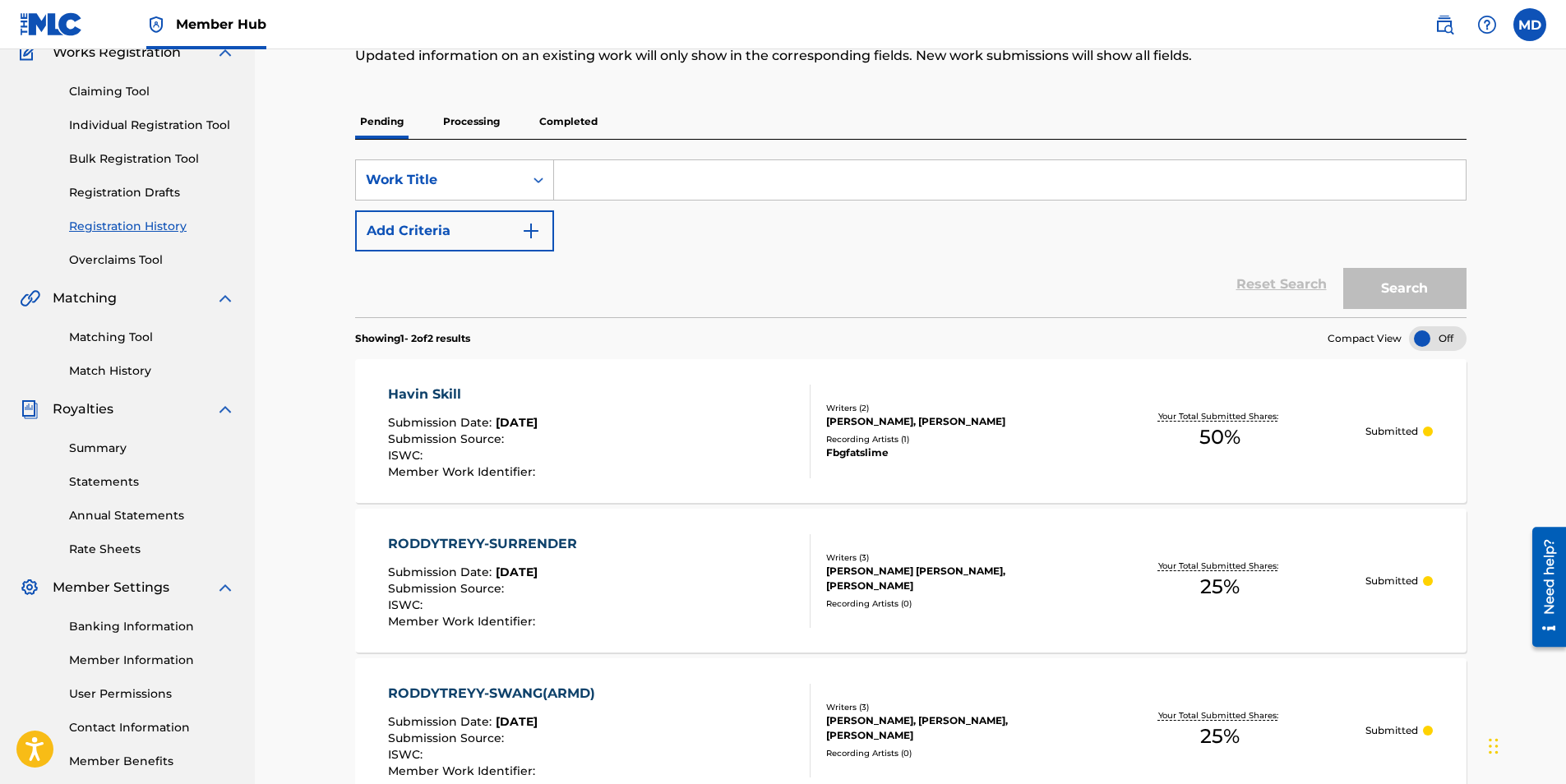
scroll to position [351, 0]
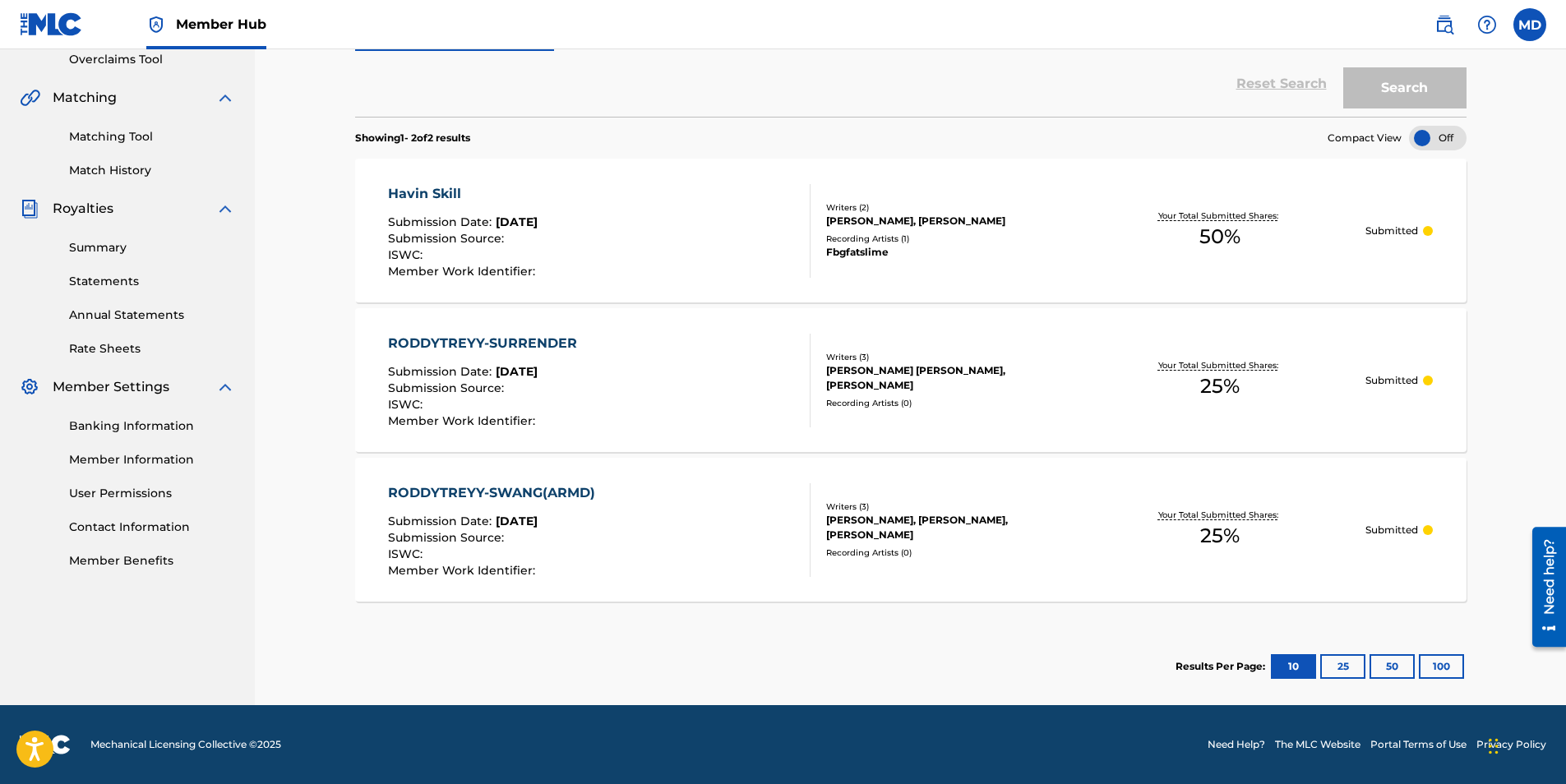
click at [878, 511] on div "Writers ( 3 )" at bounding box center [950, 506] width 248 height 12
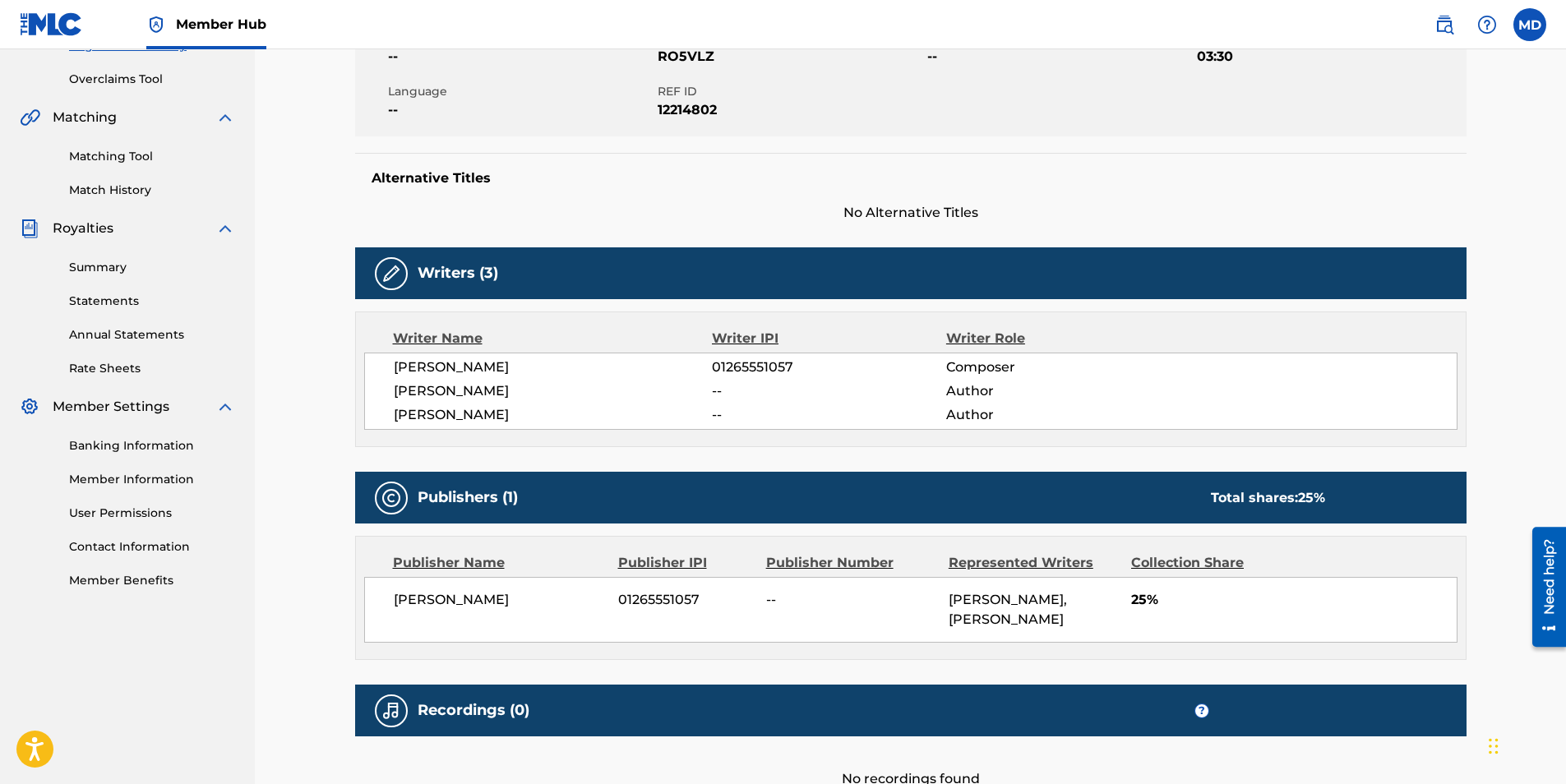
scroll to position [329, 0]
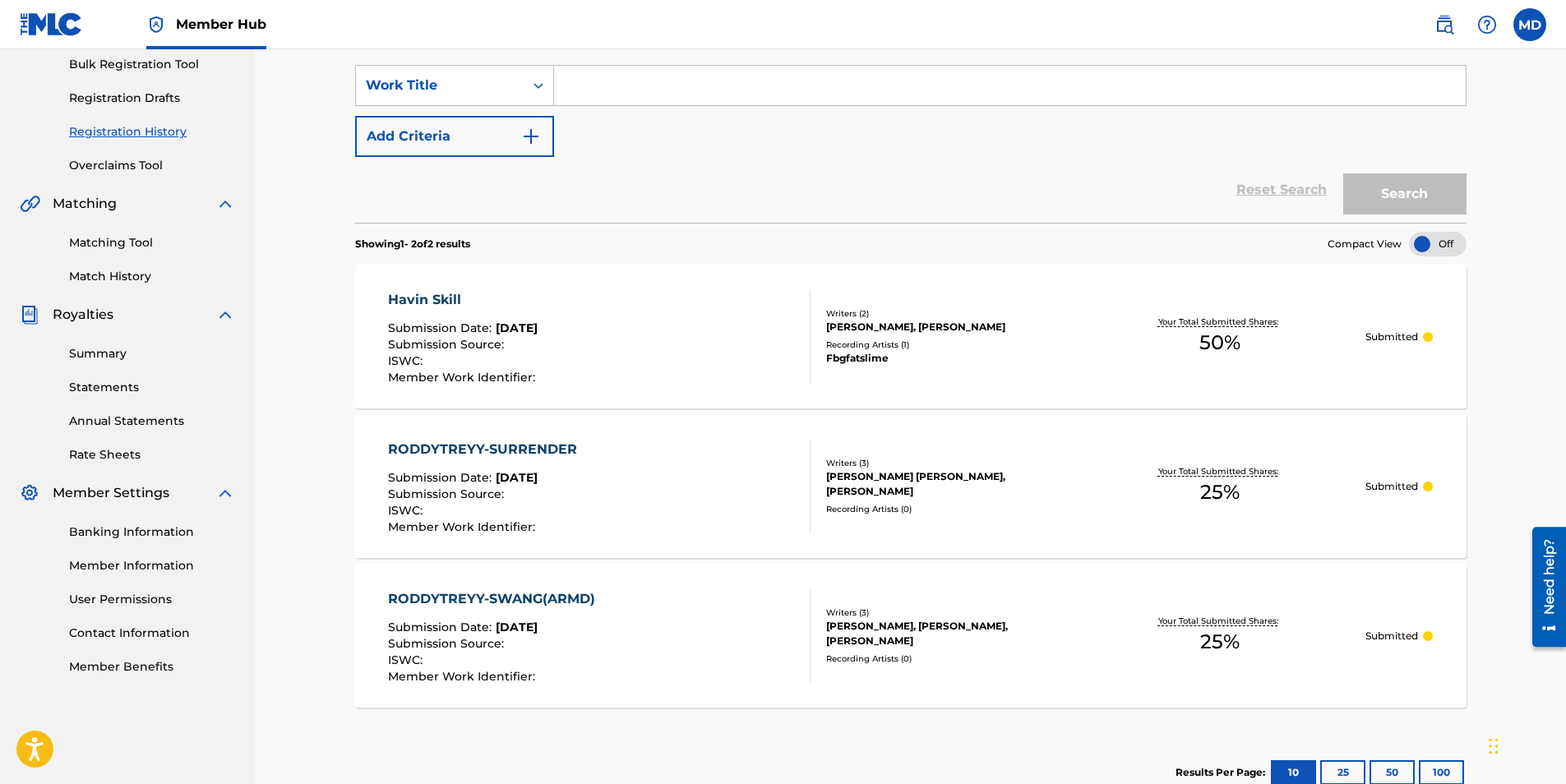
scroll to position [82, 0]
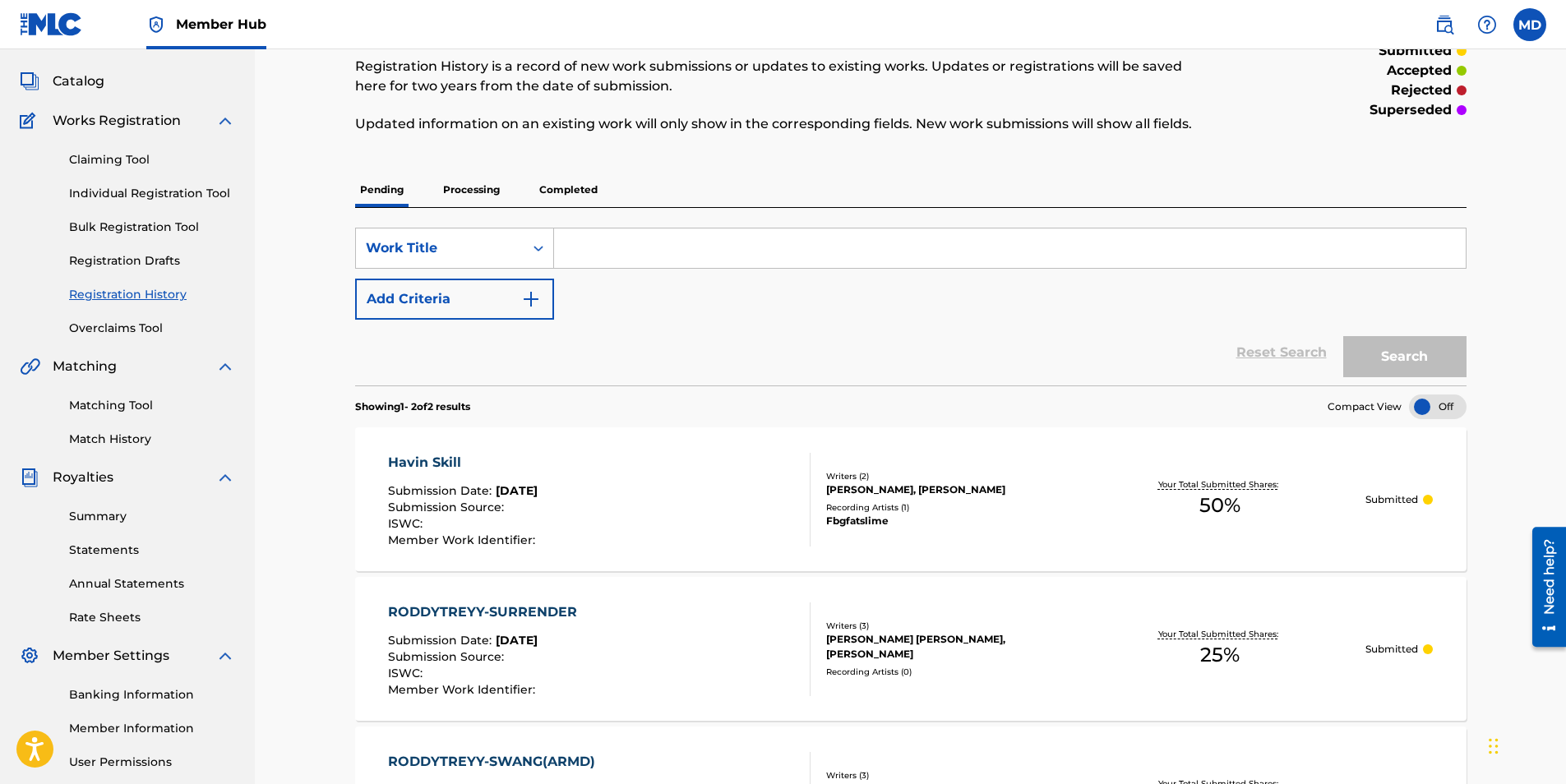
click at [622, 238] on input "Search Form" at bounding box center [1010, 248] width 912 height 40
click at [568, 317] on div "SearchWithCriteria329ef76f-4385-492e-a2b7-c2600b18c762 Work Title Add Criteria" at bounding box center [910, 273] width 1111 height 92
click at [626, 253] on input "Search Form" at bounding box center [1010, 248] width 912 height 40
click at [608, 248] on input "Search Form" at bounding box center [1010, 248] width 912 height 40
click at [132, 157] on link "Claiming Tool" at bounding box center [152, 160] width 166 height 17
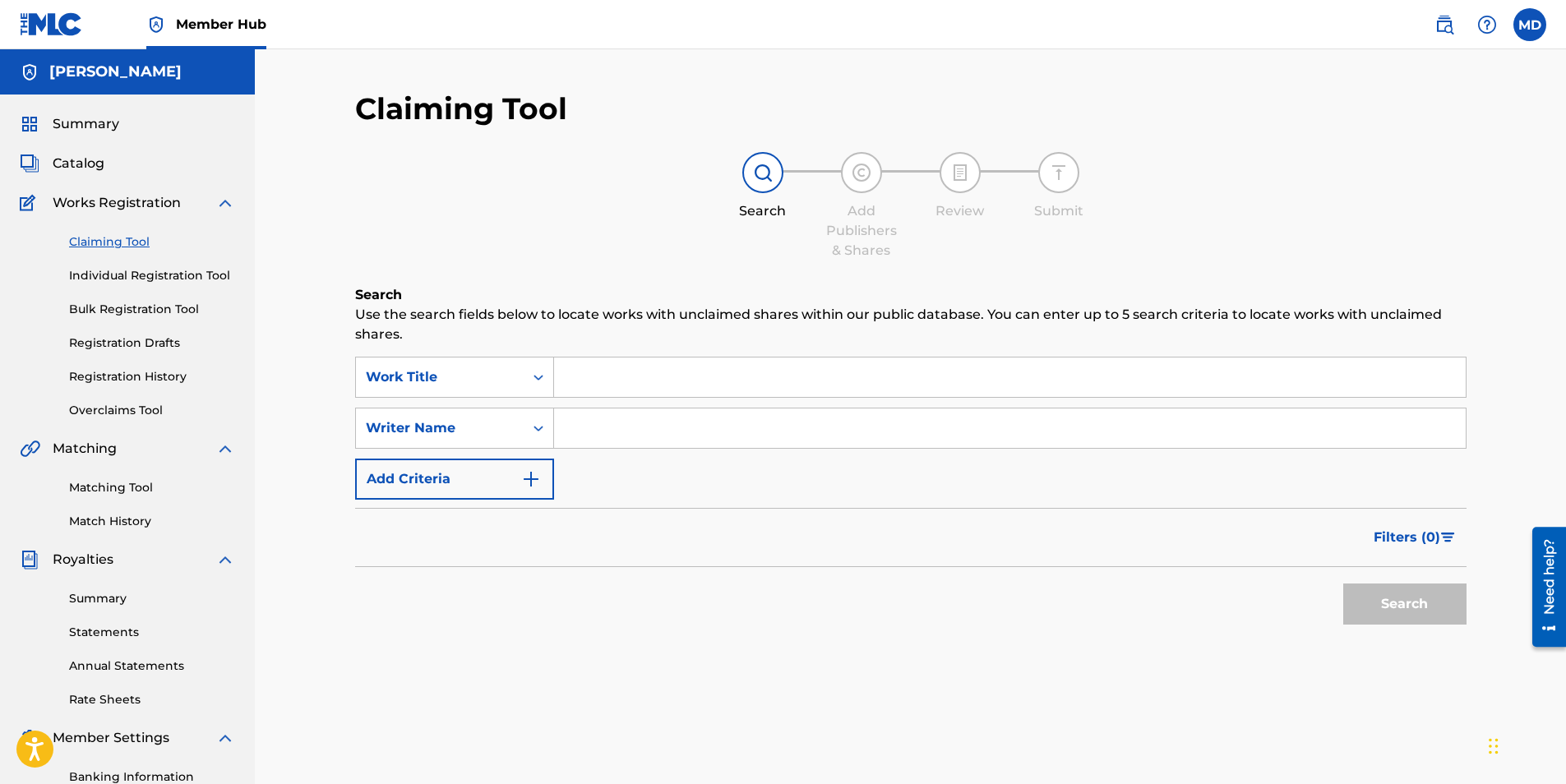
click at [622, 390] on input "Search Form" at bounding box center [1010, 377] width 912 height 40
type input "Dead Ah Niggas"
click at [708, 430] on input "Search Form" at bounding box center [1010, 428] width 912 height 40
type input "G"
click at [593, 427] on input "Search Form" at bounding box center [1010, 428] width 912 height 40
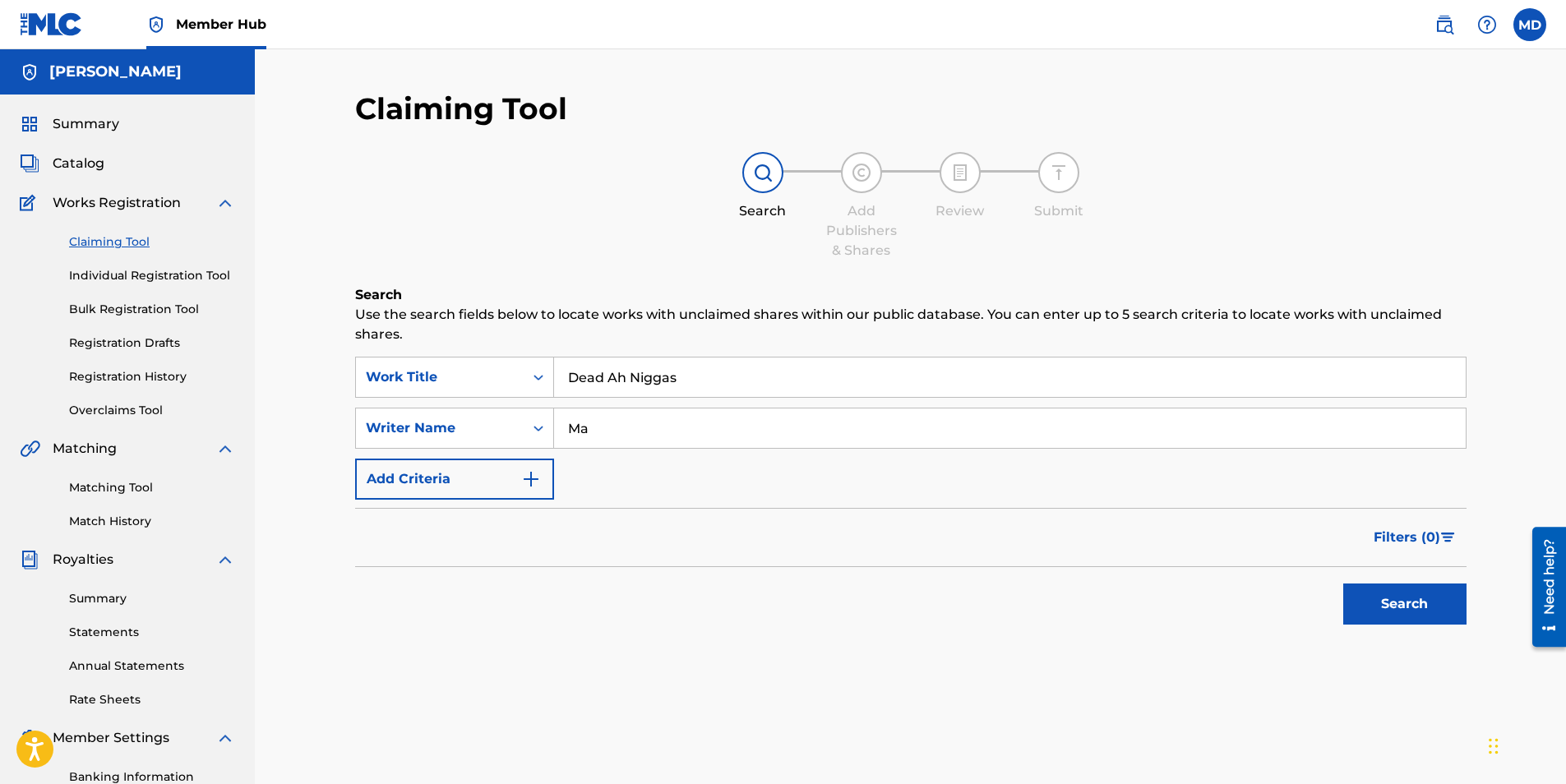
type input "M"
type input "\"
click at [1344, 584] on button "Search" at bounding box center [1405, 604] width 124 height 41
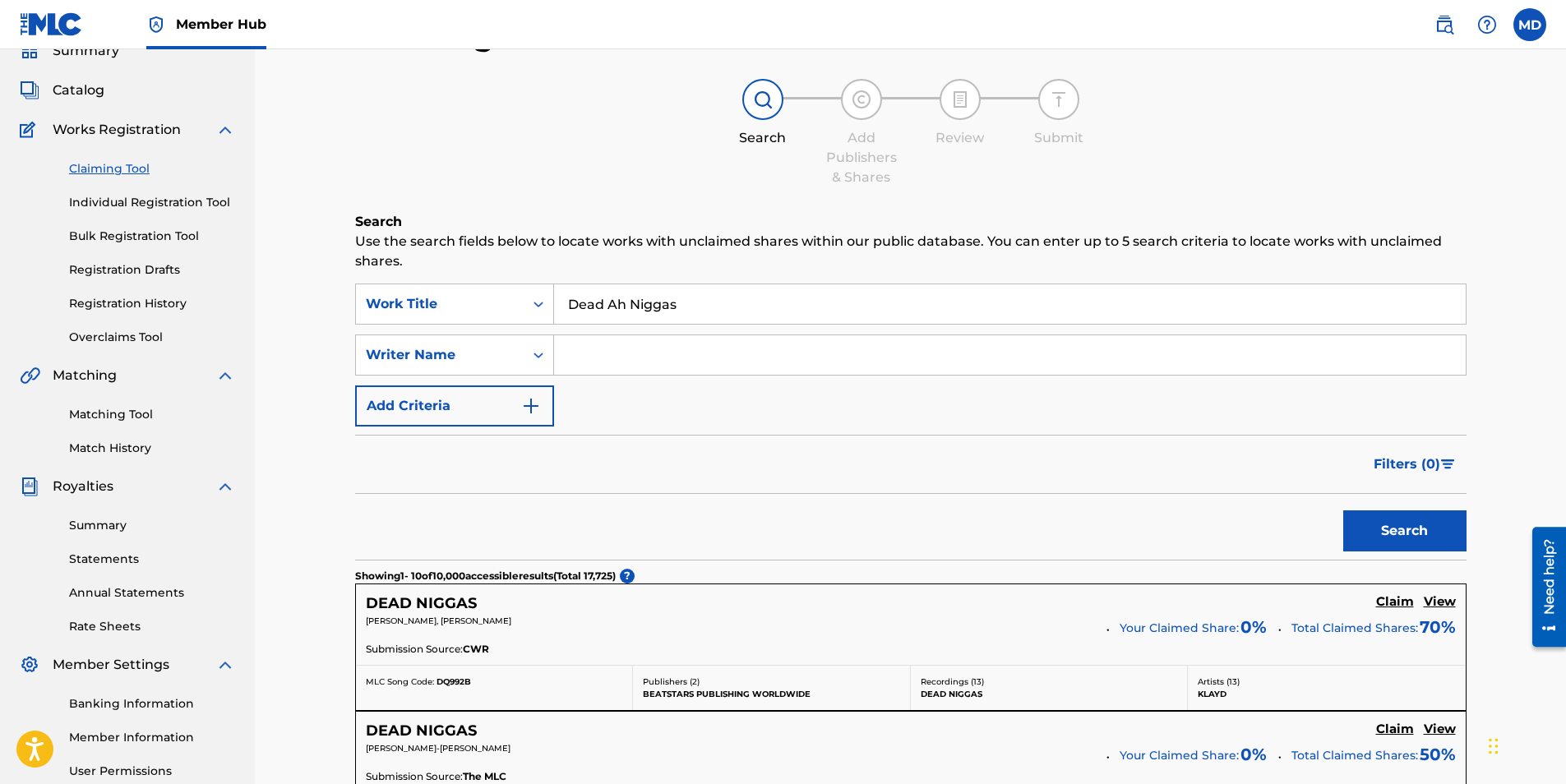
scroll to position [59, 0]
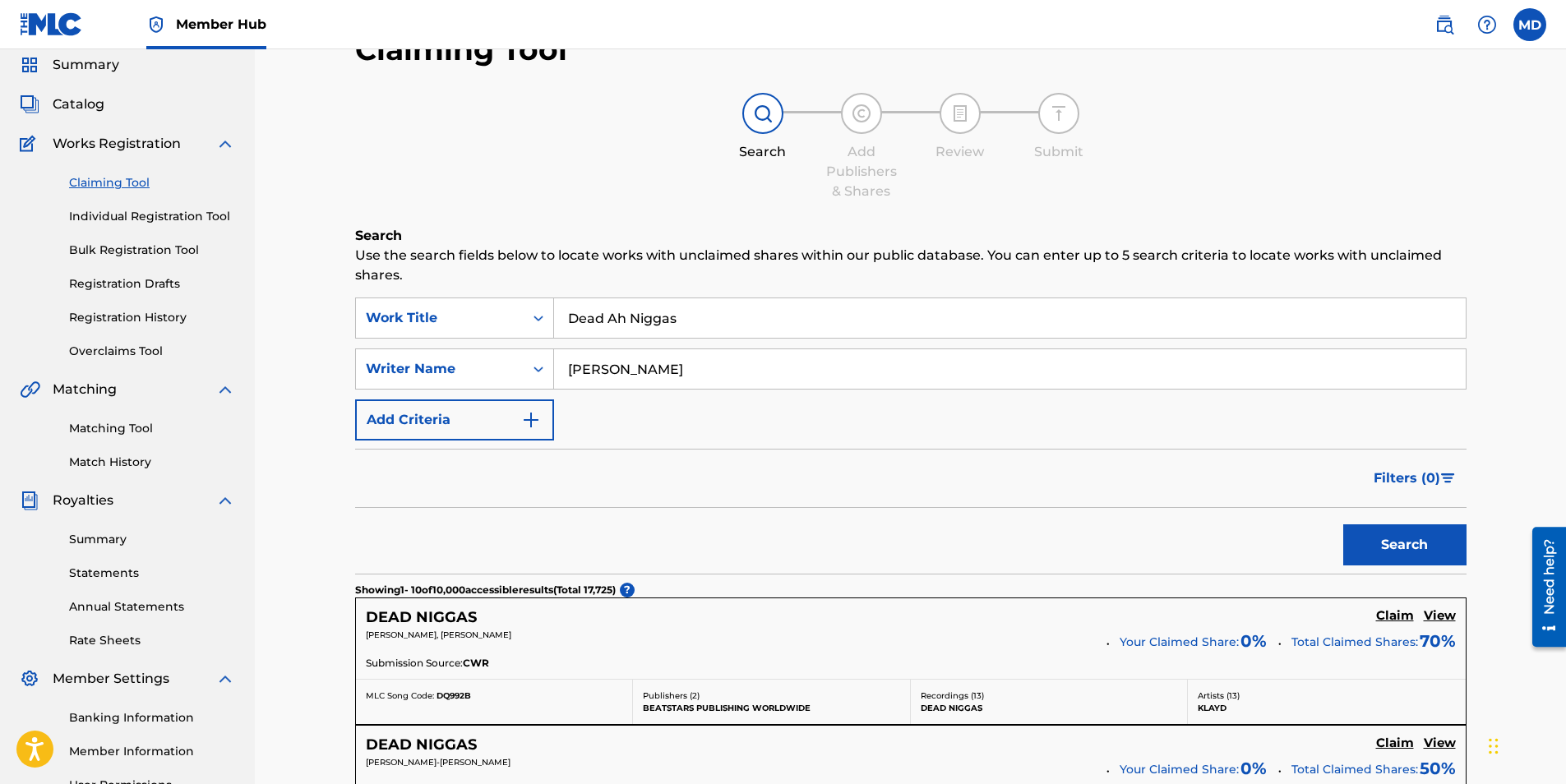
type input "[PERSON_NAME]"
click at [1344, 525] on button "Search" at bounding box center [1405, 545] width 124 height 41
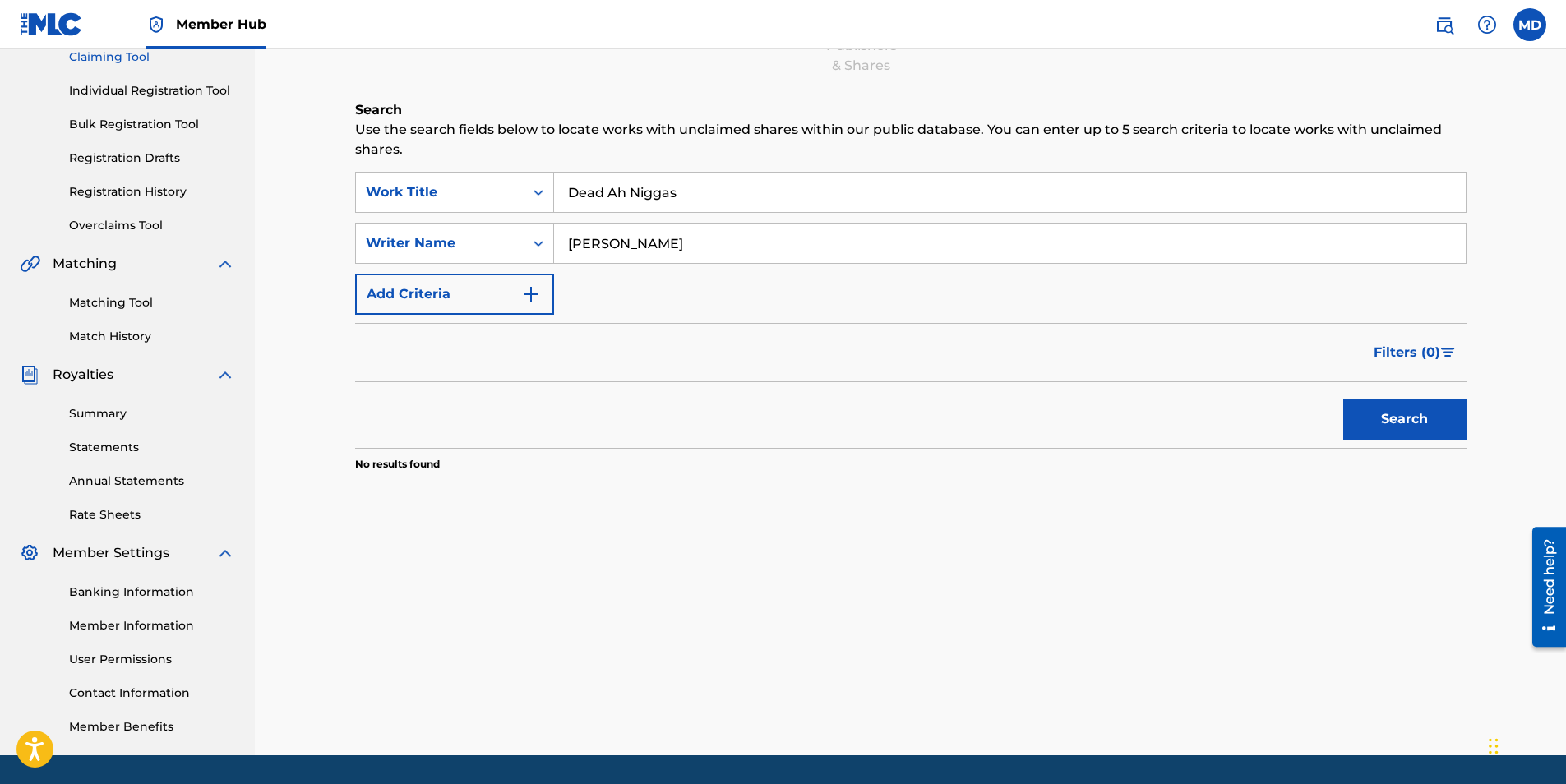
scroll to position [0, 0]
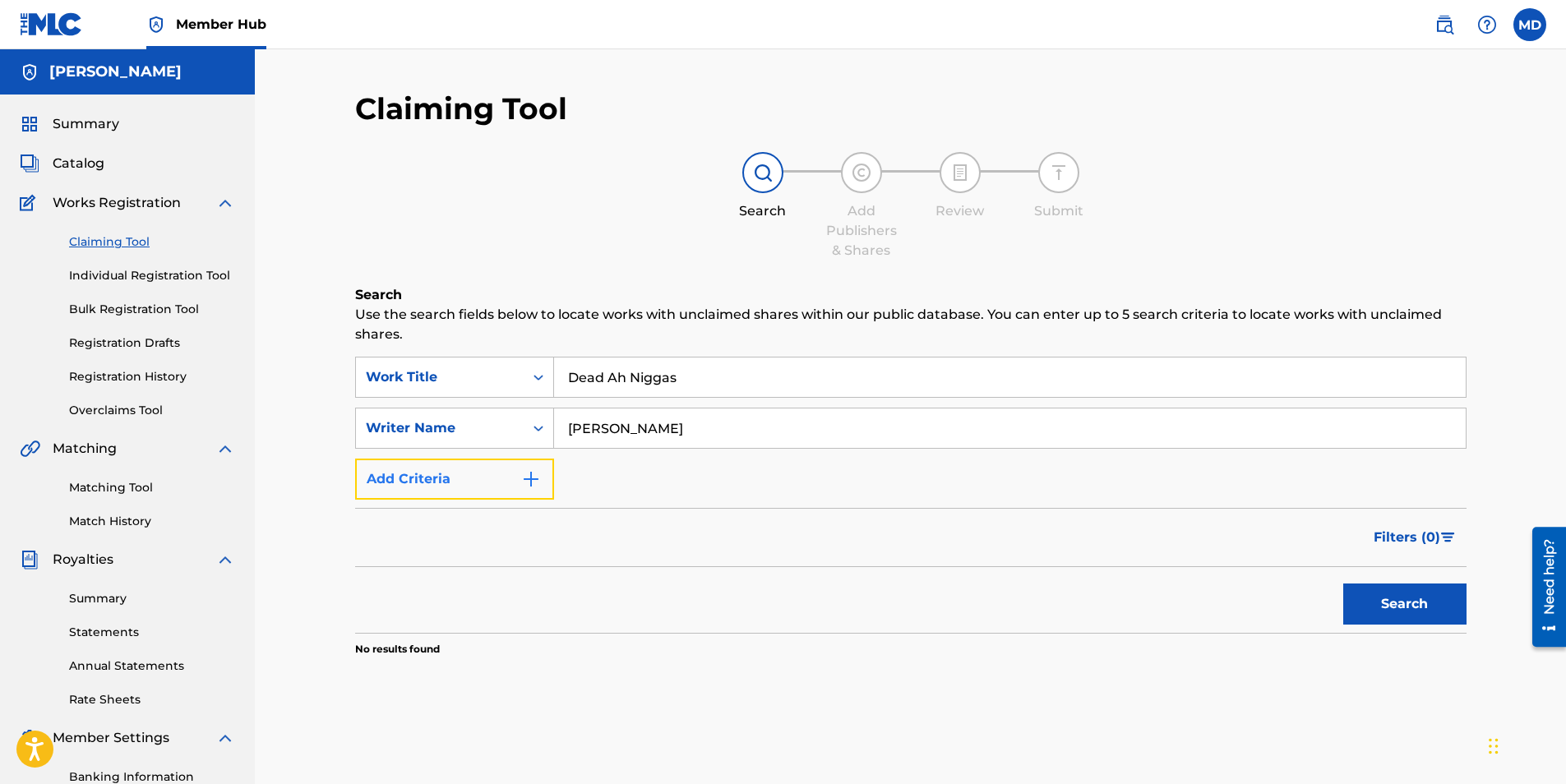
click at [526, 476] on img "Search Form" at bounding box center [531, 479] width 20 height 20
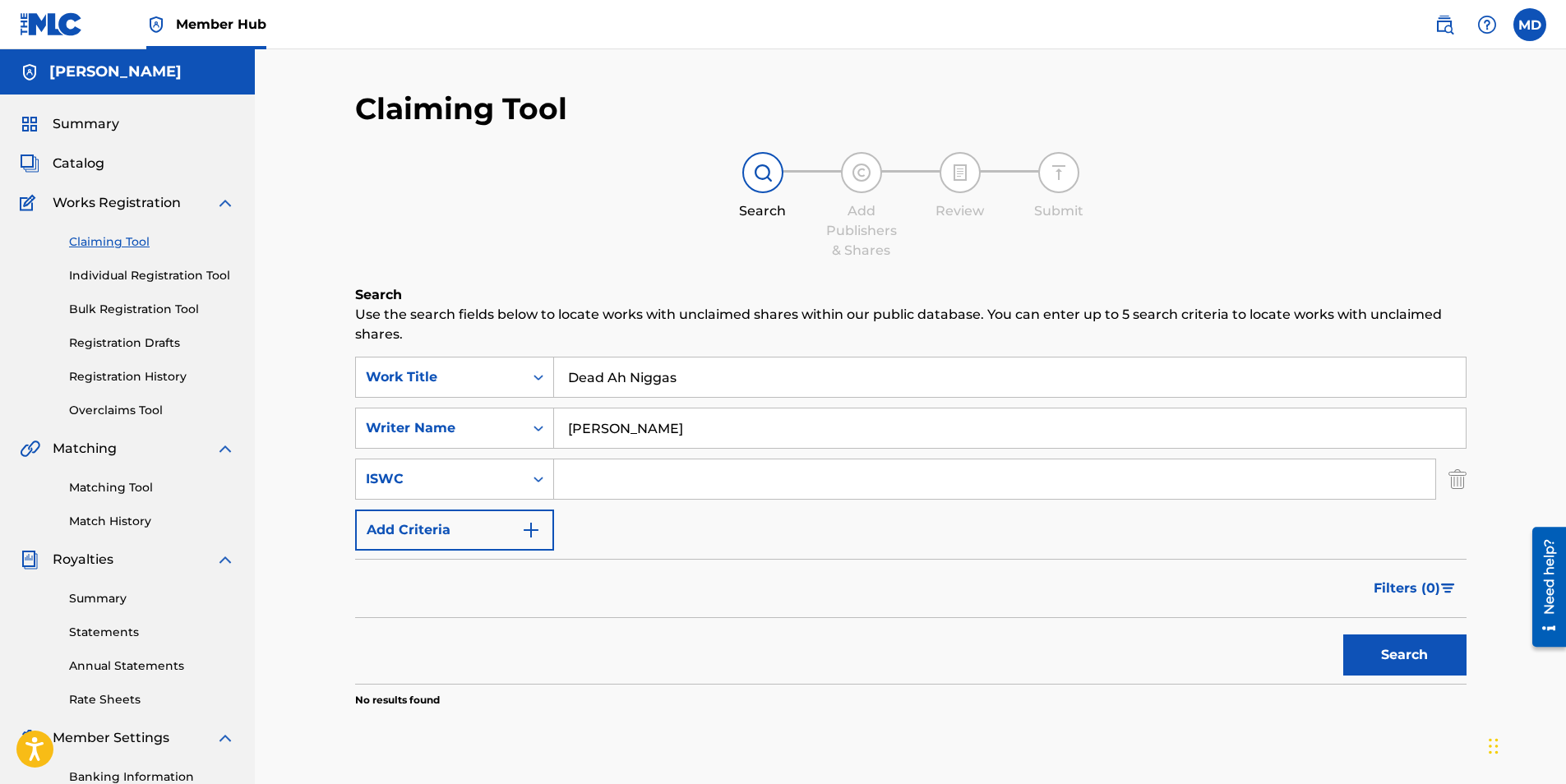
click at [1467, 491] on div "Claiming Tool Search Add Publishers & Shares Review Submit Search Use the searc…" at bounding box center [910, 516] width 1151 height 850
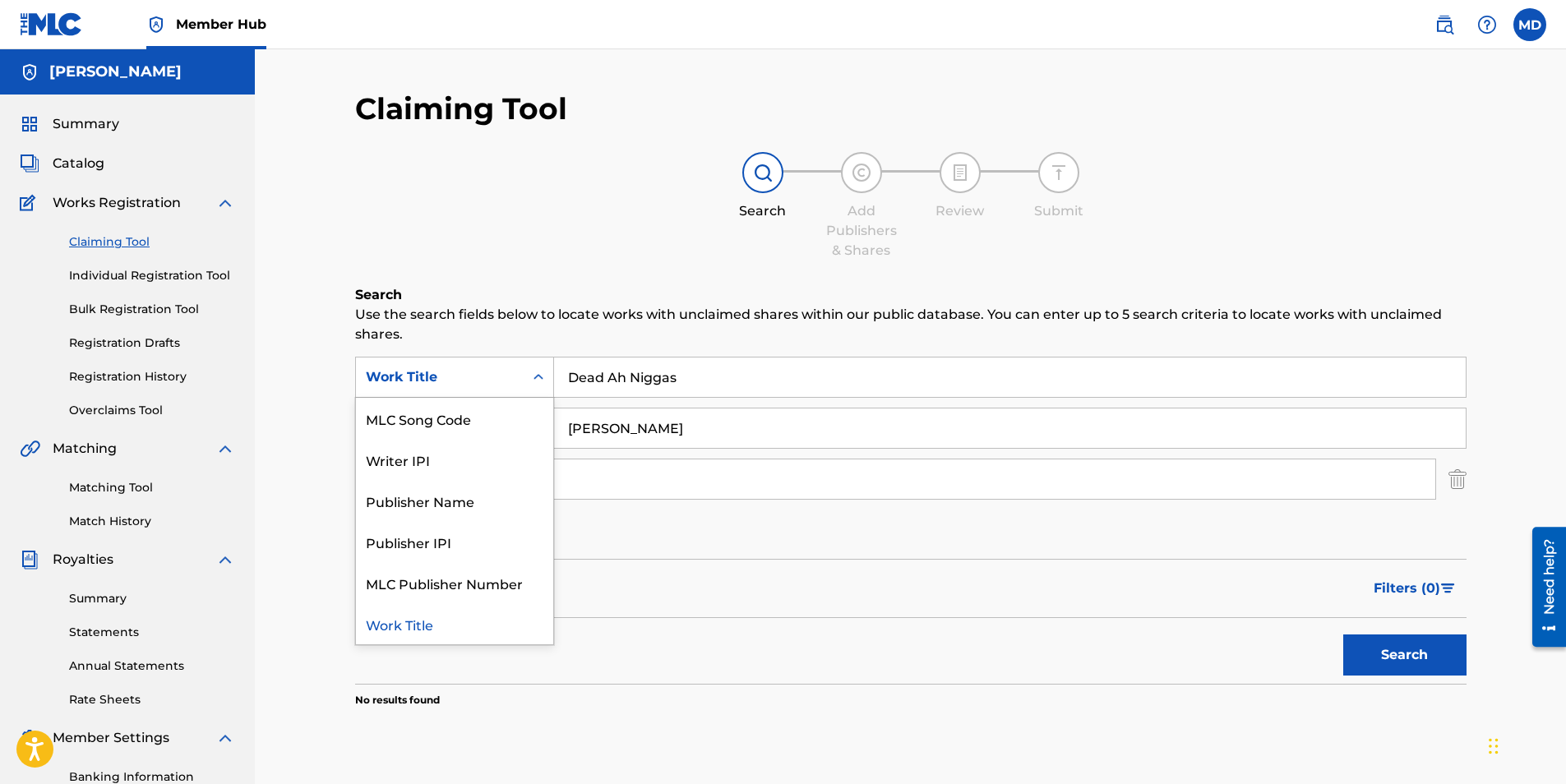
click at [501, 371] on div "Work Title" at bounding box center [440, 377] width 148 height 20
drag, startPoint x: 649, startPoint y: 600, endPoint x: 630, endPoint y: 562, distance: 42.5
click at [649, 600] on div "Filters ( 0 )" at bounding box center [910, 589] width 1111 height 59
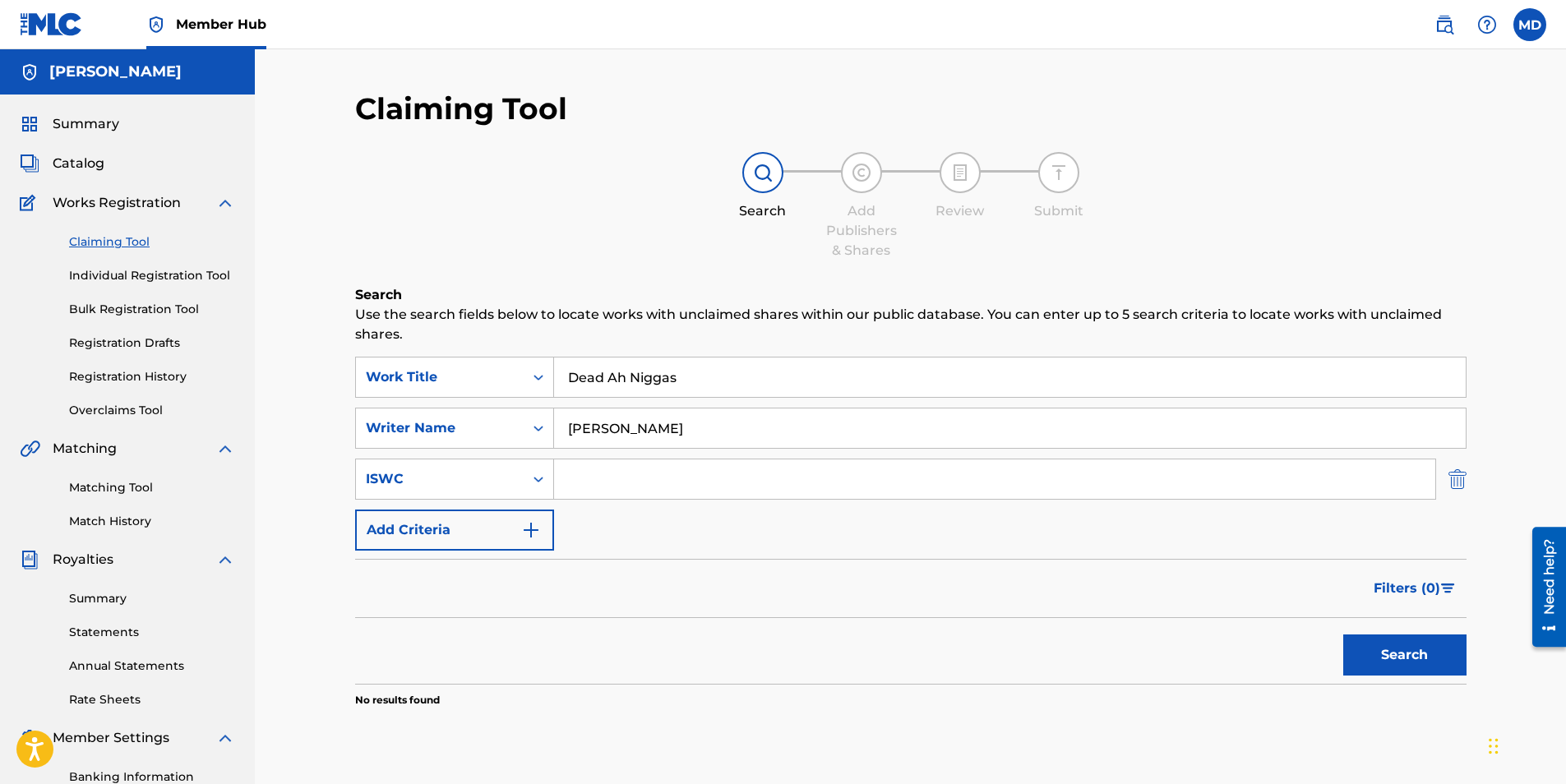
click at [1451, 473] on img "Search Form" at bounding box center [1457, 479] width 18 height 41
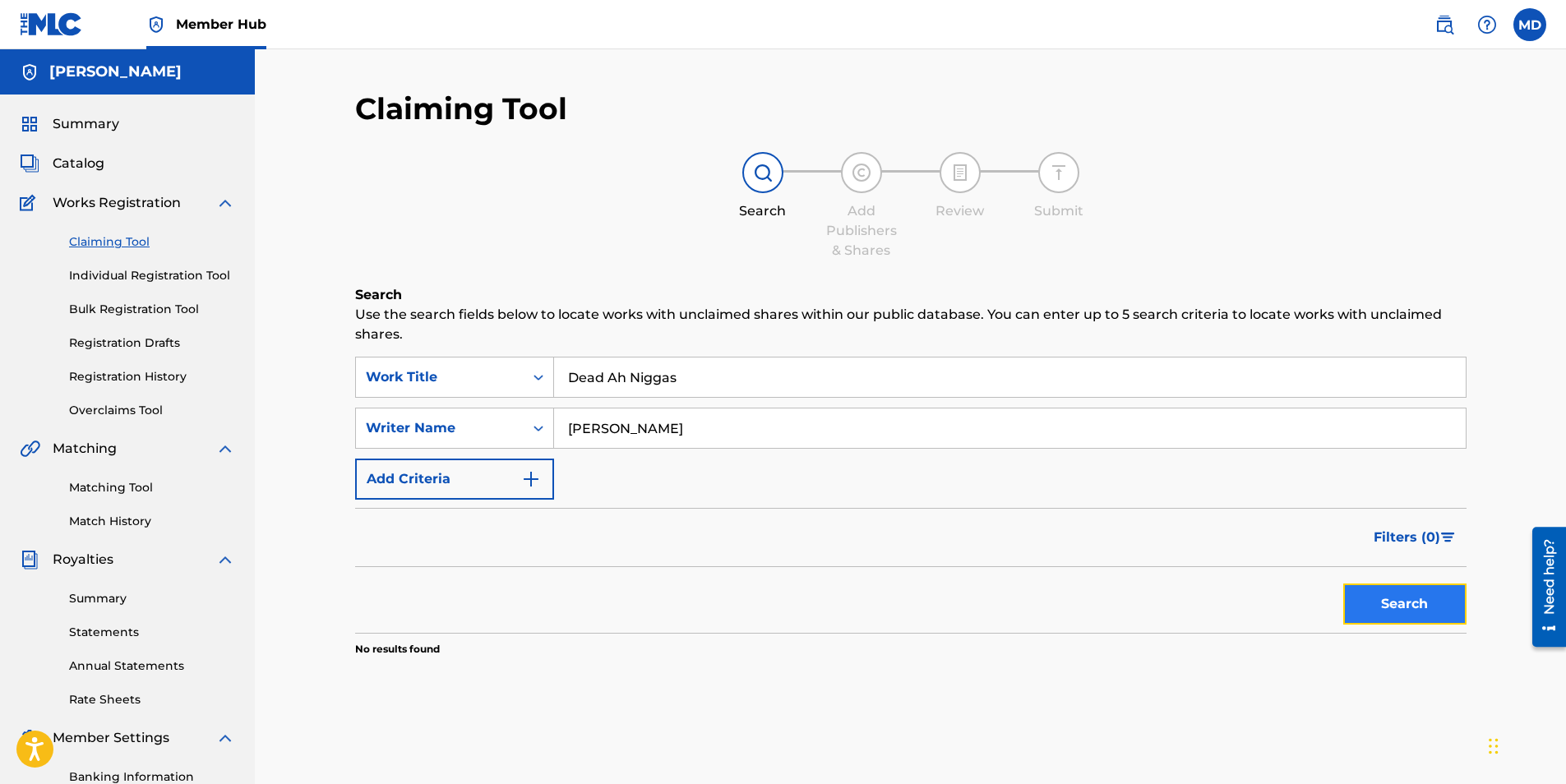
click at [1398, 601] on button "Search" at bounding box center [1405, 604] width 124 height 41
click at [82, 159] on span "Catalog" at bounding box center [78, 164] width 52 height 20
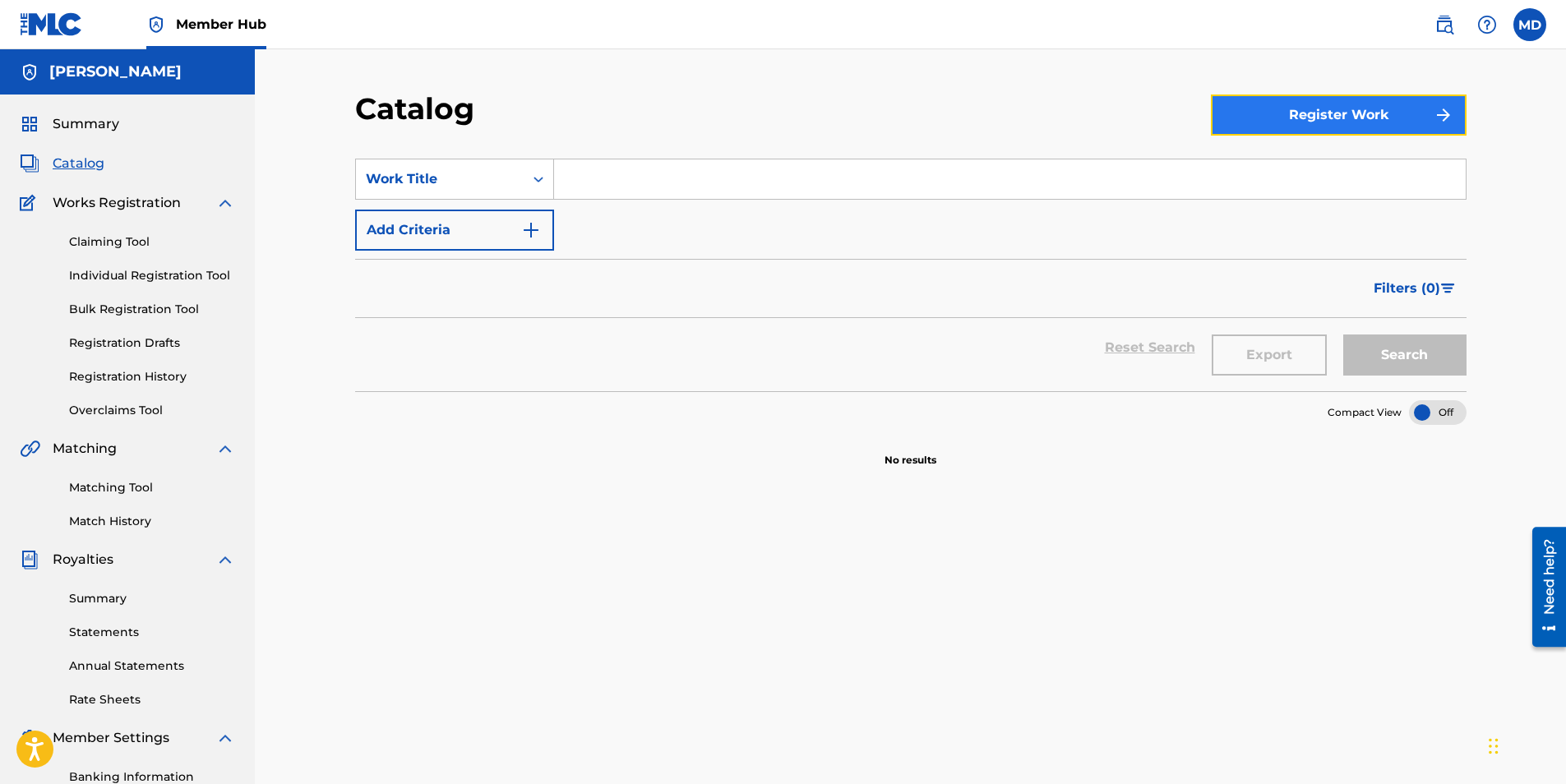
click at [1274, 115] on button "Register Work" at bounding box center [1339, 115] width 255 height 41
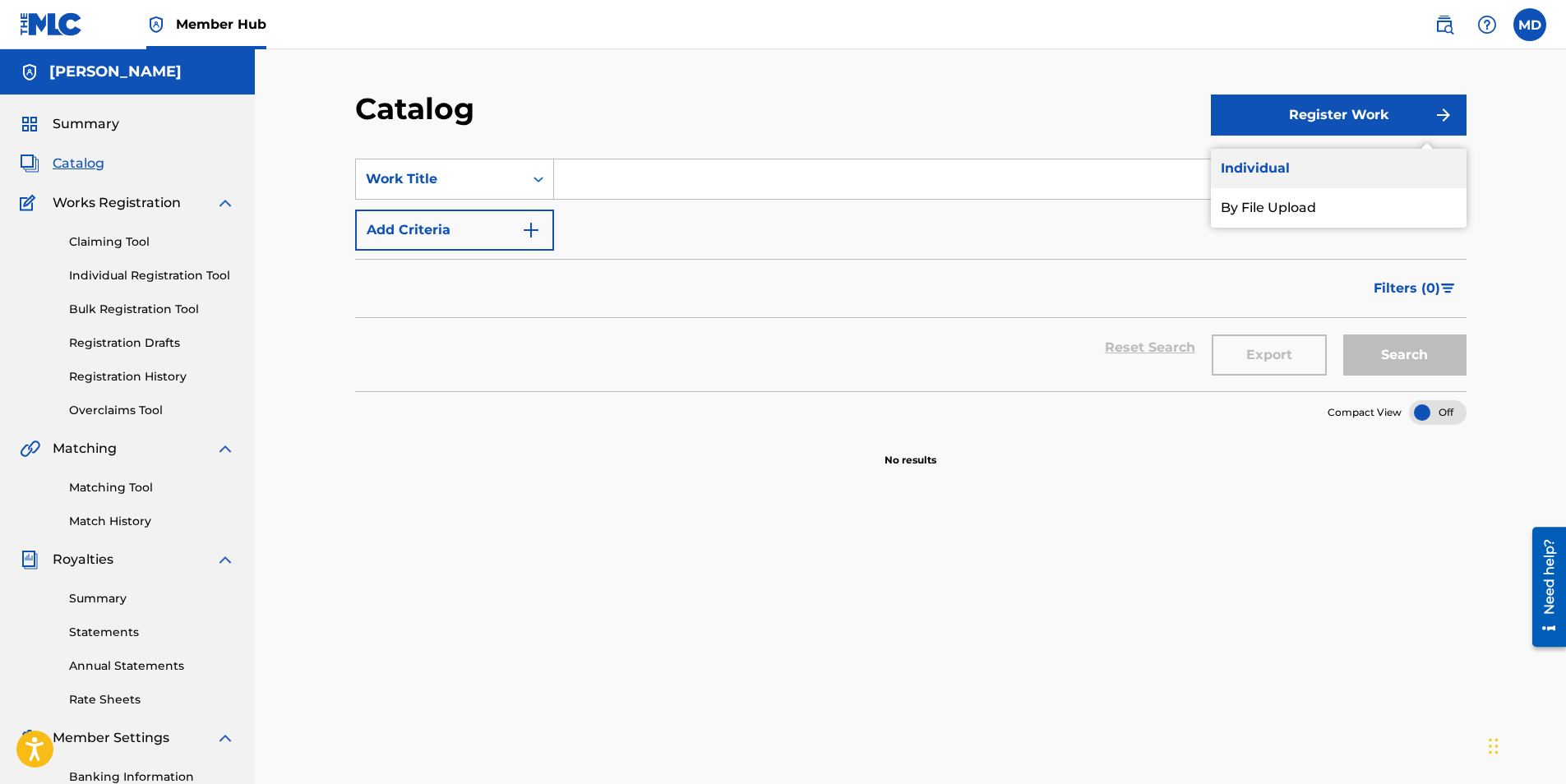
click at [1302, 173] on link "Individual" at bounding box center [1339, 169] width 255 height 40
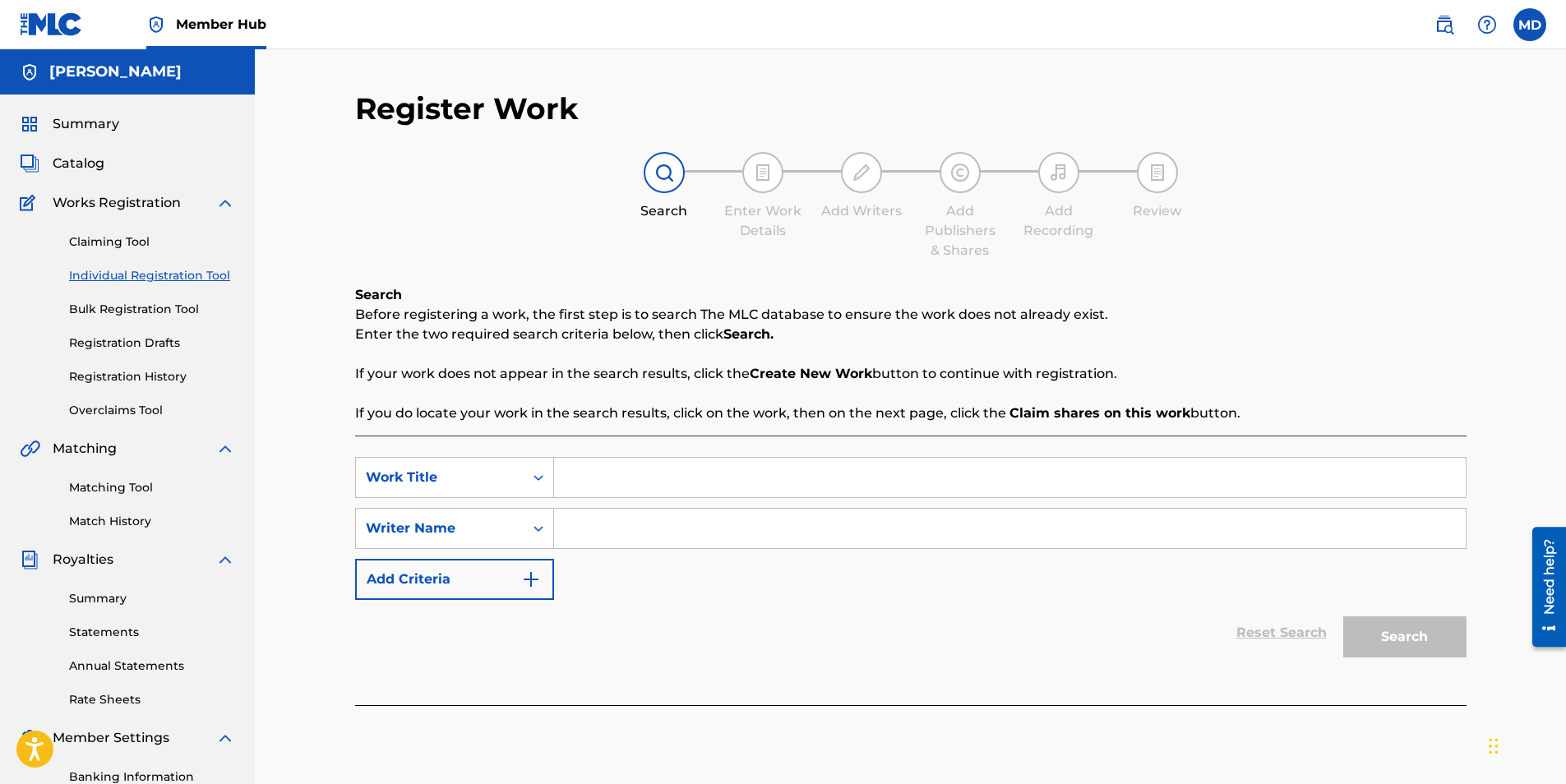
click at [737, 494] on input "Search Form" at bounding box center [1010, 478] width 912 height 40
type input "Dead Ah Niggas"
click at [739, 534] on input "Search Form" at bounding box center [1010, 529] width 912 height 40
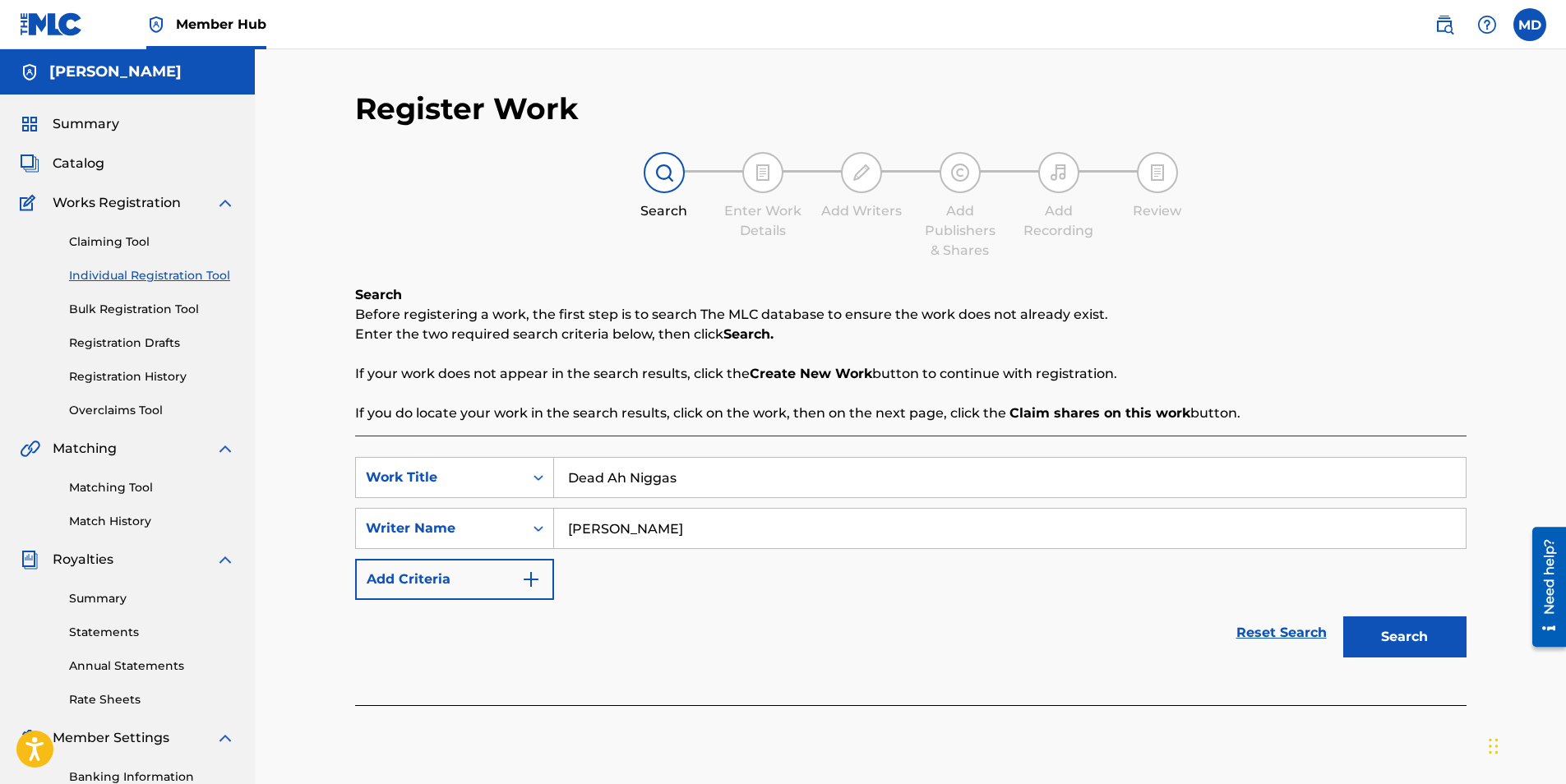
type input "[PERSON_NAME]"
click at [1344, 616] on button "Search" at bounding box center [1405, 637] width 124 height 41
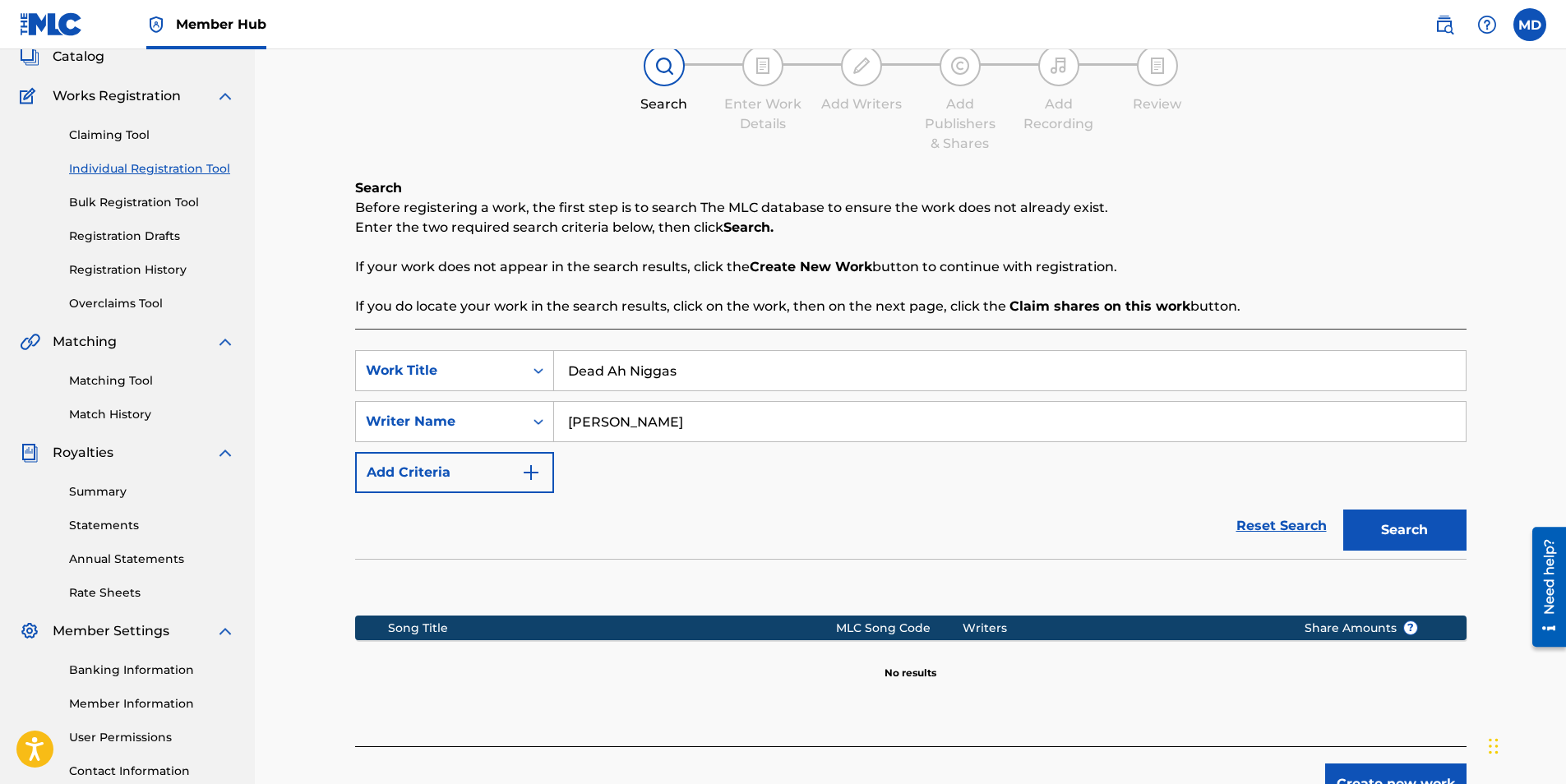
scroll to position [235, 0]
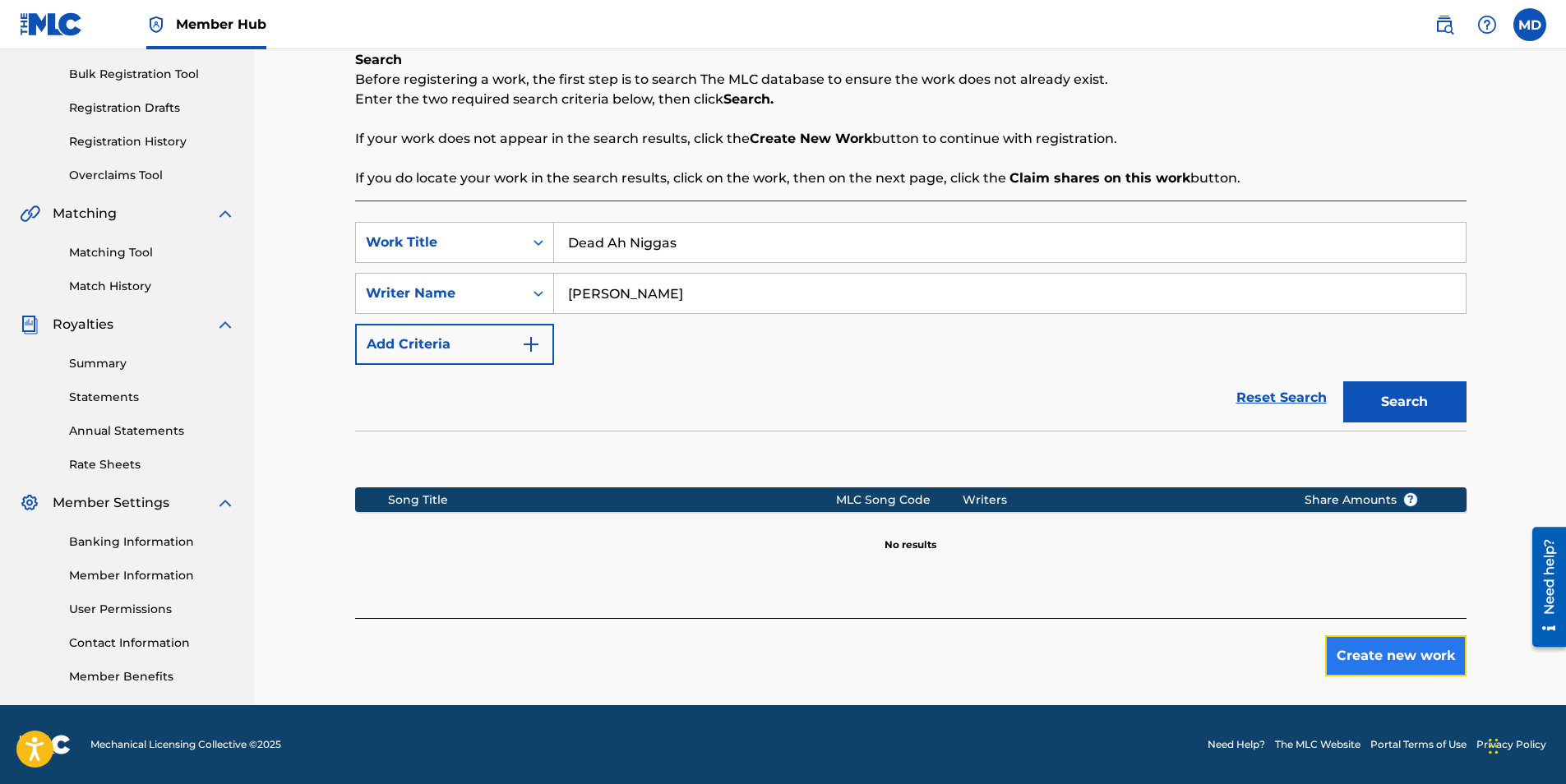
click at [1346, 656] on button "Create new work" at bounding box center [1396, 656] width 142 height 41
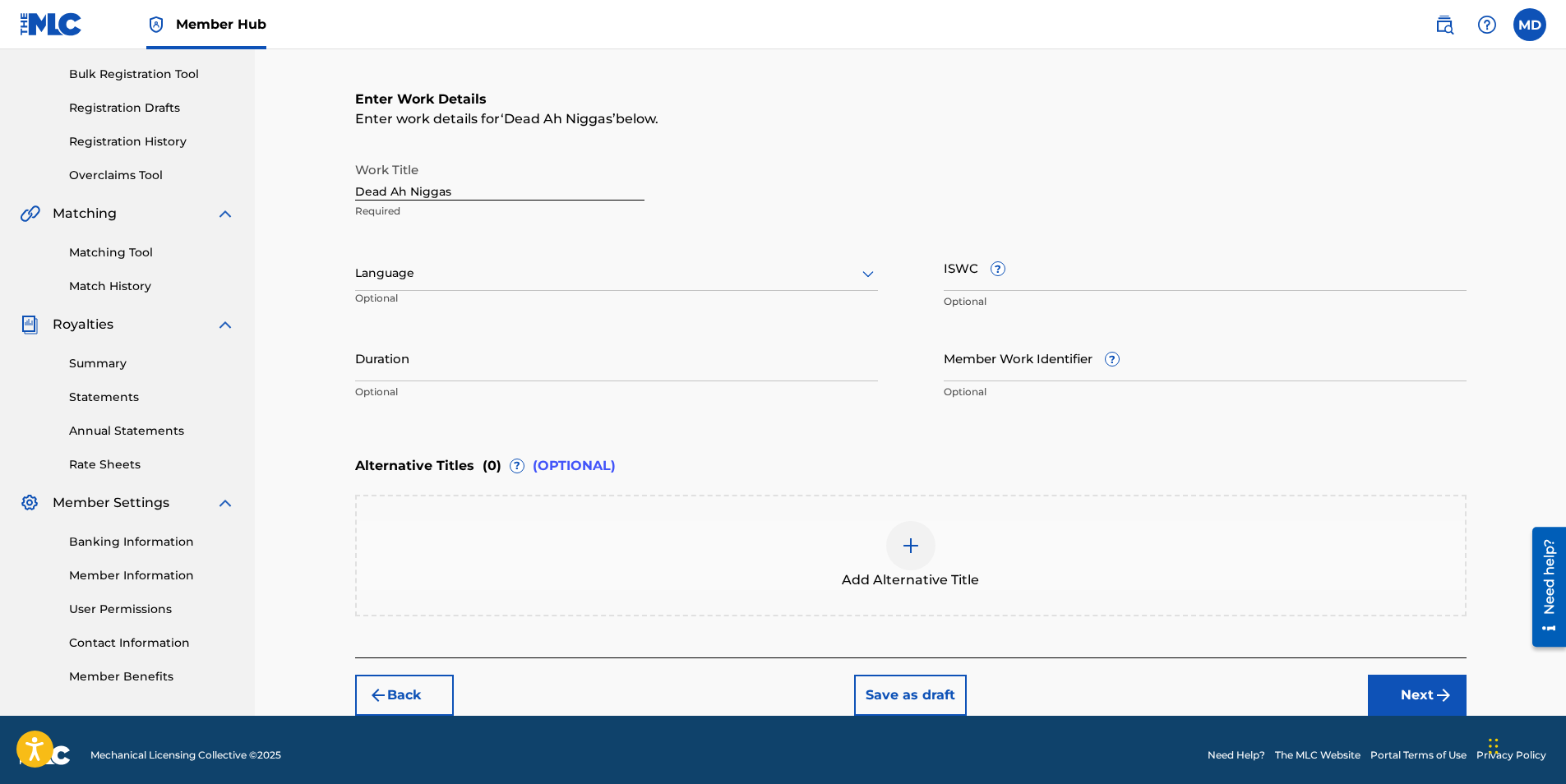
drag, startPoint x: 573, startPoint y: 455, endPoint x: 575, endPoint y: 468, distance: 13.2
click at [574, 459] on div "Alternative Titles ( 0 ) ? (OPTIONAL)" at bounding box center [910, 466] width 1111 height 36
click at [575, 471] on span "(OPTIONAL)" at bounding box center [574, 466] width 83 height 20
click at [510, 460] on span "?" at bounding box center [517, 466] width 15 height 15
click at [1438, 702] on img "submit" at bounding box center [1443, 695] width 20 height 20
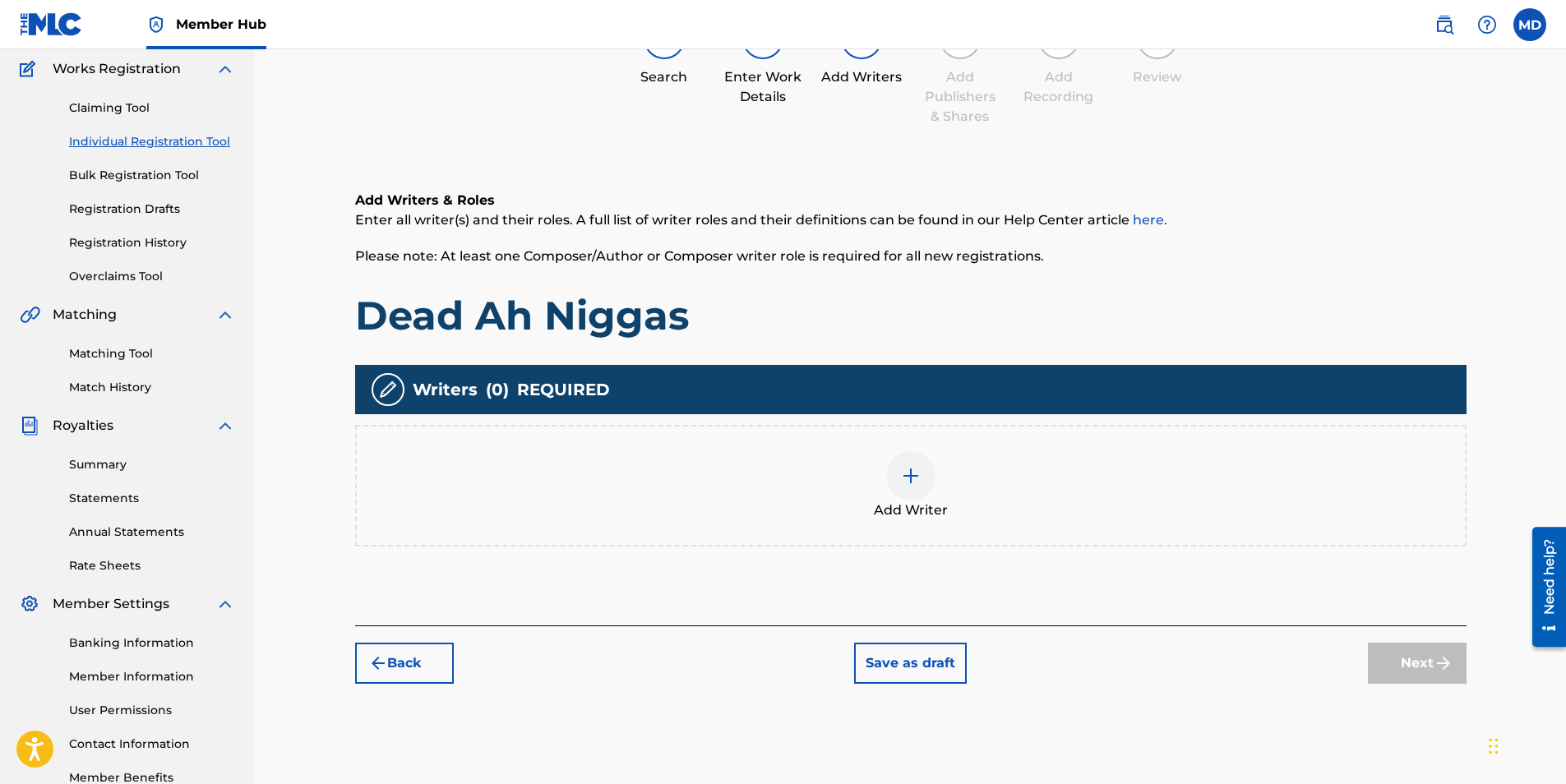
scroll to position [74, 0]
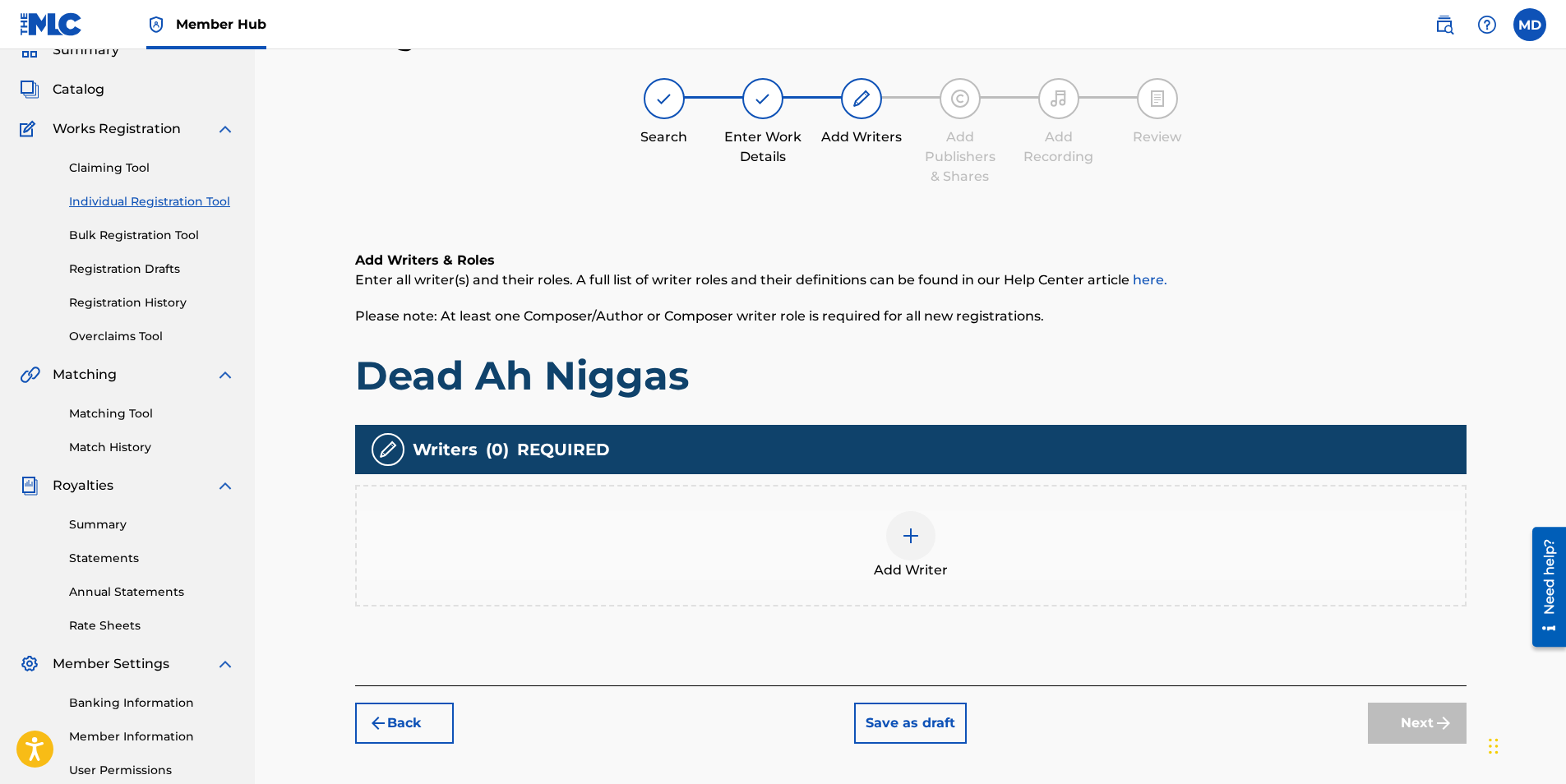
click at [909, 558] on div at bounding box center [911, 536] width 49 height 49
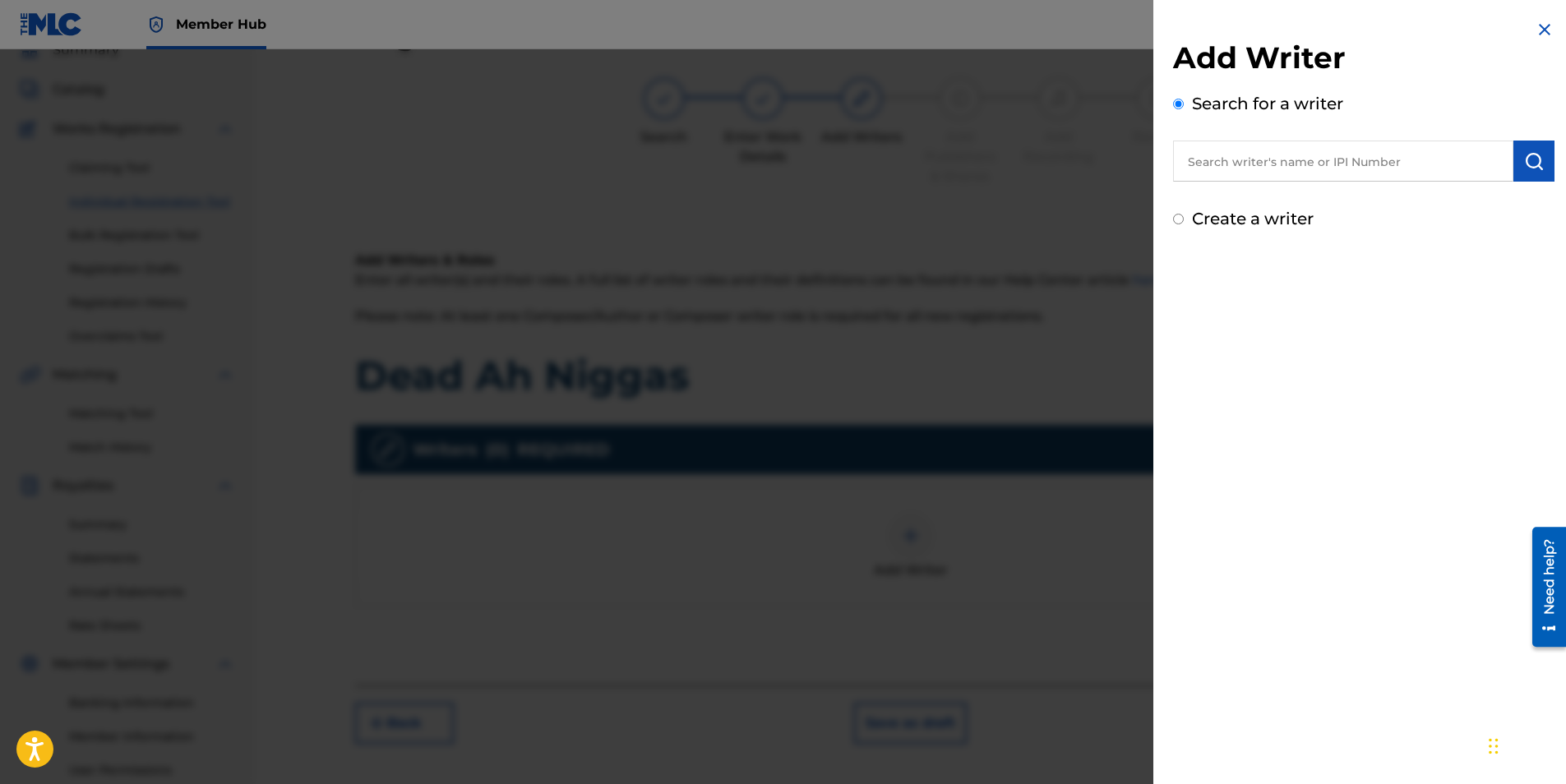
click at [1316, 164] on input "text" at bounding box center [1343, 161] width 340 height 41
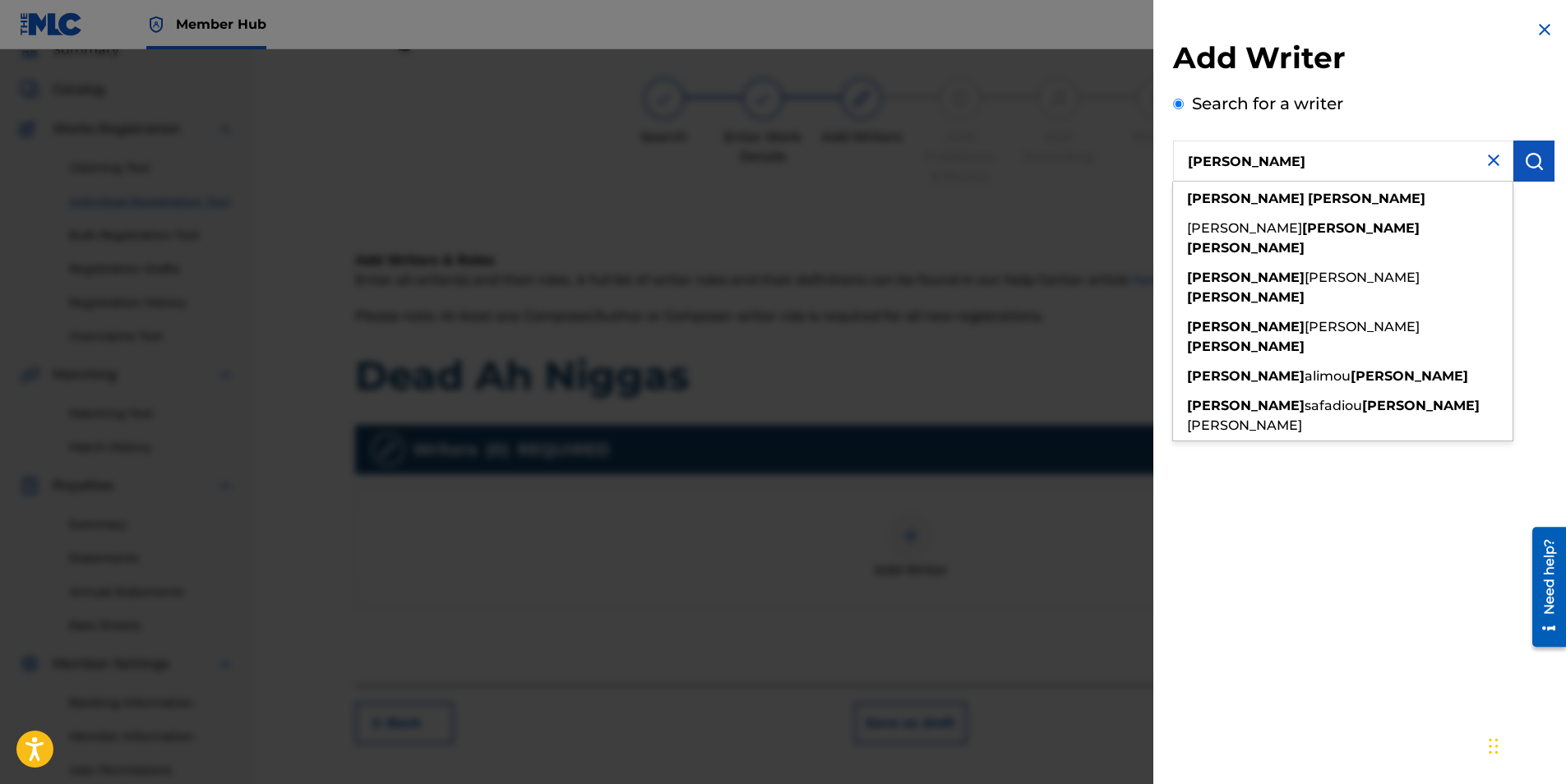
type input "[PERSON_NAME]"
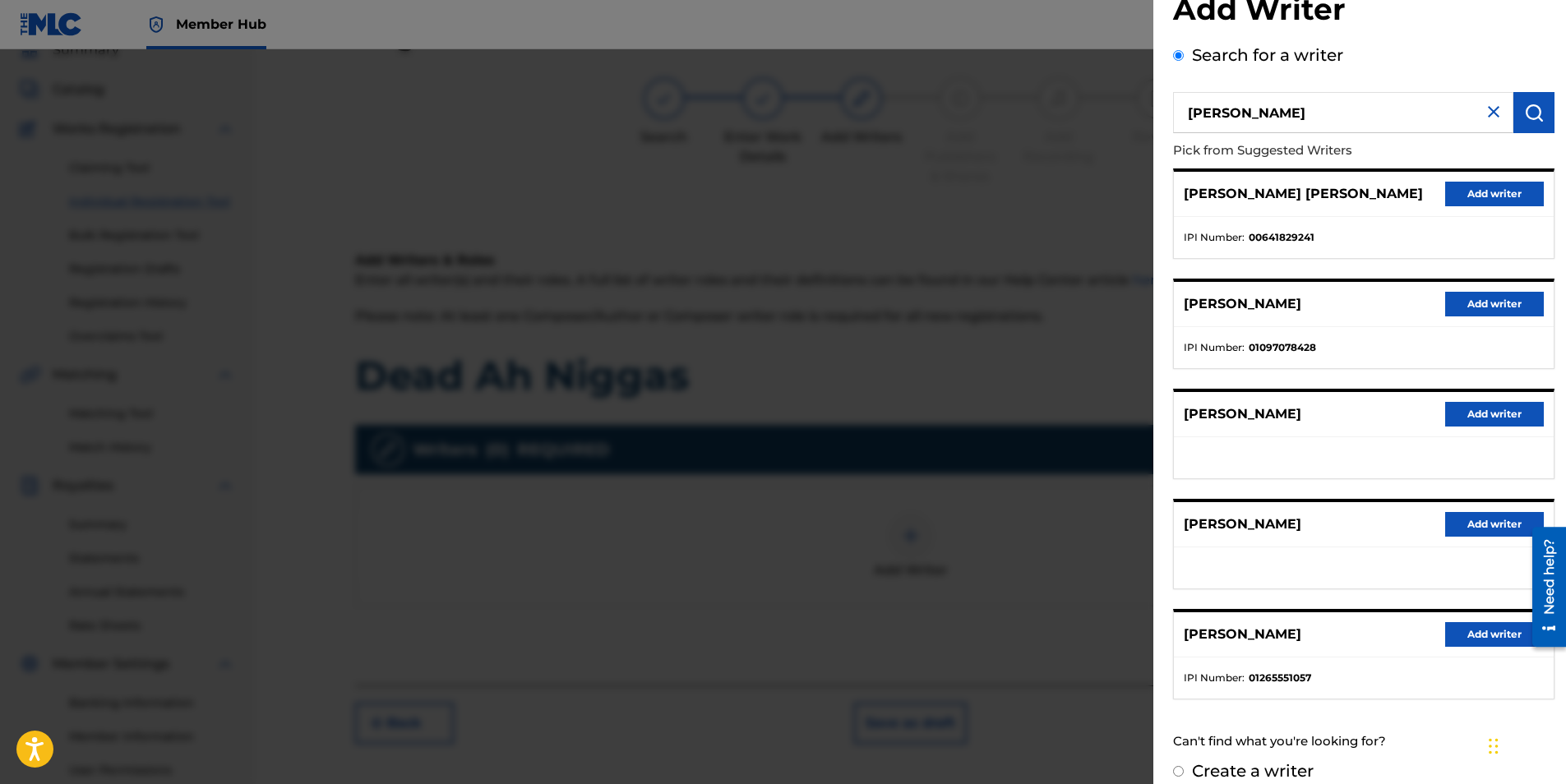
scroll to position [68, 0]
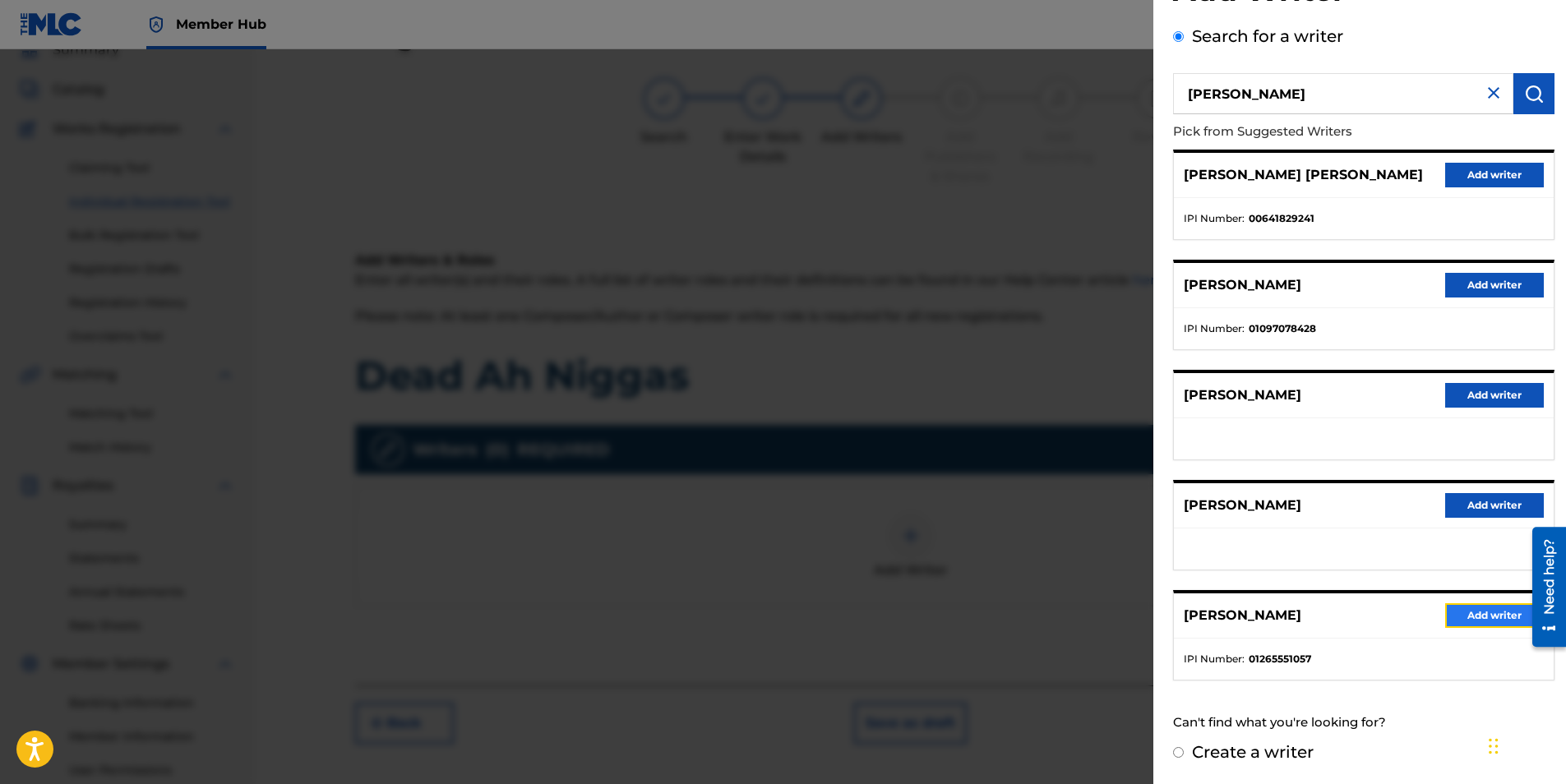
click at [1494, 609] on button "Add writer" at bounding box center [1494, 615] width 99 height 25
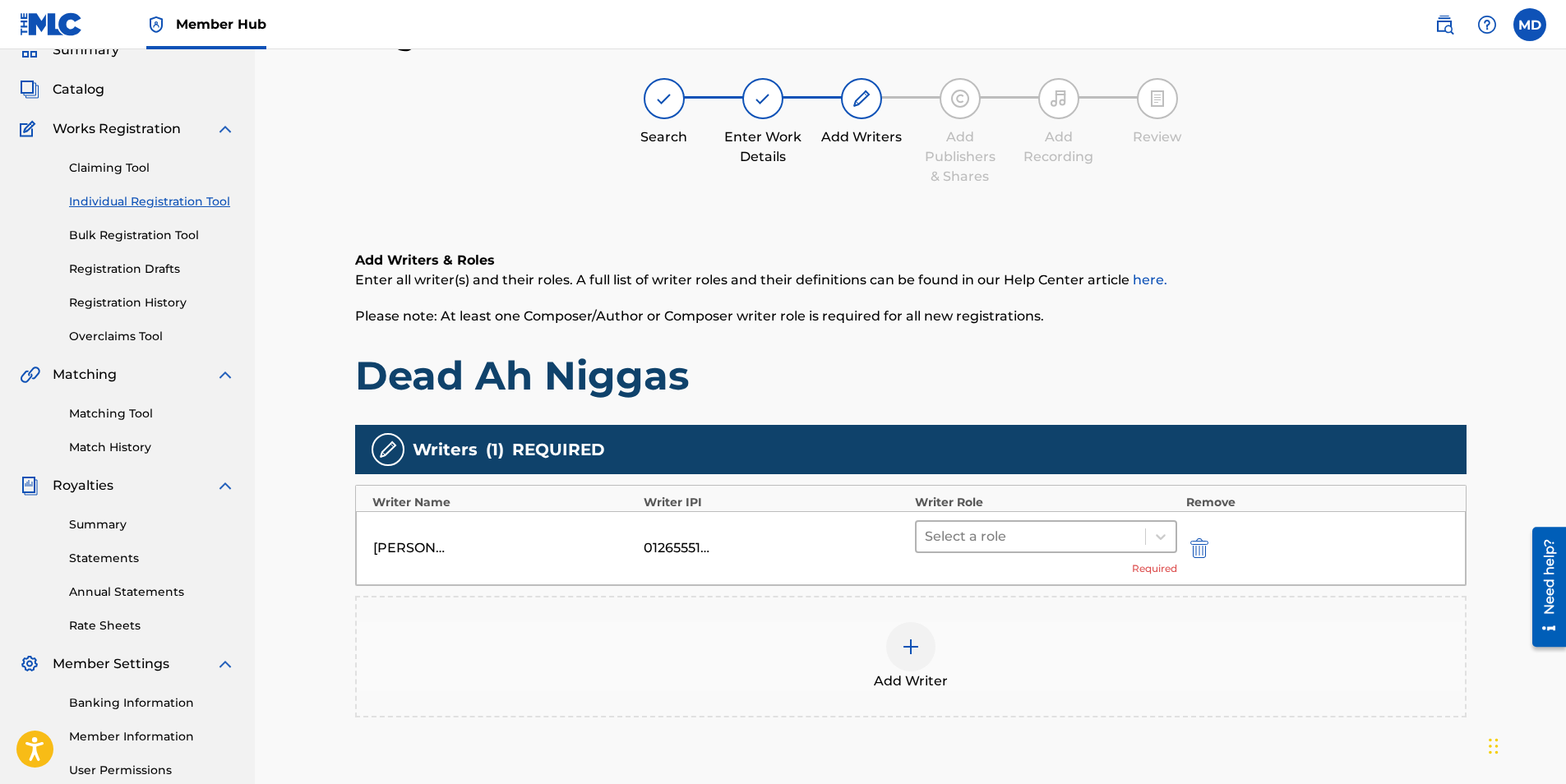
click at [993, 522] on div "Select a role" at bounding box center [1031, 537] width 229 height 30
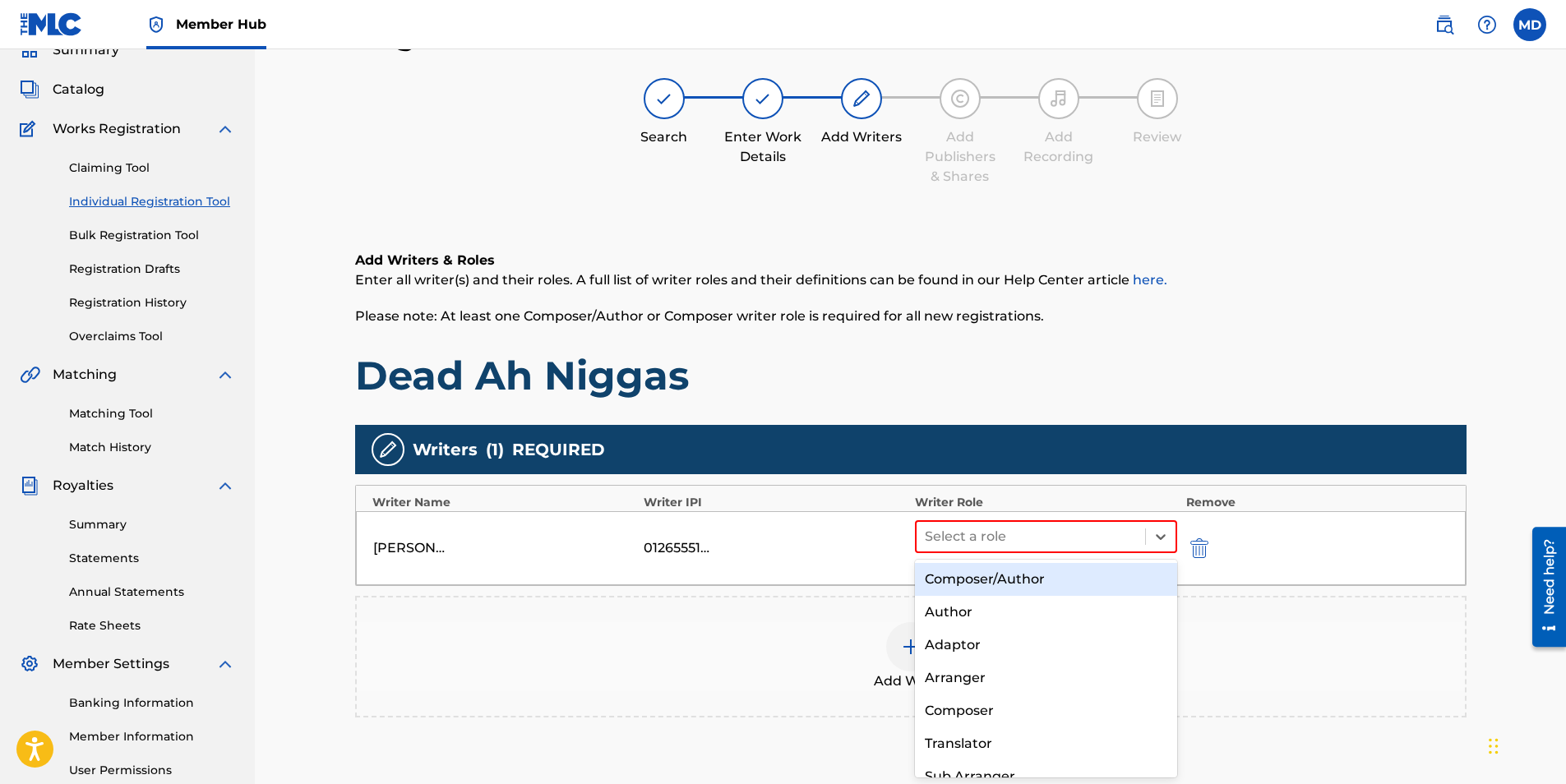
click at [1026, 580] on div "Composer/Author" at bounding box center [1046, 580] width 263 height 33
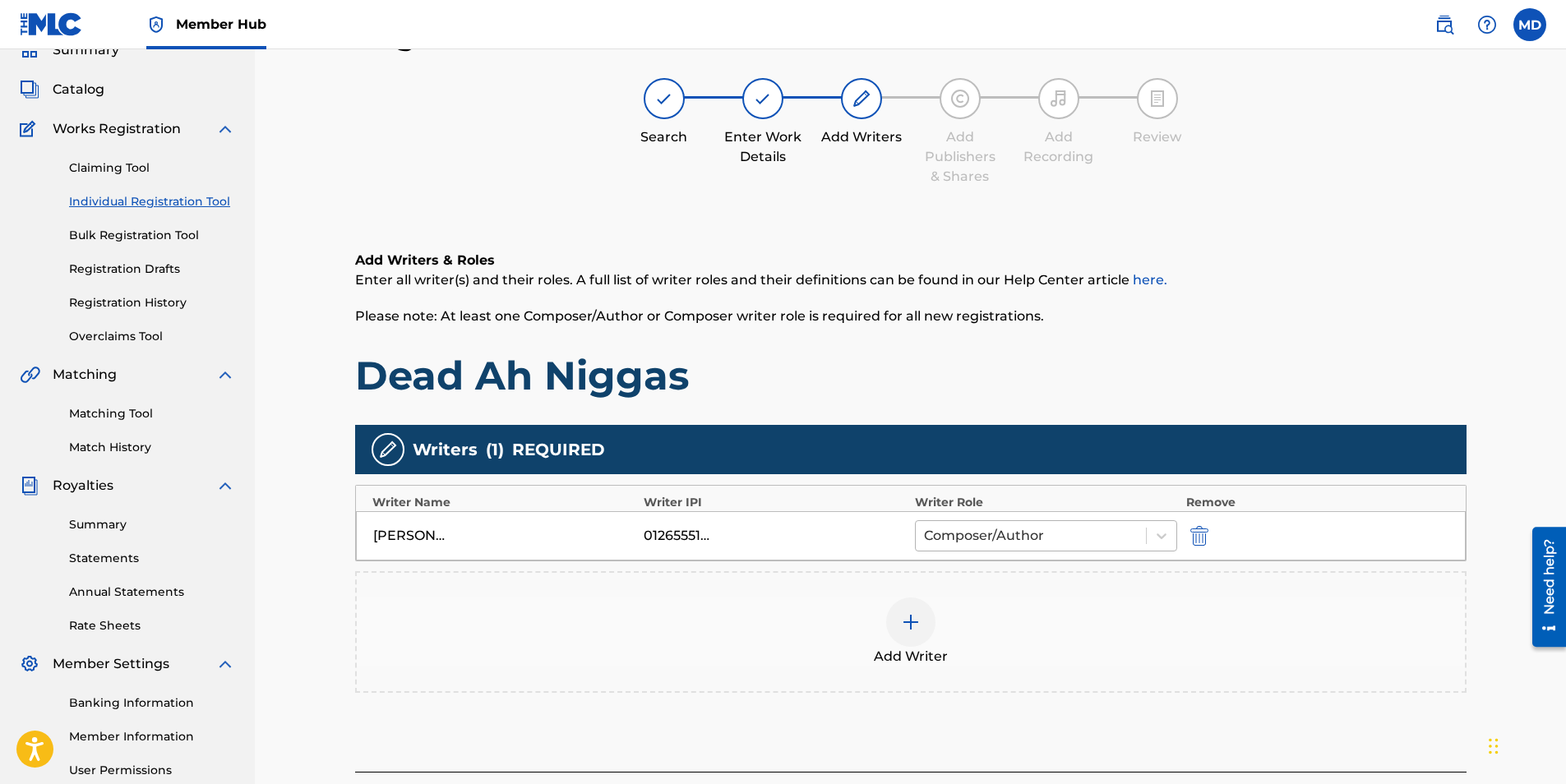
click at [1095, 535] on div at bounding box center [1031, 536] width 214 height 23
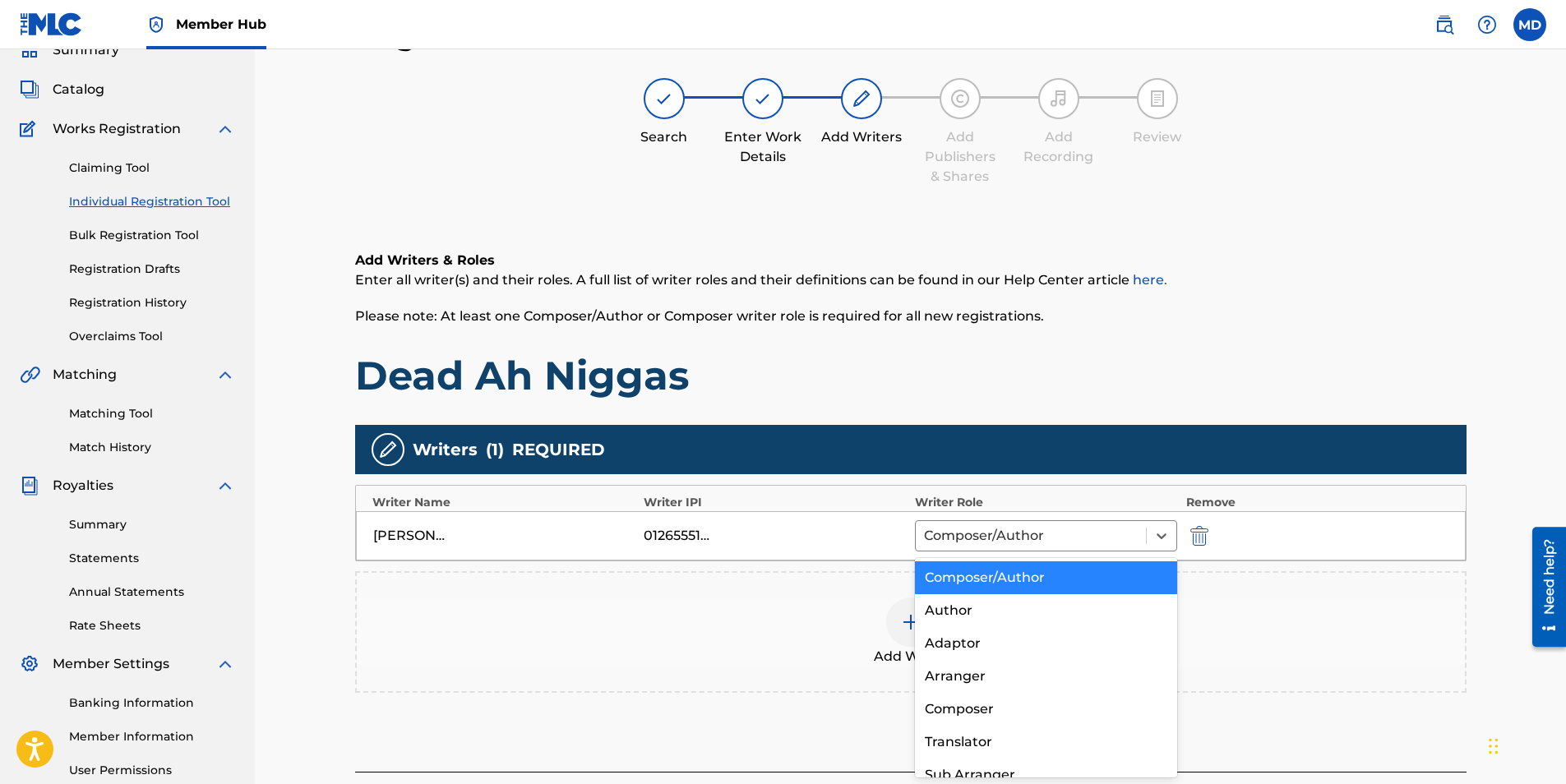
click at [1021, 469] on div "Writers ( 1 ) REQUIRED" at bounding box center [910, 450] width 1111 height 49
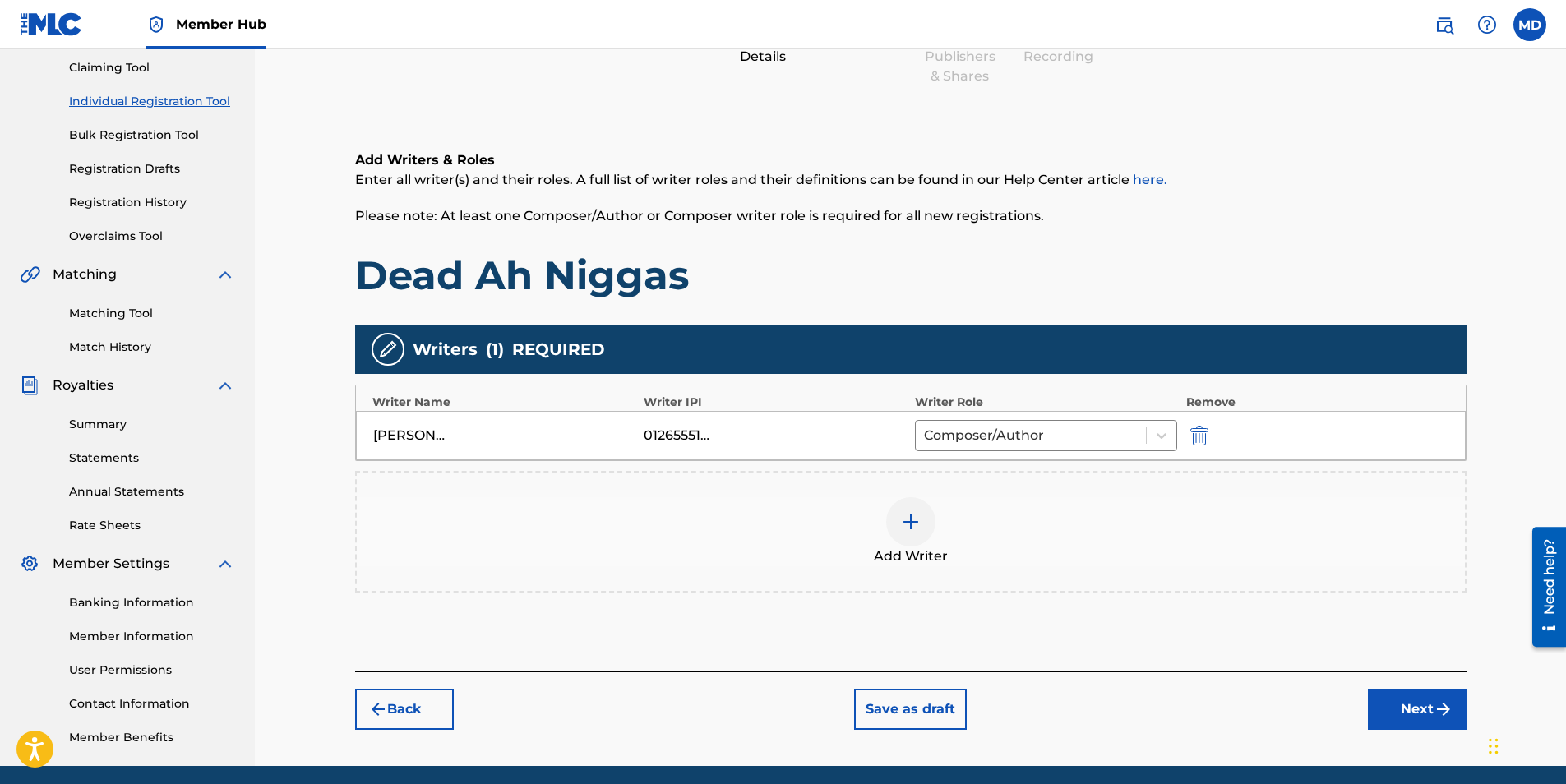
scroll to position [153, 0]
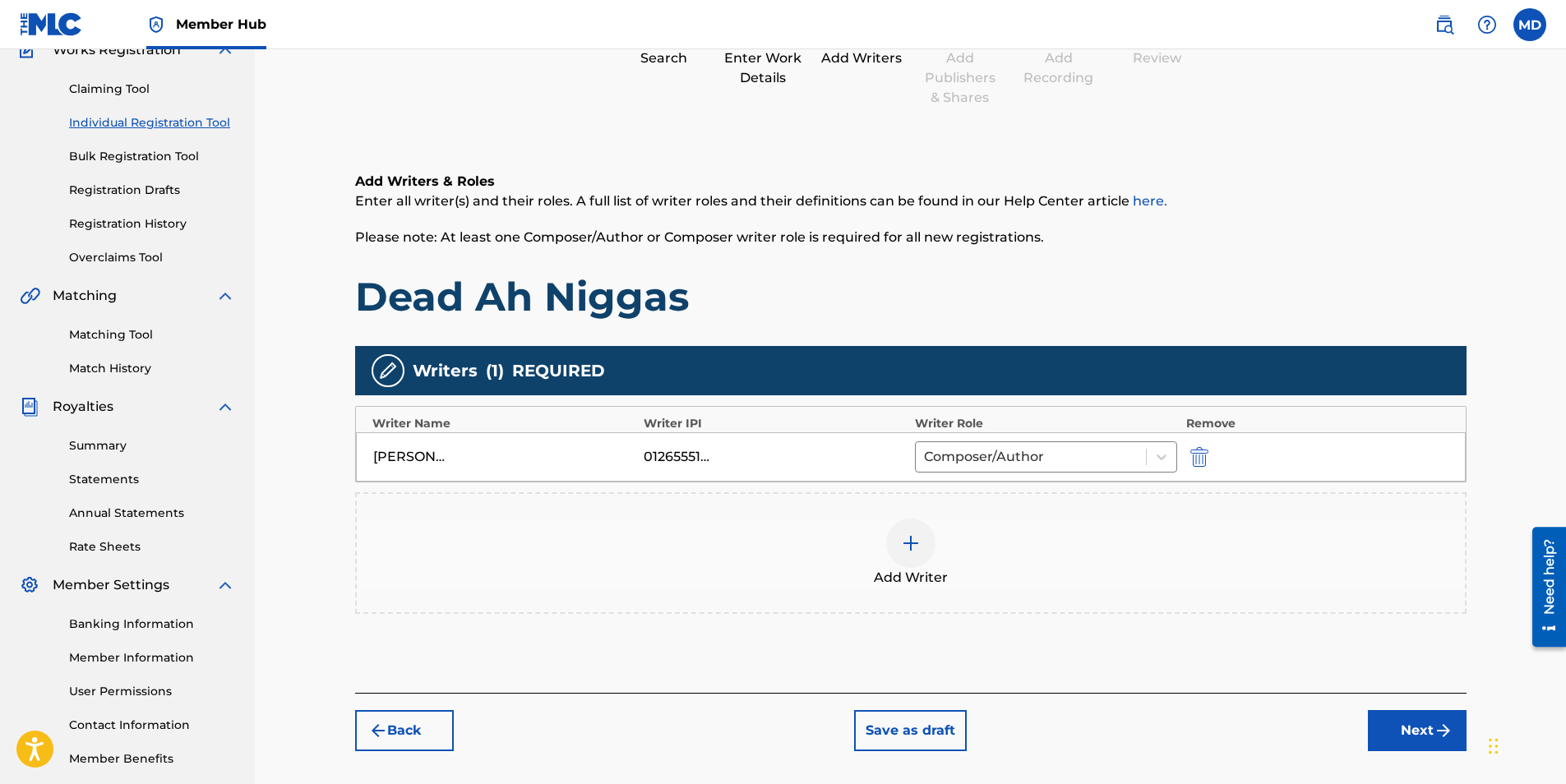
click at [902, 561] on div at bounding box center [911, 544] width 49 height 49
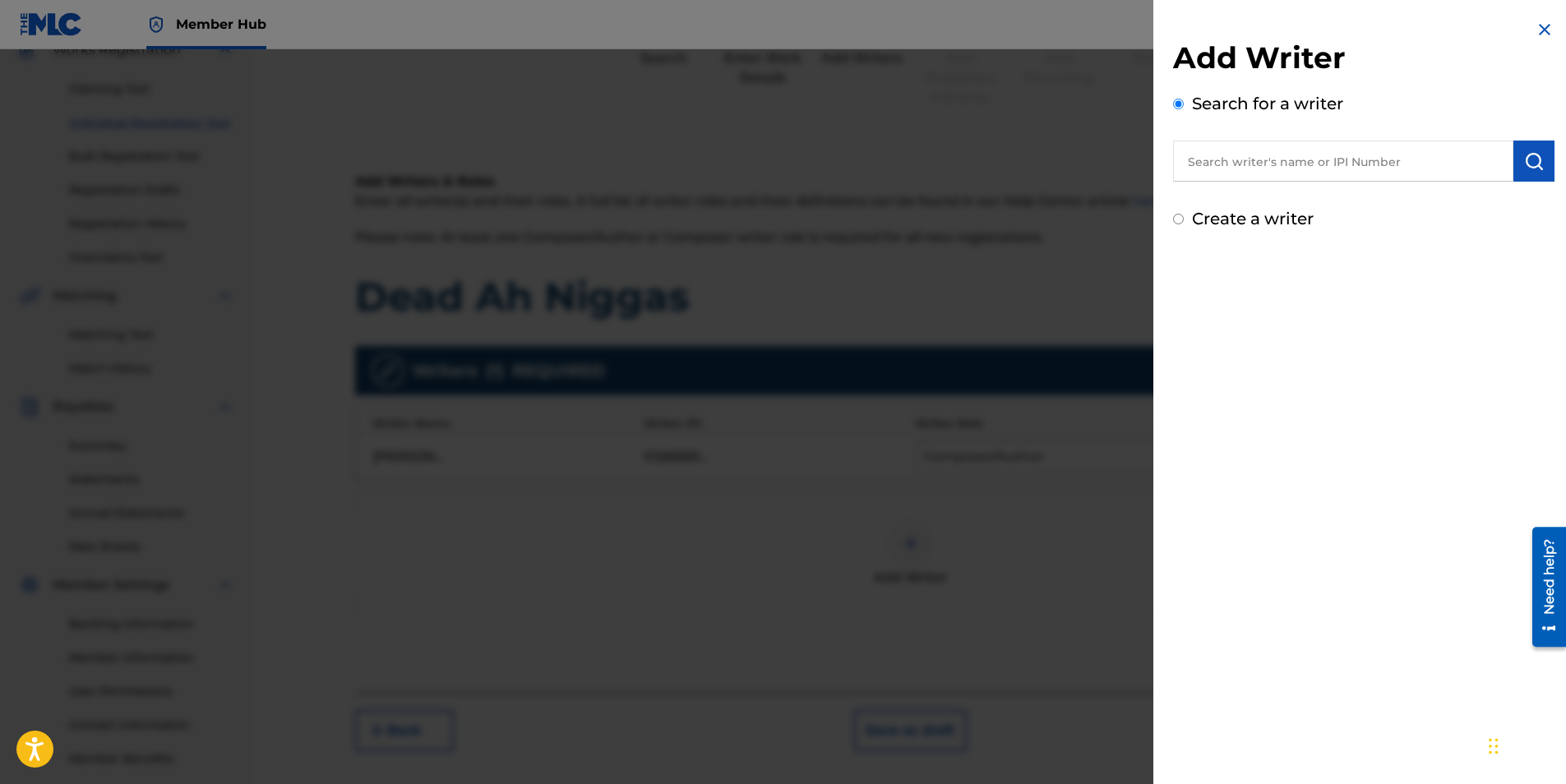
click at [1330, 160] on input "text" at bounding box center [1343, 161] width 340 height 41
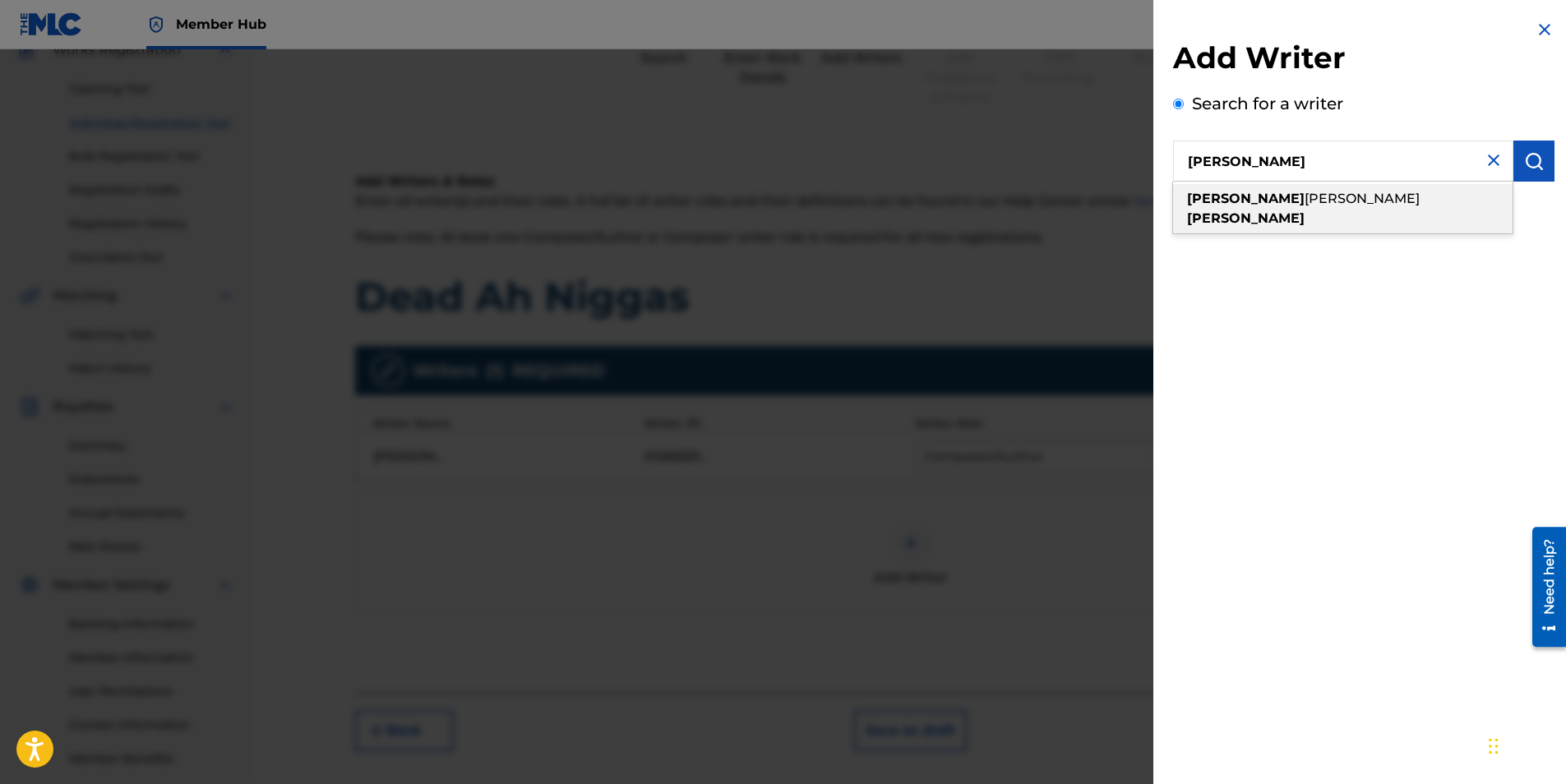
click at [1257, 185] on div "[PERSON_NAME]" at bounding box center [1343, 209] width 339 height 49
type input "[PERSON_NAME]"
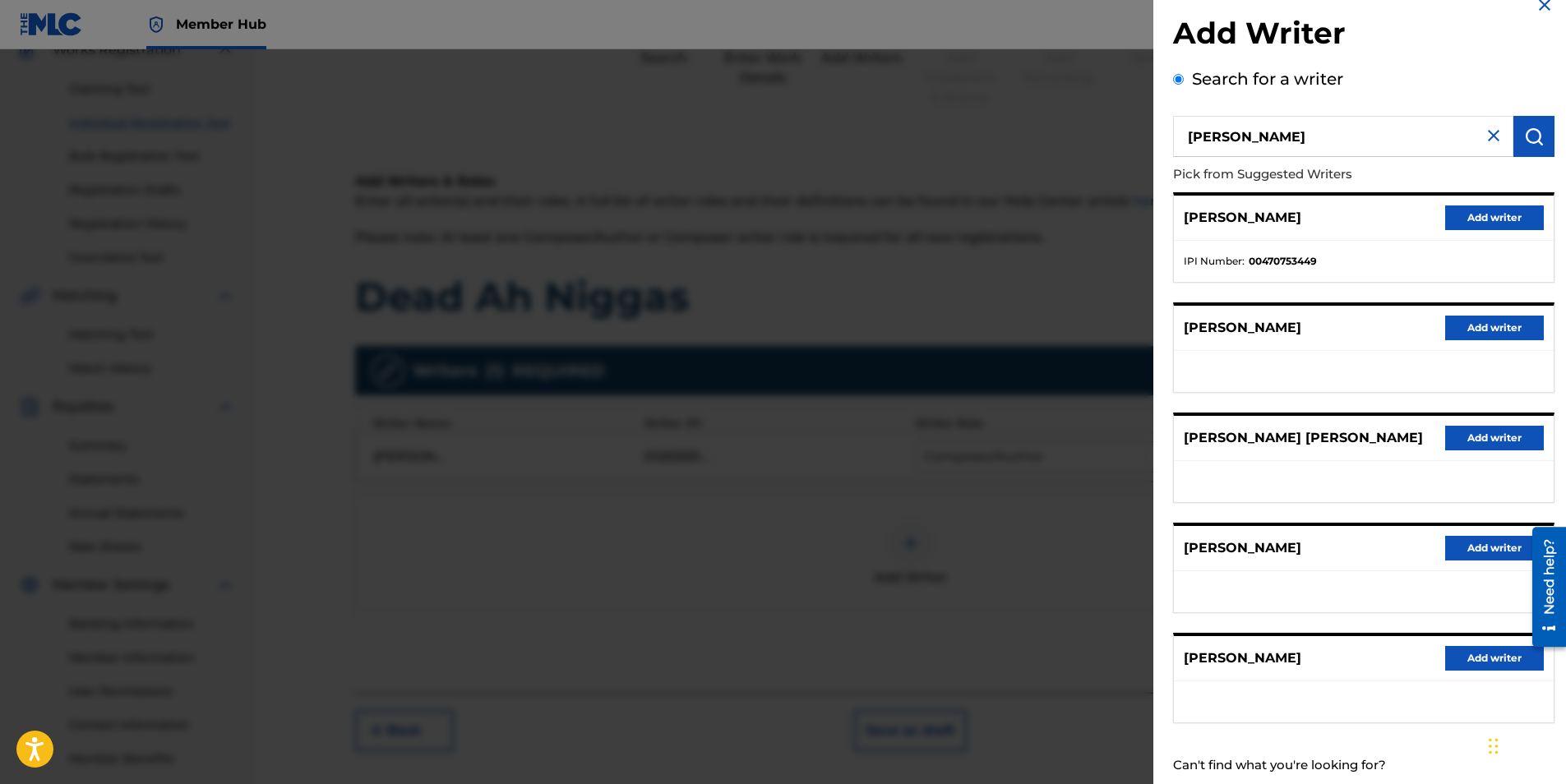
scroll to position [68, 0]
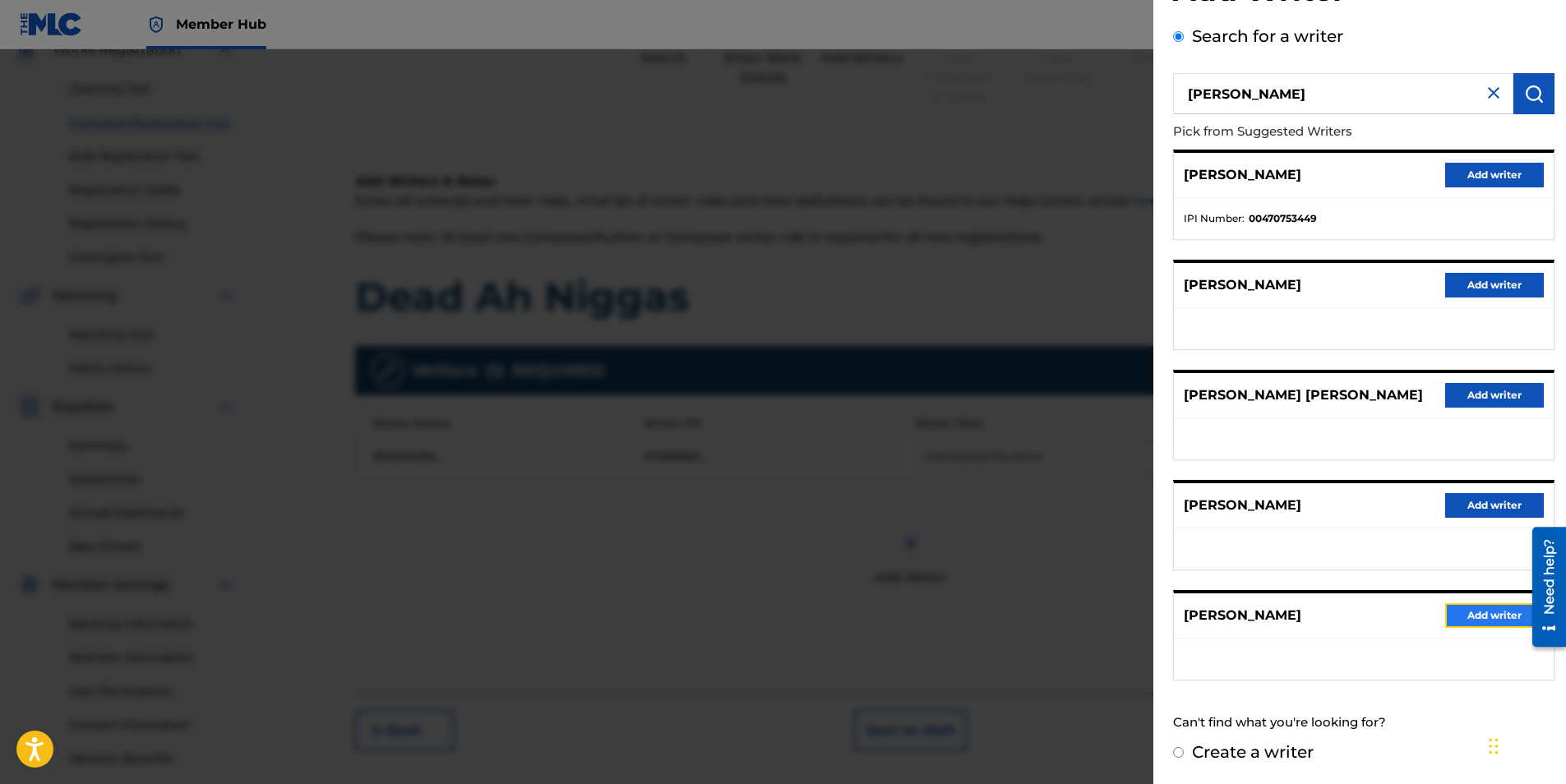
click at [1480, 618] on button "Add writer" at bounding box center [1494, 615] width 99 height 25
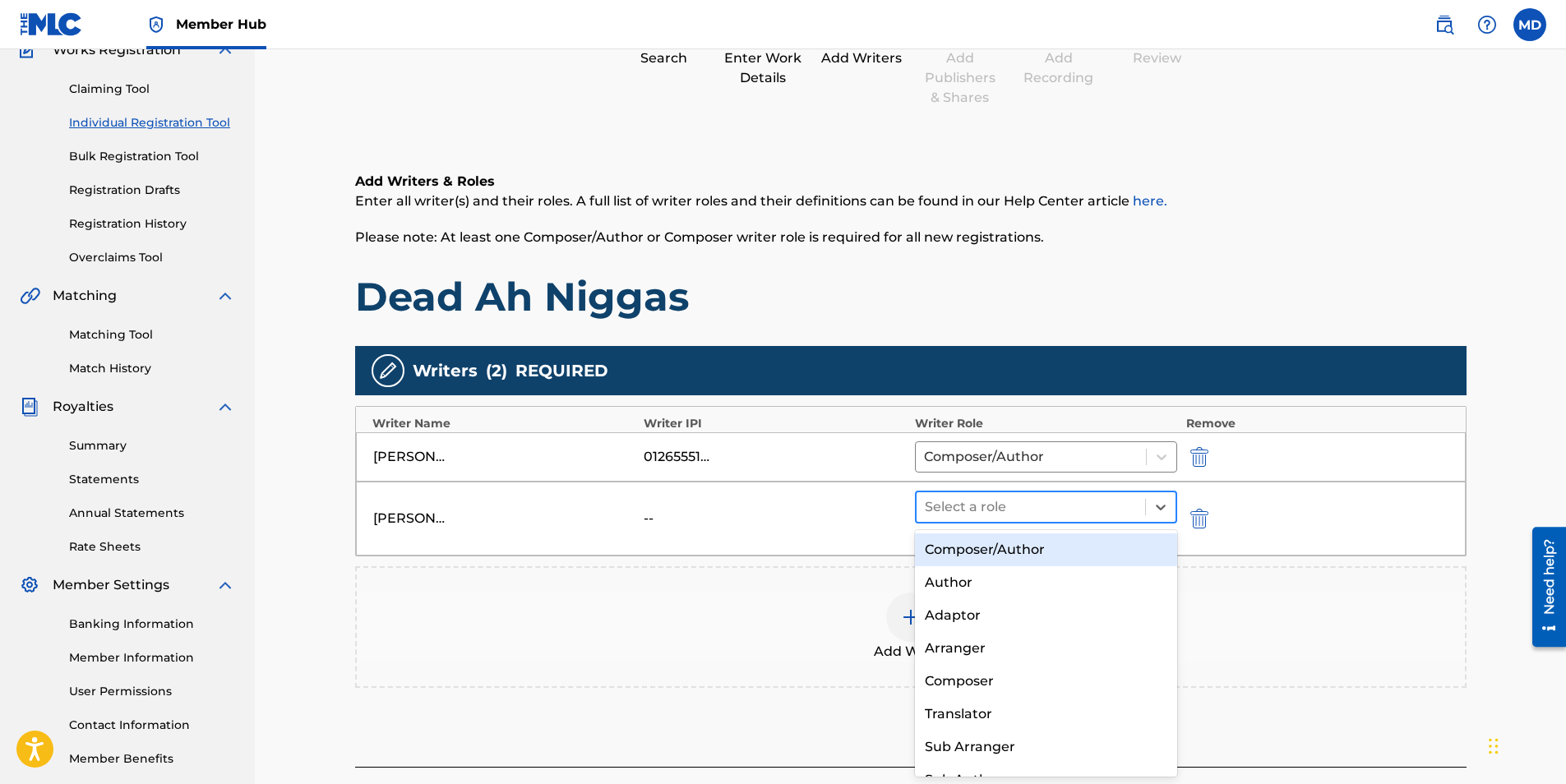
click at [1102, 513] on div at bounding box center [1031, 507] width 213 height 23
click at [1049, 458] on div at bounding box center [1031, 457] width 214 height 23
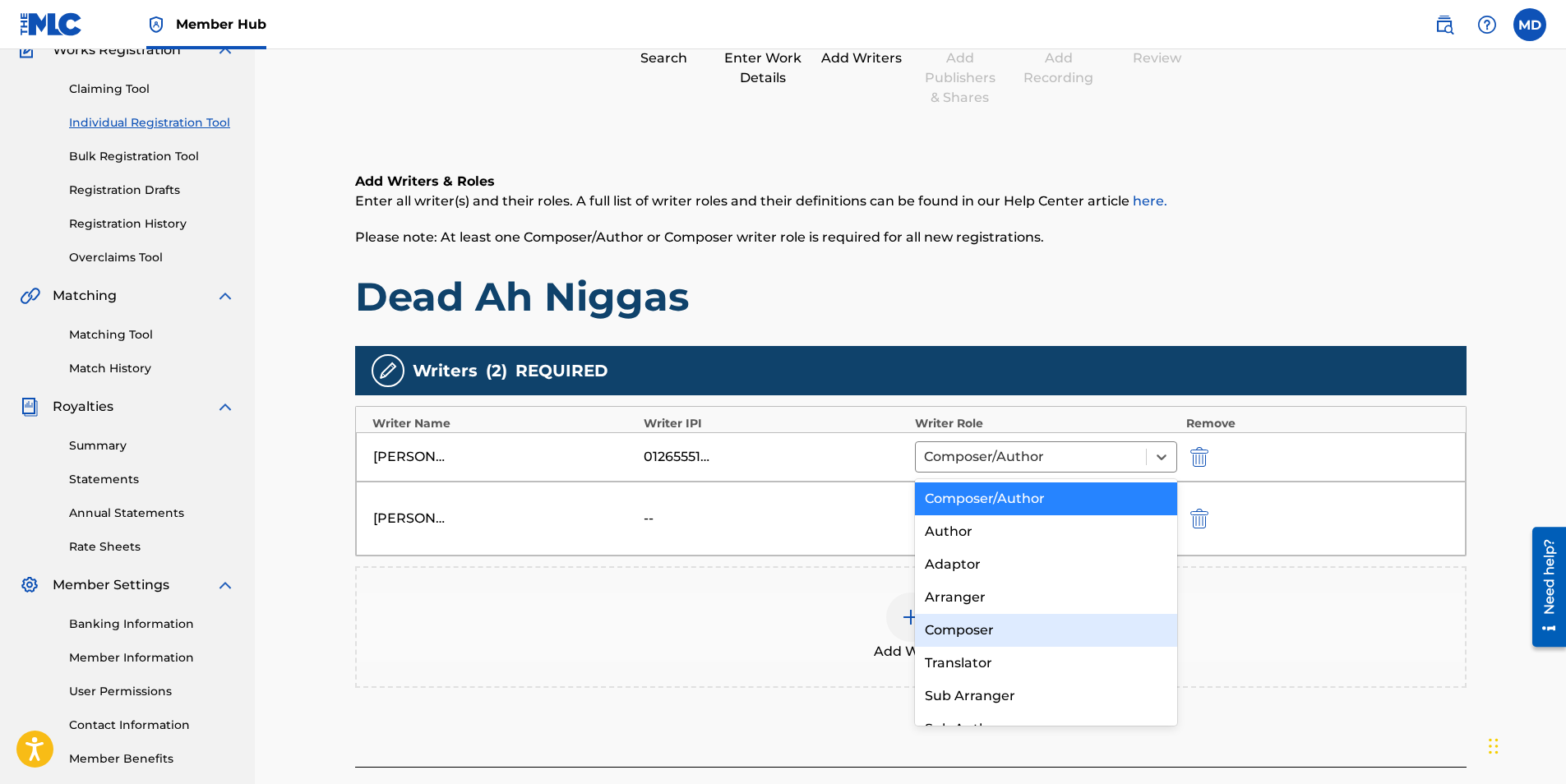
click at [973, 620] on div "Composer" at bounding box center [1046, 630] width 263 height 33
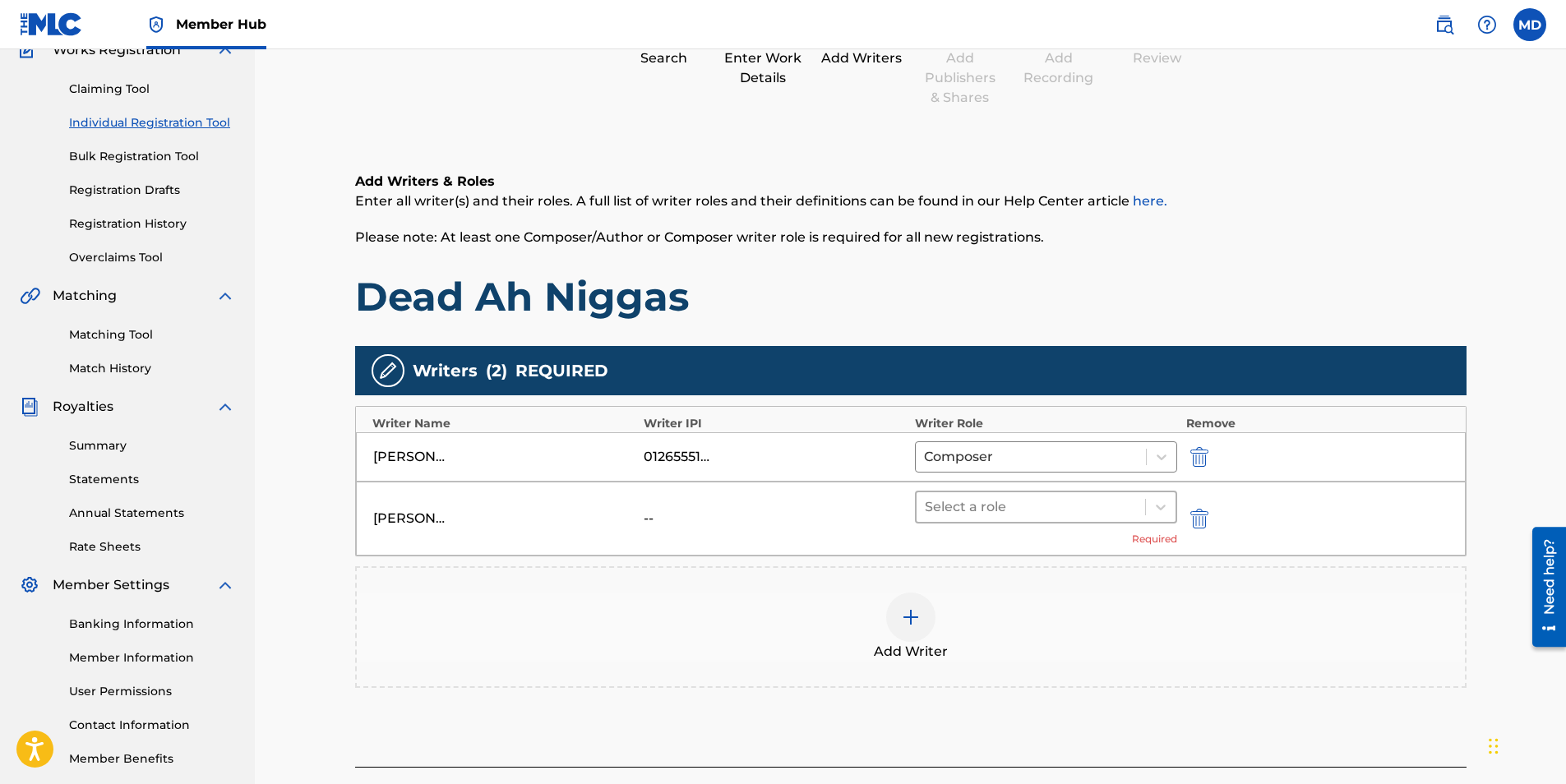
click at [1040, 512] on div at bounding box center [1031, 507] width 213 height 23
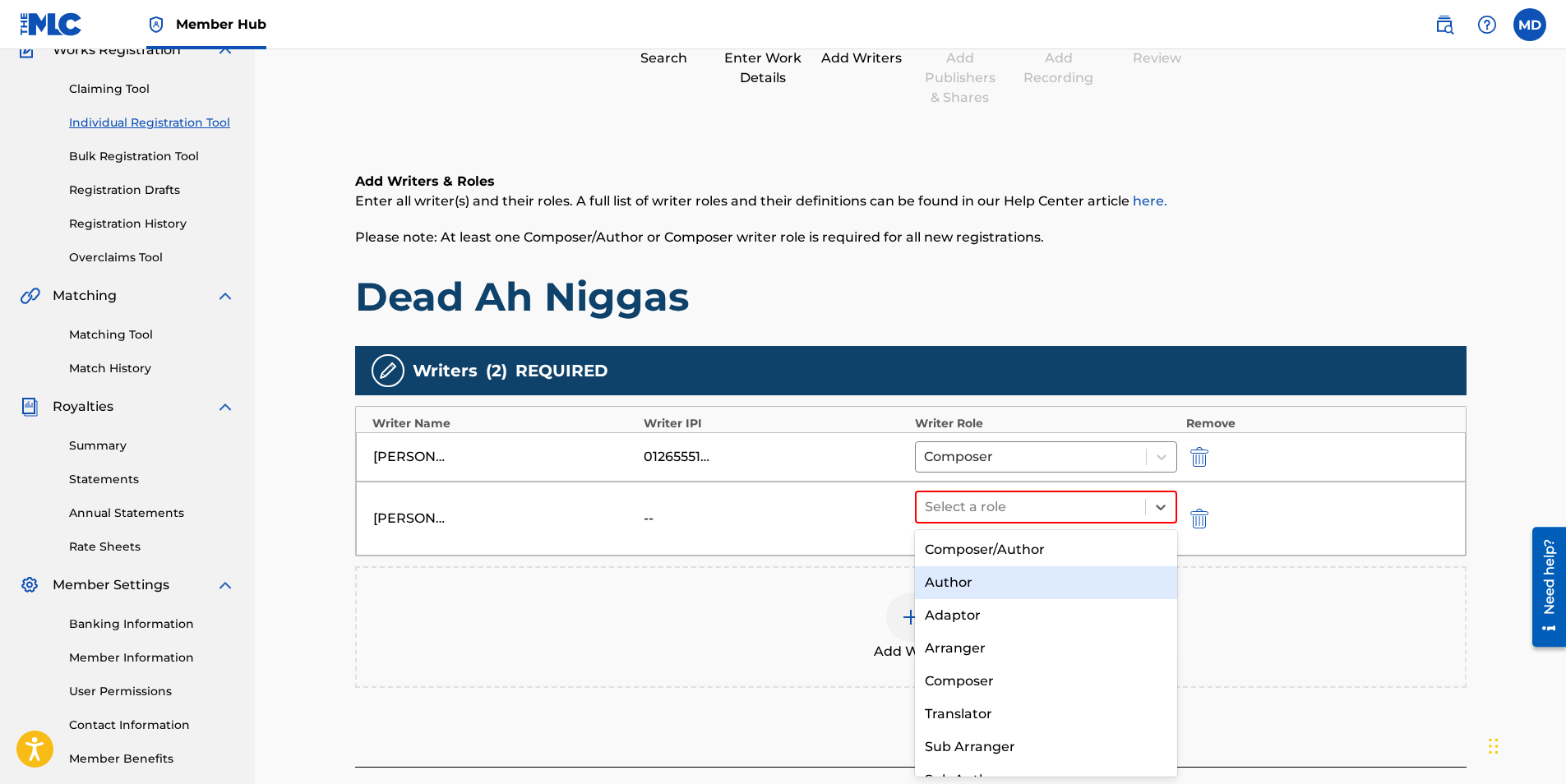
click at [999, 592] on div "Author" at bounding box center [1046, 583] width 263 height 33
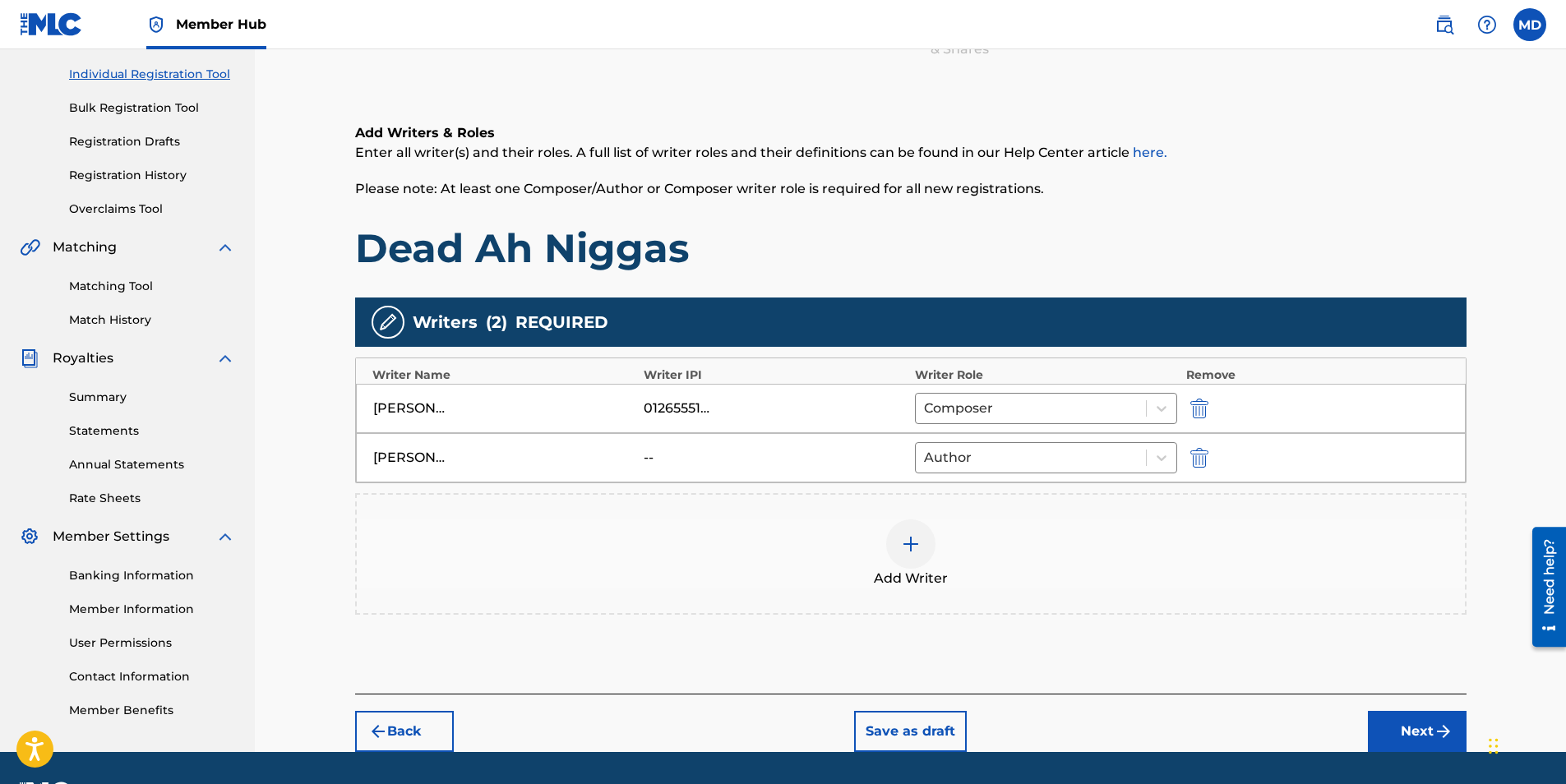
scroll to position [248, 0]
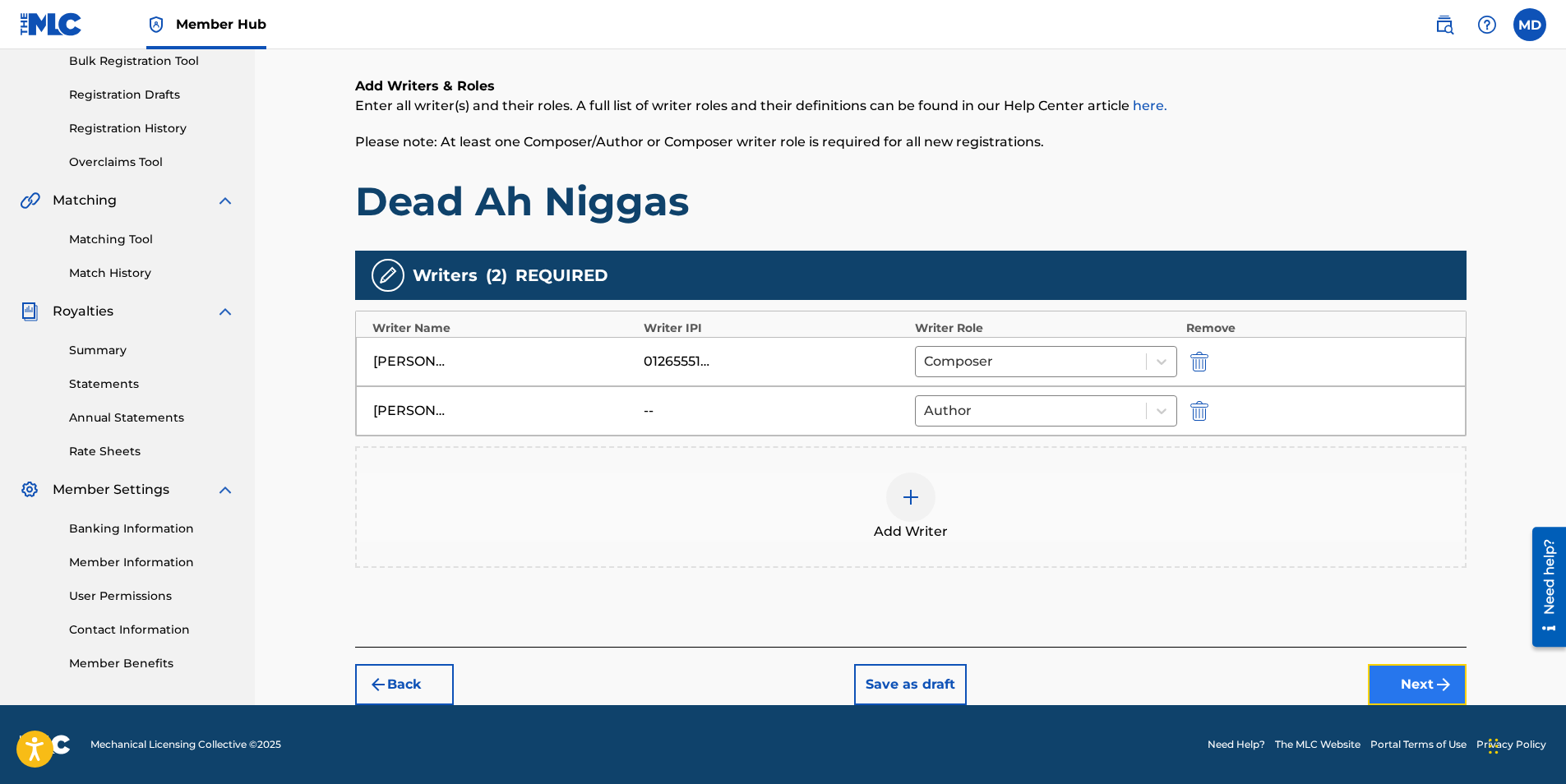
click at [1399, 677] on button "Next" at bounding box center [1418, 684] width 99 height 41
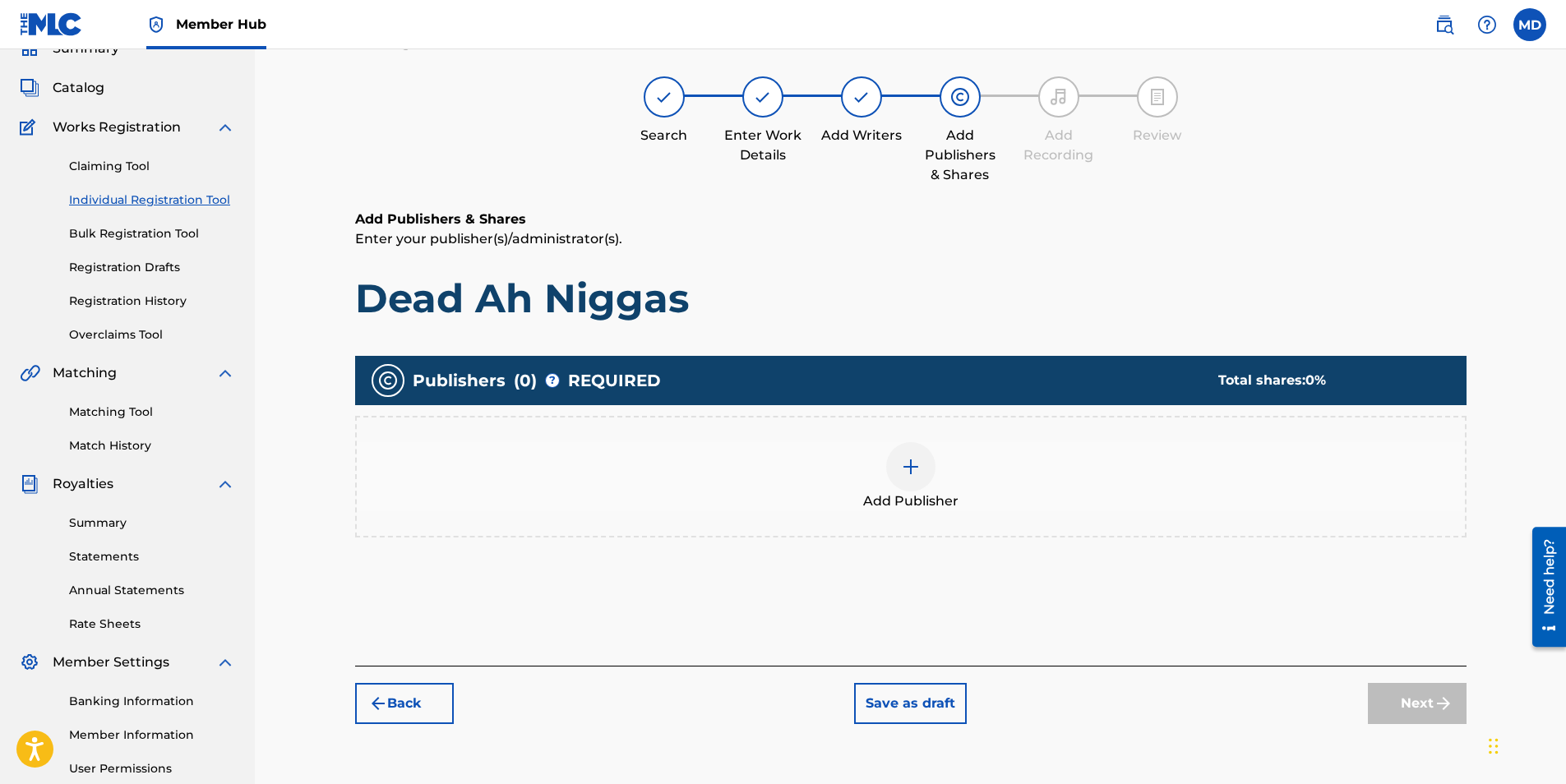
scroll to position [74, 0]
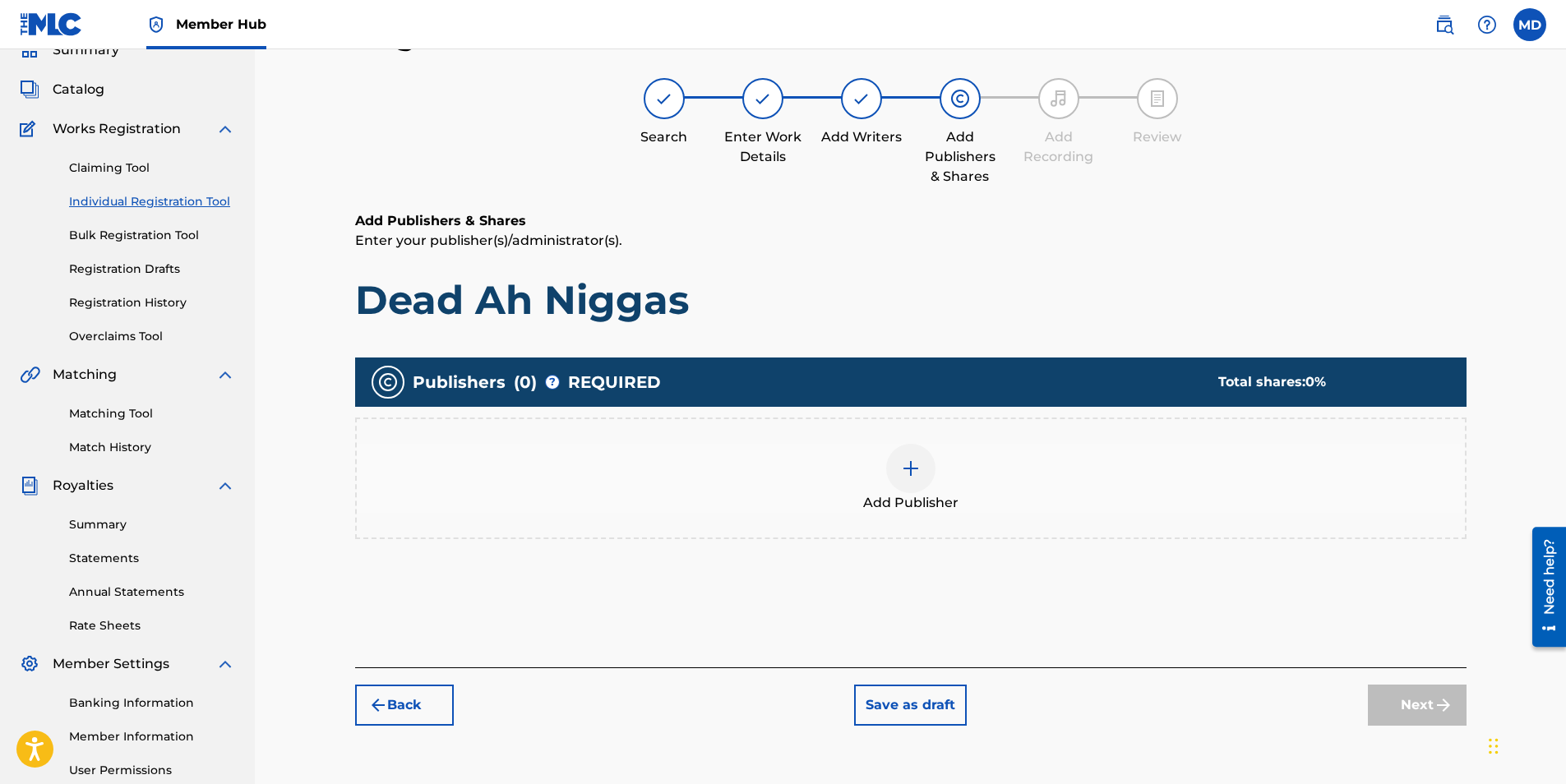
click at [938, 485] on div "Add Publisher" at bounding box center [910, 478] width 1108 height 69
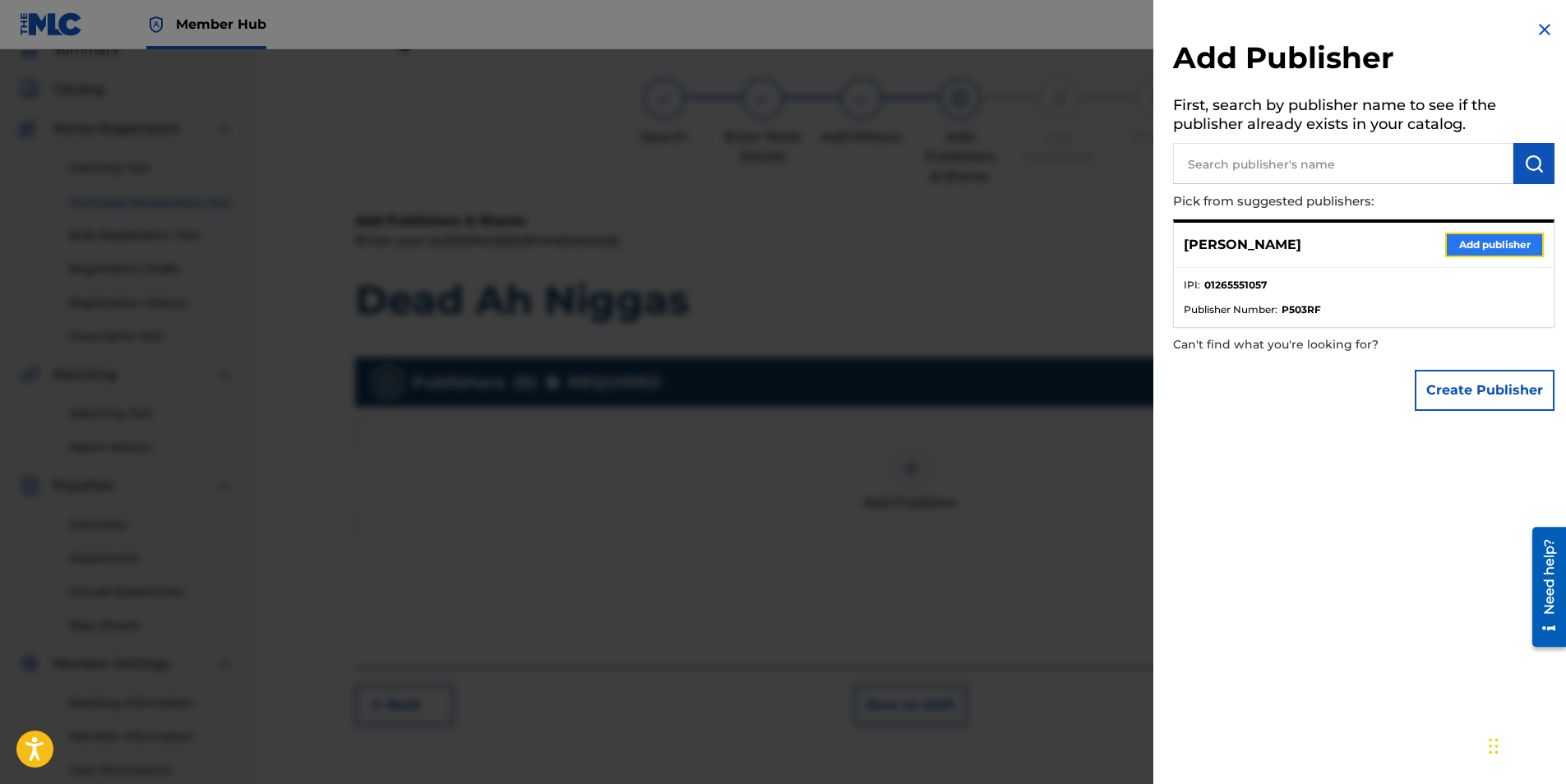
click at [1467, 233] on button "Add publisher" at bounding box center [1494, 245] width 99 height 25
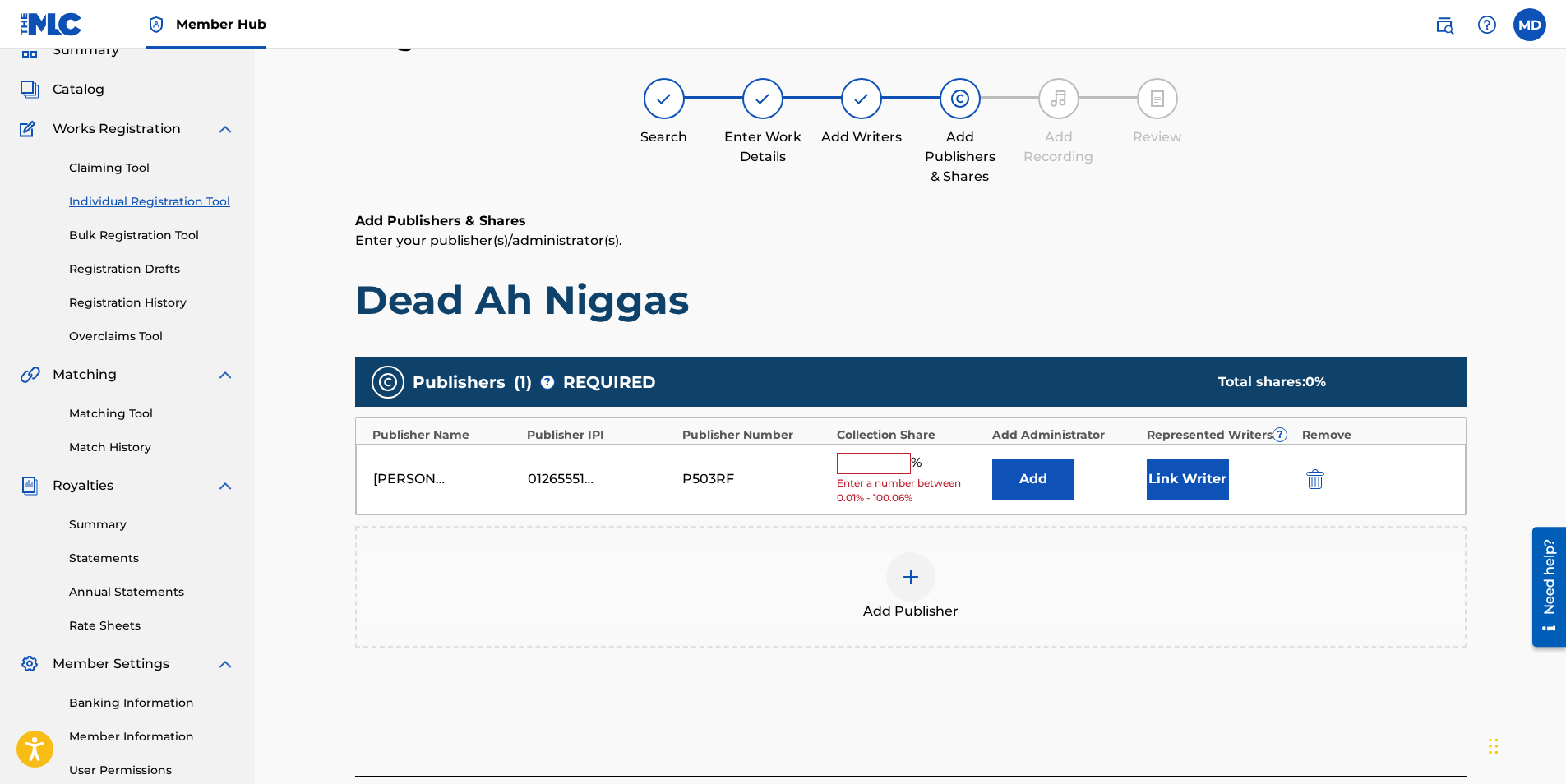
click at [887, 458] on input "text" at bounding box center [874, 464] width 74 height 21
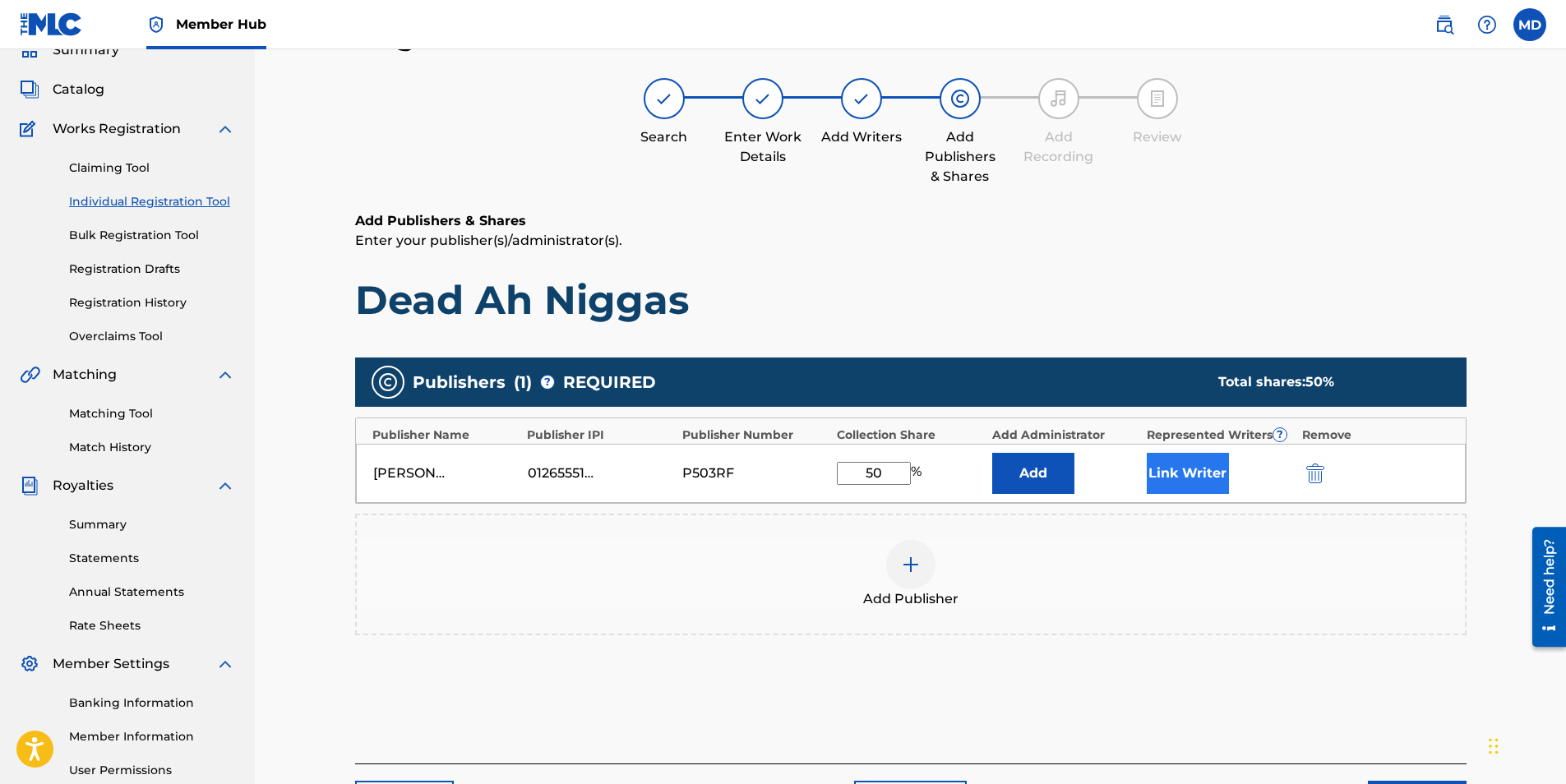
type input "50"
click at [1173, 458] on button "Link Writer" at bounding box center [1188, 474] width 82 height 41
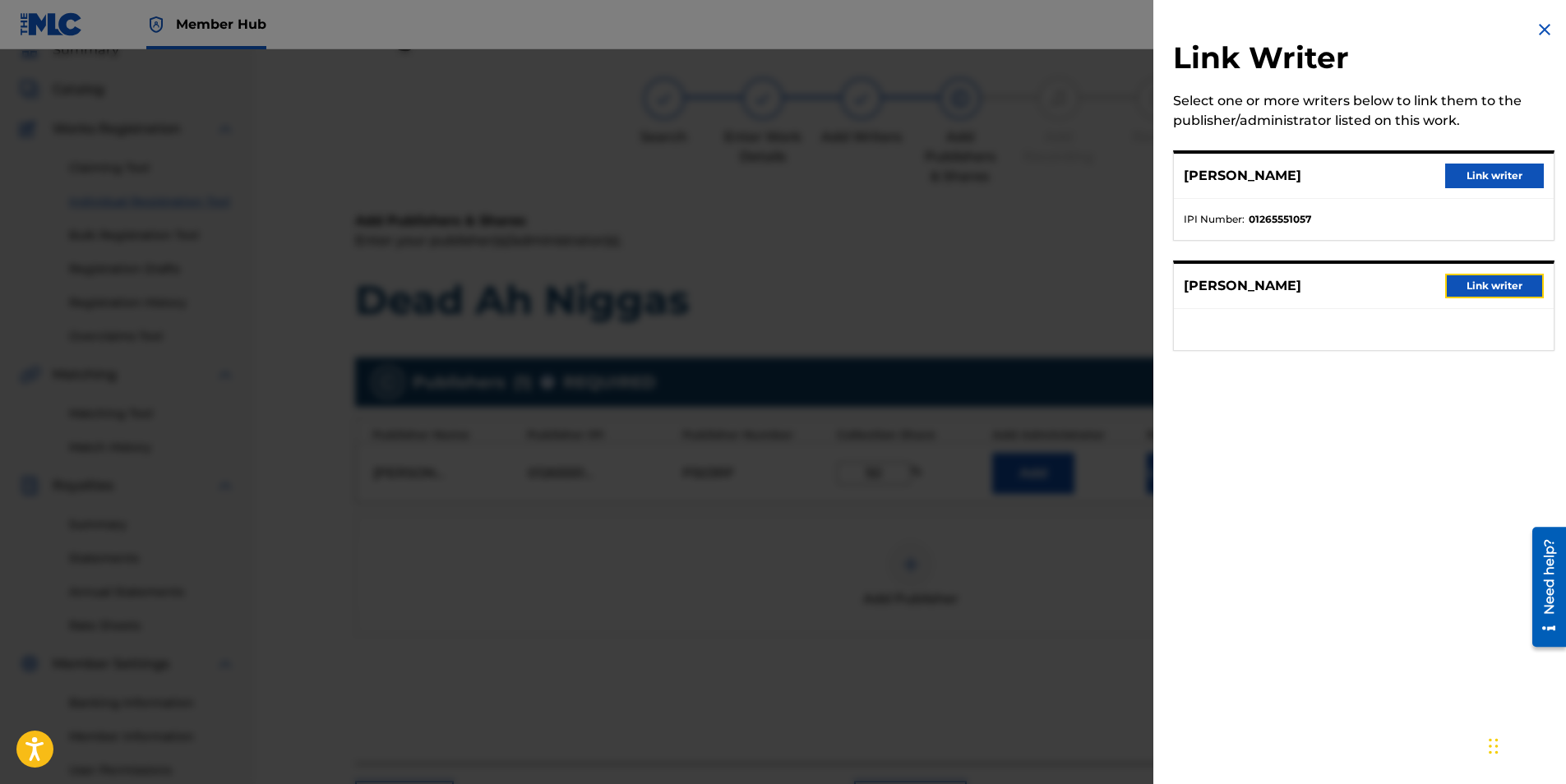
drag, startPoint x: 1467, startPoint y: 276, endPoint x: 1460, endPoint y: 285, distance: 11.4
click at [1467, 277] on button "Link writer" at bounding box center [1494, 286] width 99 height 25
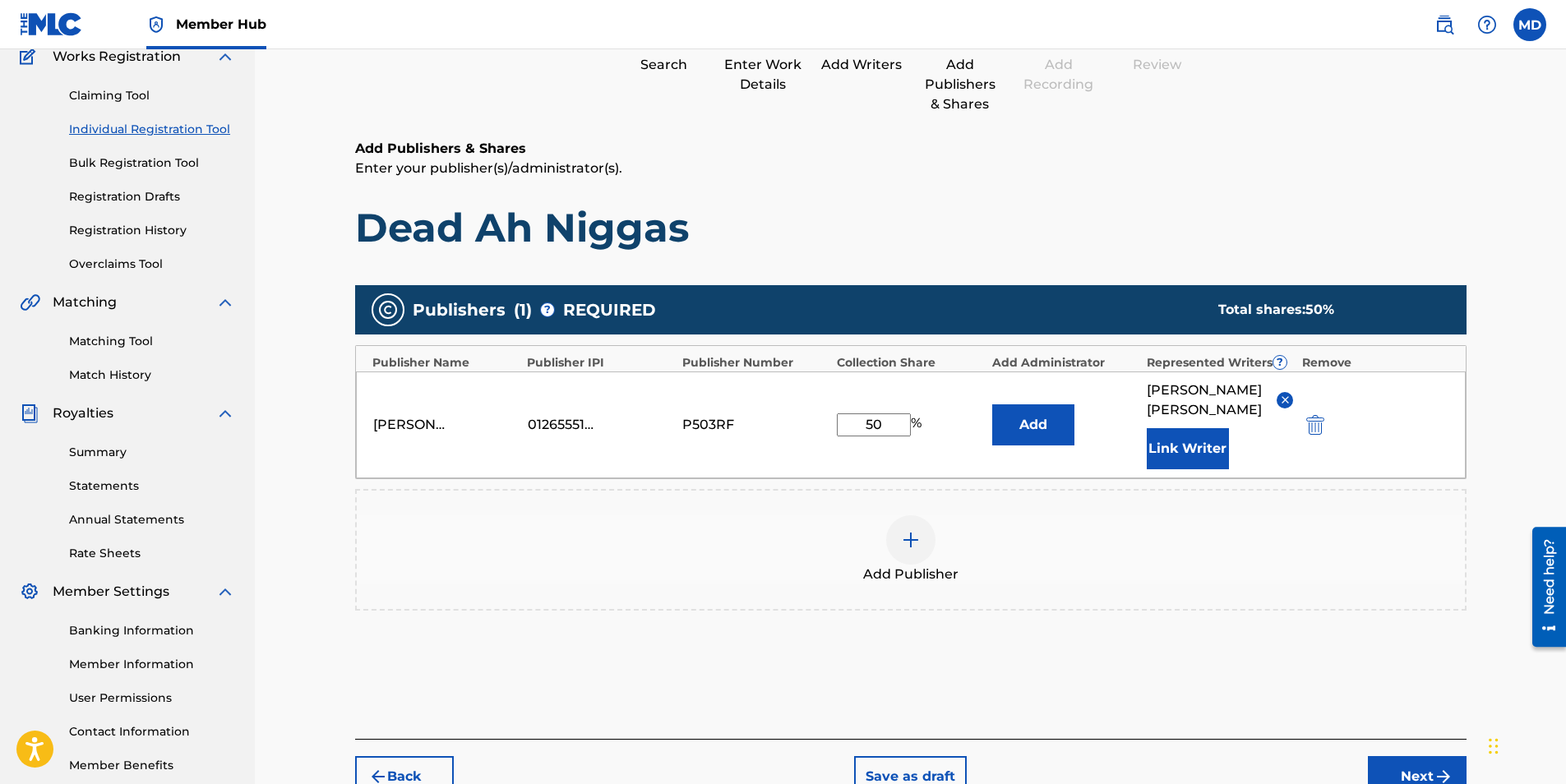
scroll to position [238, 0]
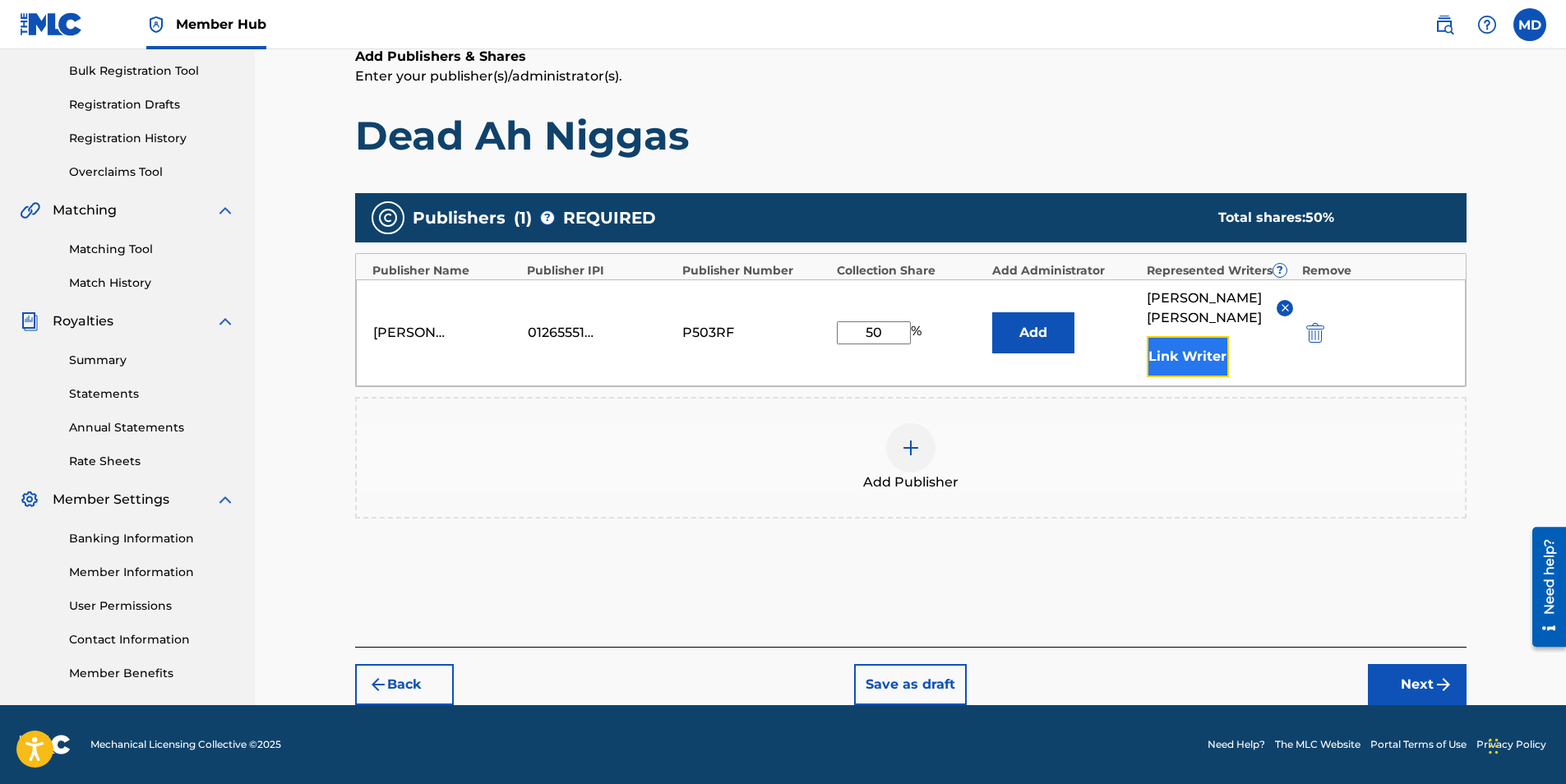
click at [1167, 353] on button "Link Writer" at bounding box center [1188, 357] width 82 height 41
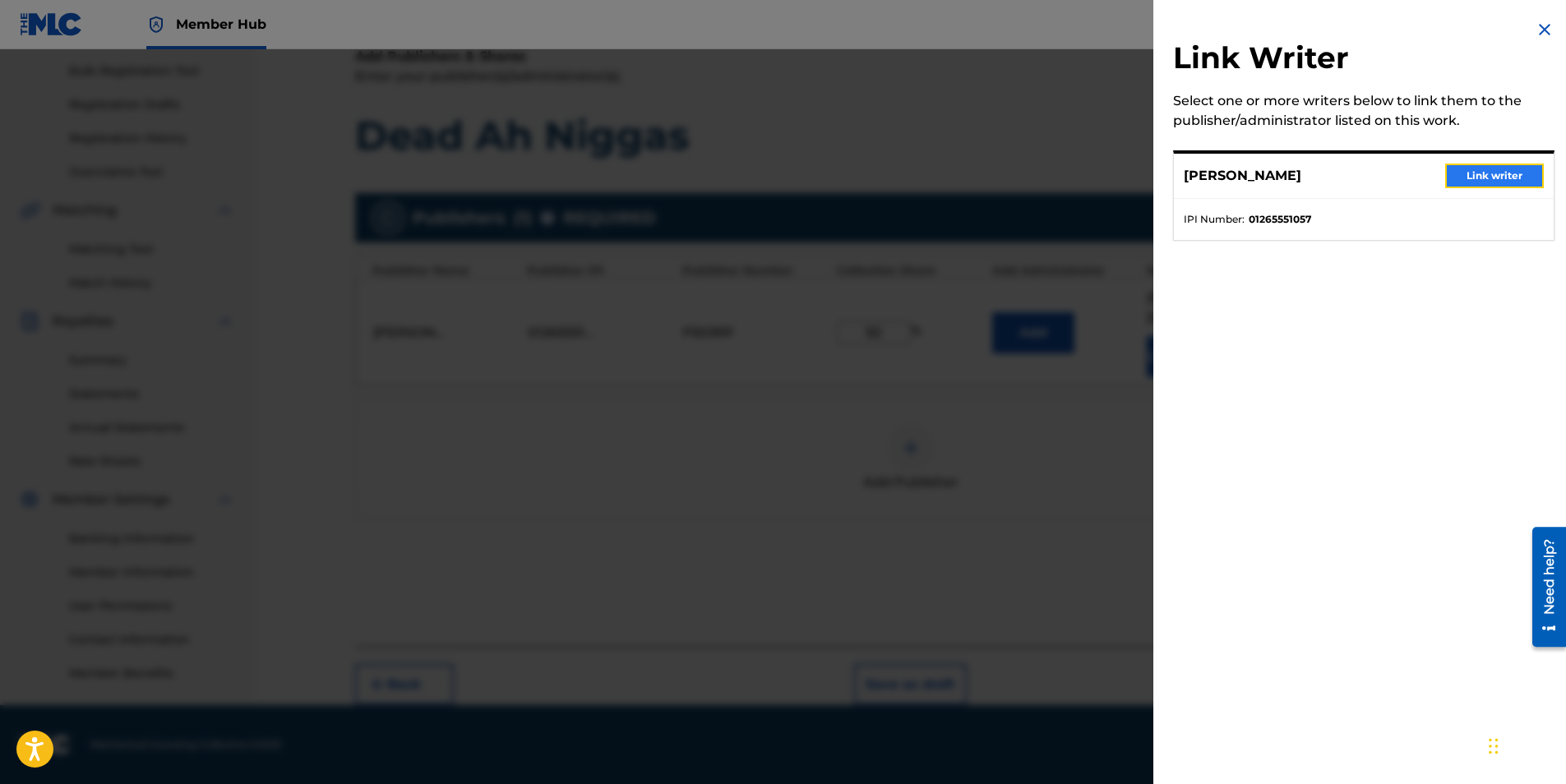
click at [1473, 170] on button "Link writer" at bounding box center [1494, 176] width 99 height 25
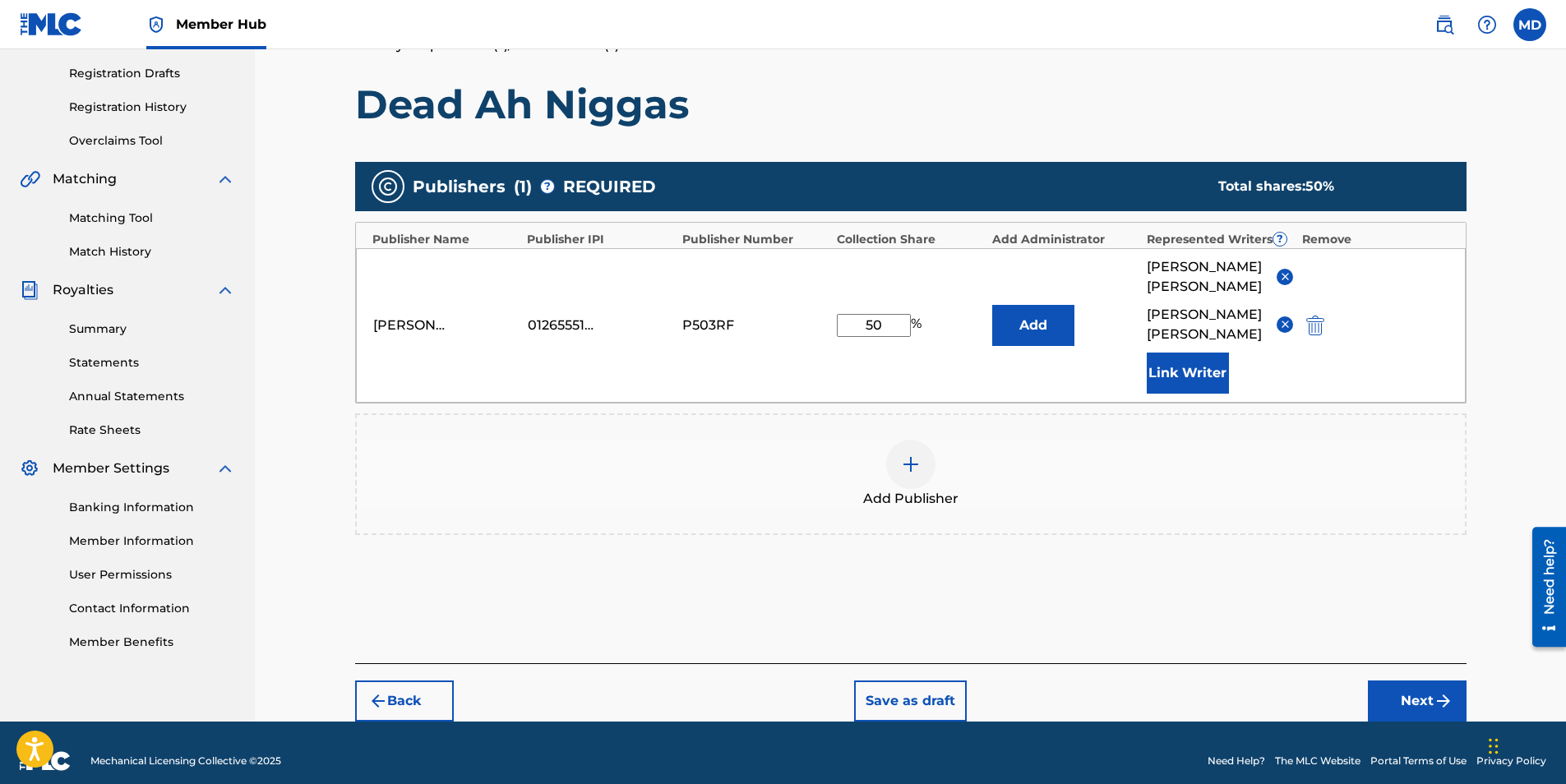
scroll to position [286, 0]
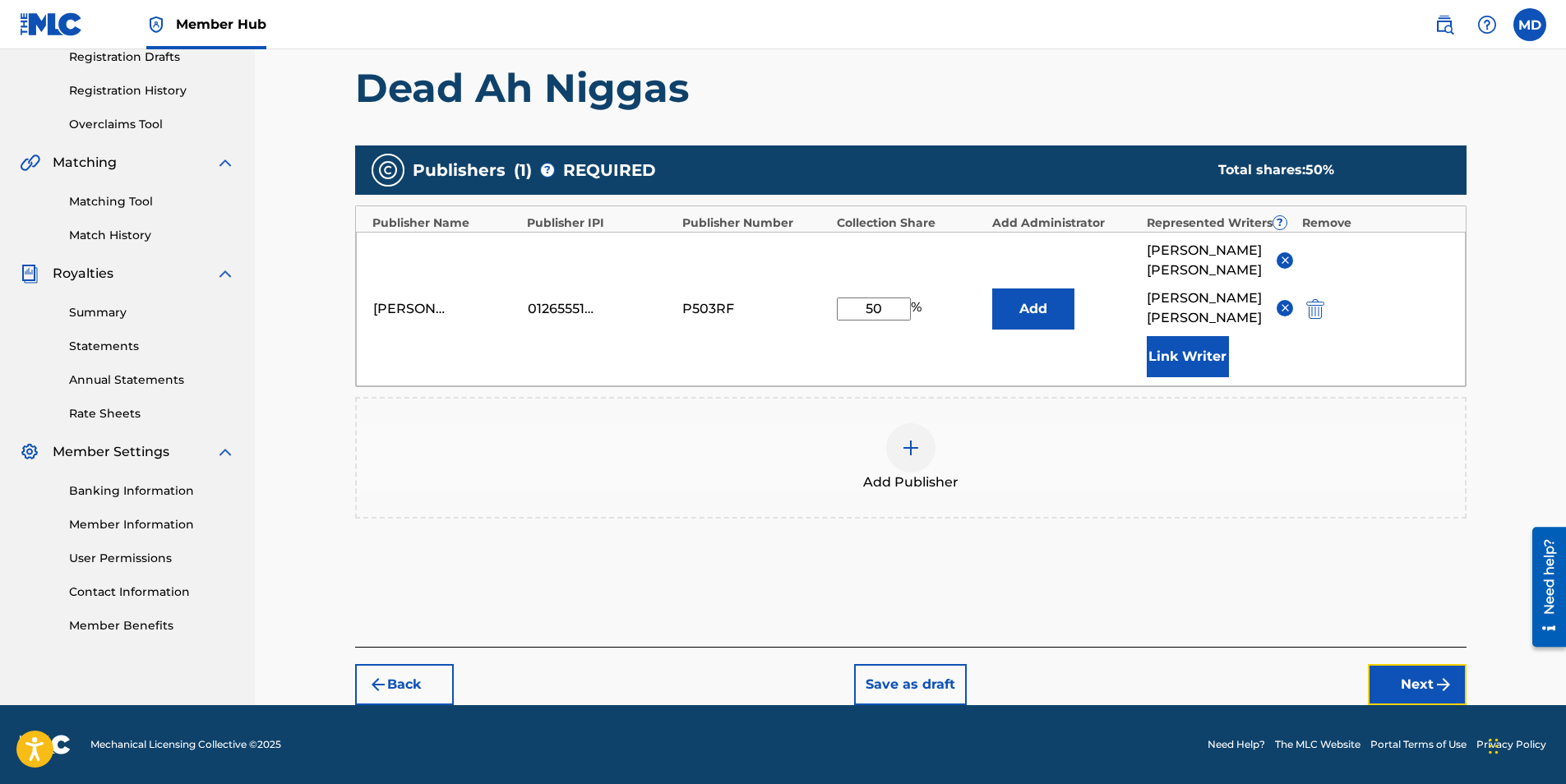
click at [1411, 681] on button "Next" at bounding box center [1418, 684] width 99 height 41
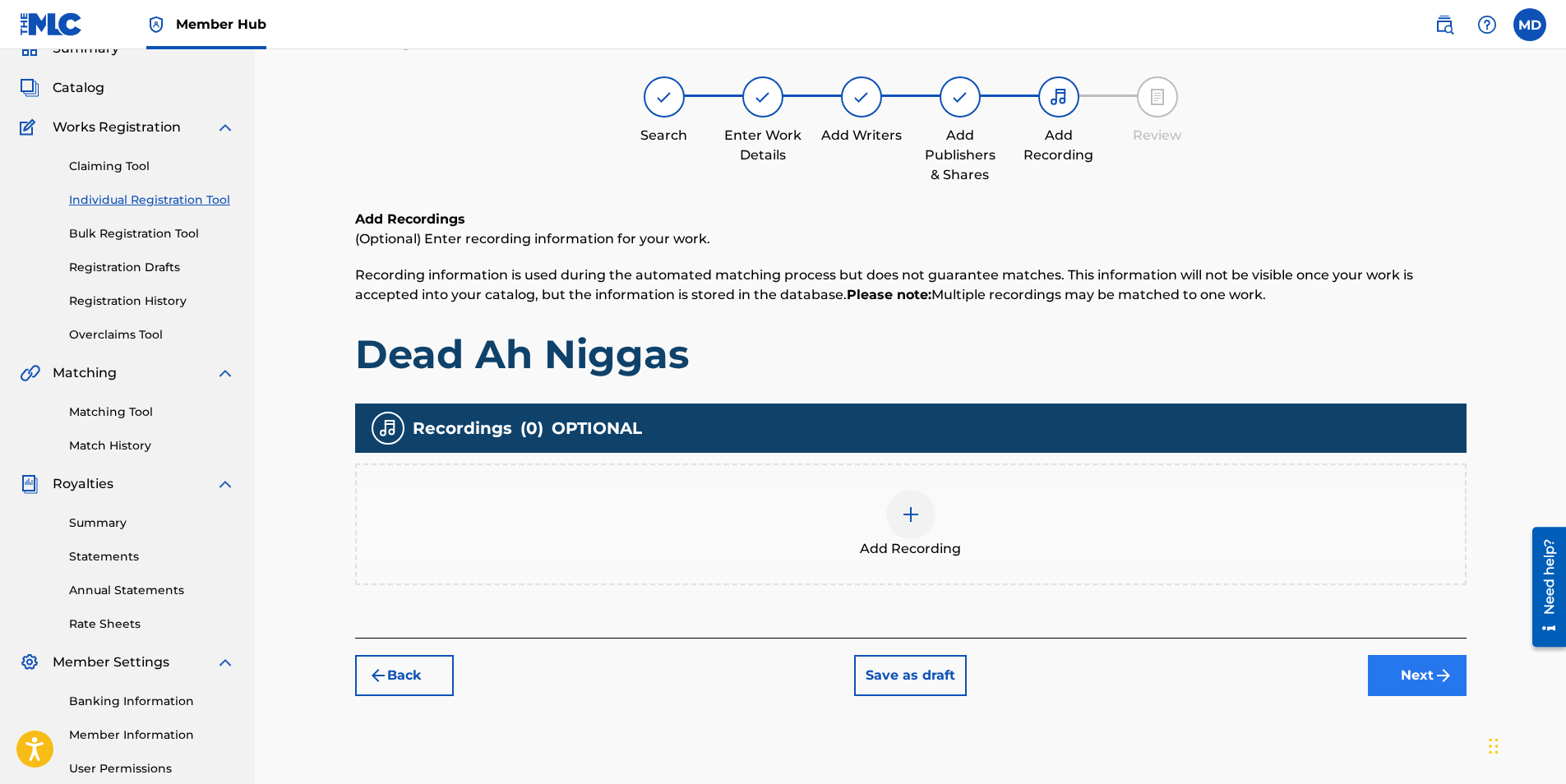
scroll to position [74, 0]
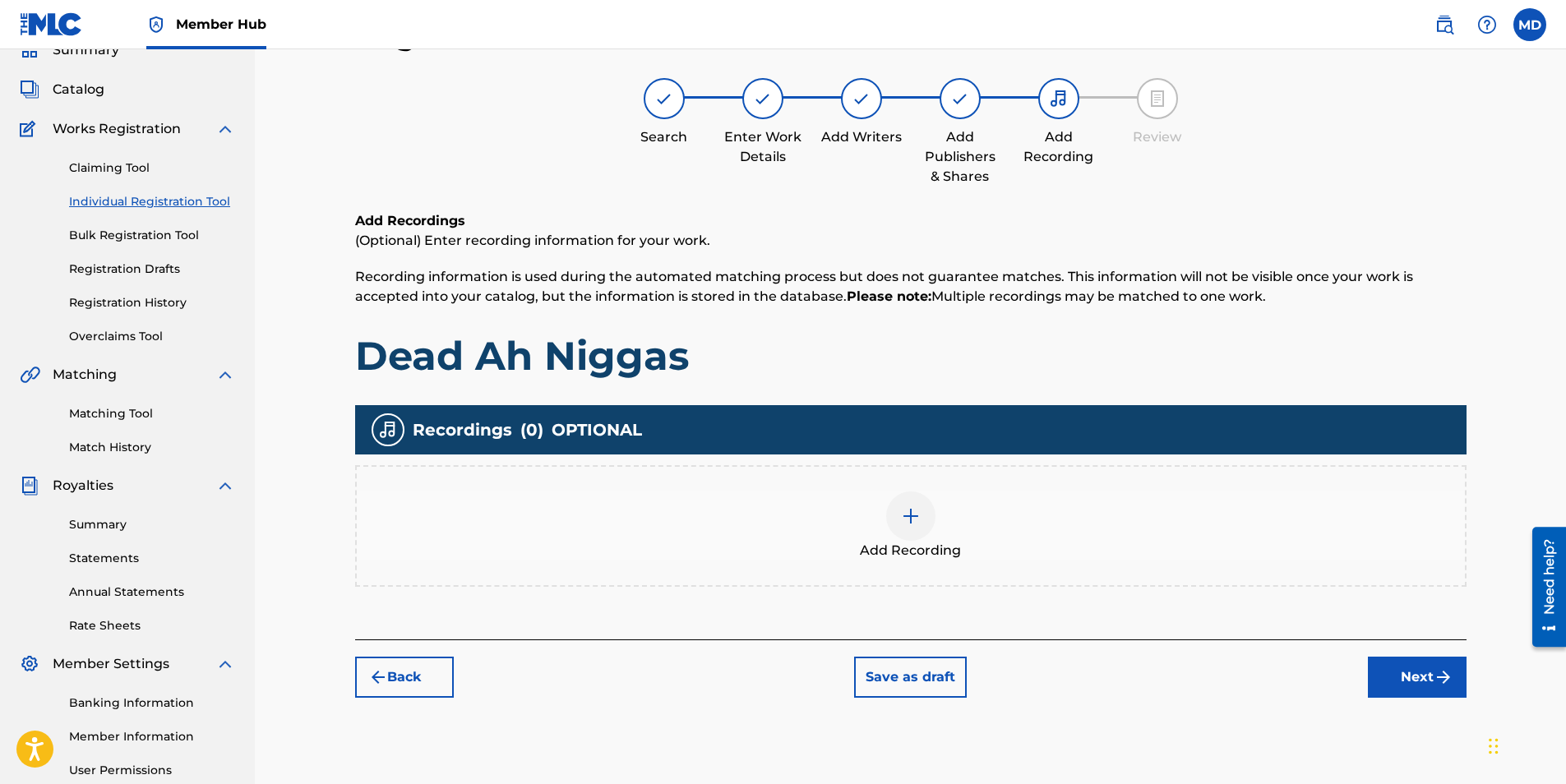
click at [920, 533] on div at bounding box center [911, 516] width 49 height 49
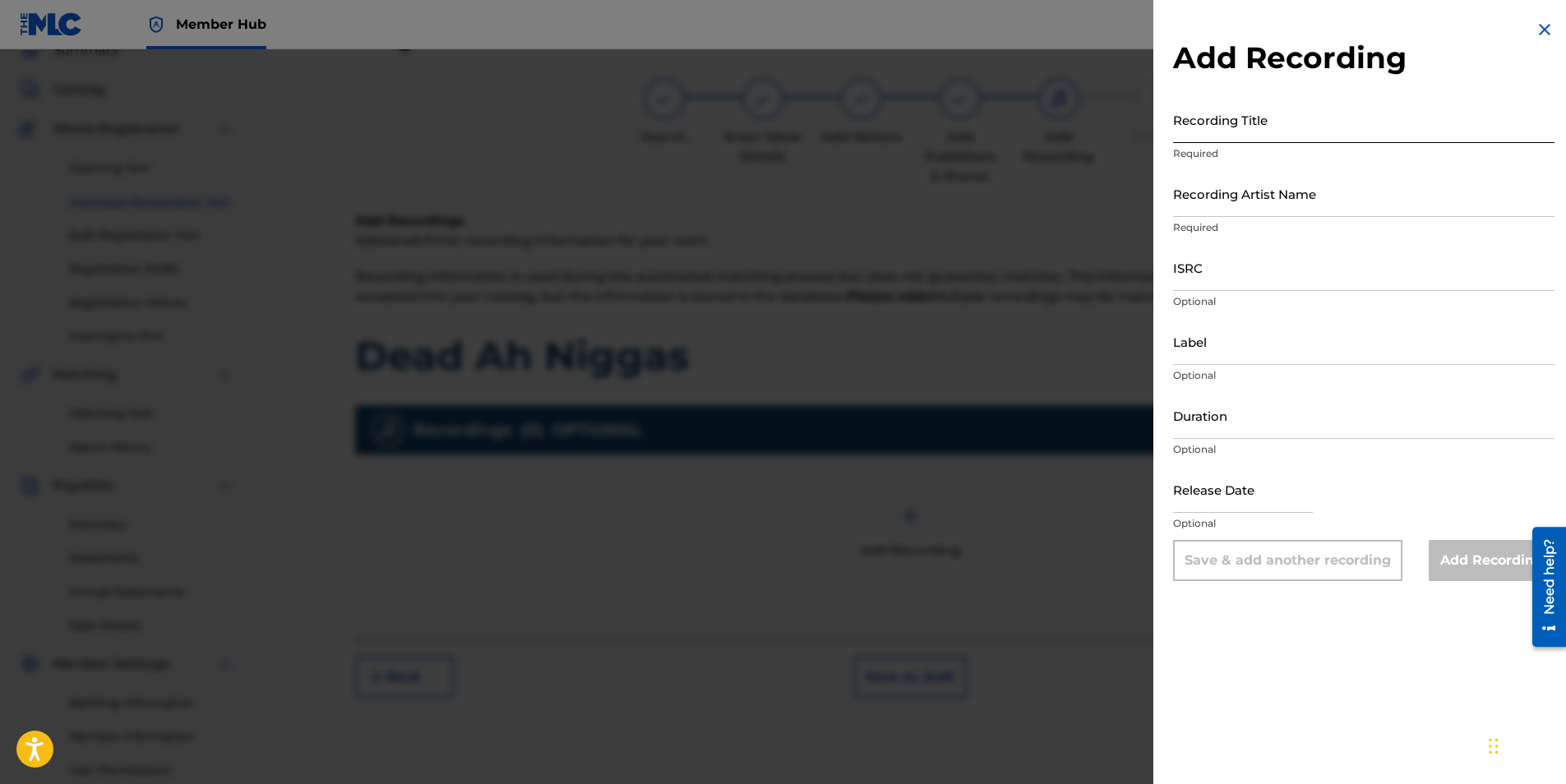
click at [1251, 109] on input "Recording Title" at bounding box center [1363, 119] width 381 height 47
type input "Dead Ah Nigga"
click at [1236, 200] on input "Recording Artist Name" at bounding box center [1363, 194] width 381 height 47
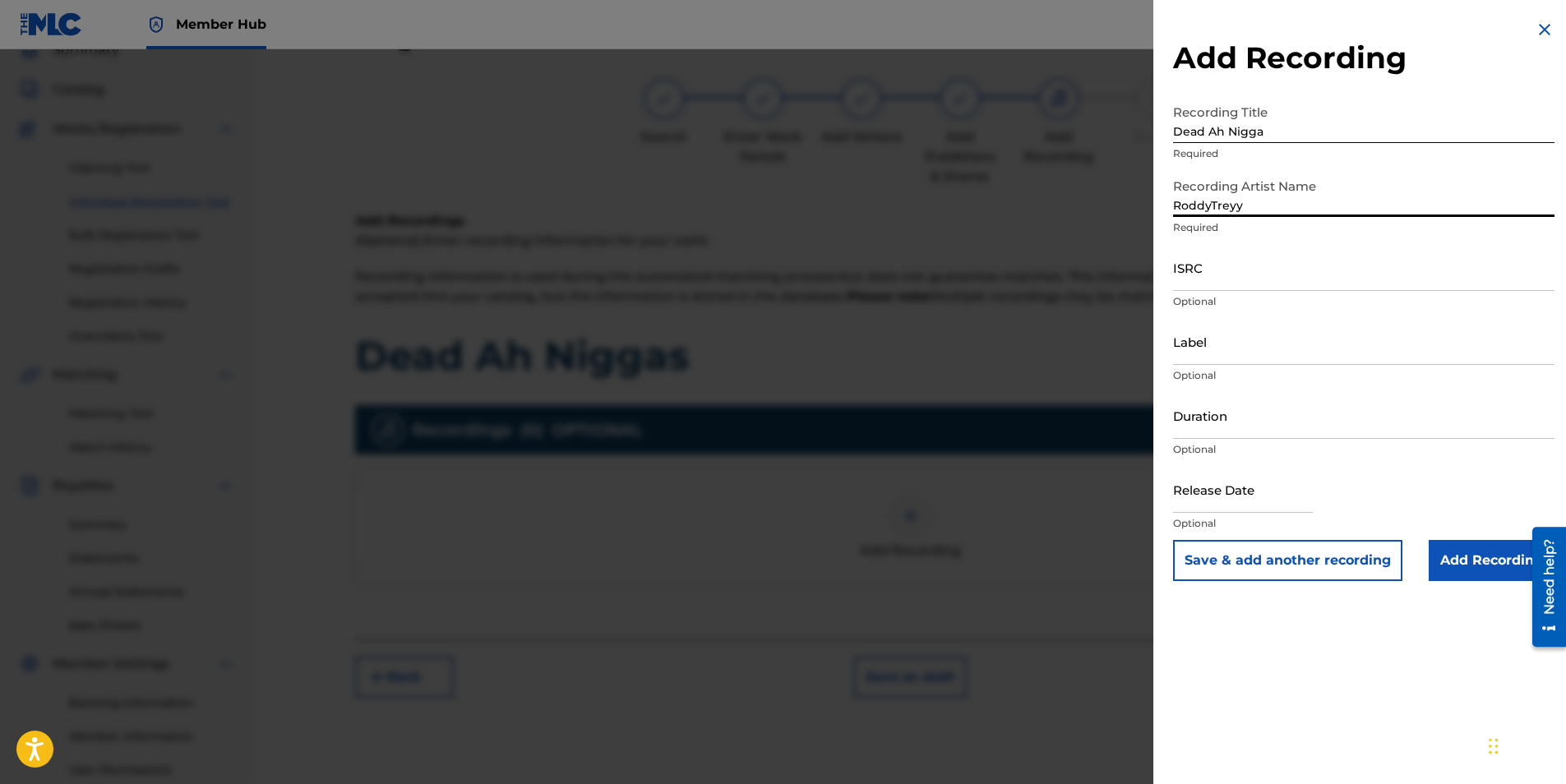
type input "RoddyTreyy"
click at [1269, 273] on input "ISRC" at bounding box center [1363, 267] width 381 height 47
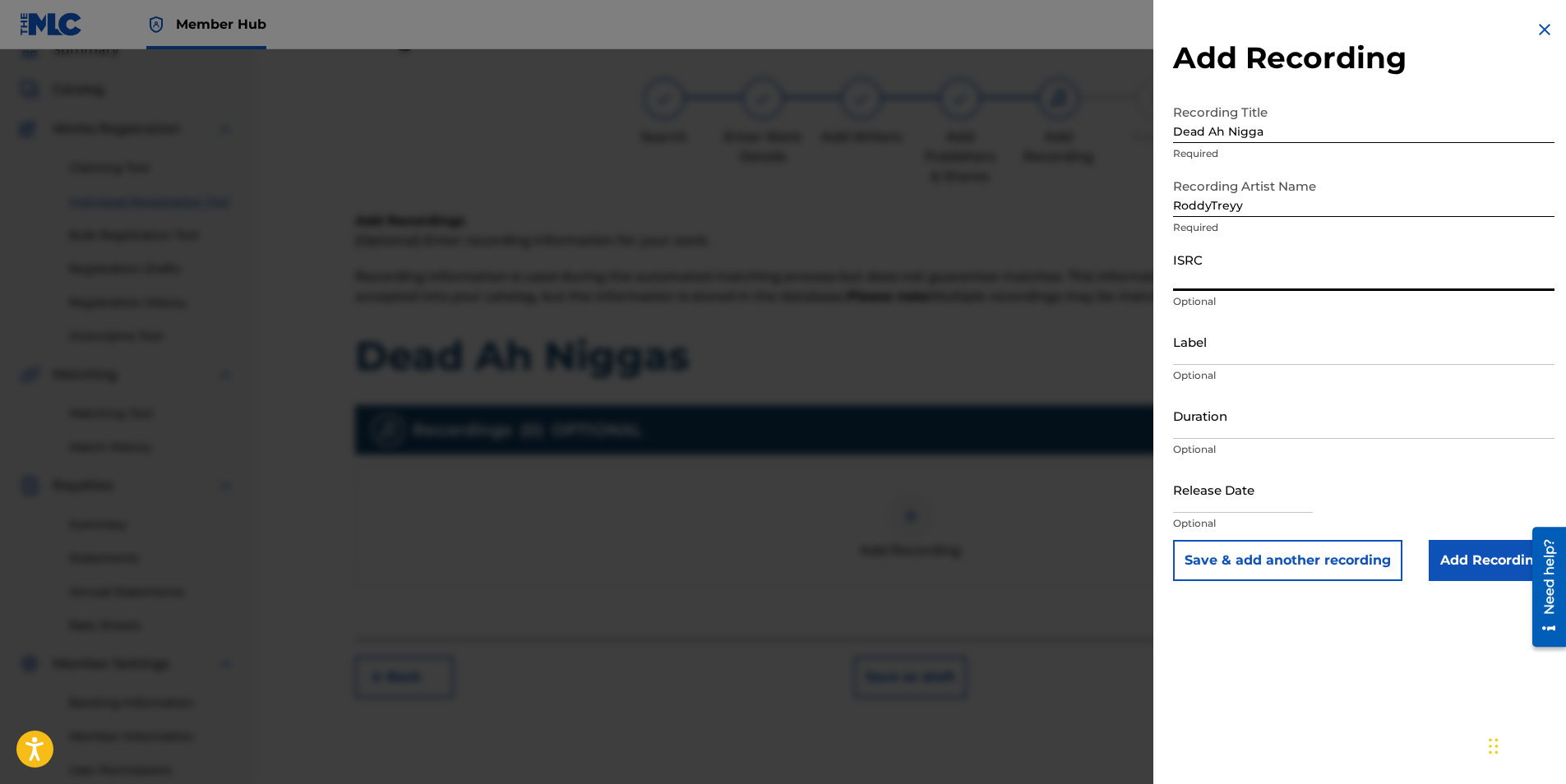
click at [1265, 208] on input "RoddyTreyy" at bounding box center [1363, 194] width 381 height 47
click at [1264, 275] on input "ISRC" at bounding box center [1363, 267] width 381 height 47
click at [1226, 352] on input "Label" at bounding box center [1363, 341] width 381 height 47
click at [1240, 276] on input "ISRC" at bounding box center [1363, 267] width 381 height 47
paste input "QZNWT2564687"
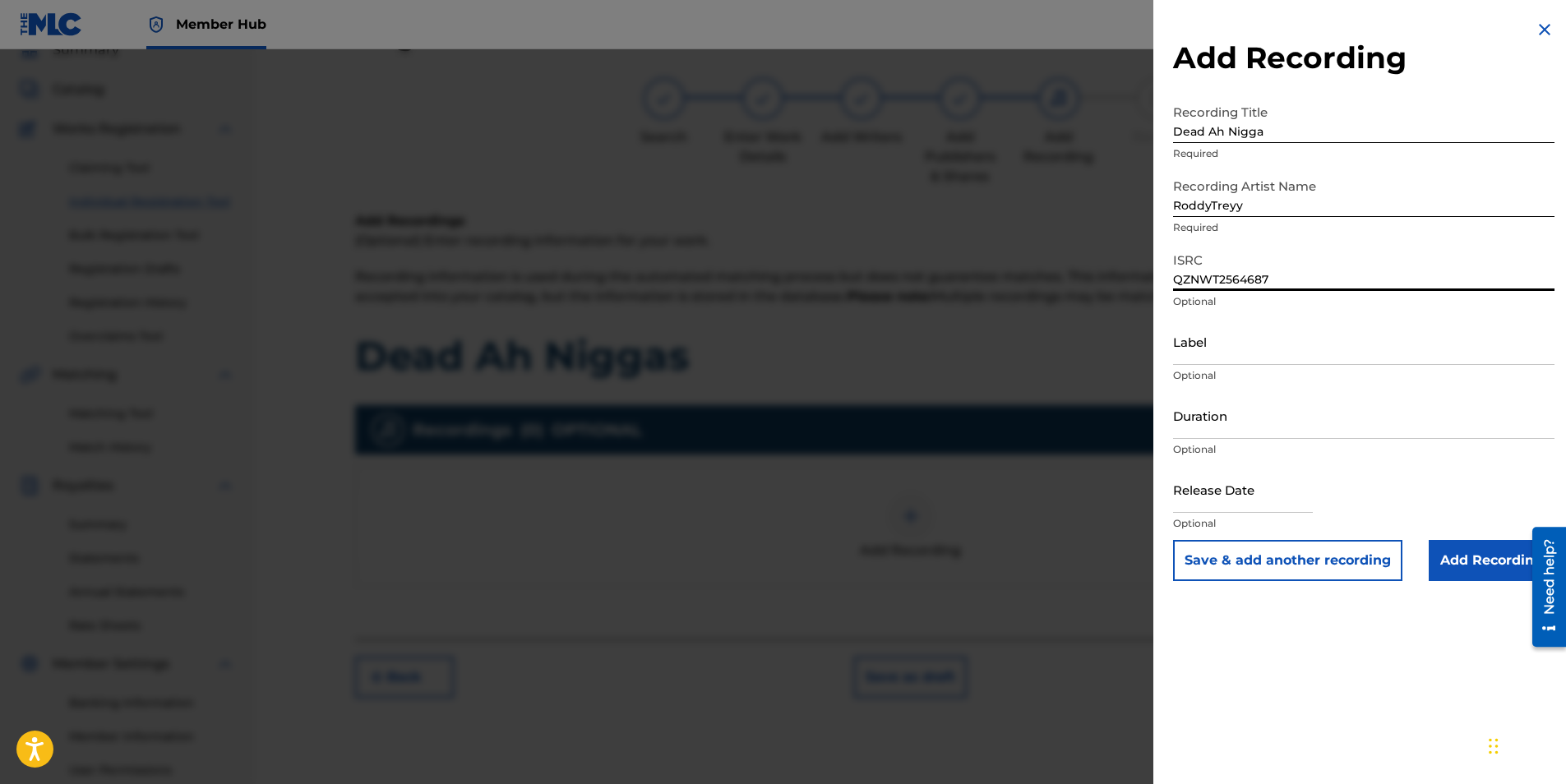
type input "QZNWT2564687"
click at [1185, 203] on input "RoddyTreyy" at bounding box center [1363, 194] width 381 height 47
click at [1180, 204] on input "RoddyTreyy" at bounding box center [1363, 194] width 381 height 47
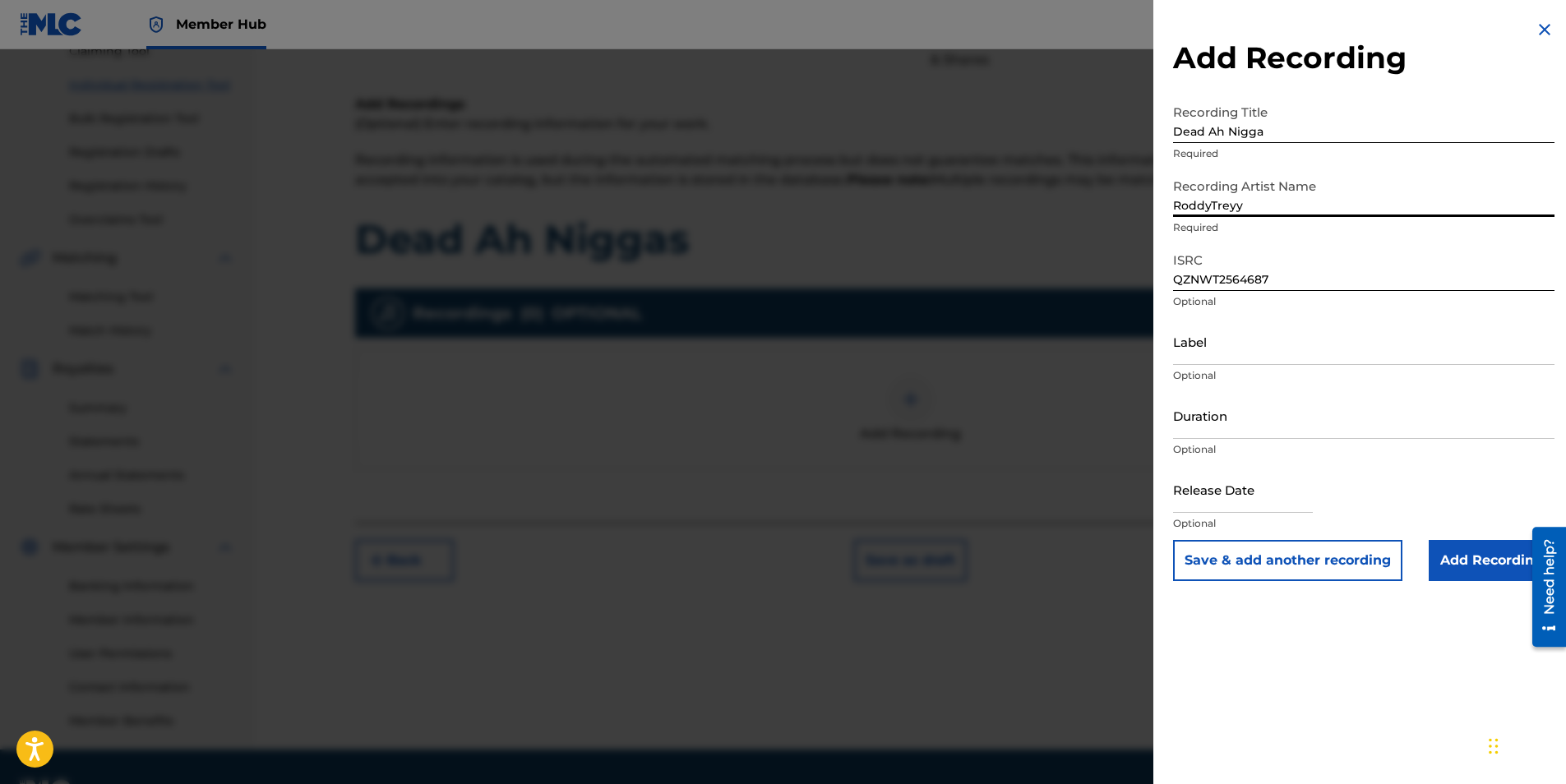
scroll to position [235, 0]
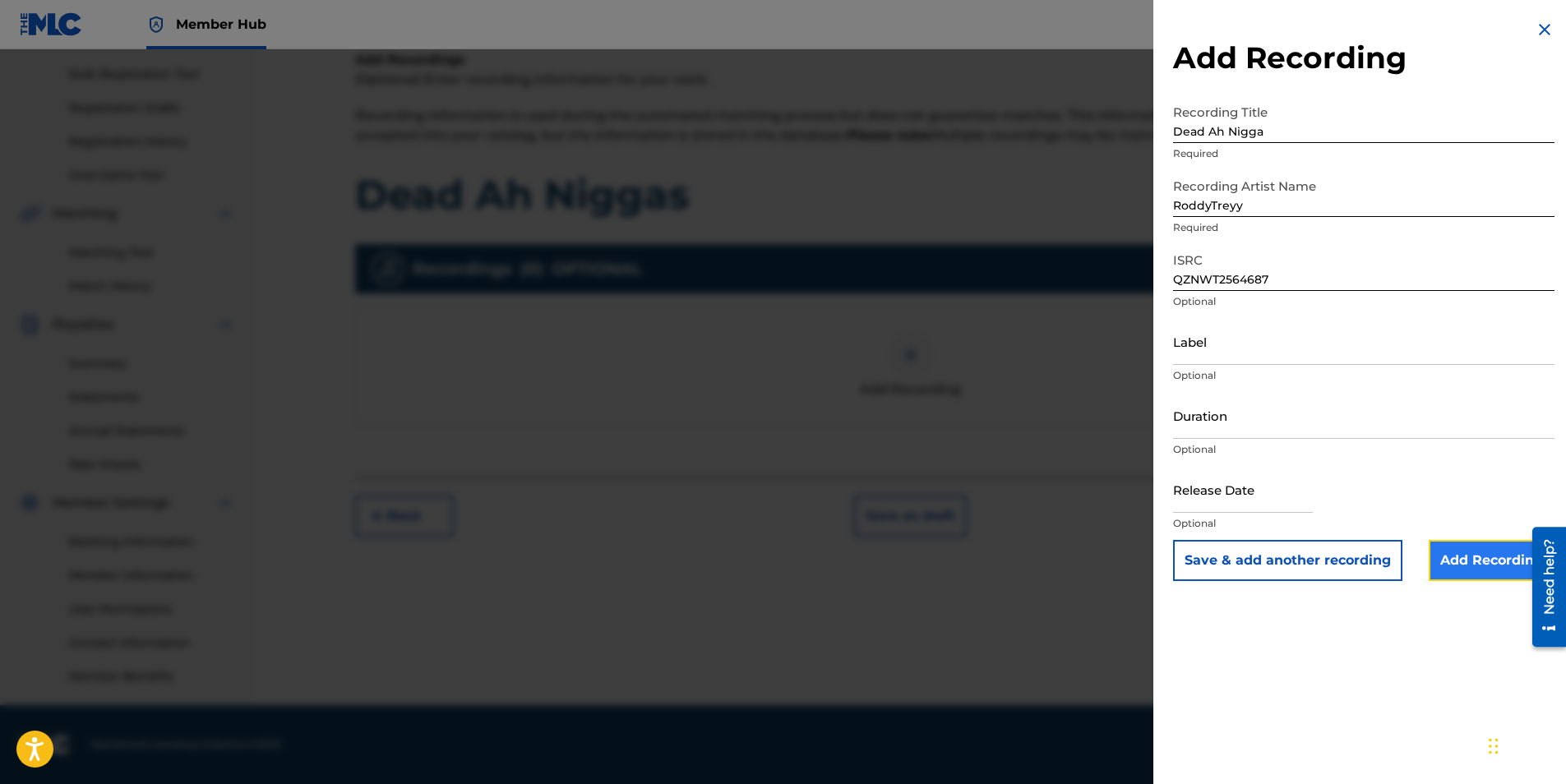
click at [1455, 556] on input "Add Recording" at bounding box center [1491, 561] width 126 height 41
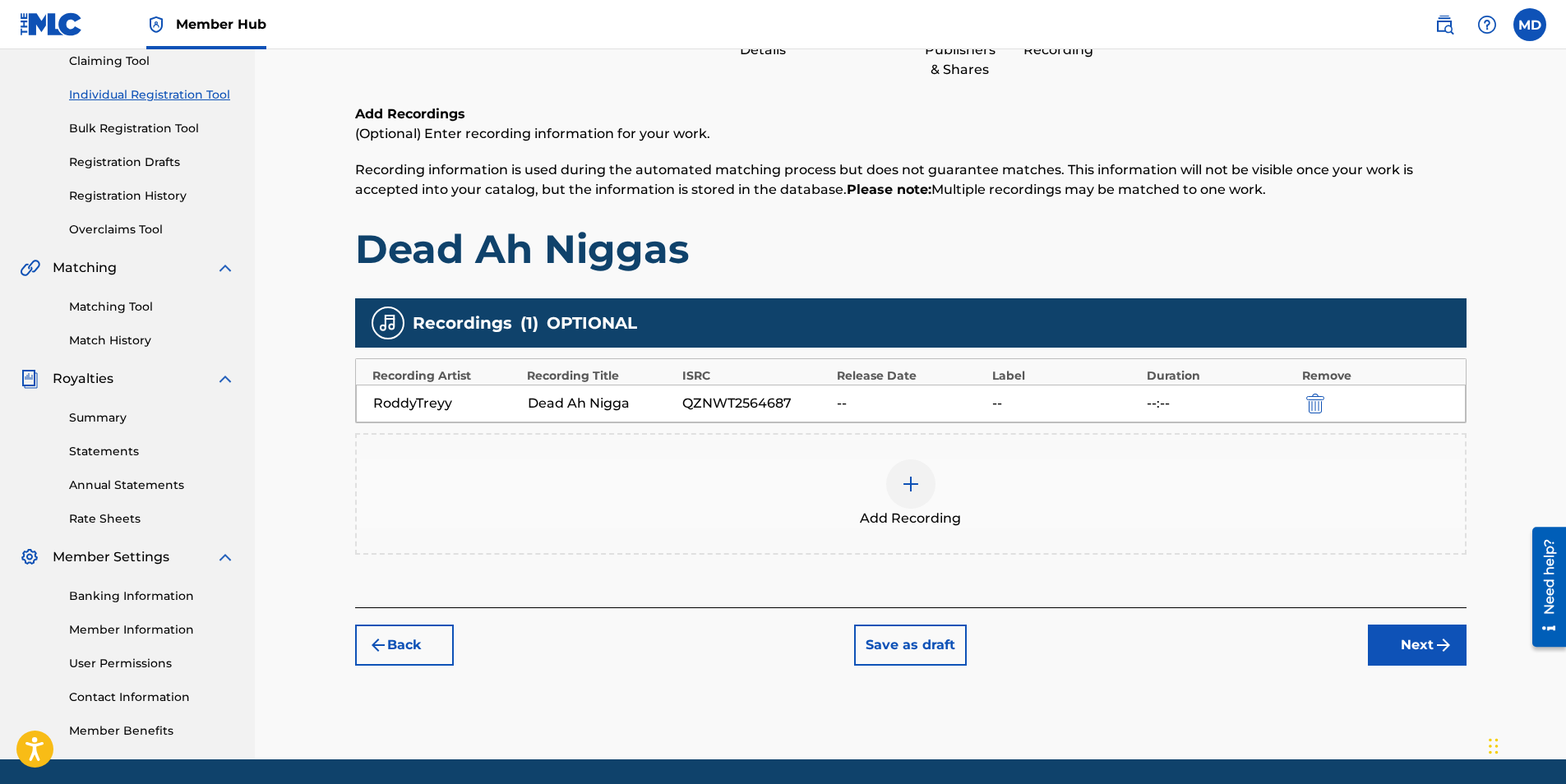
scroll to position [153, 0]
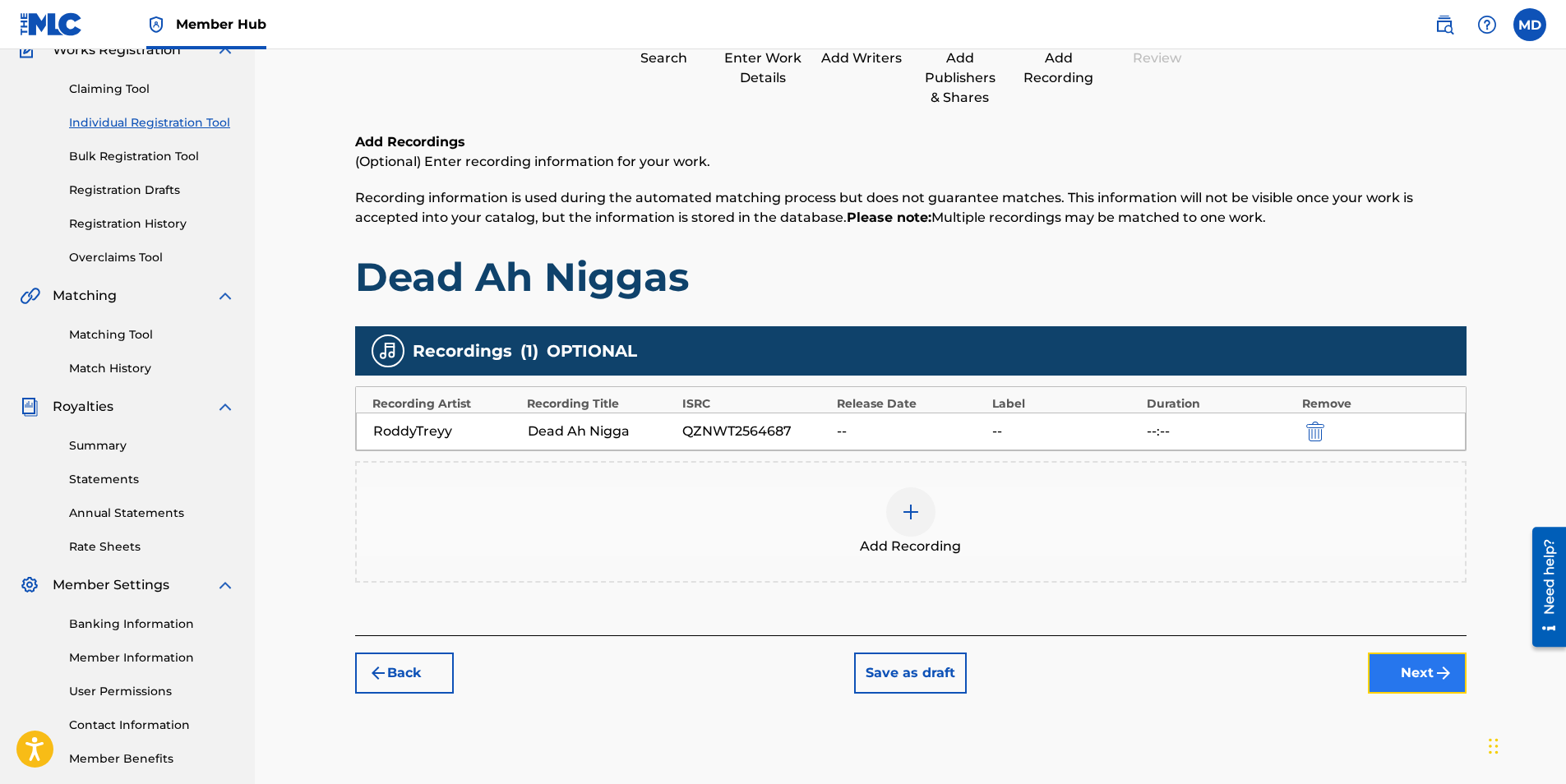
click at [1395, 669] on button "Next" at bounding box center [1418, 673] width 99 height 41
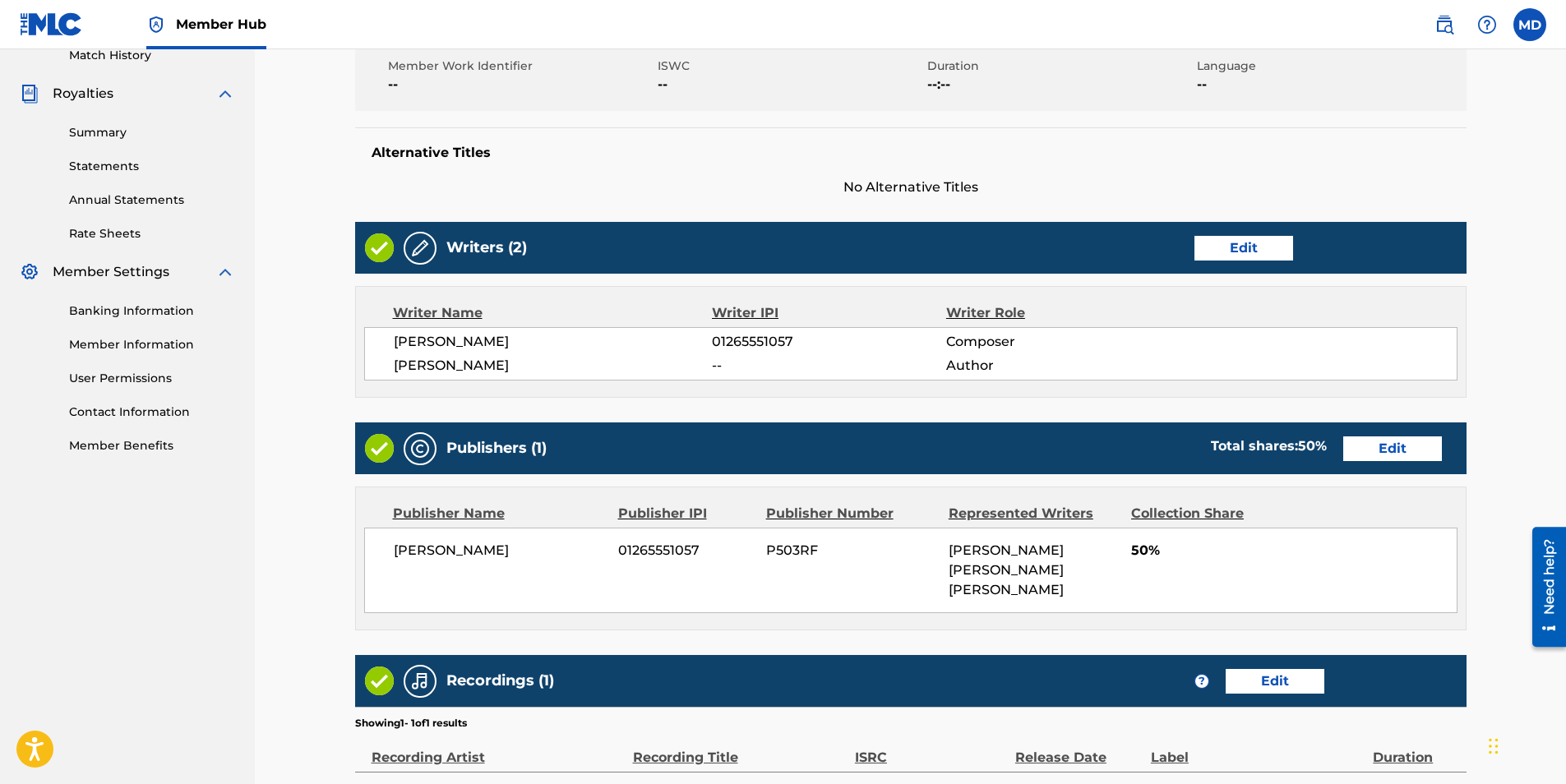
scroll to position [657, 0]
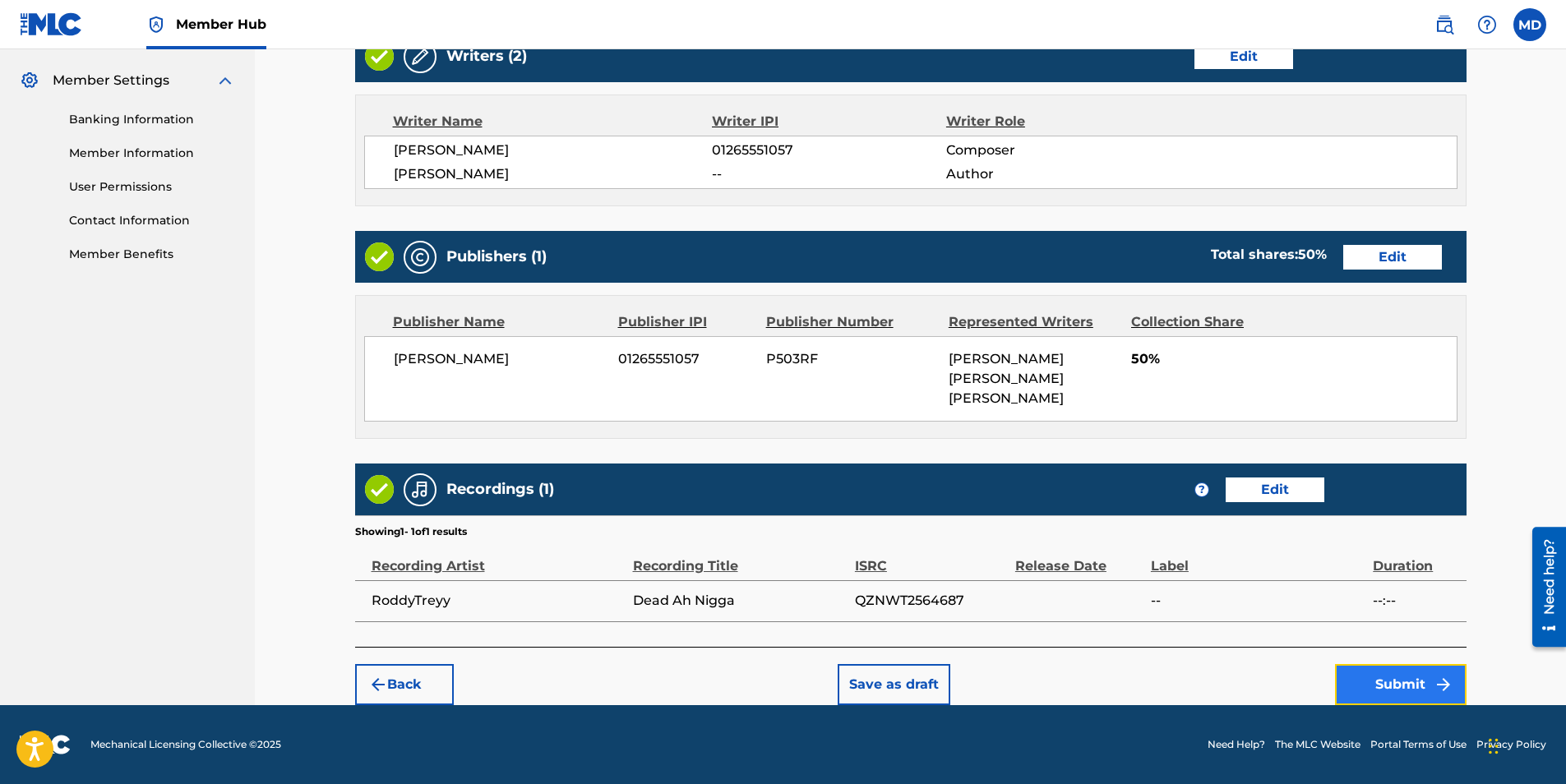
click at [1382, 672] on button "Submit" at bounding box center [1401, 684] width 132 height 41
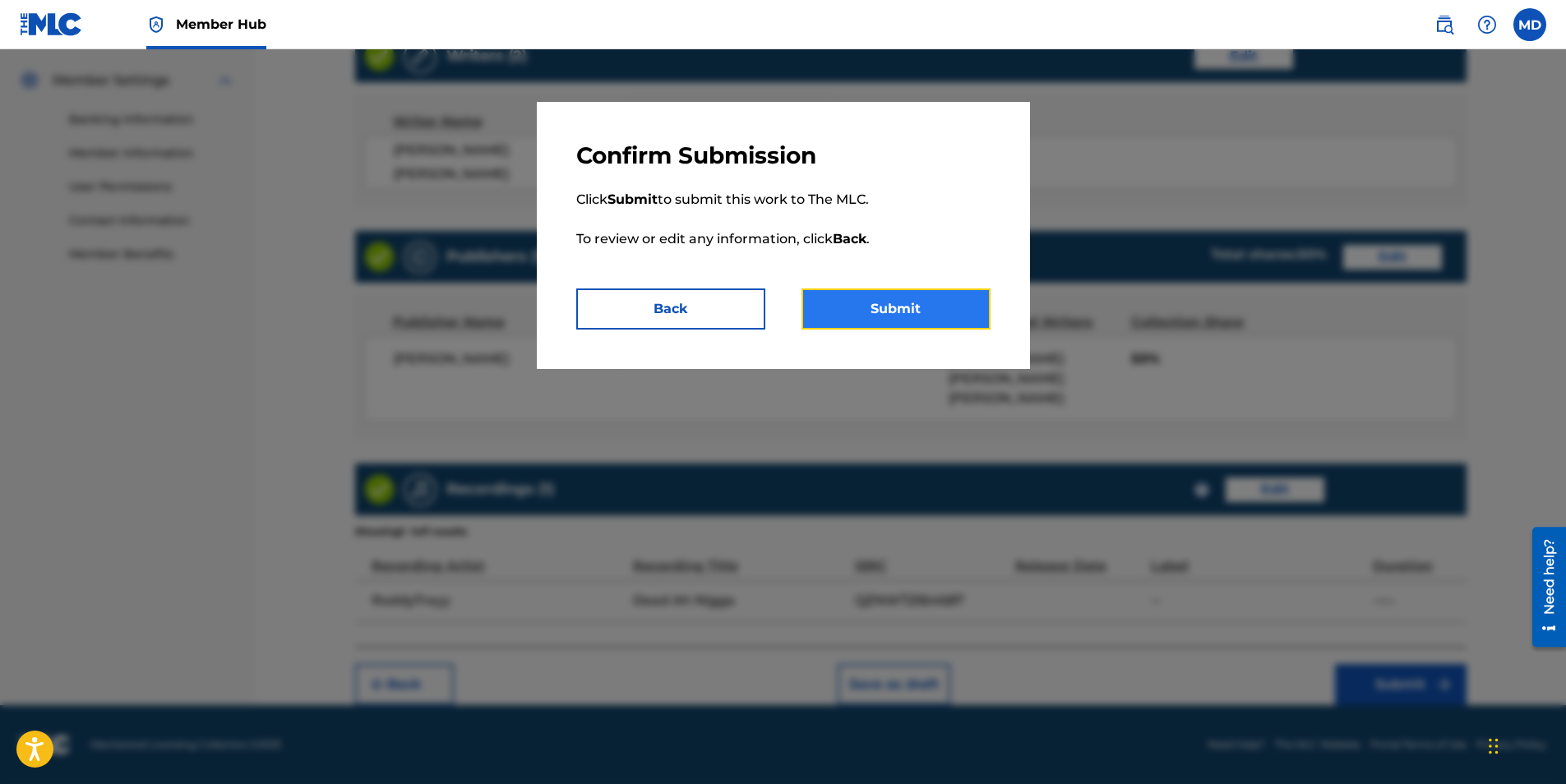
click at [880, 301] on button "Submit" at bounding box center [896, 309] width 189 height 41
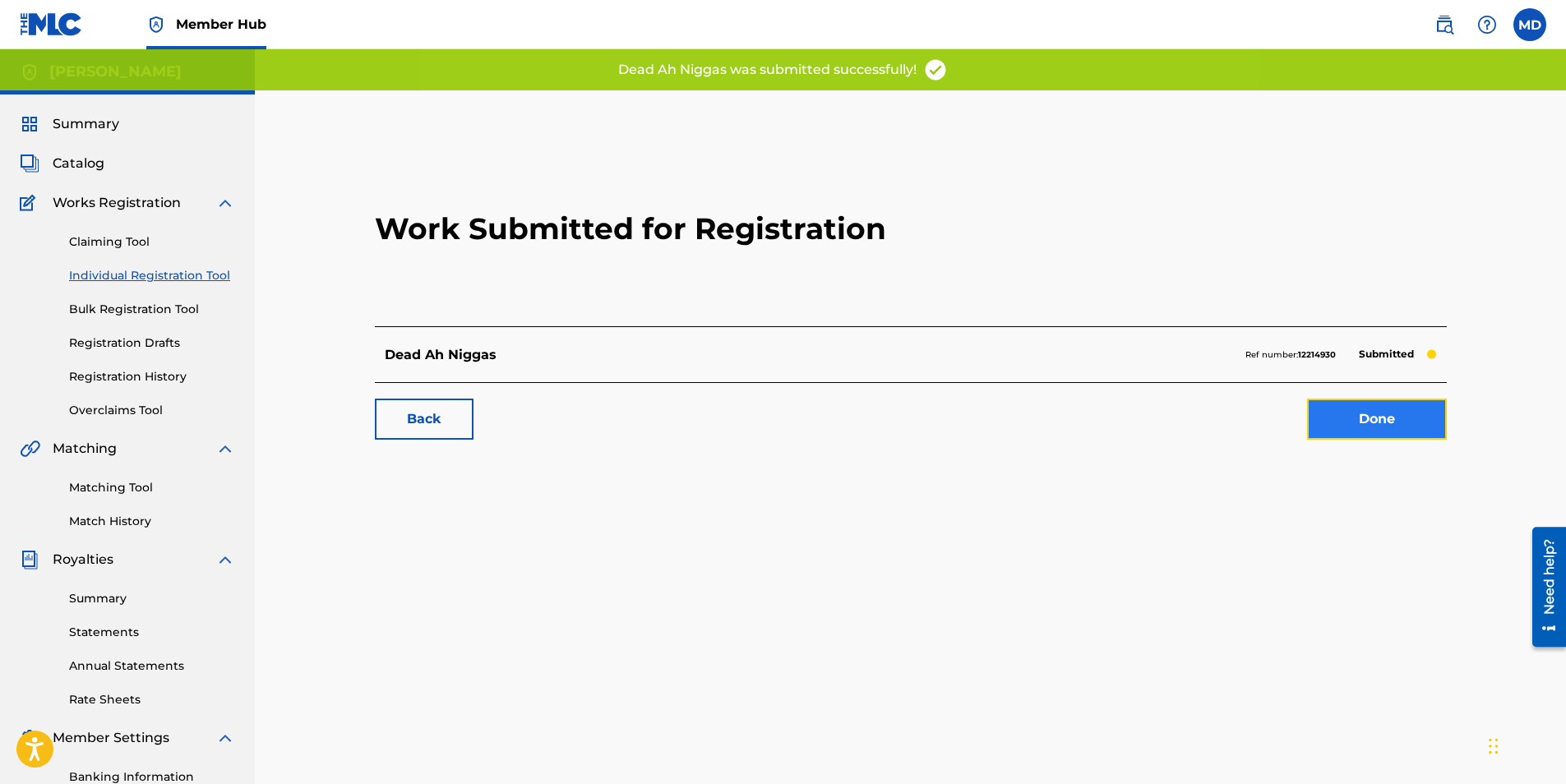
click at [1344, 419] on link "Done" at bounding box center [1377, 419] width 140 height 41
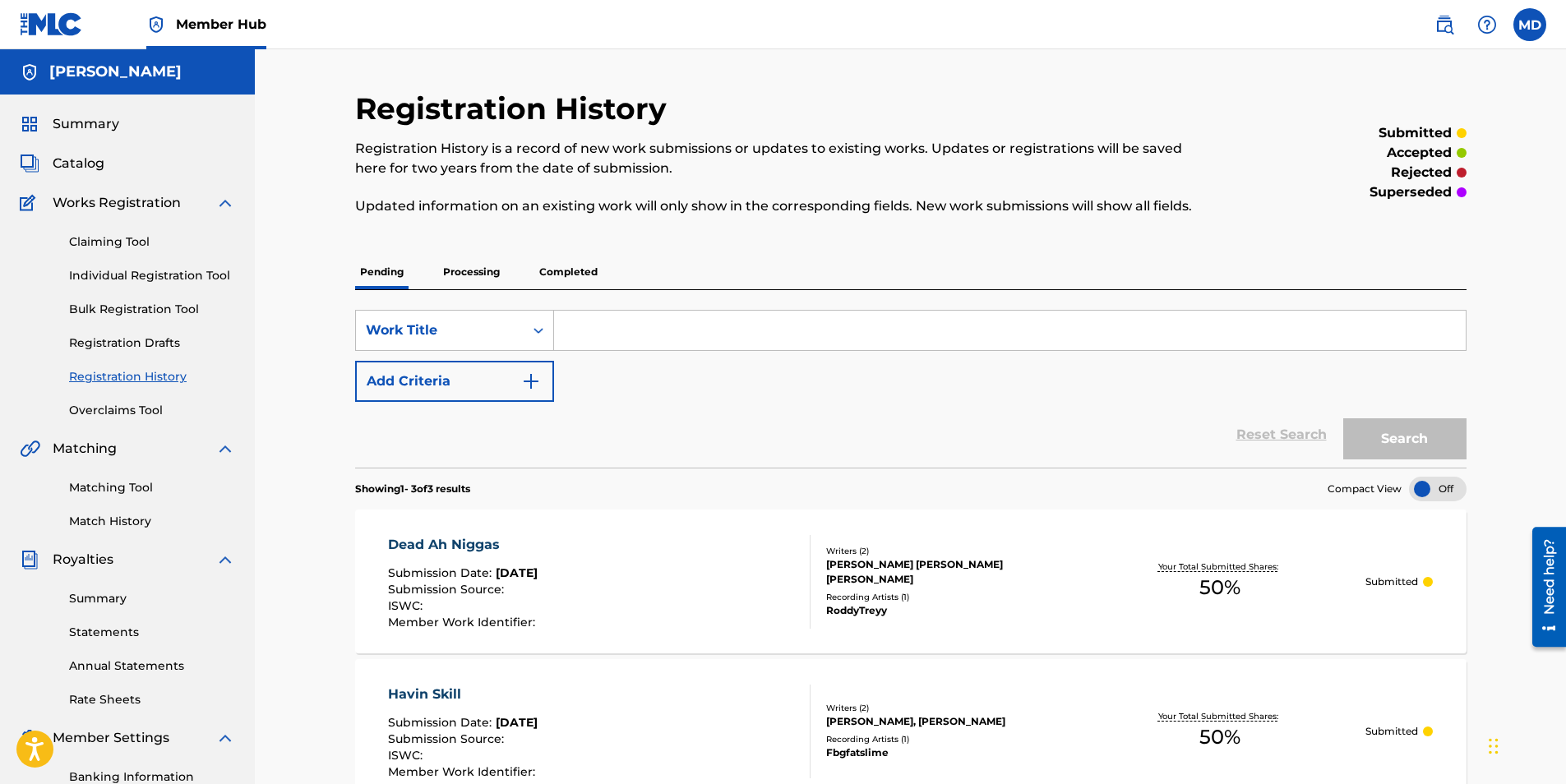
click at [615, 316] on input "Search Form" at bounding box center [1010, 330] width 912 height 40
type input "c"
click at [718, 338] on input "c" at bounding box center [1010, 330] width 912 height 40
type input "chillin"
click at [146, 236] on link "Claiming Tool" at bounding box center [152, 241] width 166 height 17
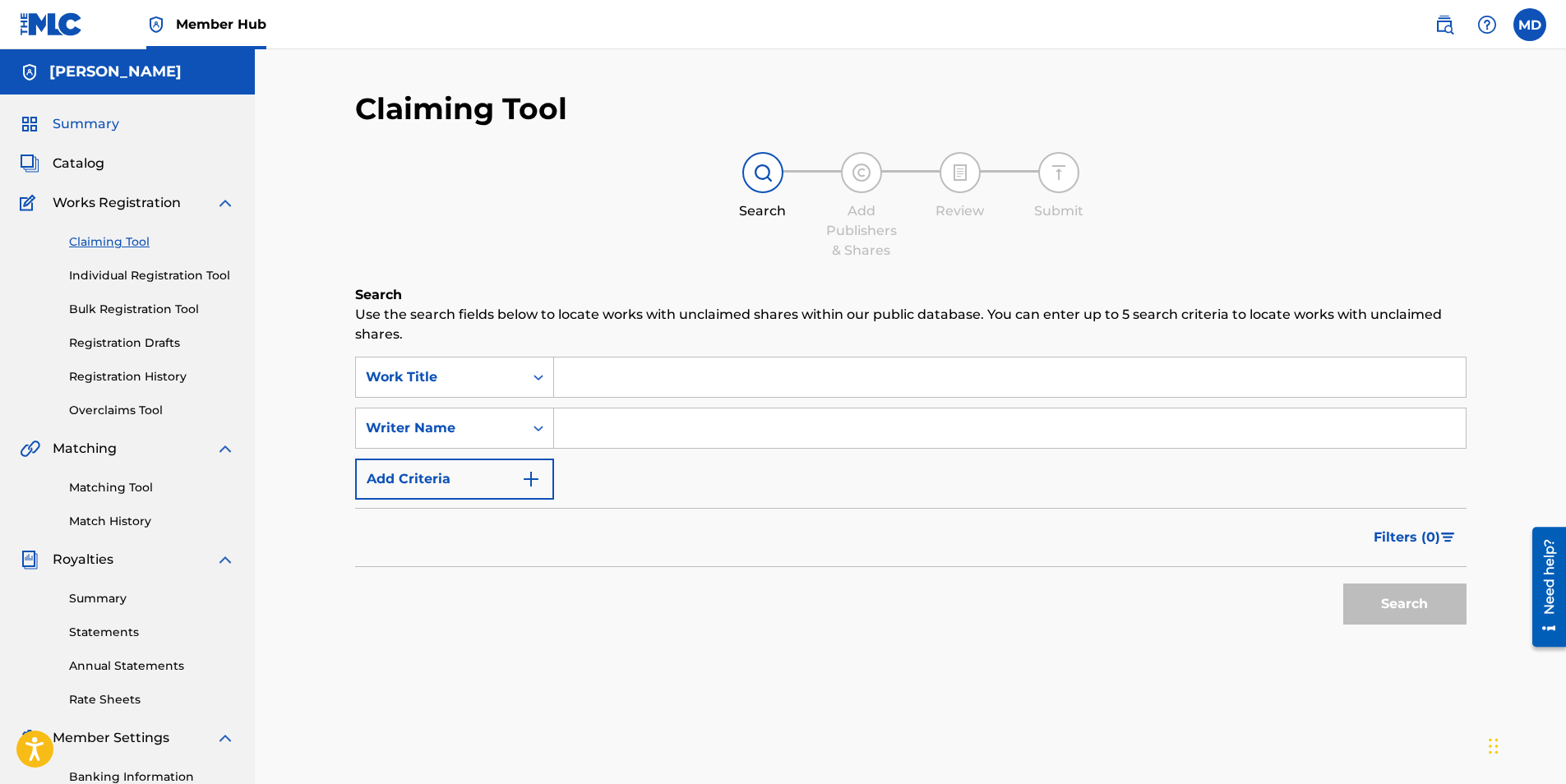
click at [98, 127] on span "Summary" at bounding box center [86, 124] width 67 height 20
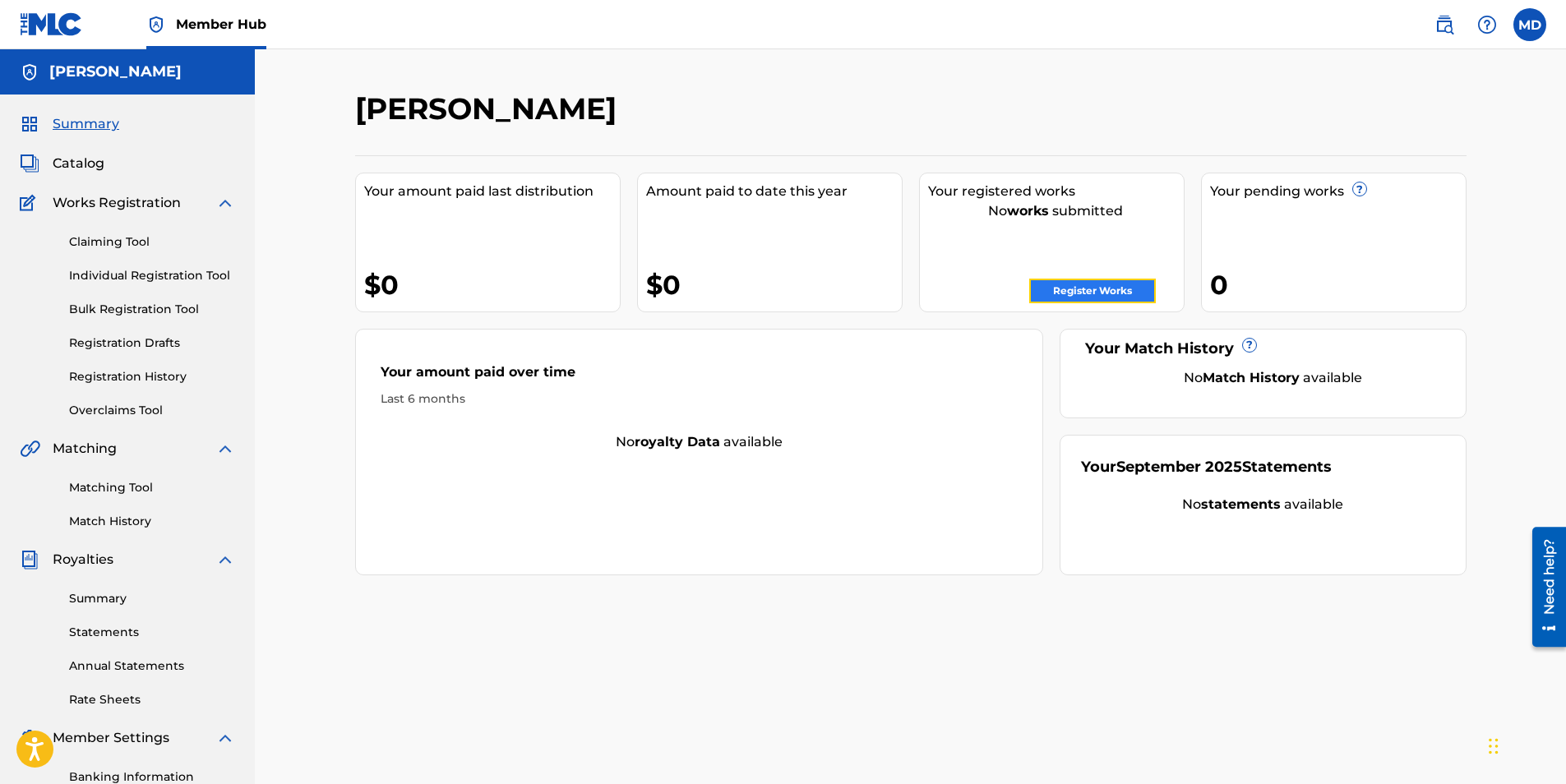
click at [1102, 292] on link "Register Works" at bounding box center [1092, 291] width 127 height 25
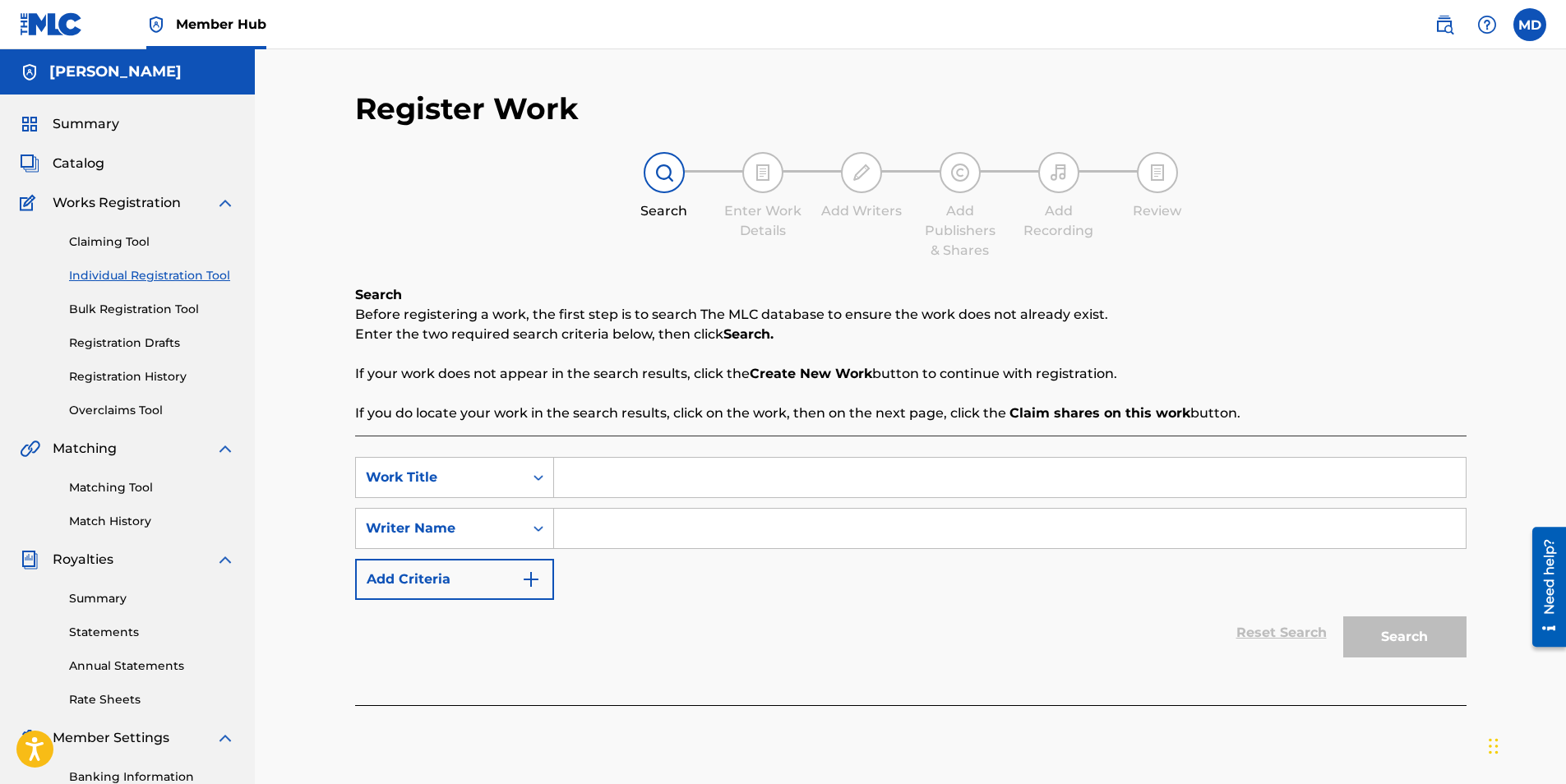
click at [629, 483] on input "Search Form" at bounding box center [1010, 478] width 912 height 40
type input "chillin"
click at [638, 530] on input "Search Form" at bounding box center [1010, 529] width 912 height 40
type input "[PERSON_NAME]"
click at [1344, 616] on button "Search" at bounding box center [1405, 637] width 124 height 41
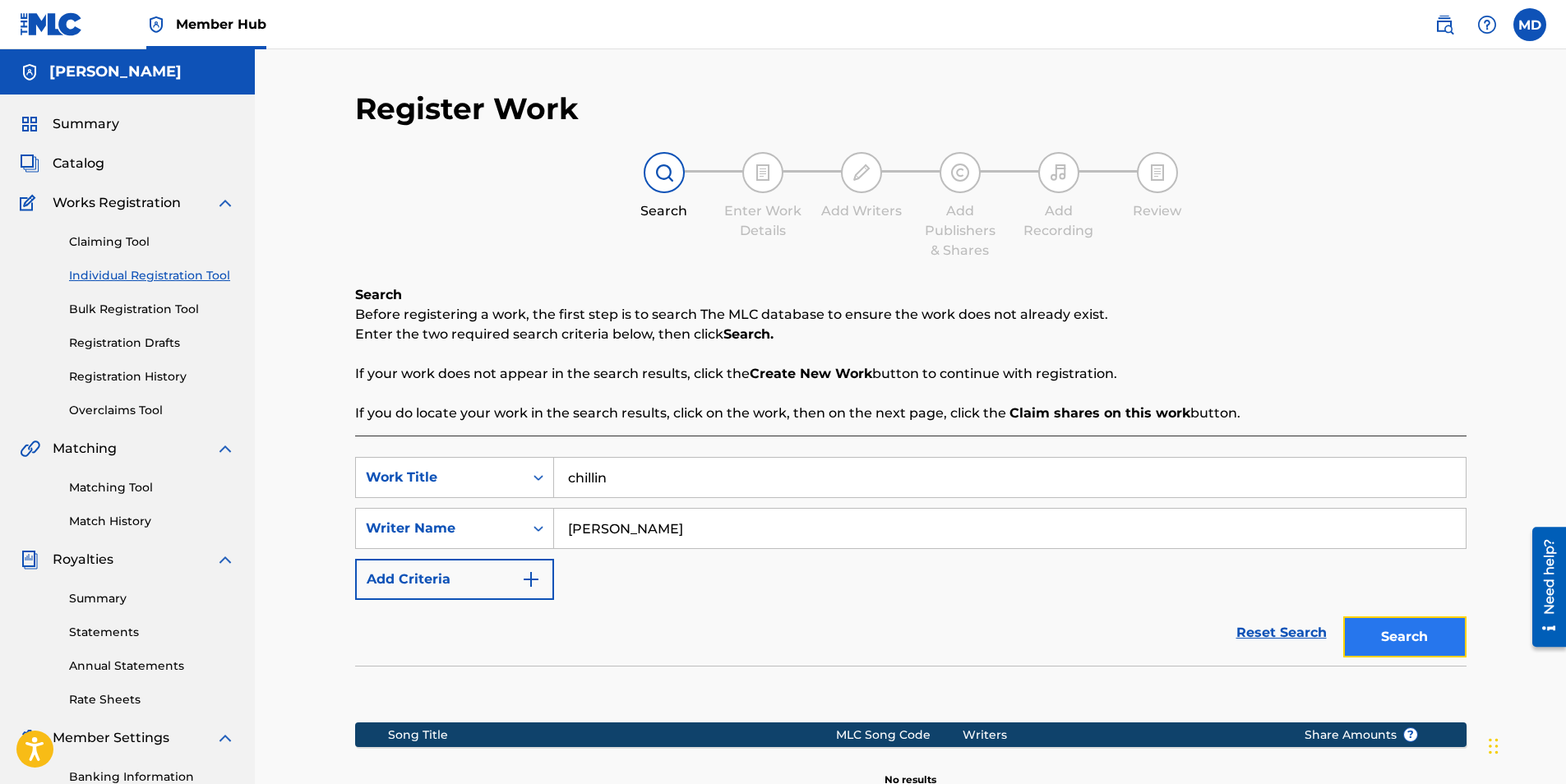
click at [1415, 636] on button "Search" at bounding box center [1405, 637] width 124 height 41
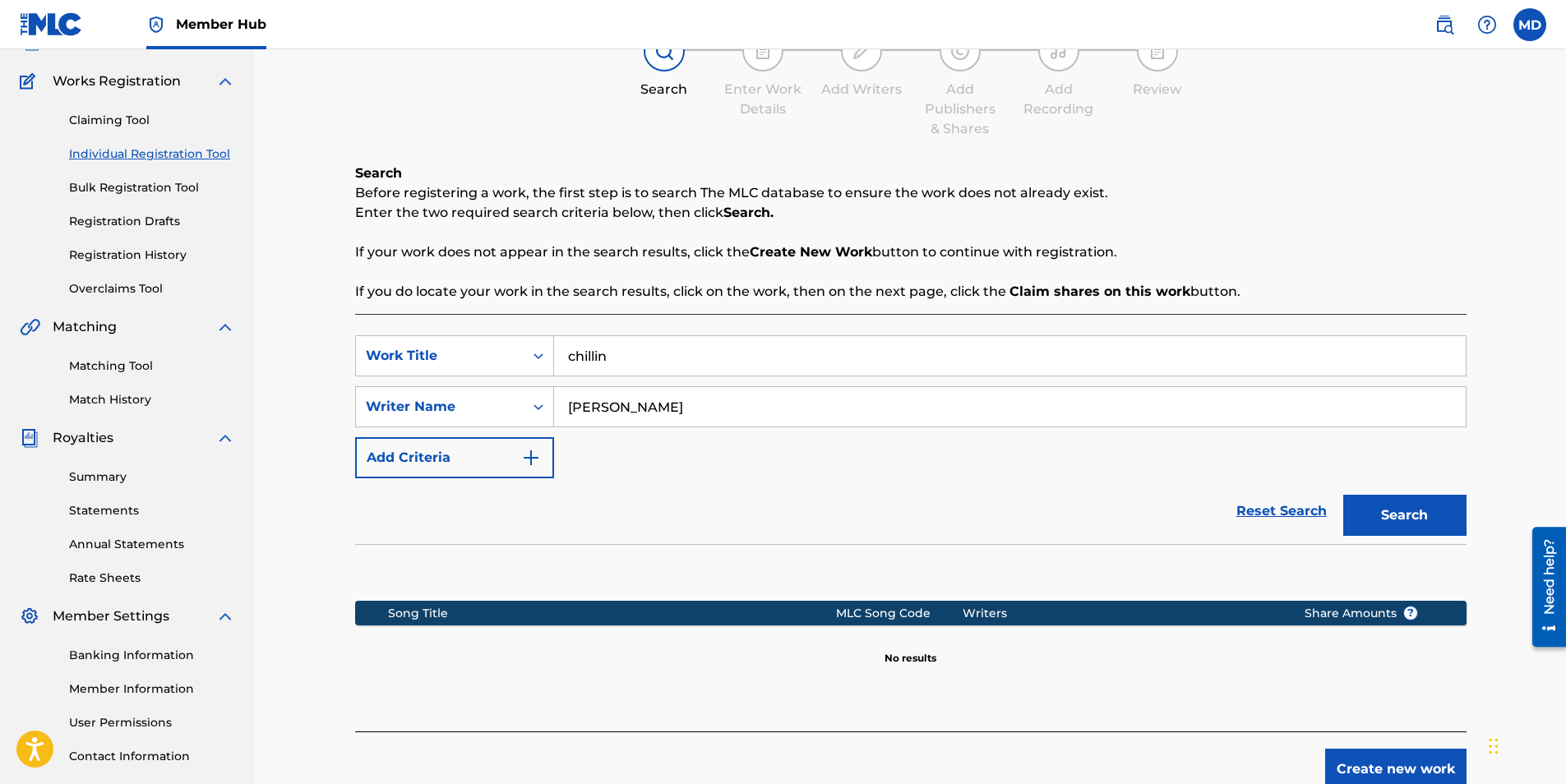
scroll to position [235, 0]
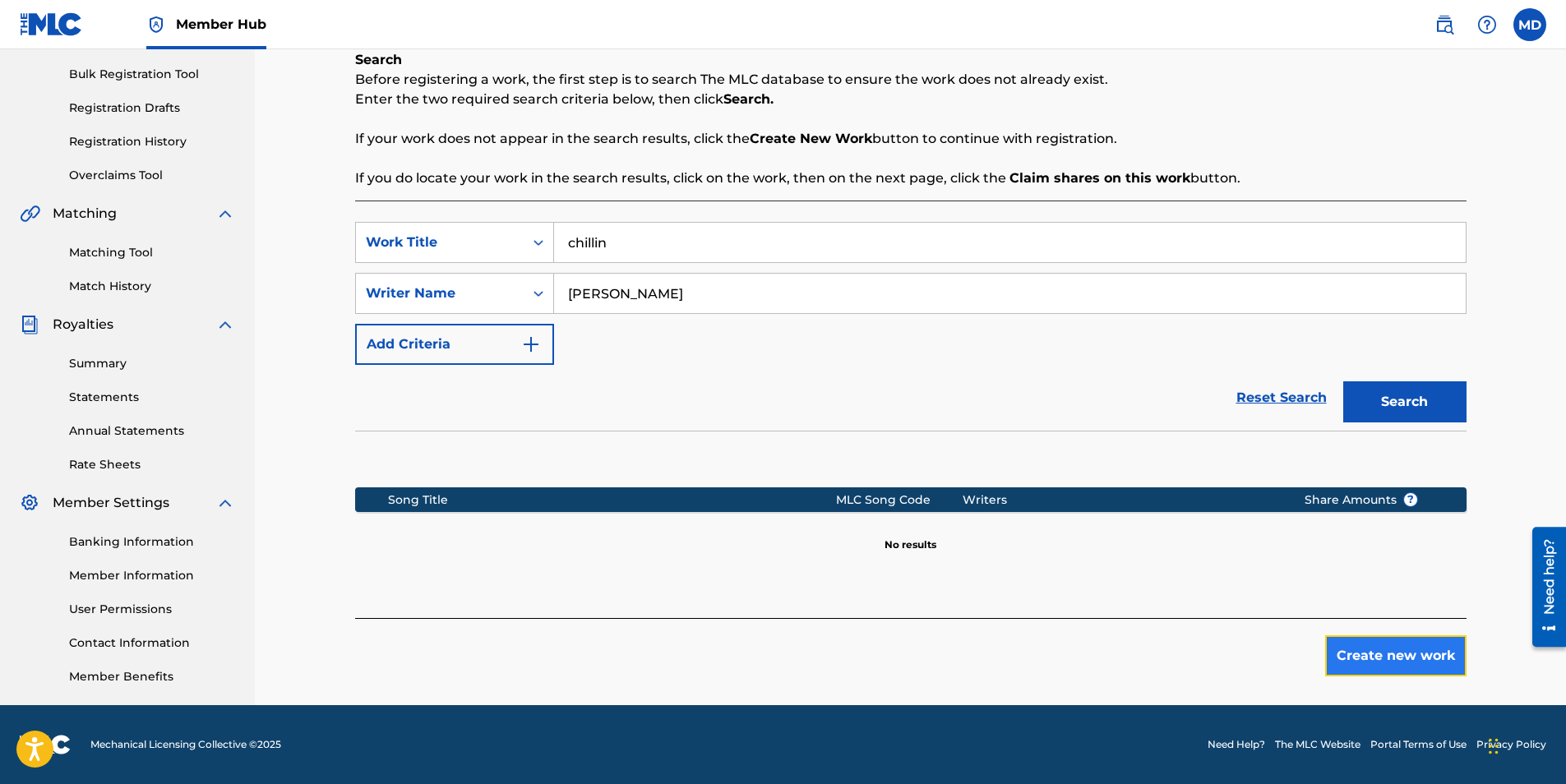
click at [1413, 646] on button "Create new work" at bounding box center [1396, 656] width 142 height 41
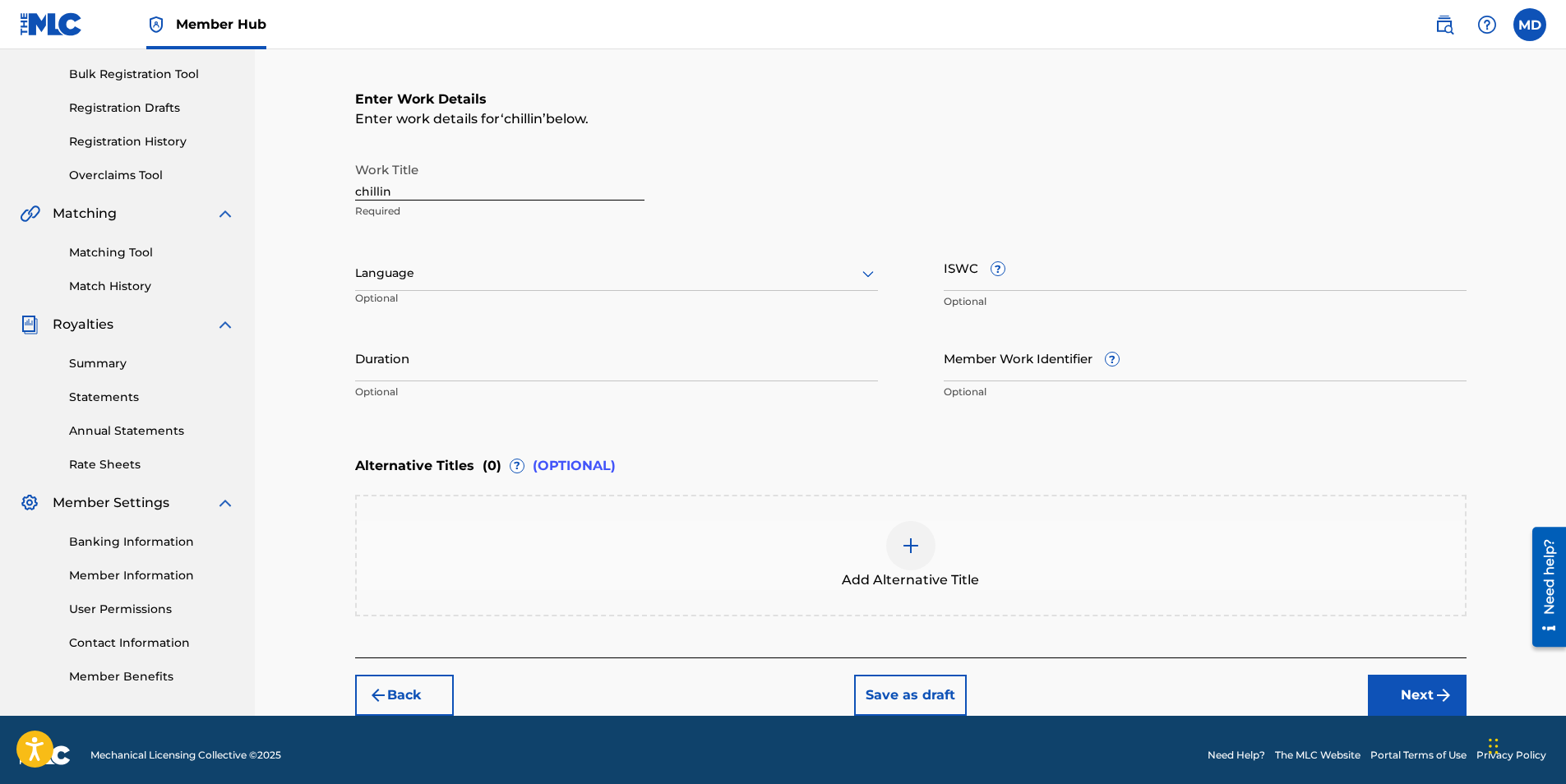
click at [554, 194] on input "chillin" at bounding box center [499, 177] width 289 height 47
drag, startPoint x: 554, startPoint y: 194, endPoint x: 587, endPoint y: 180, distance: 35.8
click at [555, 190] on input "chillin" at bounding box center [499, 177] width 289 height 47
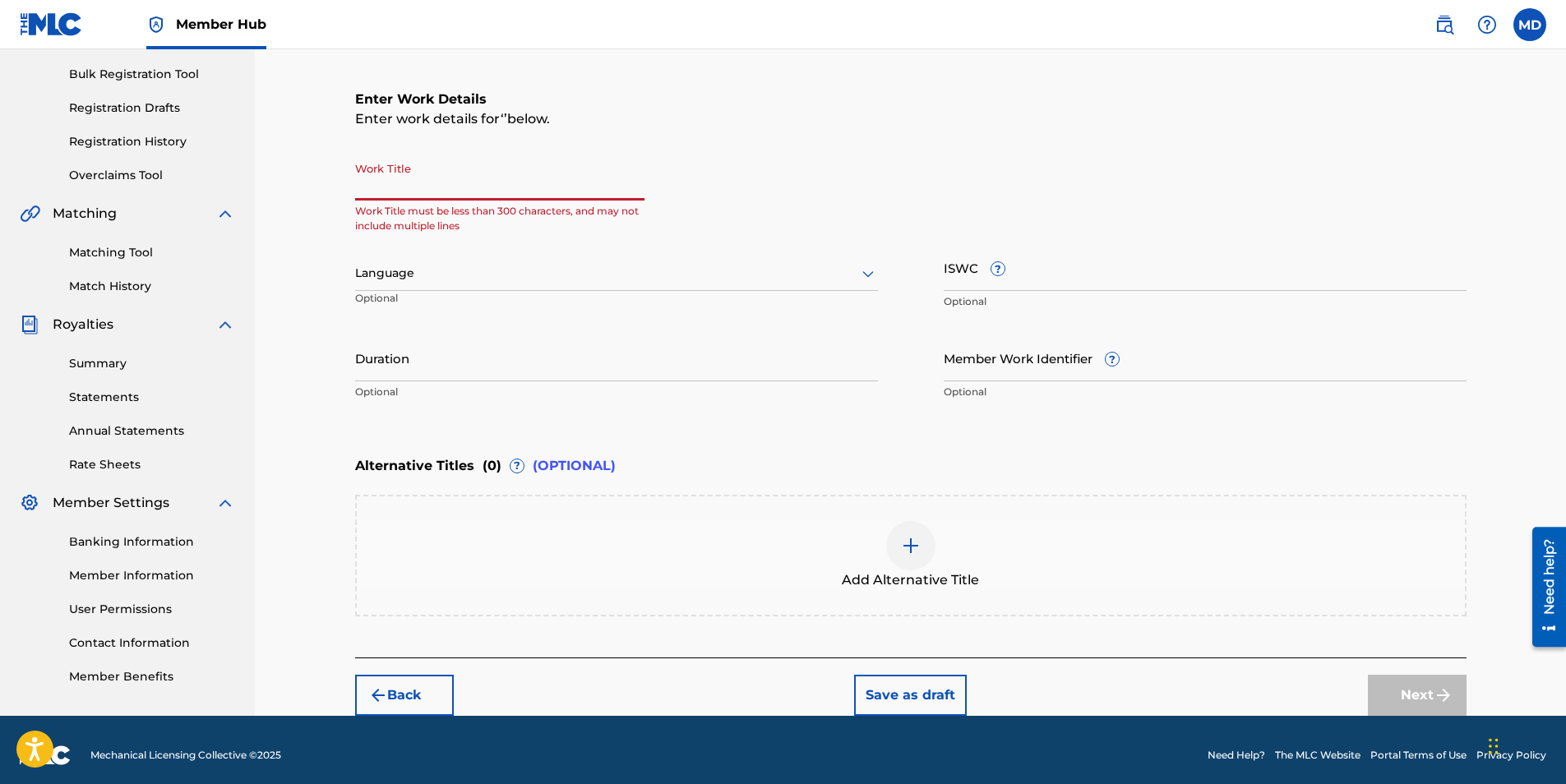
type input "c"
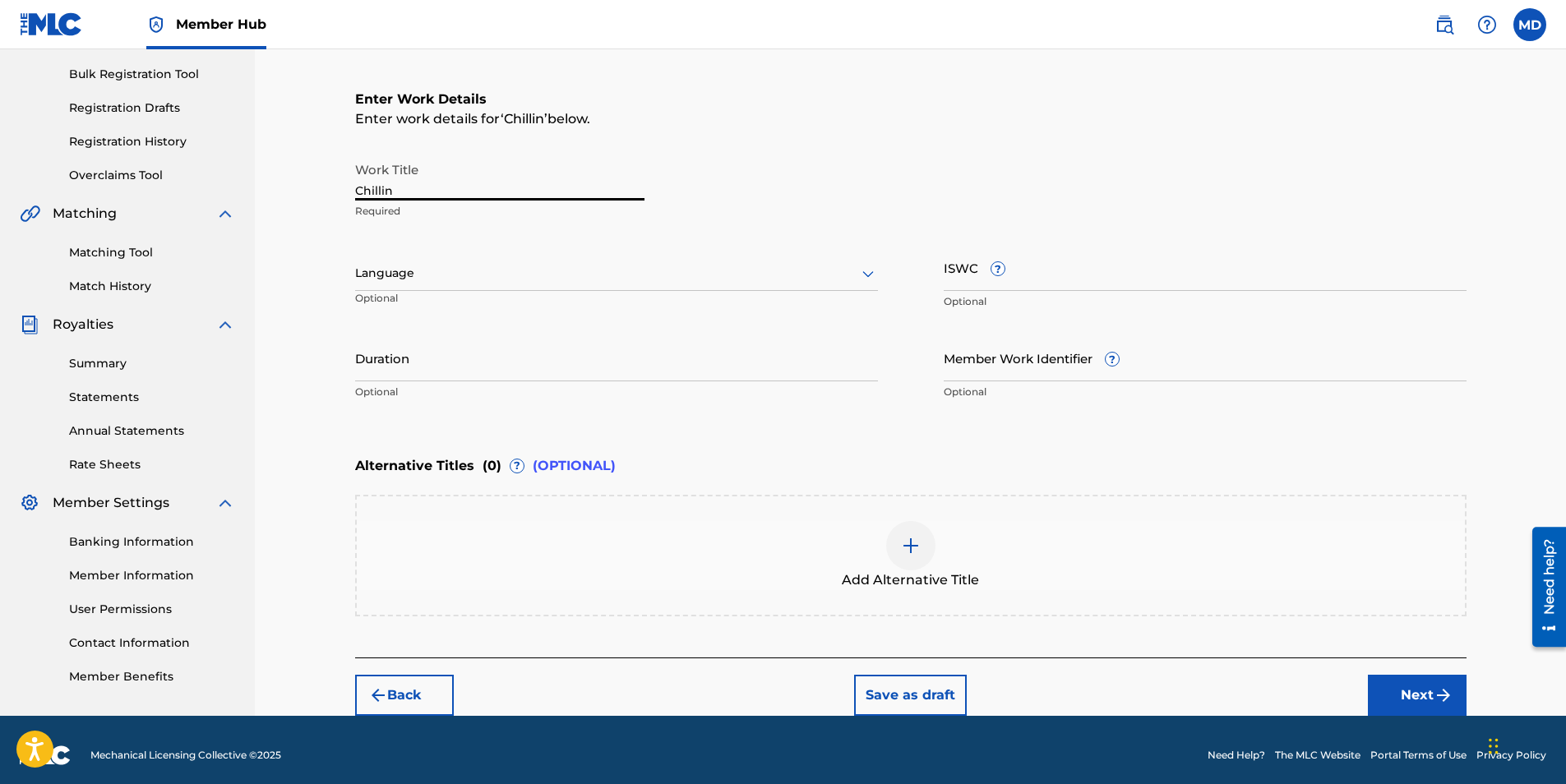
drag, startPoint x: 370, startPoint y: 186, endPoint x: 384, endPoint y: 202, distance: 21.3
click at [372, 188] on input "Chillin" at bounding box center [499, 177] width 289 height 47
type input "Chillin"
click at [493, 363] on input "Duration" at bounding box center [616, 357] width 523 height 47
click at [1399, 688] on button "Next" at bounding box center [1418, 695] width 99 height 41
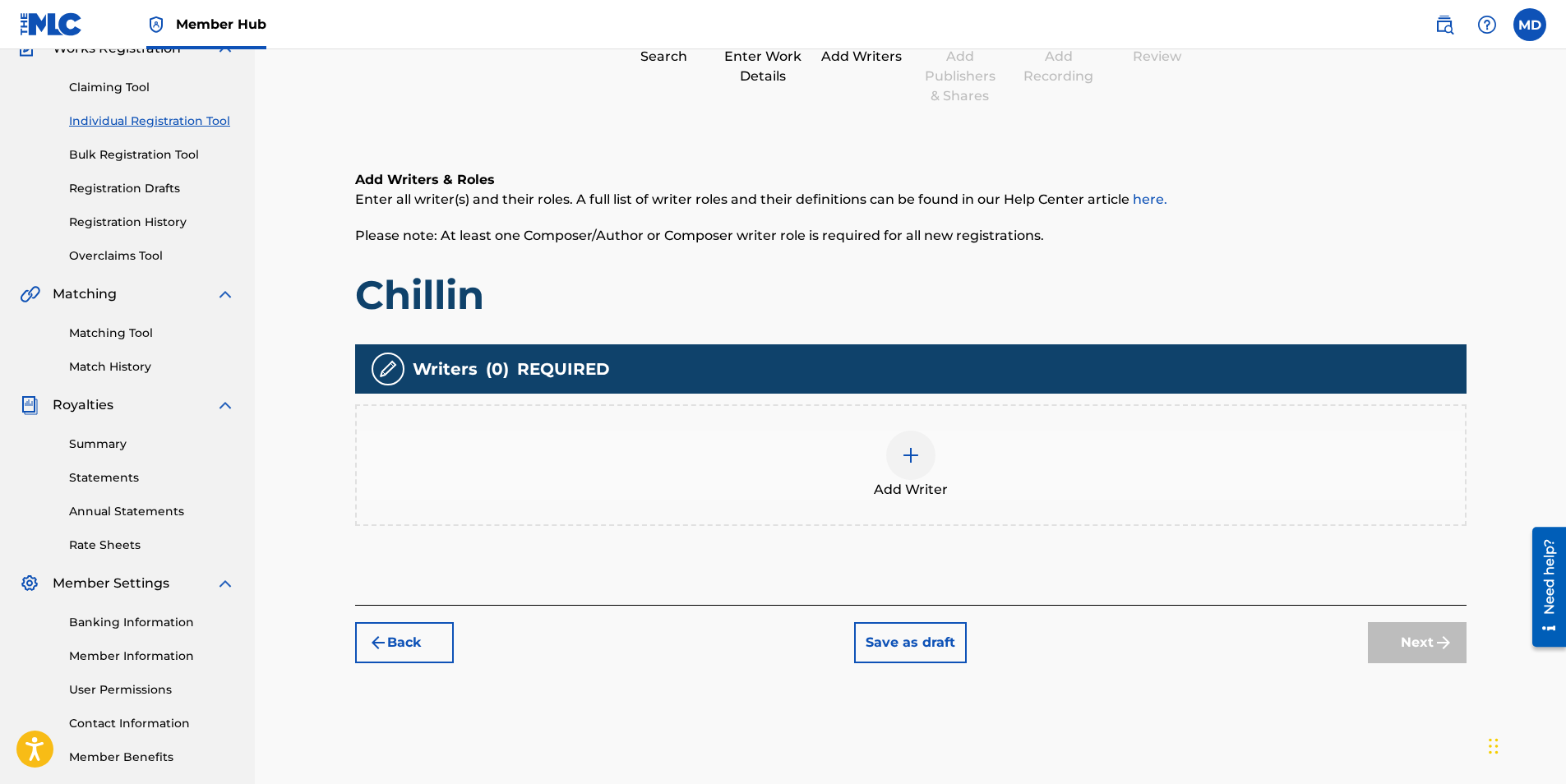
scroll to position [74, 0]
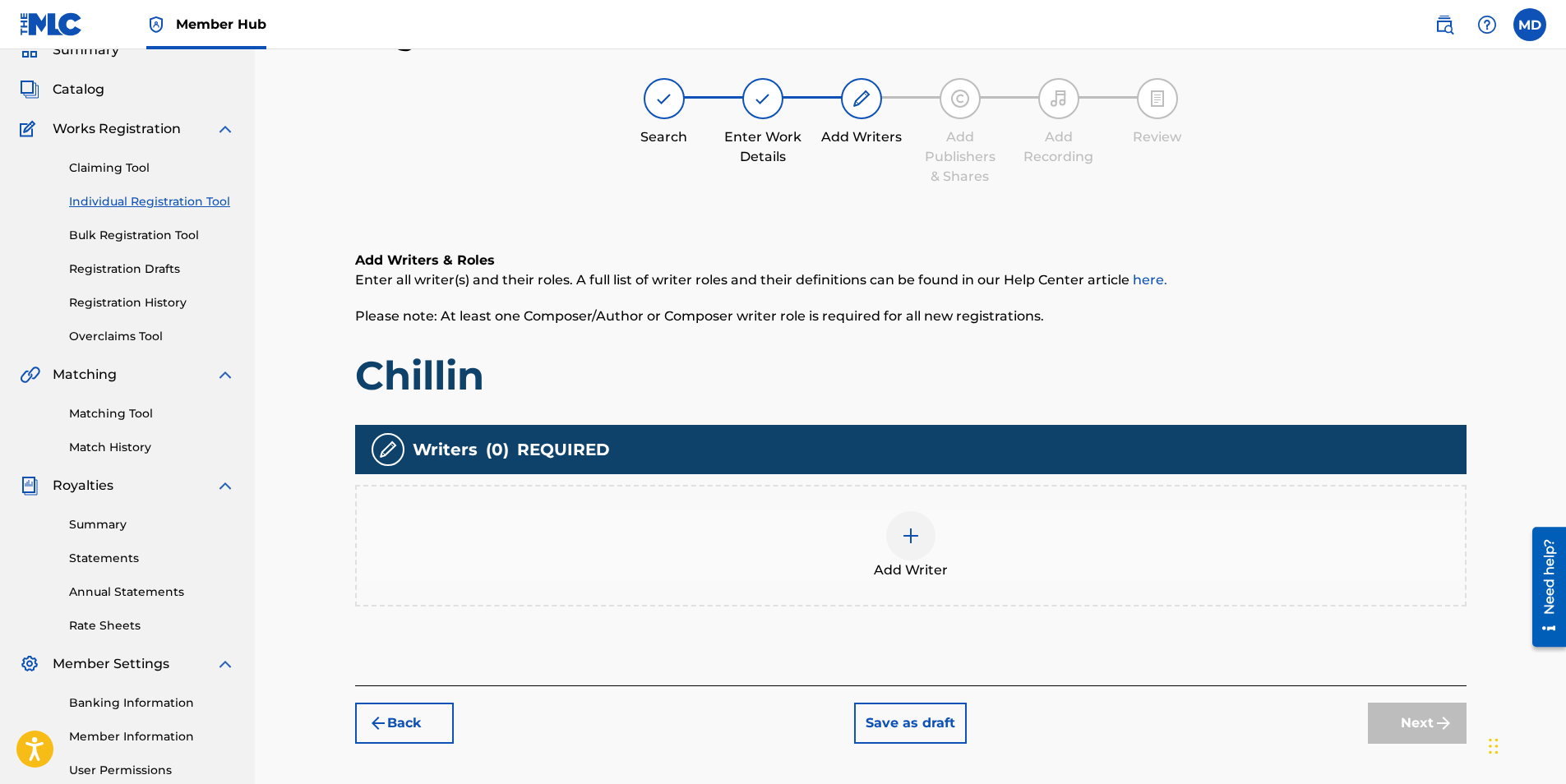
click at [943, 547] on div "Add Writer" at bounding box center [910, 546] width 1108 height 69
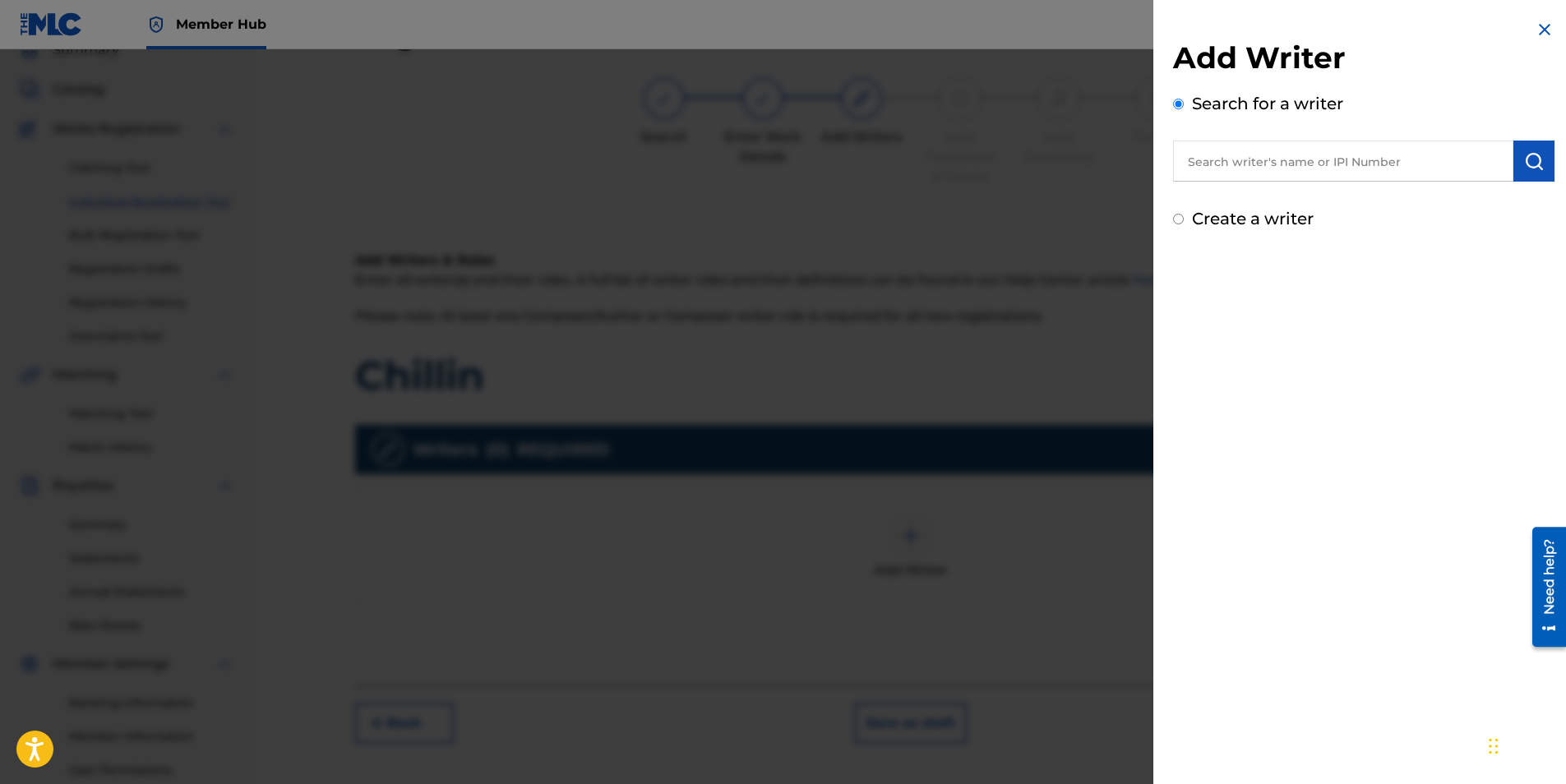
click at [1315, 167] on input "text" at bounding box center [1343, 161] width 340 height 41
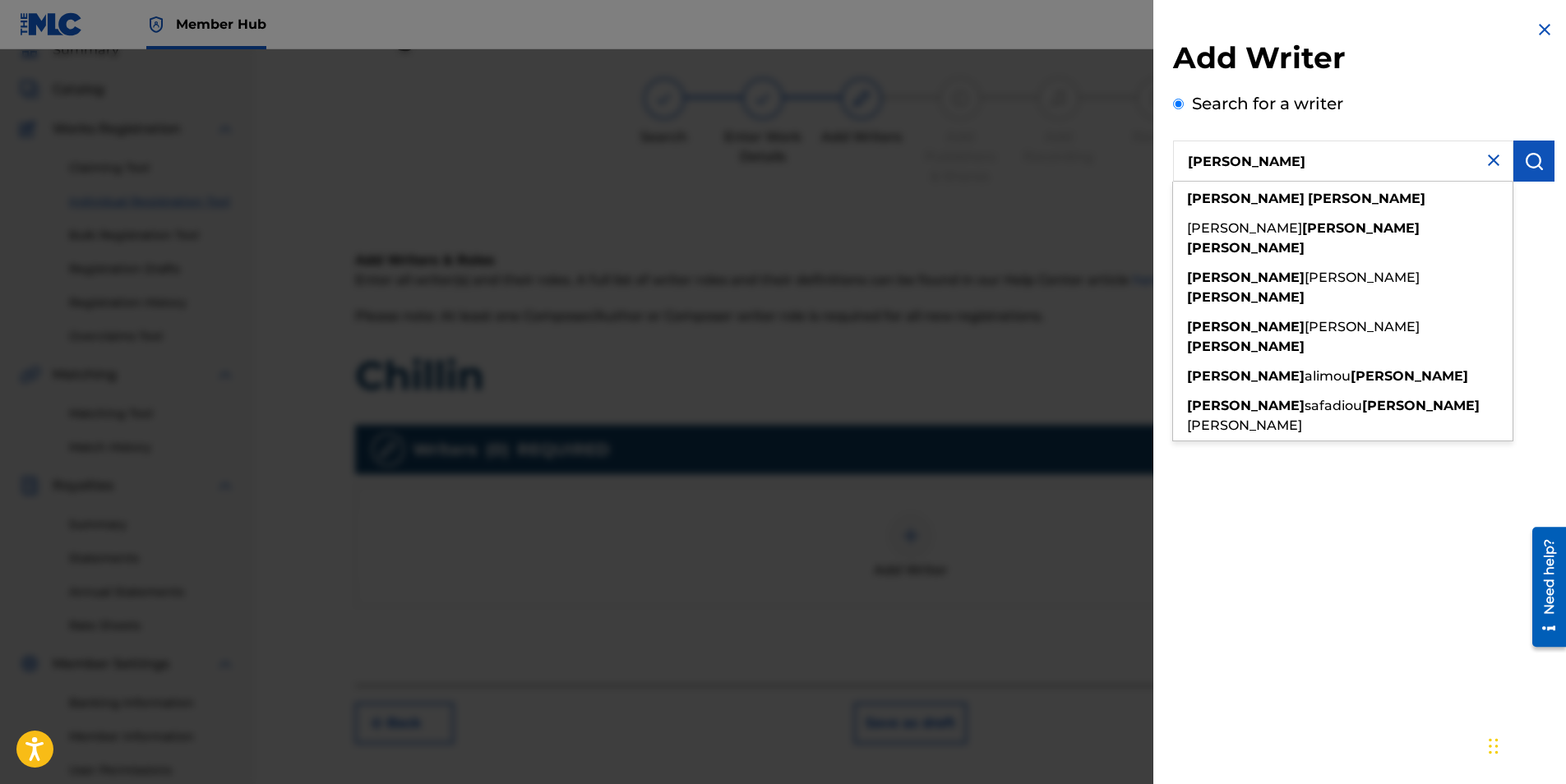
type input "[PERSON_NAME]"
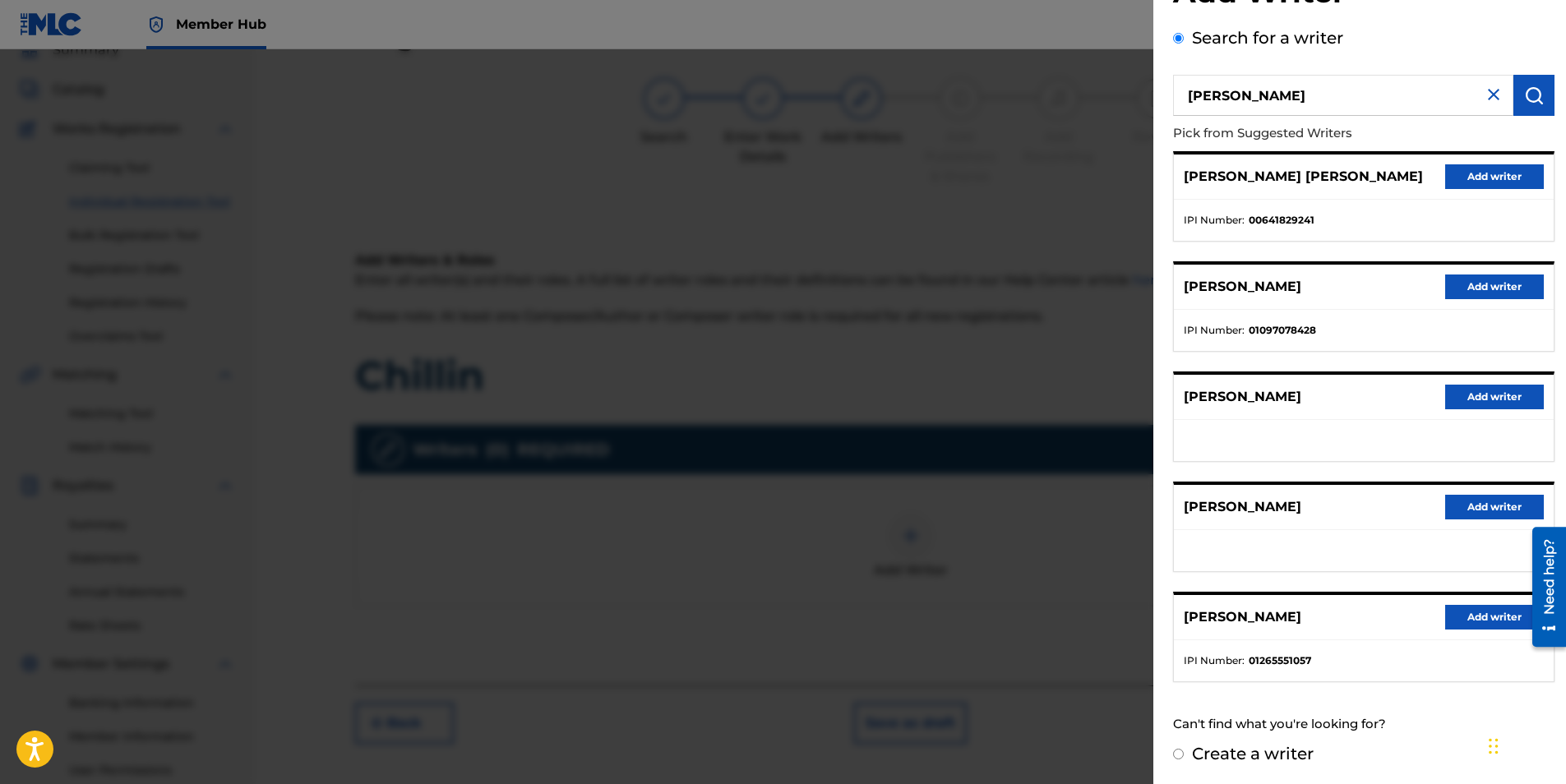
scroll to position [68, 0]
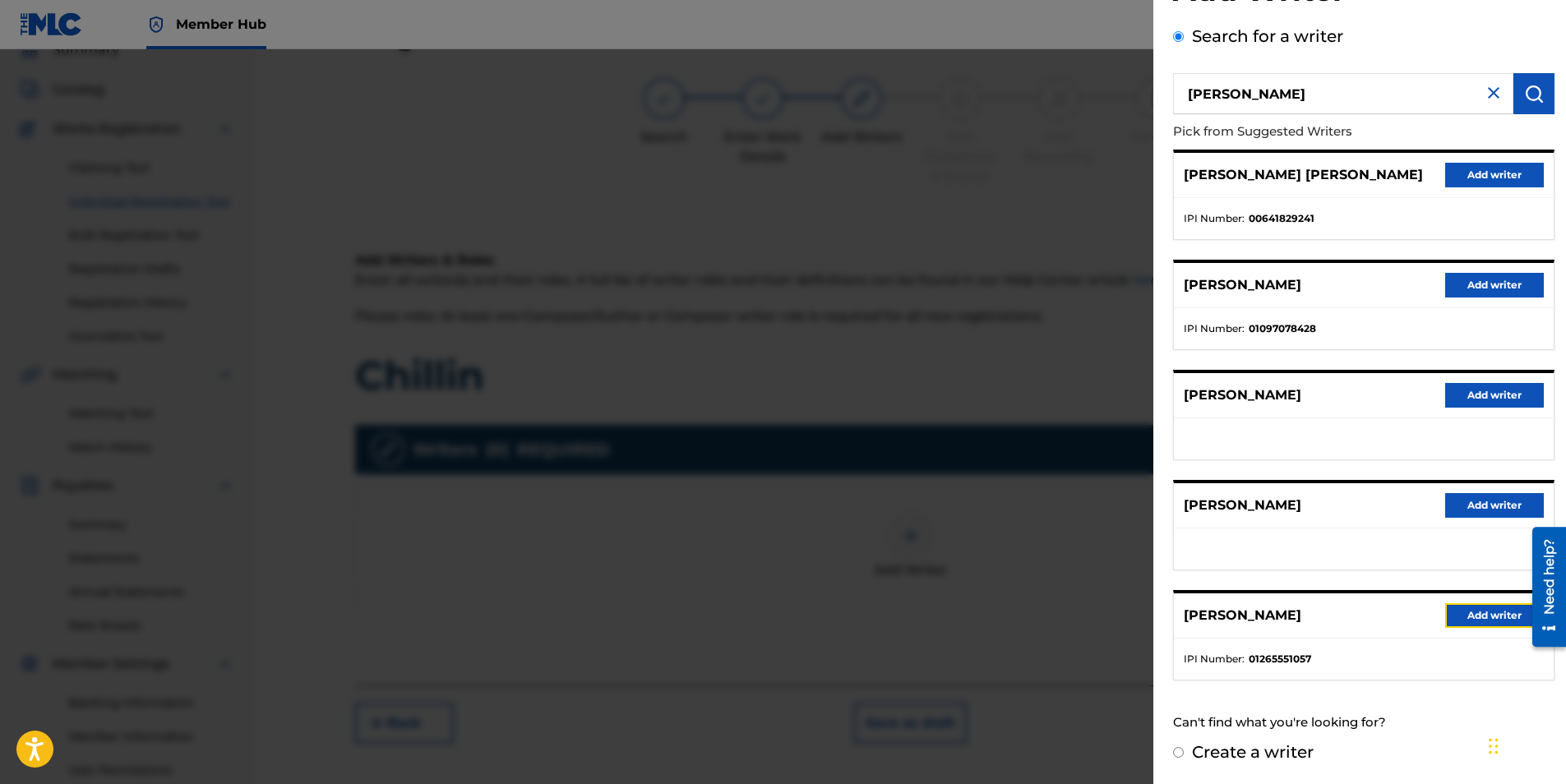
click at [1481, 623] on button "Add writer" at bounding box center [1494, 615] width 99 height 25
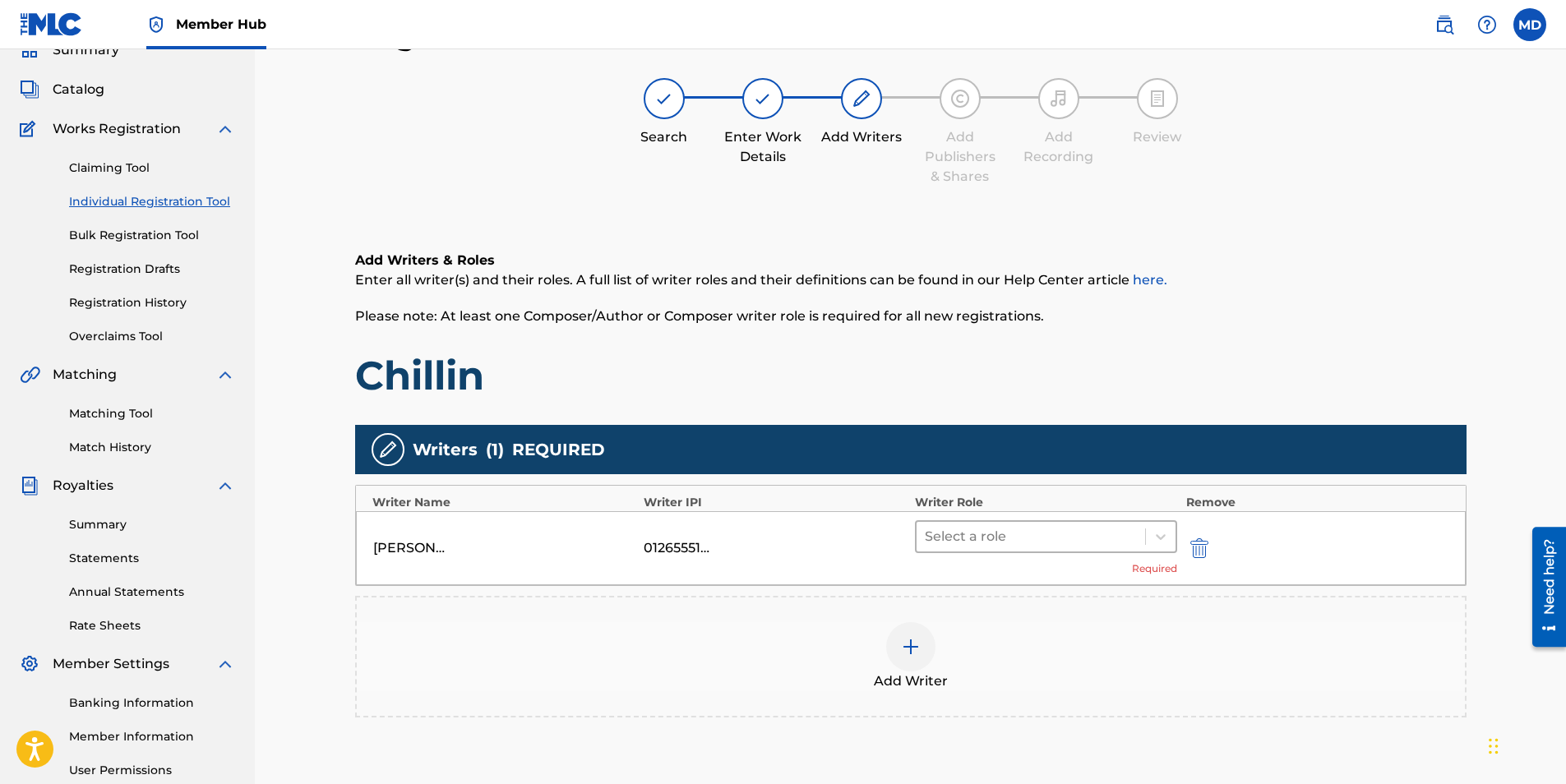
click at [1021, 537] on div at bounding box center [1031, 537] width 213 height 23
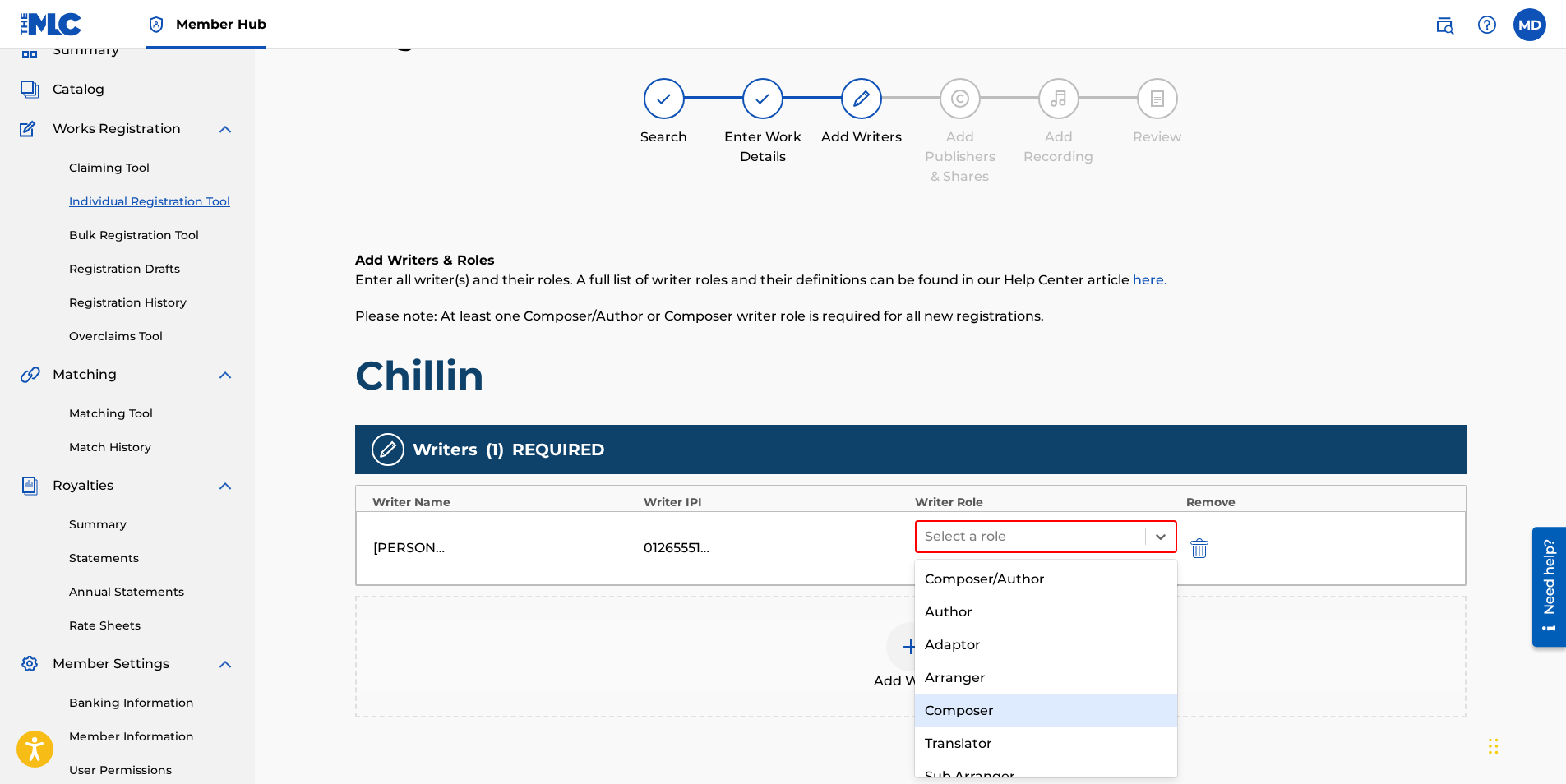
click at [1003, 716] on div "Composer" at bounding box center [1046, 711] width 263 height 33
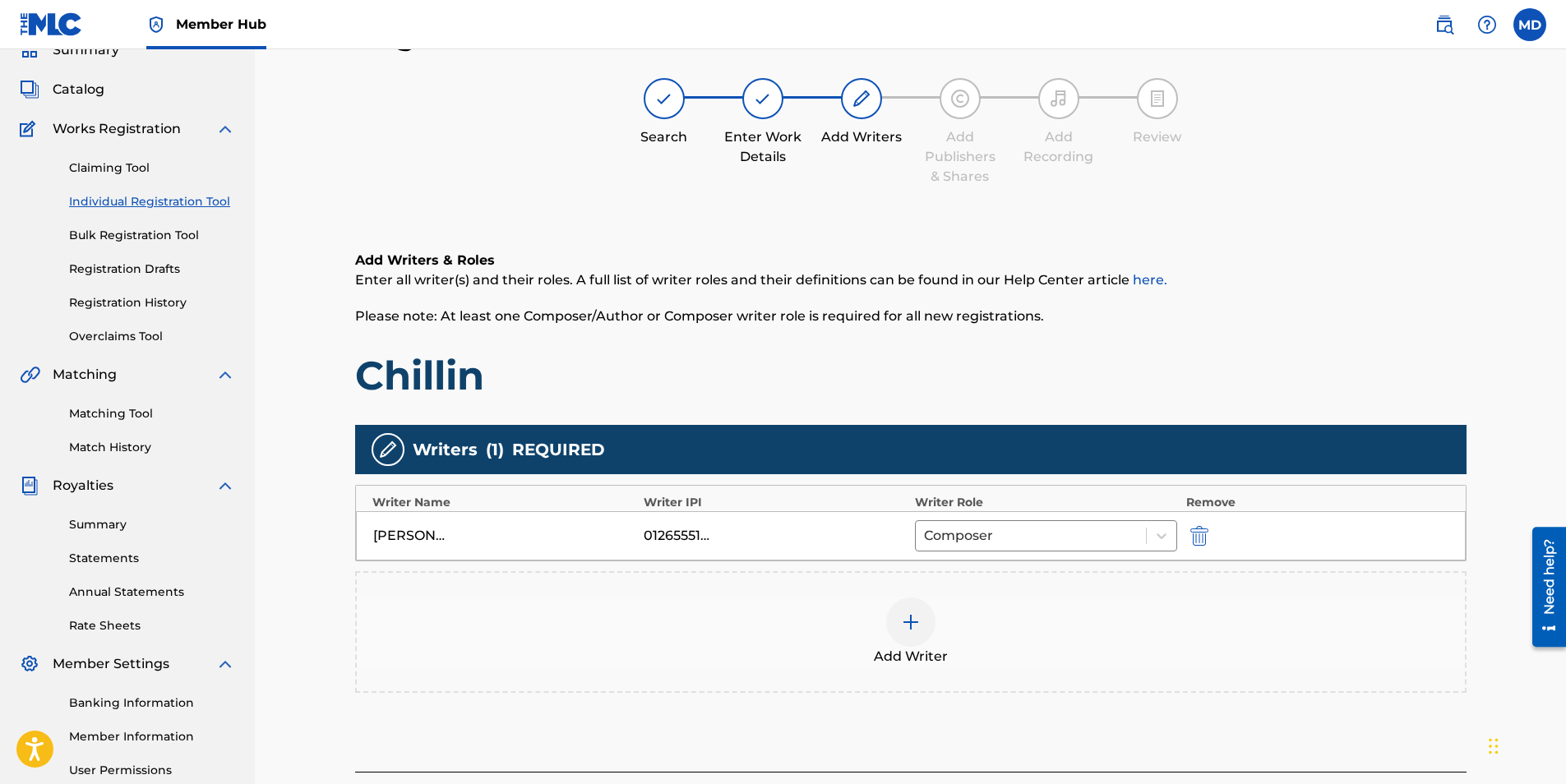
click at [901, 629] on img at bounding box center [911, 622] width 20 height 20
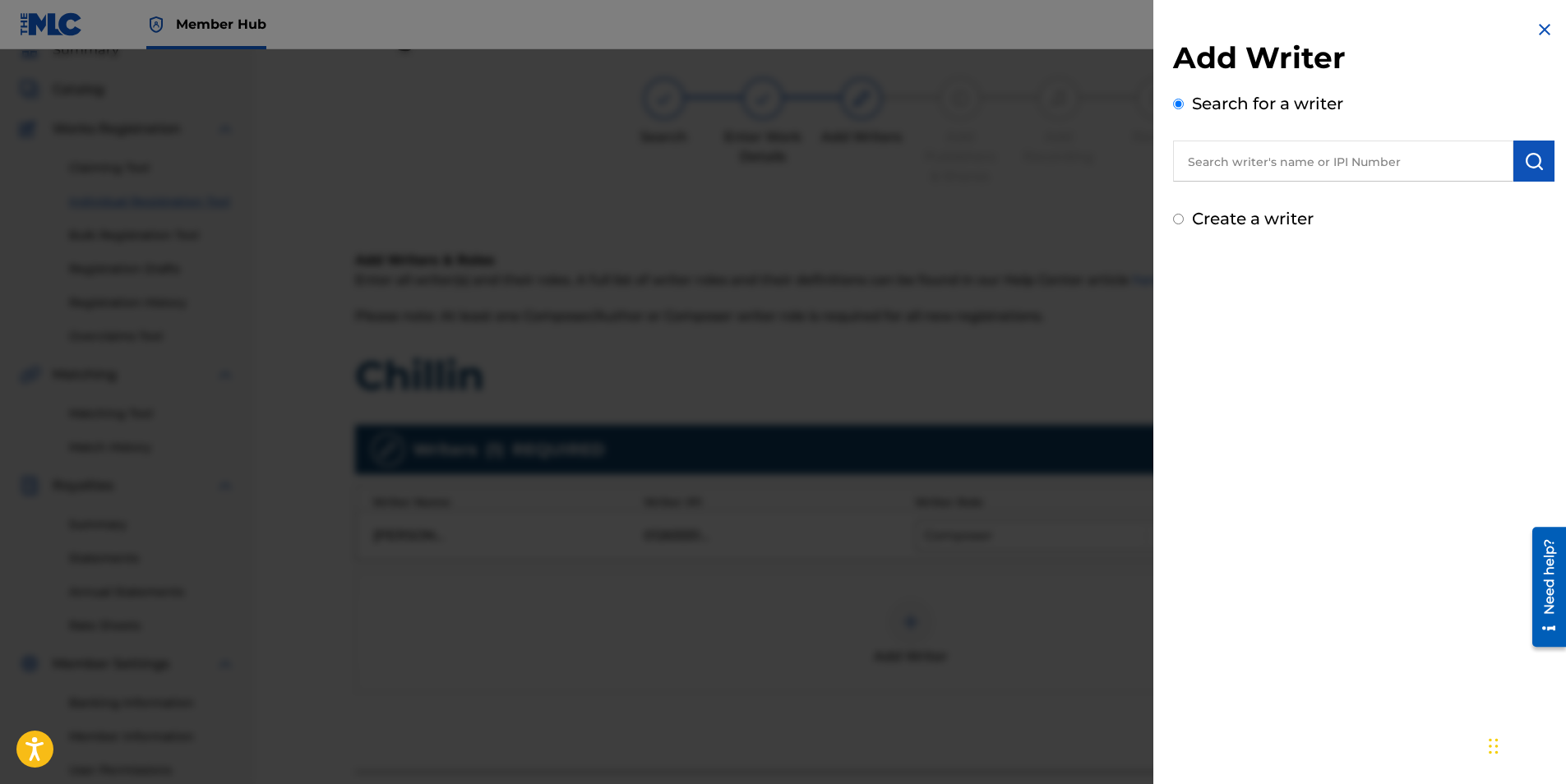
click at [1259, 159] on input "text" at bounding box center [1343, 161] width 340 height 41
type input "[PERSON_NAME]"
click at [1529, 170] on img "submit" at bounding box center [1534, 161] width 20 height 20
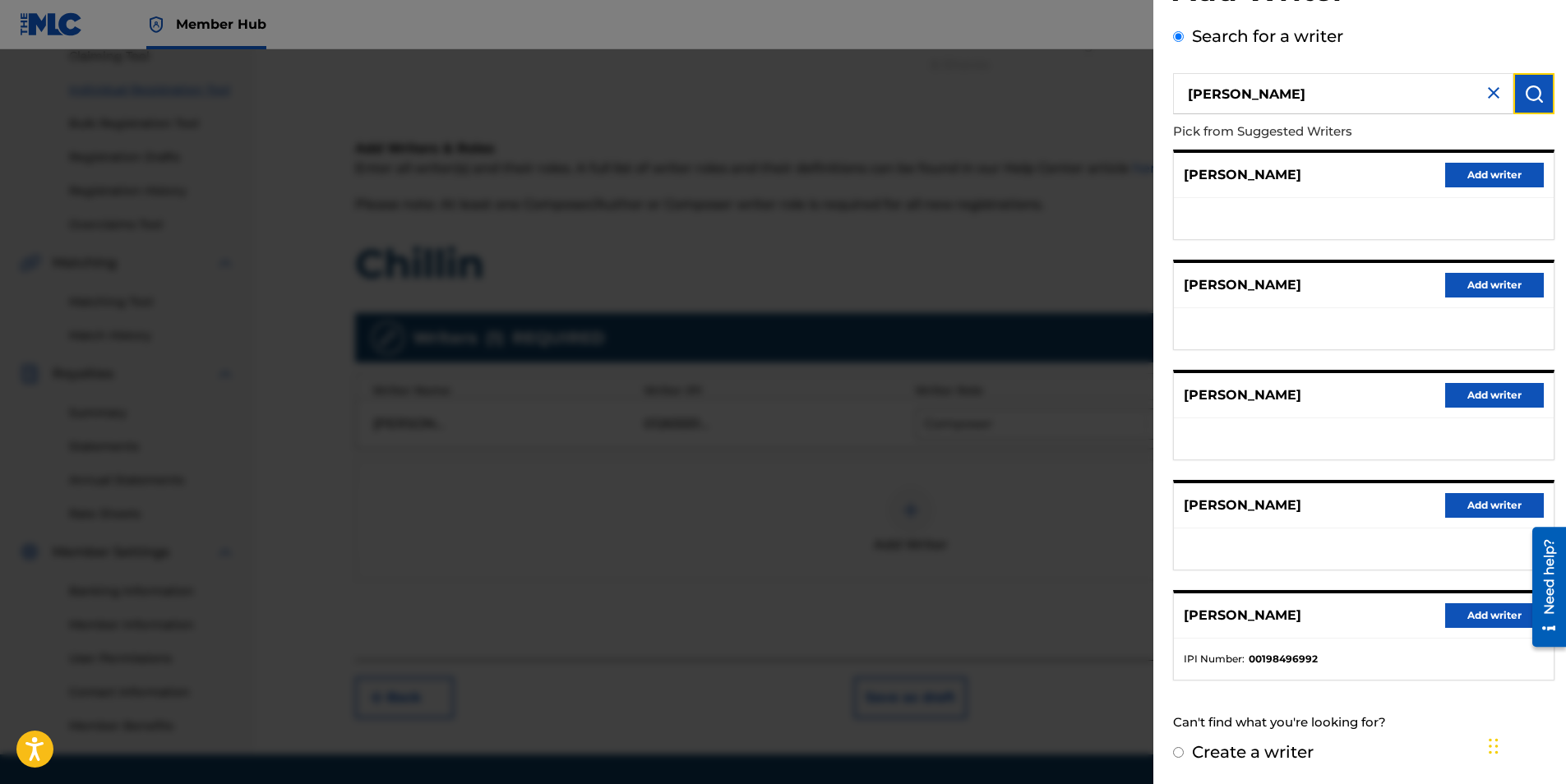
scroll to position [235, 0]
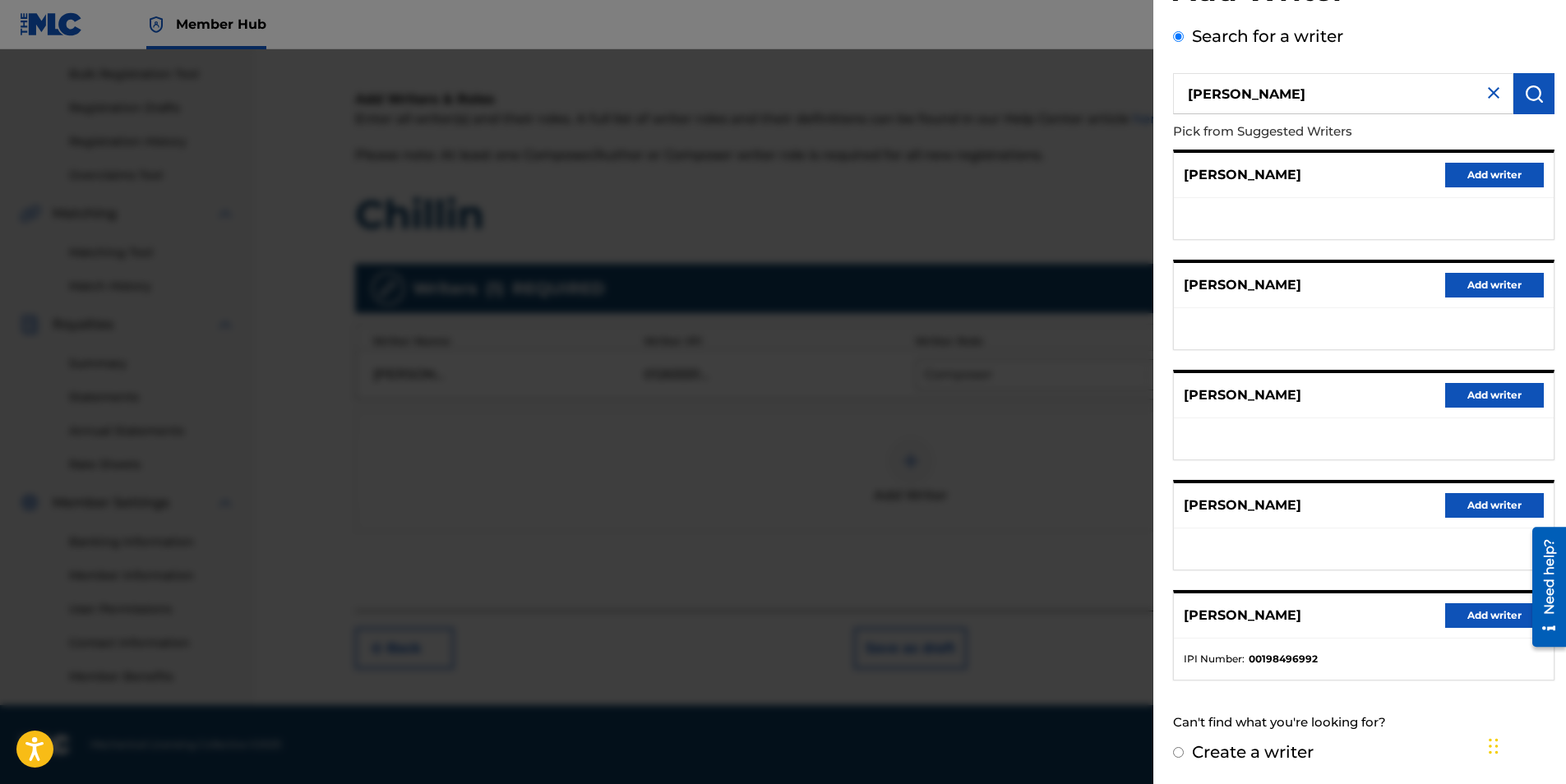
click at [1245, 754] on label "Create a writer" at bounding box center [1253, 752] width 122 height 20
radio input "true"
click at [1184, 754] on input "Create a writer" at bounding box center [1178, 752] width 11 height 11
radio input "false"
radio input "true"
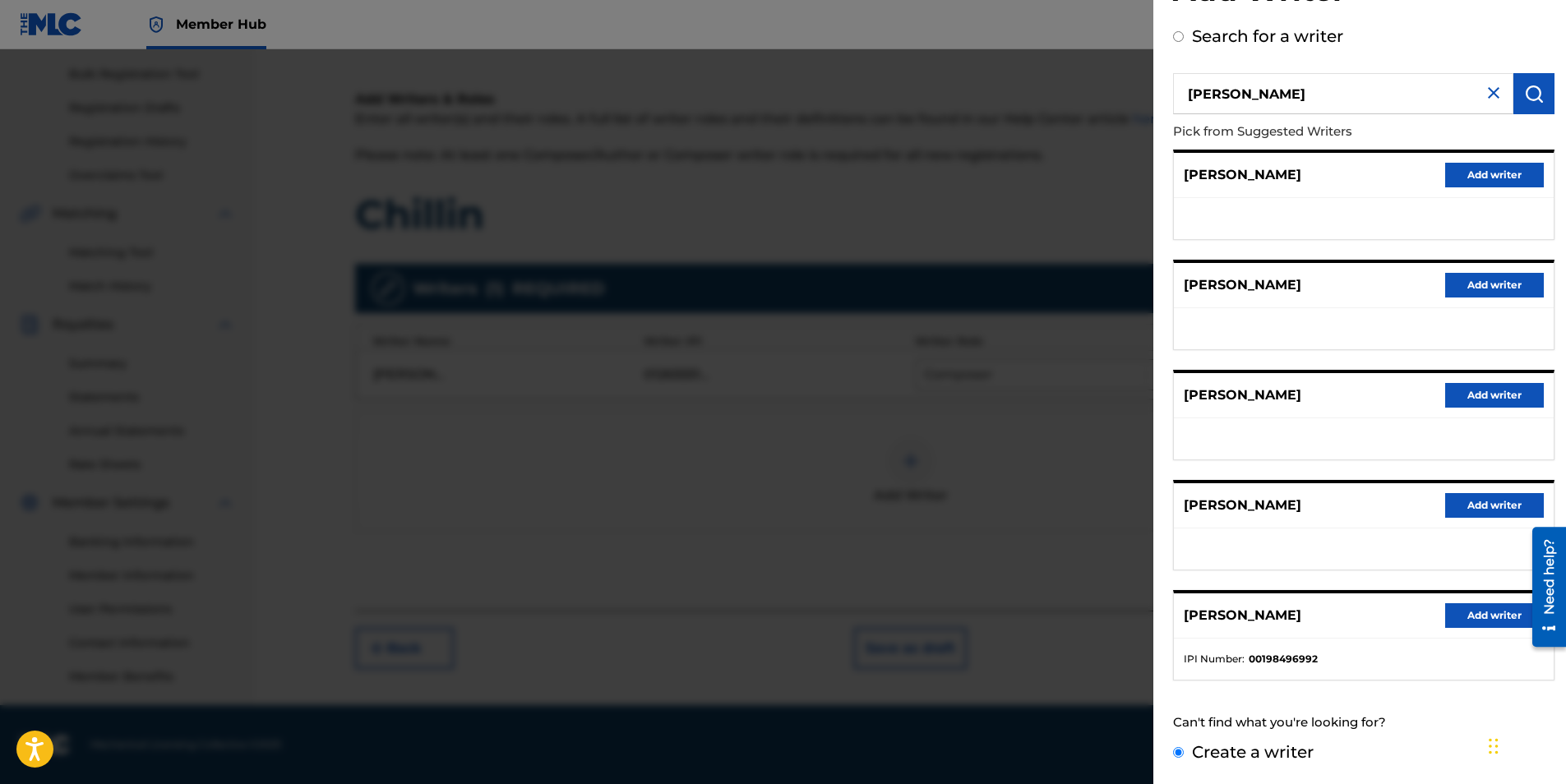
scroll to position [0, 0]
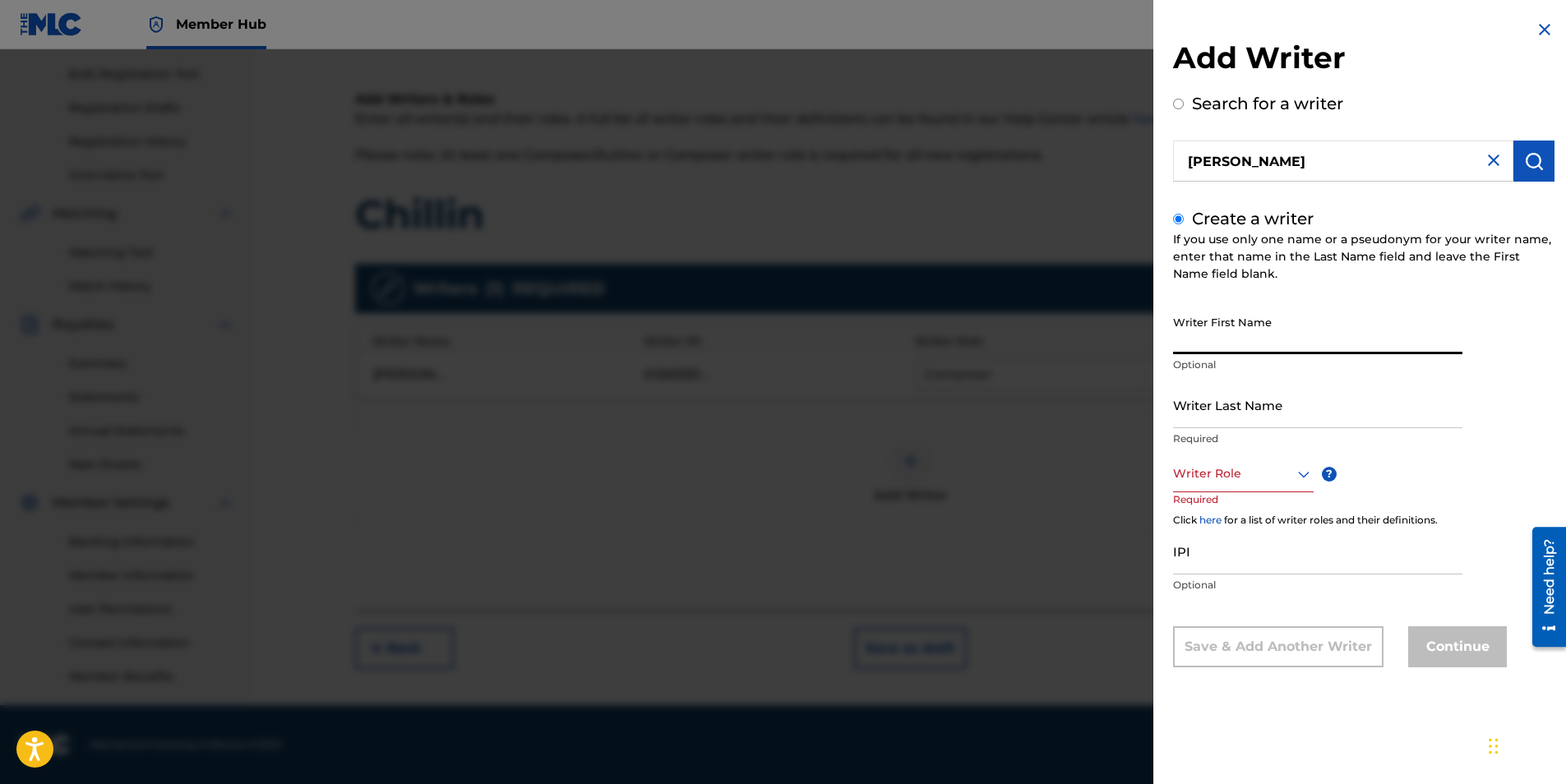
click at [1278, 337] on input "Writer First Name" at bounding box center [1317, 330] width 289 height 47
click at [1219, 420] on input "Writer Last Name" at bounding box center [1317, 404] width 289 height 47
click at [1266, 355] on div "Writer First Name [PERSON_NAME] Optional" at bounding box center [1317, 344] width 289 height 74
click at [1270, 343] on input "[PERSON_NAME]" at bounding box center [1317, 330] width 289 height 47
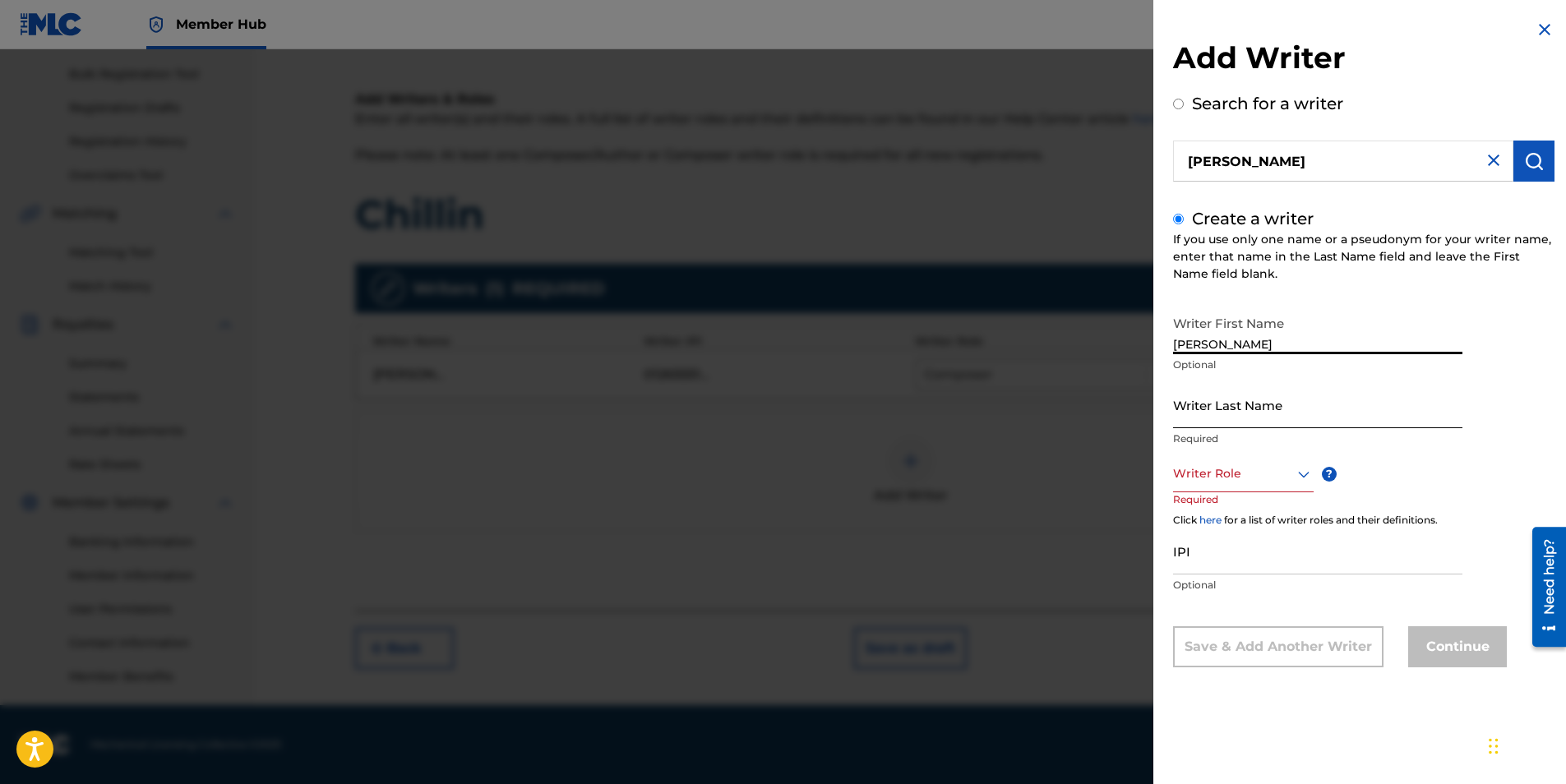
type input "[PERSON_NAME]"
click at [1229, 405] on input "Writer Last Name" at bounding box center [1317, 404] width 289 height 47
type input "[PERSON_NAME]"
click at [1275, 469] on div at bounding box center [1243, 474] width 141 height 21
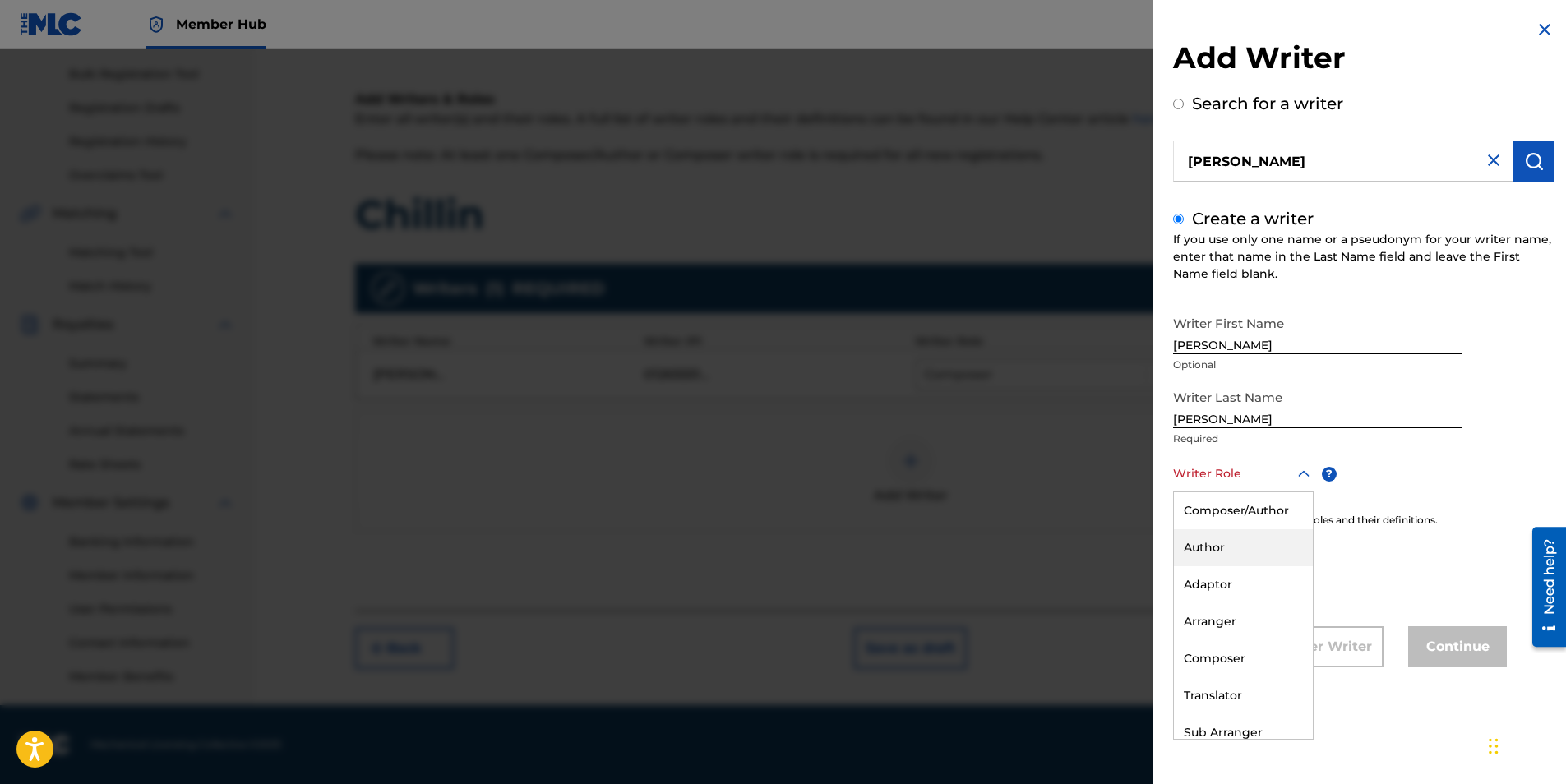
click at [1254, 555] on div "Author" at bounding box center [1243, 548] width 139 height 37
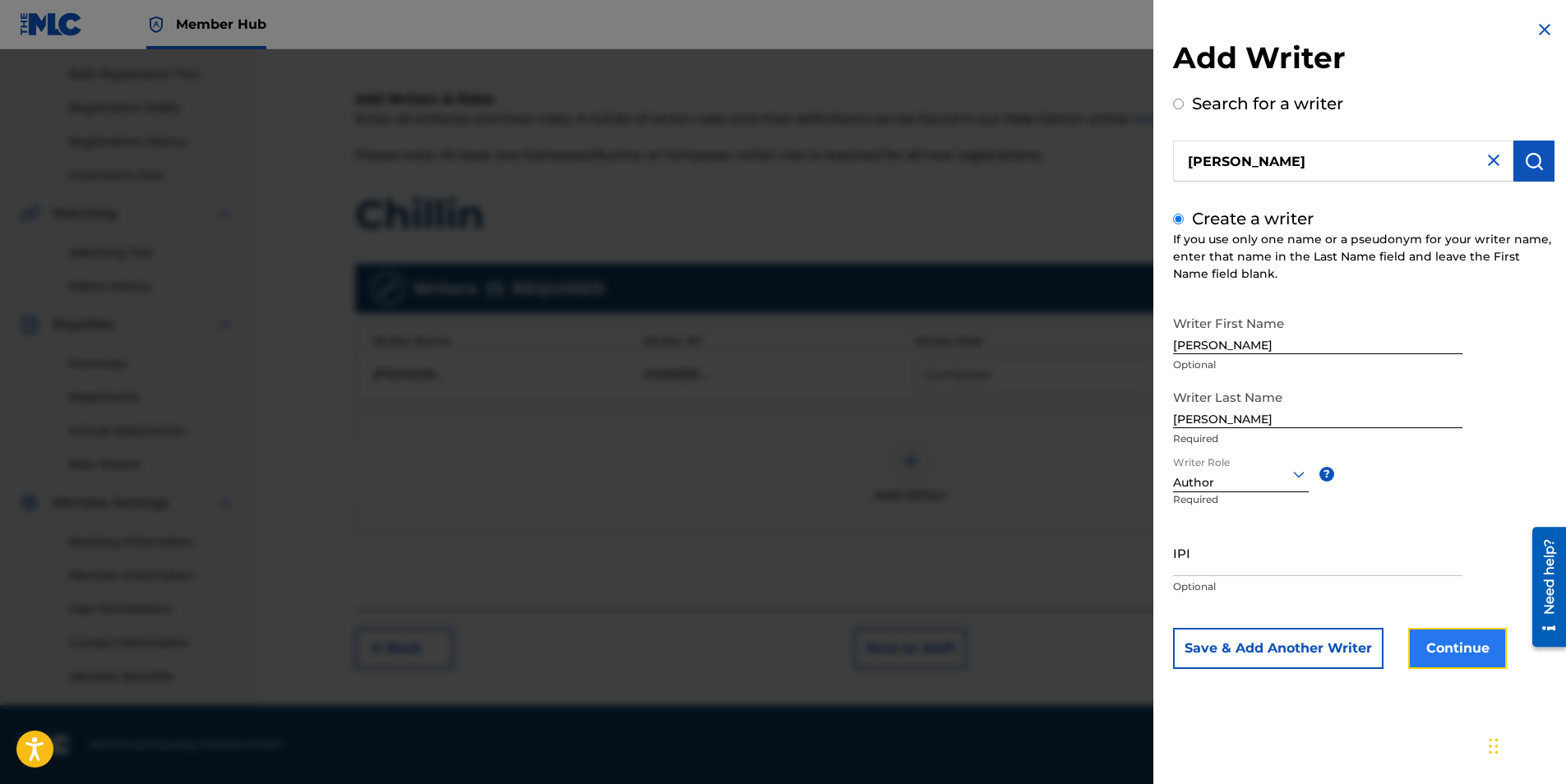
click at [1443, 643] on button "Continue" at bounding box center [1457, 648] width 99 height 41
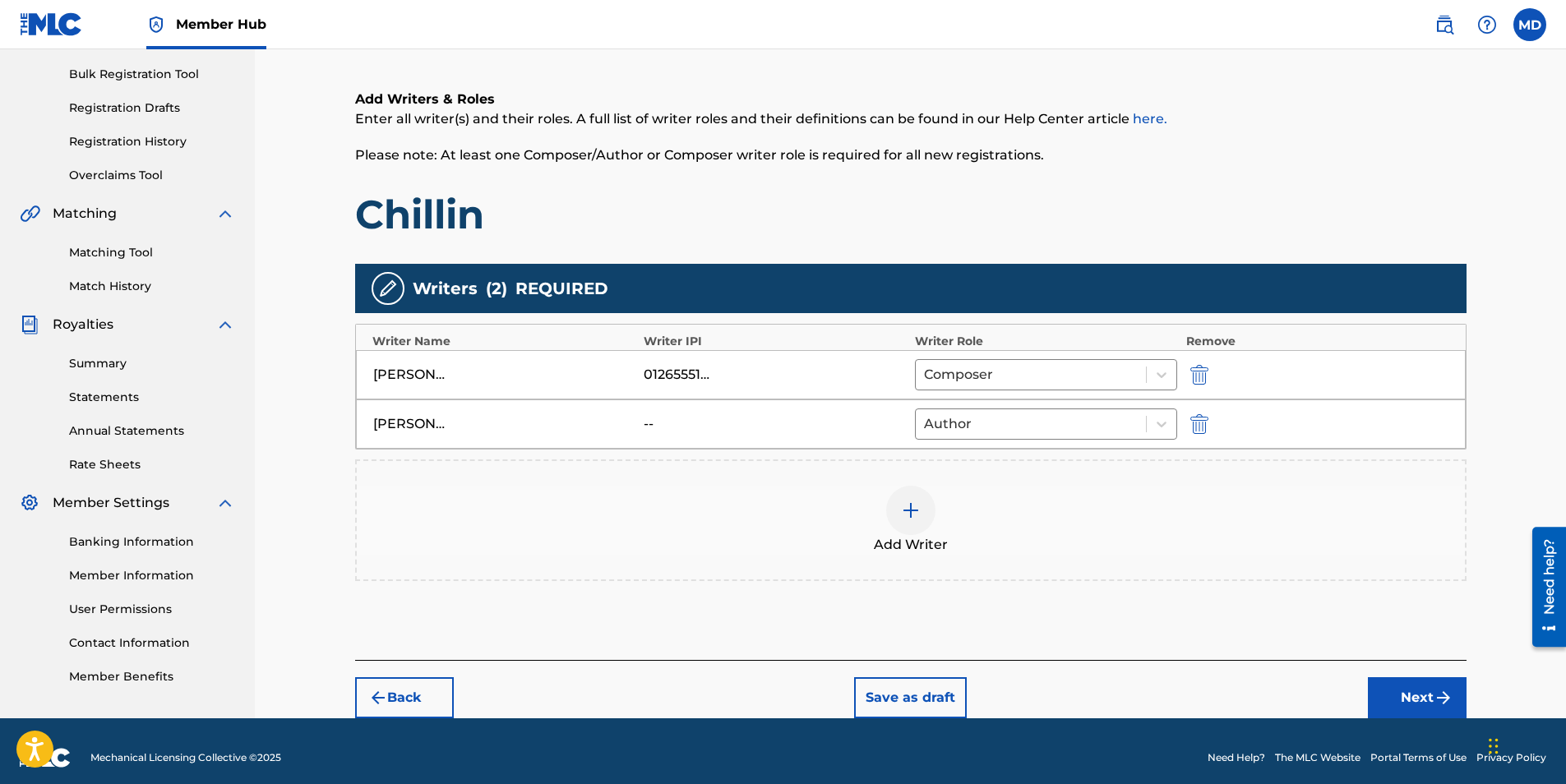
click at [874, 496] on div "Add Writer" at bounding box center [910, 520] width 1108 height 69
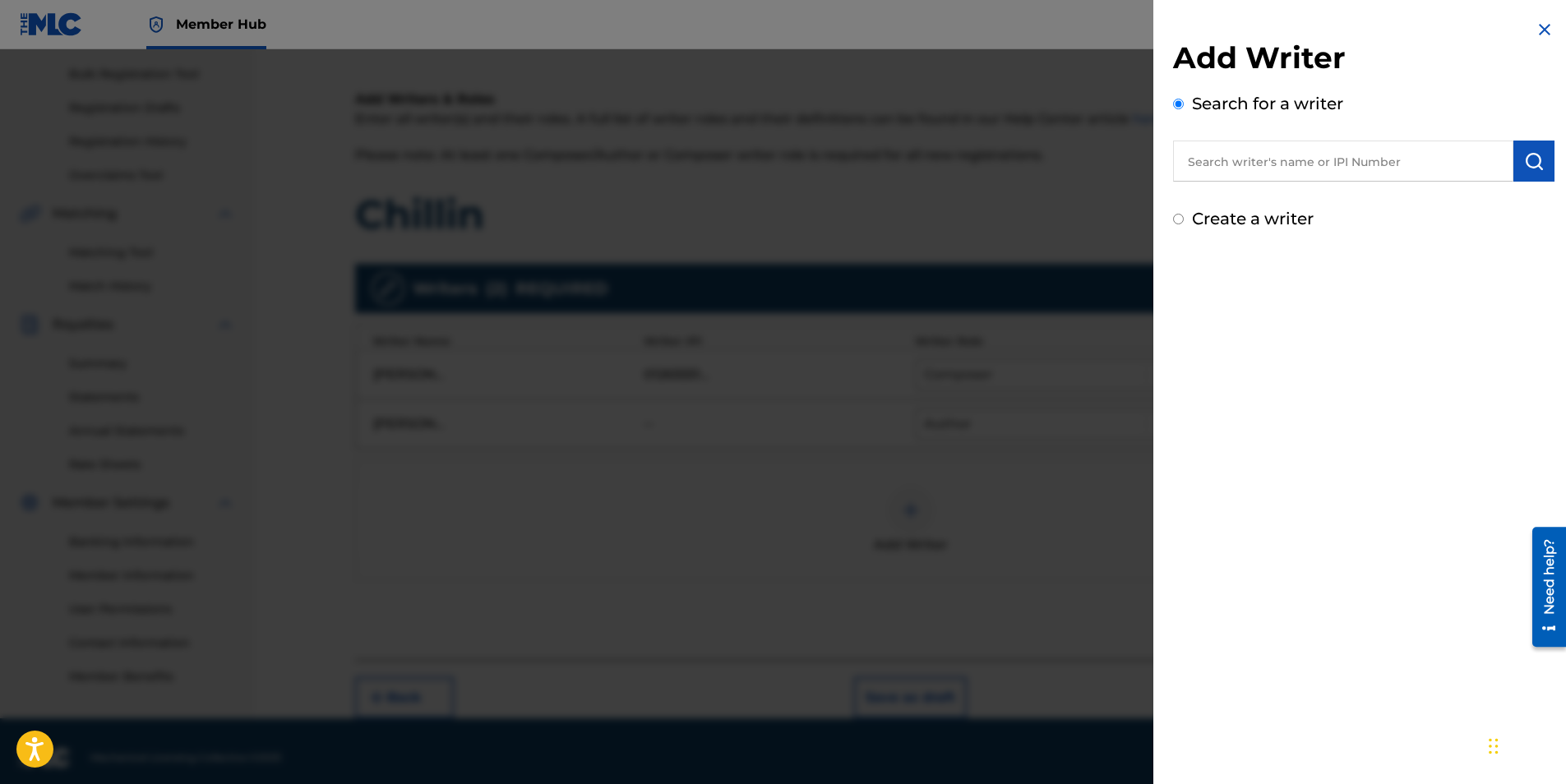
click at [1335, 173] on input "text" at bounding box center [1343, 161] width 340 height 41
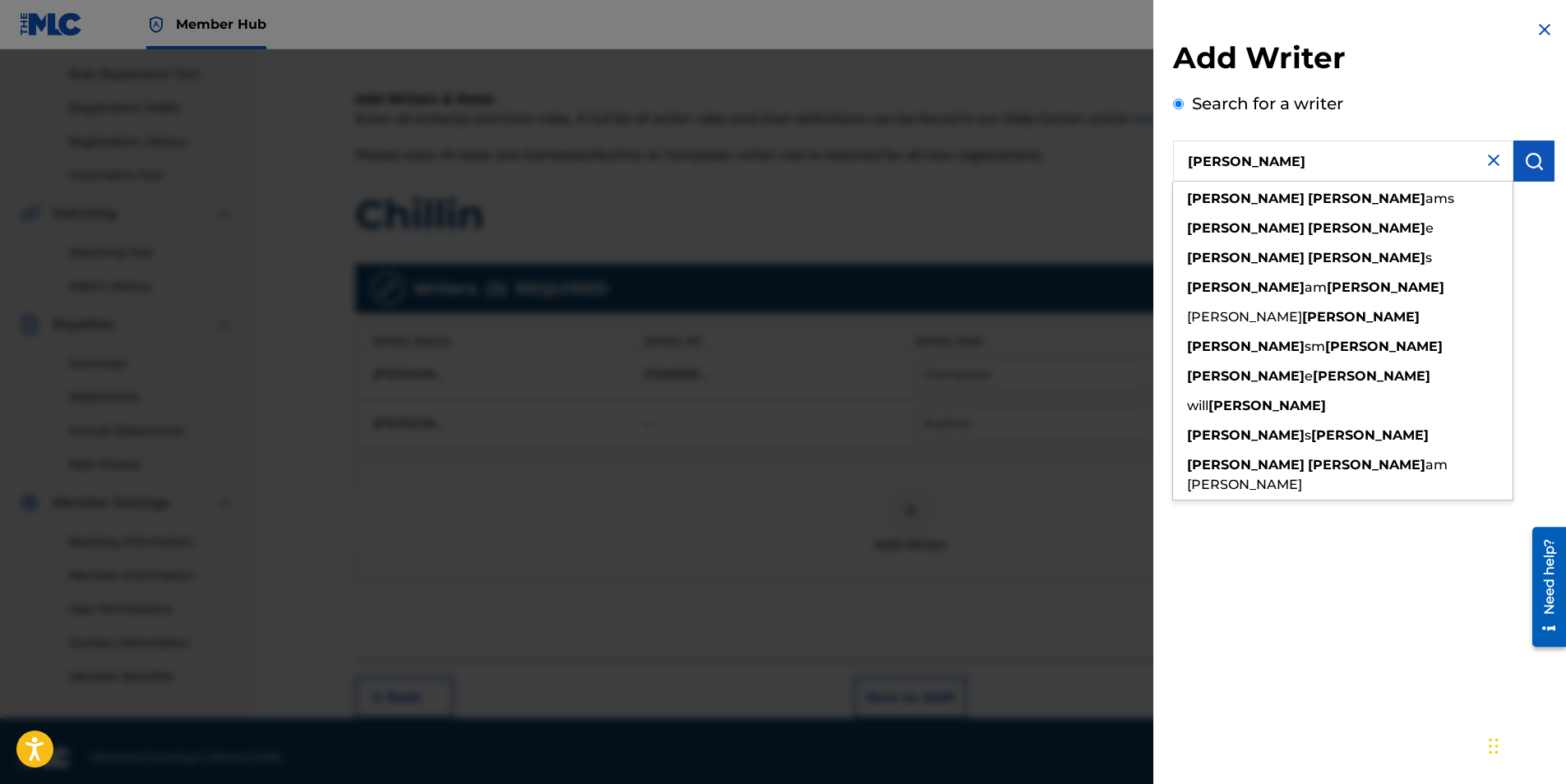
type input "[PERSON_NAME]"
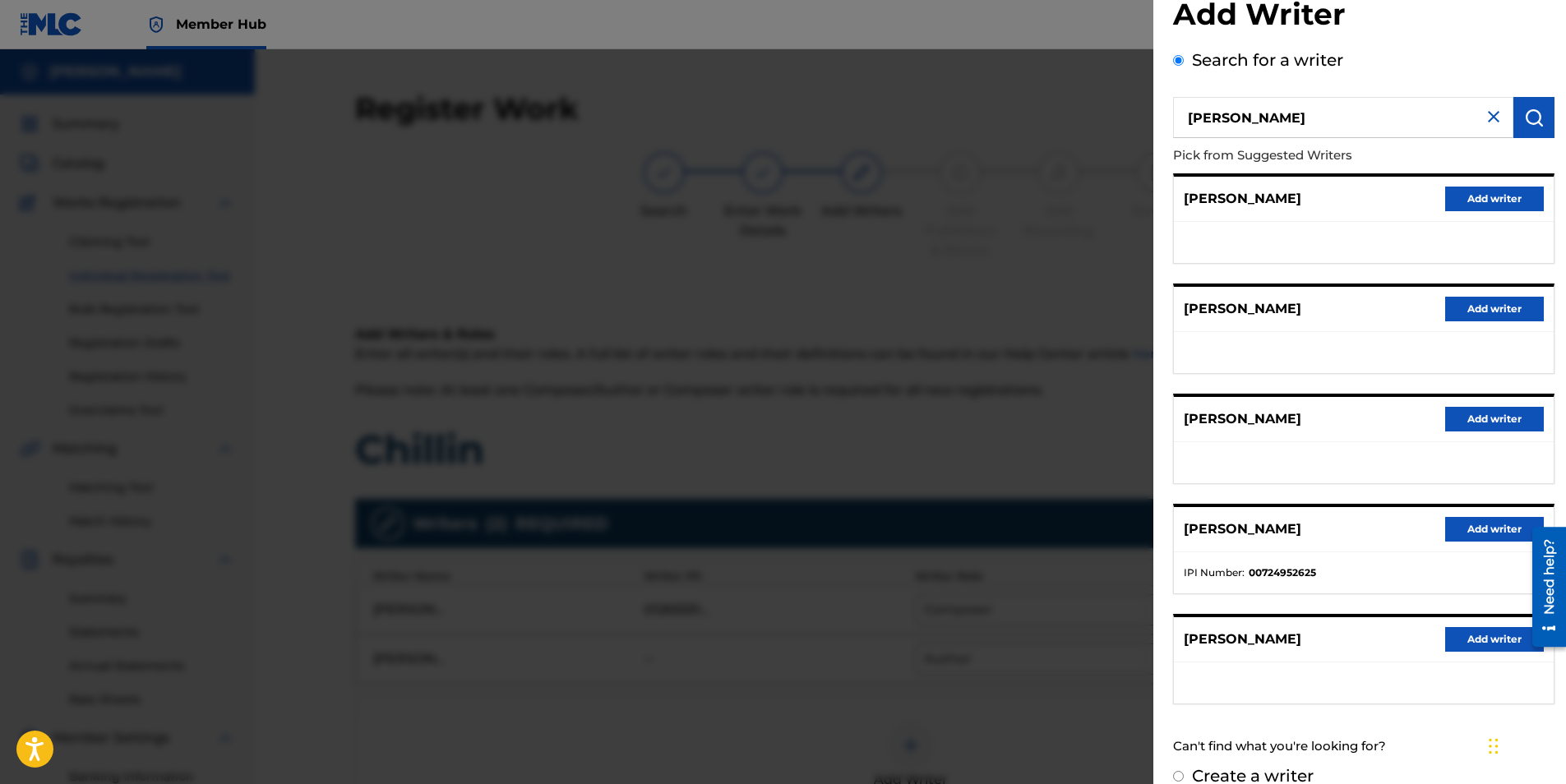
scroll to position [68, 0]
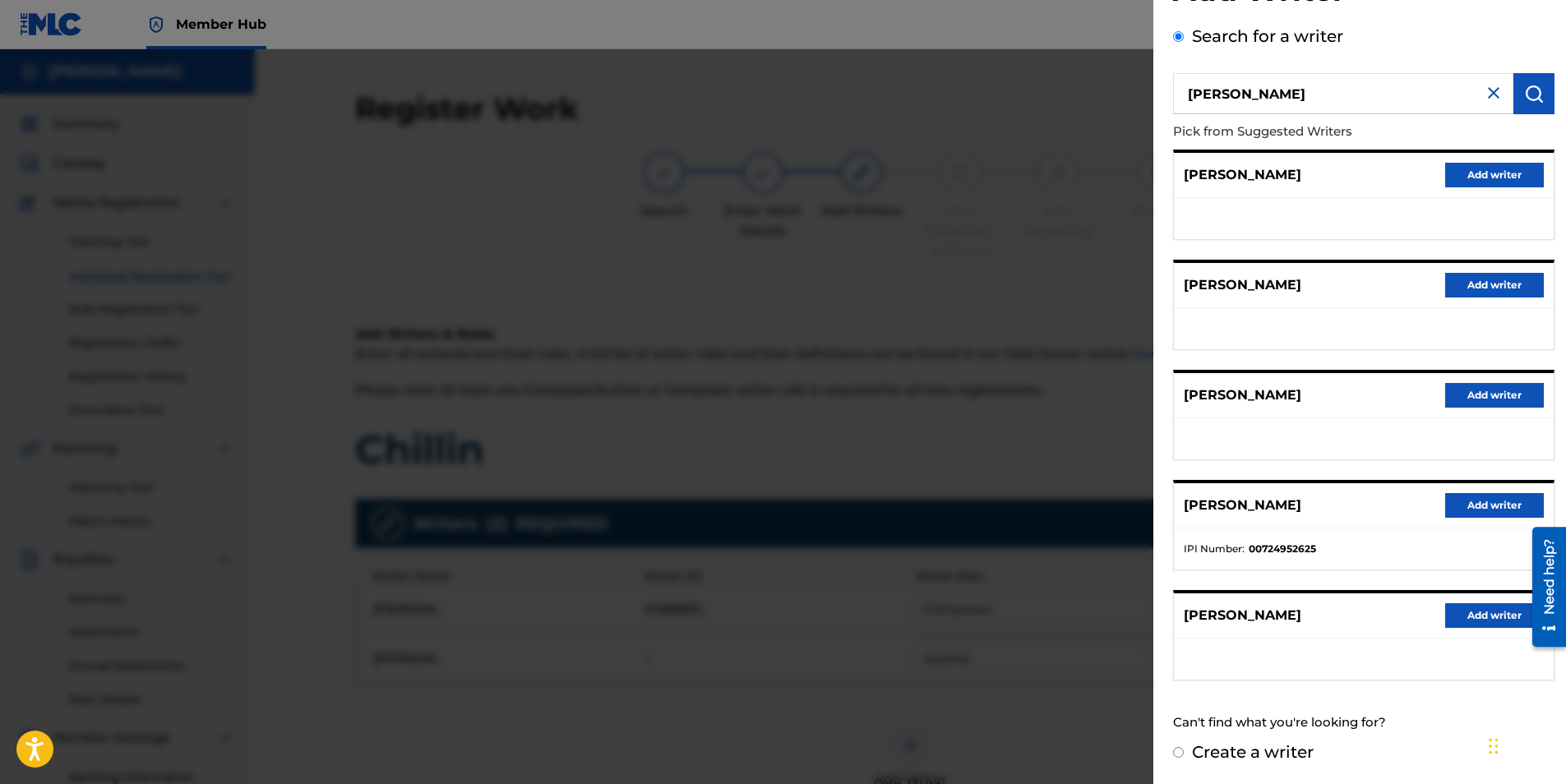
click at [400, 265] on div at bounding box center [783, 441] width 1566 height 784
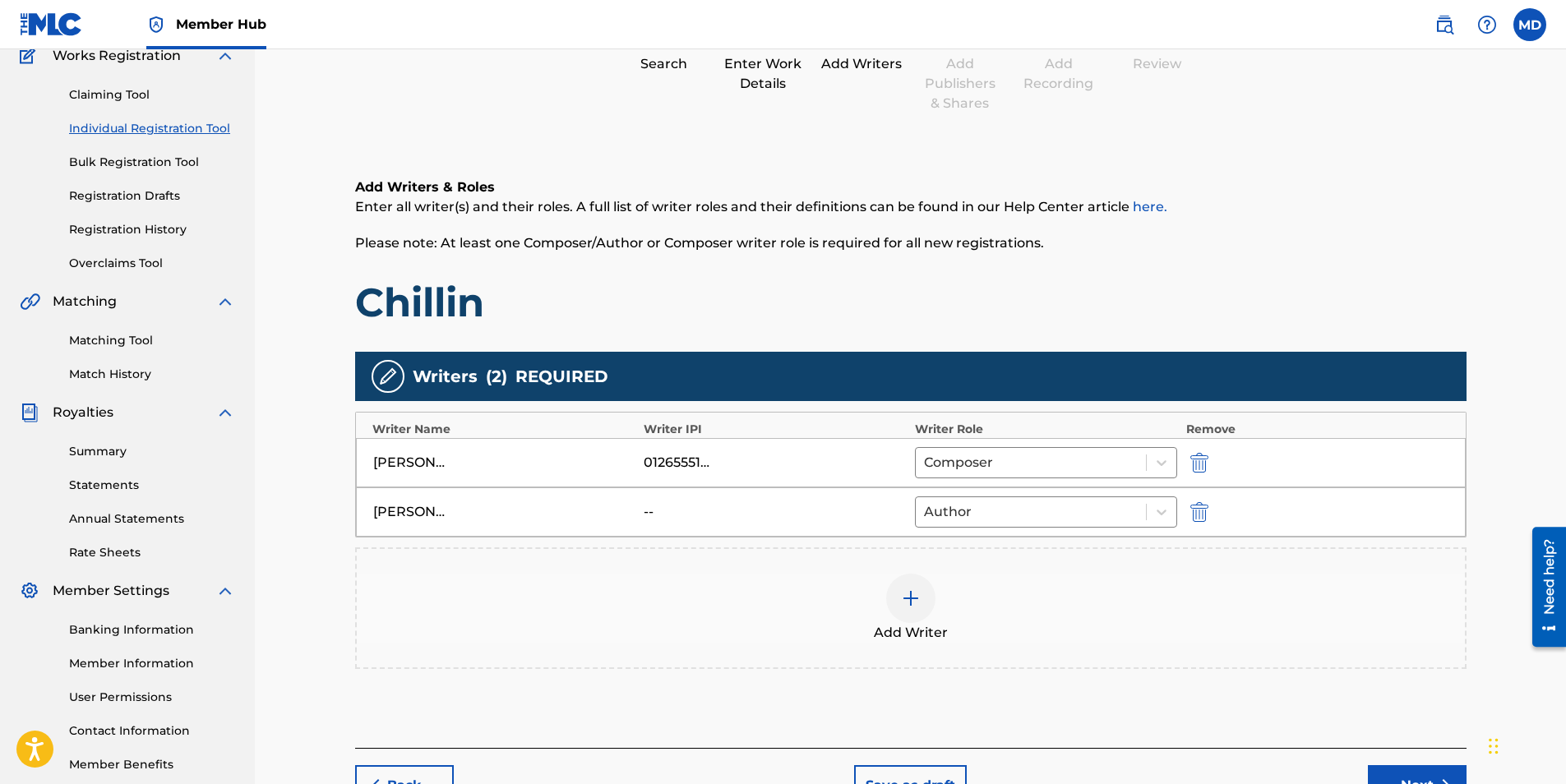
scroll to position [248, 0]
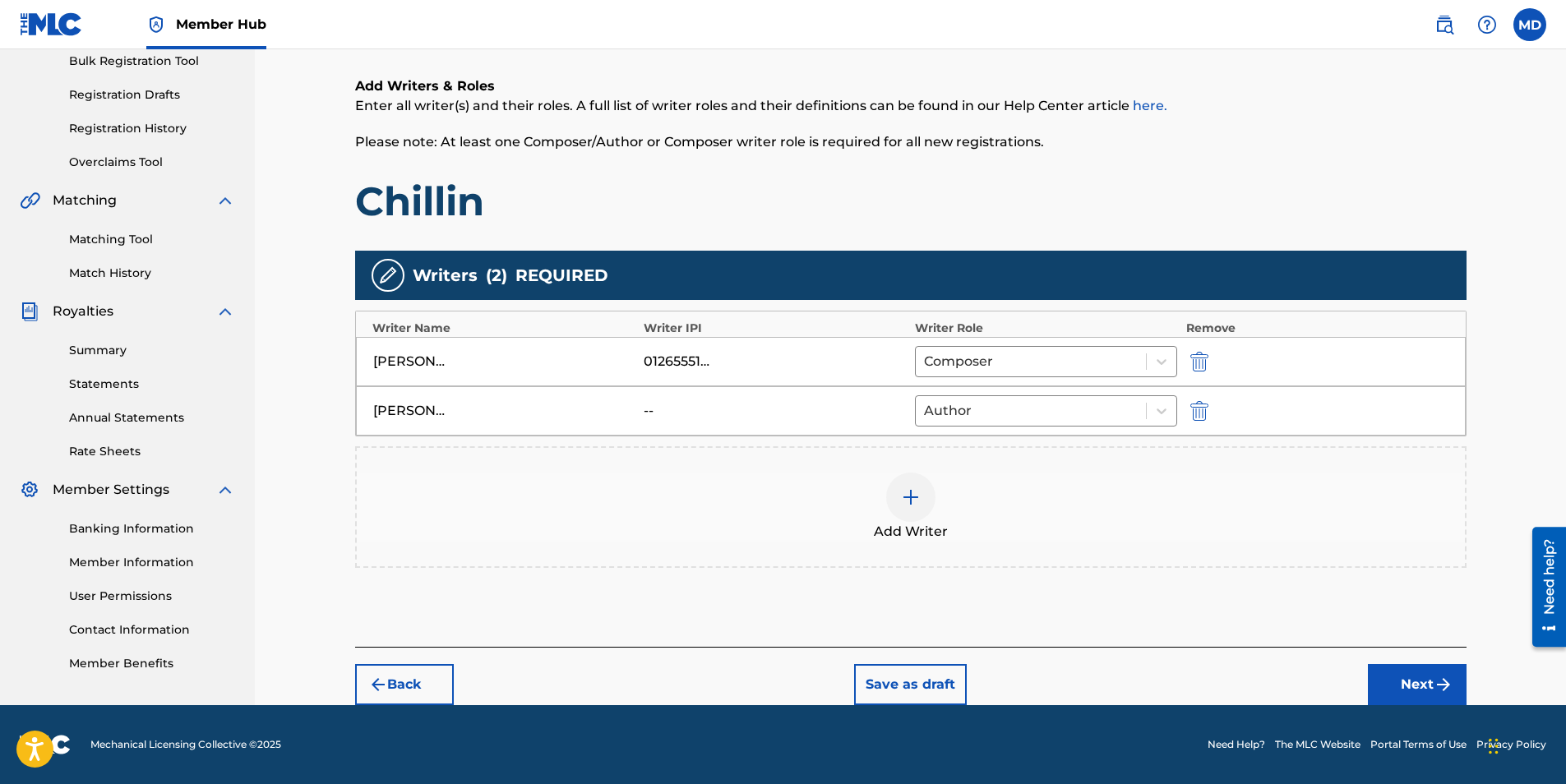
click at [914, 510] on div at bounding box center [911, 497] width 49 height 49
